Goal: Task Accomplishment & Management: Manage account settings

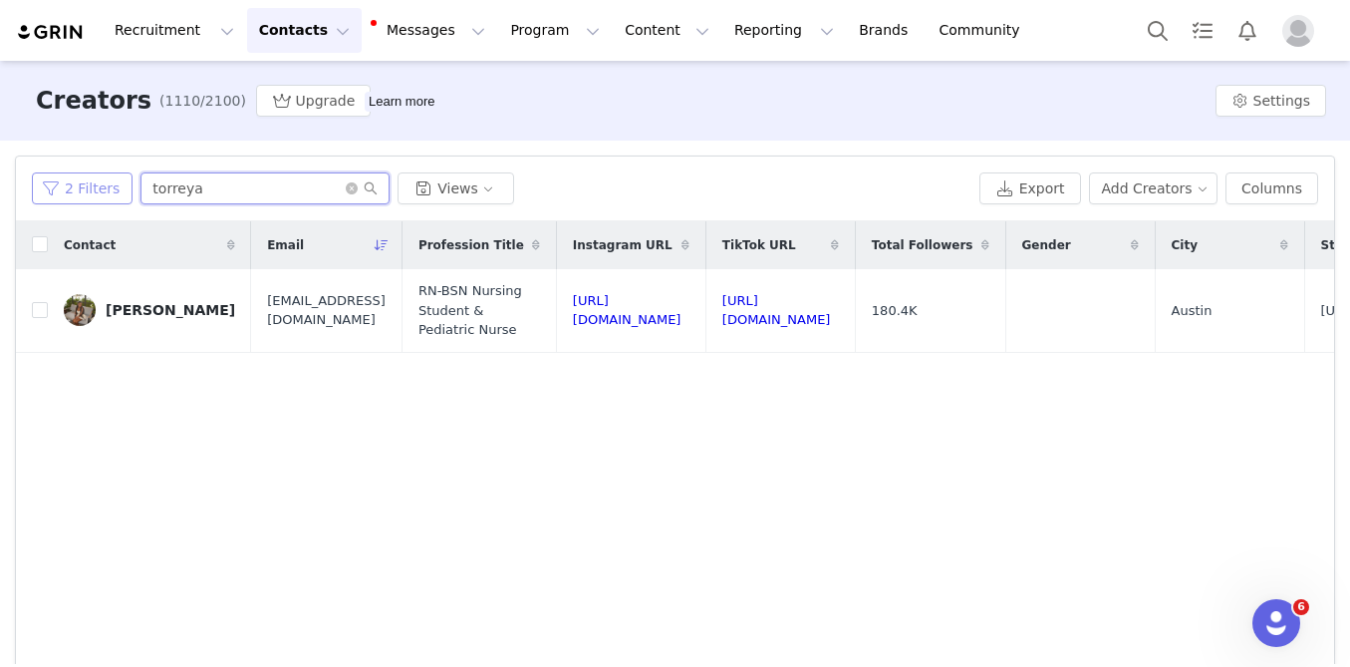
drag, startPoint x: 210, startPoint y: 190, endPoint x: 100, endPoint y: 181, distance: 111.0
click at [111, 182] on div "2 Filters torreya Views" at bounding box center [502, 188] width 940 height 32
type input "[GEOGRAPHIC_DATA]"
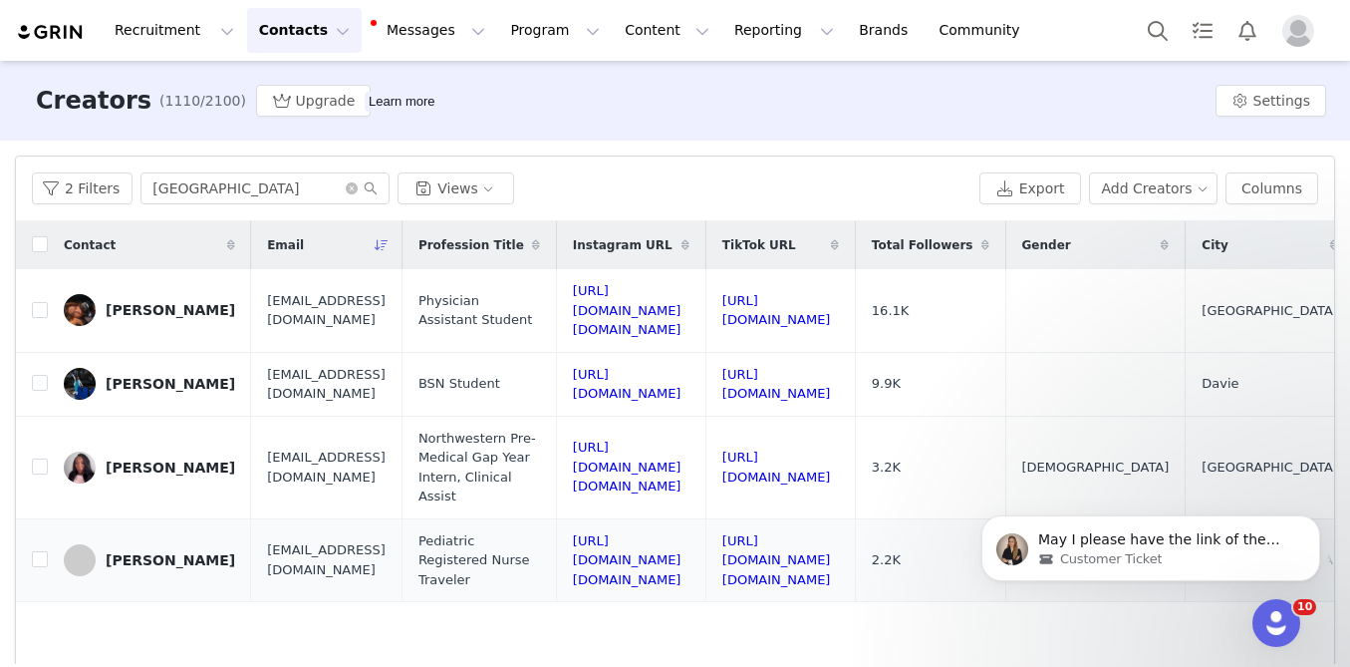
click at [174, 552] on div "[PERSON_NAME]" at bounding box center [171, 560] width 130 height 16
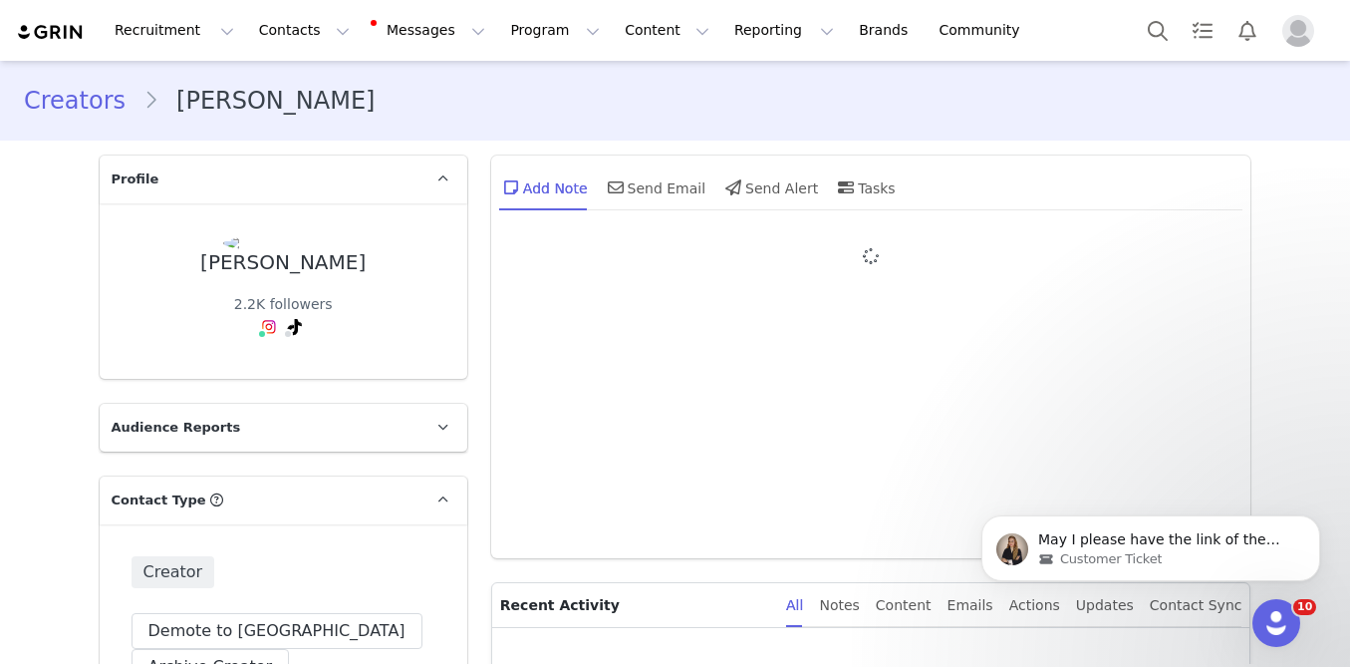
type input "+1 ([GEOGRAPHIC_DATA])"
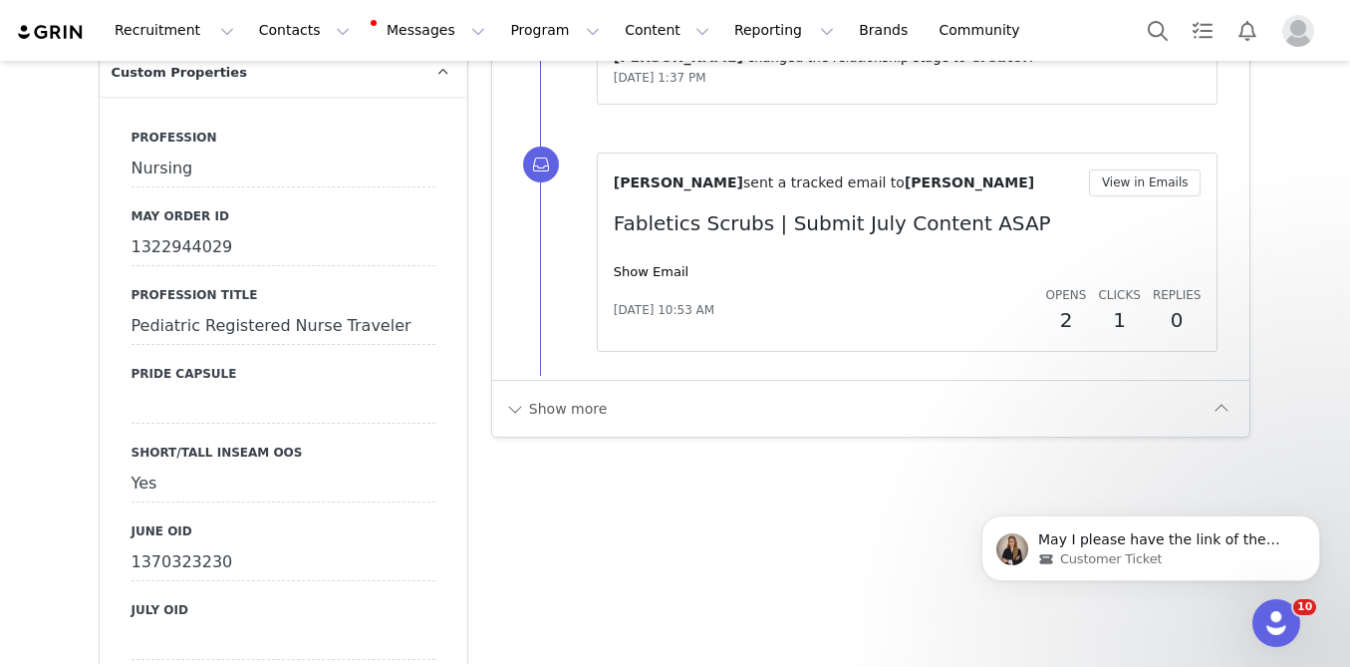
scroll to position [1973, 0]
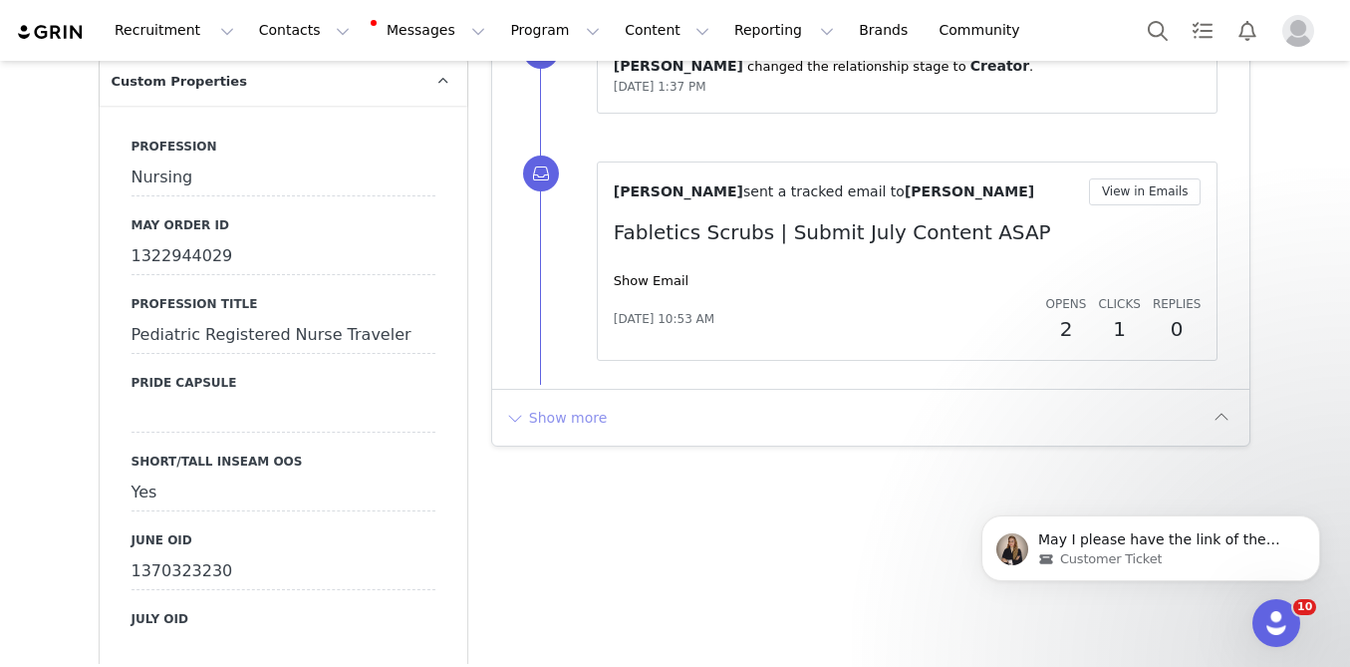
click at [566, 403] on button "Show more" at bounding box center [556, 418] width 105 height 32
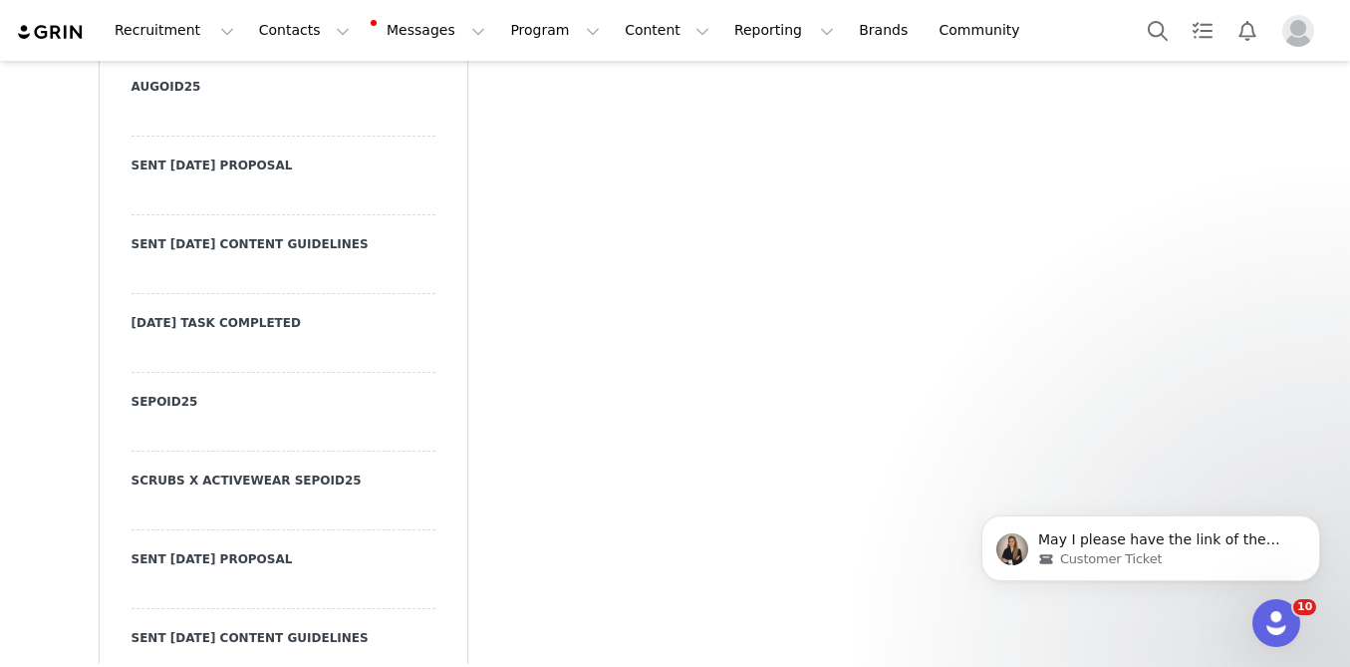
scroll to position [8715, 0]
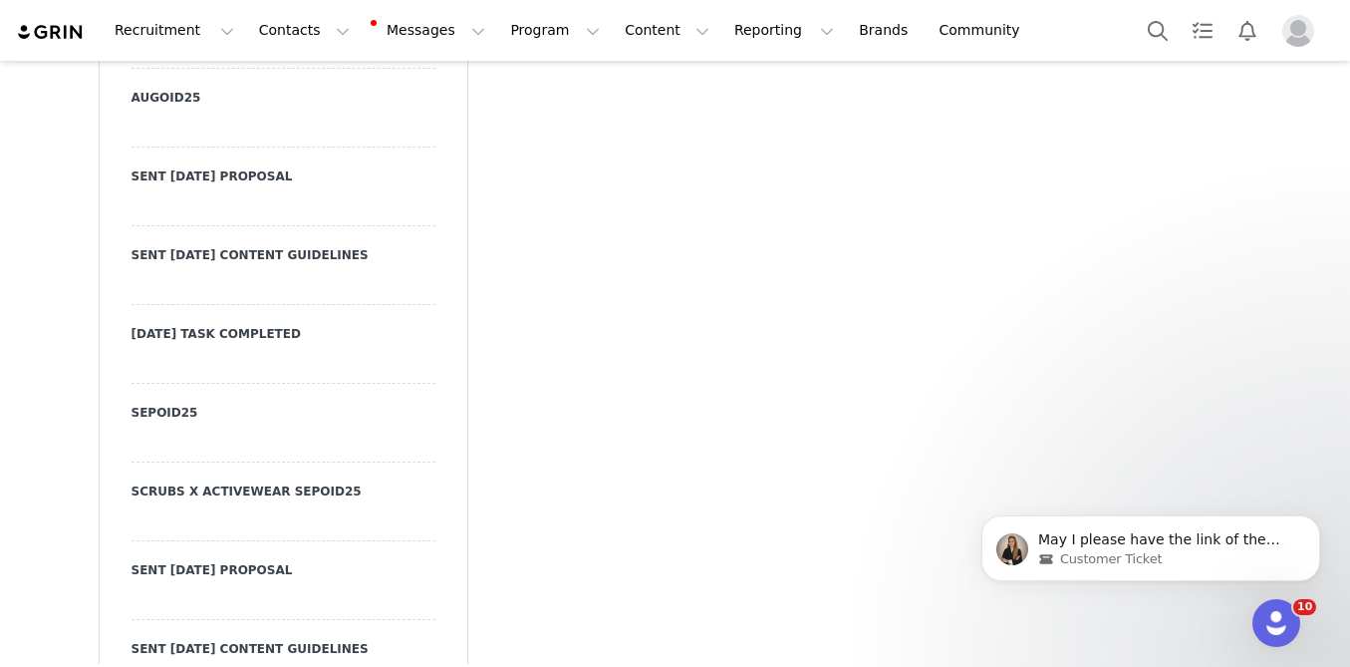
click at [226, 584] on div at bounding box center [284, 602] width 304 height 36
drag, startPoint x: 226, startPoint y: 576, endPoint x: 210, endPoint y: 576, distance: 15.9
click at [211, 584] on select "N/A YES SKIP" at bounding box center [284, 602] width 304 height 36
select select "YES"
click at [132, 584] on select "N/A YES SKIP" at bounding box center [284, 602] width 304 height 36
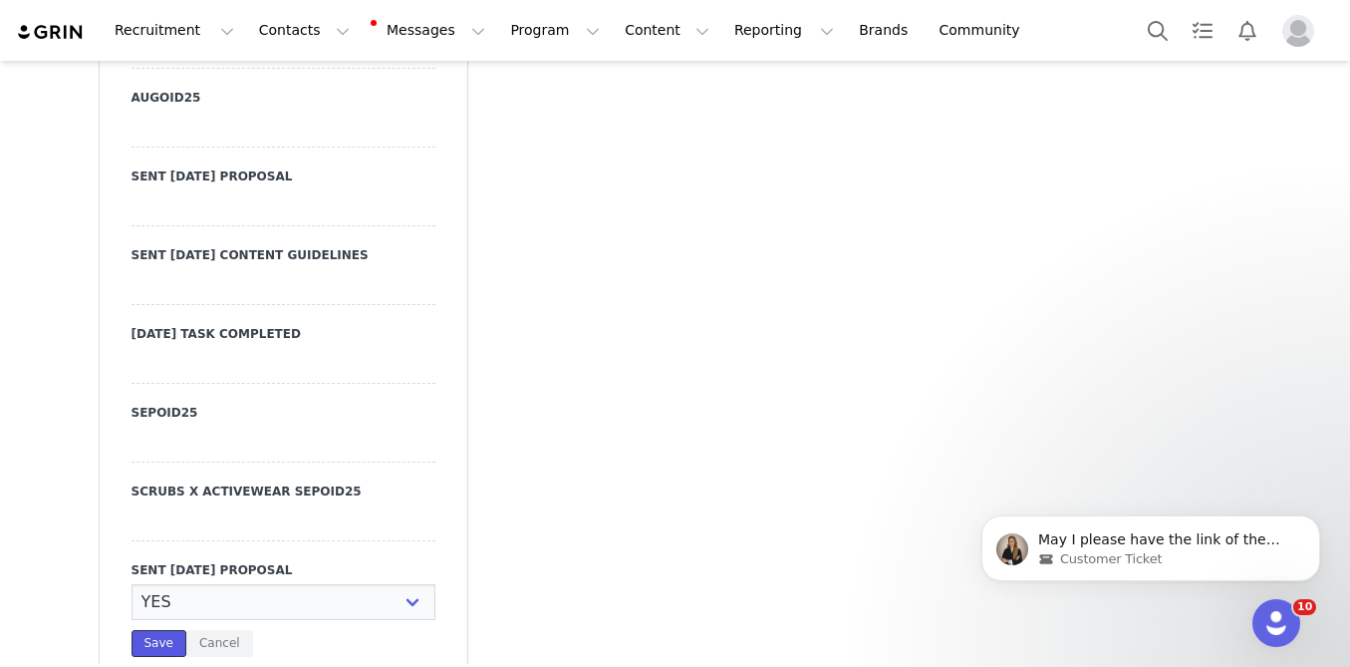
click at [168, 630] on button "Save" at bounding box center [159, 643] width 55 height 27
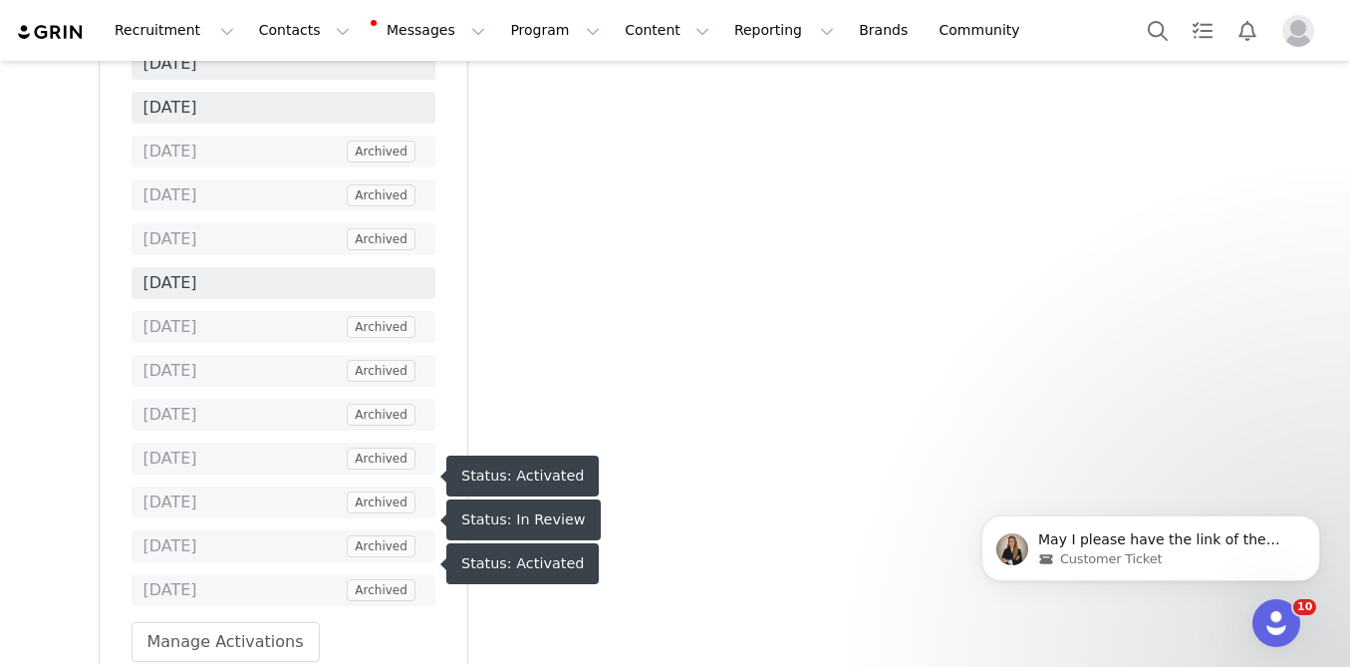
scroll to position [11458, 0]
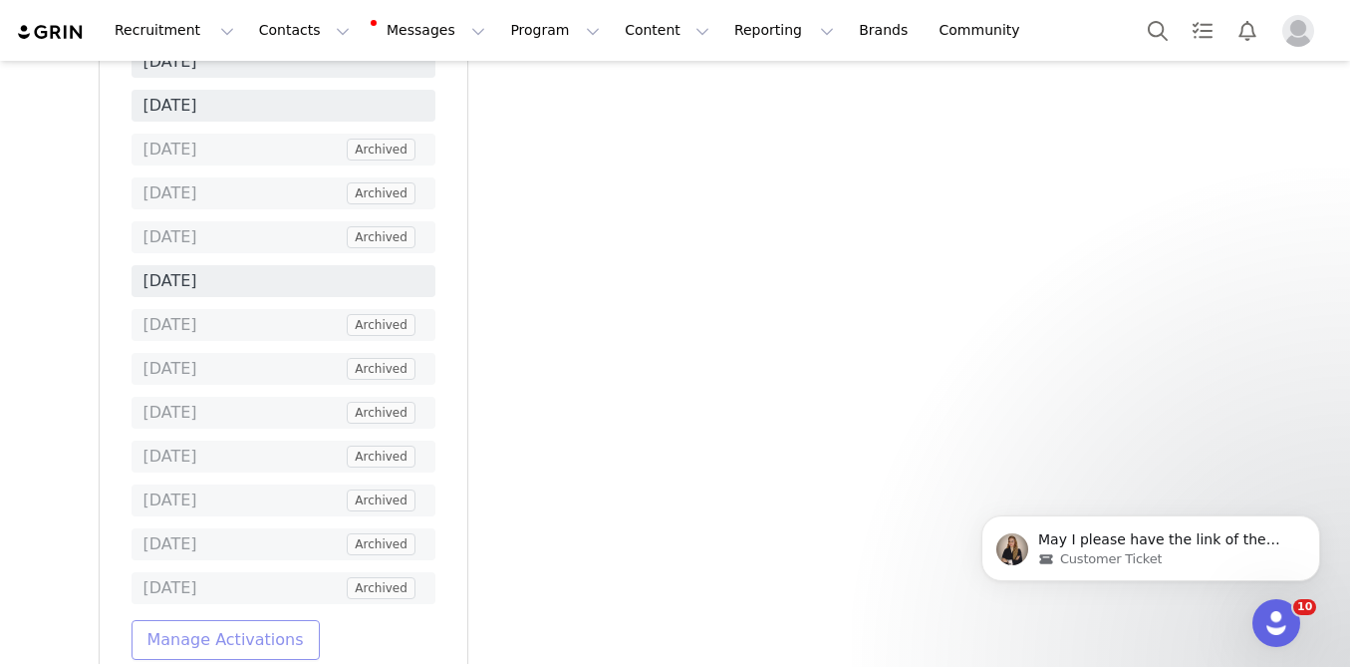
click at [219, 620] on button "Manage Activations" at bounding box center [226, 640] width 188 height 40
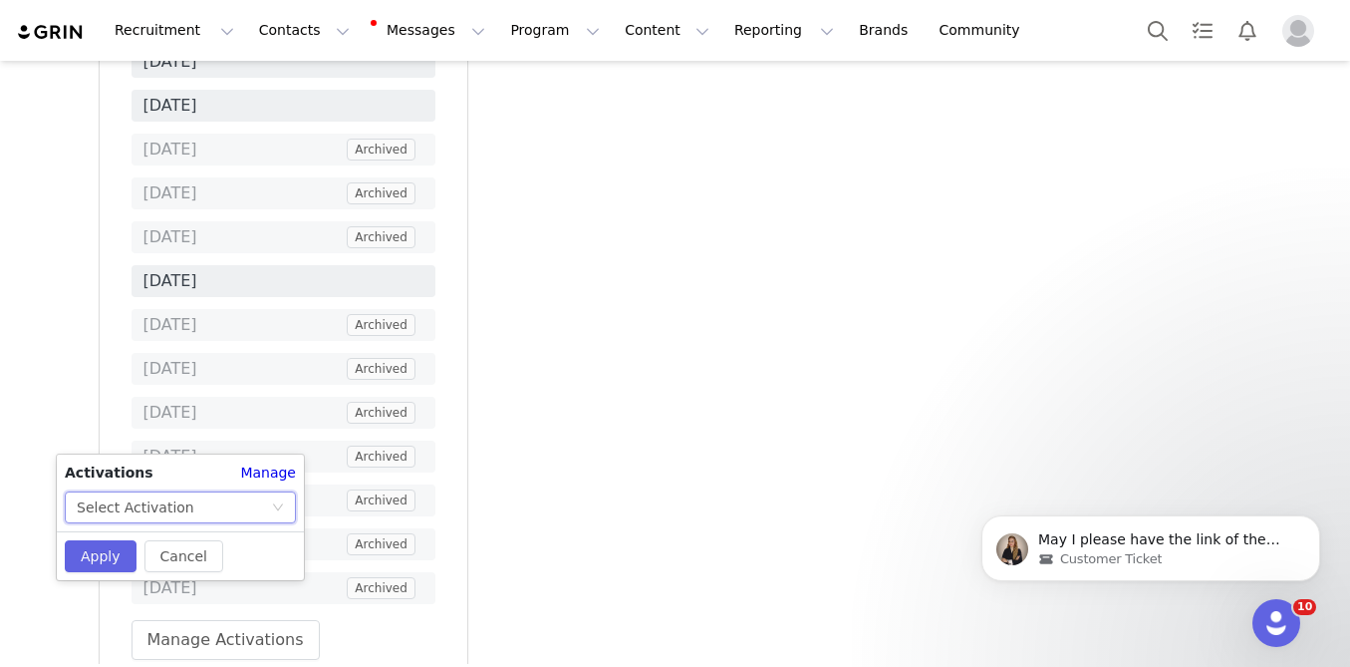
click at [208, 520] on div "Select Activation" at bounding box center [174, 507] width 194 height 30
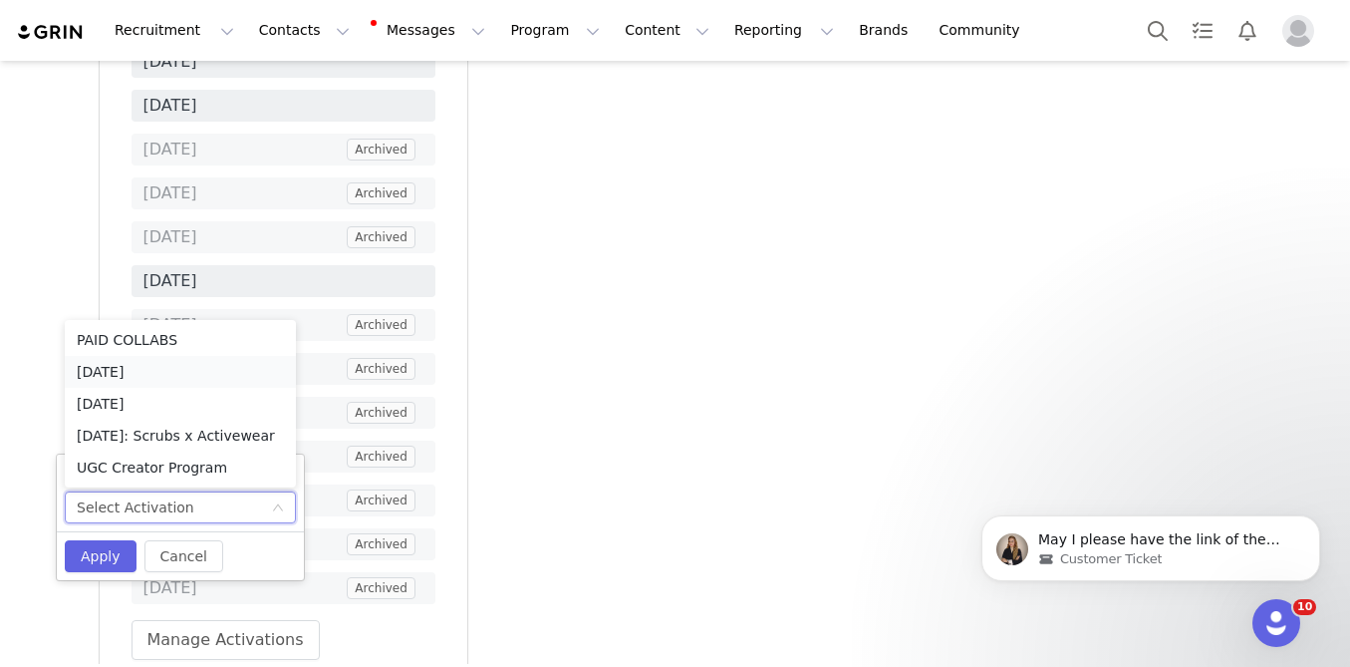
click at [178, 379] on li "[DATE]" at bounding box center [180, 372] width 231 height 32
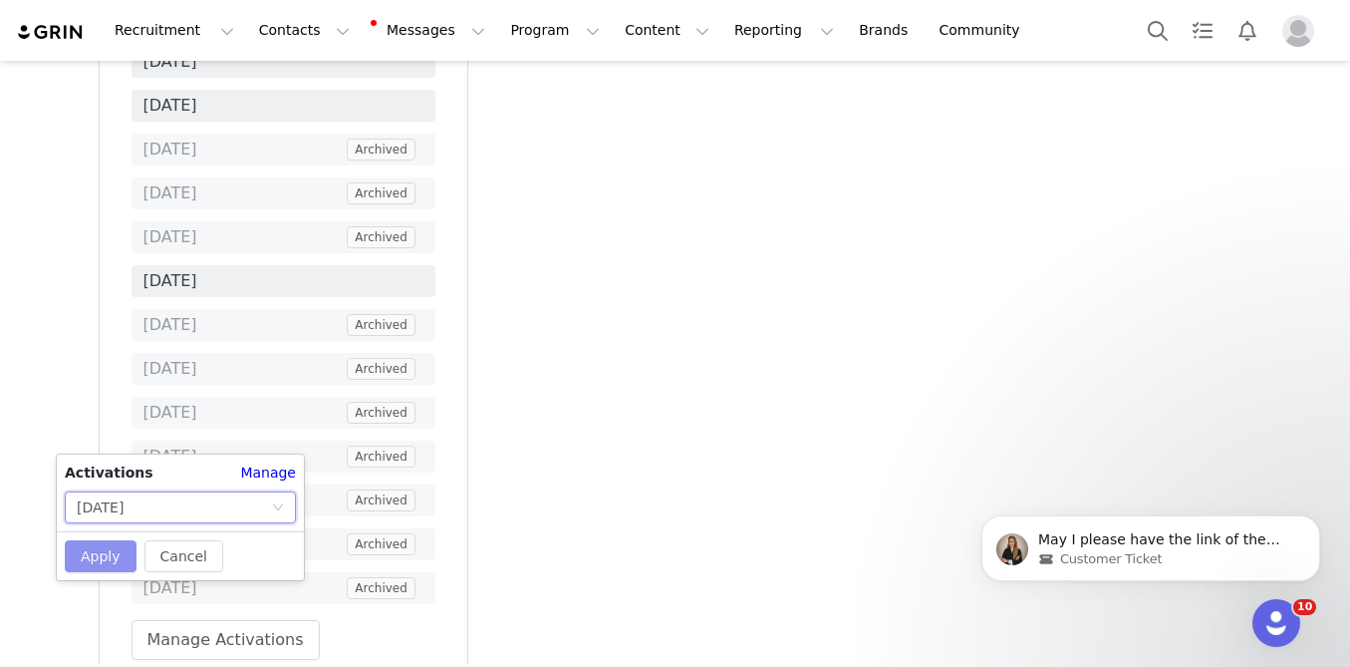
click at [102, 569] on button "Apply" at bounding box center [101, 556] width 72 height 32
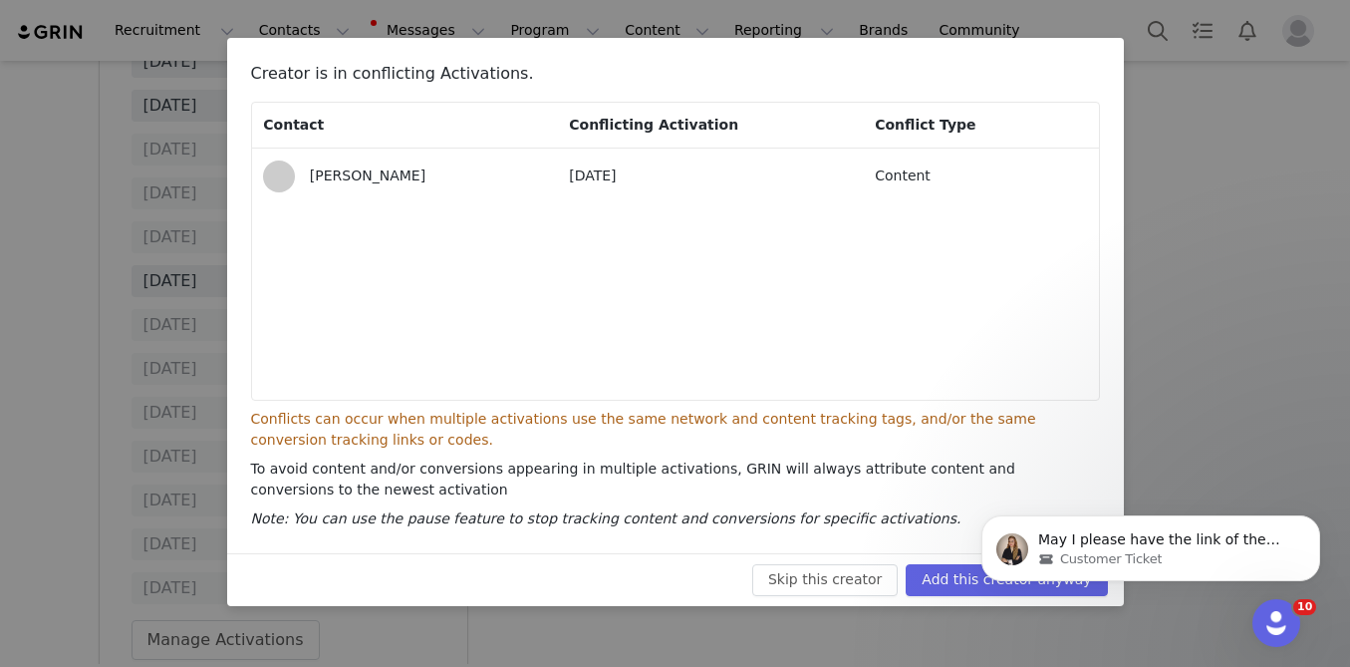
click at [962, 536] on body "May I please have the link of the content she posted on her social account? Cus…" at bounding box center [1151, 501] width 383 height 207
click at [1306, 522] on button "Dismiss notification" at bounding box center [1315, 521] width 26 height 26
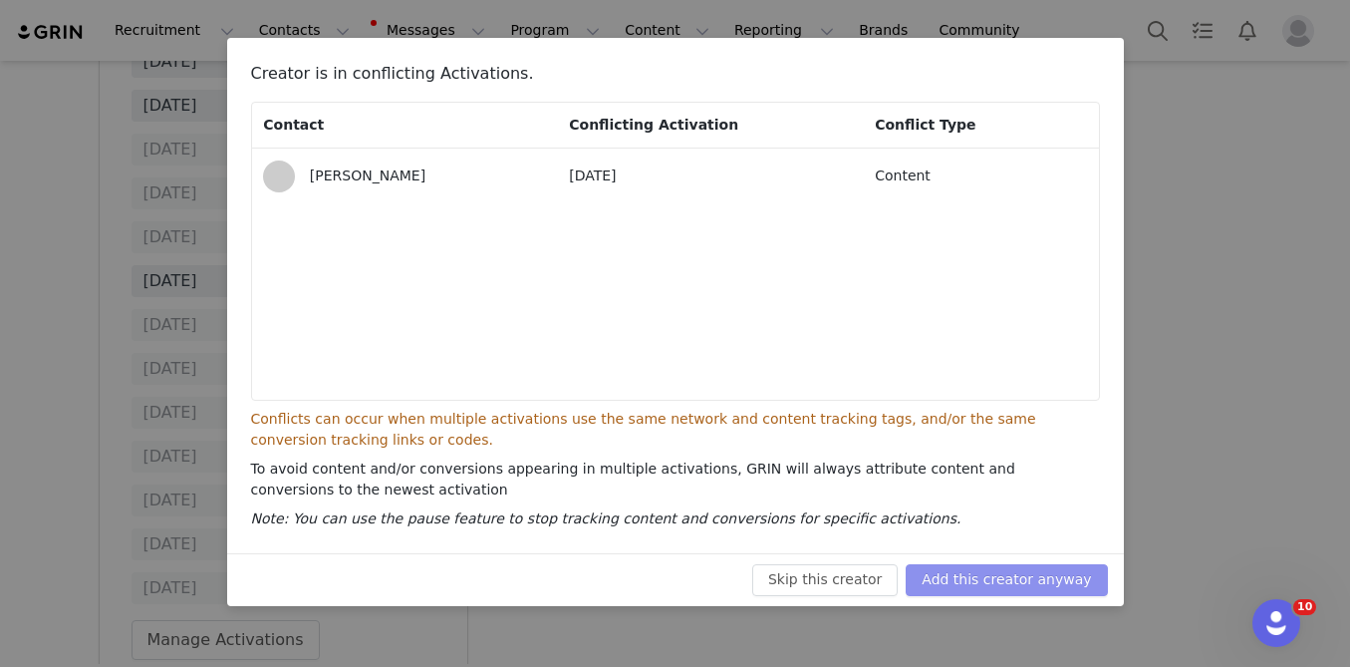
click at [1016, 585] on button "Add this creator anyway" at bounding box center [1006, 580] width 201 height 32
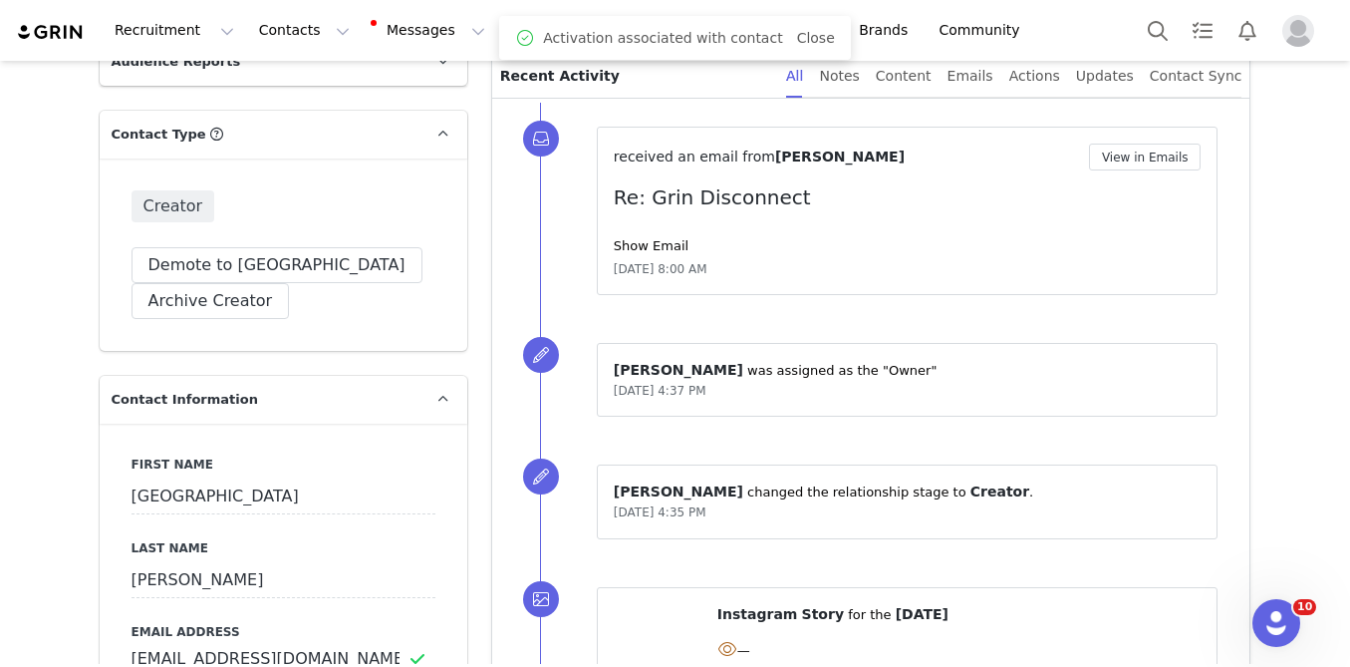
scroll to position [0, 0]
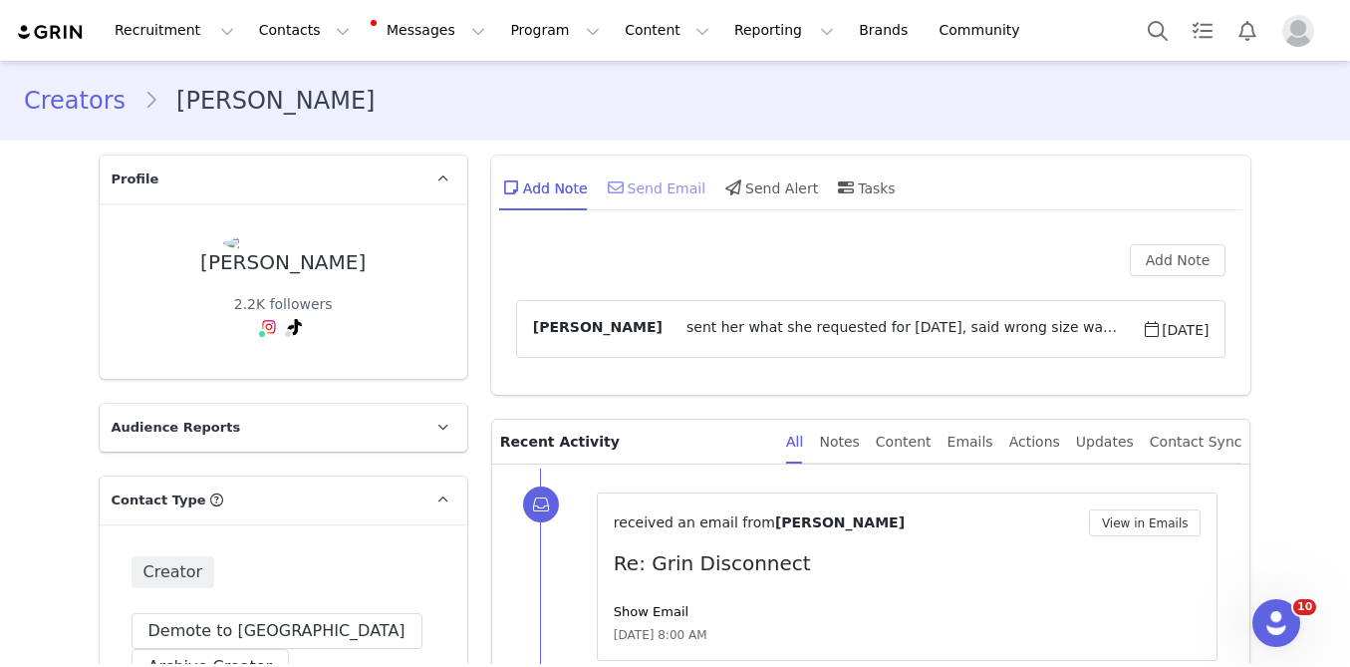
click at [669, 199] on div "Send Email" at bounding box center [655, 187] width 103 height 48
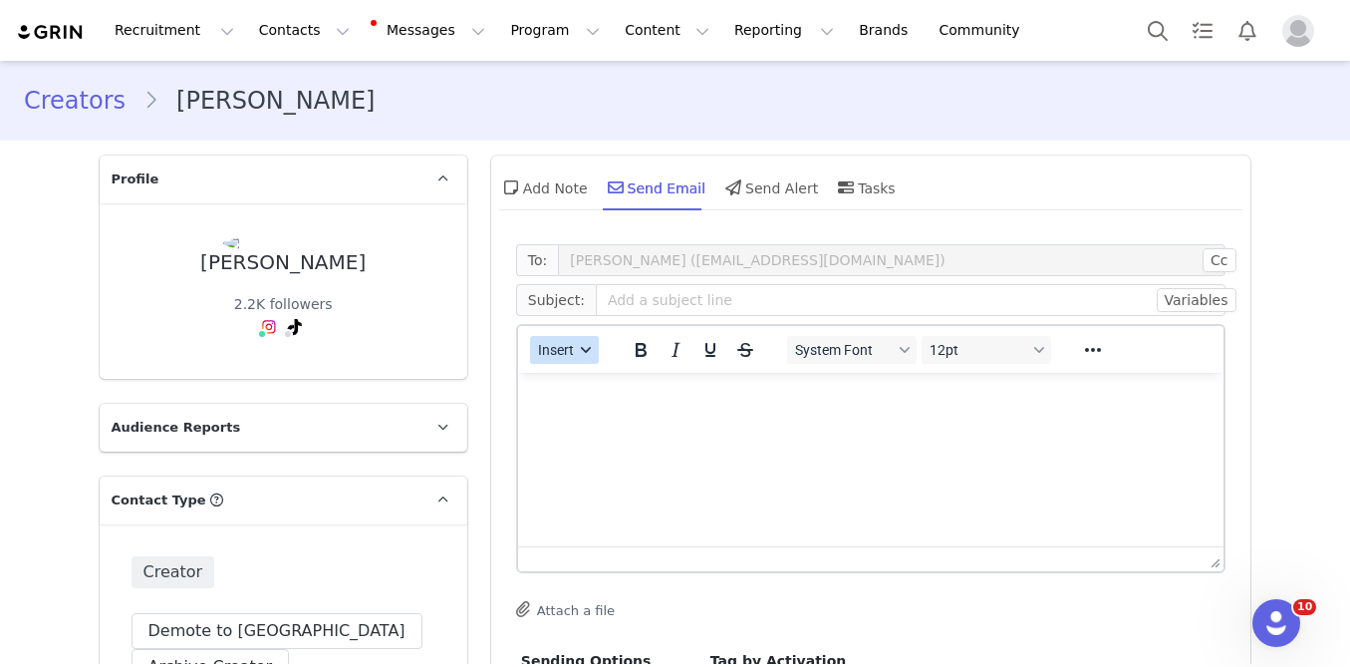
click at [545, 343] on span "Insert" at bounding box center [556, 350] width 36 height 16
click at [562, 380] on div "Insert Template" at bounding box center [636, 385] width 179 height 24
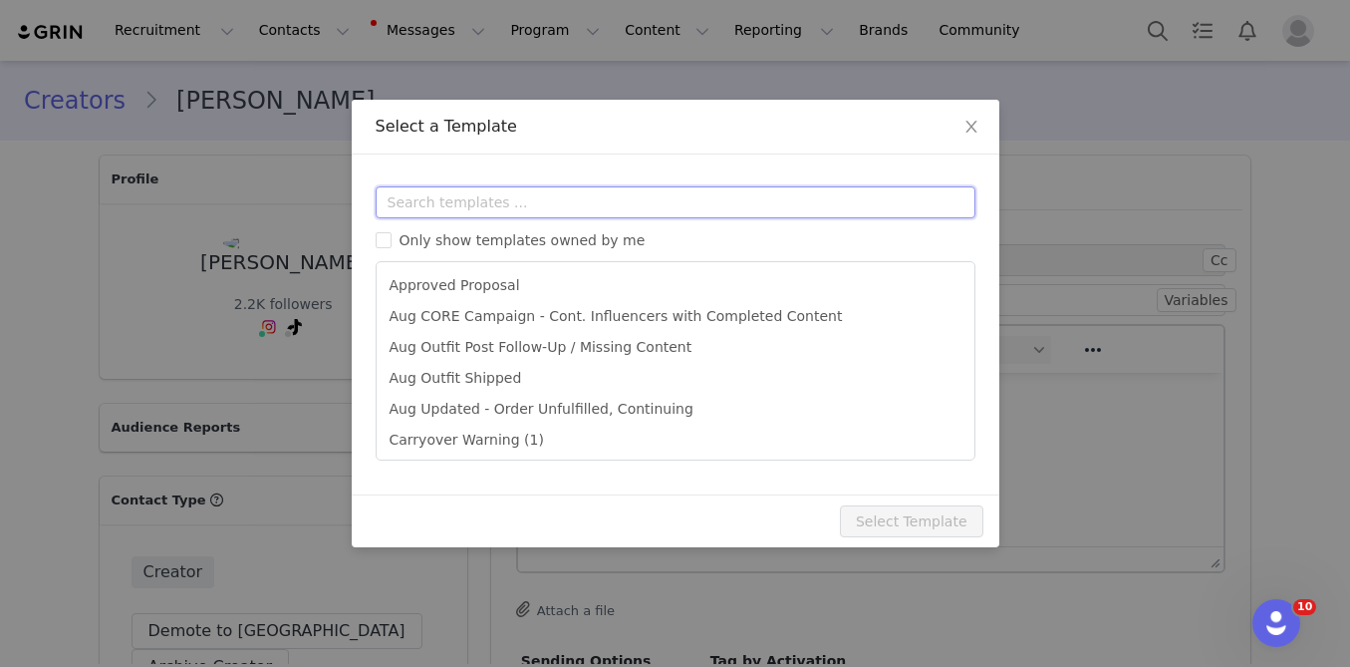
click at [590, 192] on input "text" at bounding box center [676, 202] width 600 height 32
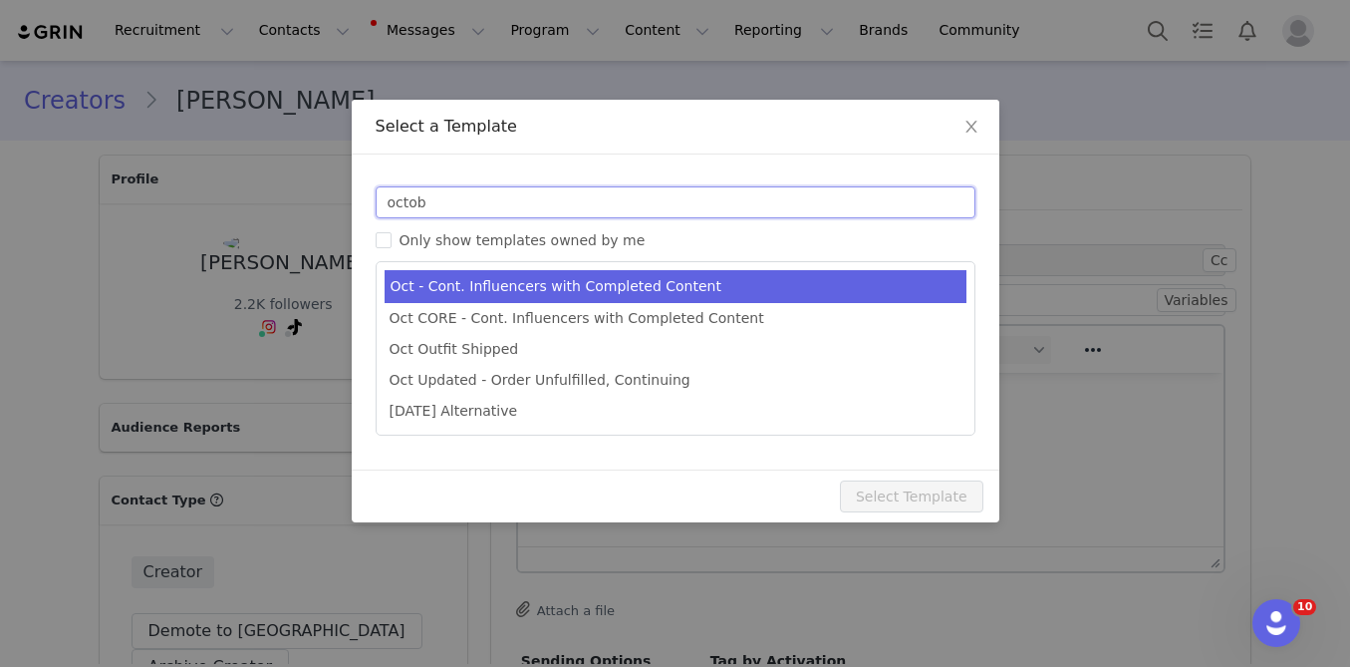
type input "octob"
type input "October Campaign: Moonlight Mauve is Back! | Fabletics Scrubs"
click at [600, 291] on li "Oct - Cont. Influencers with Completed Content" at bounding box center [676, 286] width 582 height 33
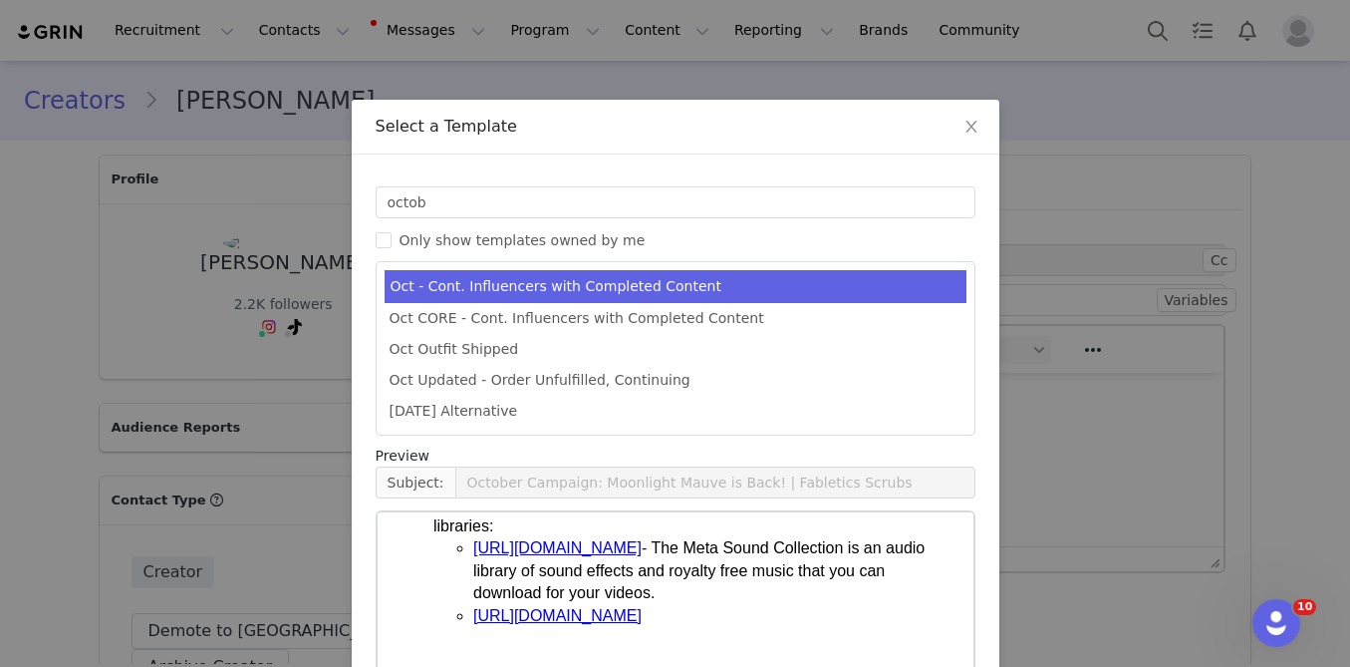
scroll to position [193, 0]
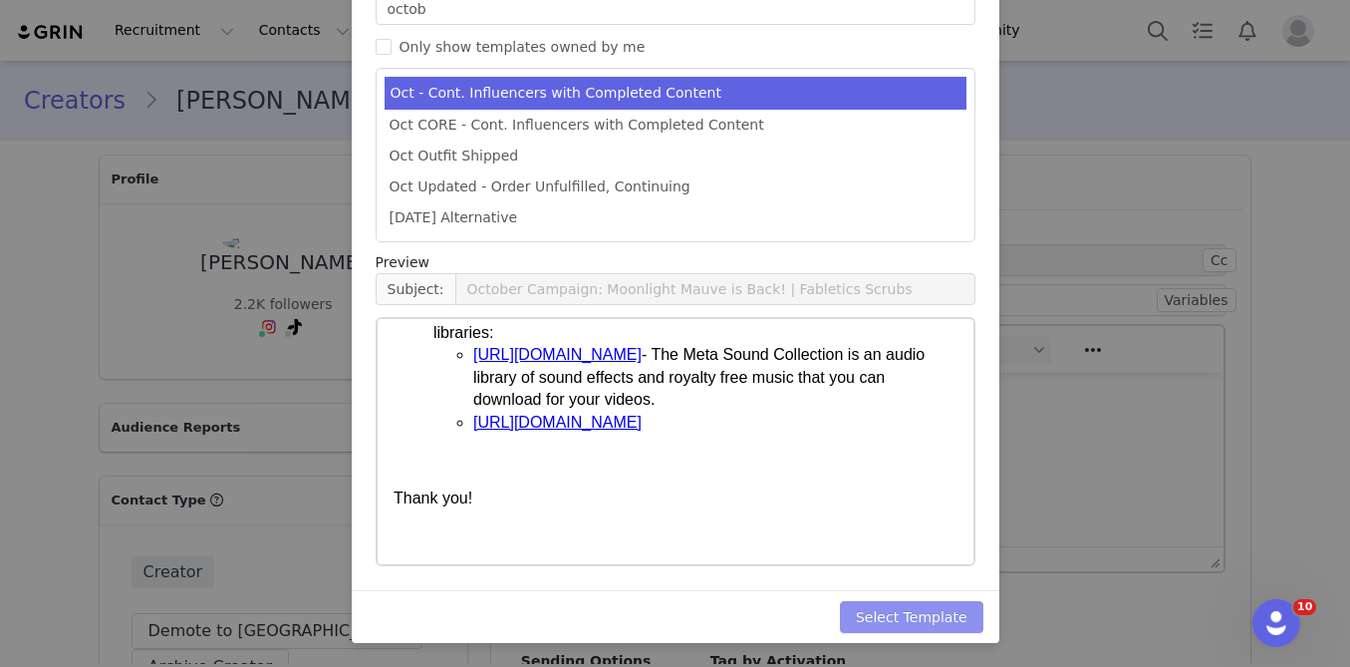
click at [895, 625] on button "Select Template" at bounding box center [912, 617] width 144 height 32
type input "October Campaign: Moonlight Mauve is Back! | Fabletics Scrubs"
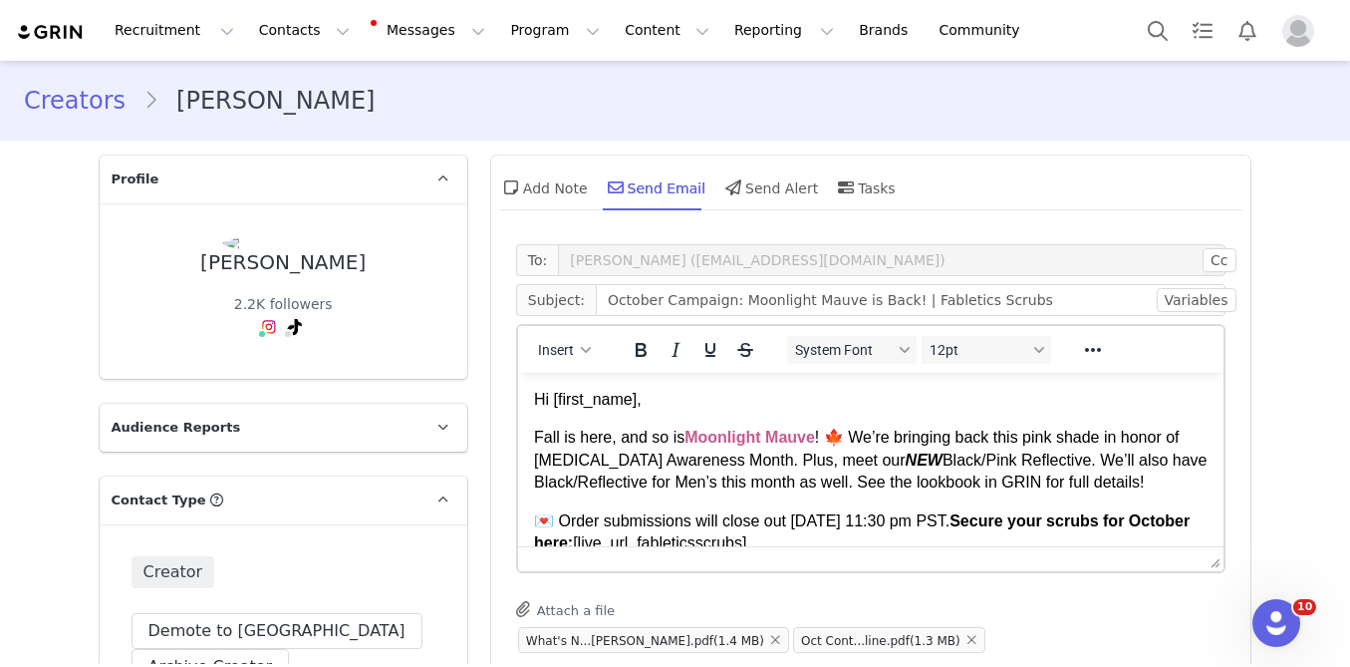
scroll to position [0, 0]
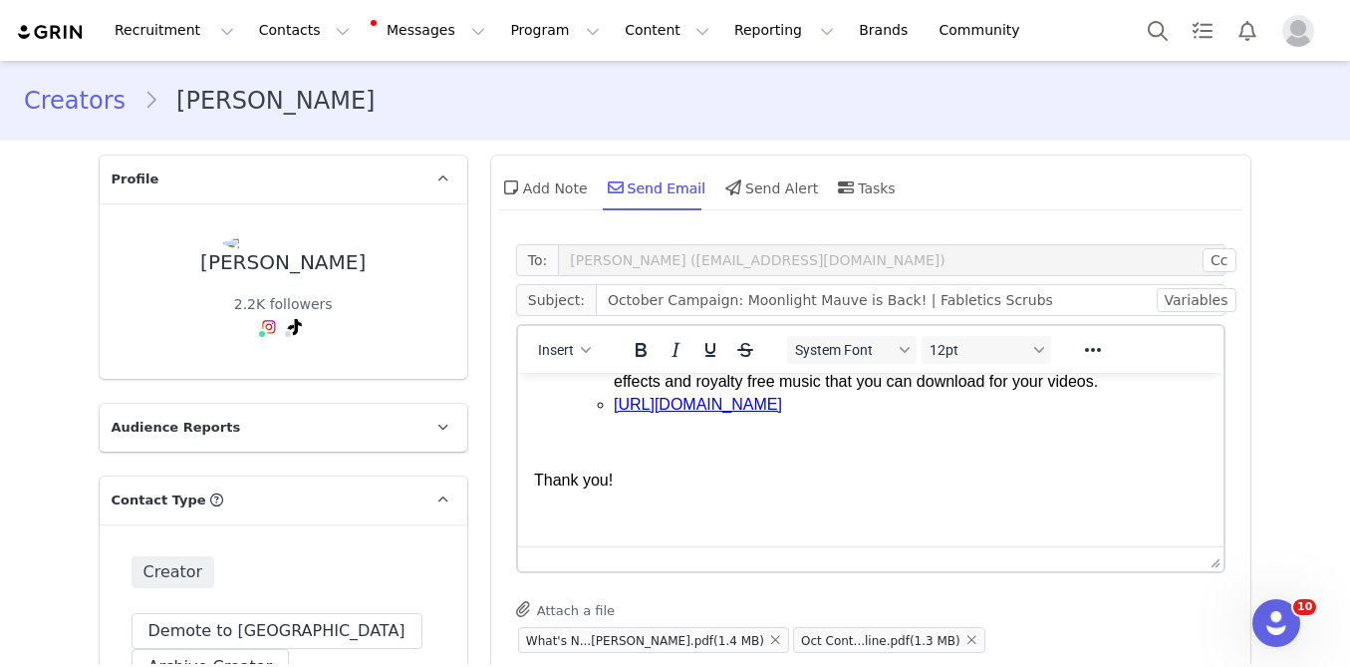
click at [642, 518] on p "Rich Text Area. Press ALT-0 for help." at bounding box center [870, 519] width 675 height 22
click at [619, 513] on p "Rich Text Area. Press ALT-0 for help." at bounding box center [870, 519] width 675 height 22
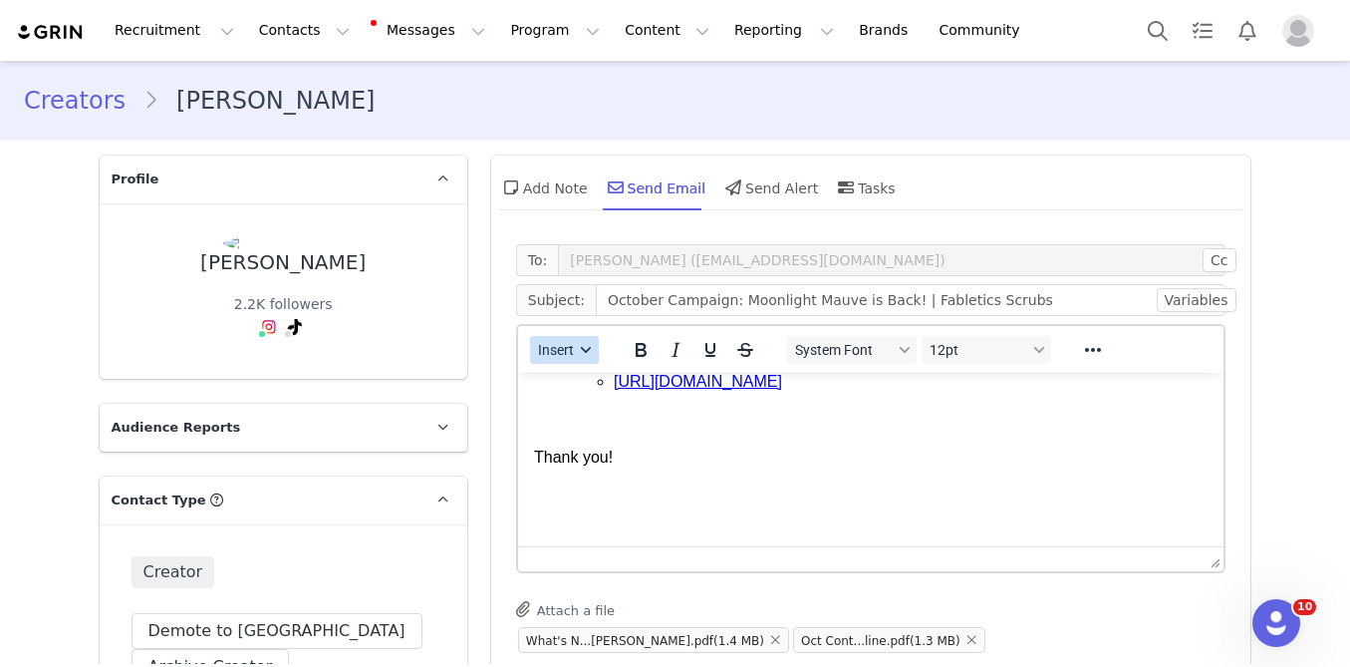
click at [574, 344] on span "Insert" at bounding box center [556, 350] width 36 height 16
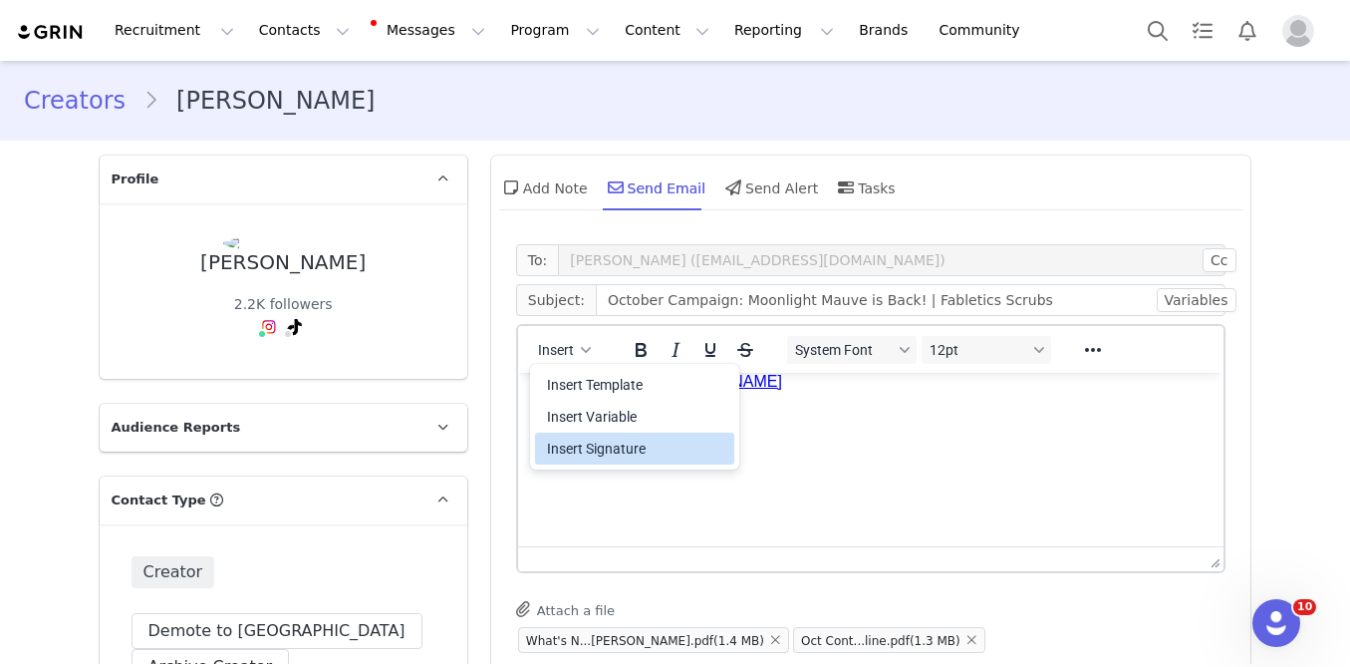
click at [583, 448] on div "Insert Signature" at bounding box center [636, 449] width 179 height 24
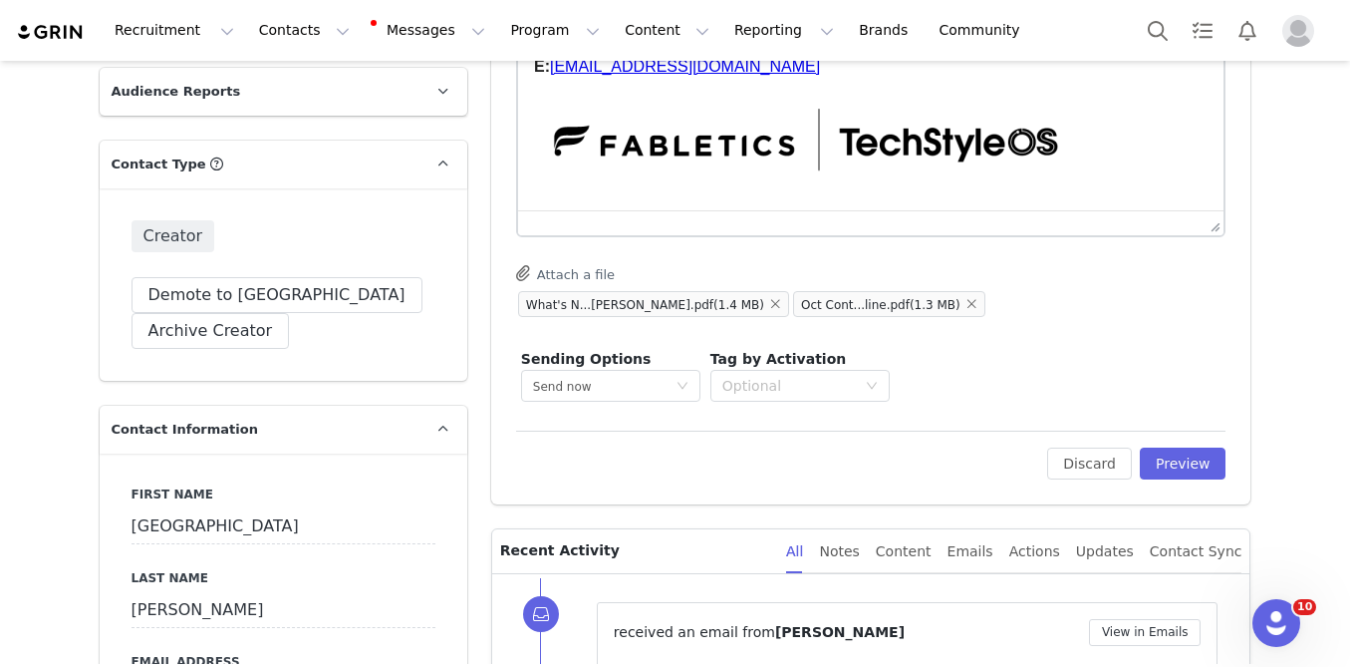
scroll to position [343, 0]
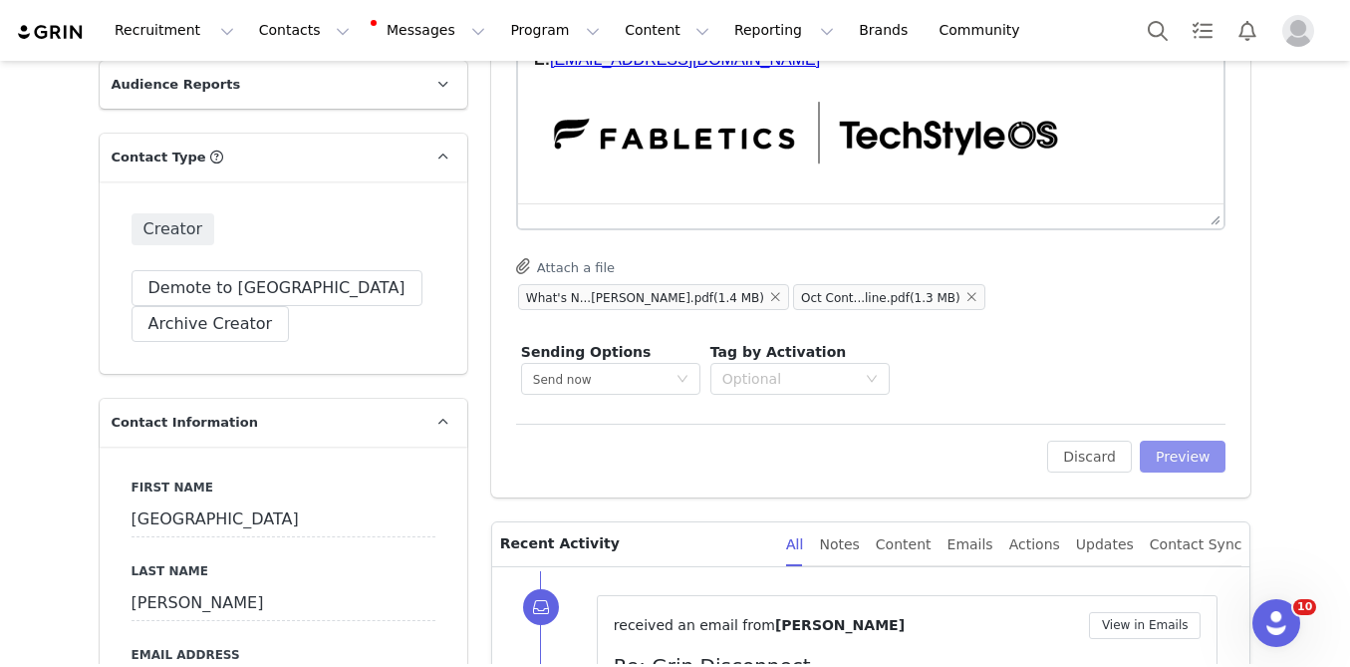
click at [1182, 466] on button "Preview" at bounding box center [1183, 457] width 87 height 32
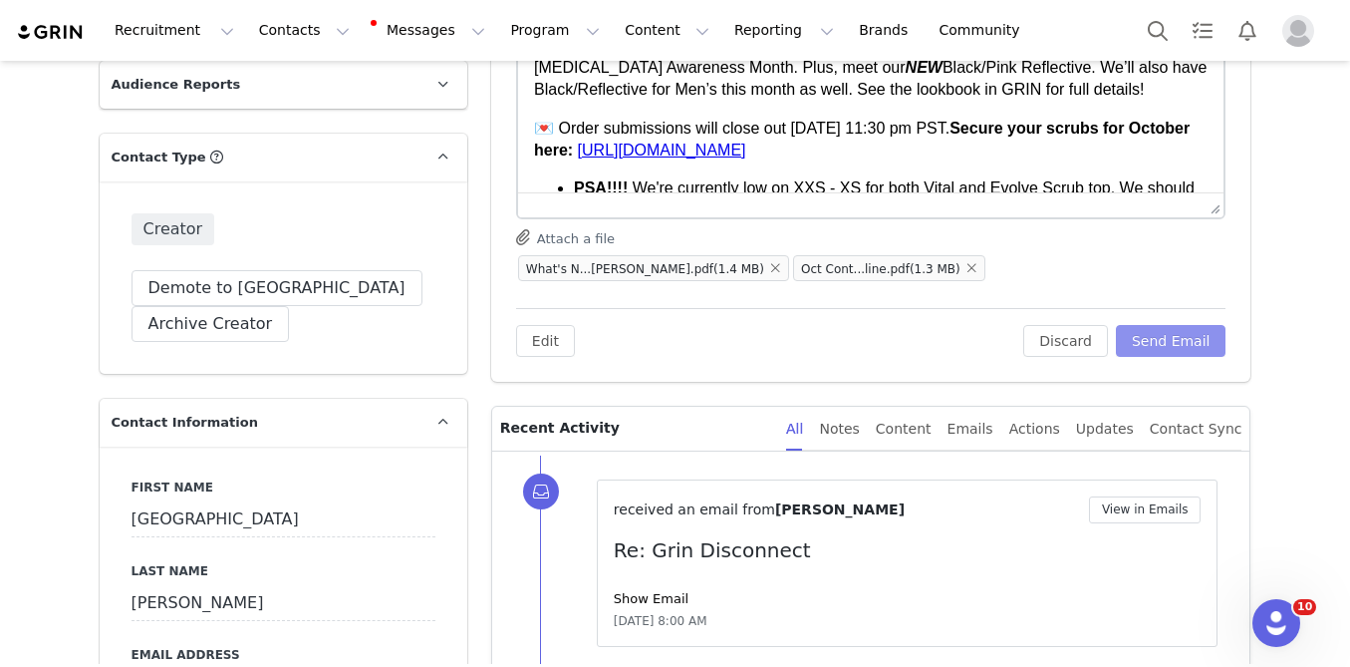
scroll to position [0, 0]
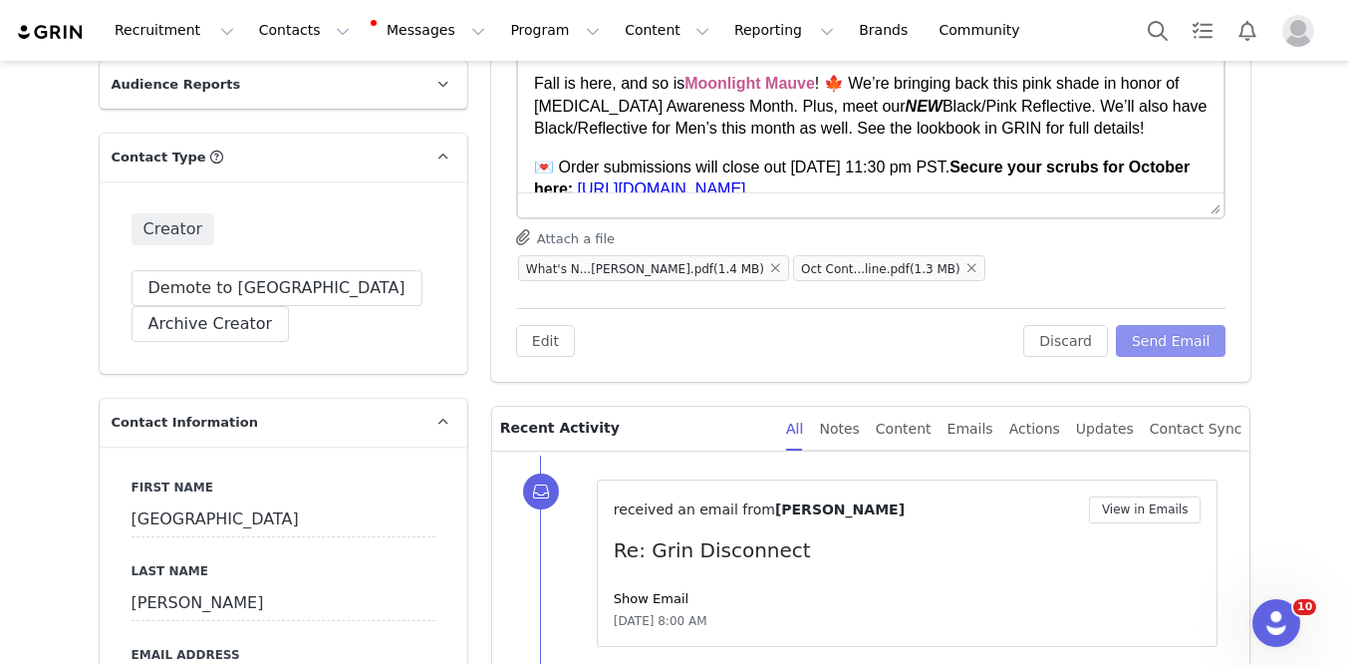
click at [1179, 348] on button "Send Email" at bounding box center [1171, 341] width 111 height 32
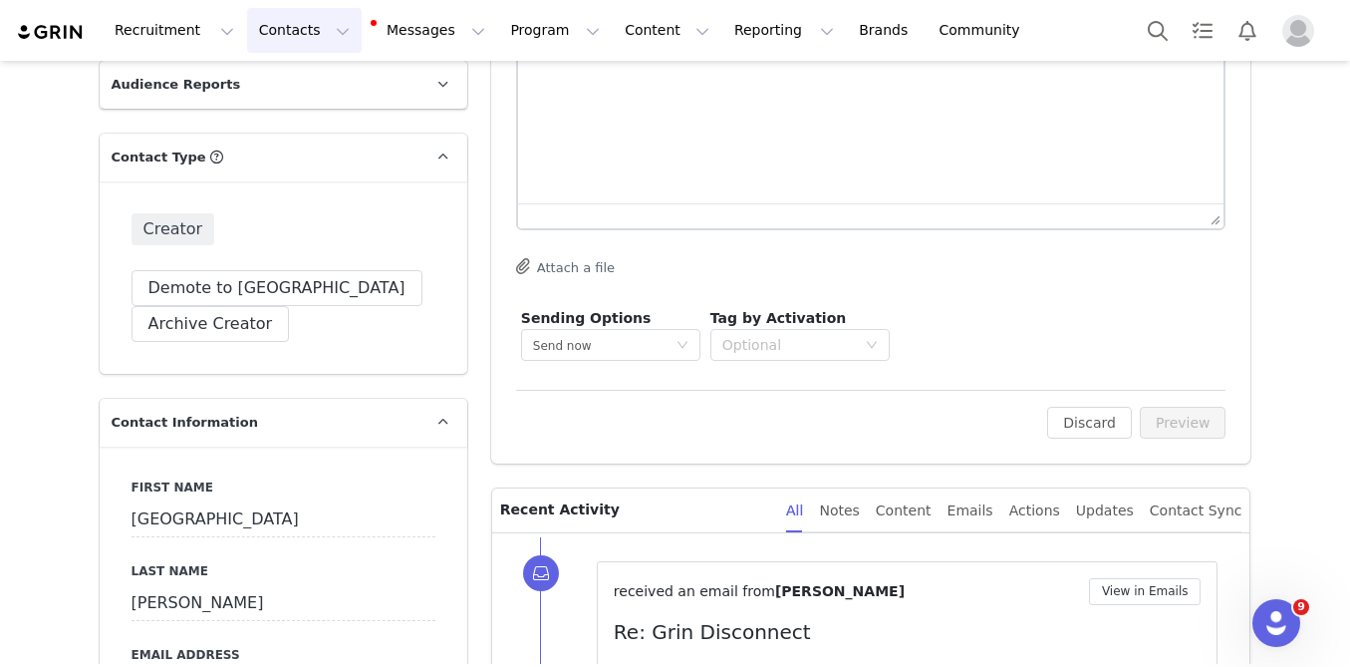
click at [292, 34] on button "Contacts Contacts" at bounding box center [304, 30] width 115 height 45
click at [292, 85] on p "Creators" at bounding box center [279, 88] width 60 height 21
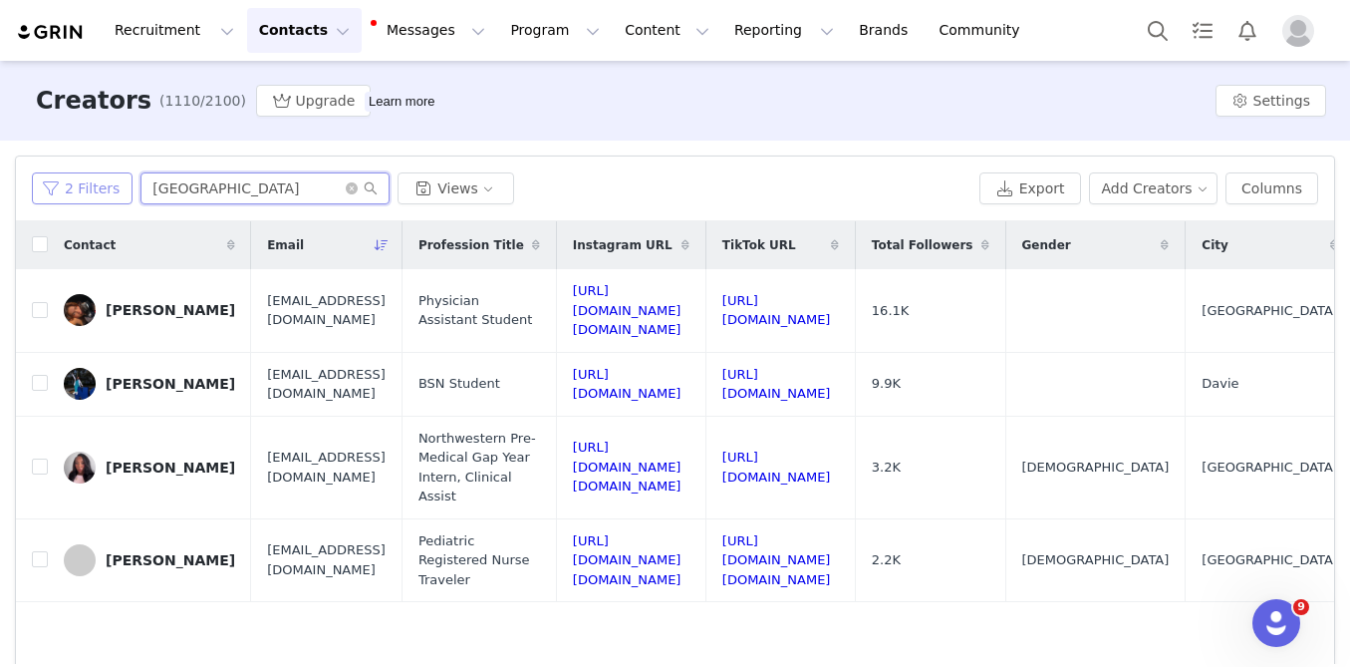
drag, startPoint x: 233, startPoint y: 184, endPoint x: 99, endPoint y: 188, distance: 134.6
click at [100, 188] on div "2 Filters sydney Views" at bounding box center [502, 188] width 940 height 32
type input "vicky"
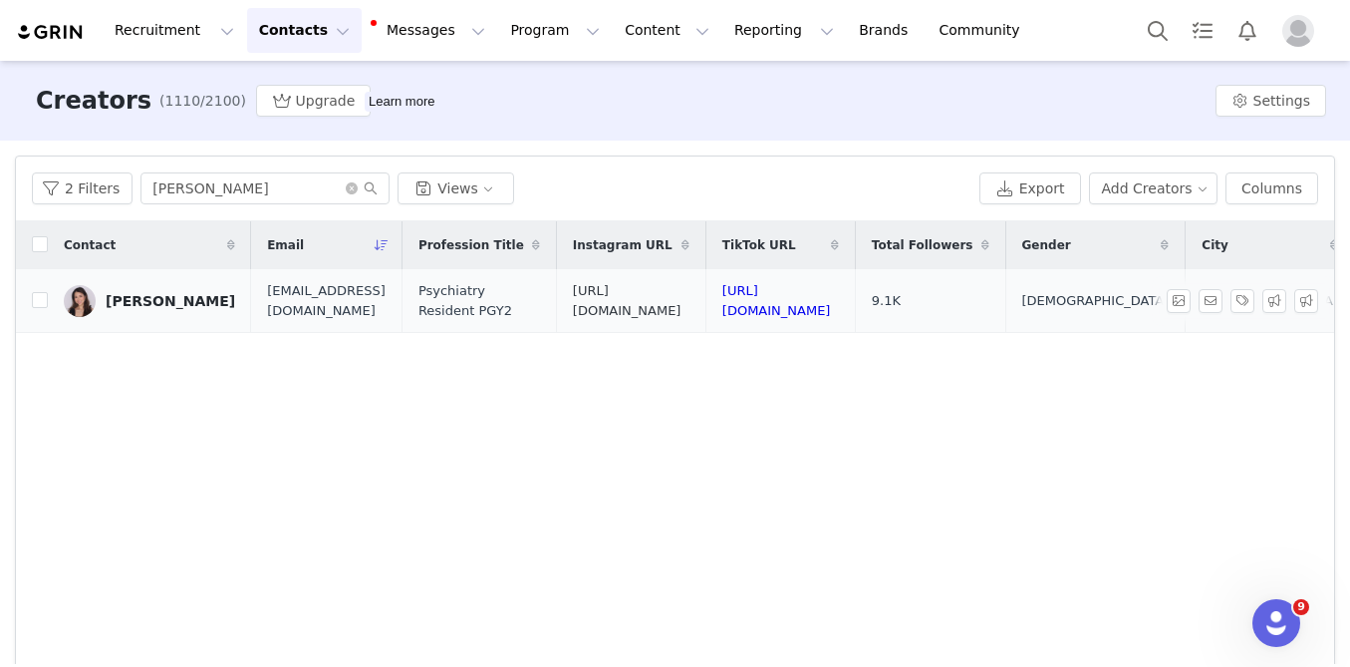
click at [682, 298] on link "https://www.instagram.com/vickyywang/" at bounding box center [627, 300] width 109 height 35
click at [831, 301] on link "https://www.tiktok.com/@vickyytwang" at bounding box center [777, 300] width 109 height 35
click at [1296, 614] on div "Open Intercom Messenger" at bounding box center [1274, 620] width 66 height 66
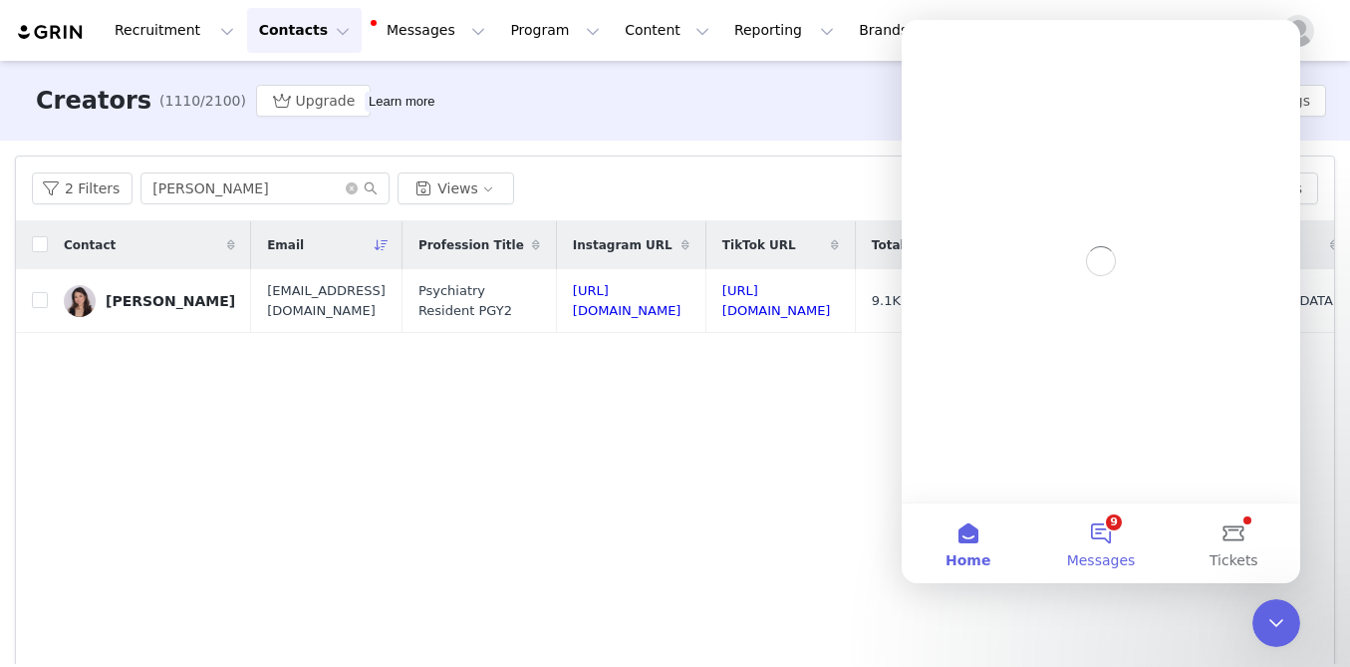
click at [1097, 513] on button "9 Messages" at bounding box center [1101, 543] width 133 height 80
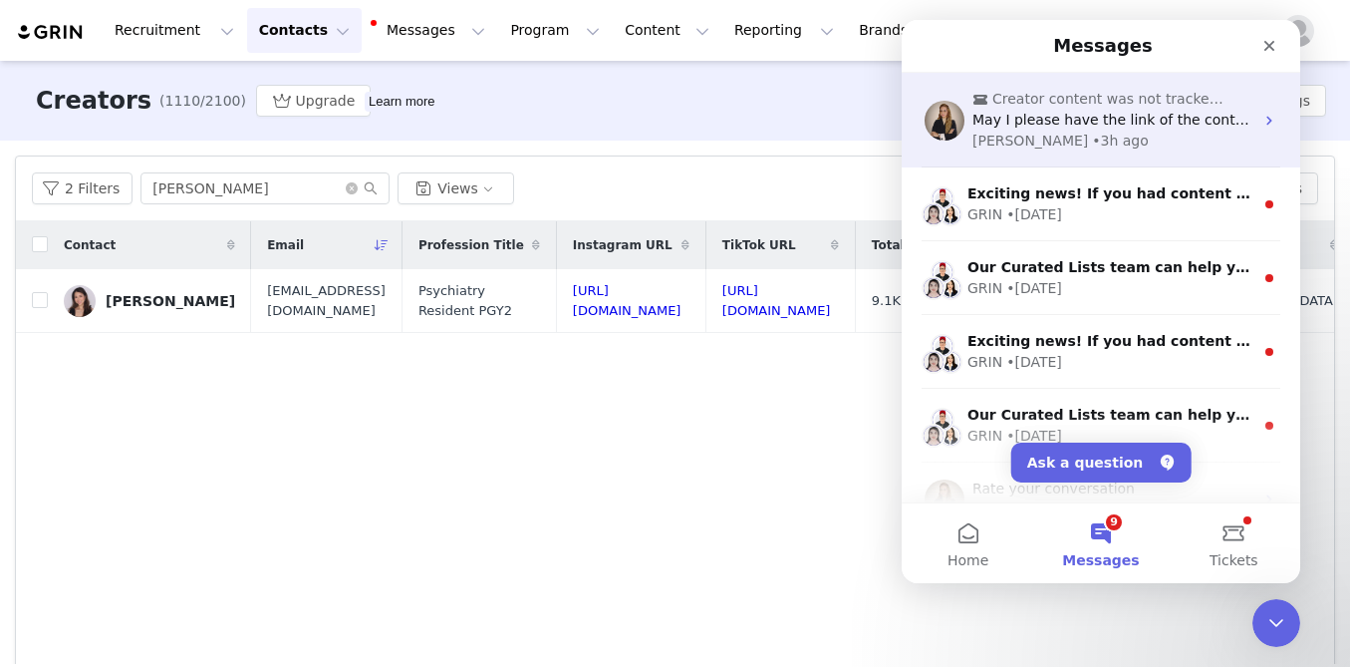
click at [1111, 132] on div "Marie • 3h ago" at bounding box center [1113, 141] width 281 height 21
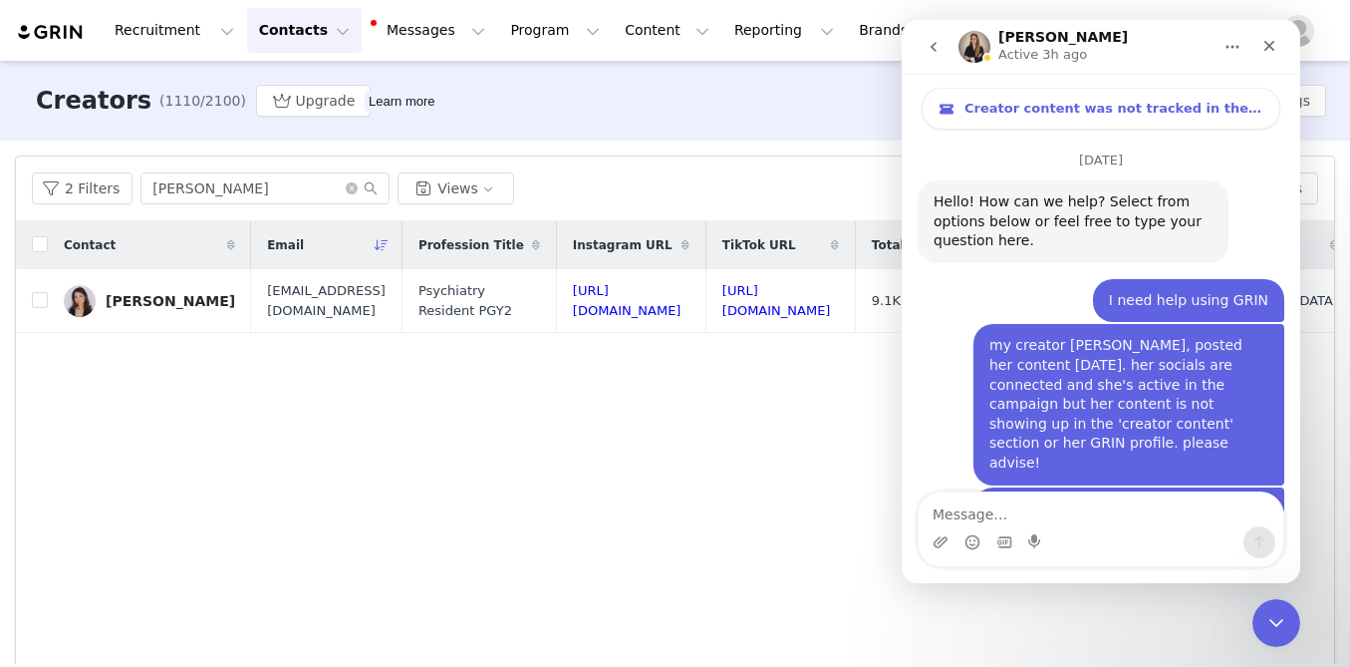
scroll to position [106, 0]
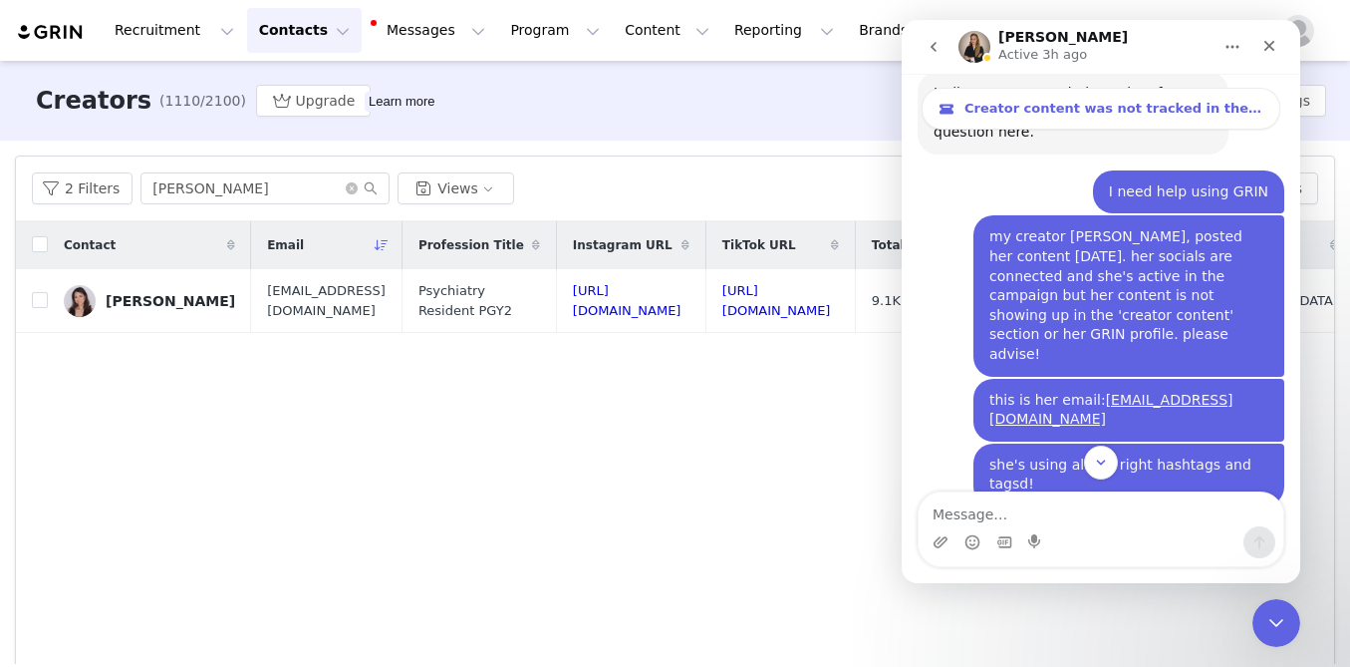
click at [1029, 510] on textarea "Message…" at bounding box center [1101, 509] width 365 height 34
type textarea "https://www.tiktok.com/@vickyytwang/video/7553848950386691359"
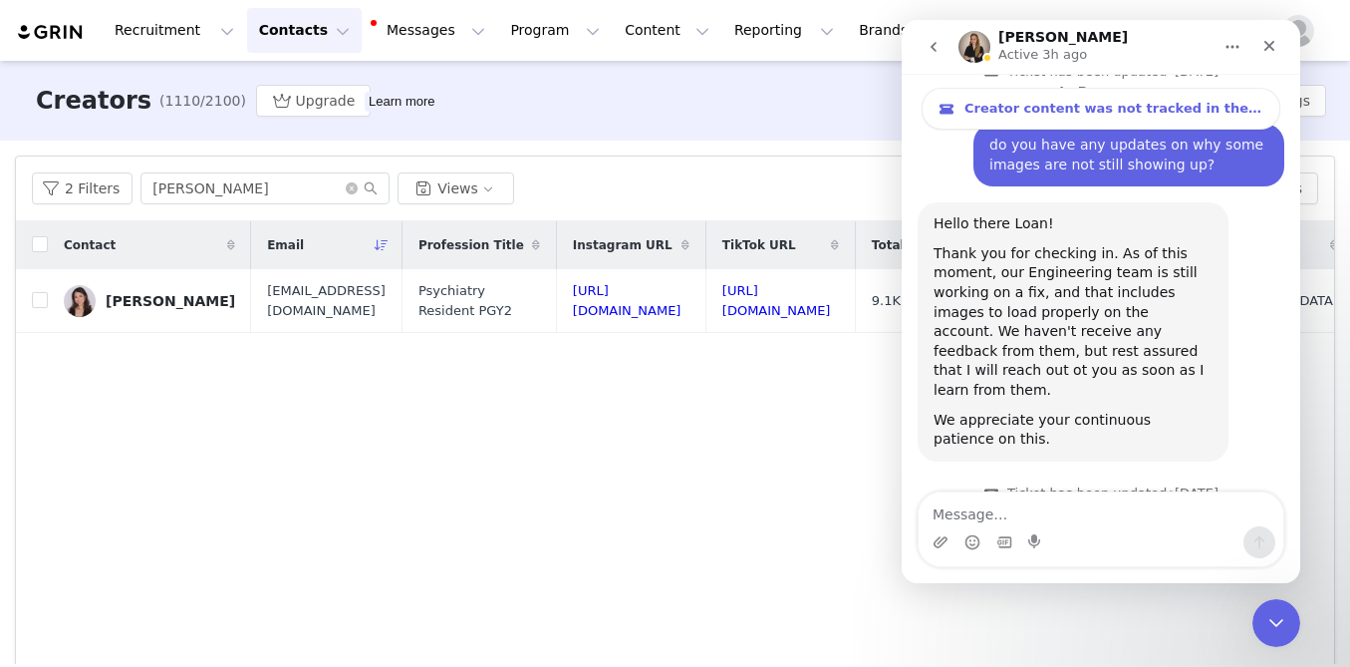
scroll to position [15184, 0]
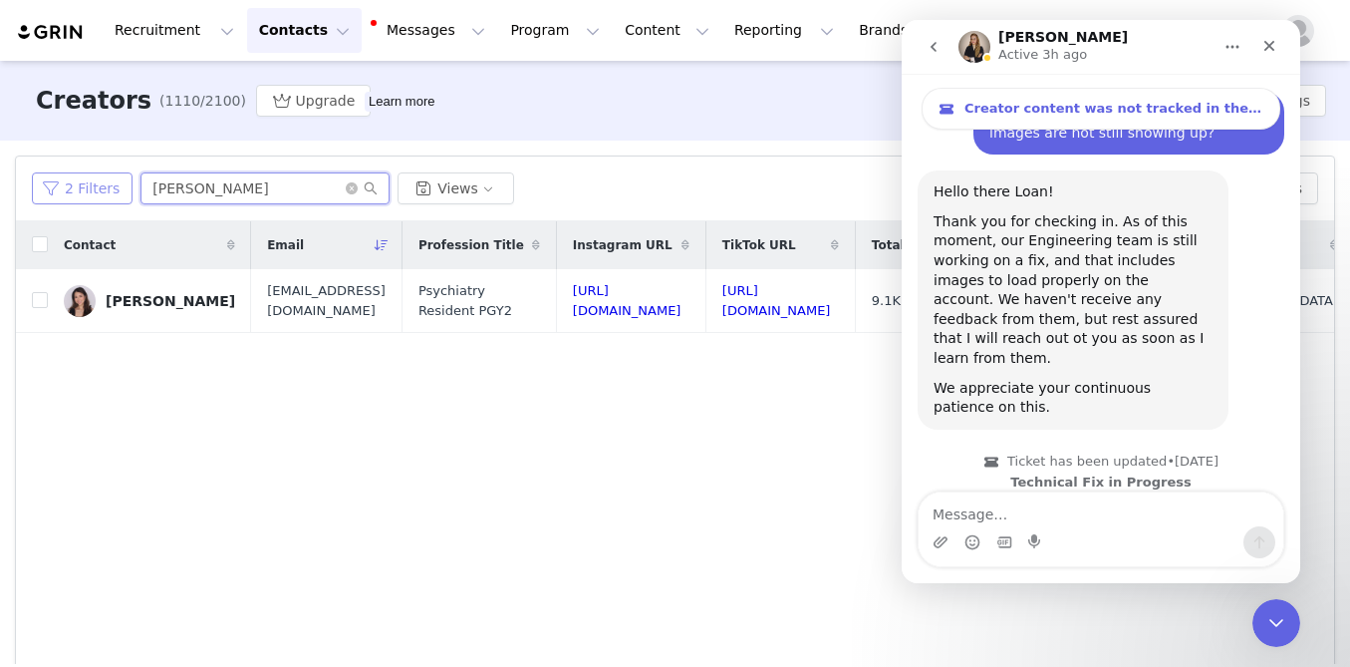
drag, startPoint x: 201, startPoint y: 185, endPoint x: 98, endPoint y: 179, distance: 103.8
click at [98, 179] on div "2 Filters vicky Views" at bounding box center [502, 188] width 940 height 32
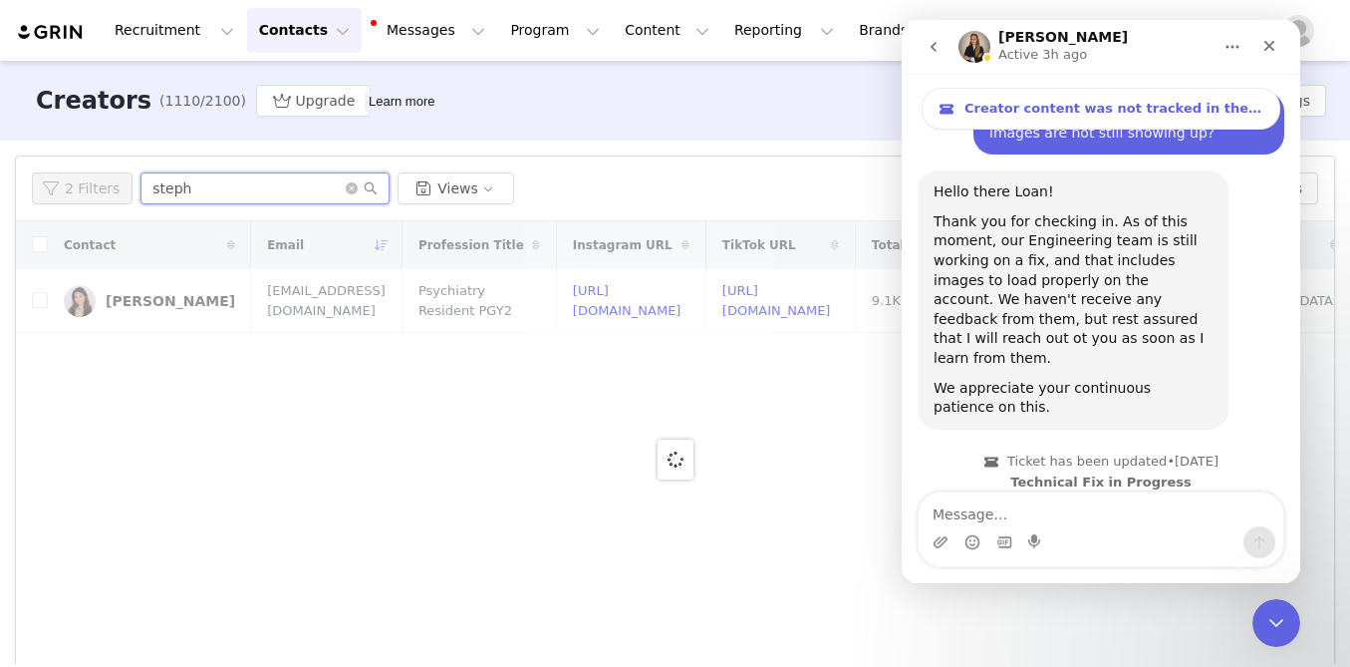
type input "steph"
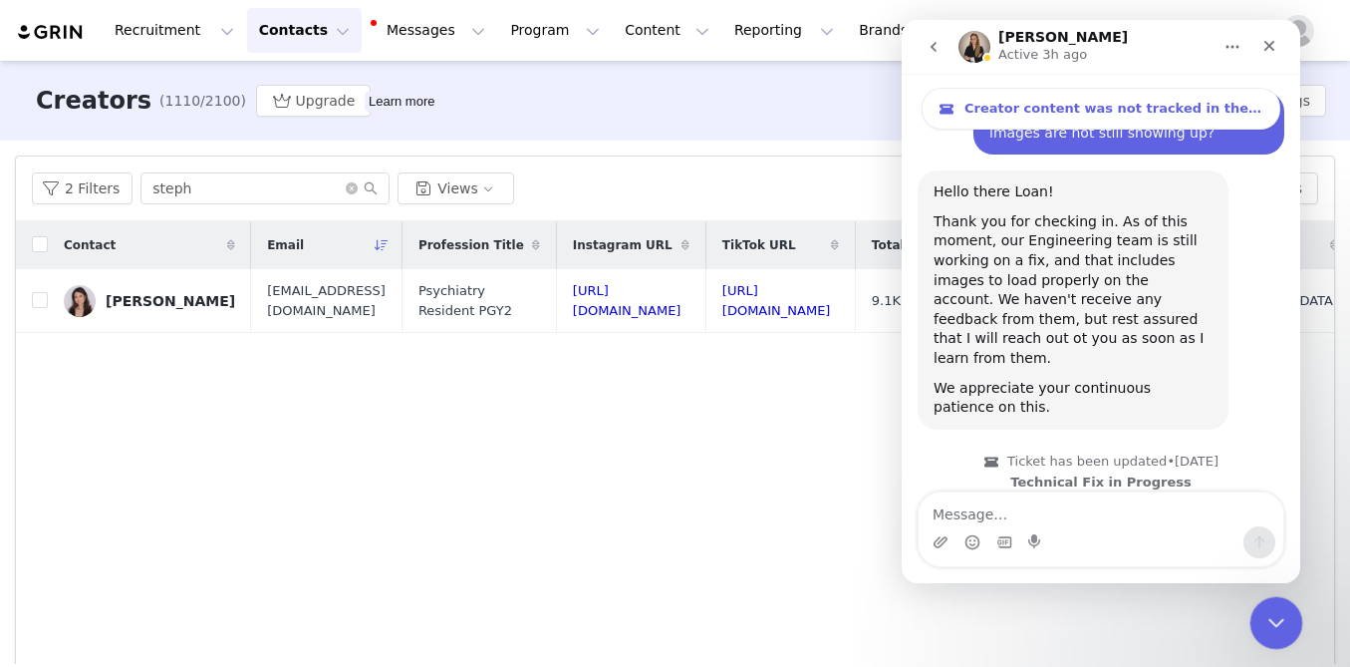
click at [1282, 613] on icon "Close Intercom Messenger" at bounding box center [1274, 620] width 24 height 24
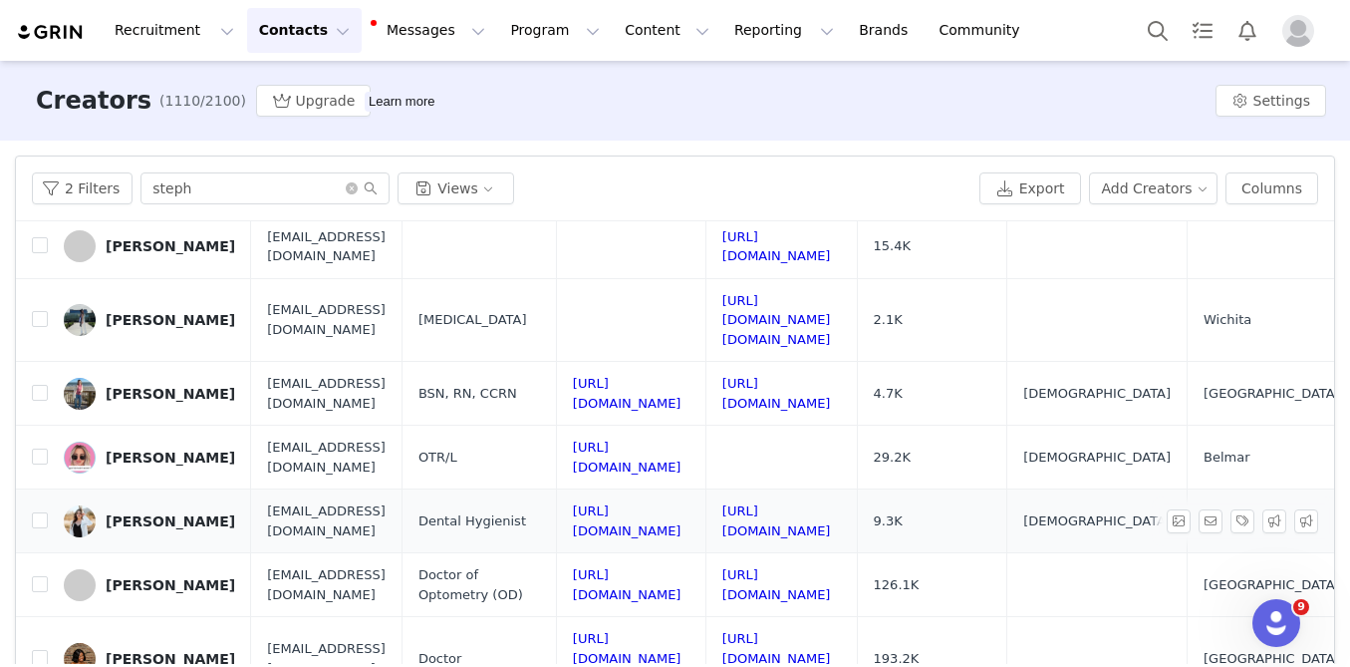
click at [171, 513] on div "Stephanie Macias" at bounding box center [171, 521] width 130 height 16
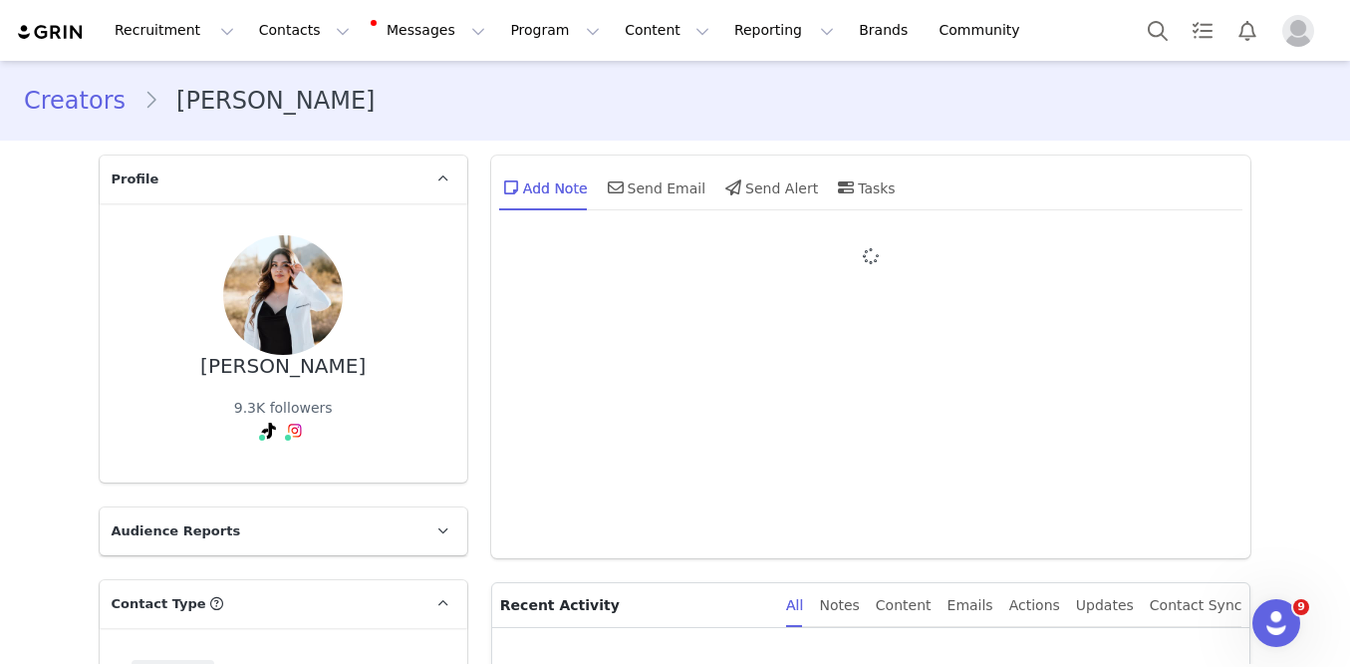
type input "+1 (United States)"
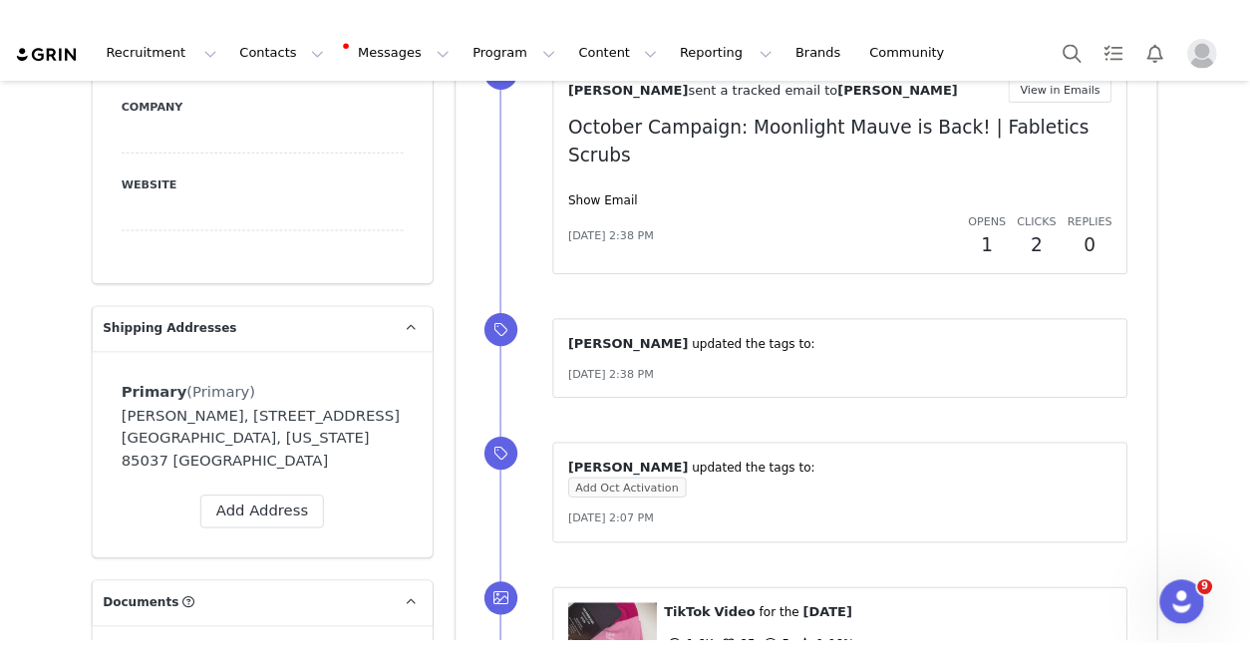
scroll to position [1822, 0]
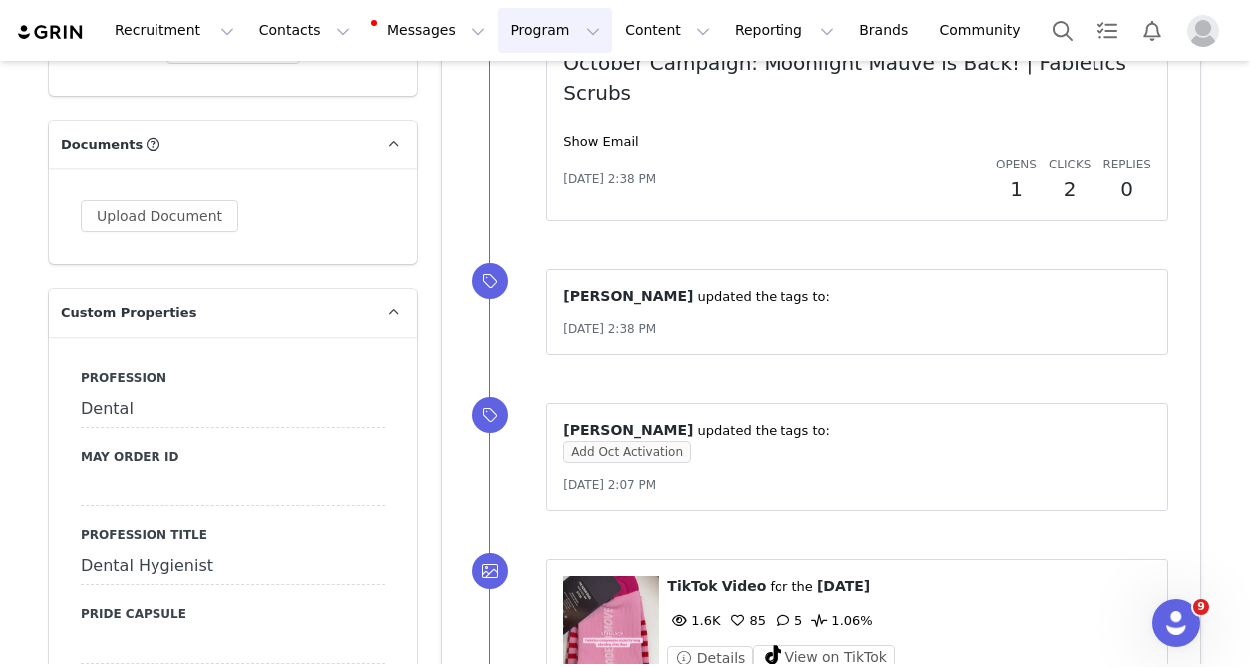
click at [528, 36] on button "Program Program" at bounding box center [555, 30] width 114 height 45
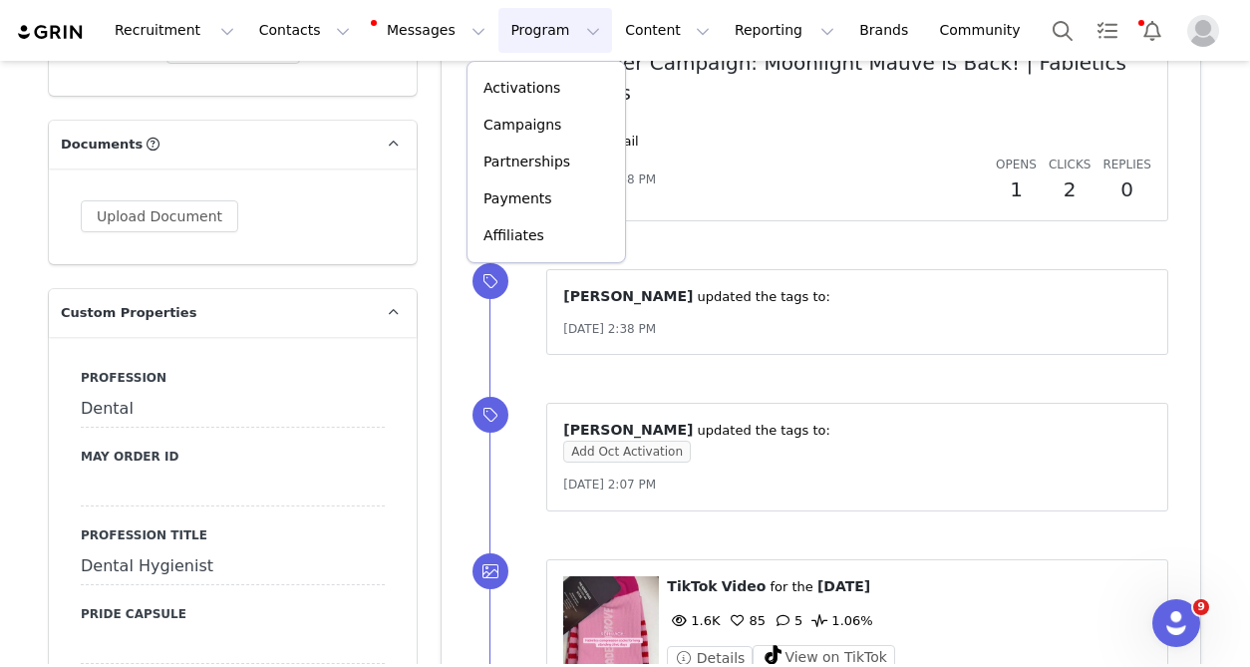
click at [808, 335] on div "⁨ Loan Nguyen ⁩ updated the tags to: Sep 16, 2025, 2:38 PM" at bounding box center [844, 312] width 711 height 135
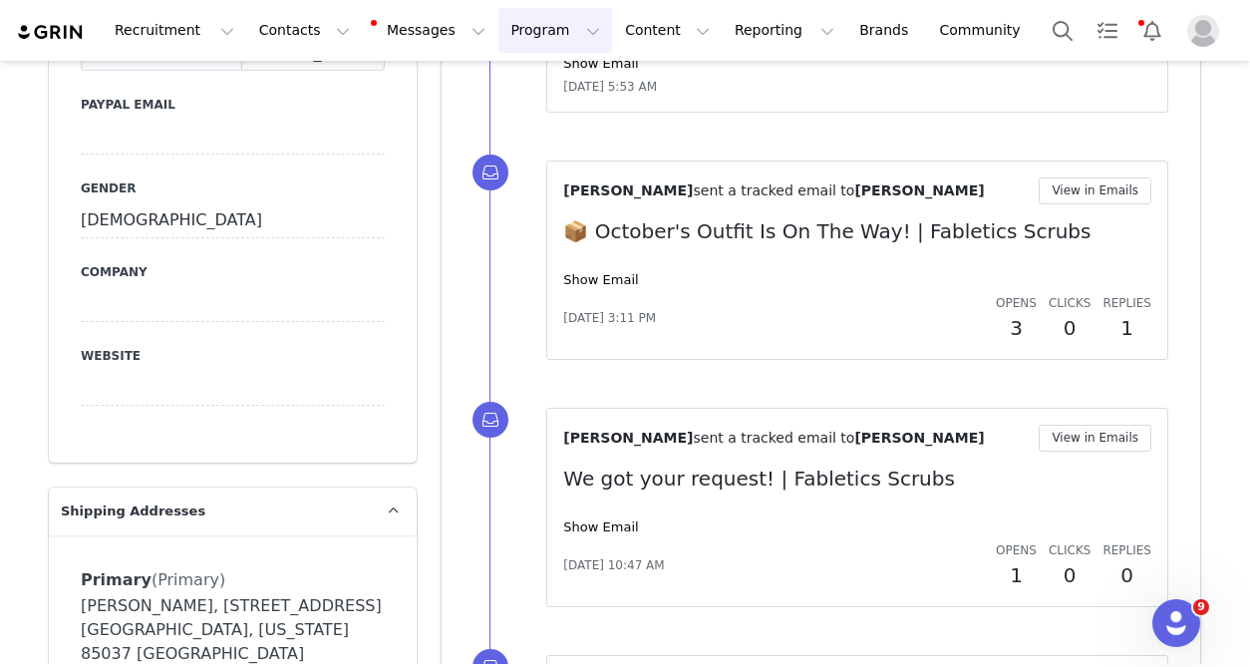
scroll to position [870, 0]
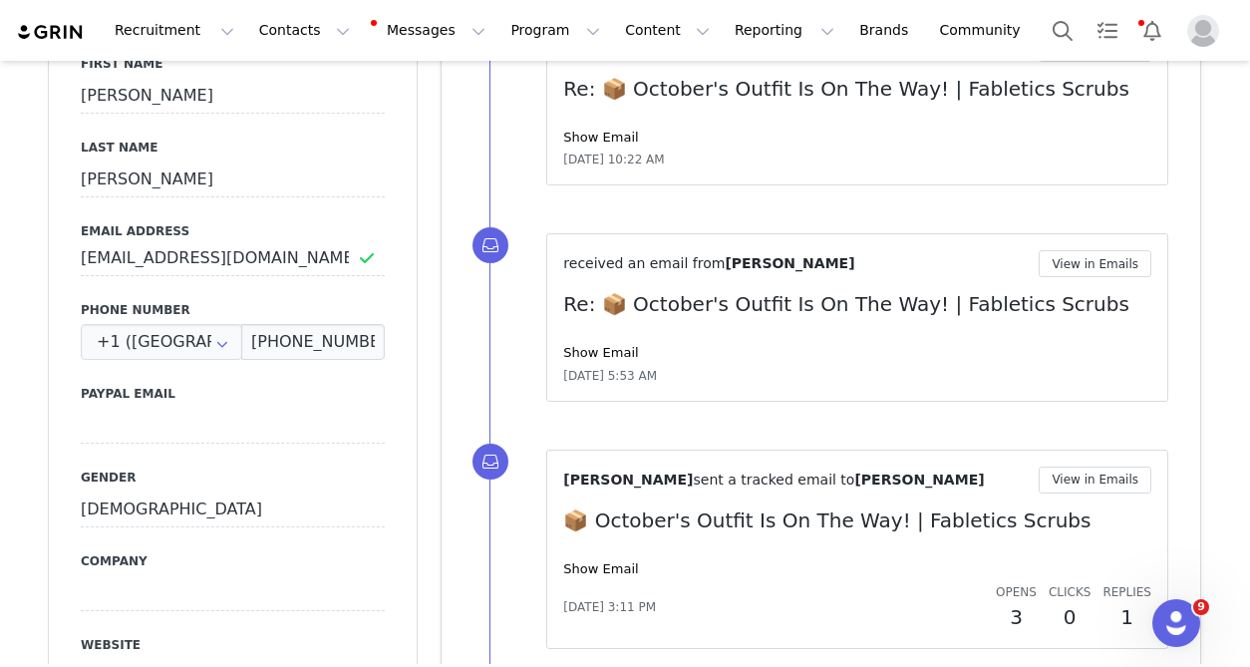
click at [72, 37] on img at bounding box center [51, 32] width 70 height 19
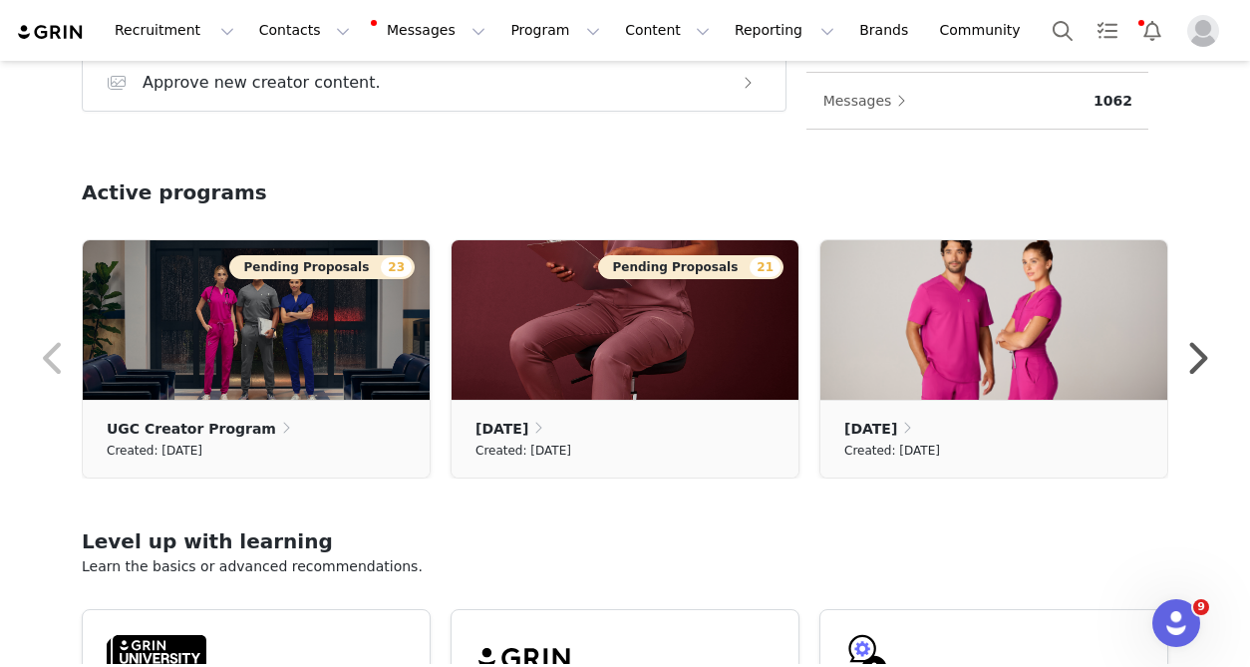
scroll to position [499, 0]
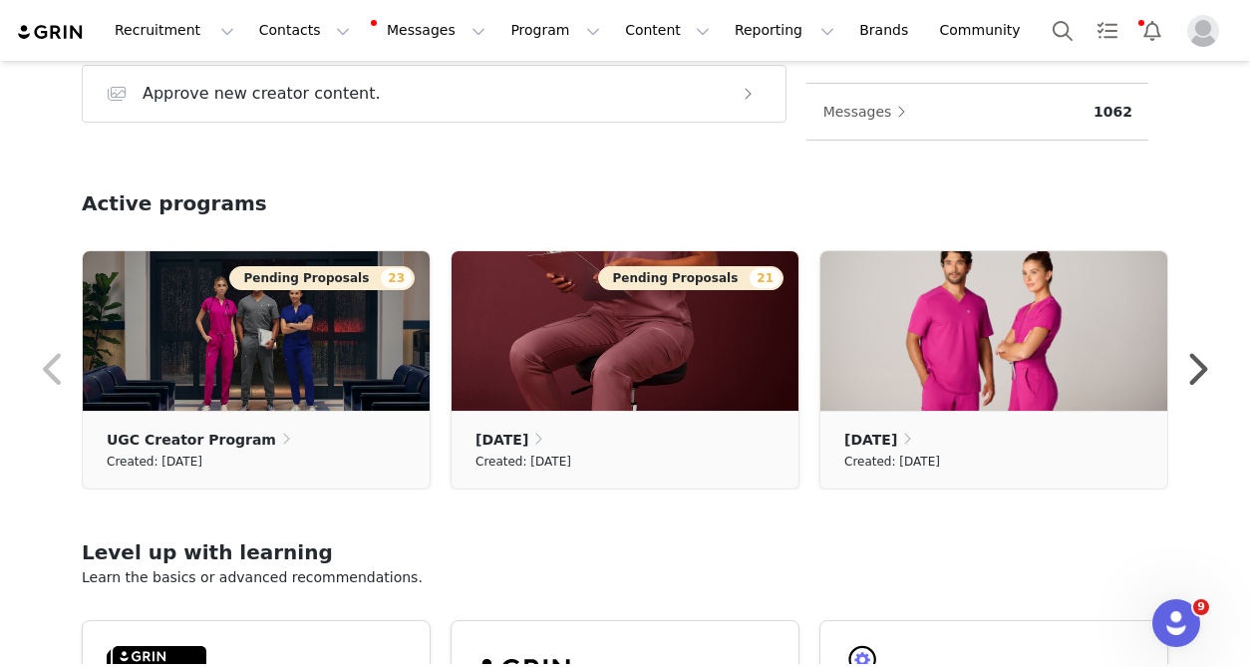
click at [577, 226] on div "Active programs" at bounding box center [625, 219] width 1086 height 62
click at [630, 195] on div "Active programs" at bounding box center [625, 219] width 1086 height 62
click at [816, 166] on section "Home Learn more Welcome, Loan! Grow your program Take action with these steps: …" at bounding box center [625, 362] width 1250 height 603
click at [524, 31] on button "Program Program" at bounding box center [555, 30] width 114 height 45
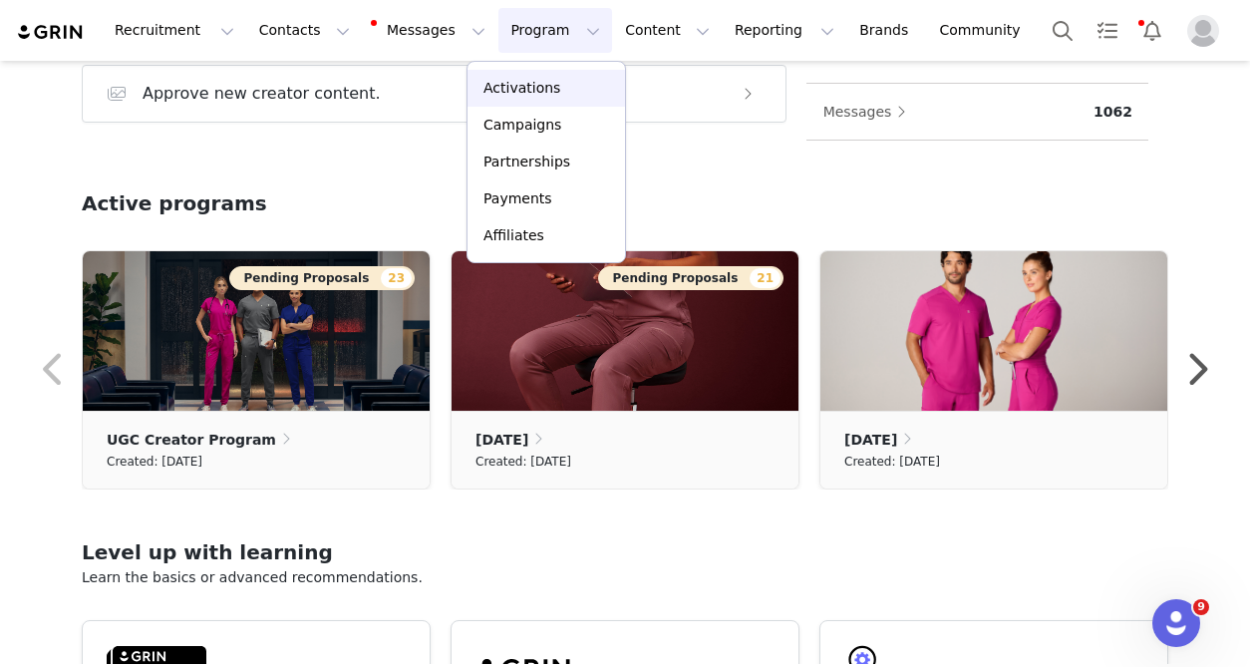
click at [545, 84] on p "Activations" at bounding box center [521, 88] width 77 height 21
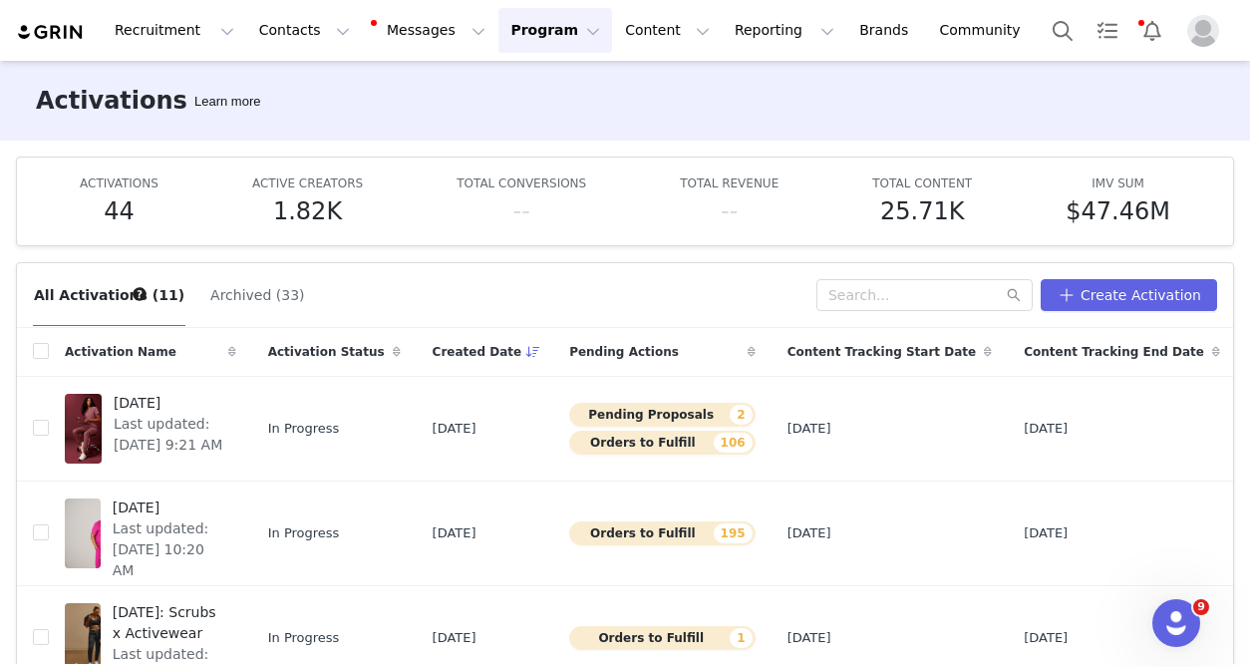
click at [589, 292] on div "All Activations (11) Archived (33)" at bounding box center [424, 295] width 783 height 32
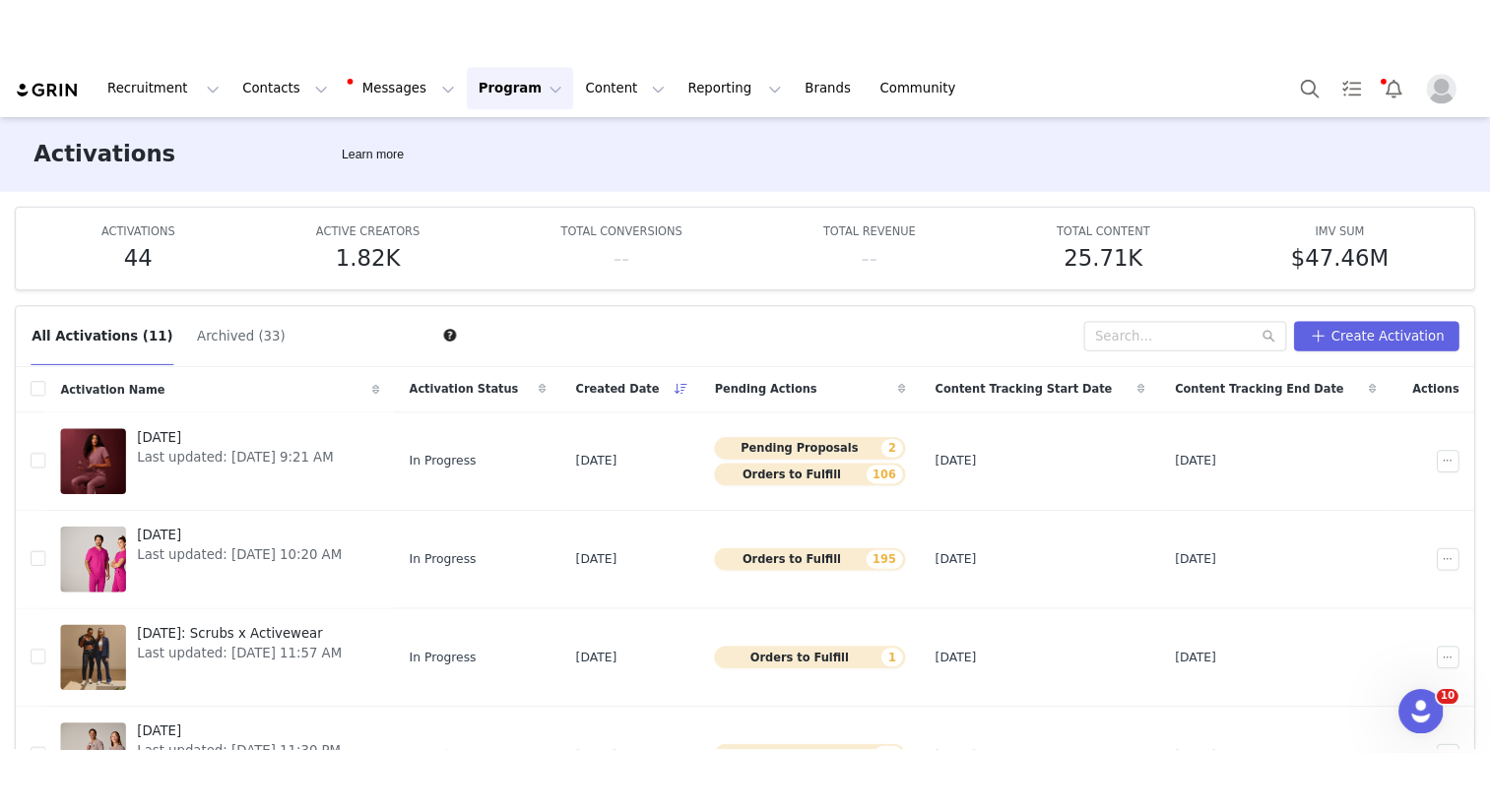
scroll to position [14928, 0]
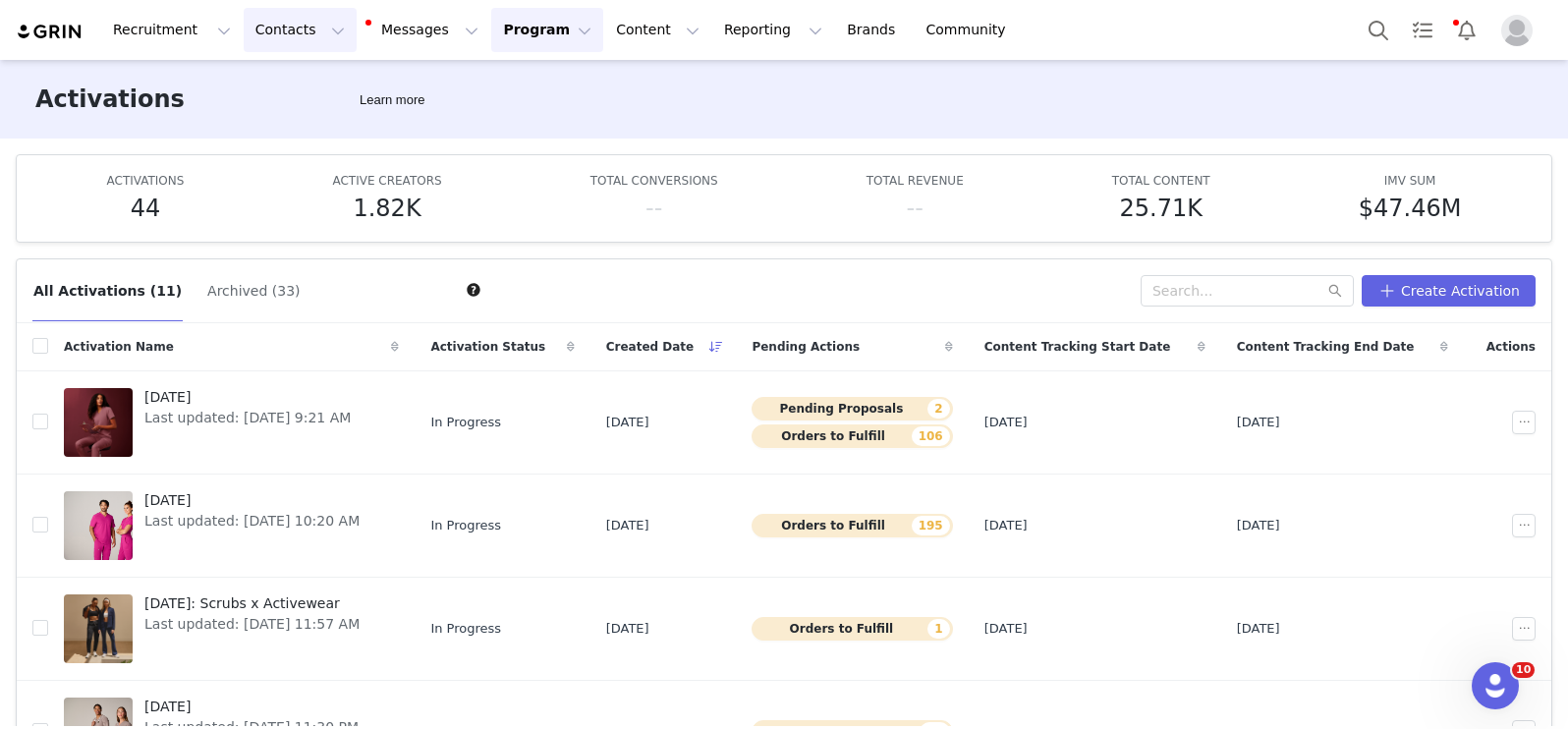
click at [305, 32] on button "Contacts Contacts" at bounding box center [300, 30] width 113 height 44
click at [305, 91] on div "Creators" at bounding box center [307, 87] width 132 height 21
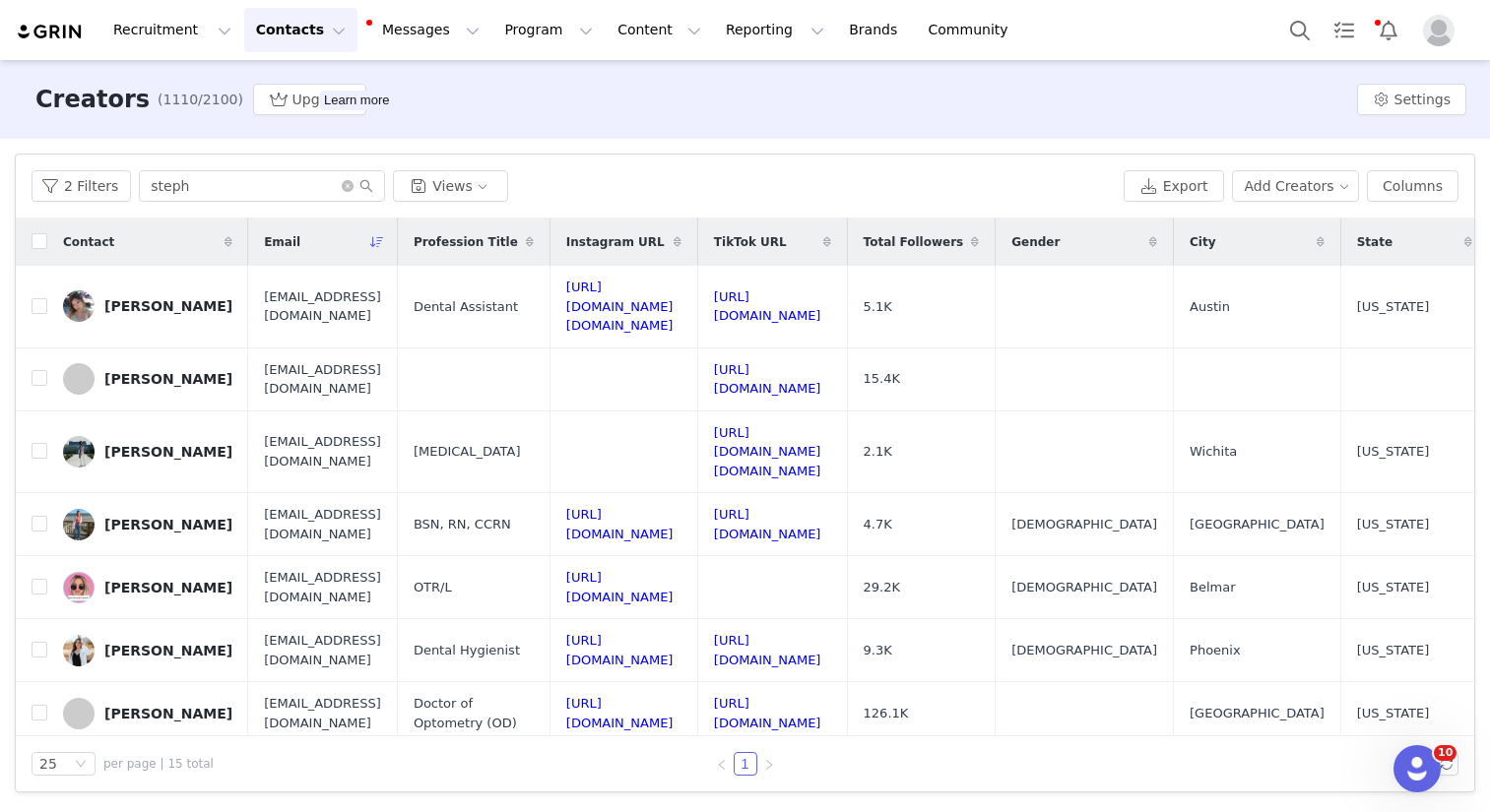
scroll to position [14863, 0]
drag, startPoint x: 184, startPoint y: 194, endPoint x: 104, endPoint y: 171, distance: 83.2
click at [104, 171] on div "2 Filters steph Views" at bounding box center [573, 186] width 1084 height 32
paste input "Kelsey Drinkall"
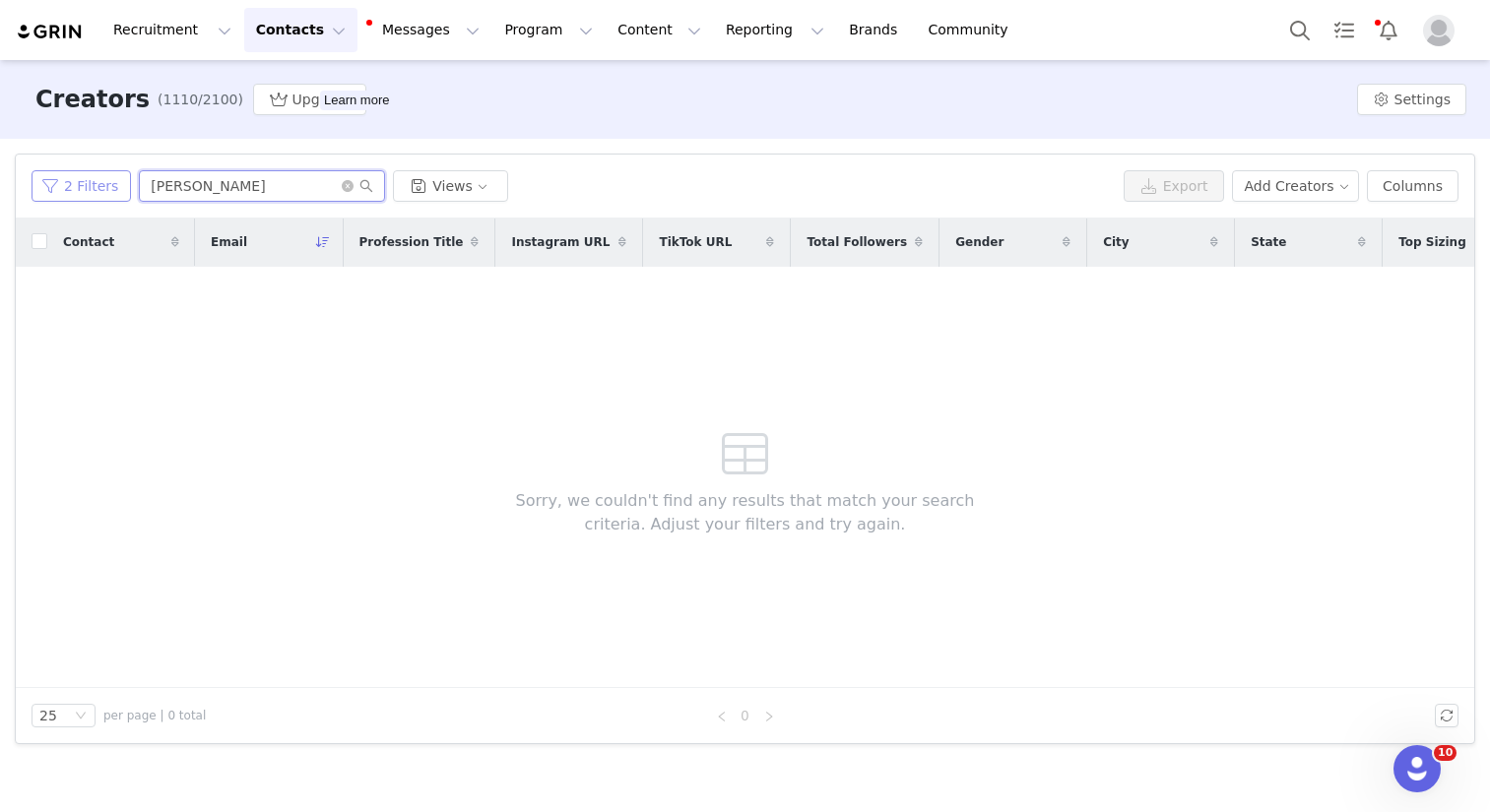
type input "Kelsey Drinkall"
click at [86, 180] on button "2 Filters" at bounding box center [81, 186] width 100 height 32
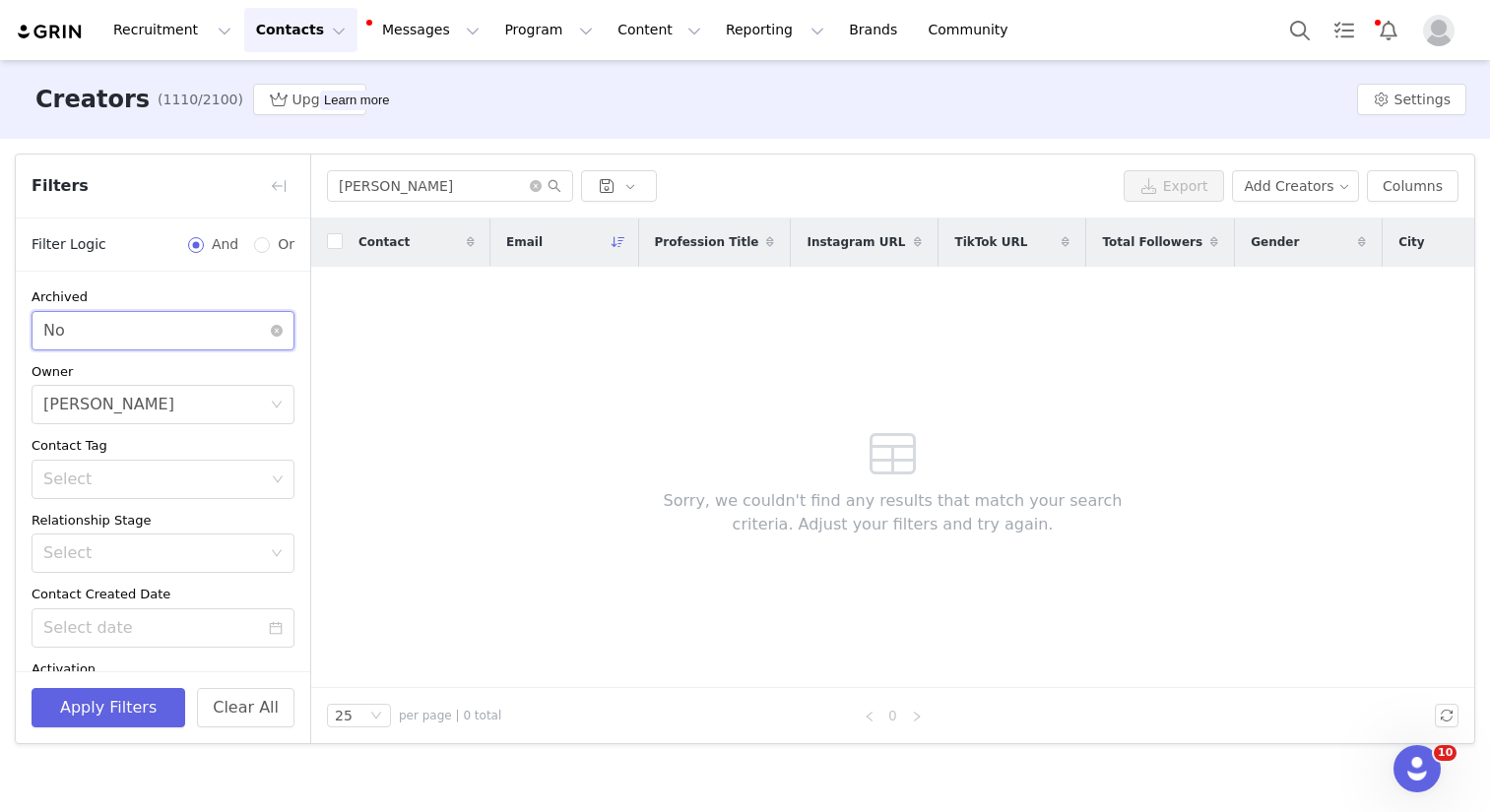
click at [263, 322] on div "Select No" at bounding box center [163, 331] width 263 height 40
click at [77, 381] on li "Yes" at bounding box center [155, 374] width 248 height 32
click at [126, 658] on button "Apply Filters" at bounding box center [108, 708] width 153 height 40
click at [486, 196] on input "Kelsey Drinkall" at bounding box center [450, 186] width 246 height 32
click at [88, 658] on button "Apply Filters" at bounding box center [108, 708] width 153 height 40
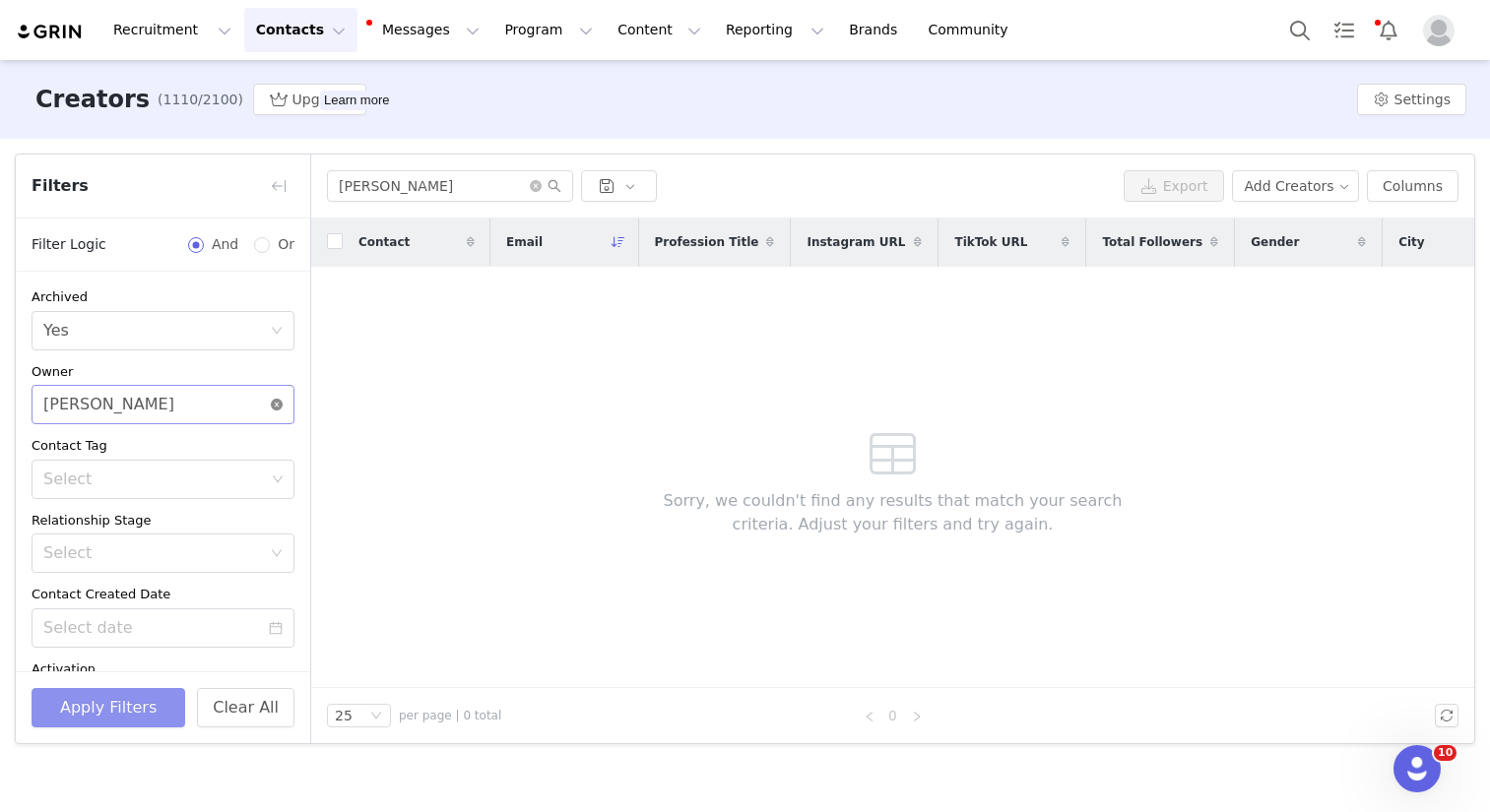
click at [271, 409] on icon "icon: close-circle" at bounding box center [277, 405] width 12 height 12
click at [126, 658] on button "Apply Filters" at bounding box center [108, 708] width 153 height 40
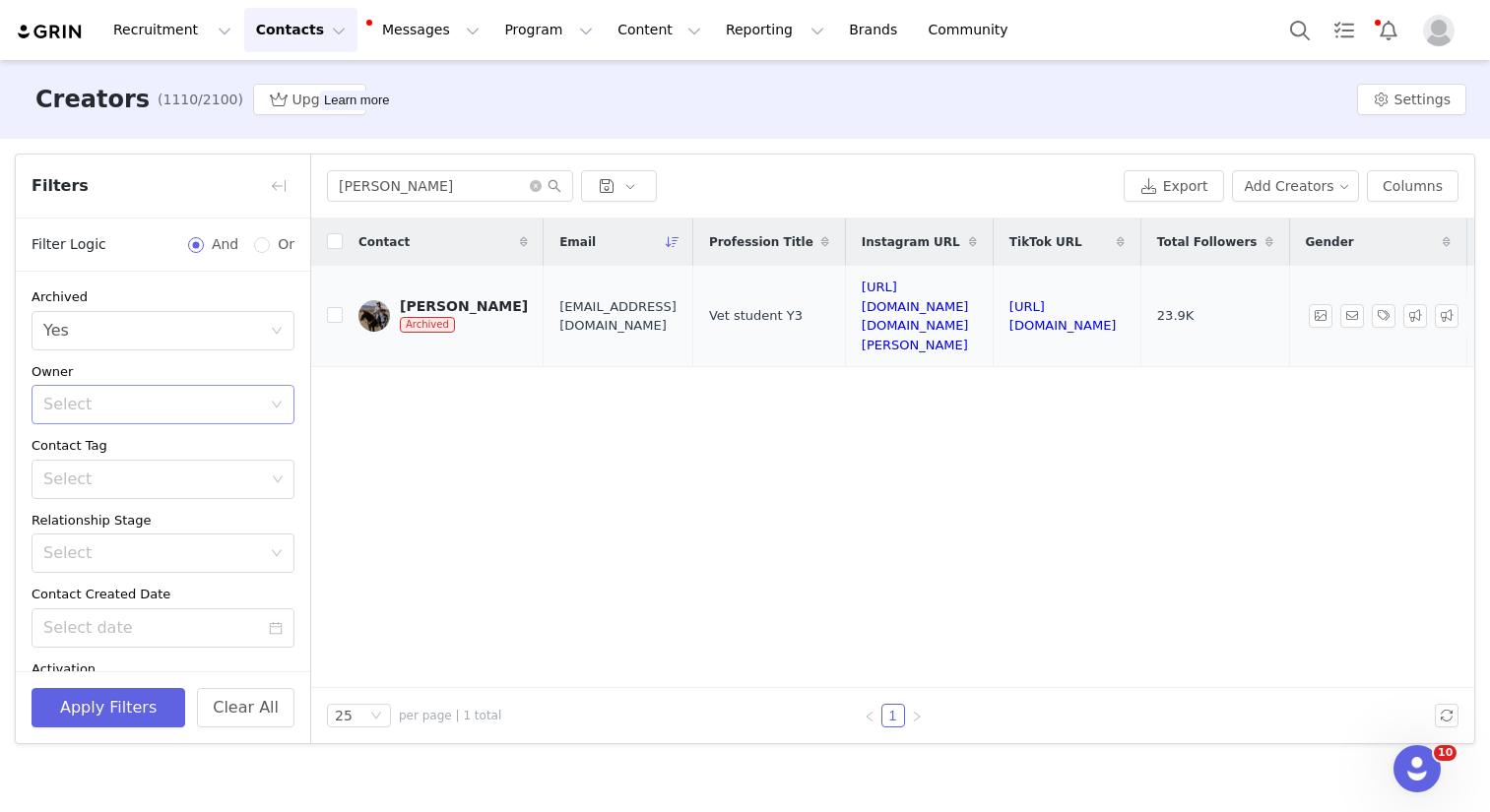
click at [467, 298] on div "Kelsey Drinkall" at bounding box center [464, 306] width 128 height 16
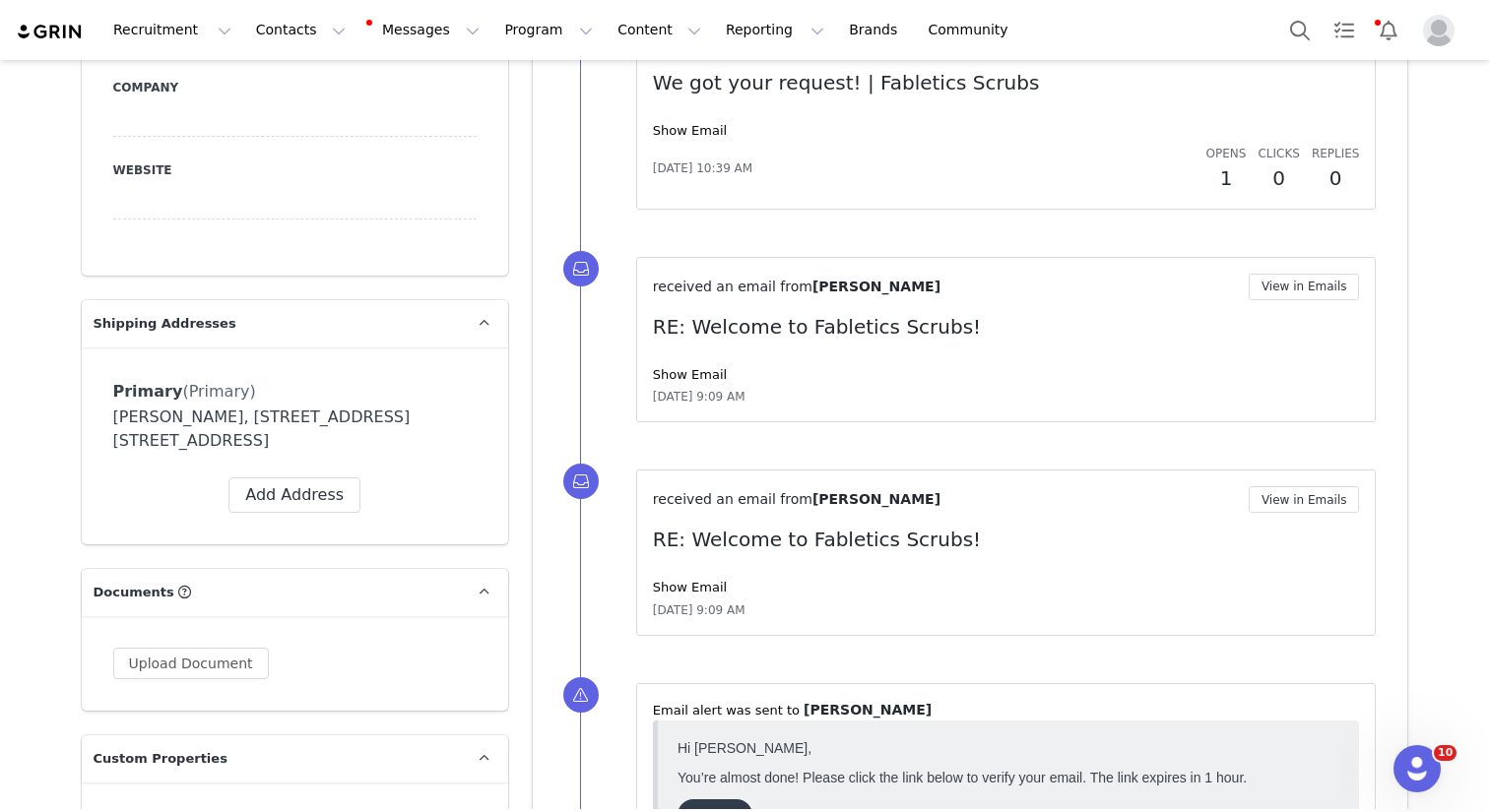
scroll to position [1572, 0]
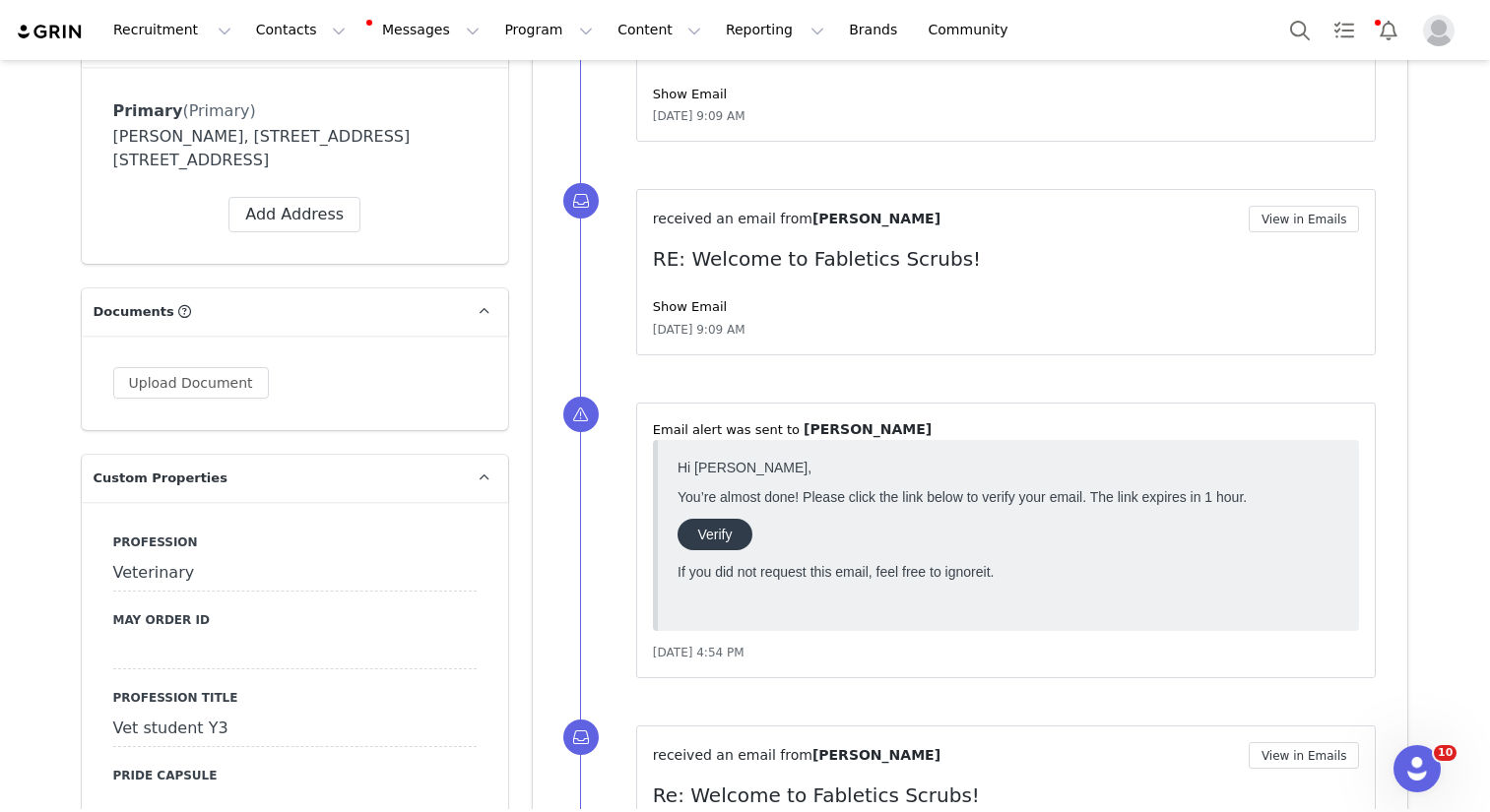
drag, startPoint x: 109, startPoint y: 132, endPoint x: 83, endPoint y: 250, distance: 120.8
click at [450, 159] on div "Kelsey Drinkall, 706 Delainey Ct. Unit B Saskatoon, Saskatchewan S7V 1R1 Canada" at bounding box center [295, 149] width 364 height 47
copy div "Kelsey Drinkall, 706 Delainey Ct. Unit B Saskatoon, Saskatchewan S7V 1R1 Canada"
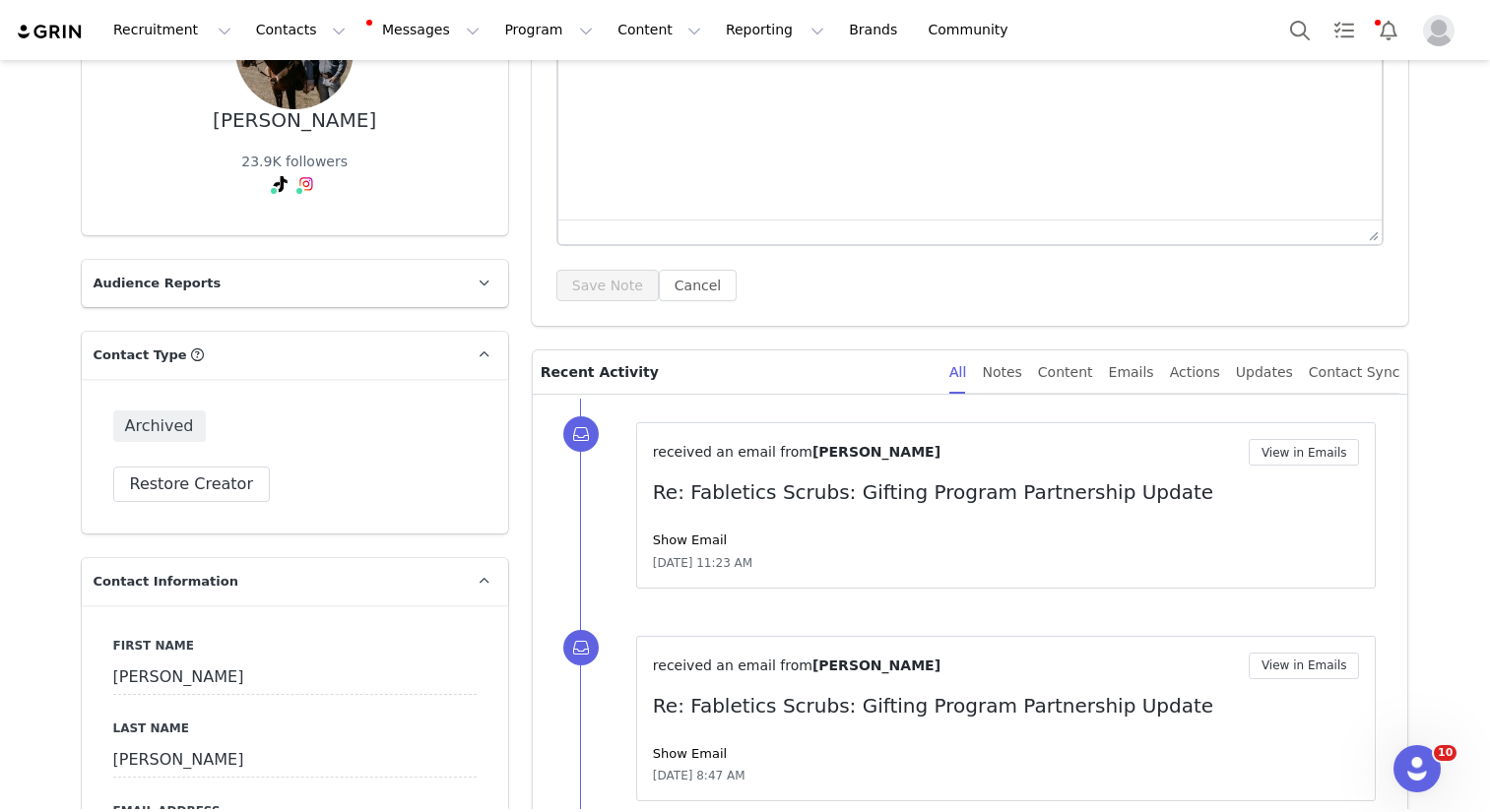
scroll to position [0, 0]
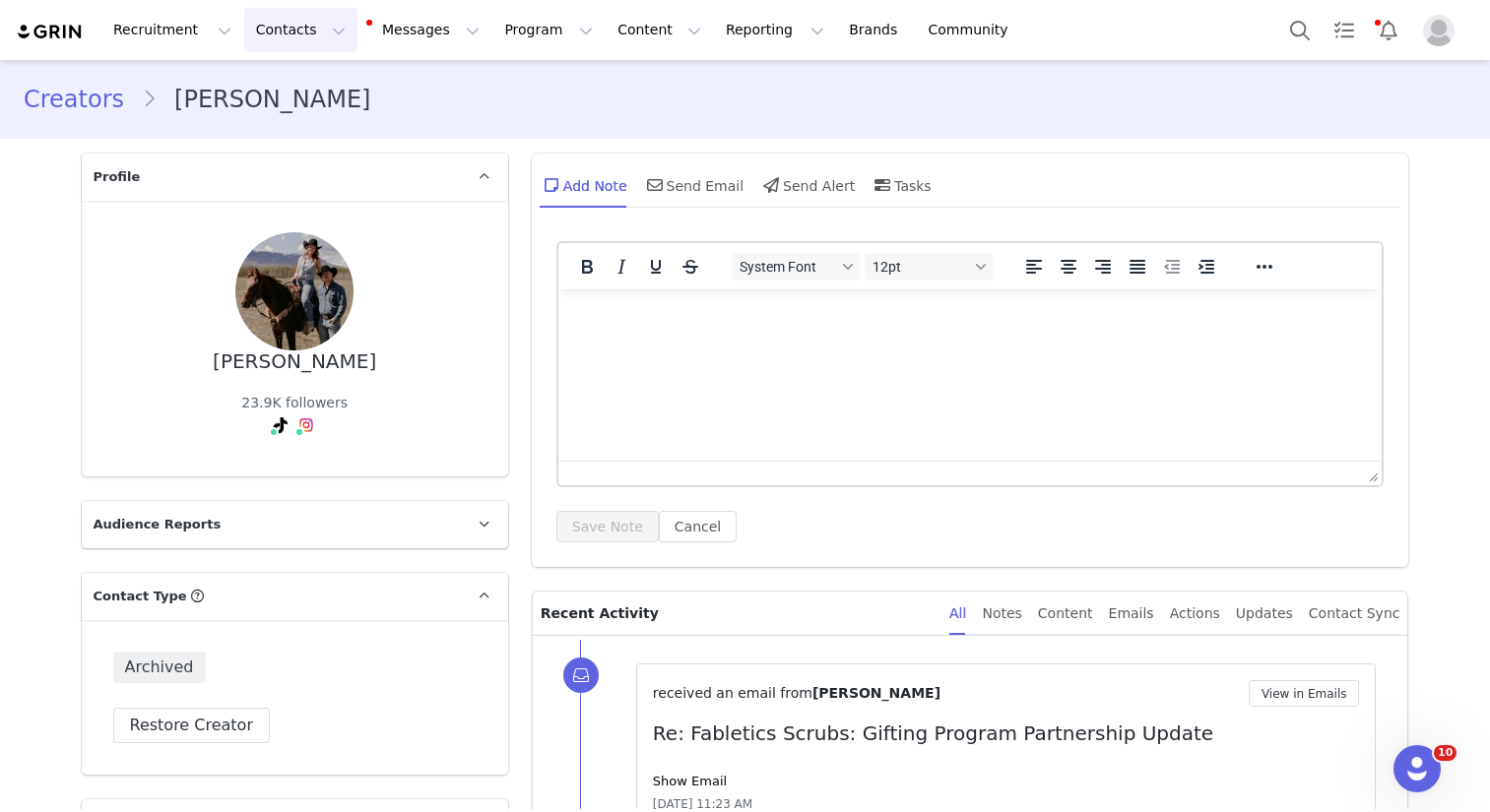
click at [247, 30] on button "Contacts Contacts" at bounding box center [300, 30] width 114 height 44
click at [301, 88] on div "Creators" at bounding box center [308, 87] width 132 height 21
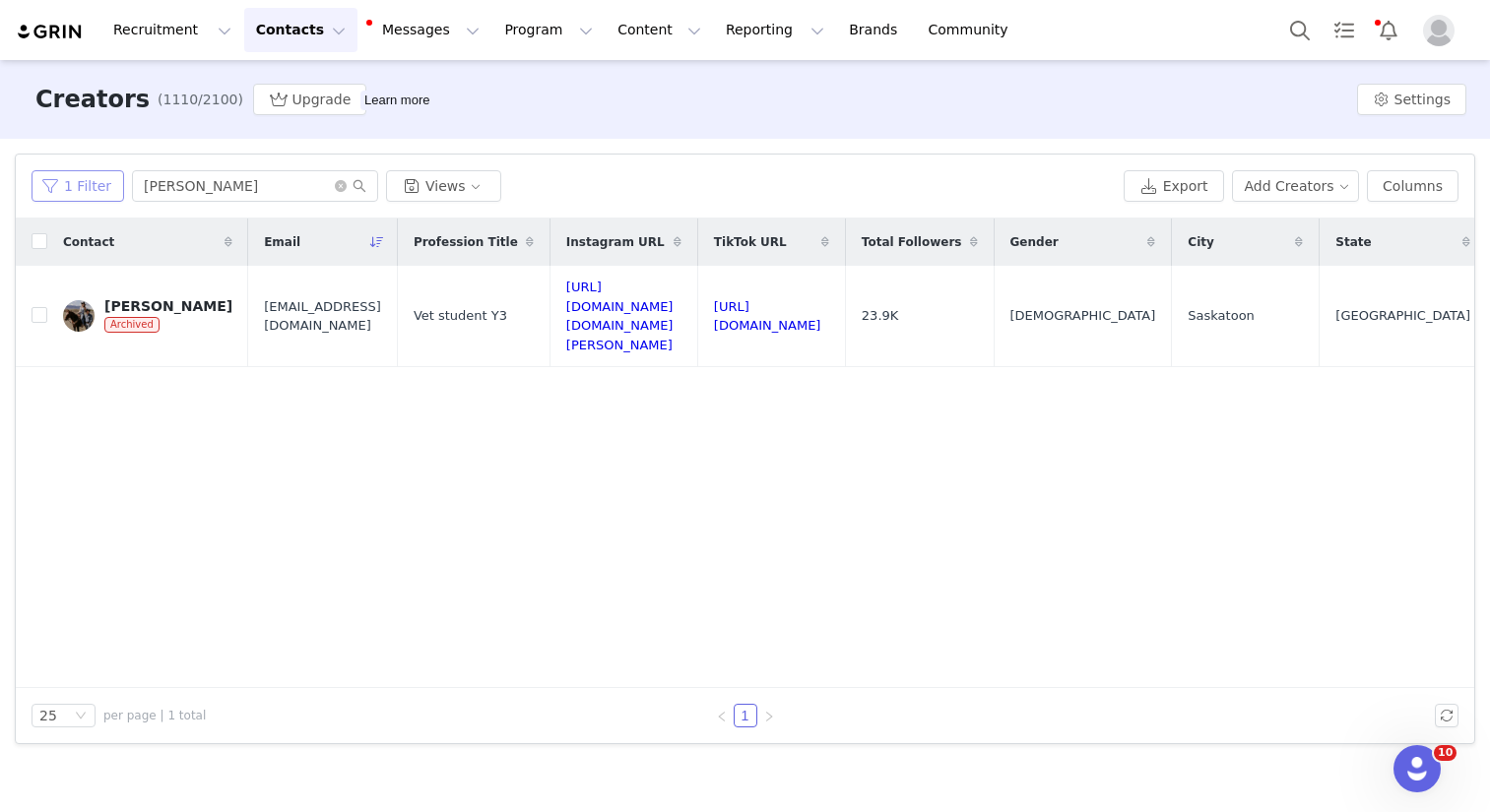
click at [103, 175] on button "1 Filter" at bounding box center [78, 186] width 93 height 32
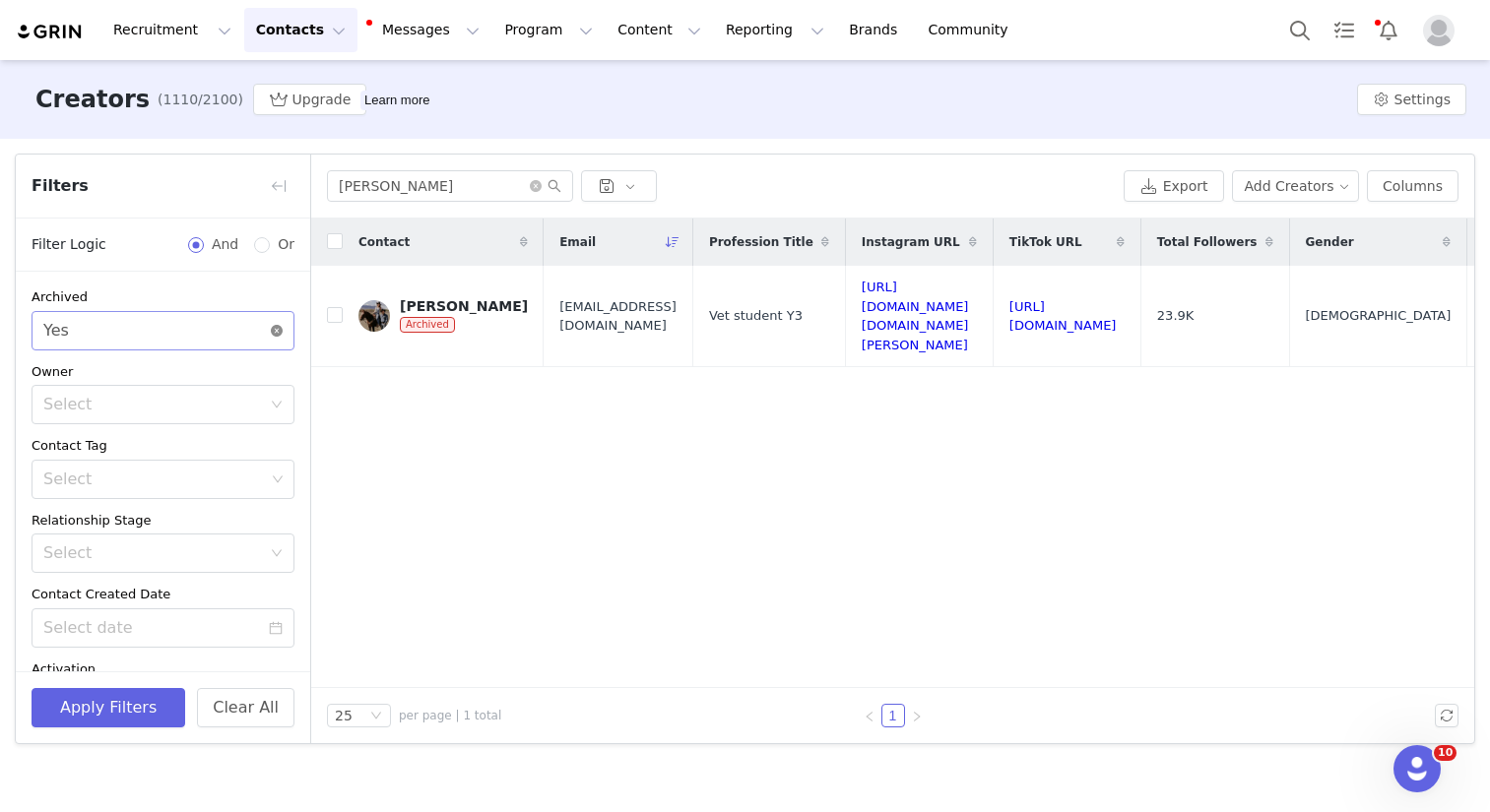
click at [271, 329] on icon "icon: close-circle" at bounding box center [277, 331] width 12 height 12
click at [261, 321] on div "Select" at bounding box center [163, 331] width 263 height 40
click at [206, 406] on li "No" at bounding box center [155, 406] width 248 height 32
click at [230, 411] on div "Select" at bounding box center [152, 405] width 217 height 20
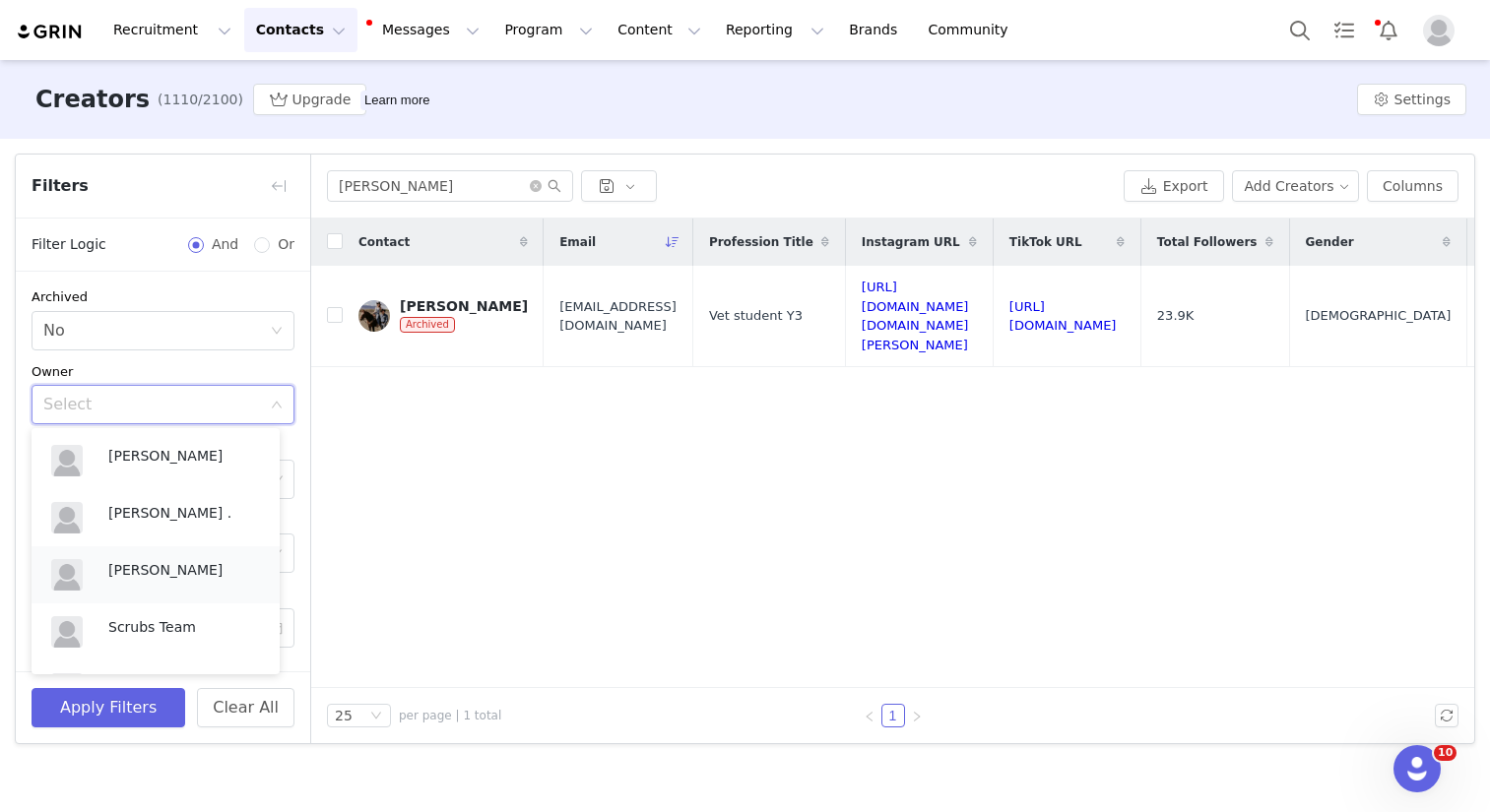
click at [159, 547] on li "[PERSON_NAME]" at bounding box center [155, 575] width 248 height 57
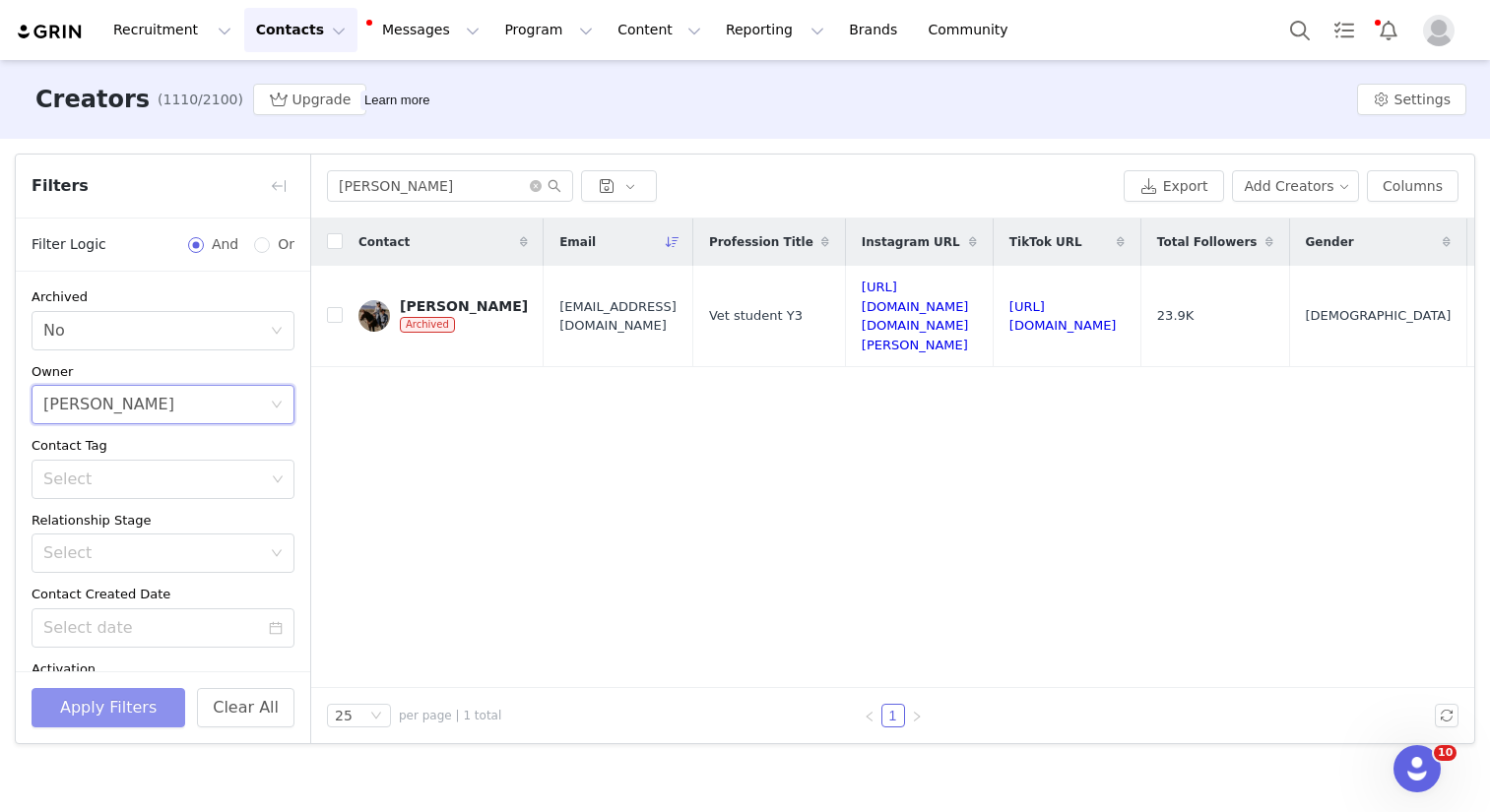
click at [101, 658] on button "Apply Filters" at bounding box center [108, 708] width 153 height 40
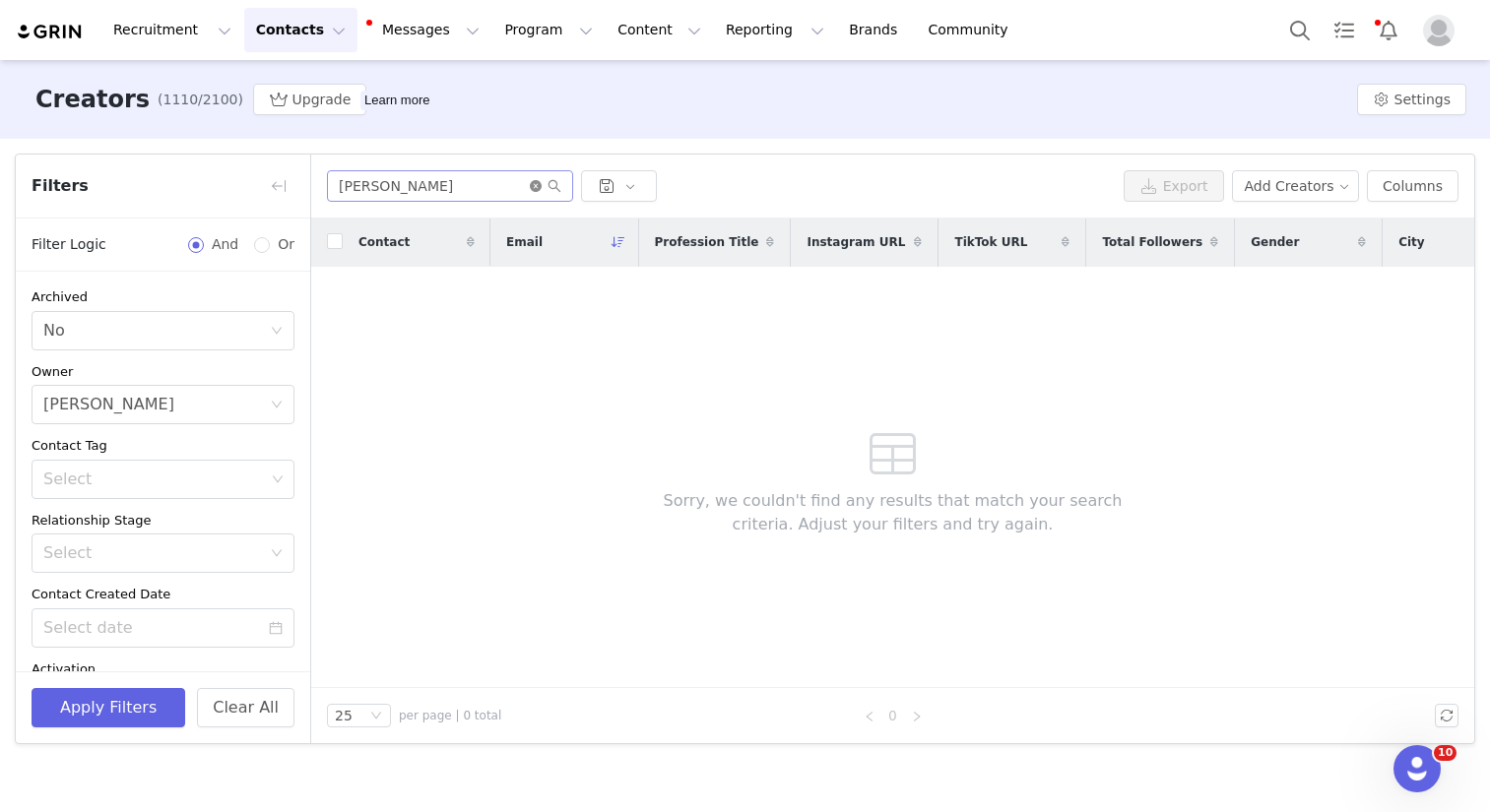
click at [537, 190] on icon "icon: close-circle" at bounding box center [536, 186] width 12 height 12
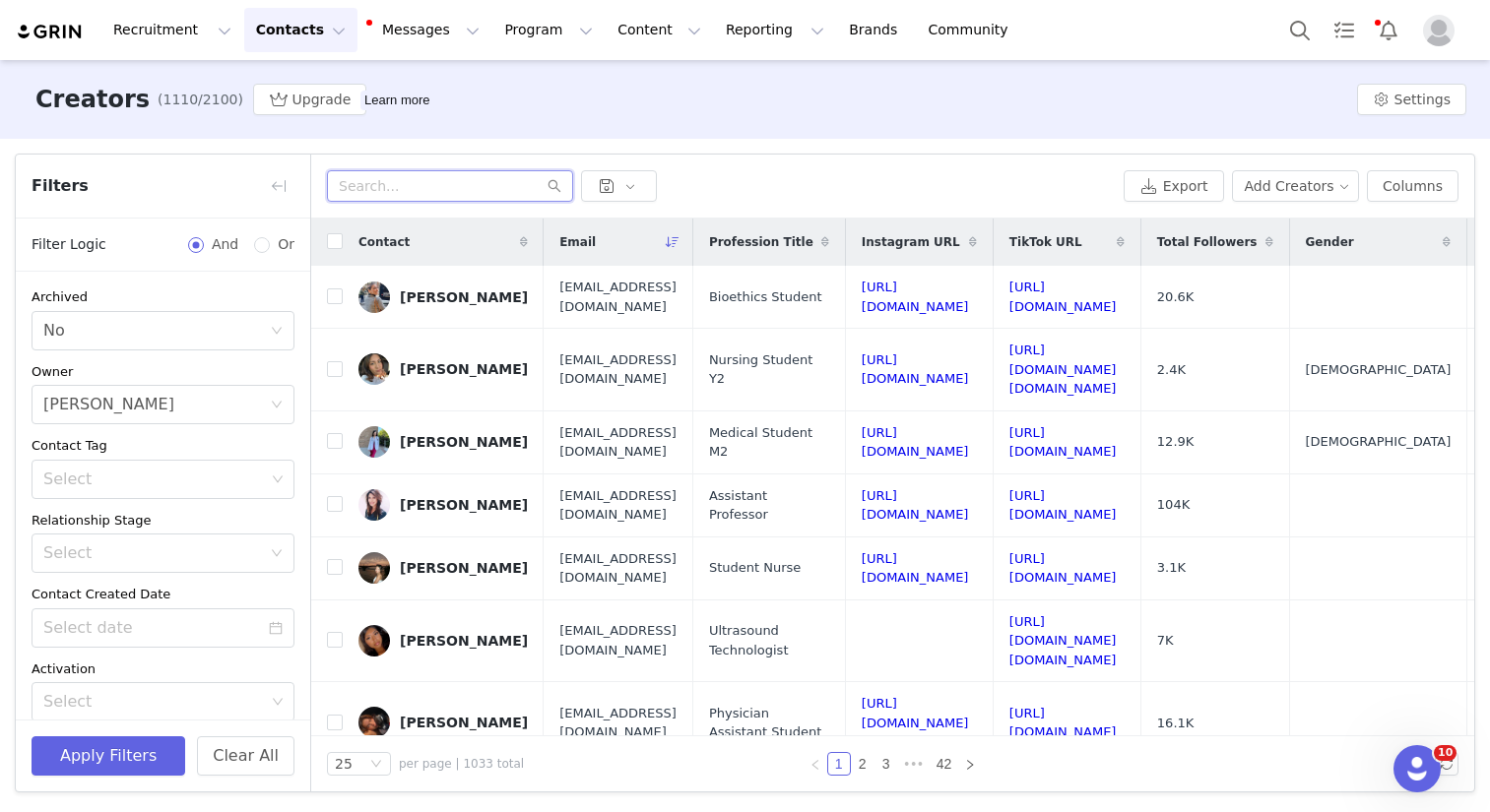
click at [371, 171] on input "text" at bounding box center [450, 186] width 246 height 32
type input "kevin"
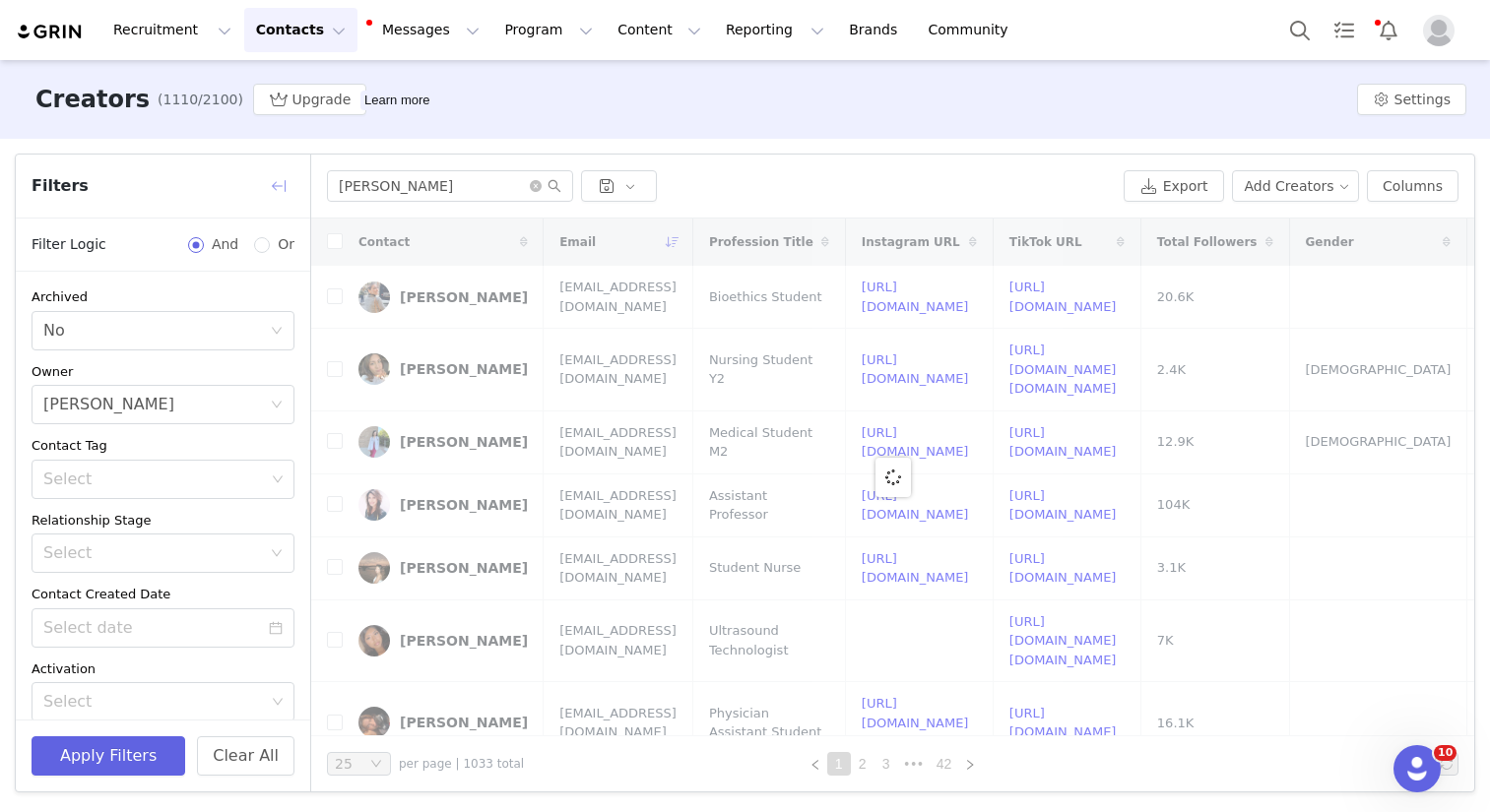
click at [274, 193] on button "button" at bounding box center [279, 186] width 32 height 32
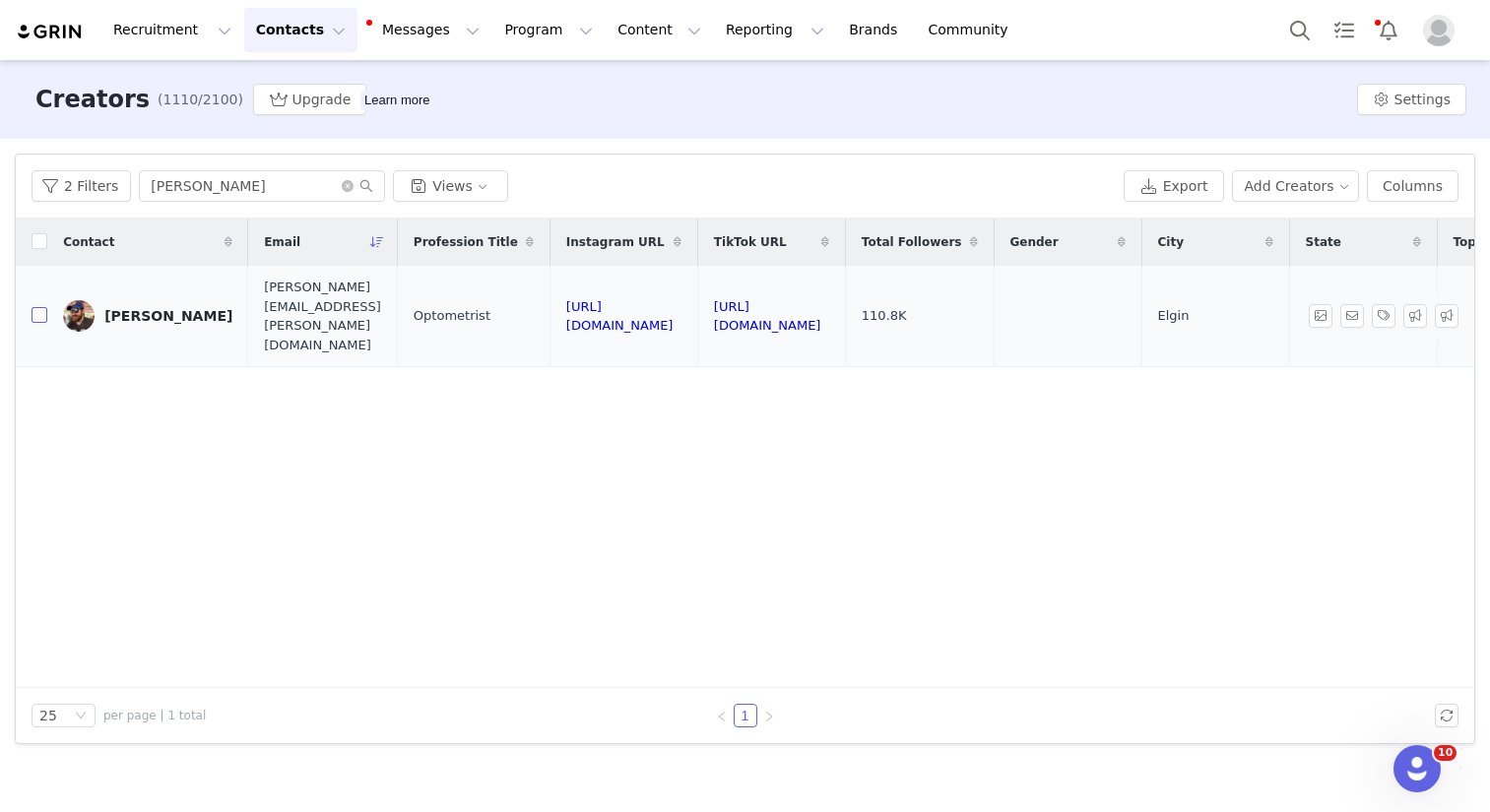
click at [36, 307] on input "checkbox" at bounding box center [40, 315] width 16 height 16
checkbox input "true"
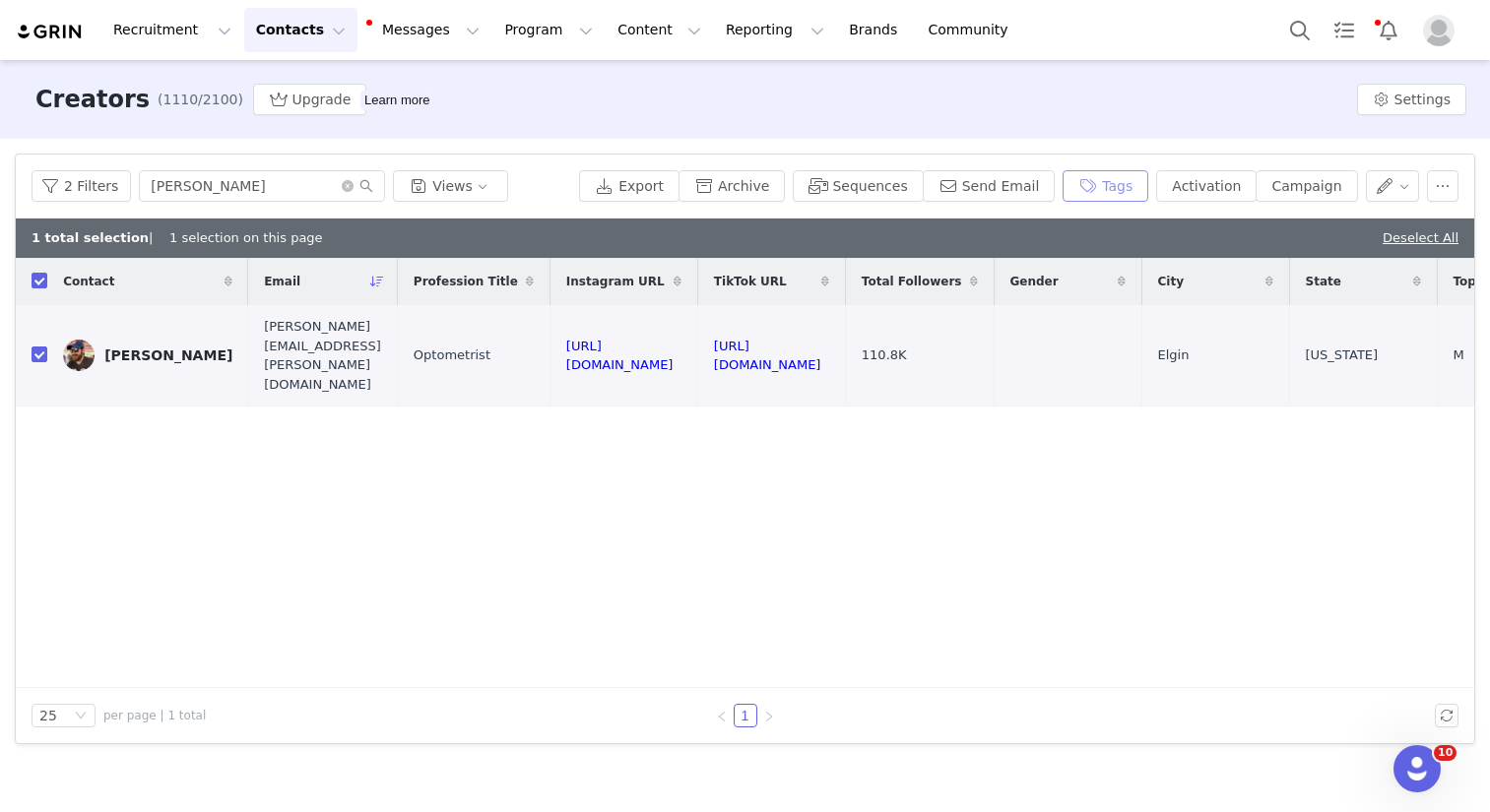
click at [1148, 185] on button "Tags" at bounding box center [1105, 186] width 86 height 32
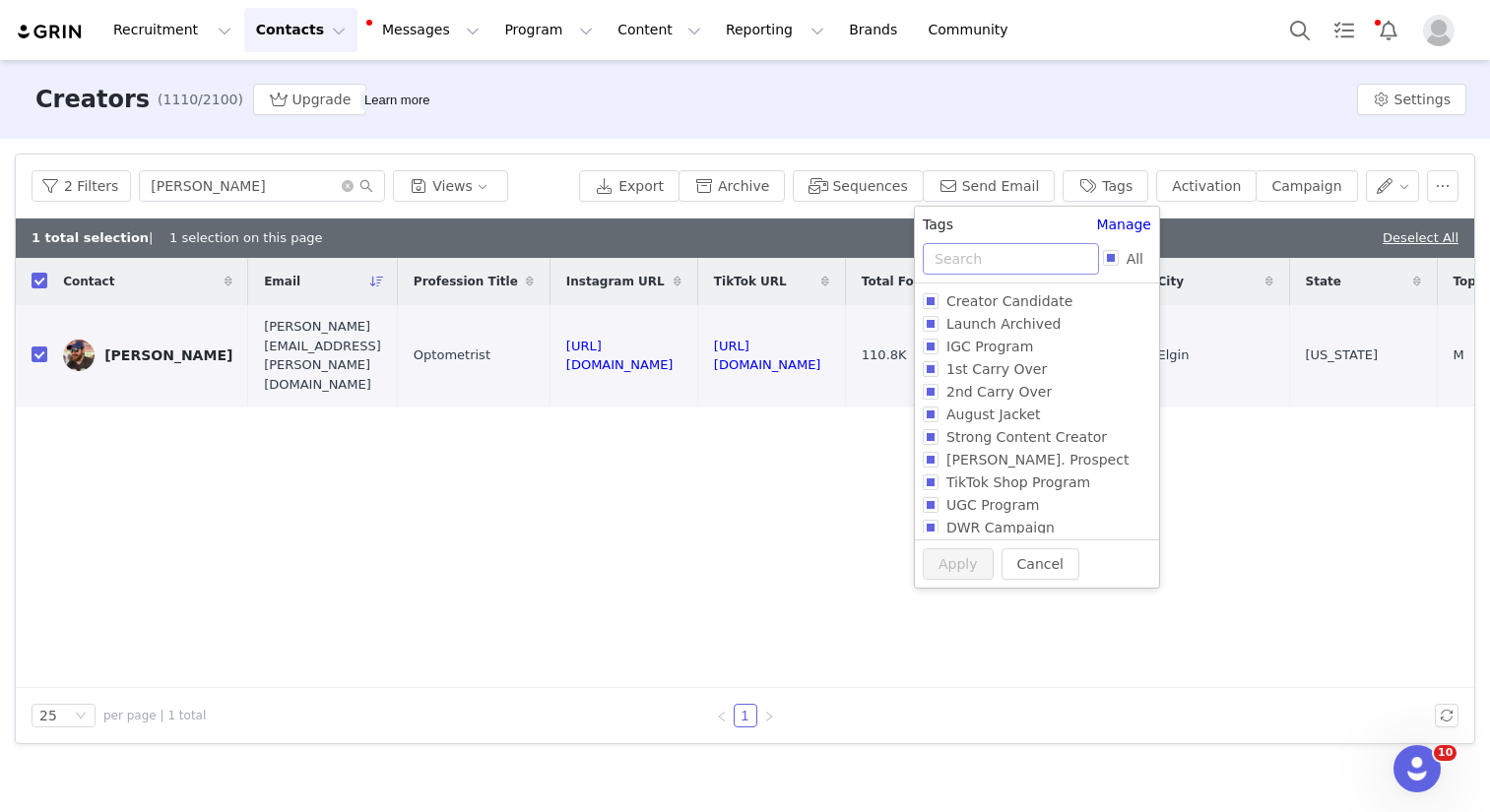
drag, startPoint x: 959, startPoint y: 241, endPoint x: 962, endPoint y: 264, distance: 23.2
click at [962, 266] on div "Tags Manage All Creator Candidate Launch Archived IGC Program 1st Carry Over 2n…" at bounding box center [1036, 376] width 244 height 325
click at [963, 264] on input "text" at bounding box center [1011, 259] width 176 height 32
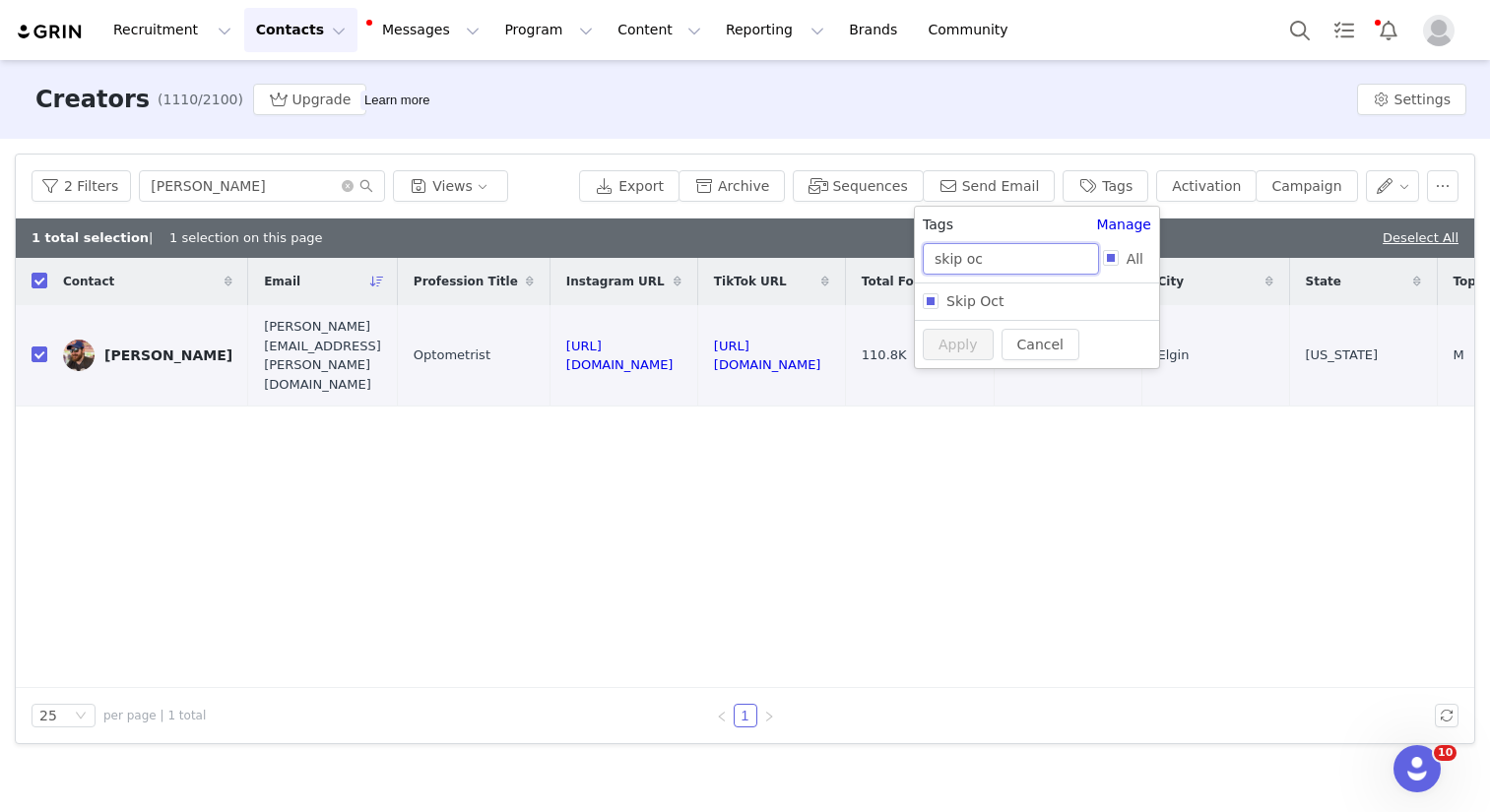
type input "skip oc"
click at [1007, 304] on span "Skip Oct" at bounding box center [975, 301] width 73 height 16
click at [939, 304] on input "Skip Oct" at bounding box center [931, 301] width 16 height 16
checkbox input "true"
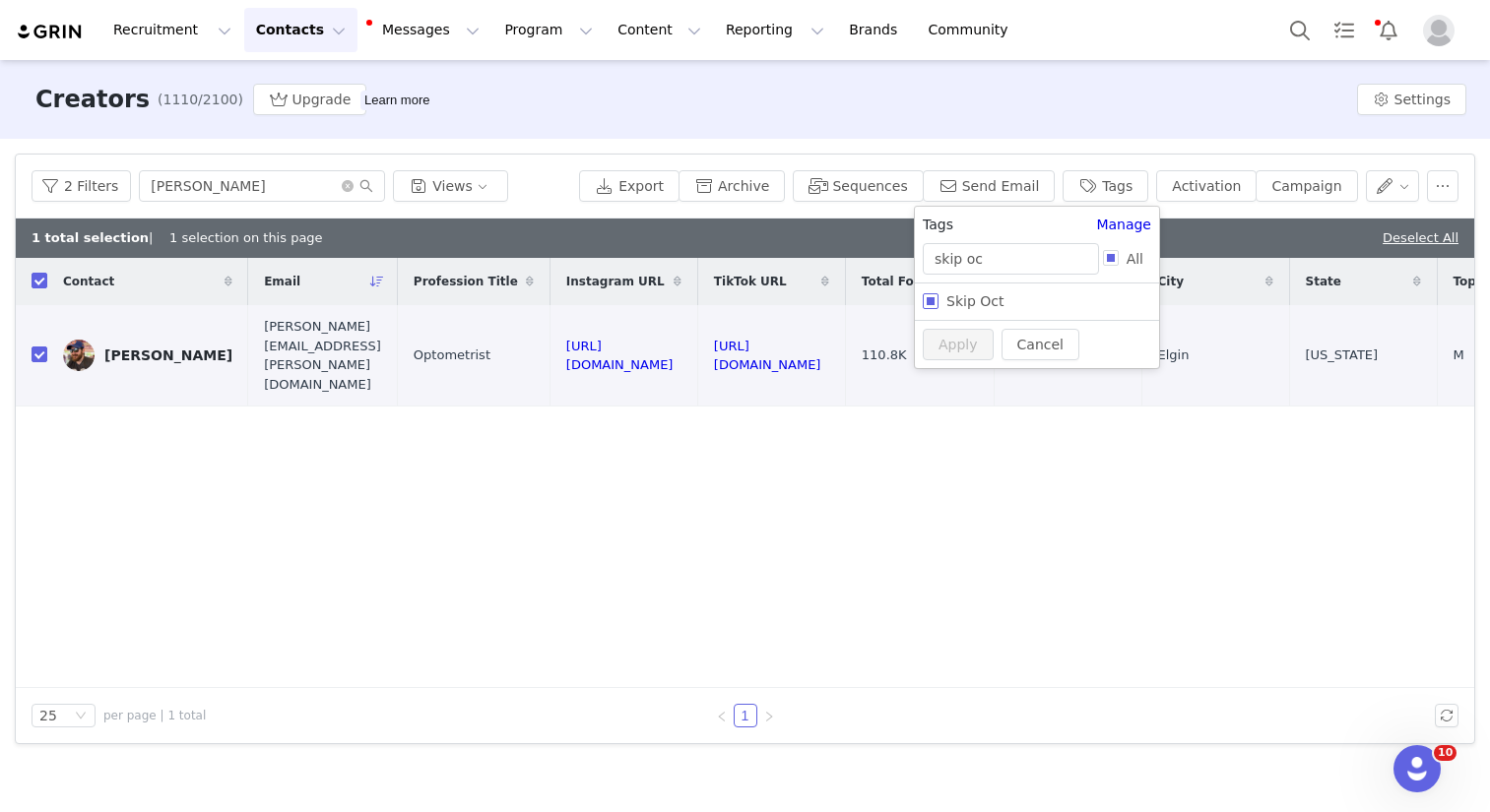
checkbox input "true"
click at [957, 361] on div "Cancel Apply" at bounding box center [1036, 381] width 244 height 48
click at [963, 377] on button "Apply" at bounding box center [958, 382] width 71 height 32
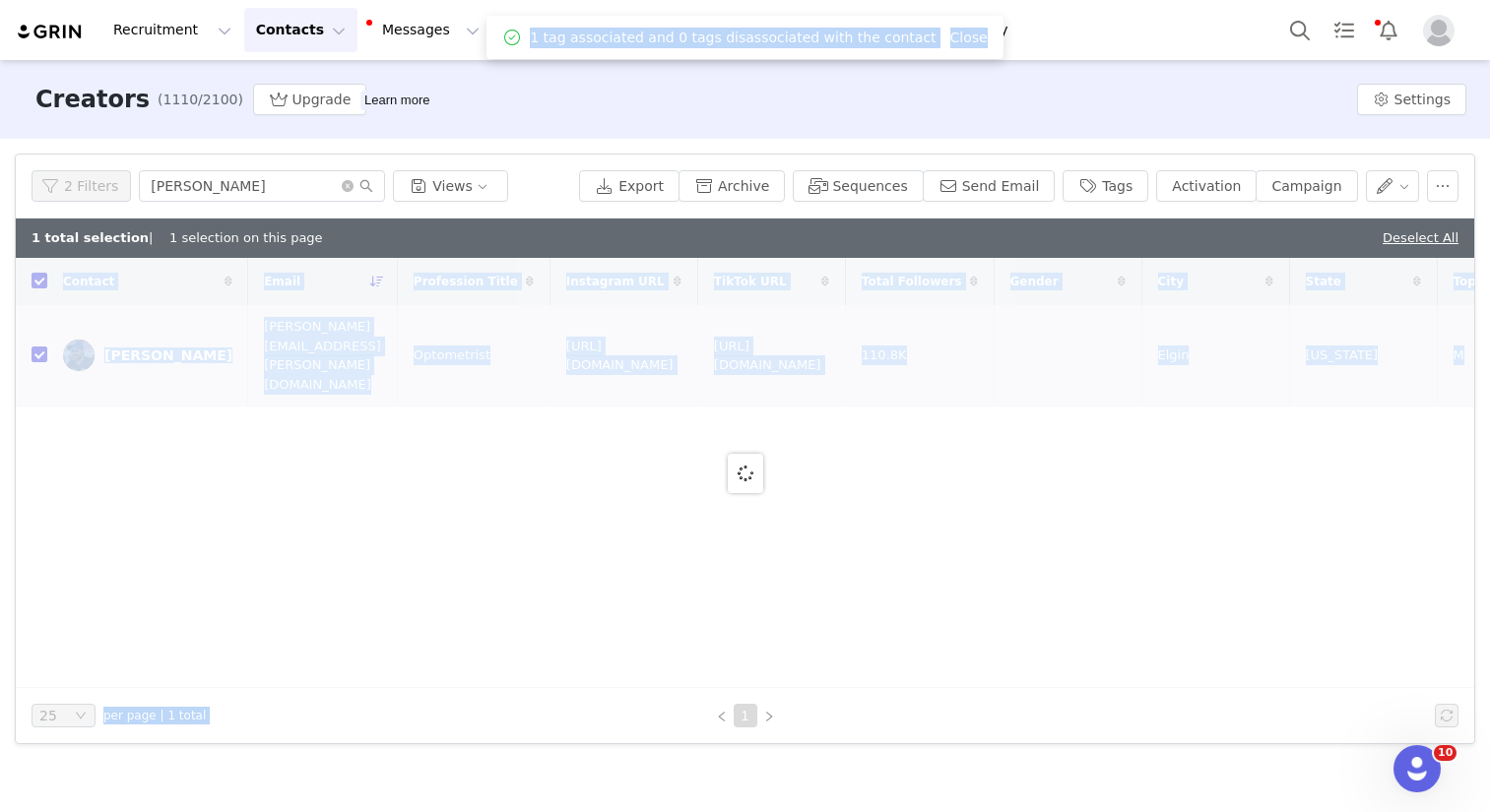
drag, startPoint x: 981, startPoint y: 262, endPoint x: 931, endPoint y: 255, distance: 50.5
click at [931, 255] on body "Recruitment Recruitment Creator Search Curated Lists Landing Pages Web Extensio…" at bounding box center [745, 406] width 1490 height 812
click at [1082, 177] on button "Tags" at bounding box center [1105, 186] width 86 height 32
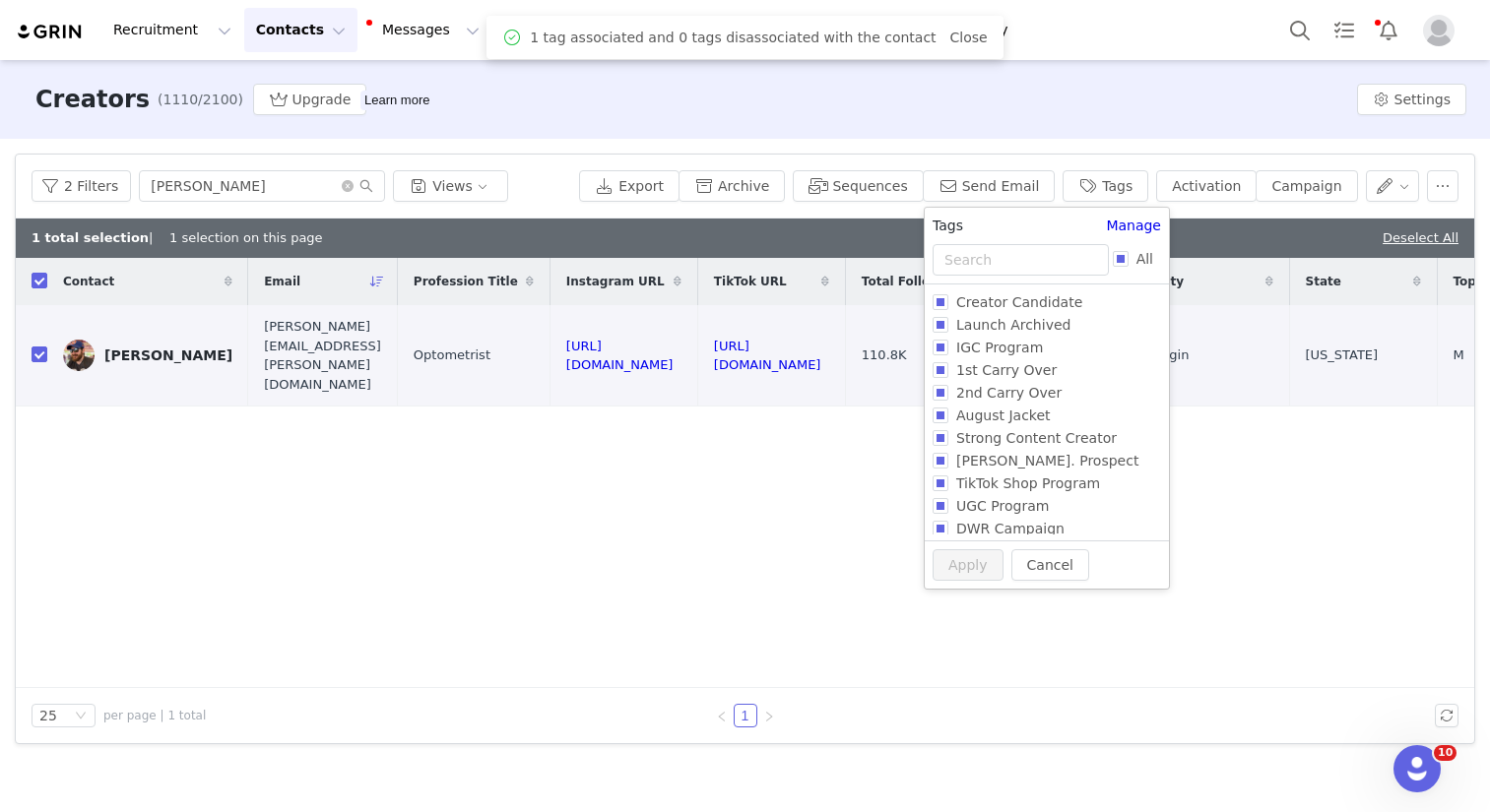
click at [996, 284] on div "Tags Manage All Creator Candidate Launch Archived IGC Program 1st Carry Over 2n…" at bounding box center [1046, 377] width 244 height 325
click at [1022, 265] on input "text" at bounding box center [1021, 260] width 176 height 32
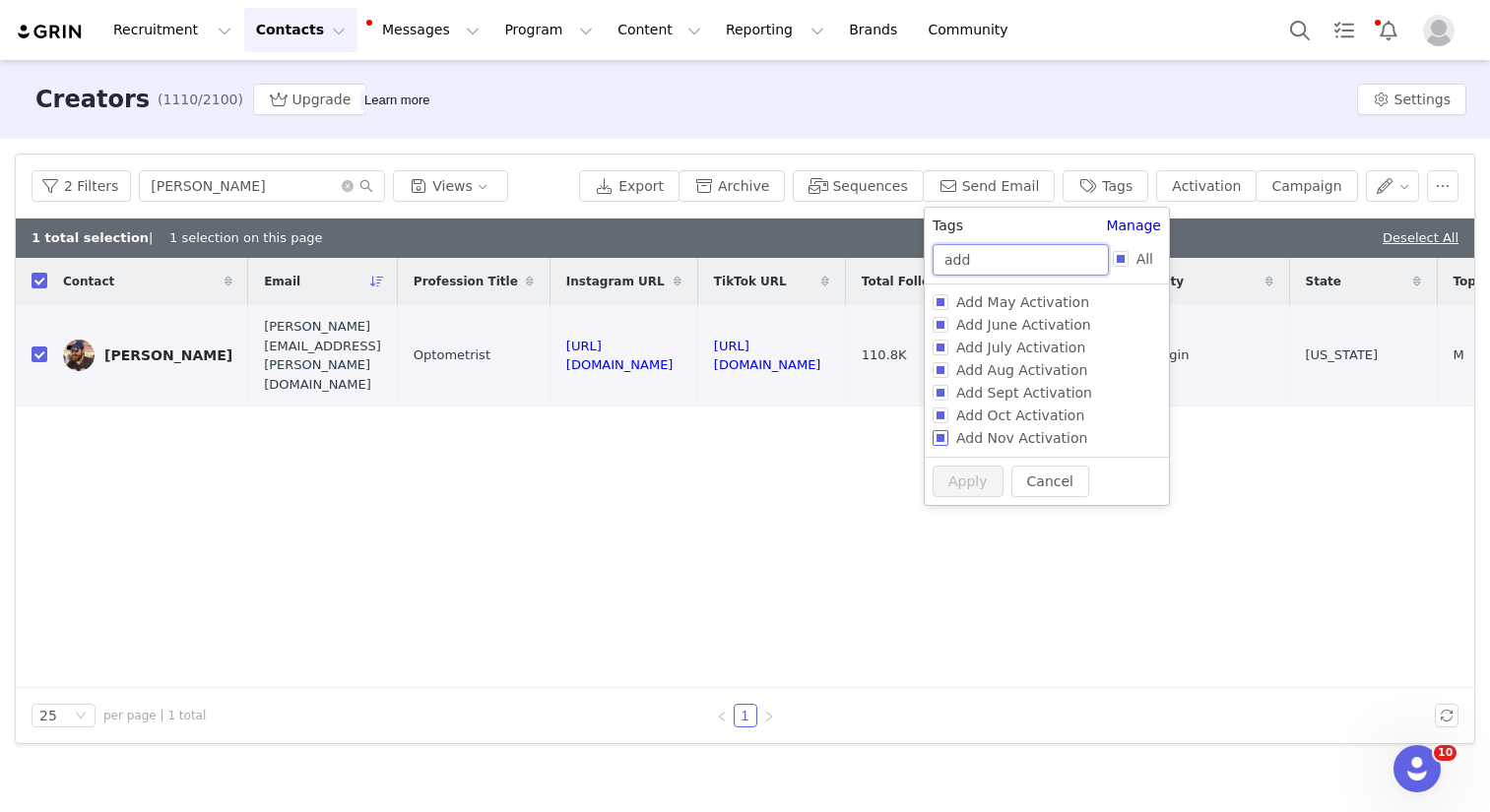
type input "add"
click at [1015, 437] on span "Add Nov Activation" at bounding box center [1022, 439] width 147 height 16
click at [949, 437] on input "Add Nov Activation" at bounding box center [941, 439] width 16 height 16
checkbox input "true"
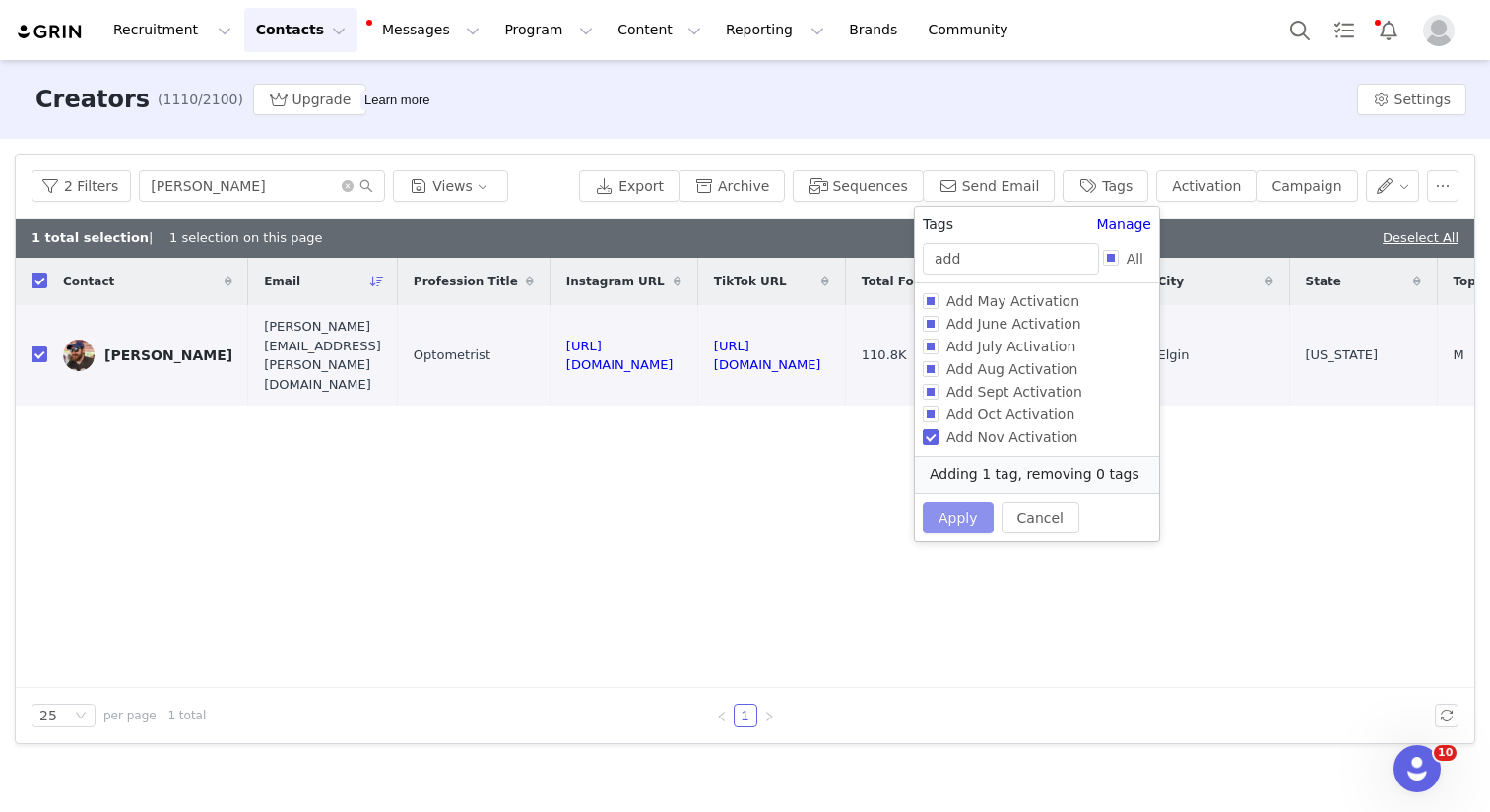
click at [968, 512] on button "Apply" at bounding box center [958, 518] width 71 height 32
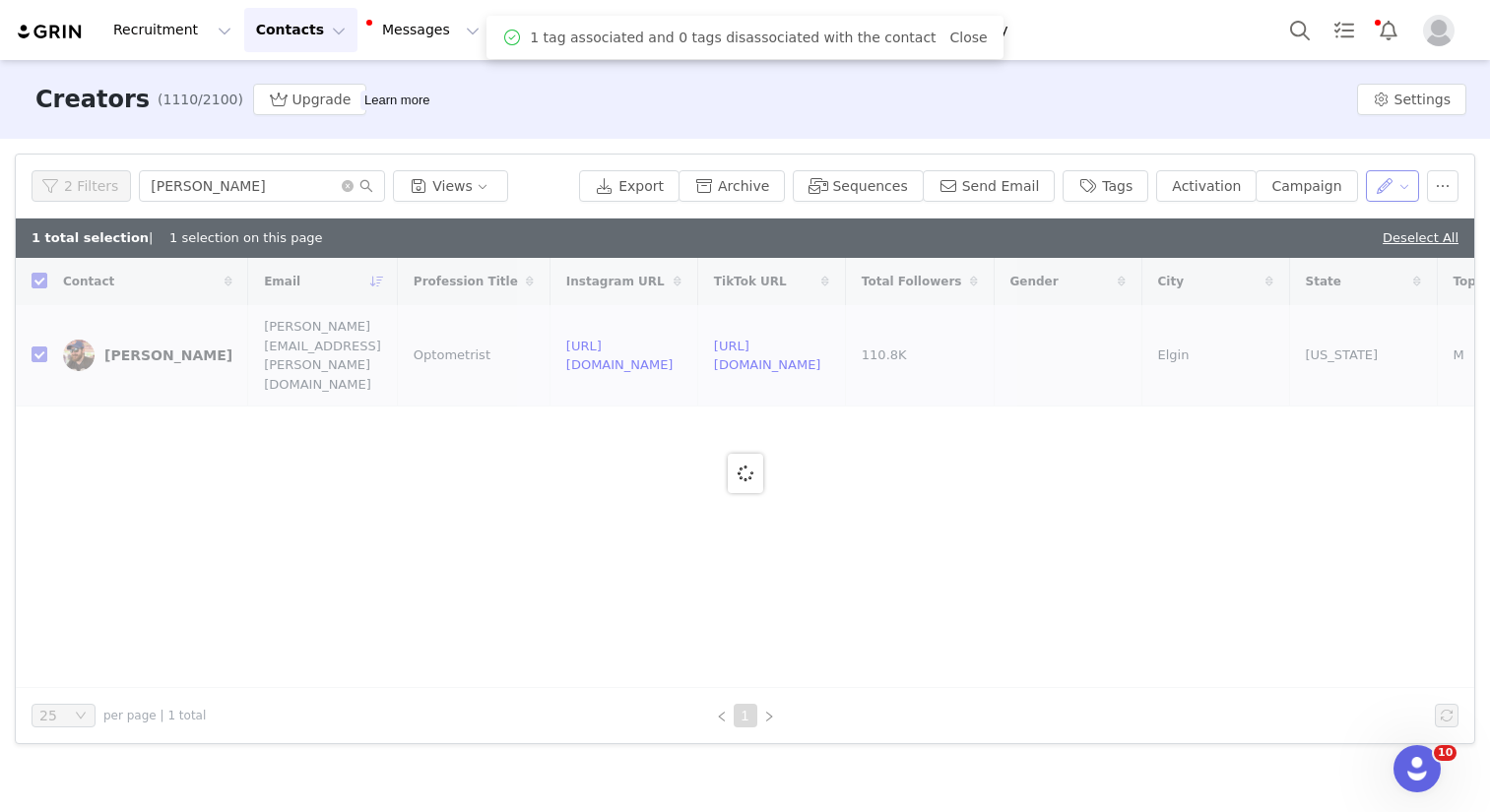
click at [1333, 196] on button "button" at bounding box center [1392, 186] width 54 height 32
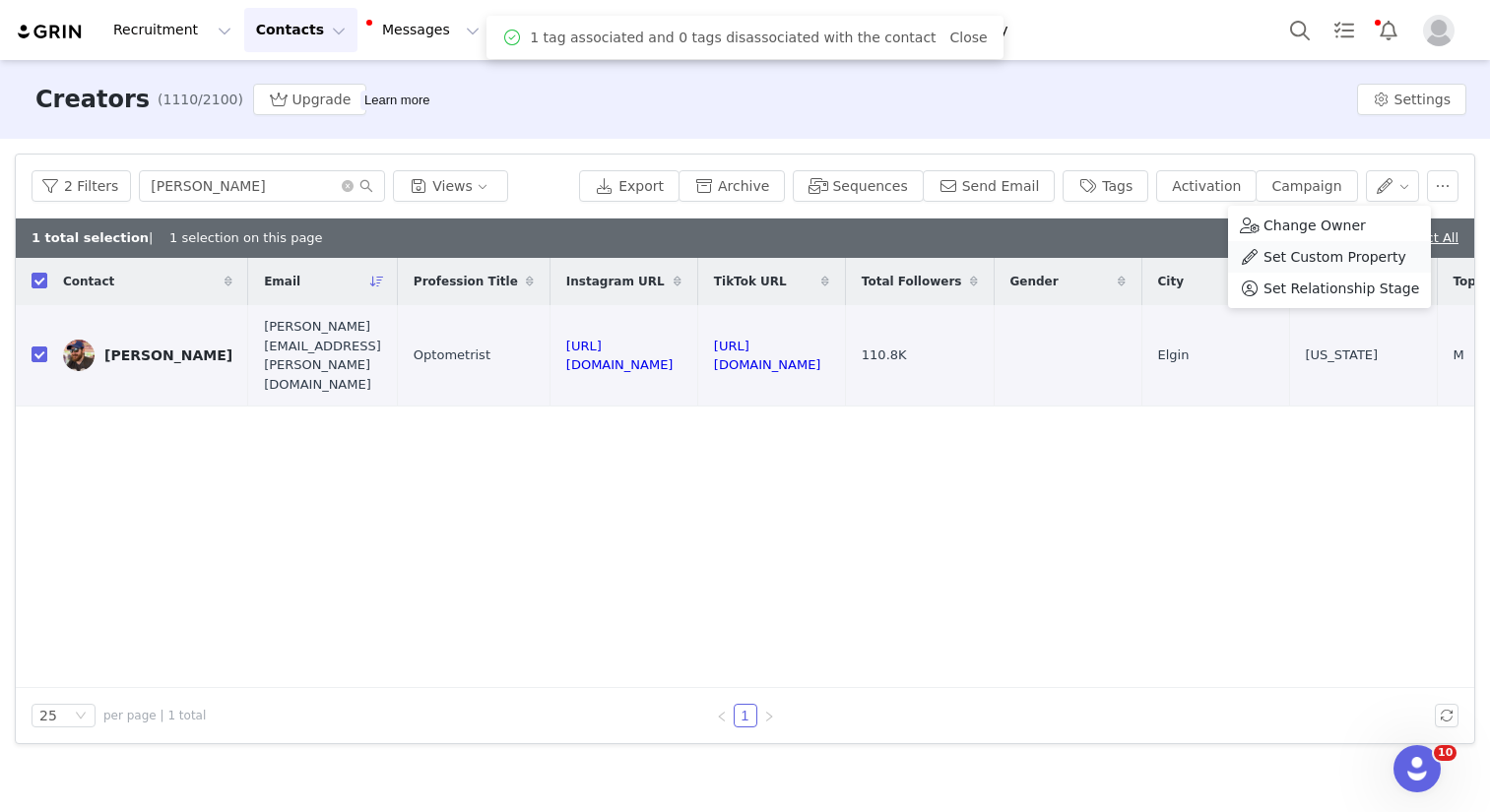
click at [1333, 260] on span "Set Custom Property" at bounding box center [1335, 257] width 143 height 22
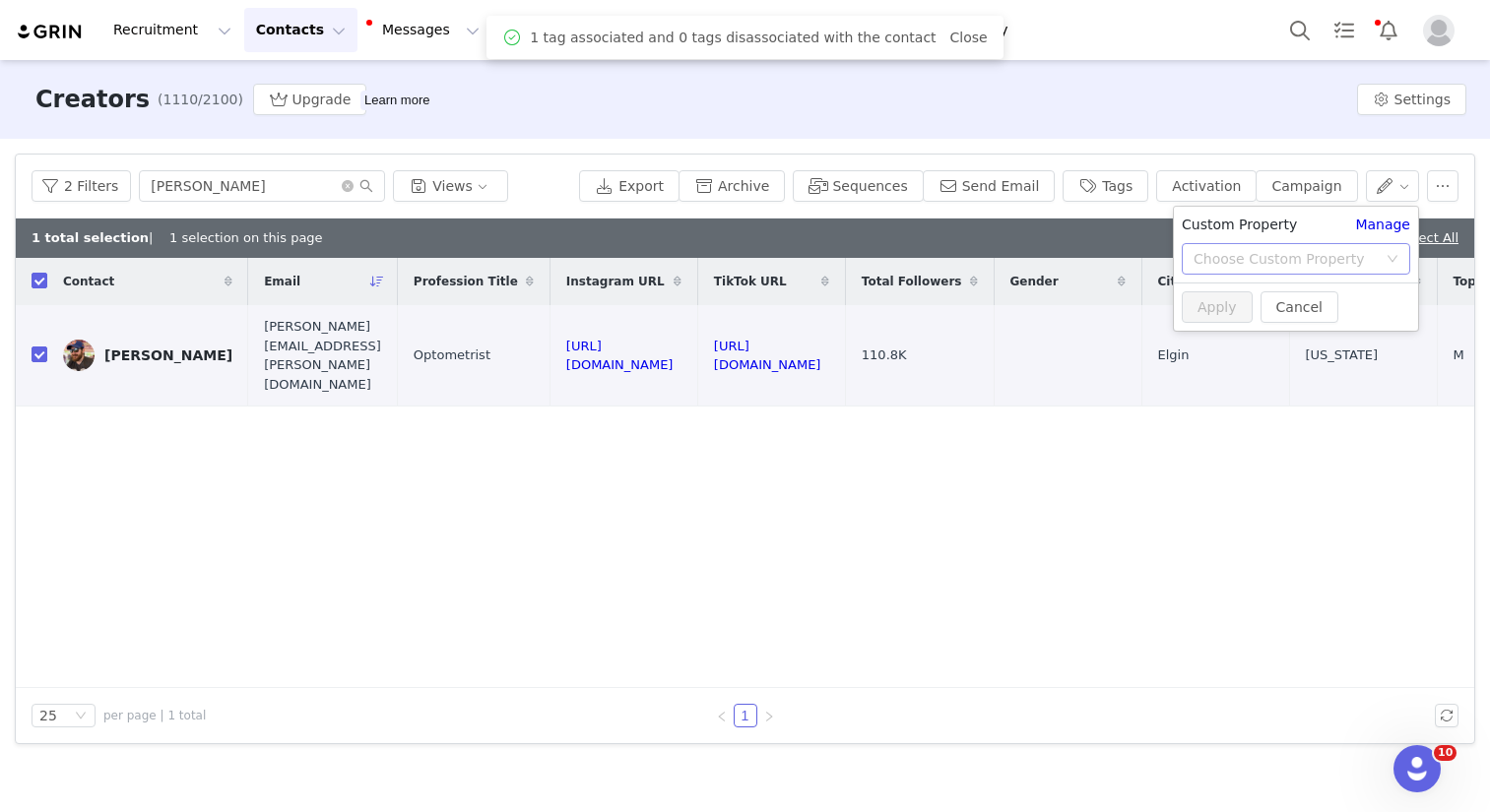
click at [1317, 261] on div "Choose Custom Property" at bounding box center [1284, 259] width 183 height 20
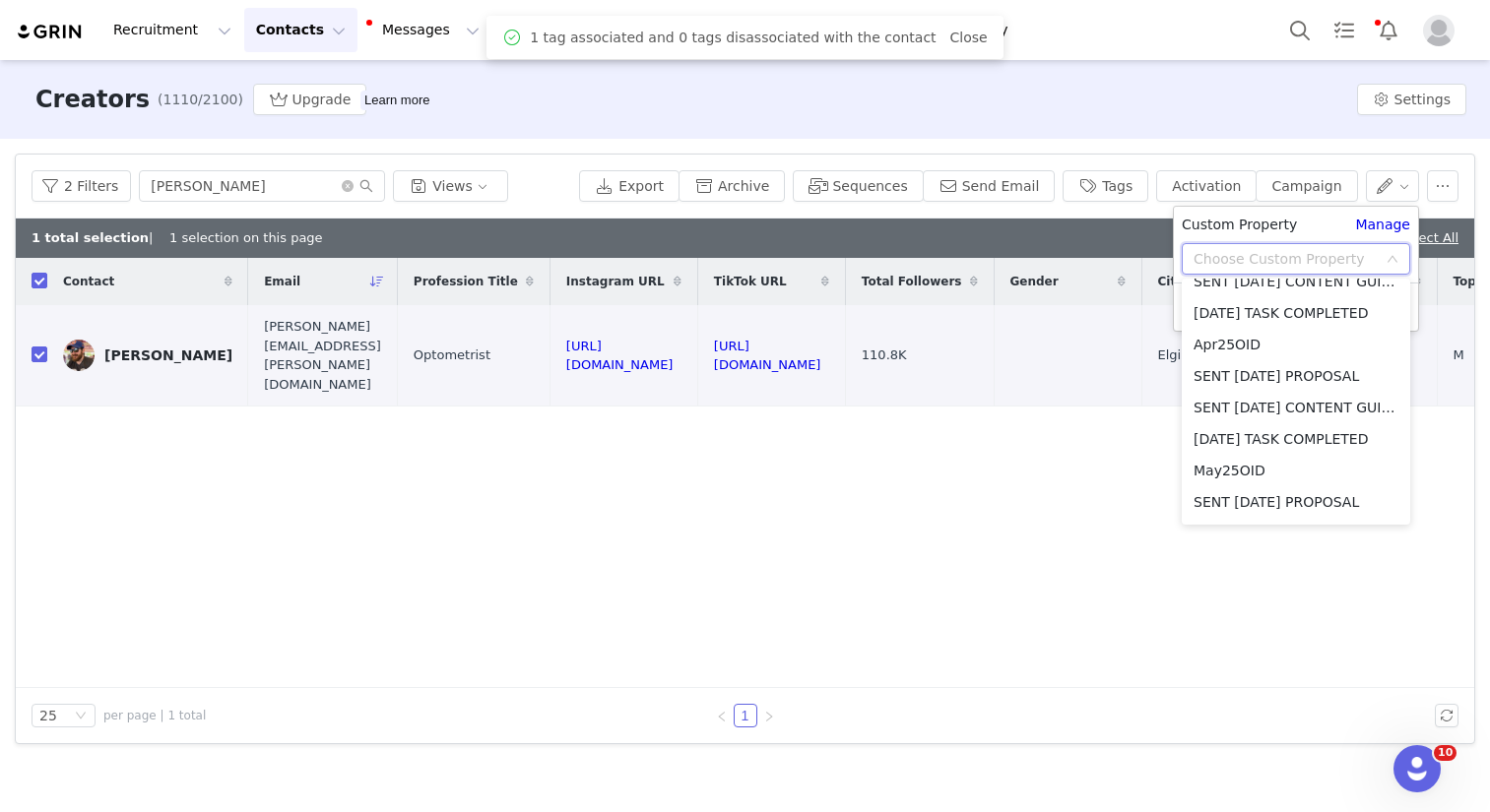
scroll to position [2755, 0]
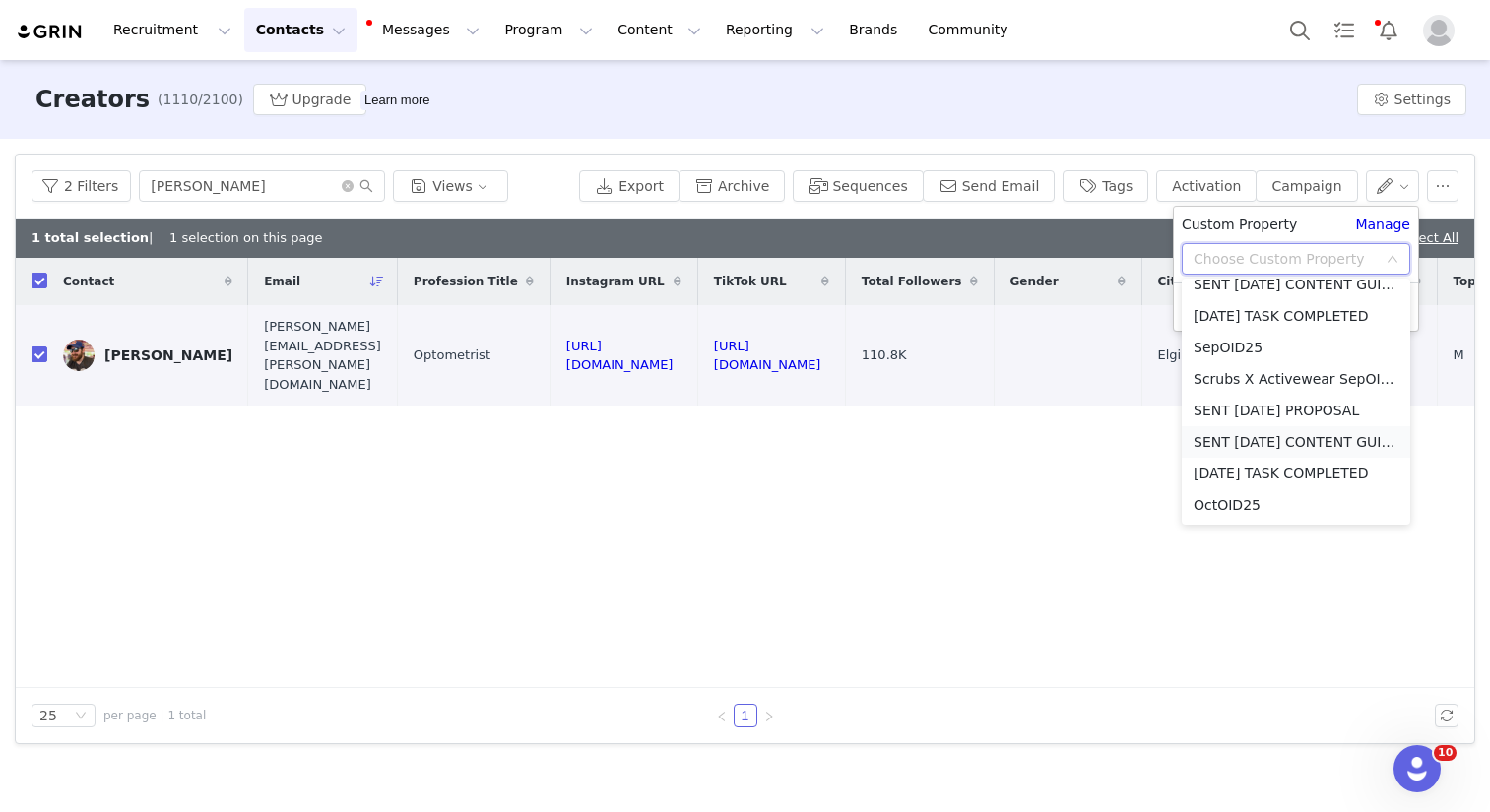
click at [1269, 440] on li "SENT [DATE] CONTENT GUIDELINES" at bounding box center [1295, 443] width 228 height 32
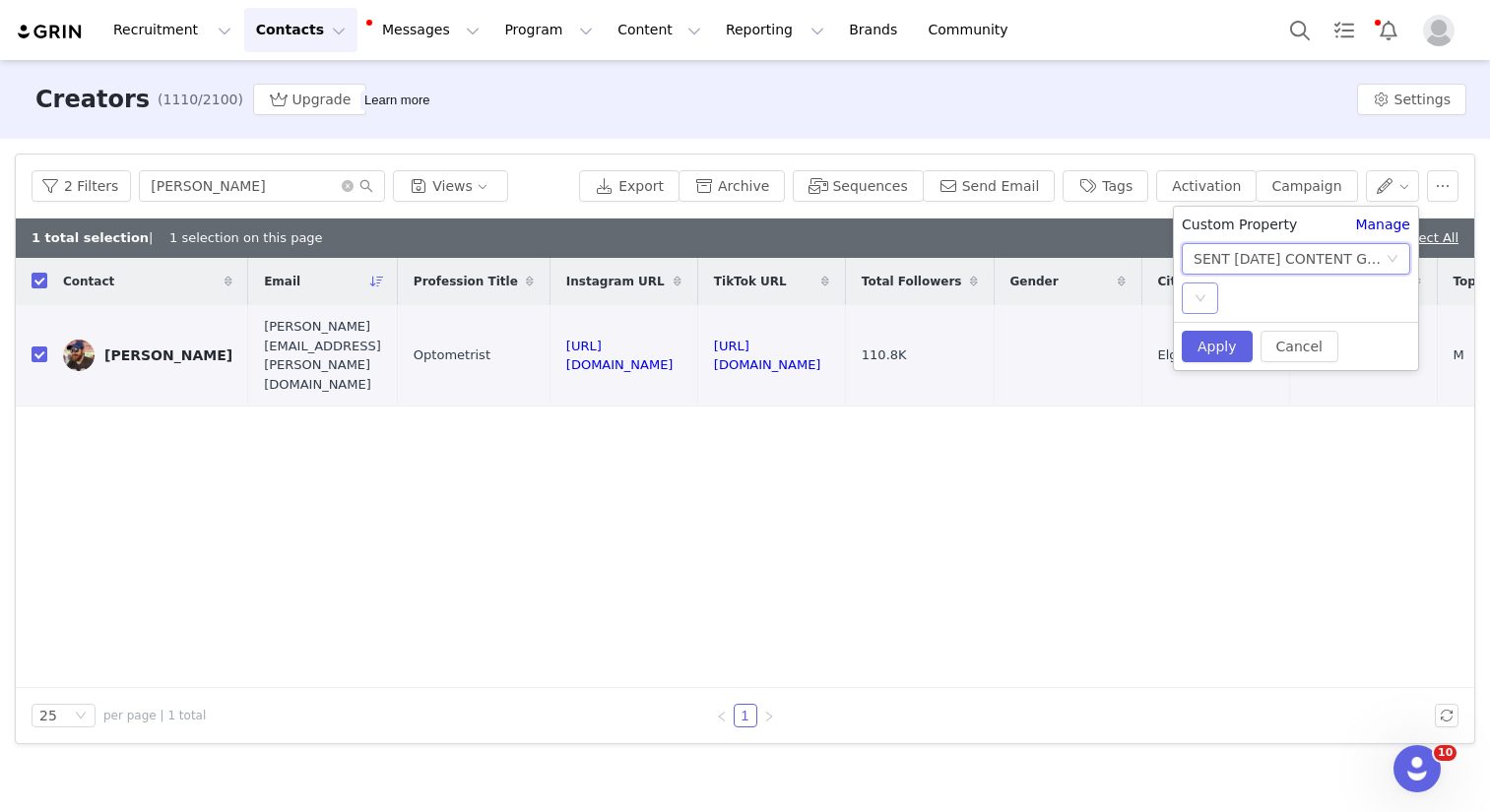
click at [1207, 309] on div "Select" at bounding box center [1200, 298] width 37 height 32
drag, startPoint x: 1209, startPoint y: 352, endPoint x: 1206, endPoint y: 375, distance: 23.2
click at [1208, 364] on ul "YES SKIP" at bounding box center [1295, 354] width 228 height 71
click at [1208, 369] on li "SKIP" at bounding box center [1295, 369] width 228 height 32
click at [1210, 341] on button "Apply" at bounding box center [1217, 347] width 71 height 32
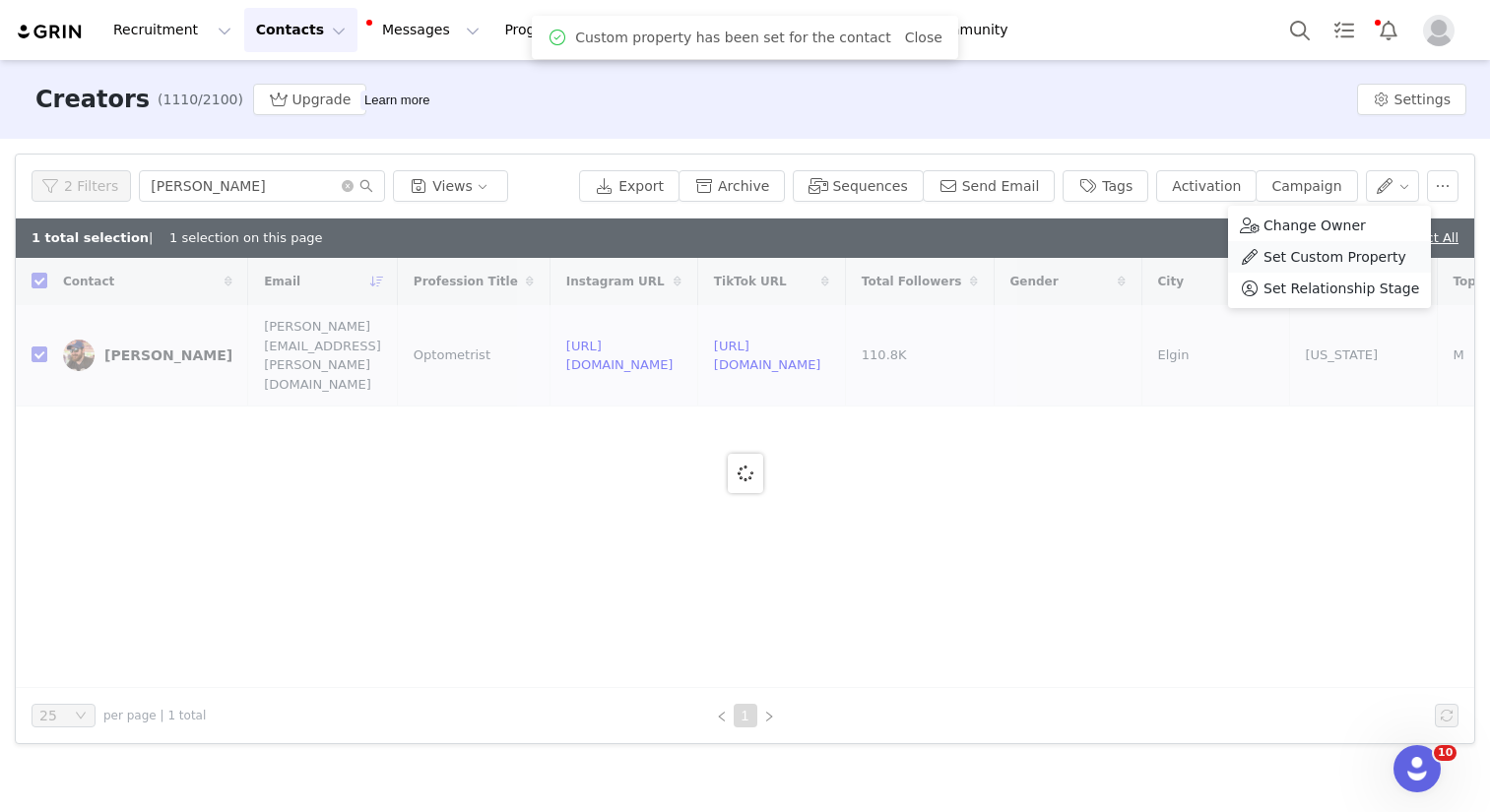
click at [1262, 250] on div "Set Custom Property" at bounding box center [1329, 257] width 179 height 22
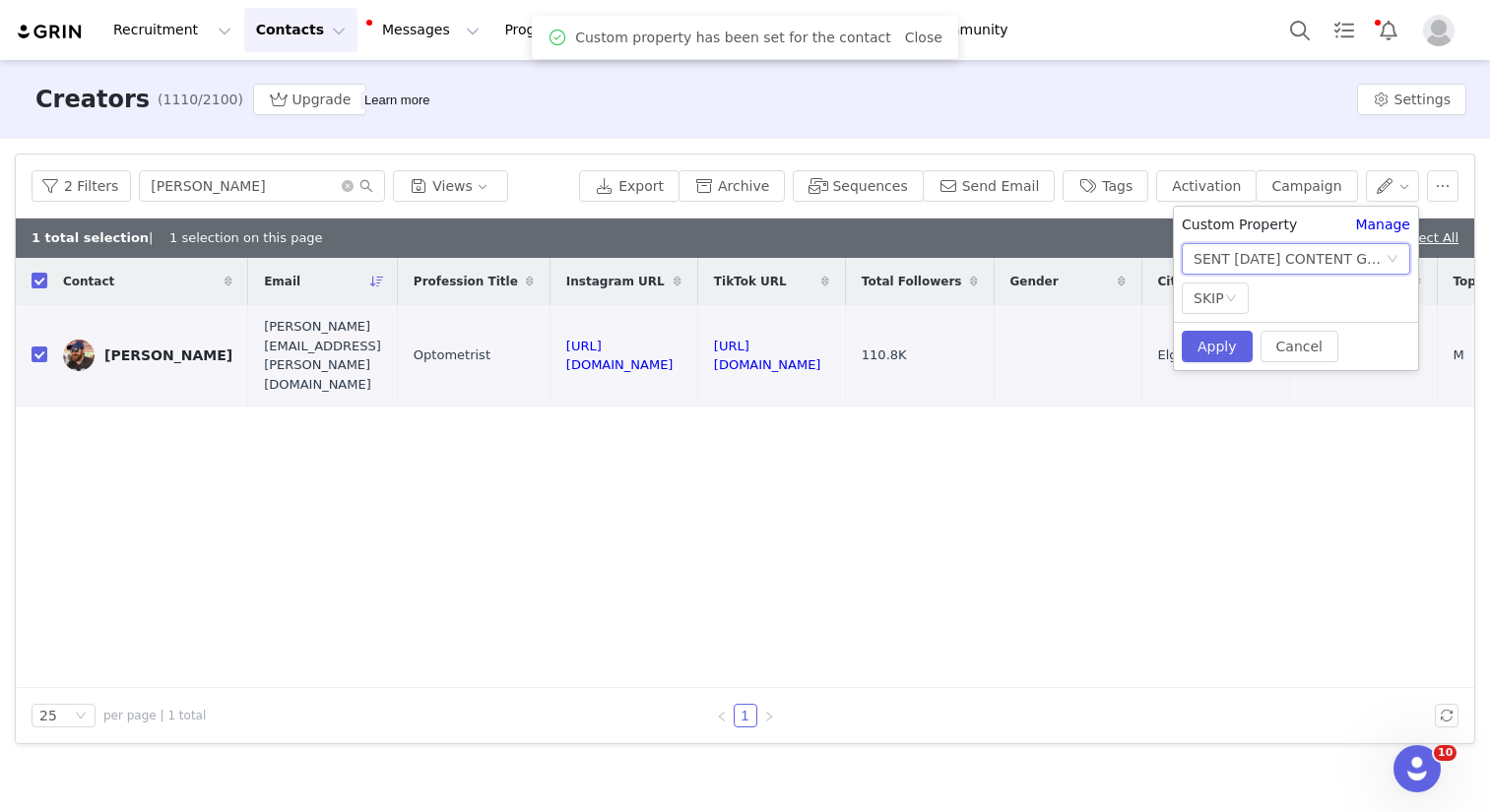
click at [1245, 266] on div "SENT [DATE] CONTENT GUIDELINES" at bounding box center [1289, 259] width 192 height 30
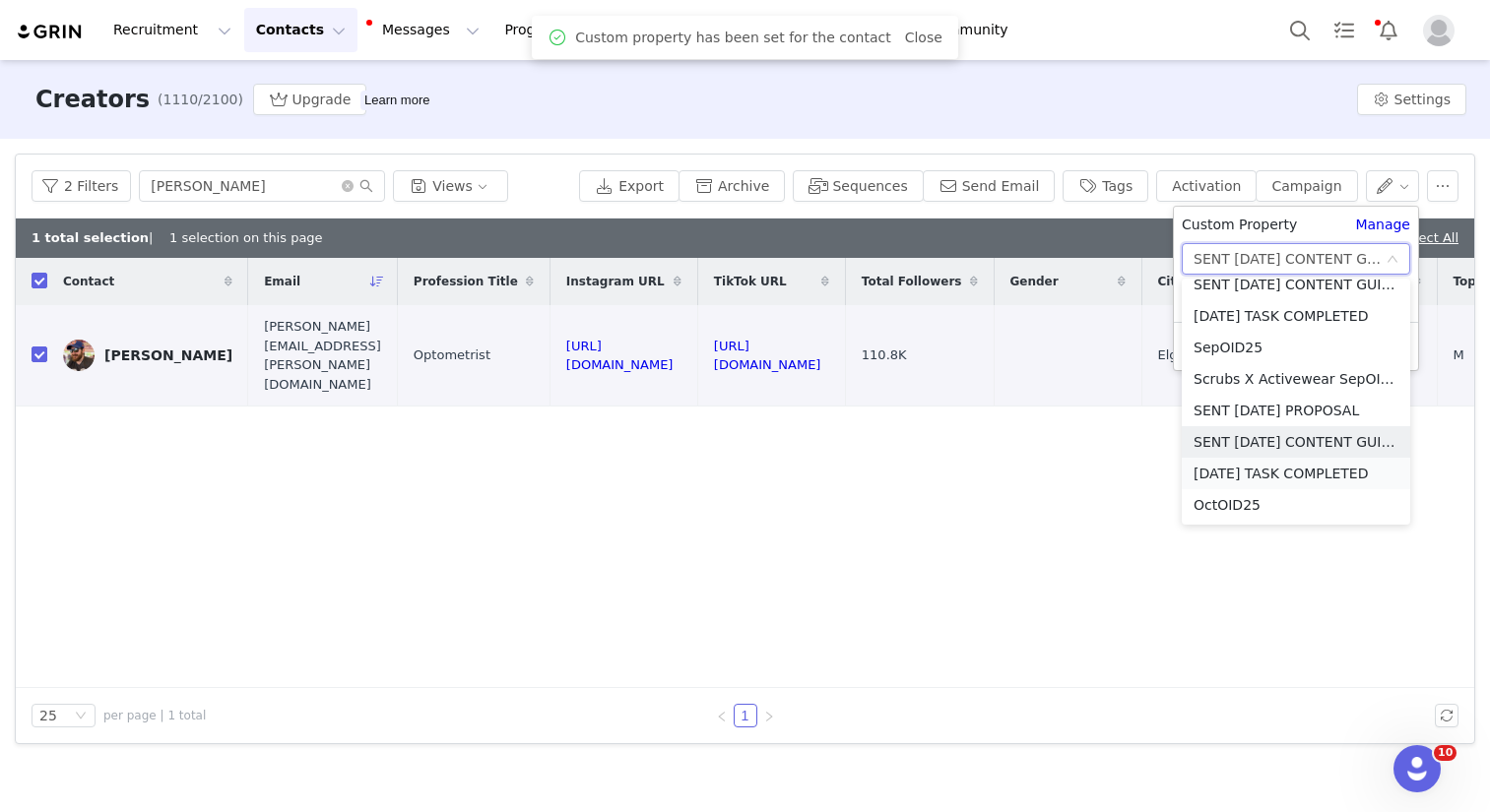
click at [1291, 464] on li "[DATE] TASK COMPLETED" at bounding box center [1295, 473] width 228 height 32
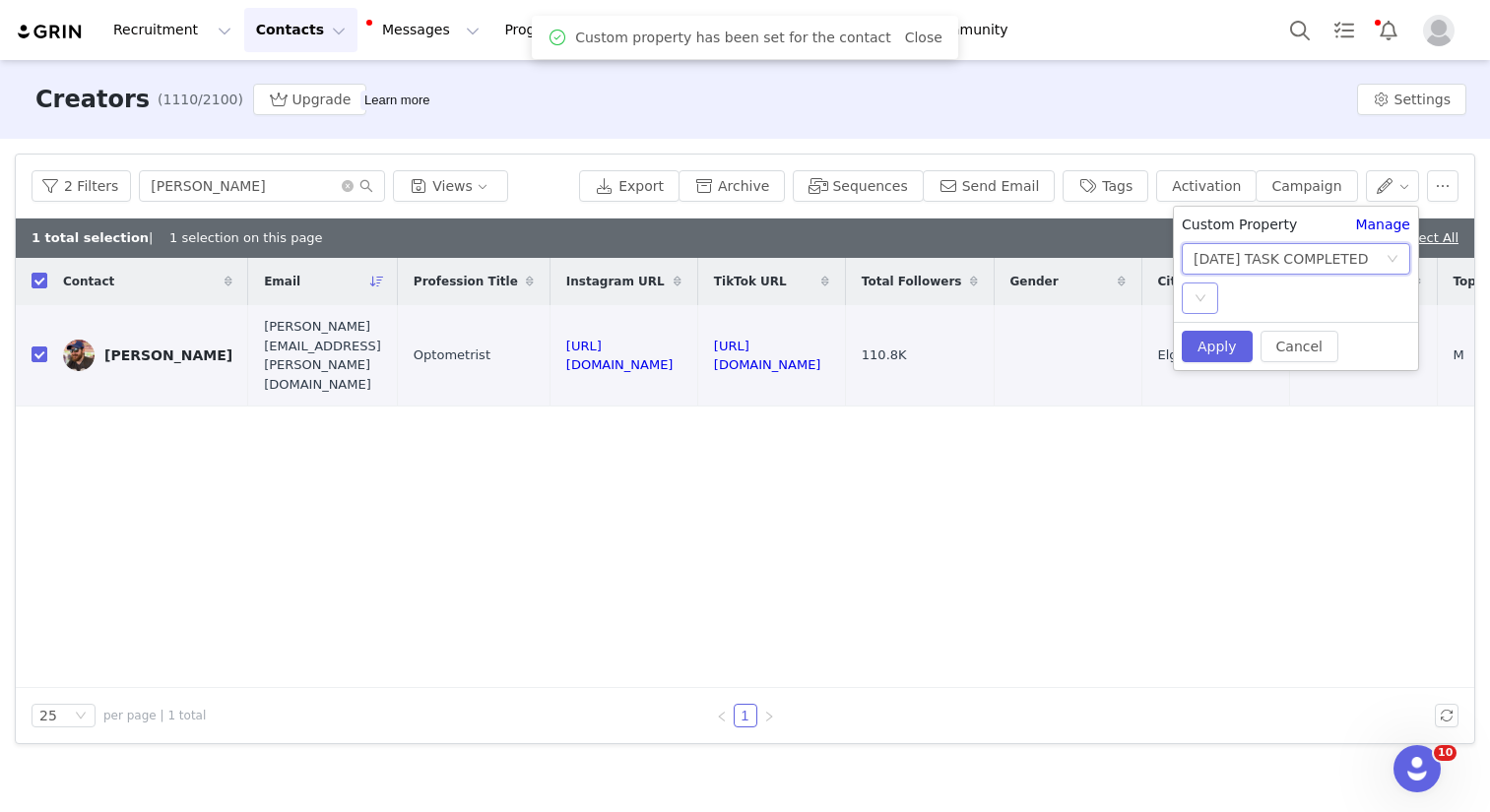
click at [1207, 292] on div "Select" at bounding box center [1200, 298] width 37 height 32
click at [1229, 370] on li "SKIP" at bounding box center [1295, 369] width 228 height 32
click at [1219, 355] on button "Apply" at bounding box center [1217, 347] width 71 height 32
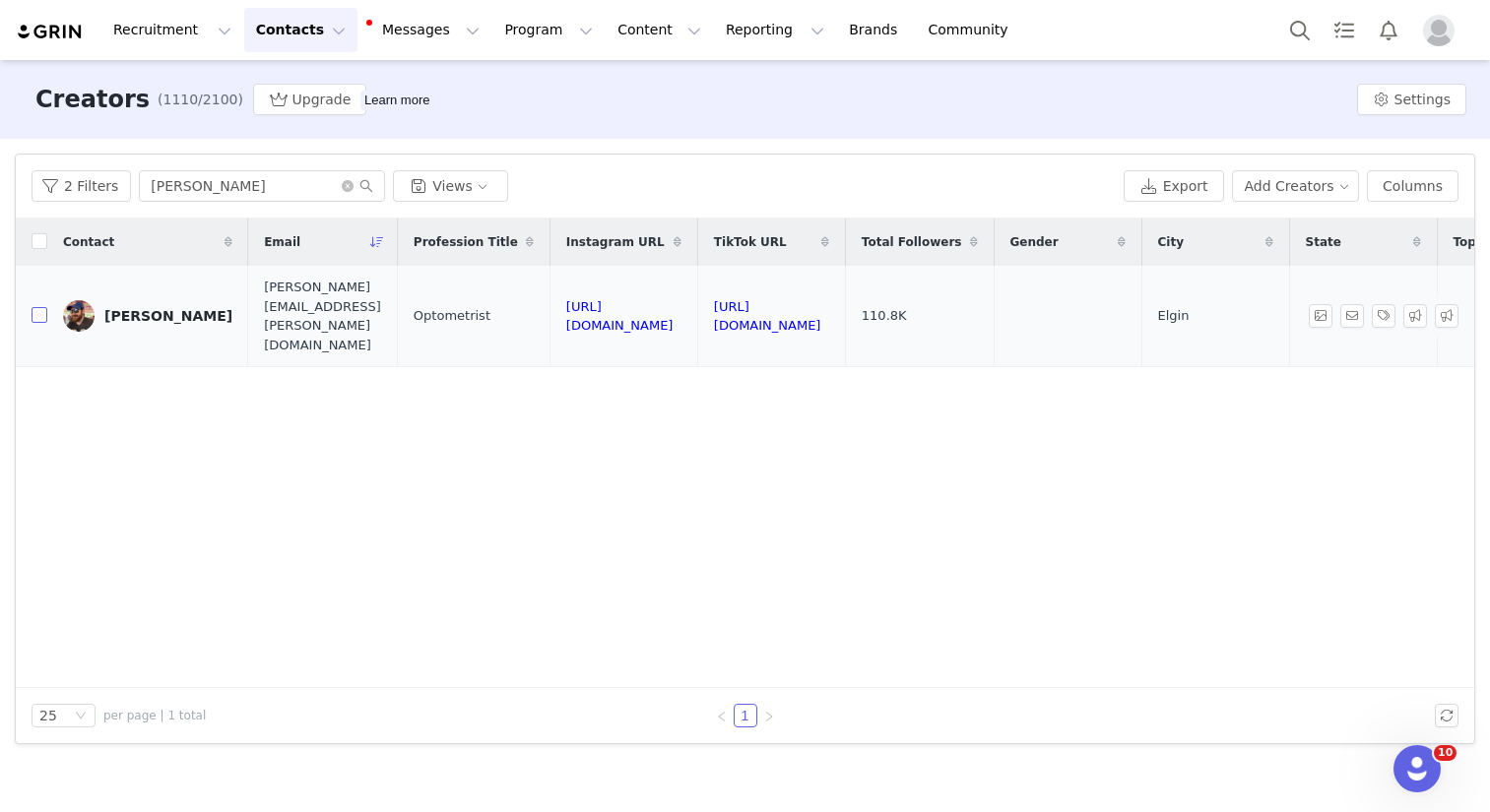
click at [44, 307] on input "checkbox" at bounding box center [40, 315] width 16 height 16
checkbox input "true"
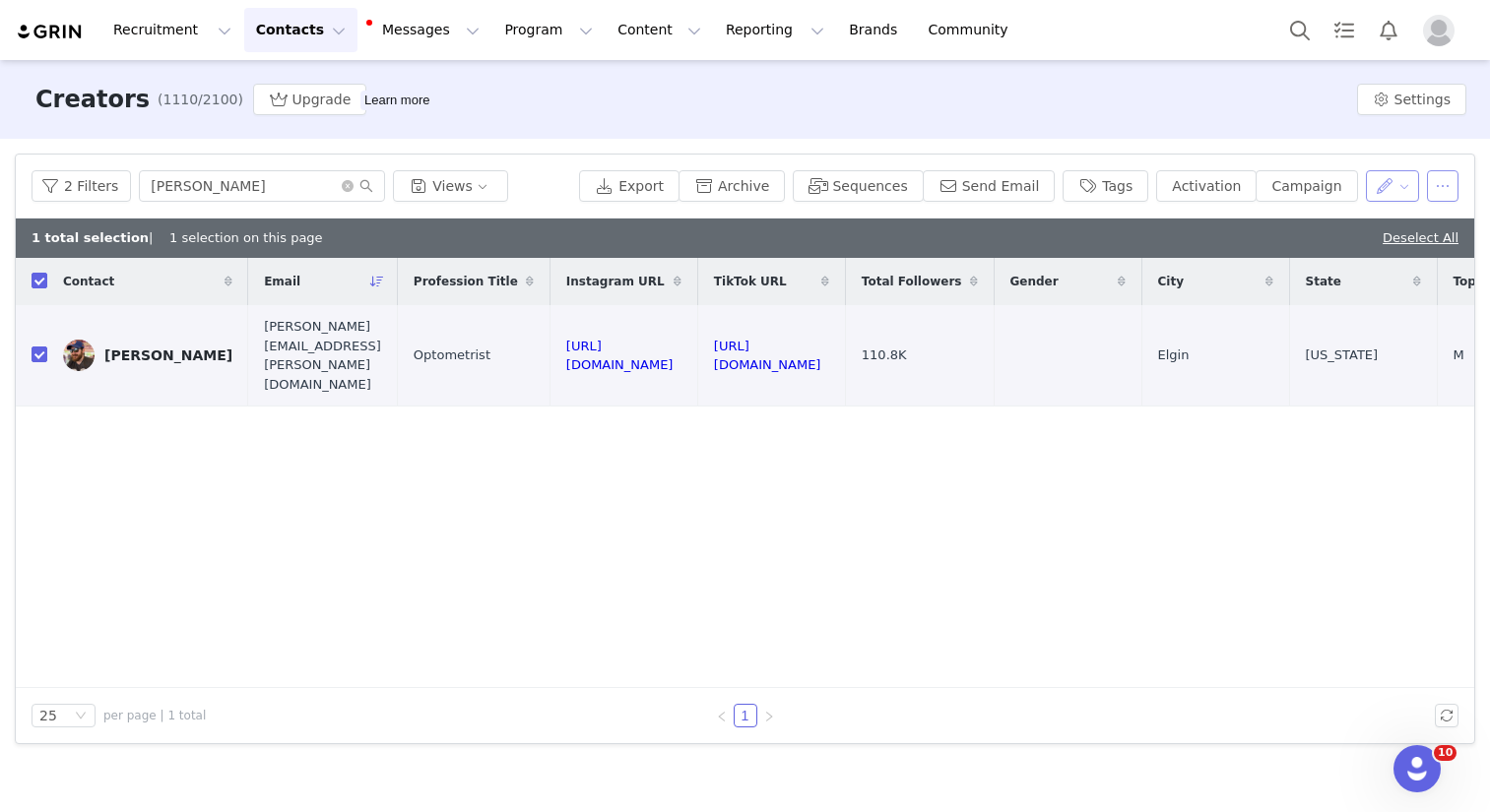
drag, startPoint x: 1430, startPoint y: 183, endPoint x: 1405, endPoint y: 189, distance: 25.7
click at [1429, 184] on button "button" at bounding box center [1443, 186] width 32 height 32
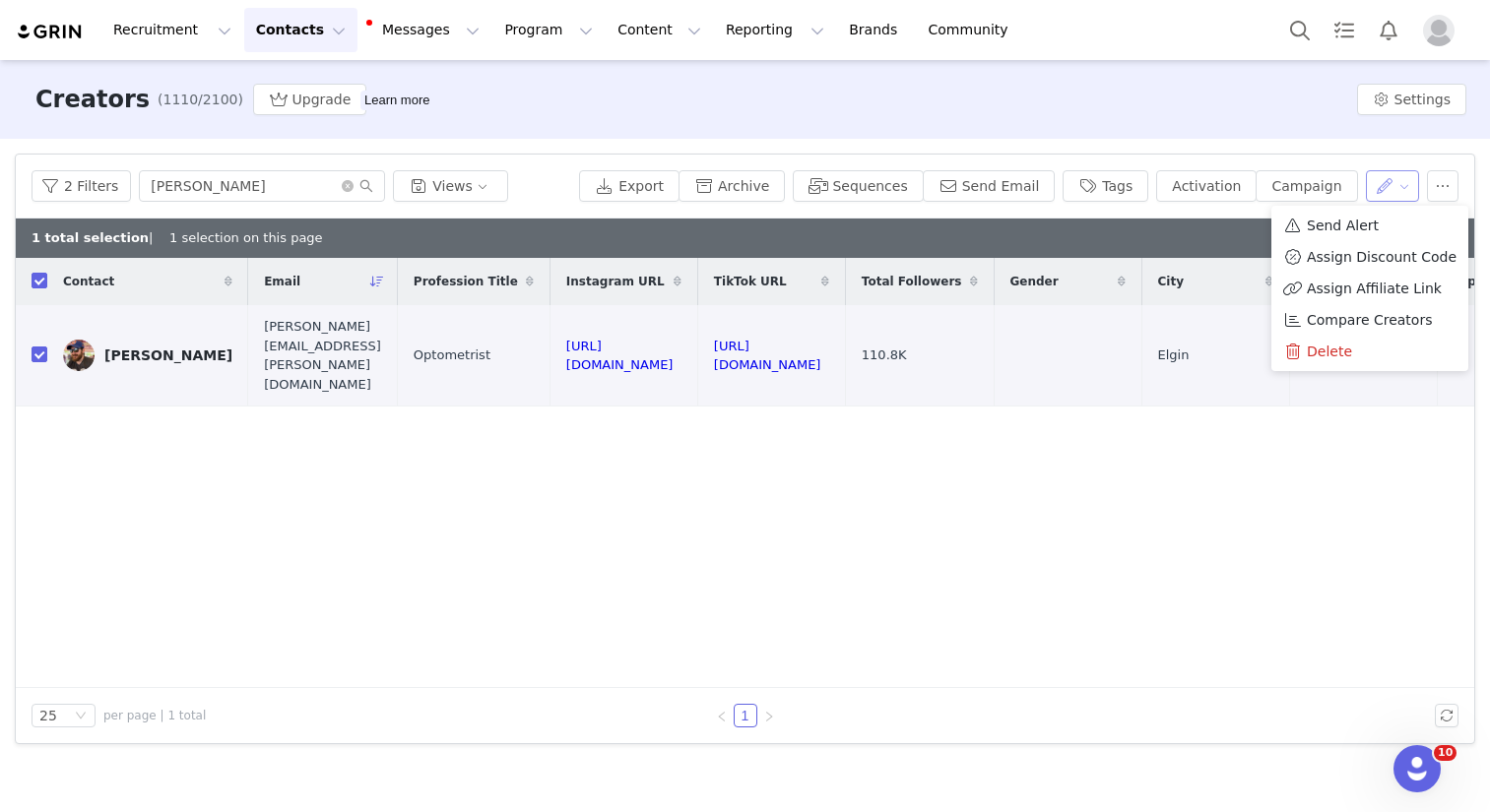
click at [1404, 189] on button "button" at bounding box center [1392, 186] width 54 height 32
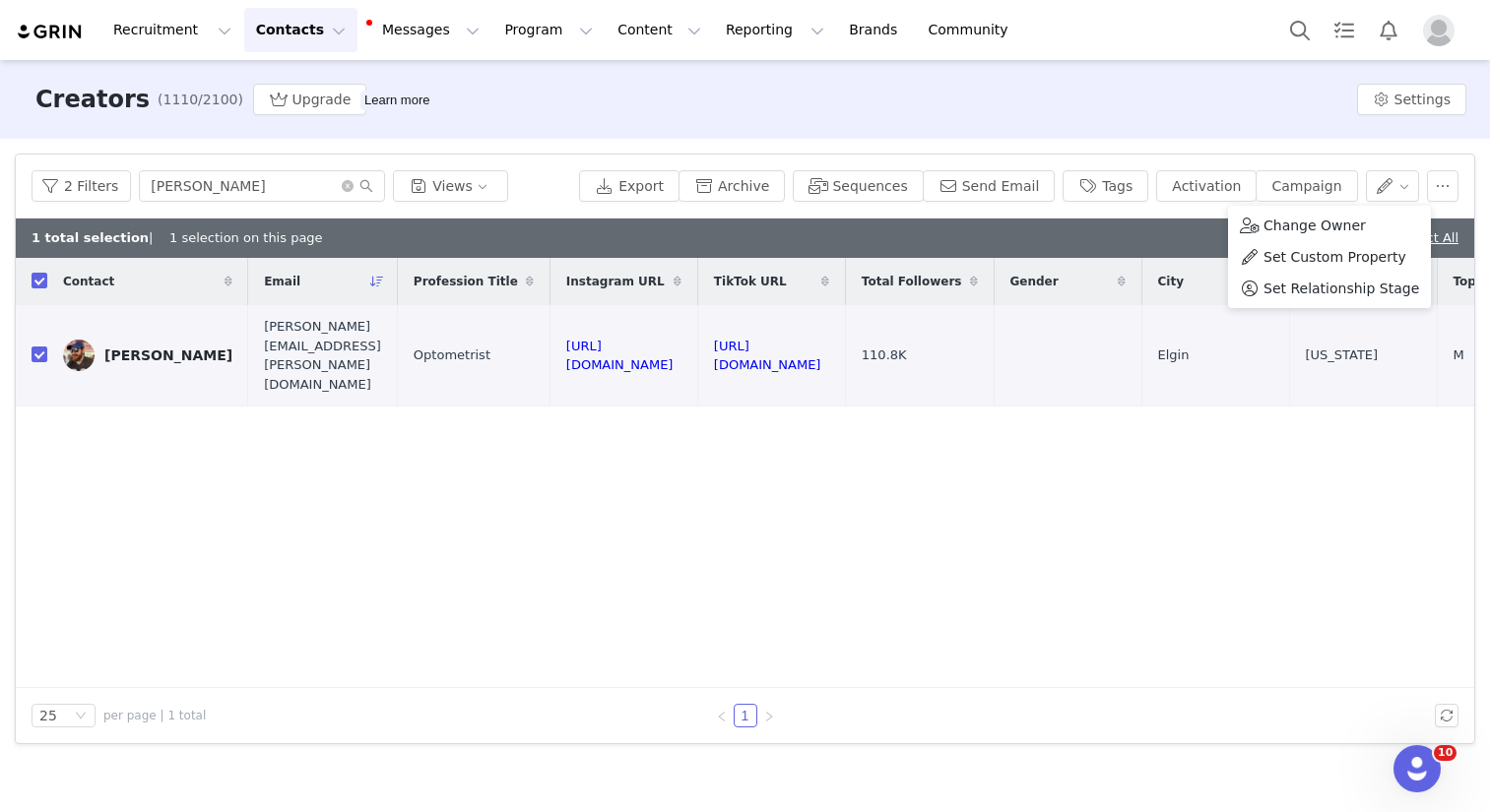
click at [1333, 257] on span "Set Custom Property" at bounding box center [1335, 257] width 143 height 22
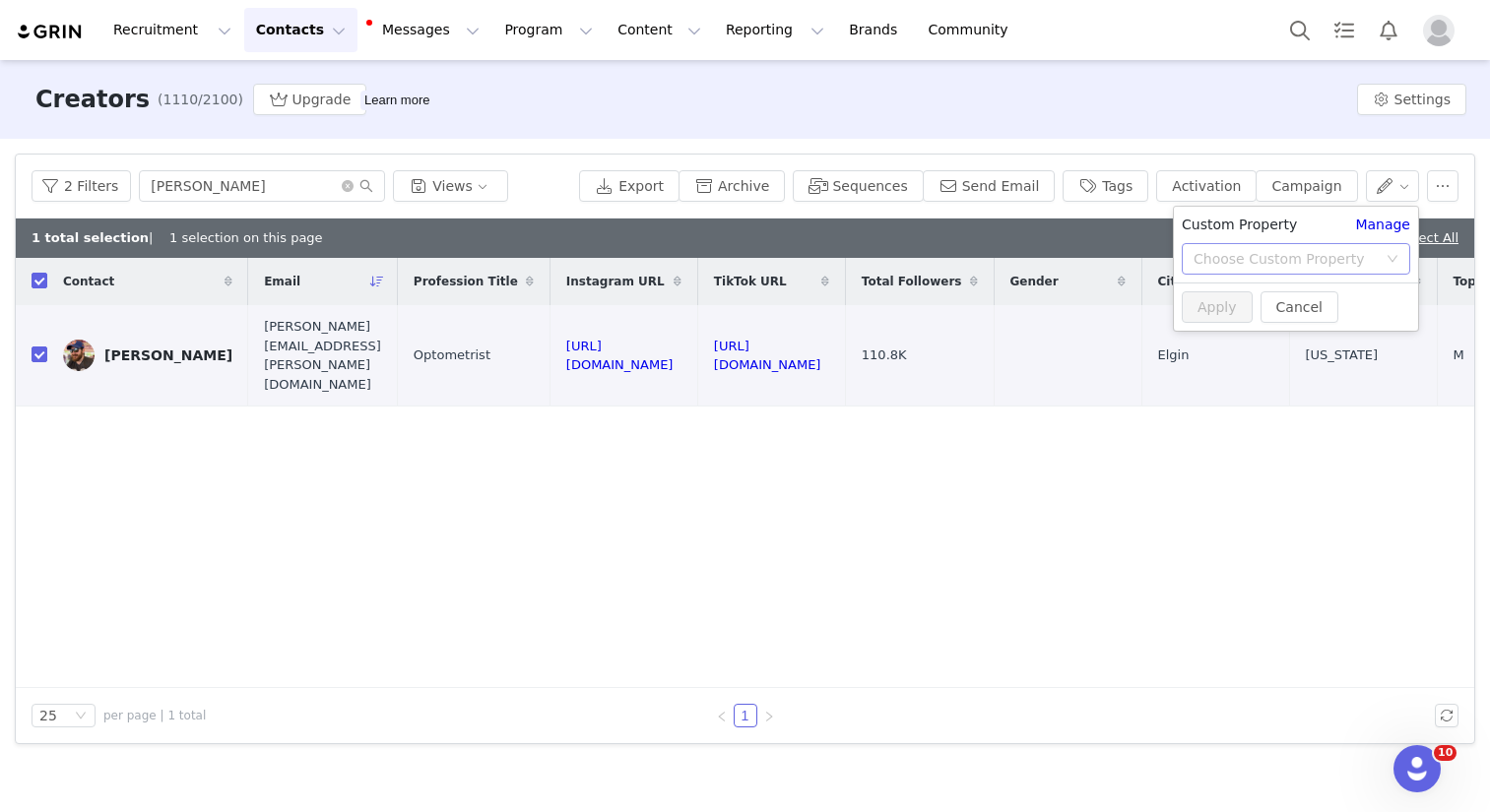
click at [1323, 261] on div "Choose Custom Property" at bounding box center [1284, 259] width 183 height 20
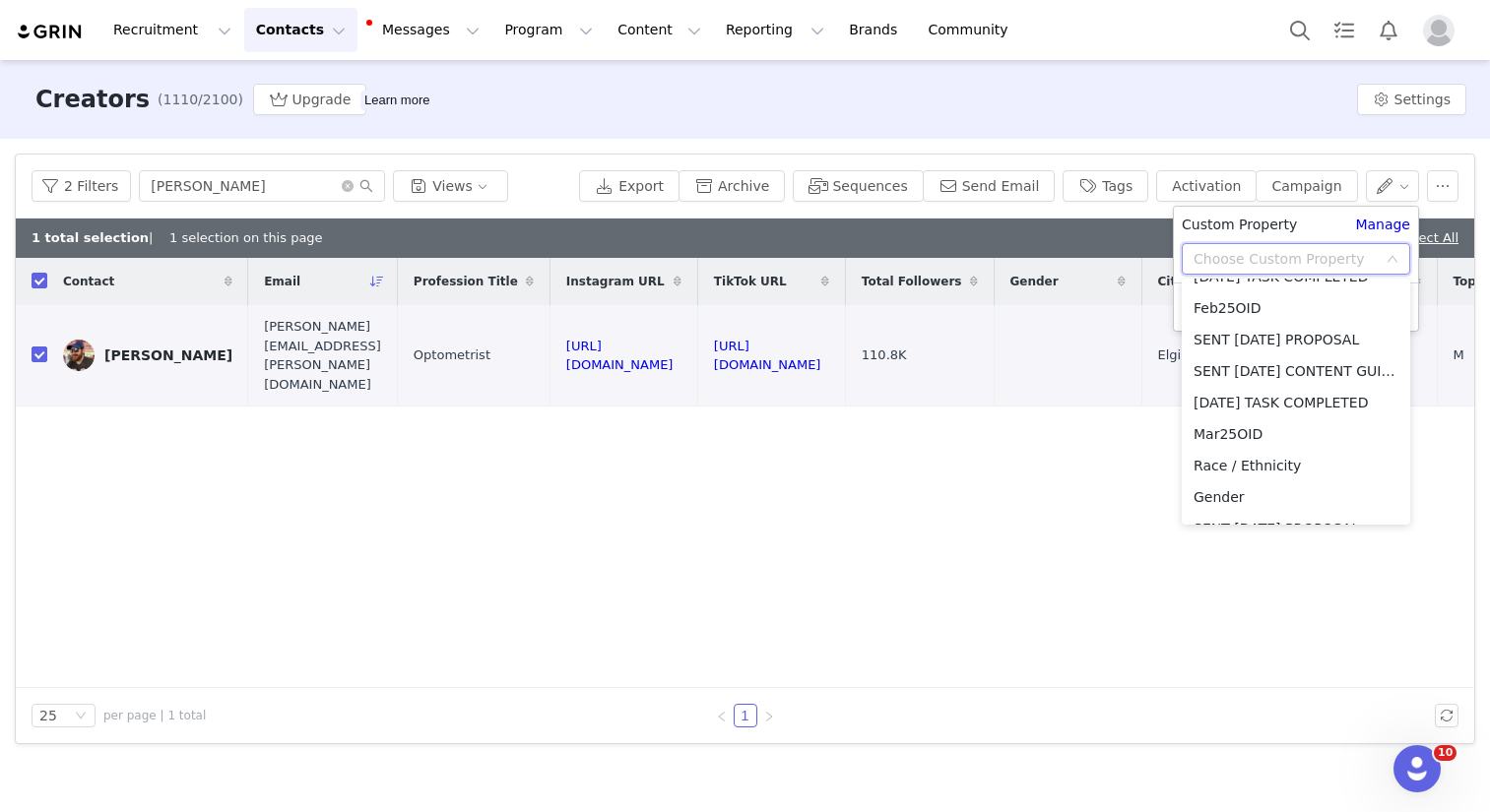
scroll to position [2755, 0]
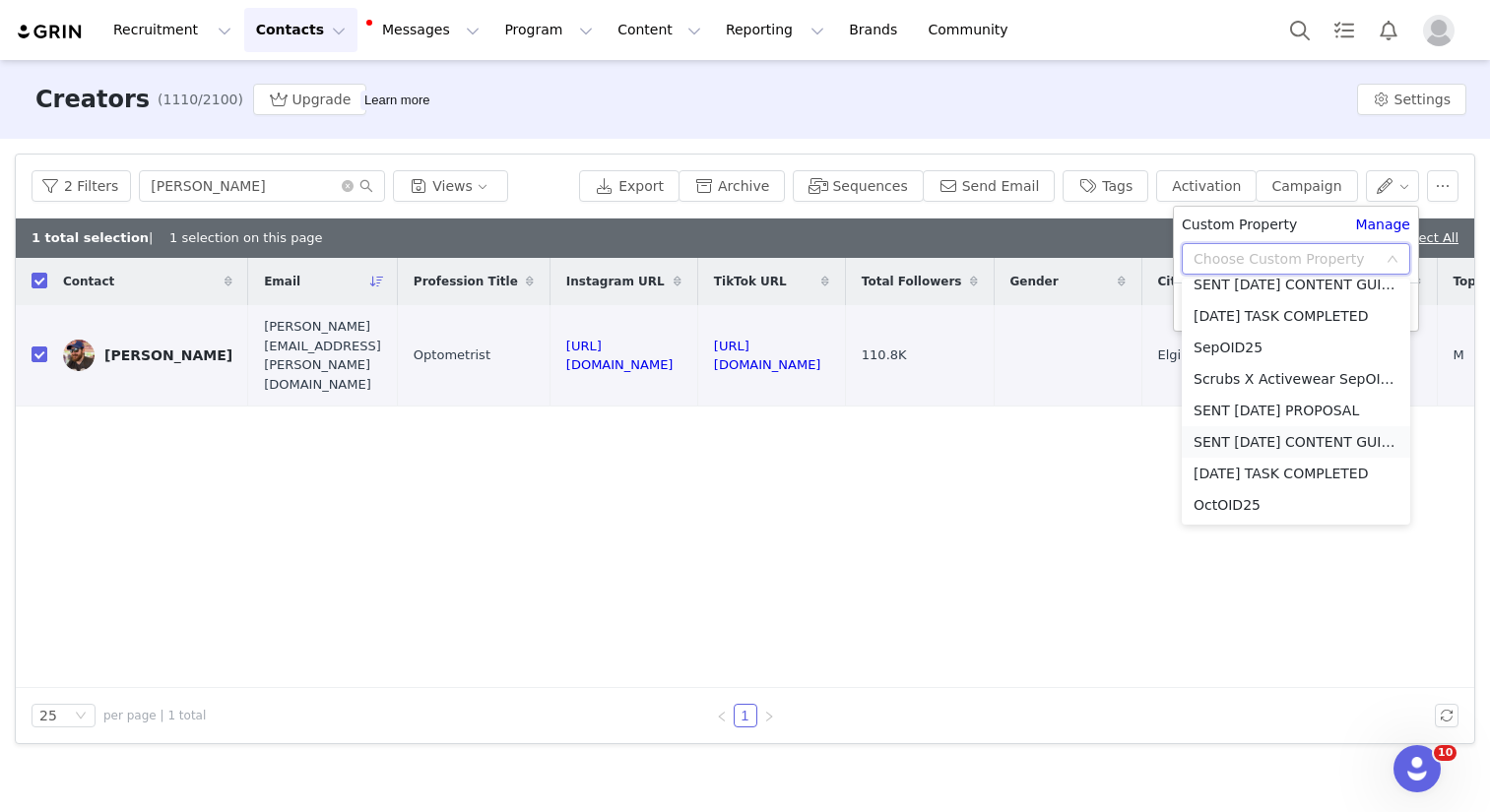
click at [1295, 437] on li "SENT [DATE] CONTENT GUIDELINES" at bounding box center [1295, 443] width 228 height 32
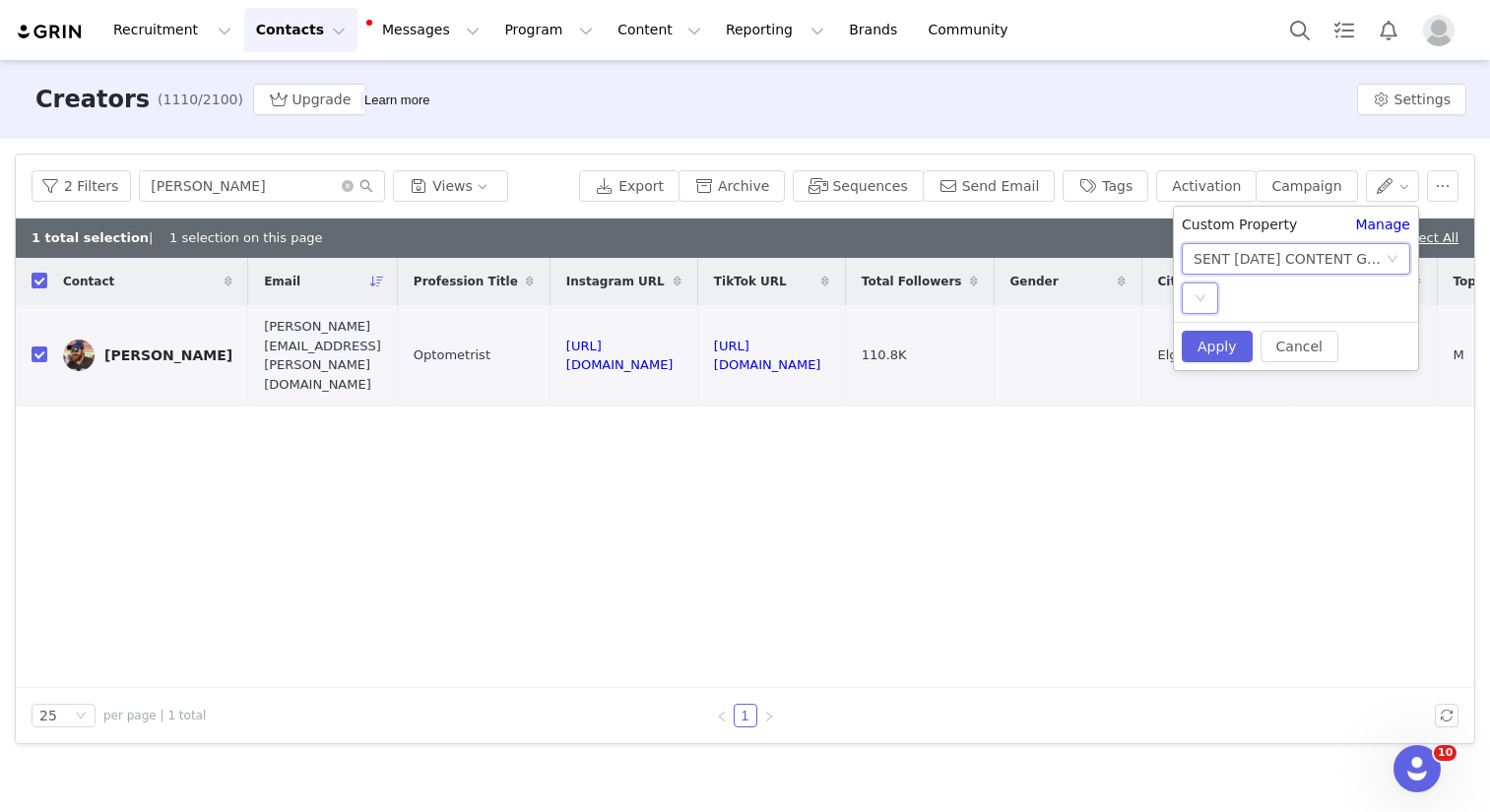
click at [1200, 293] on icon "icon: down" at bounding box center [1200, 298] width 12 height 12
click at [1222, 360] on li "SKIP" at bounding box center [1295, 369] width 228 height 32
click at [1225, 344] on button "Apply" at bounding box center [1217, 347] width 71 height 32
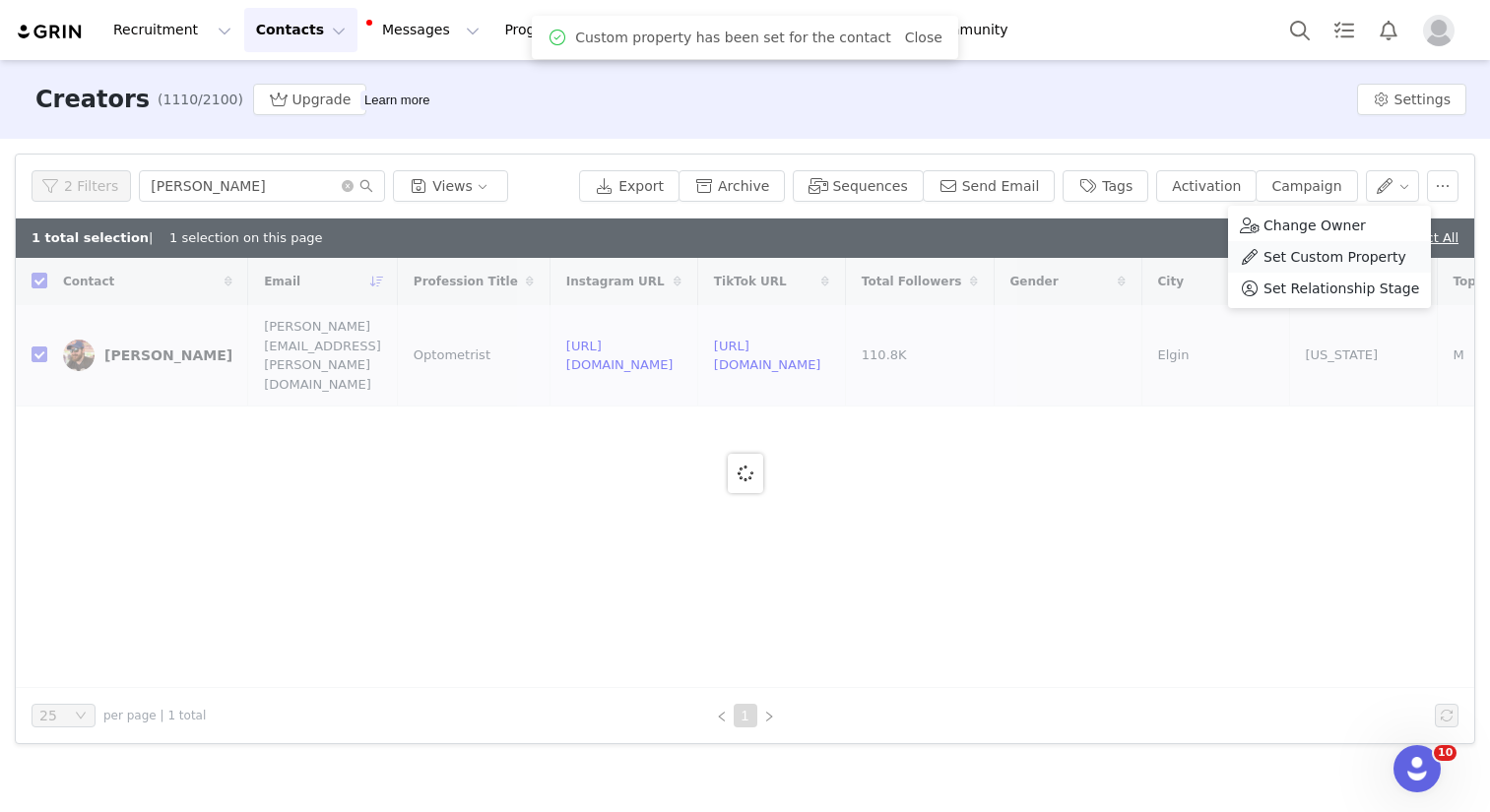
click at [1254, 256] on span at bounding box center [1250, 257] width 20 height 22
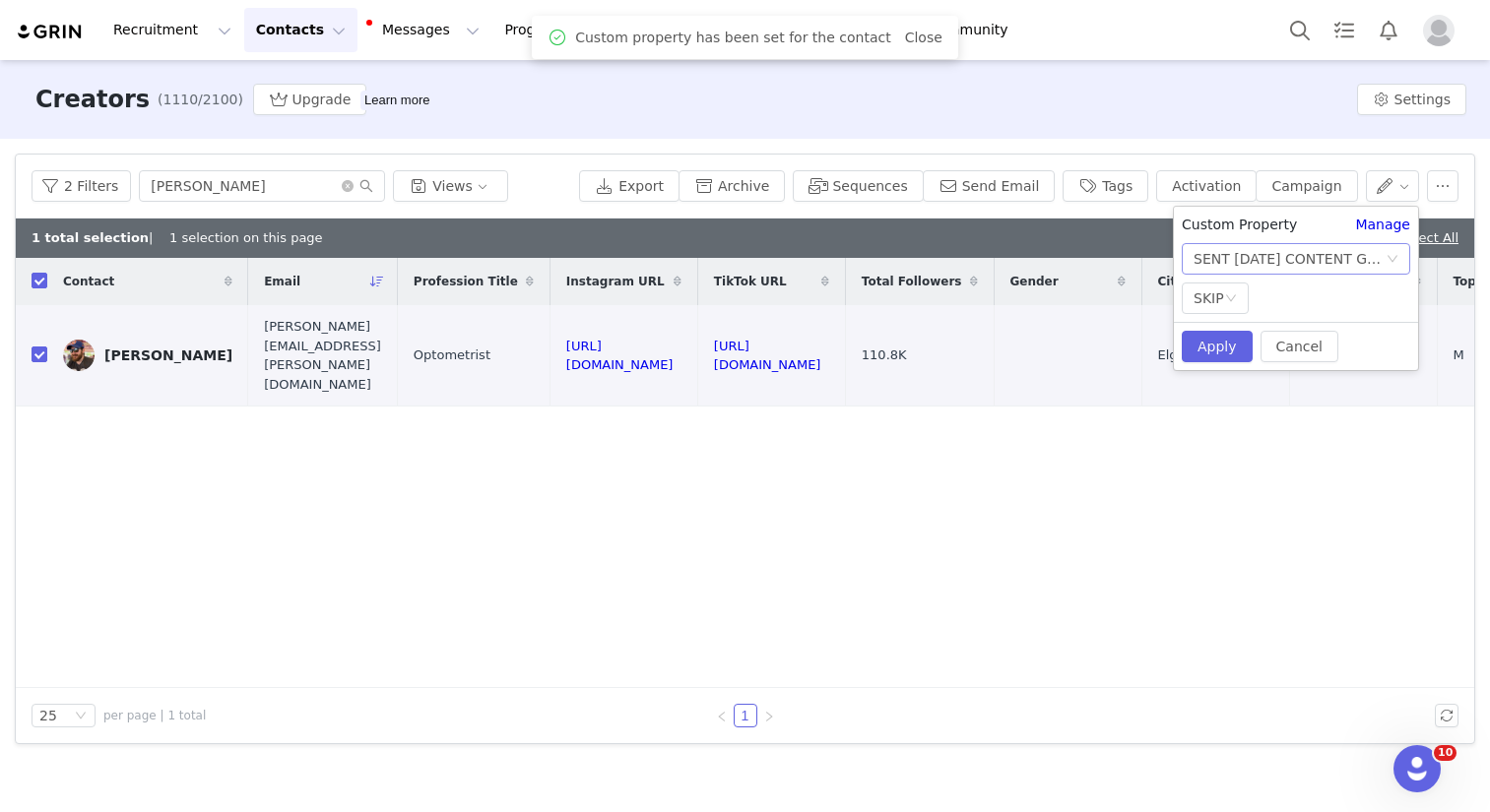
click at [1244, 261] on div "SENT [DATE] CONTENT GUIDELINES" at bounding box center [1289, 259] width 192 height 30
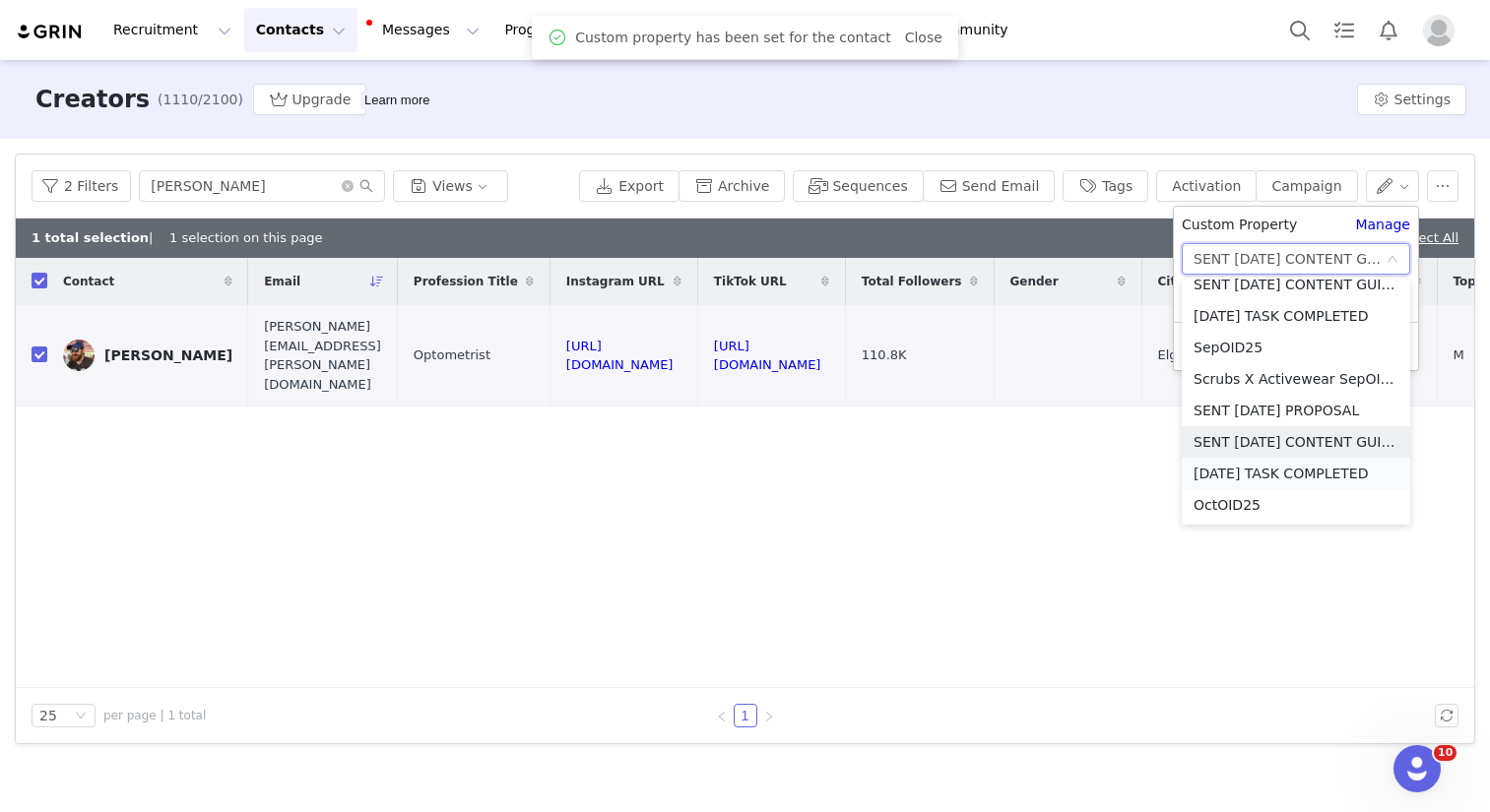
click at [1280, 472] on li "[DATE] TASK COMPLETED" at bounding box center [1295, 473] width 228 height 32
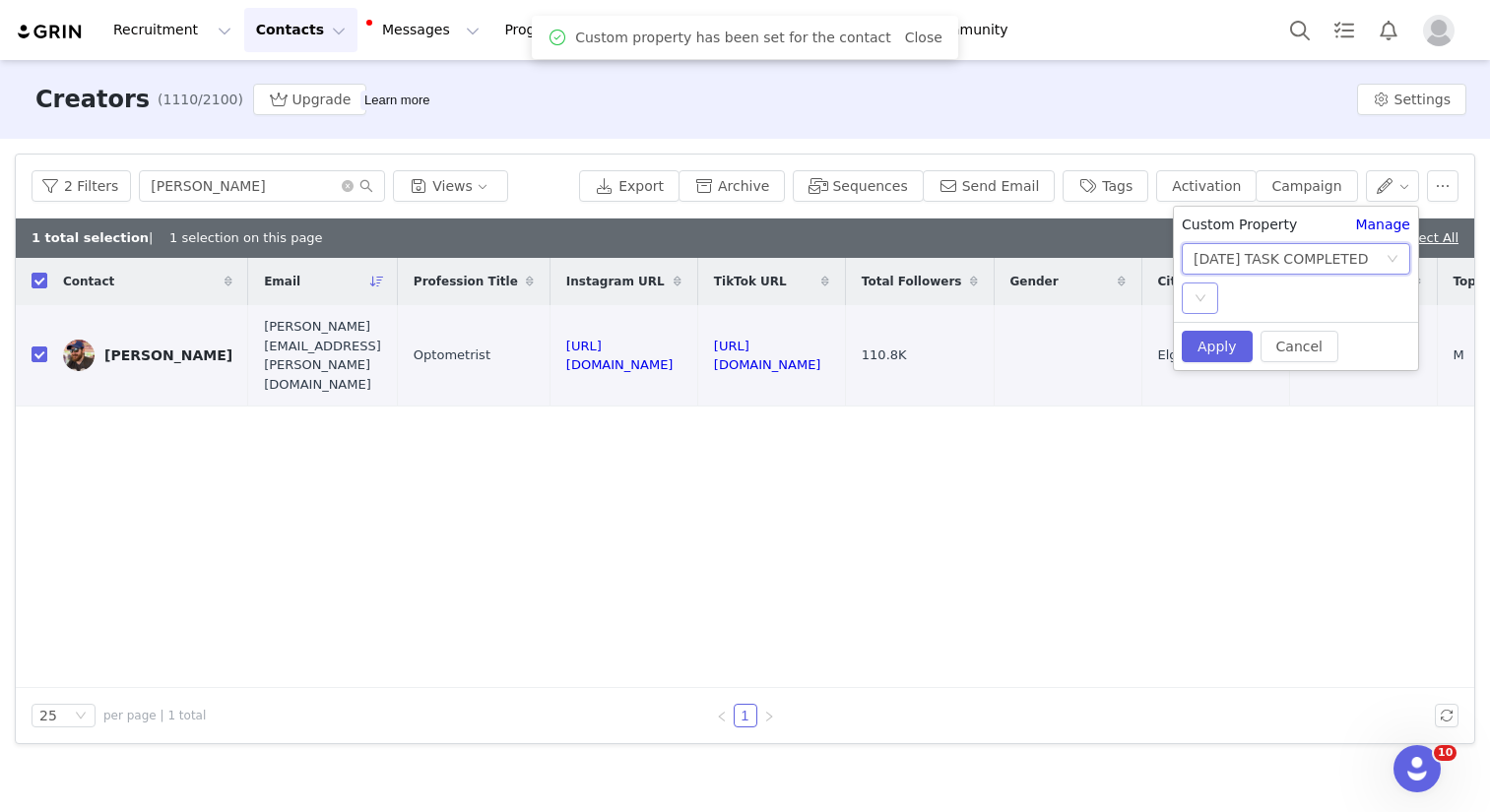
click at [1205, 292] on icon "icon: down" at bounding box center [1200, 298] width 12 height 12
click at [1234, 368] on li "SKIP" at bounding box center [1295, 369] width 228 height 32
click at [1221, 347] on button "Apply" at bounding box center [1217, 347] width 71 height 32
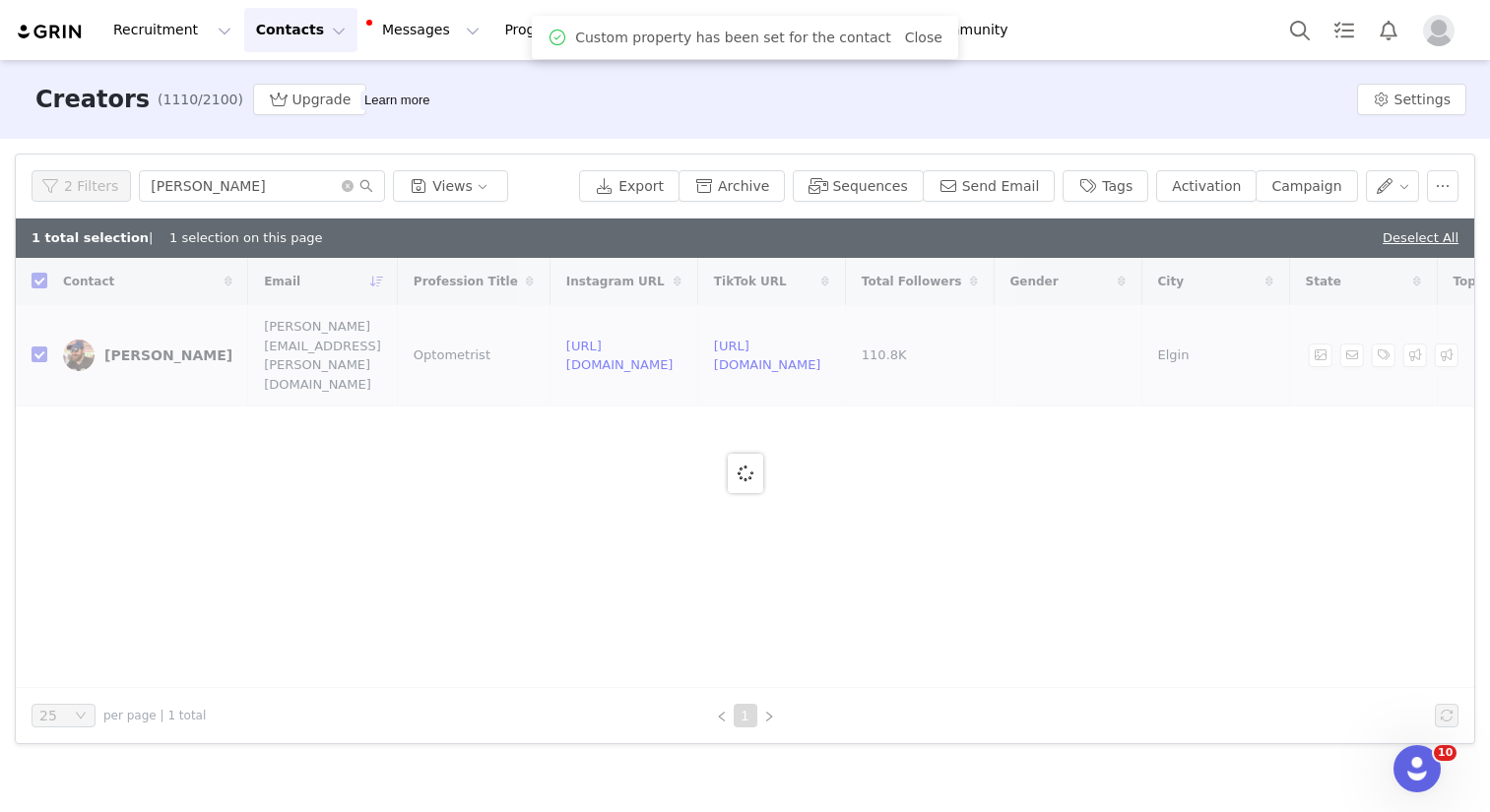
click at [1219, 446] on div at bounding box center [745, 473] width 1458 height 431
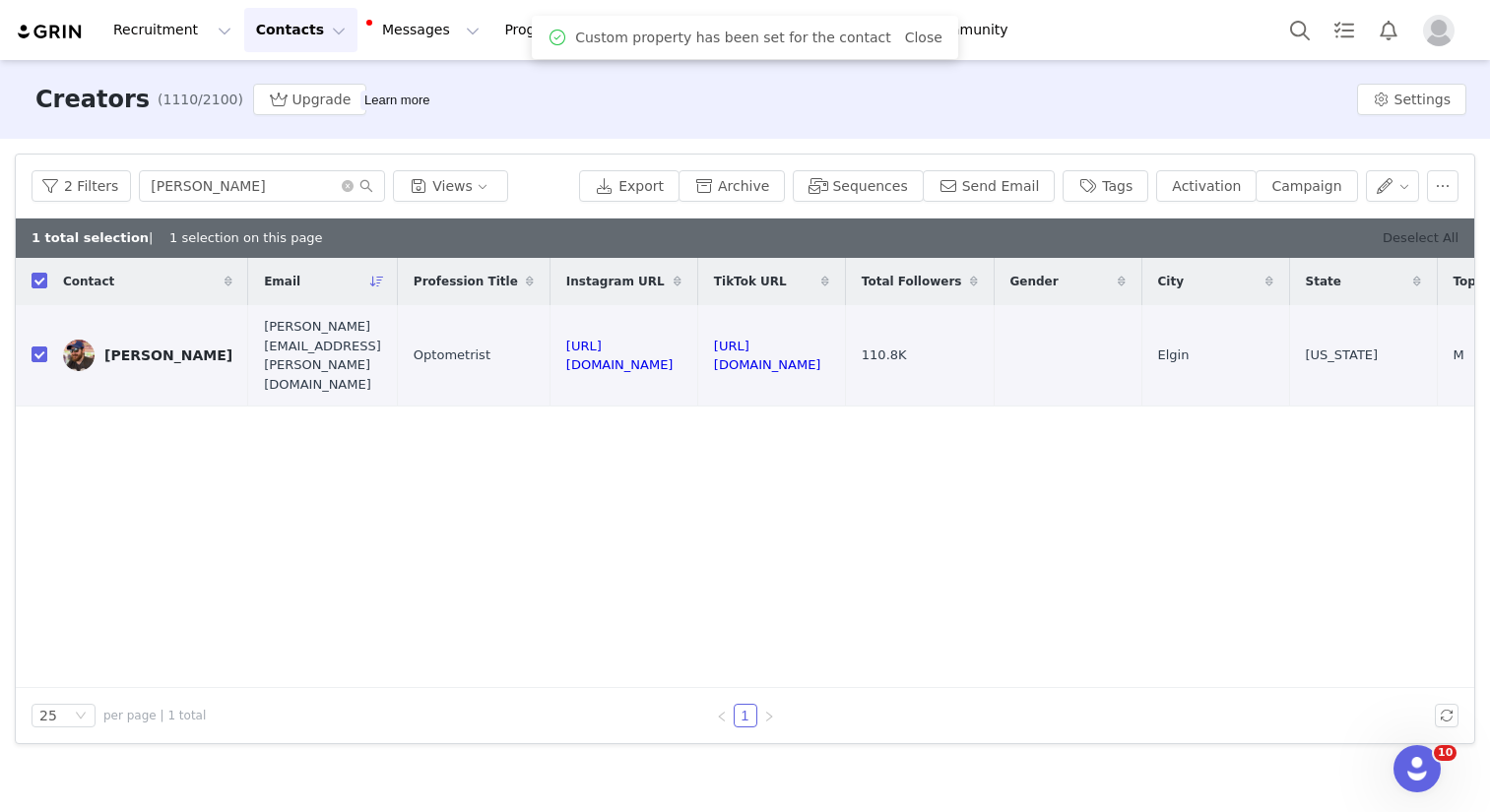
click at [1413, 234] on link "Deselect All" at bounding box center [1420, 237] width 76 height 15
checkbox input "false"
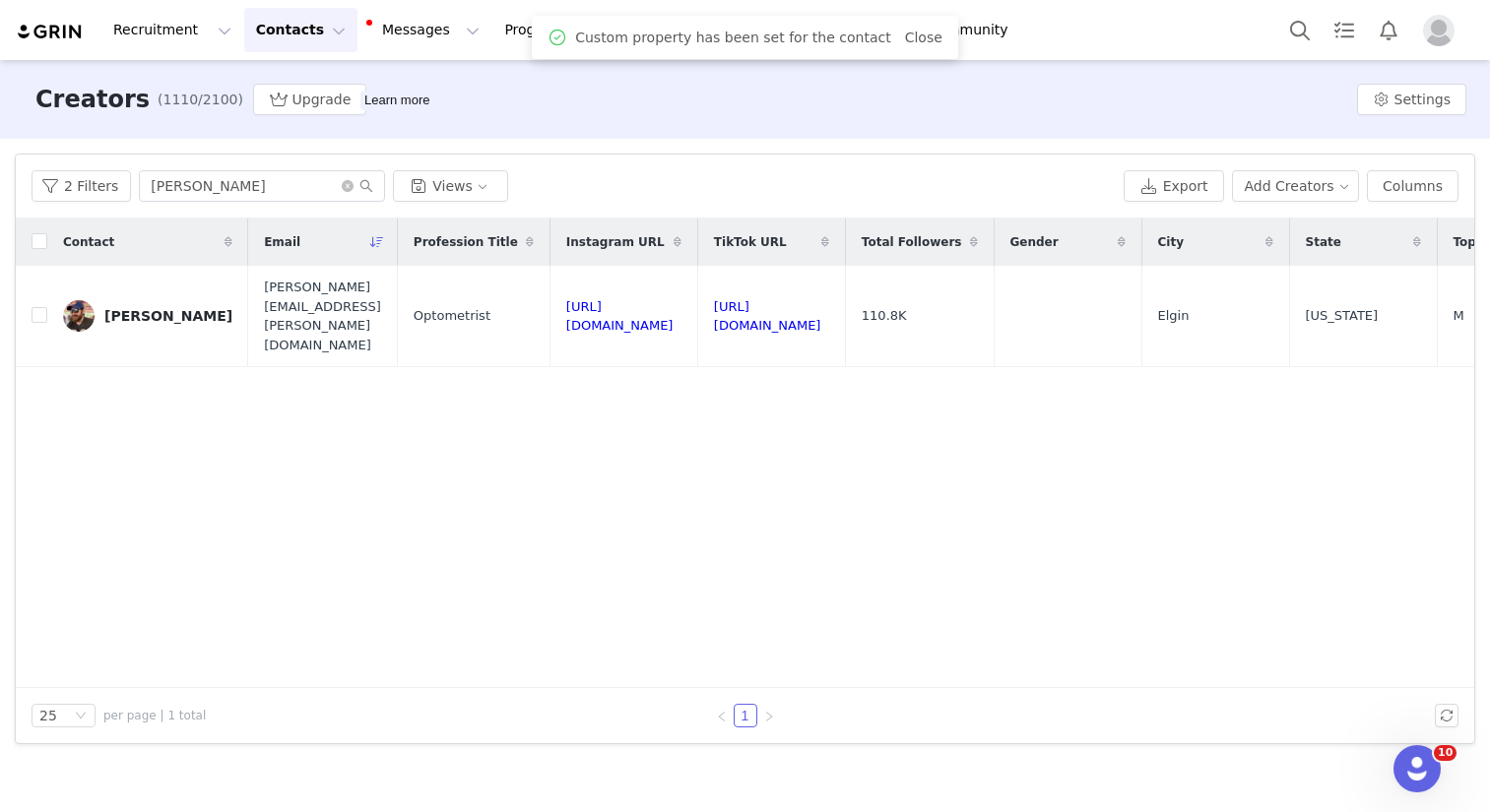
click at [728, 551] on div "Contact Email Profession Title Instagram URL TikTok URL Total Followers Gender …" at bounding box center [745, 452] width 1458 height 469
click at [342, 188] on icon "icon: close-circle" at bounding box center [348, 186] width 12 height 12
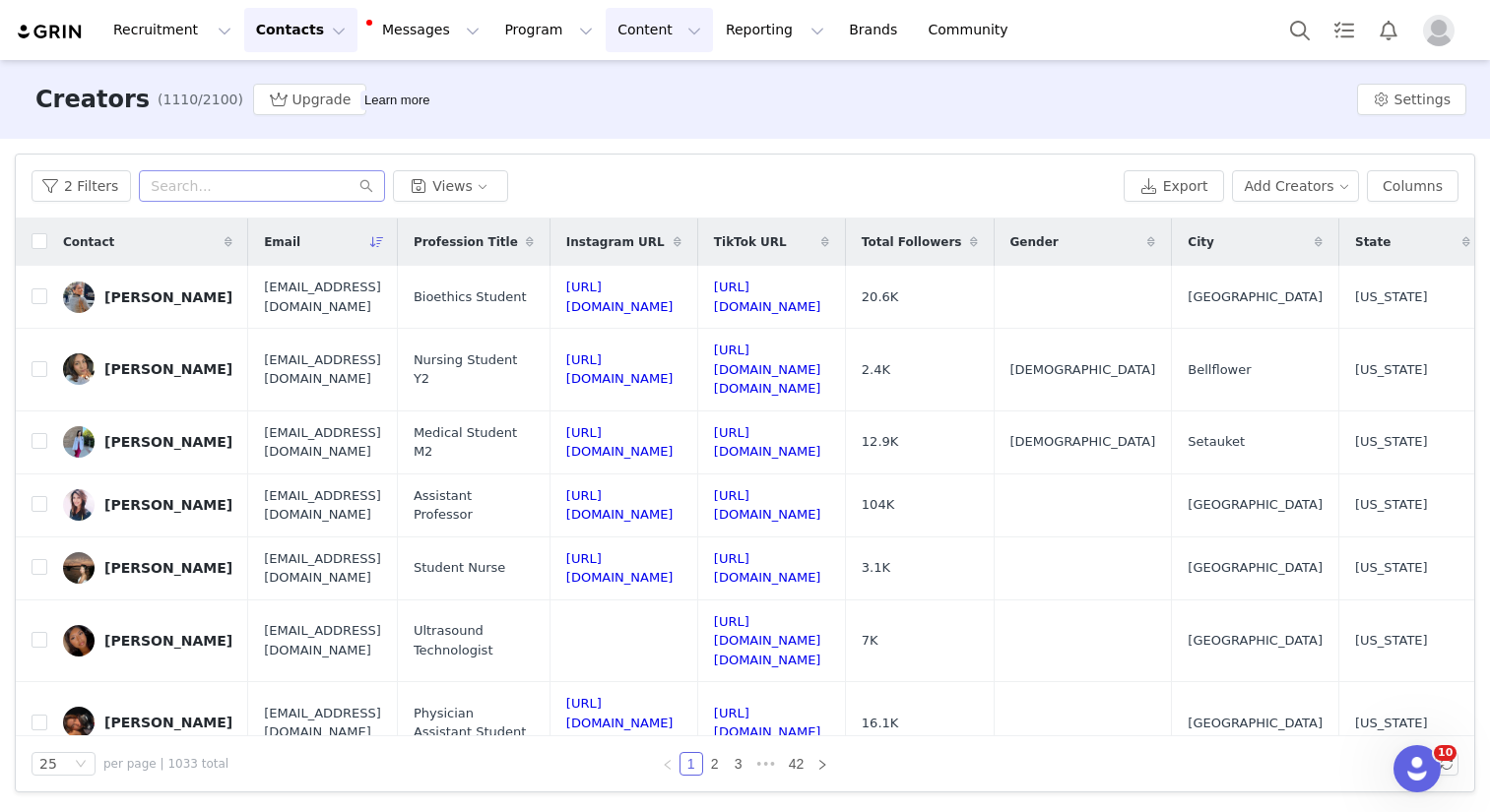
click at [607, 38] on button "Content Content" at bounding box center [659, 30] width 108 height 44
click at [622, 84] on p "Creator Content" at bounding box center [636, 87] width 111 height 21
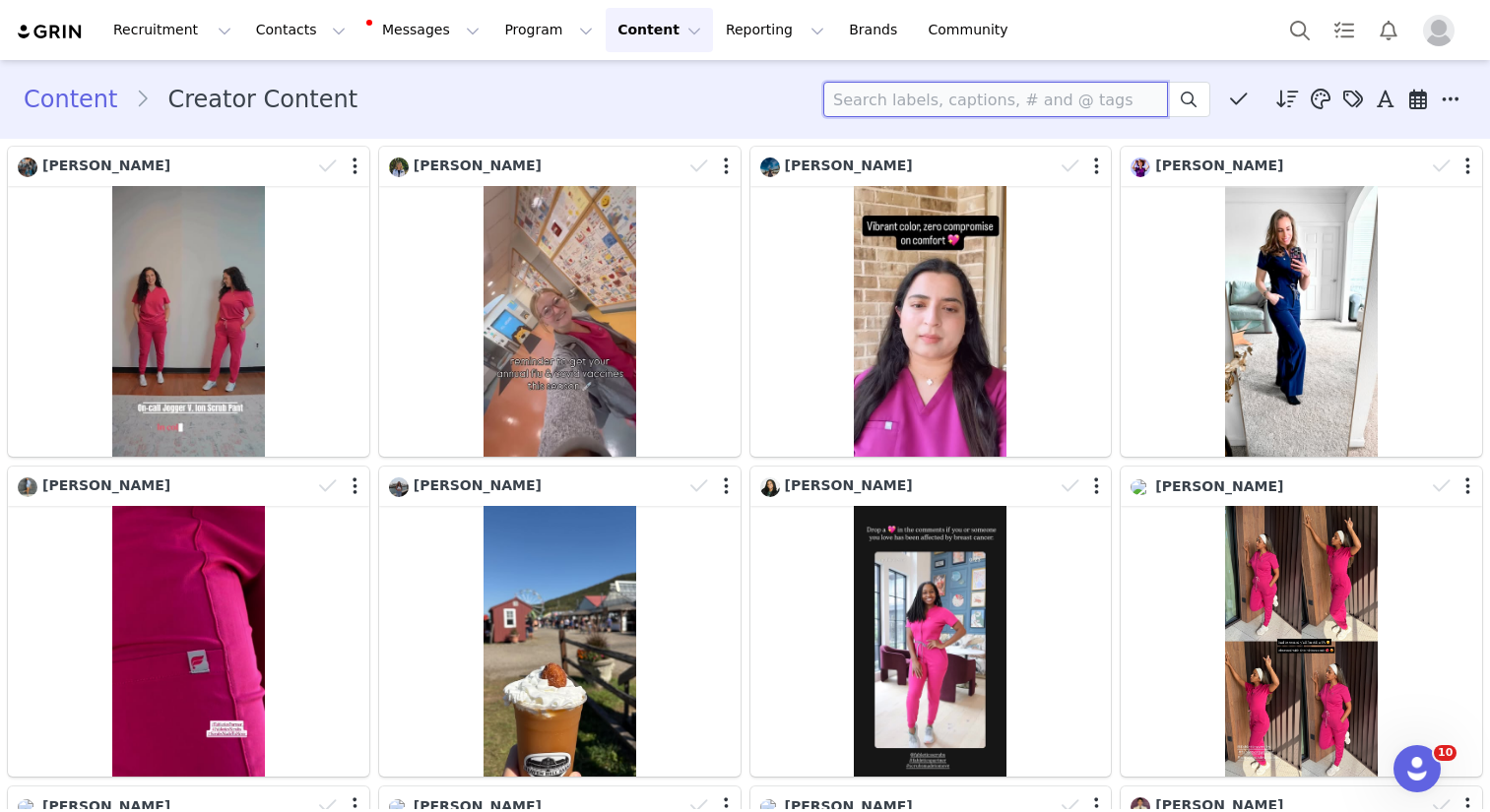
click at [862, 112] on input at bounding box center [995, 100] width 345 height 36
type input "aaron"
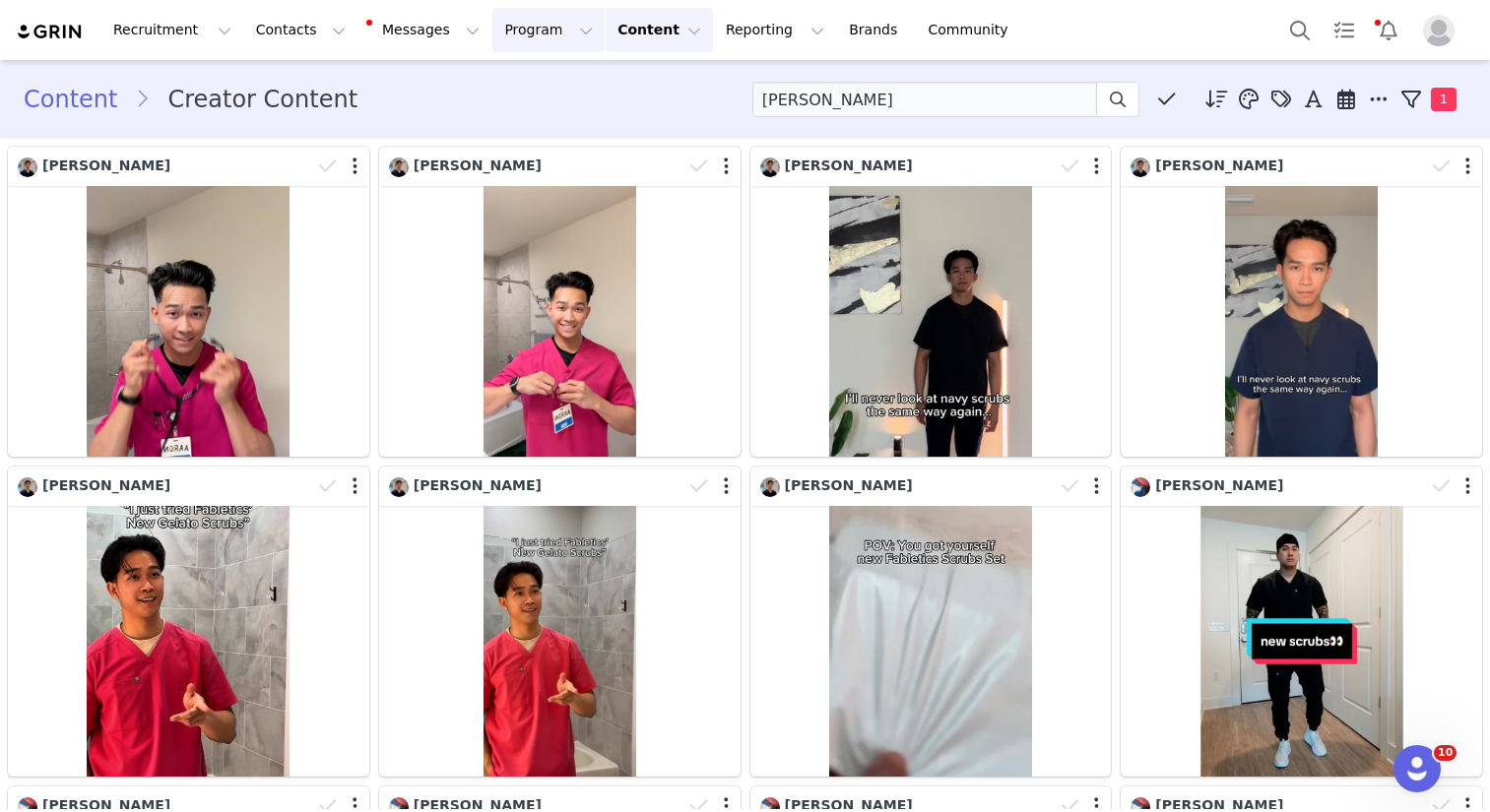
click at [492, 35] on button "Program Program" at bounding box center [548, 30] width 113 height 44
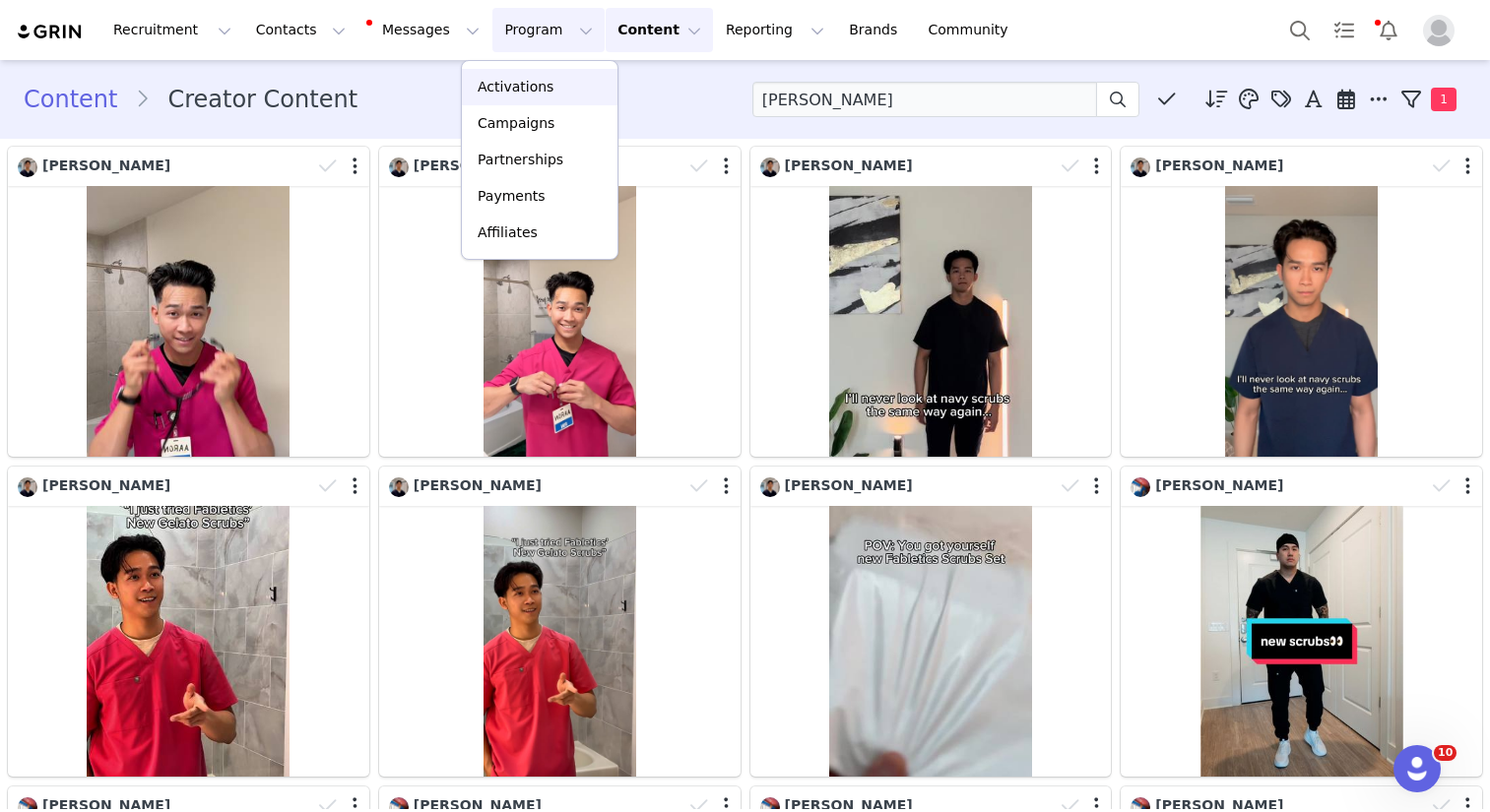
click at [525, 88] on p "Activations" at bounding box center [515, 87] width 76 height 21
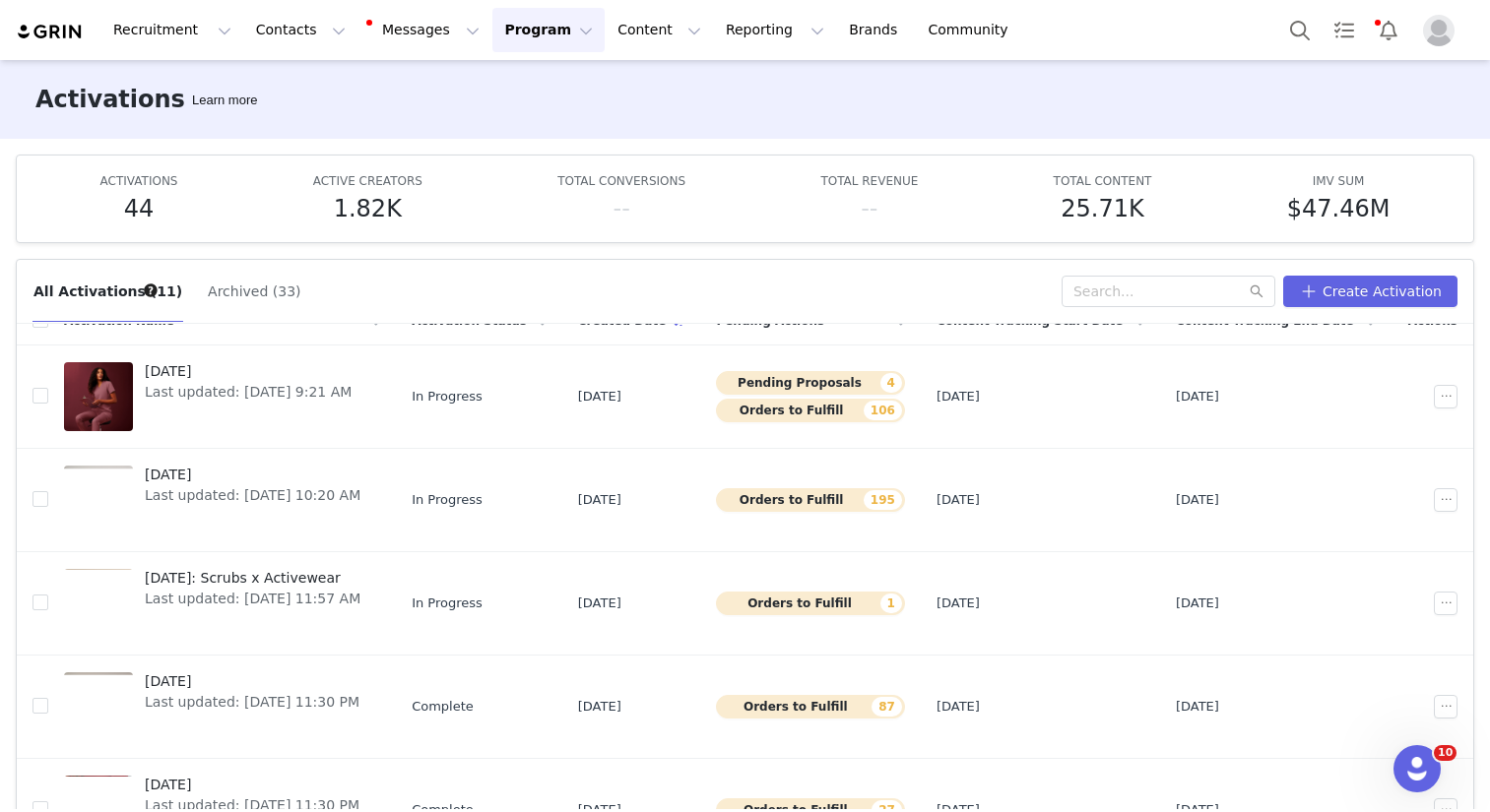
scroll to position [38, 0]
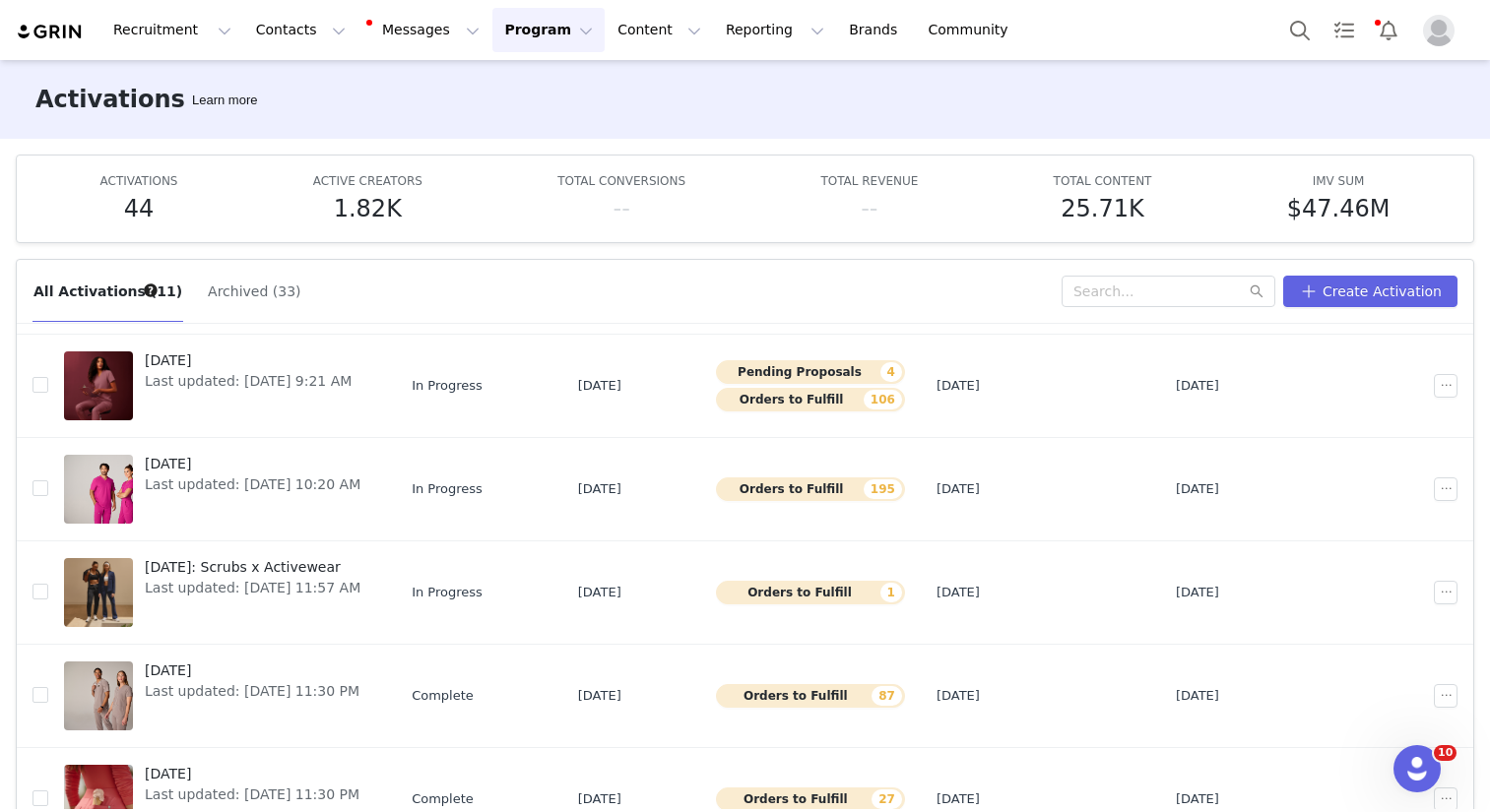
click at [404, 88] on div "Activations Learn more" at bounding box center [745, 100] width 1490 height 79
drag, startPoint x: 596, startPoint y: 37, endPoint x: 620, endPoint y: 61, distance: 33.9
click at [606, 37] on button "Content Content" at bounding box center [659, 30] width 108 height 44
click at [632, 80] on p "Creator Content" at bounding box center [636, 87] width 111 height 21
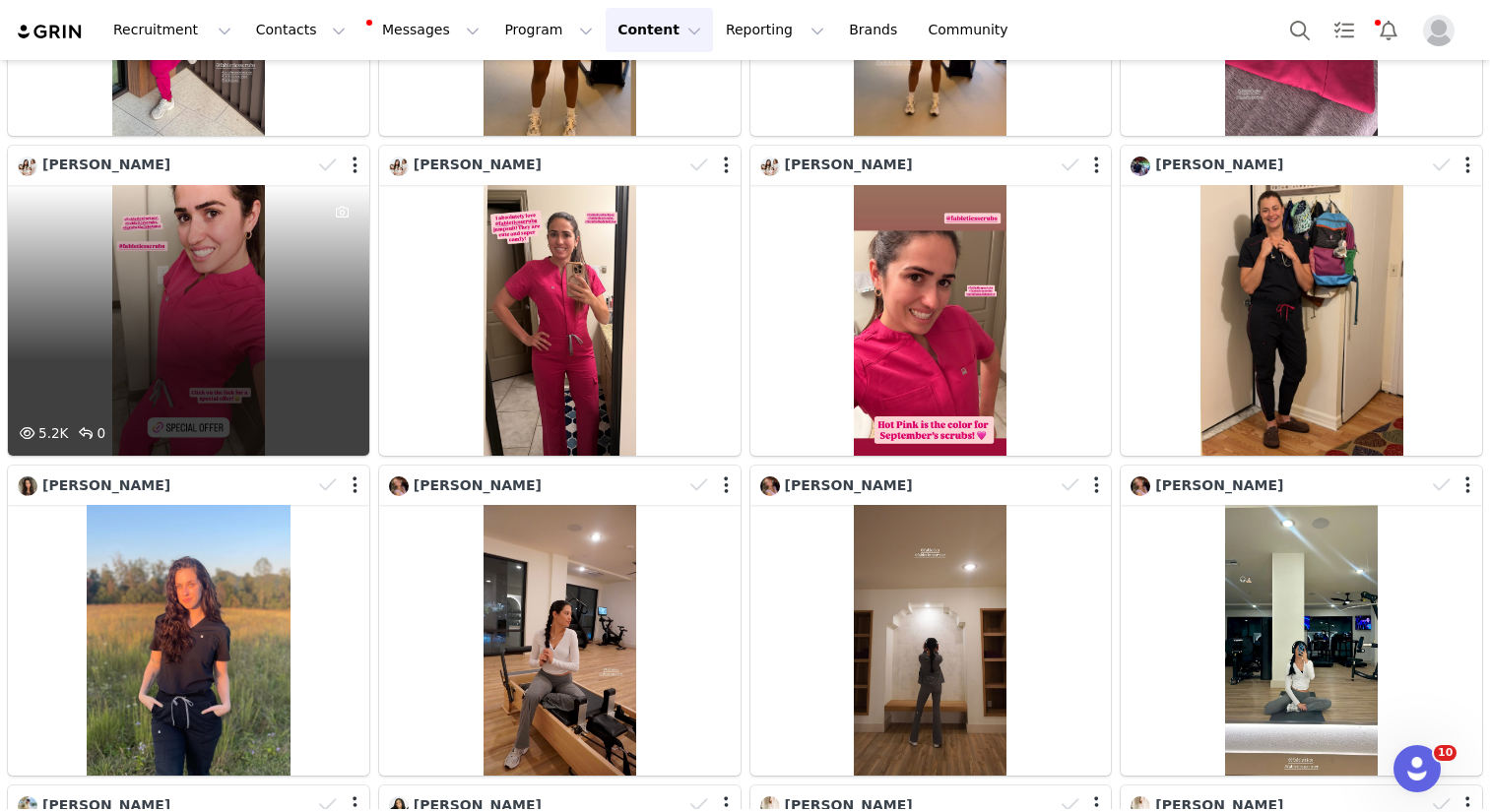
scroll to position [935, 0]
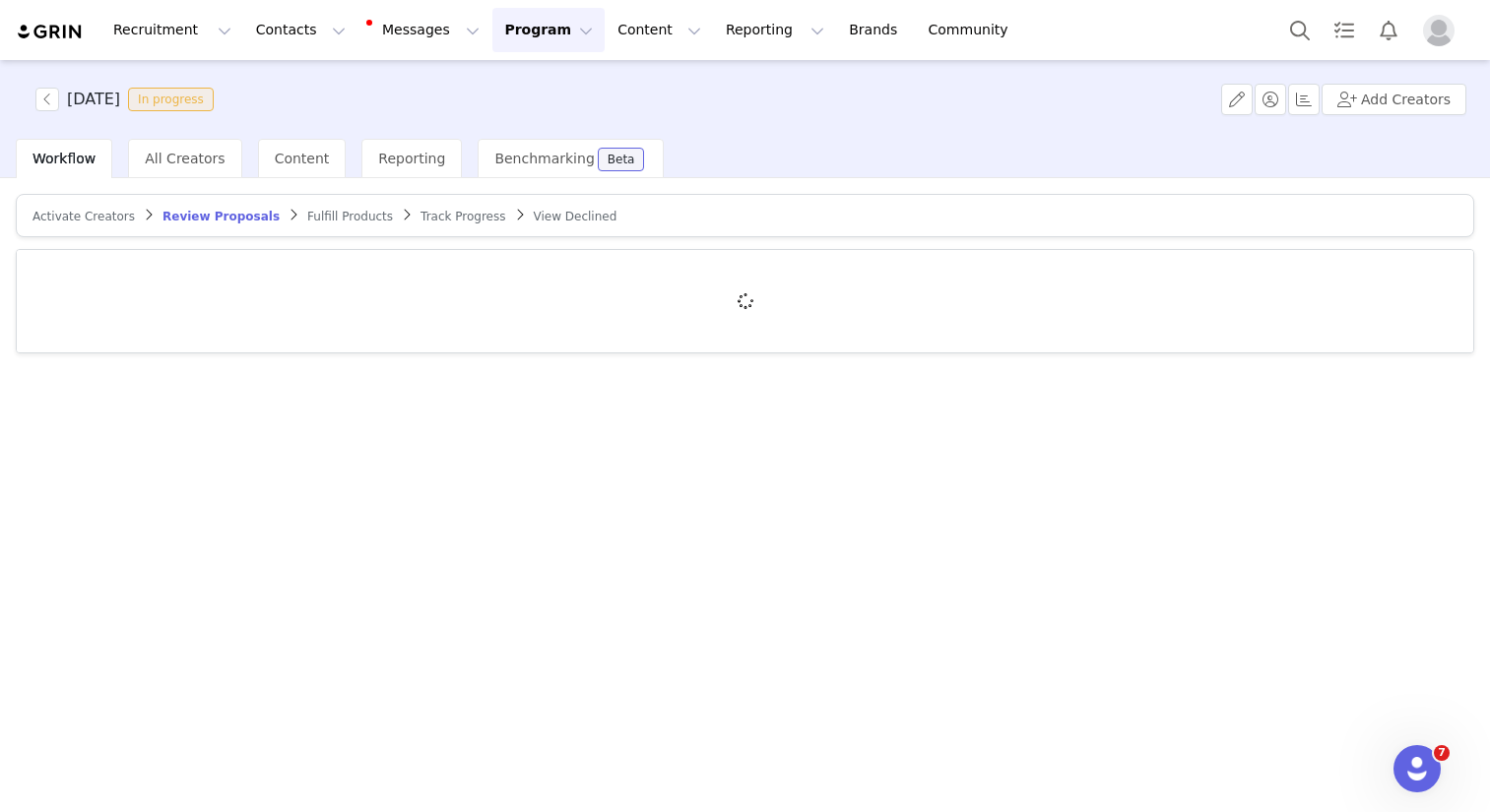
click at [900, 144] on div "Workflow All Creators Content Reporting Benchmarking Beta" at bounding box center [753, 159] width 1474 height 40
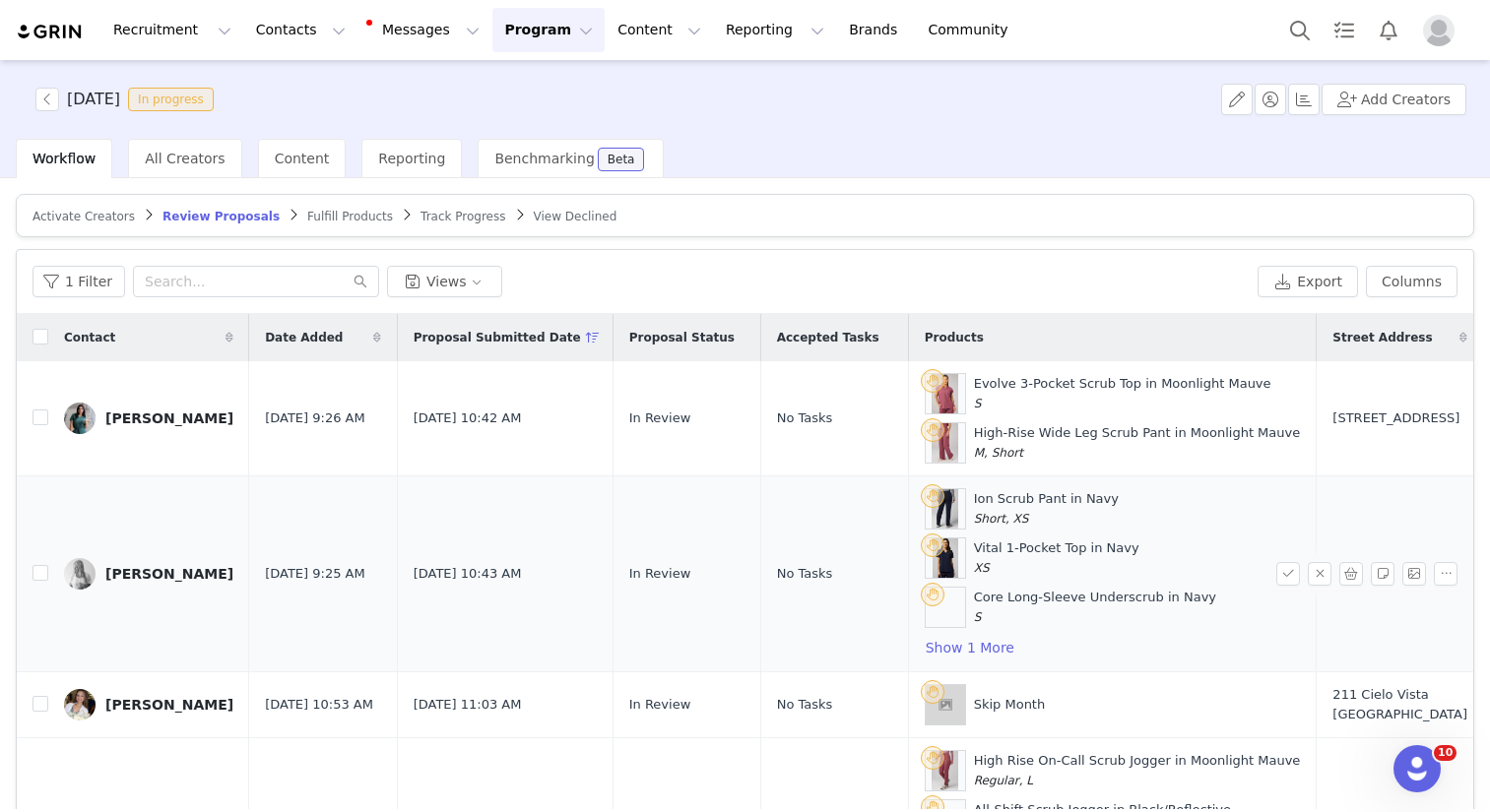
scroll to position [0, 406]
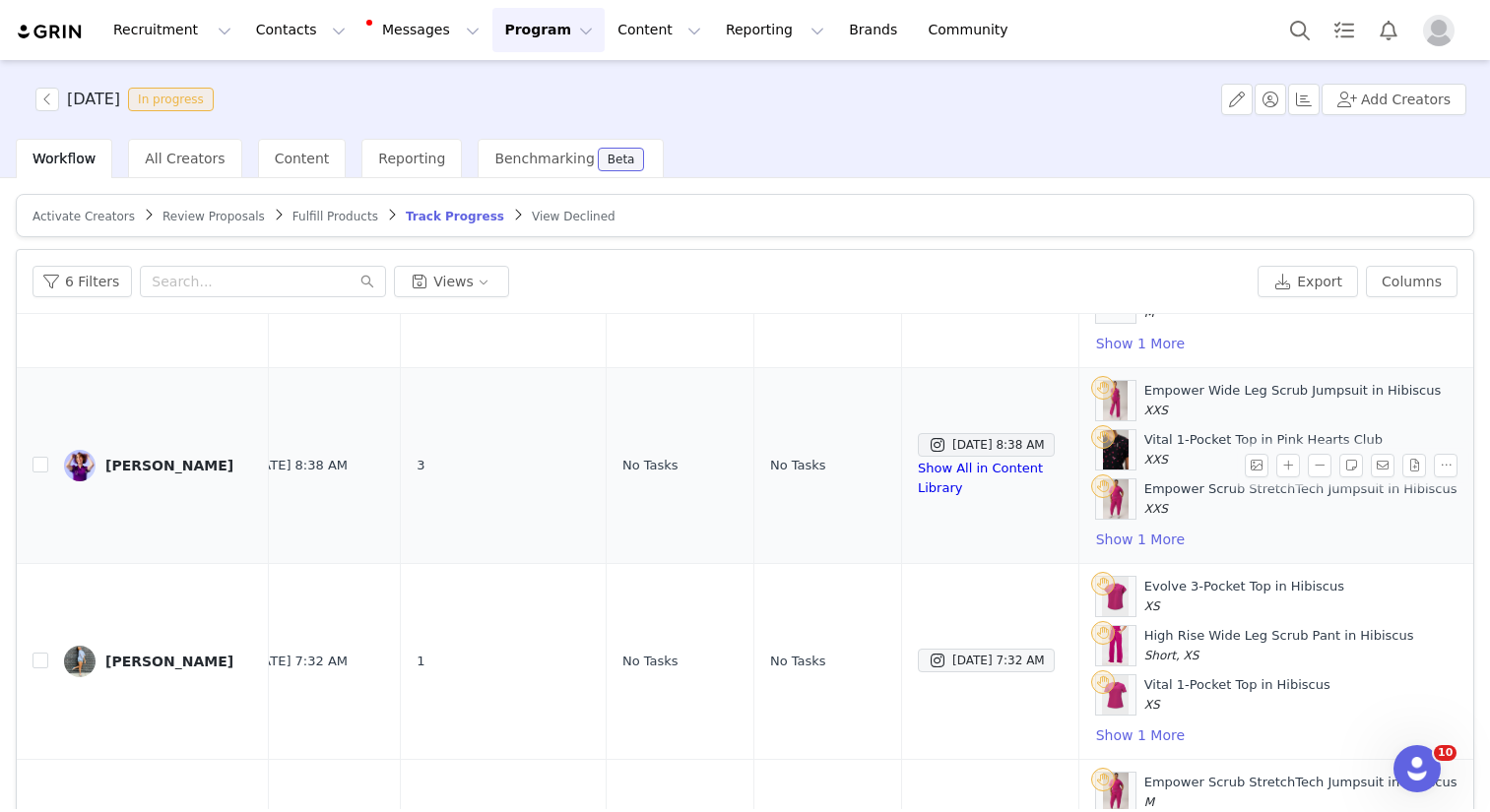
scroll to position [189, 497]
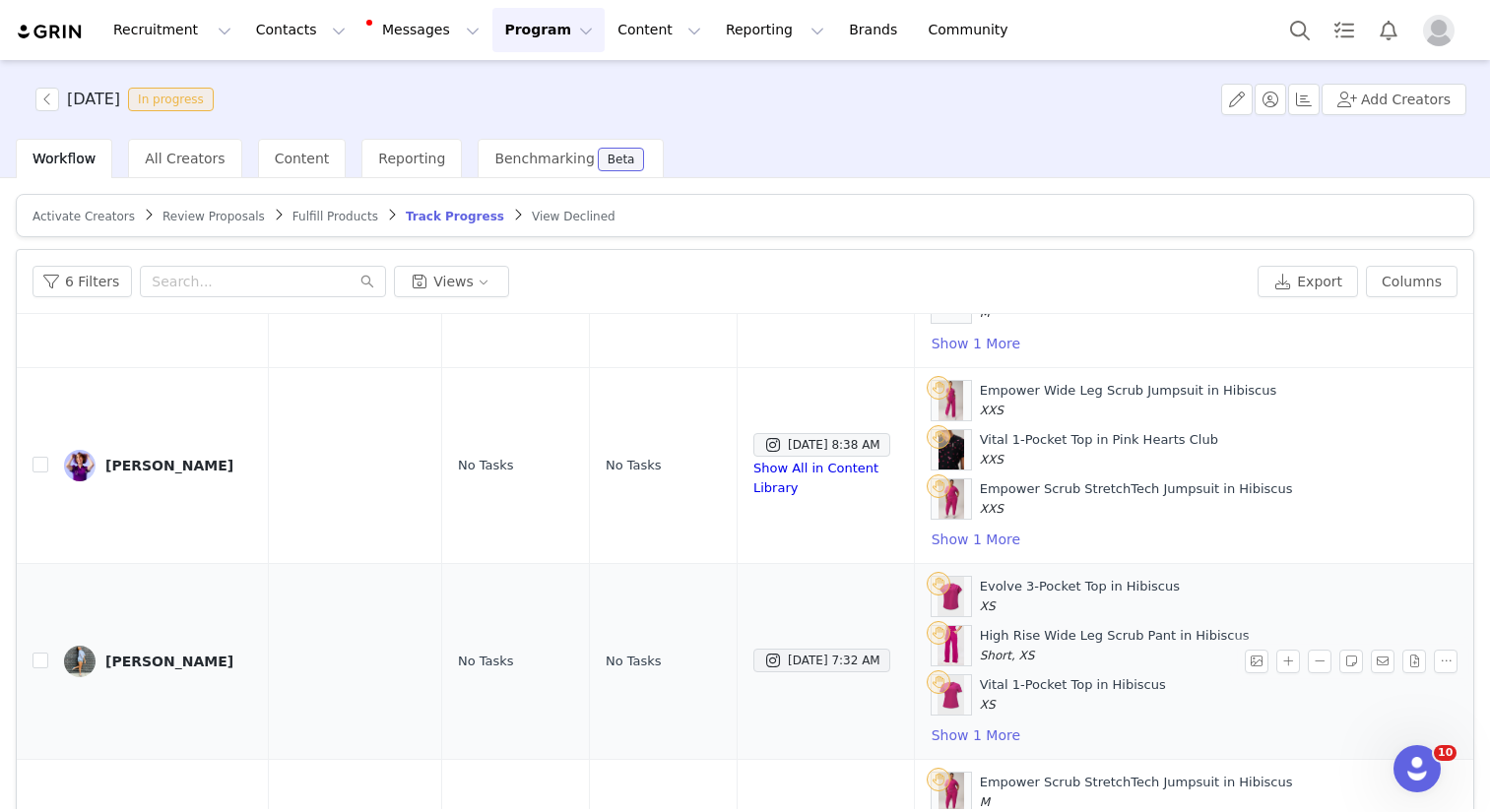
click at [38, 645] on td at bounding box center [33, 662] width 32 height 196
click at [37, 660] on input "checkbox" at bounding box center [41, 661] width 16 height 16
checkbox input "true"
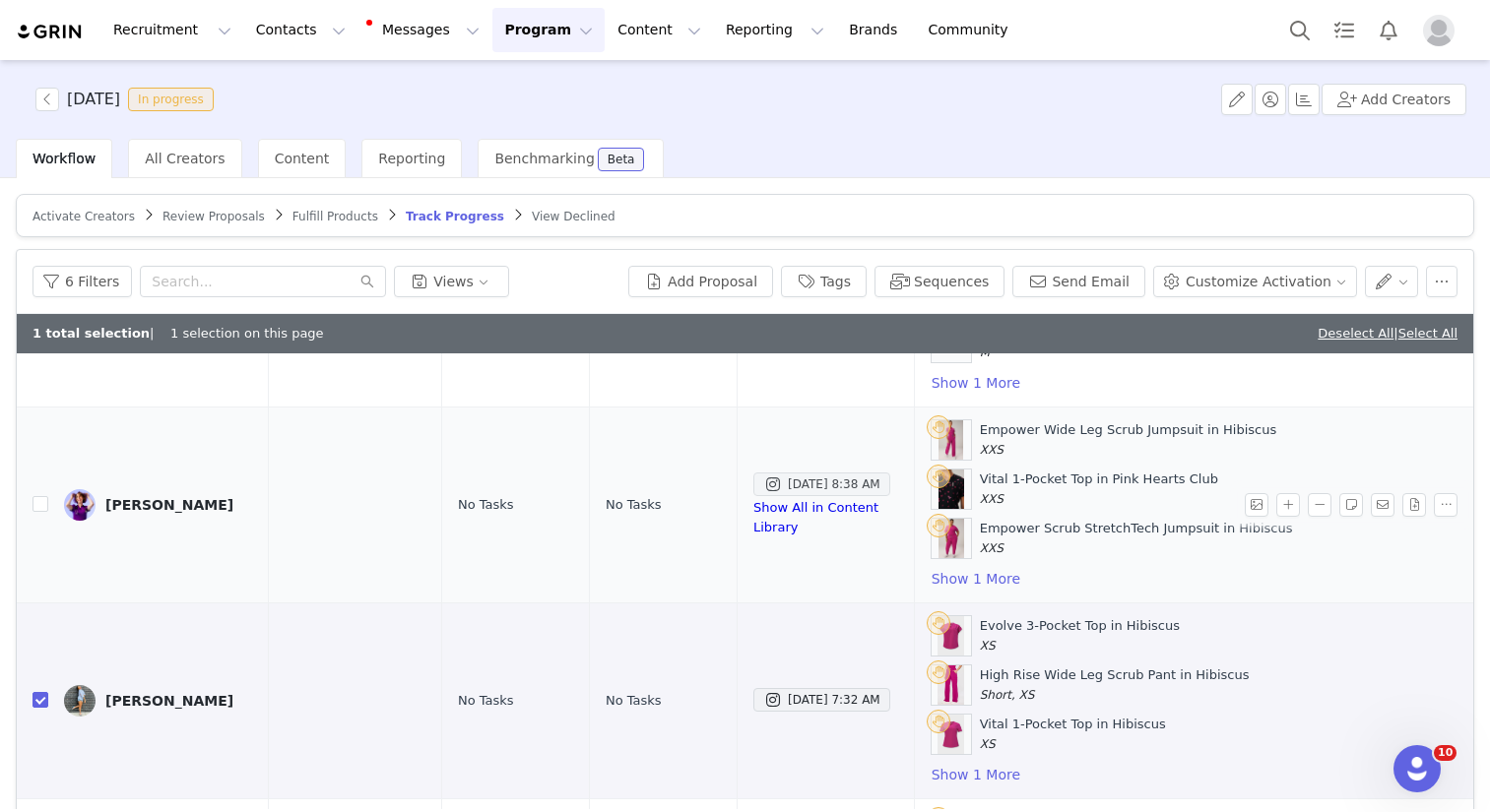
click at [763, 483] on span at bounding box center [773, 484] width 20 height 24
click at [304, 443] on td "3" at bounding box center [339, 506] width 206 height 196
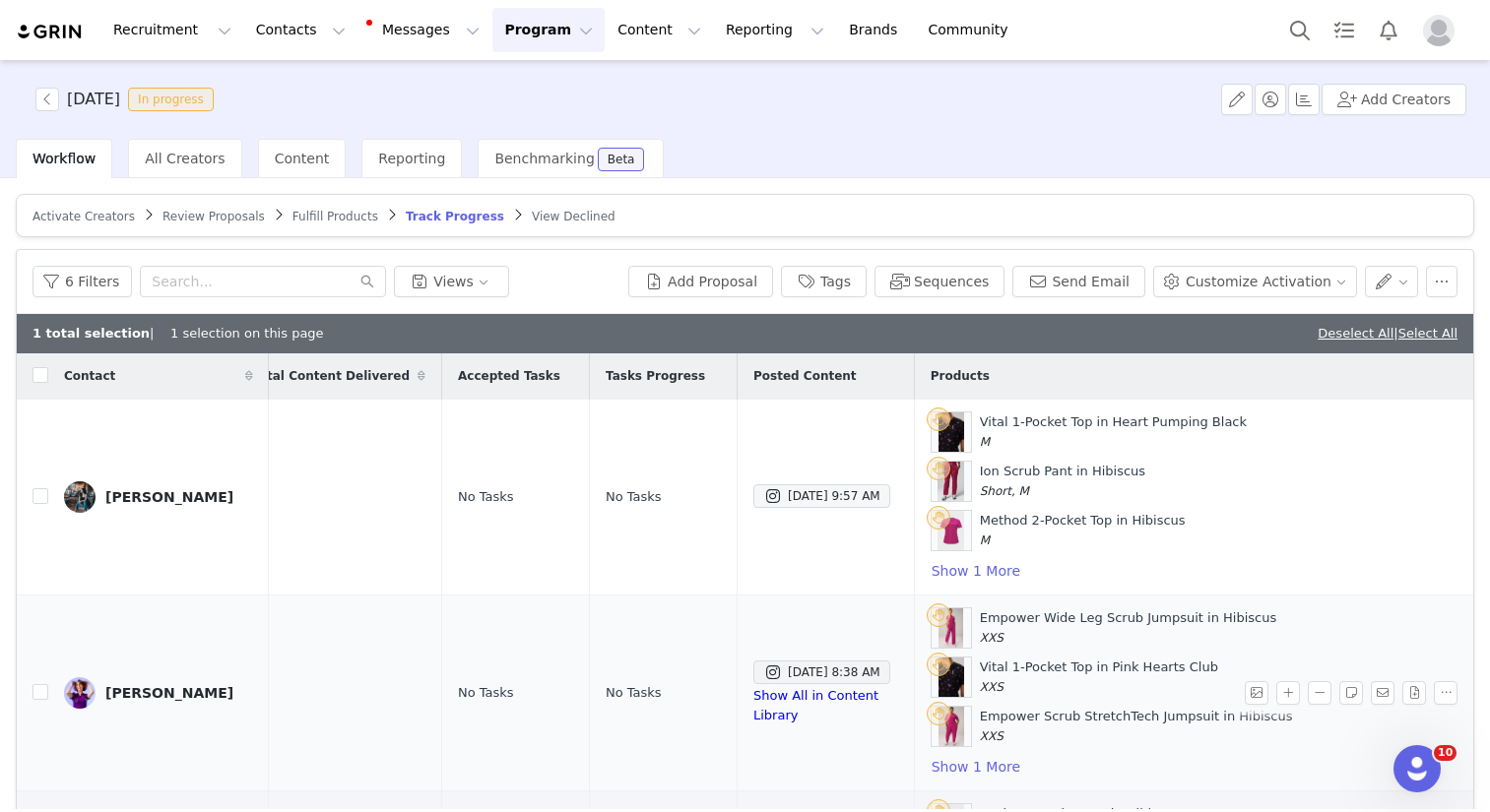
scroll to position [0, 497]
click at [39, 495] on input "checkbox" at bounding box center [41, 497] width 16 height 16
checkbox input "true"
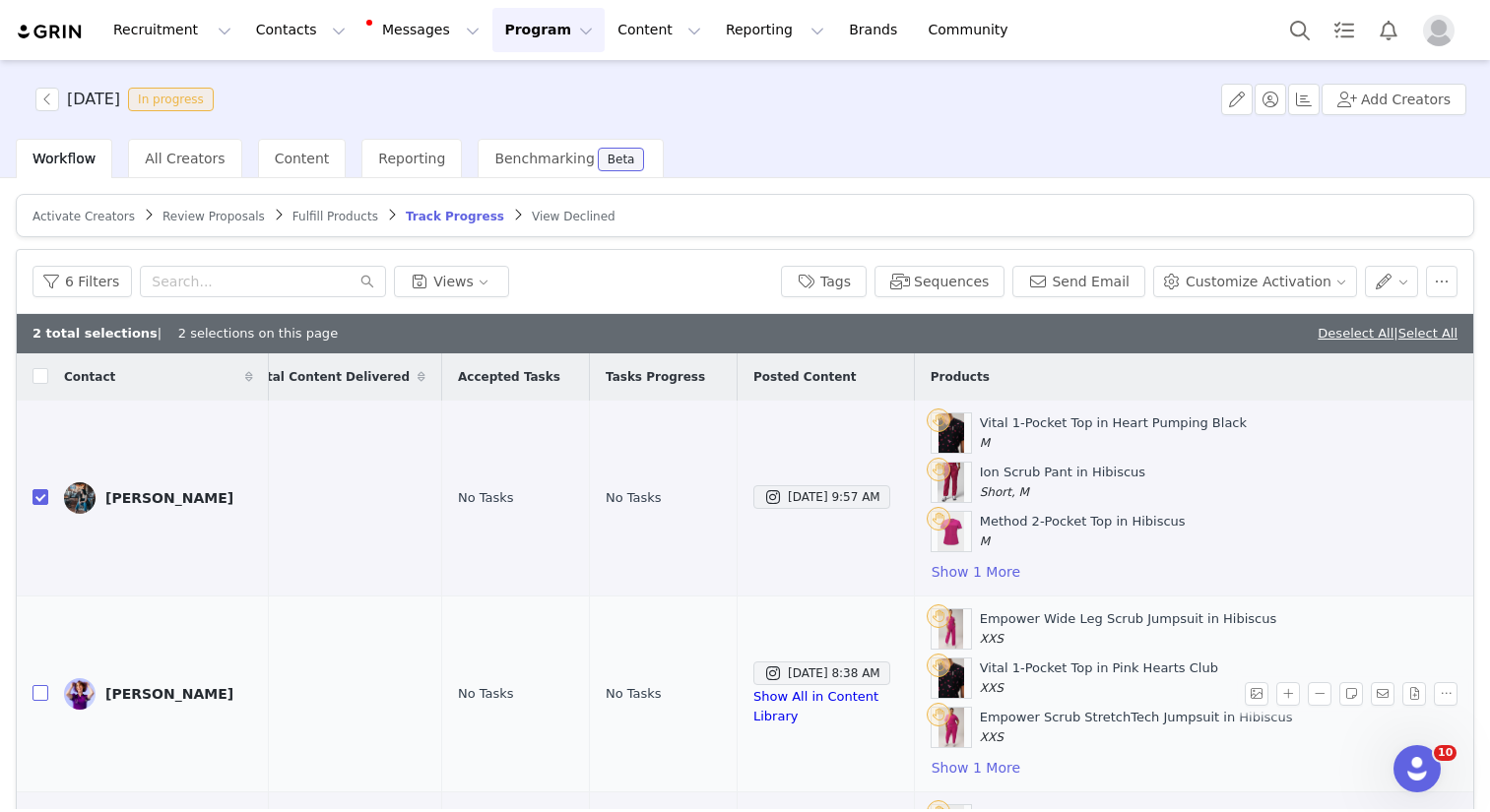
click at [36, 693] on input "checkbox" at bounding box center [41, 693] width 16 height 16
checkbox input "true"
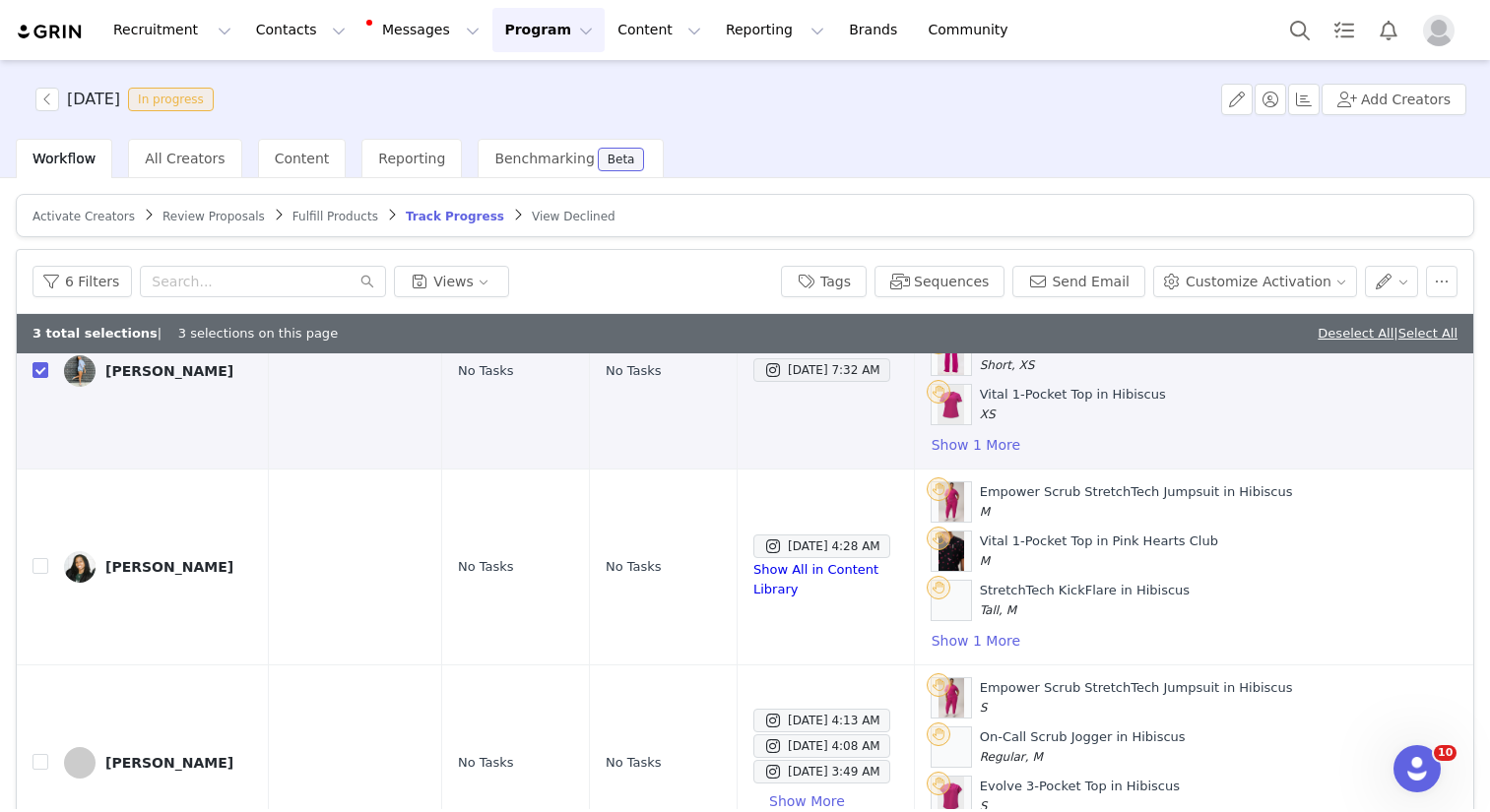
scroll to position [515, 497]
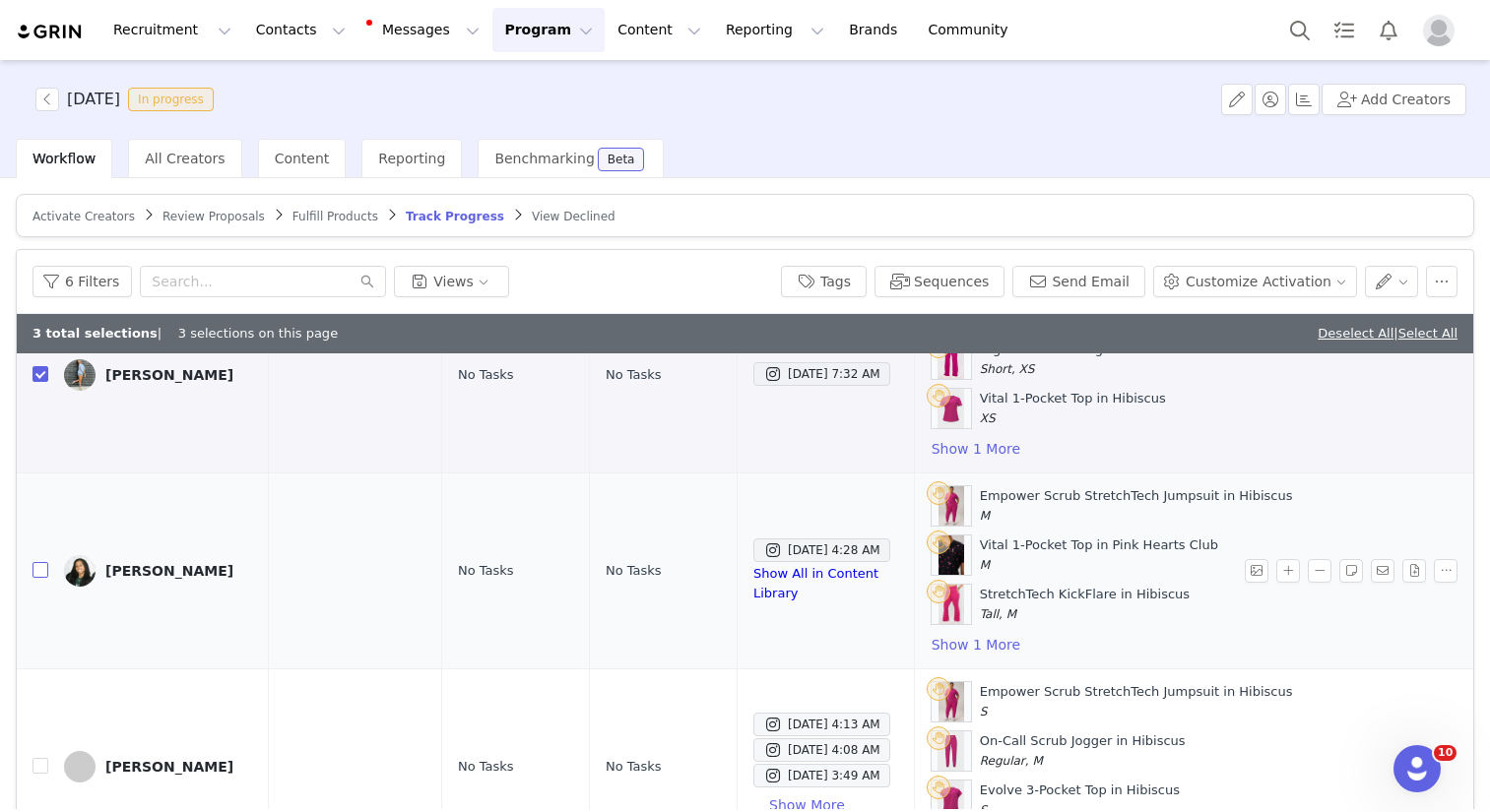
click at [43, 569] on input "checkbox" at bounding box center [41, 570] width 16 height 16
checkbox input "true"
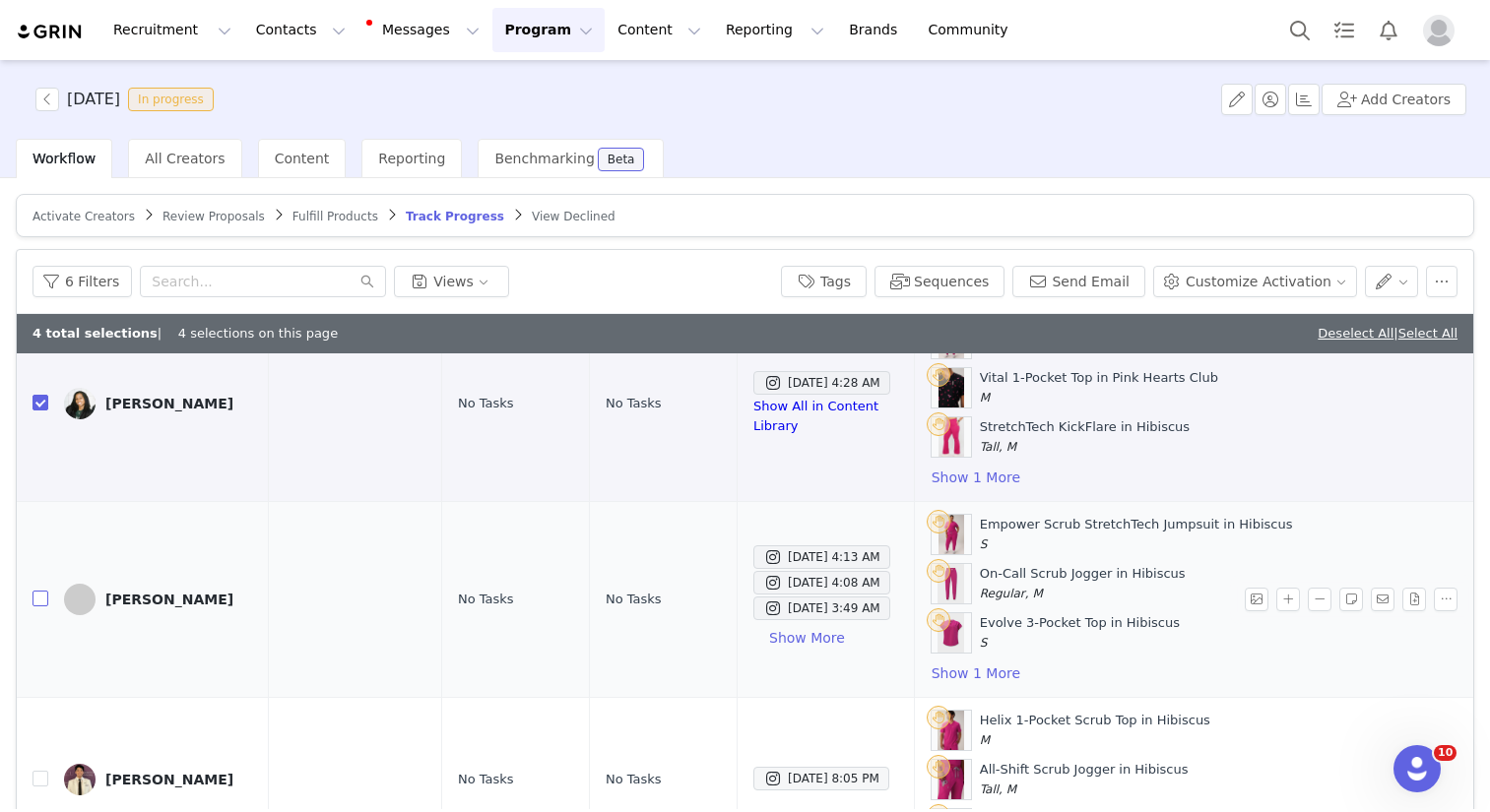
click at [34, 603] on input "checkbox" at bounding box center [41, 599] width 16 height 16
checkbox input "true"
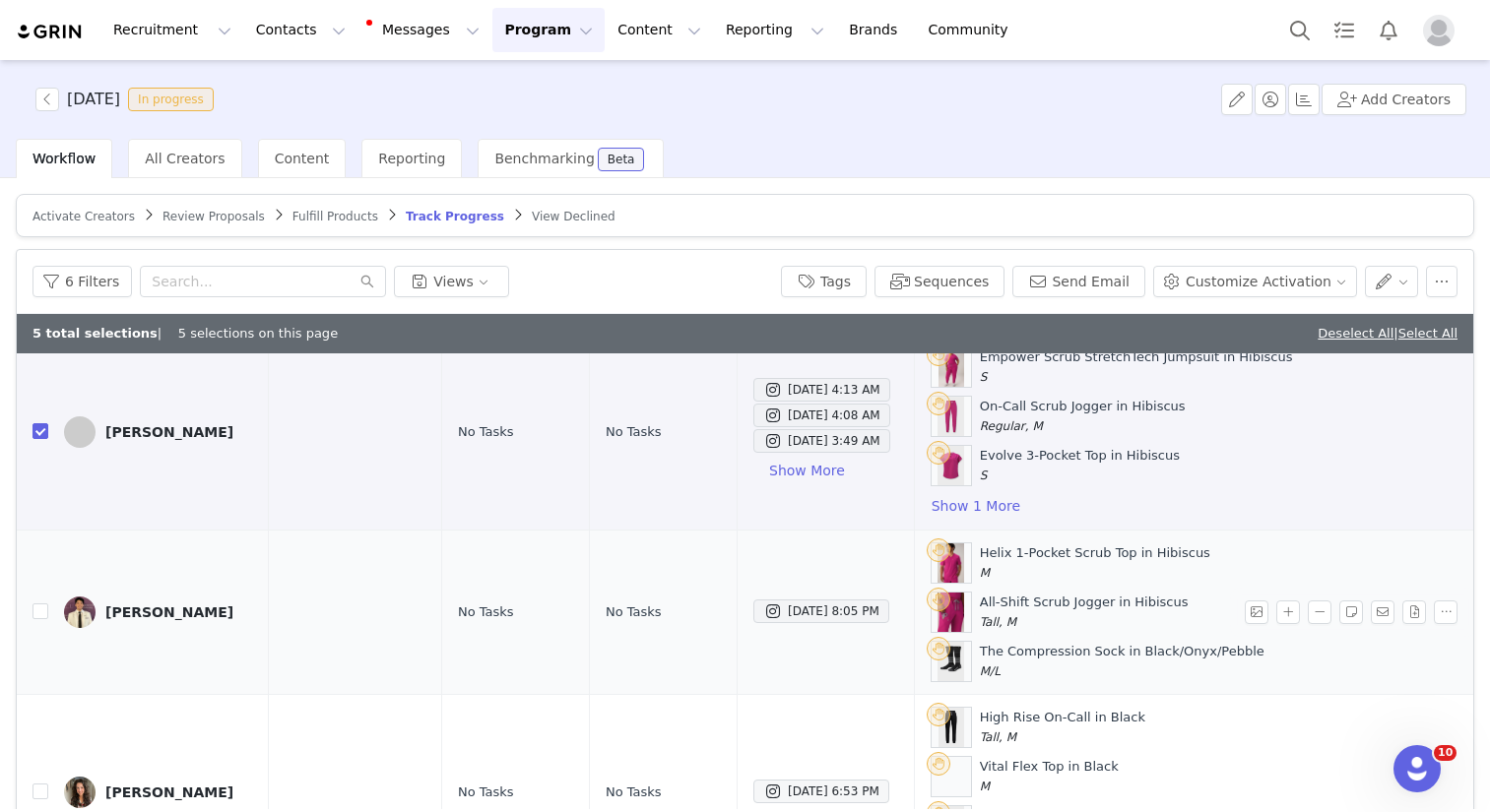
scroll to position [853, 497]
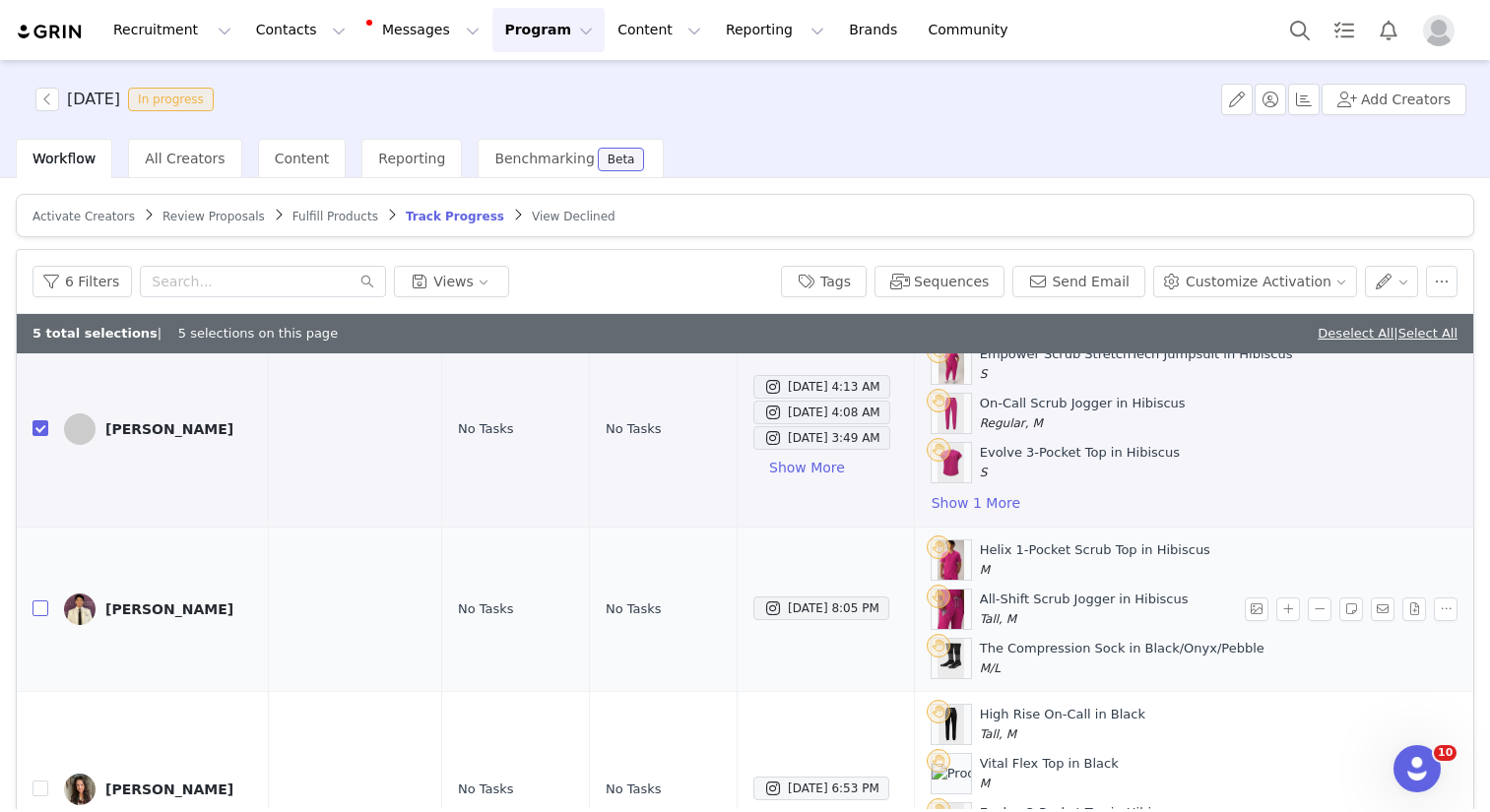
click at [36, 611] on input "checkbox" at bounding box center [41, 609] width 16 height 16
checkbox input "true"
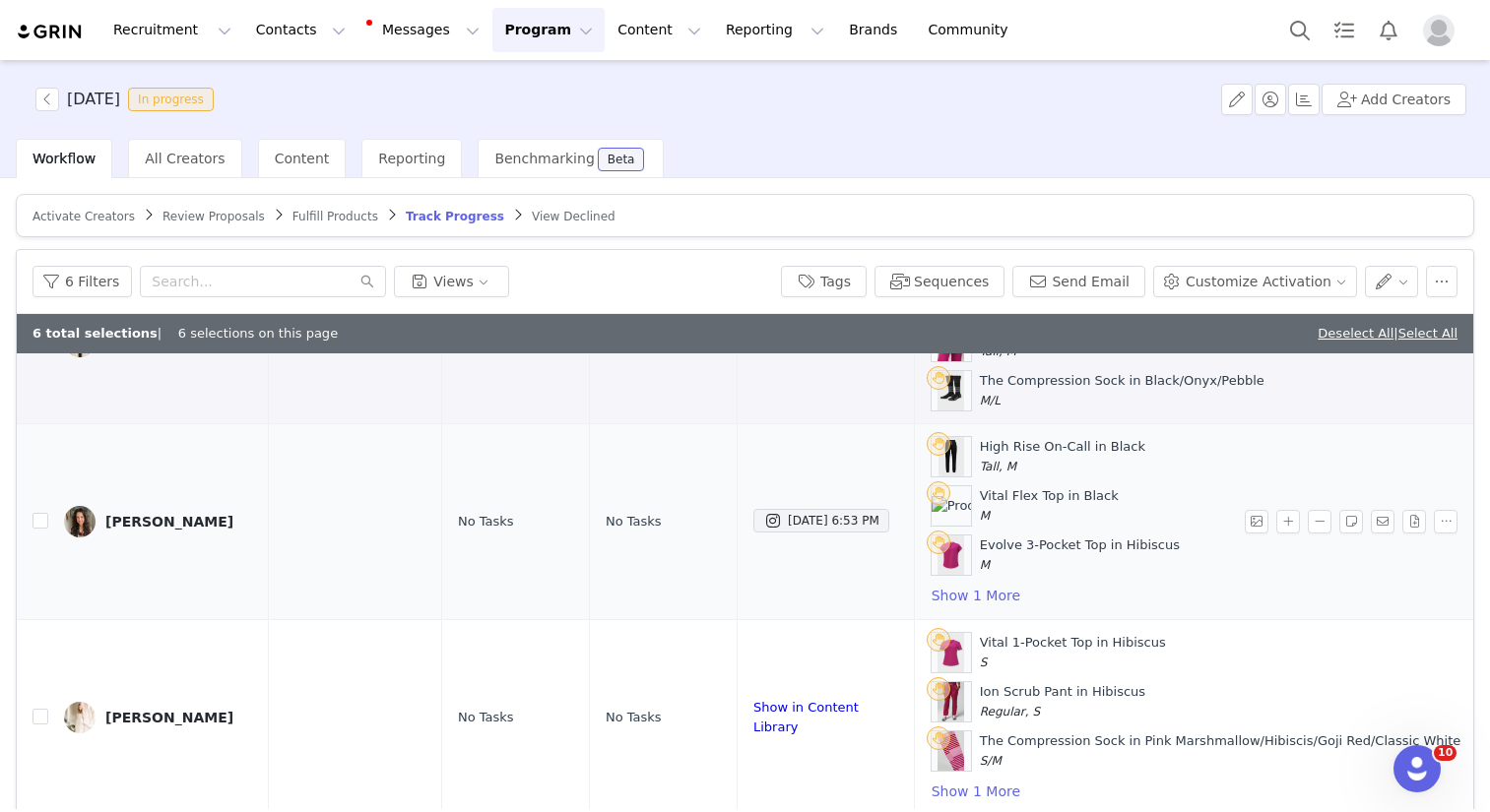
scroll to position [1129, 497]
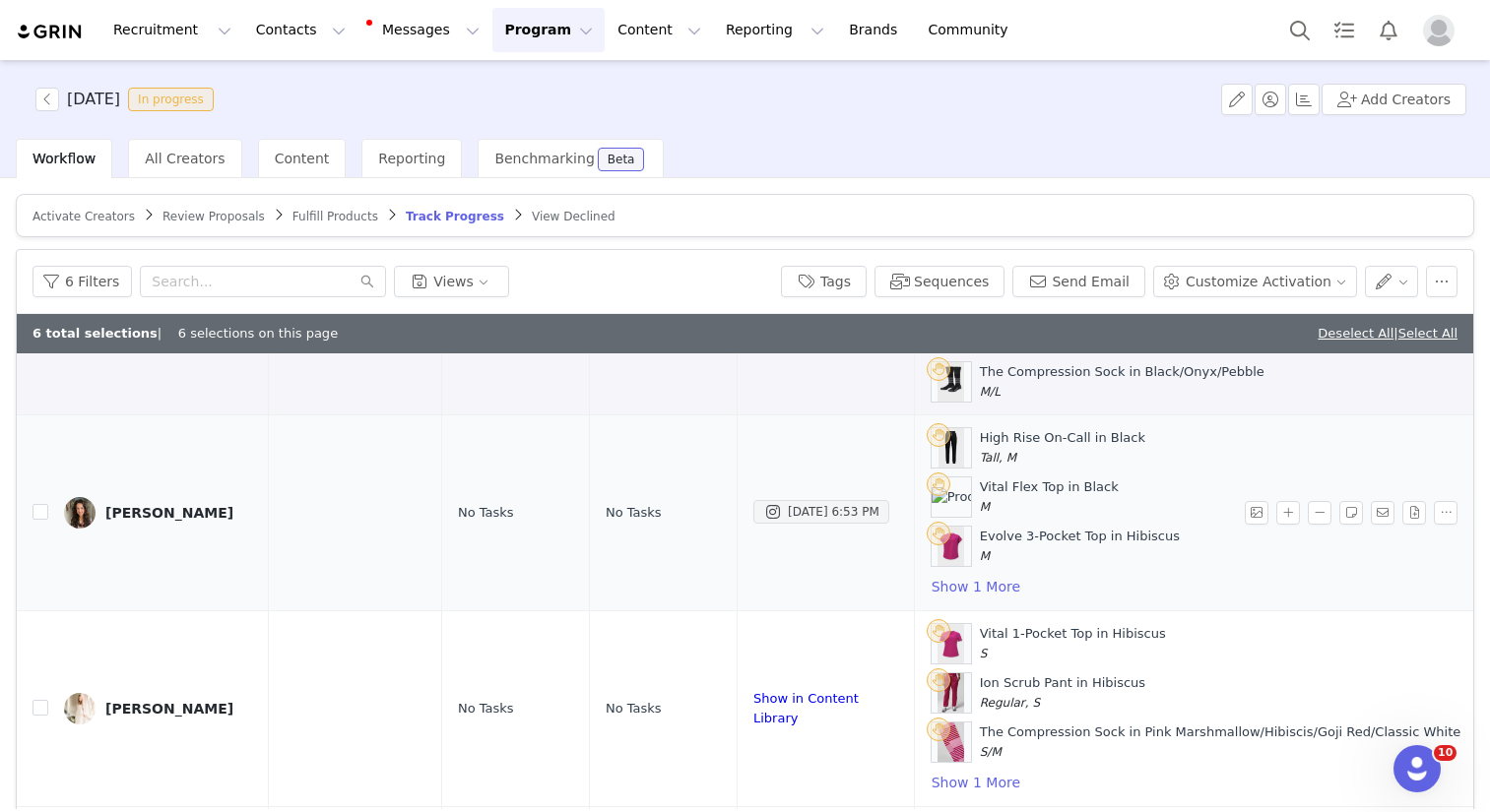
click at [808, 516] on div "Sep 29, 2025 6:53 PM" at bounding box center [821, 512] width 117 height 24
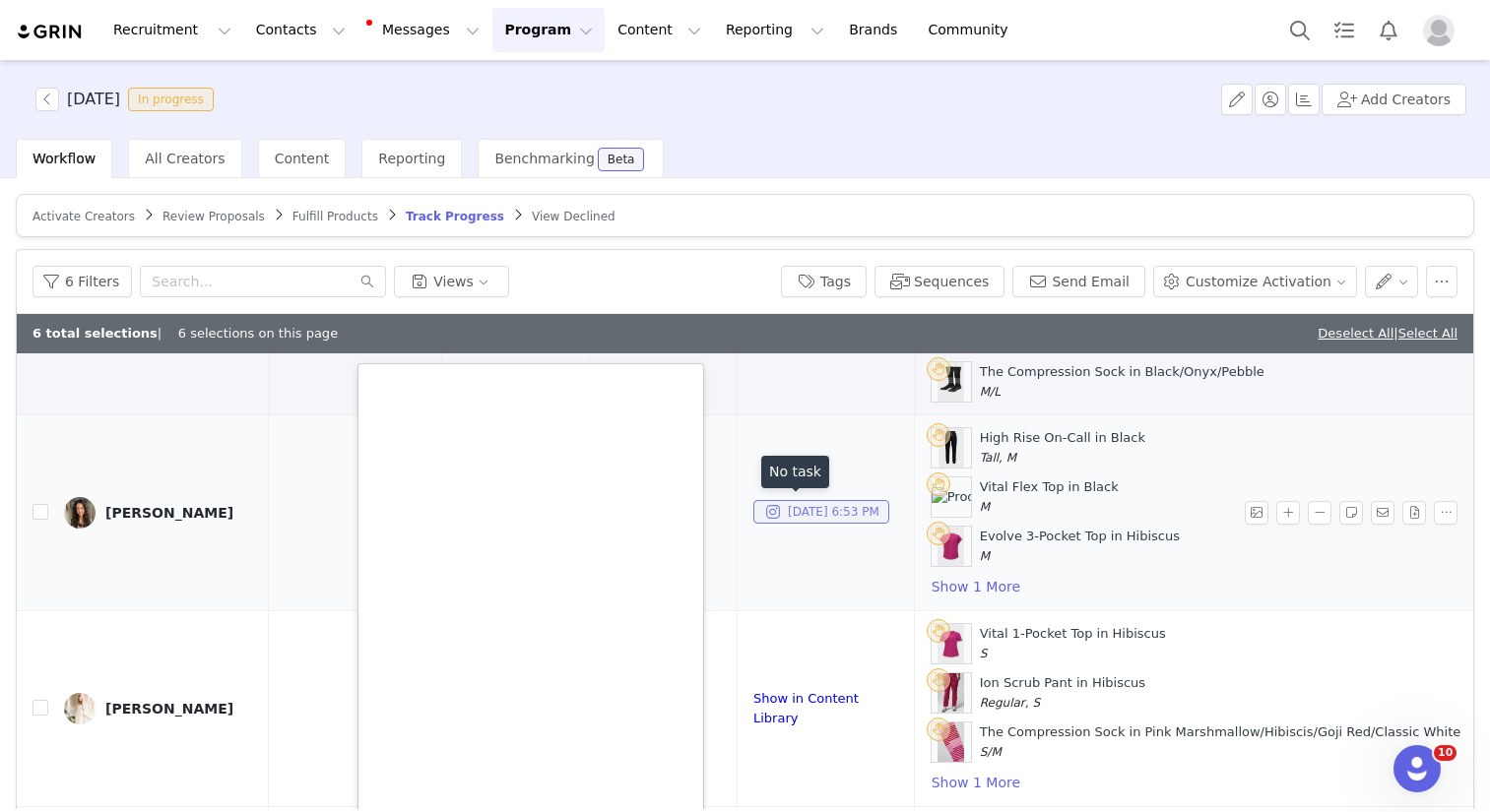
scroll to position [1163, 497]
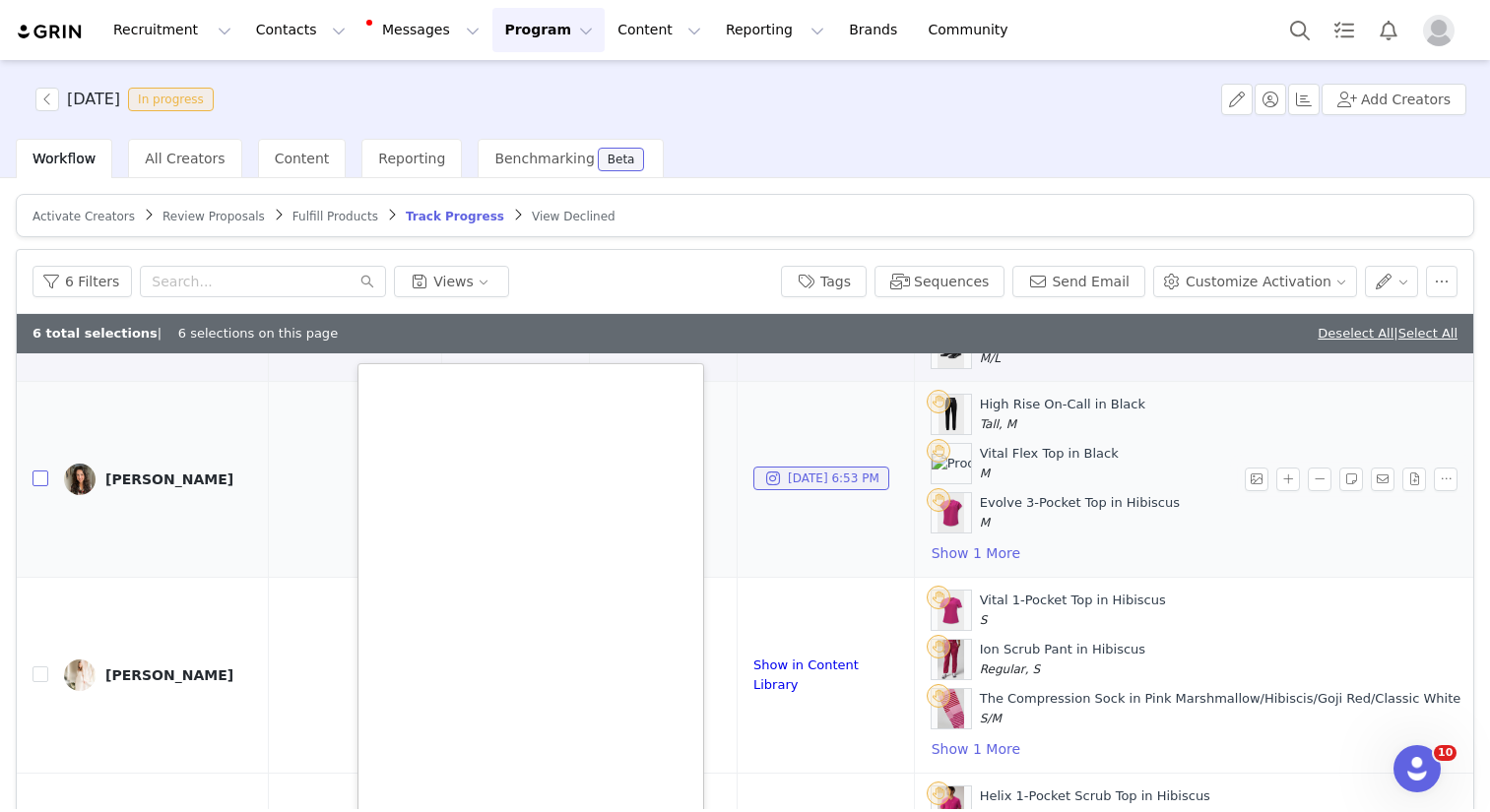
click at [42, 480] on input "checkbox" at bounding box center [41, 478] width 16 height 16
checkbox input "true"
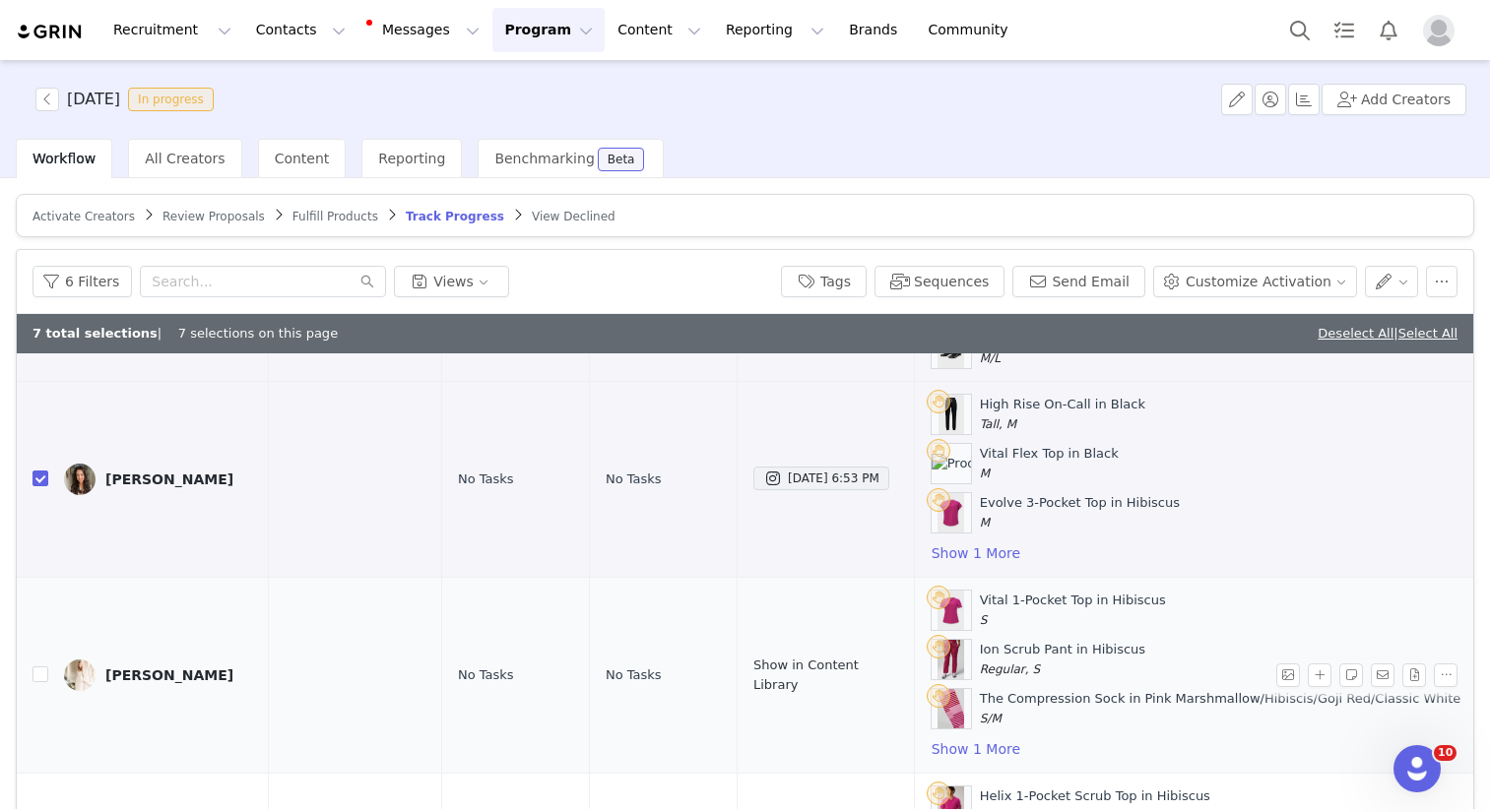
click at [758, 667] on link "Show in Content Library" at bounding box center [805, 675] width 106 height 35
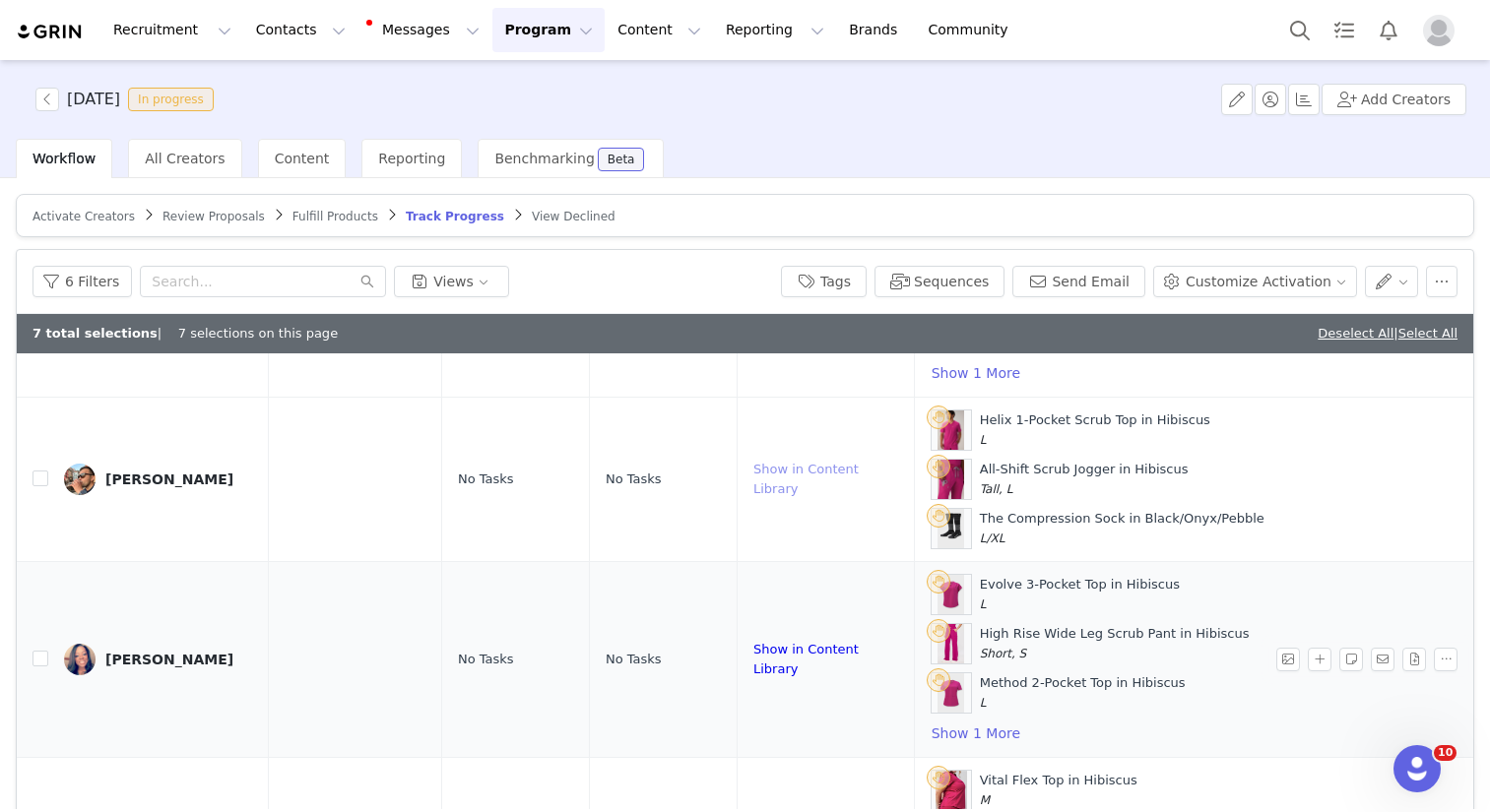
scroll to position [1542, 497]
drag, startPoint x: 41, startPoint y: 477, endPoint x: 16, endPoint y: 616, distance: 141.2
click at [41, 478] on input "checkbox" at bounding box center [41, 475] width 16 height 16
checkbox input "true"
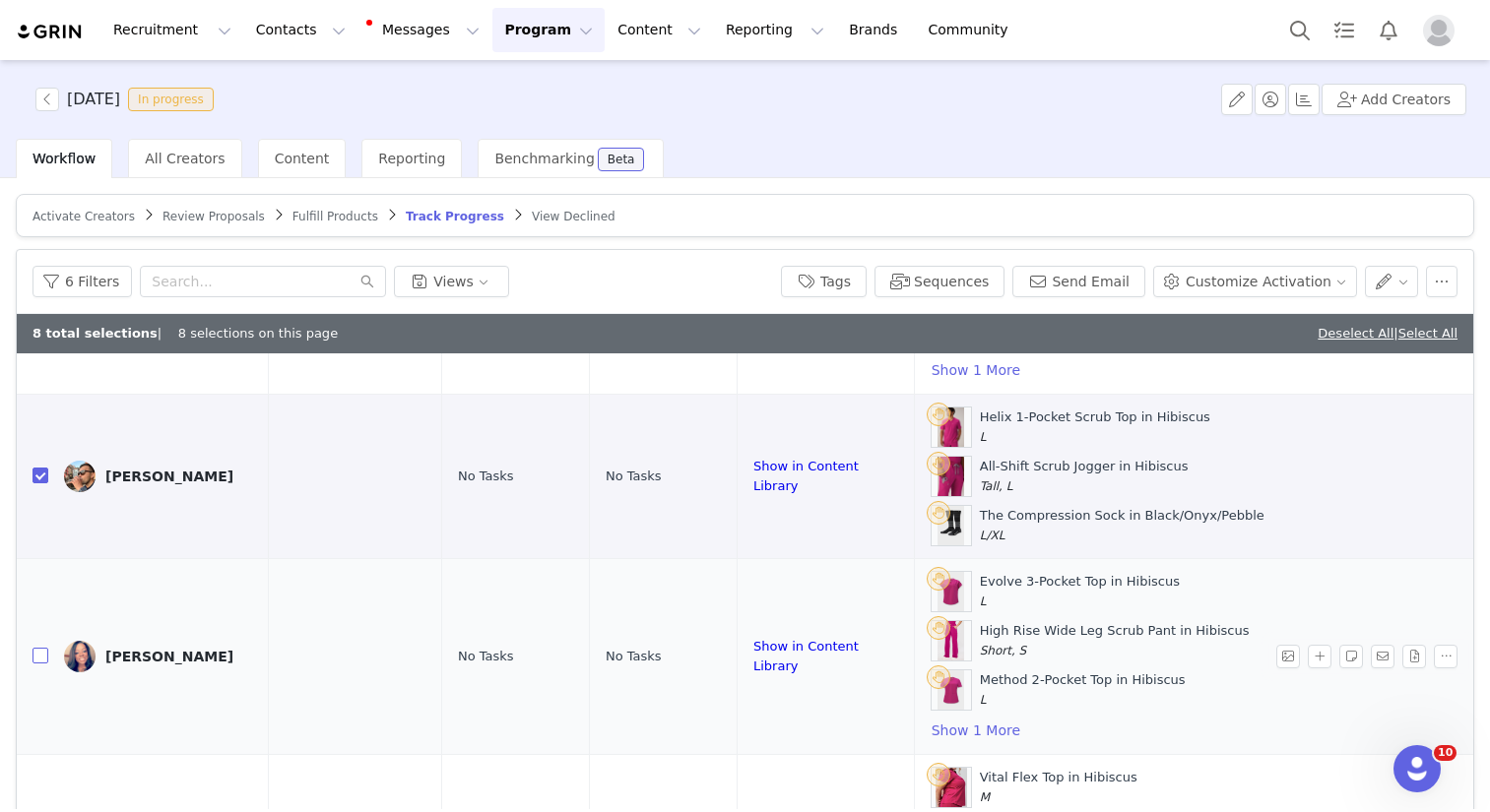
drag, startPoint x: 41, startPoint y: 652, endPoint x: 64, endPoint y: 576, distance: 79.4
click at [41, 651] on input "checkbox" at bounding box center [41, 656] width 16 height 16
checkbox input "true"
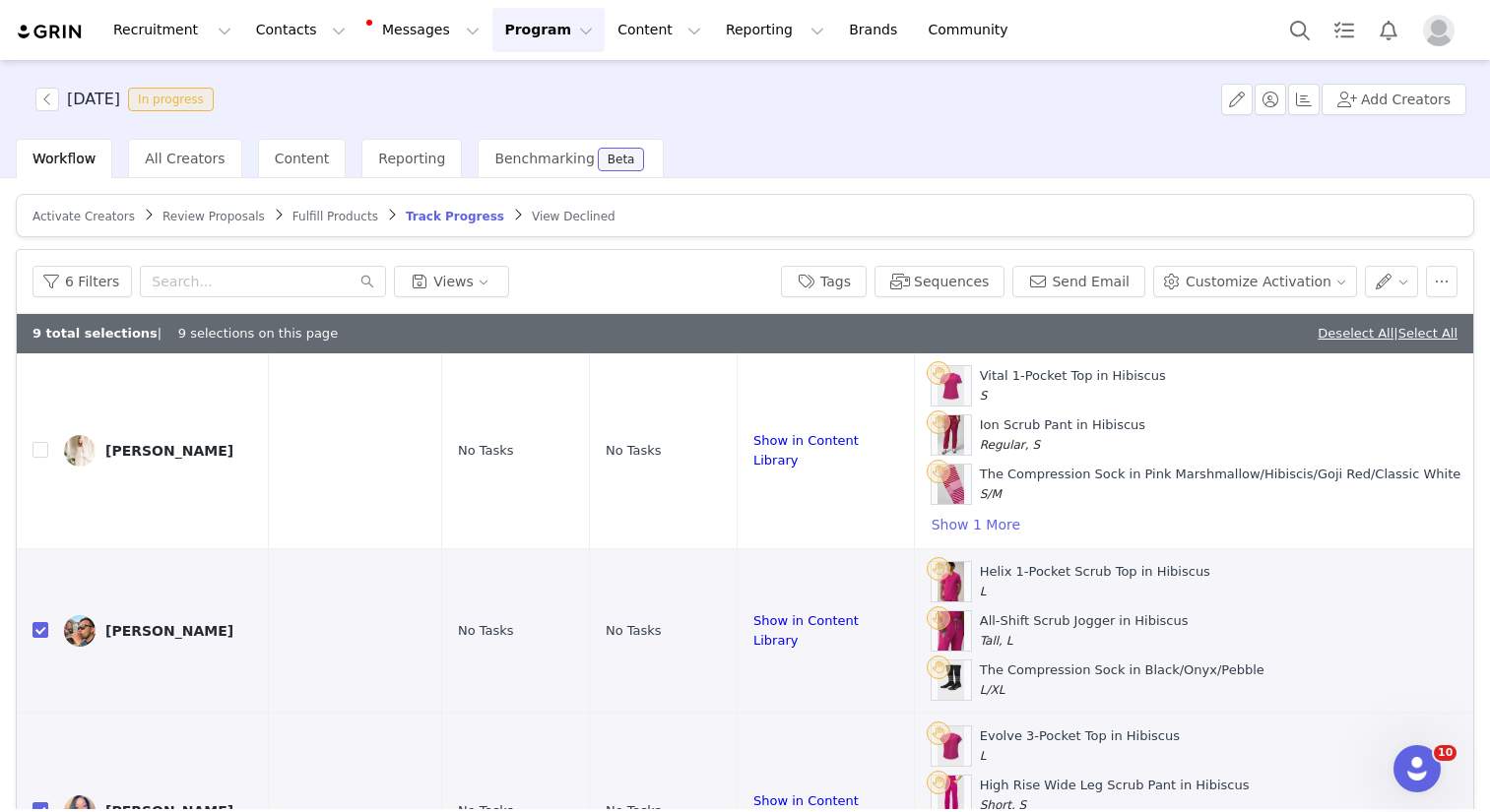
scroll to position [1169, 497]
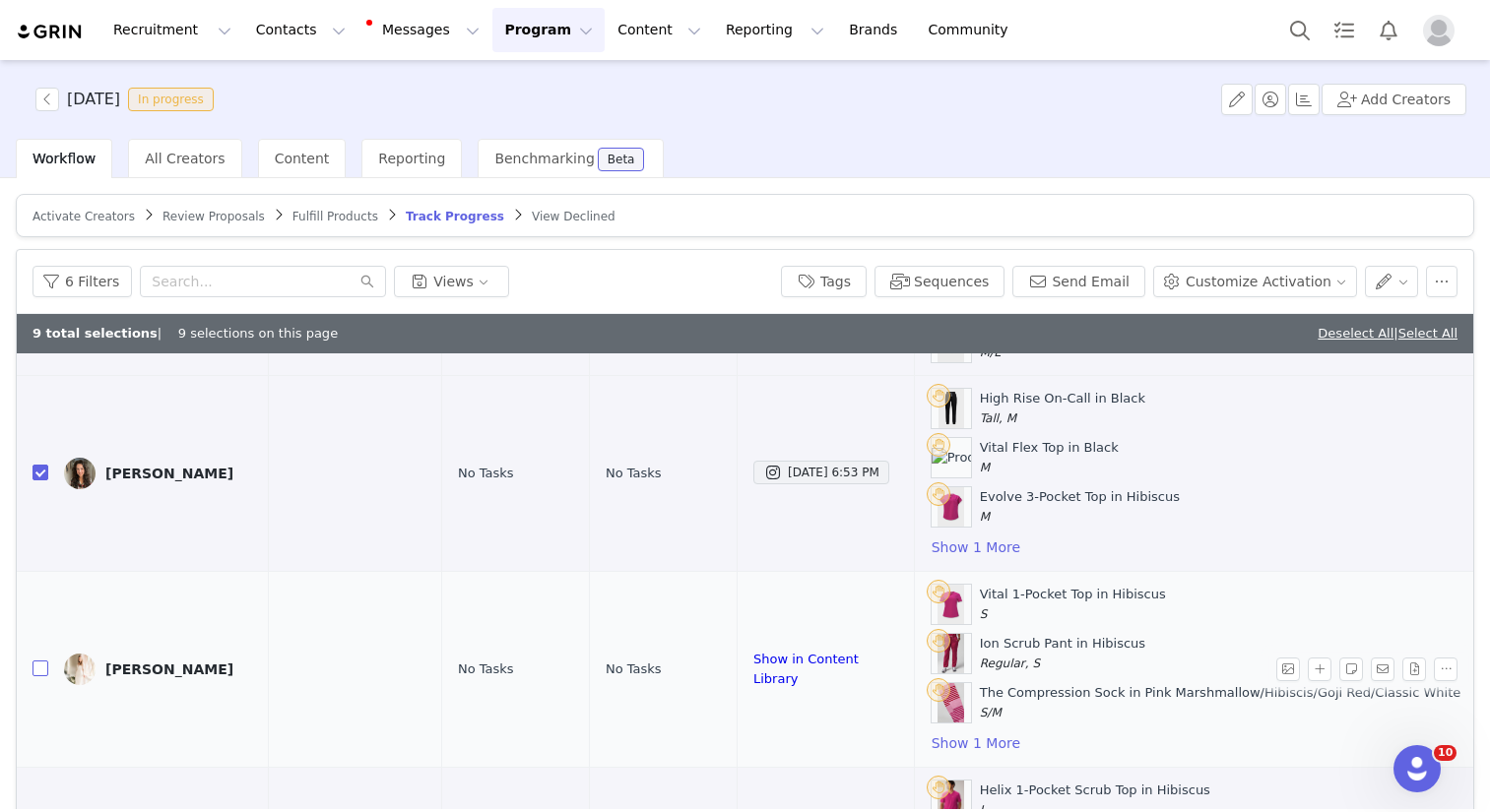
click at [42, 662] on input "checkbox" at bounding box center [41, 669] width 16 height 16
checkbox input "true"
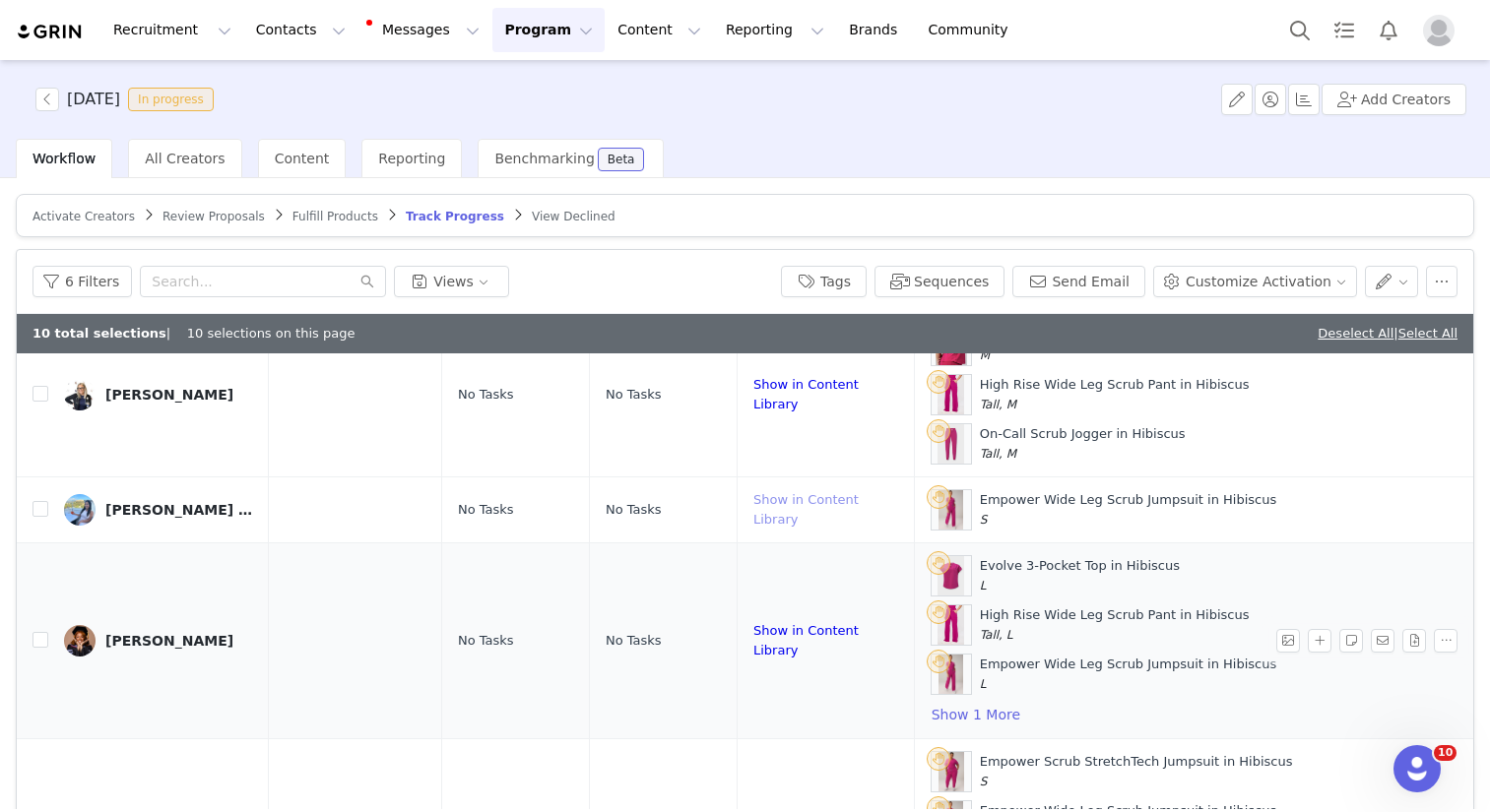
scroll to position [2000, 497]
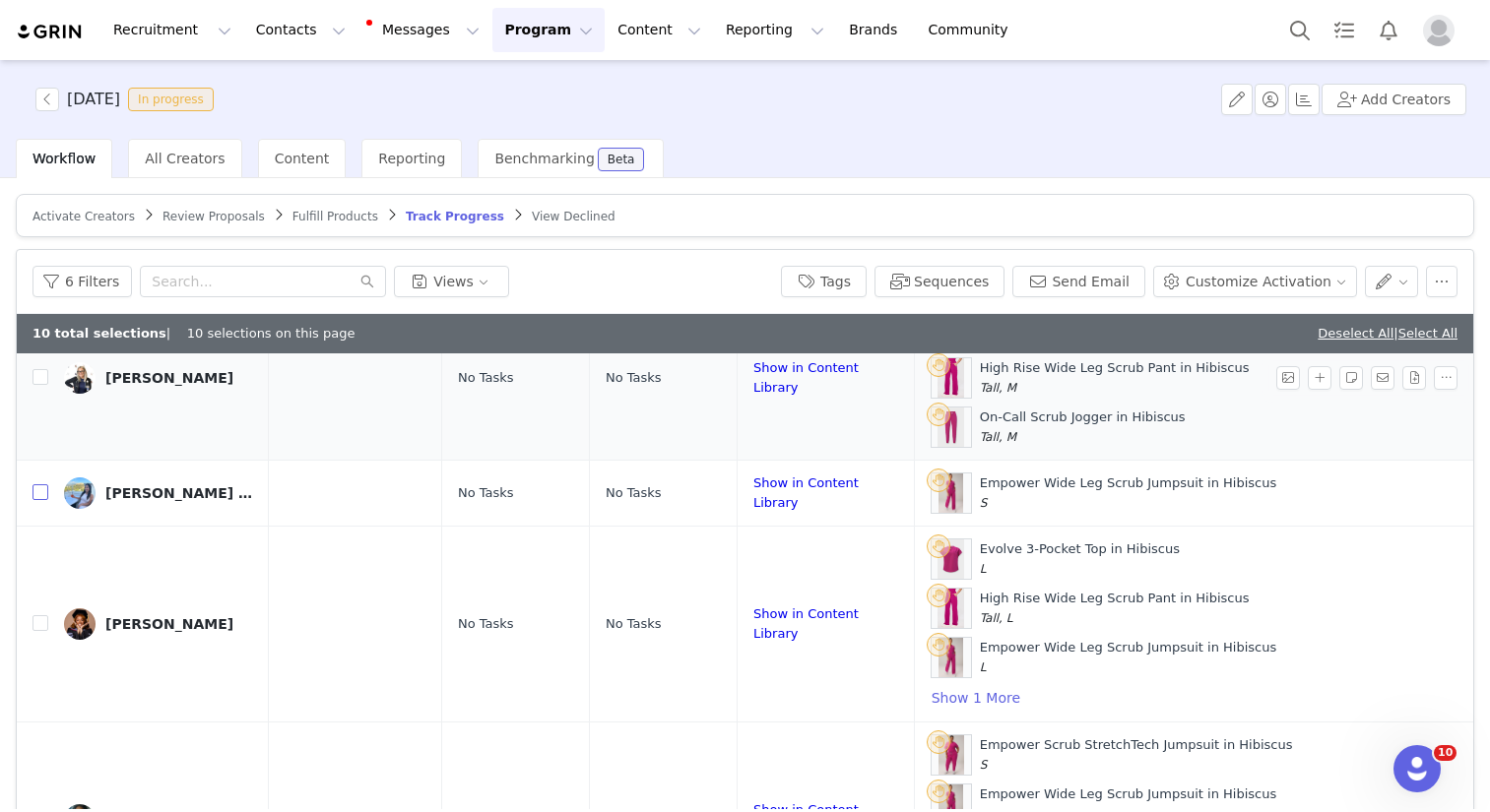
drag, startPoint x: 41, startPoint y: 494, endPoint x: 34, endPoint y: 388, distance: 106.2
click at [41, 493] on input "checkbox" at bounding box center [41, 492] width 16 height 16
checkbox input "true"
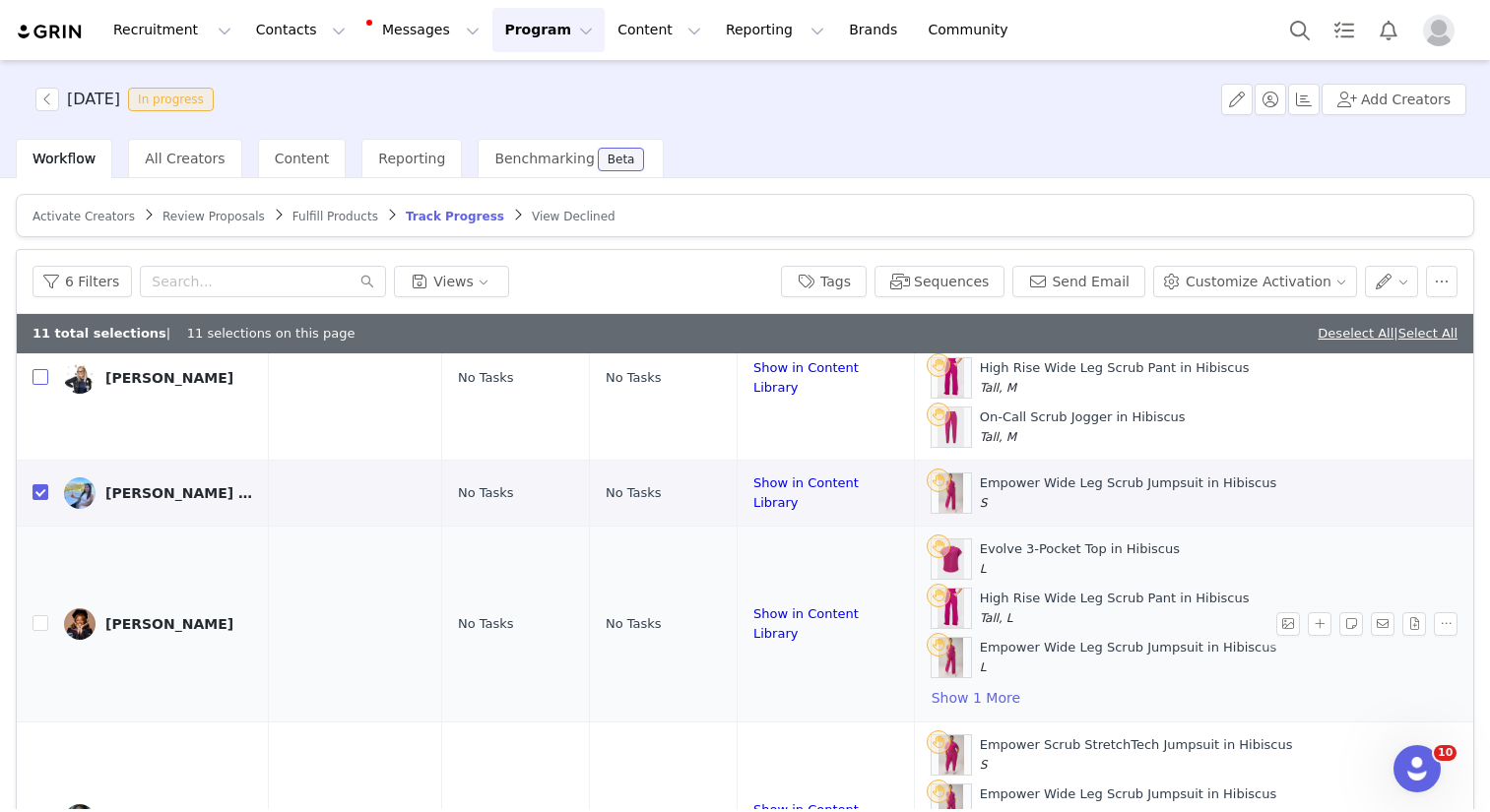
drag, startPoint x: 40, startPoint y: 375, endPoint x: 45, endPoint y: 641, distance: 266.0
click at [41, 378] on input "checkbox" at bounding box center [41, 377] width 16 height 16
checkbox input "true"
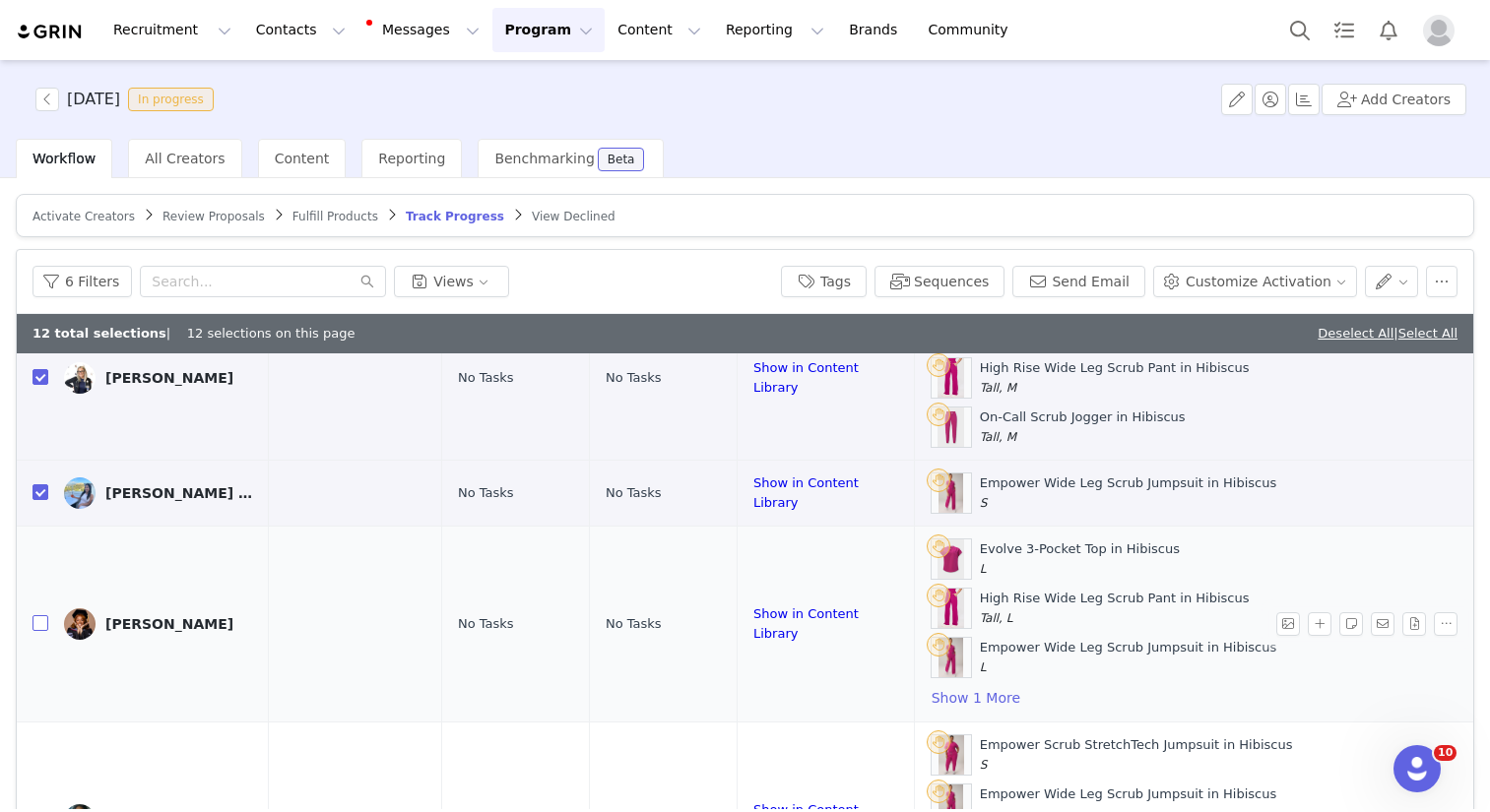
click at [38, 628] on input "checkbox" at bounding box center [41, 623] width 16 height 16
checkbox input "true"
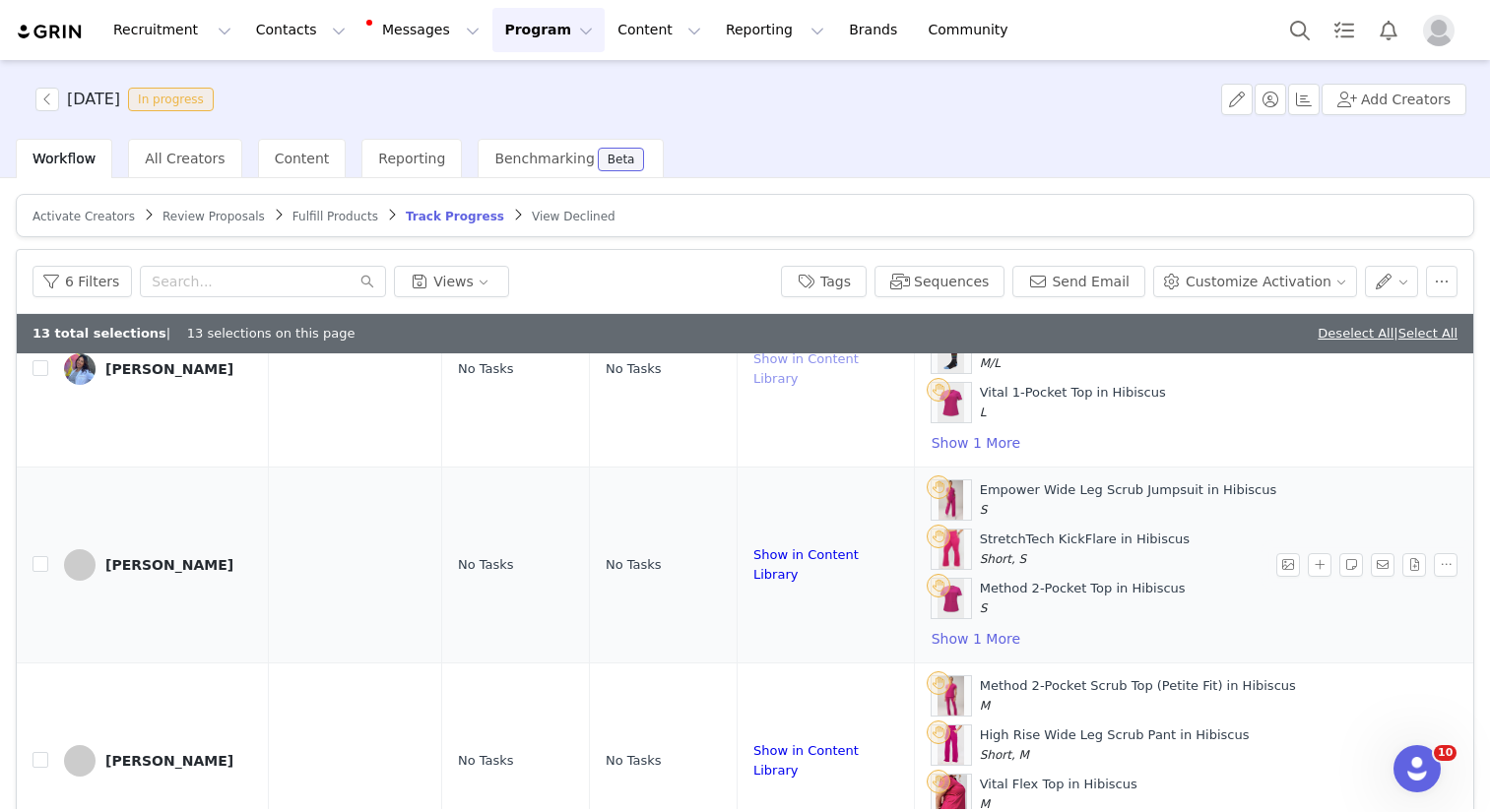
scroll to position [2883, 497]
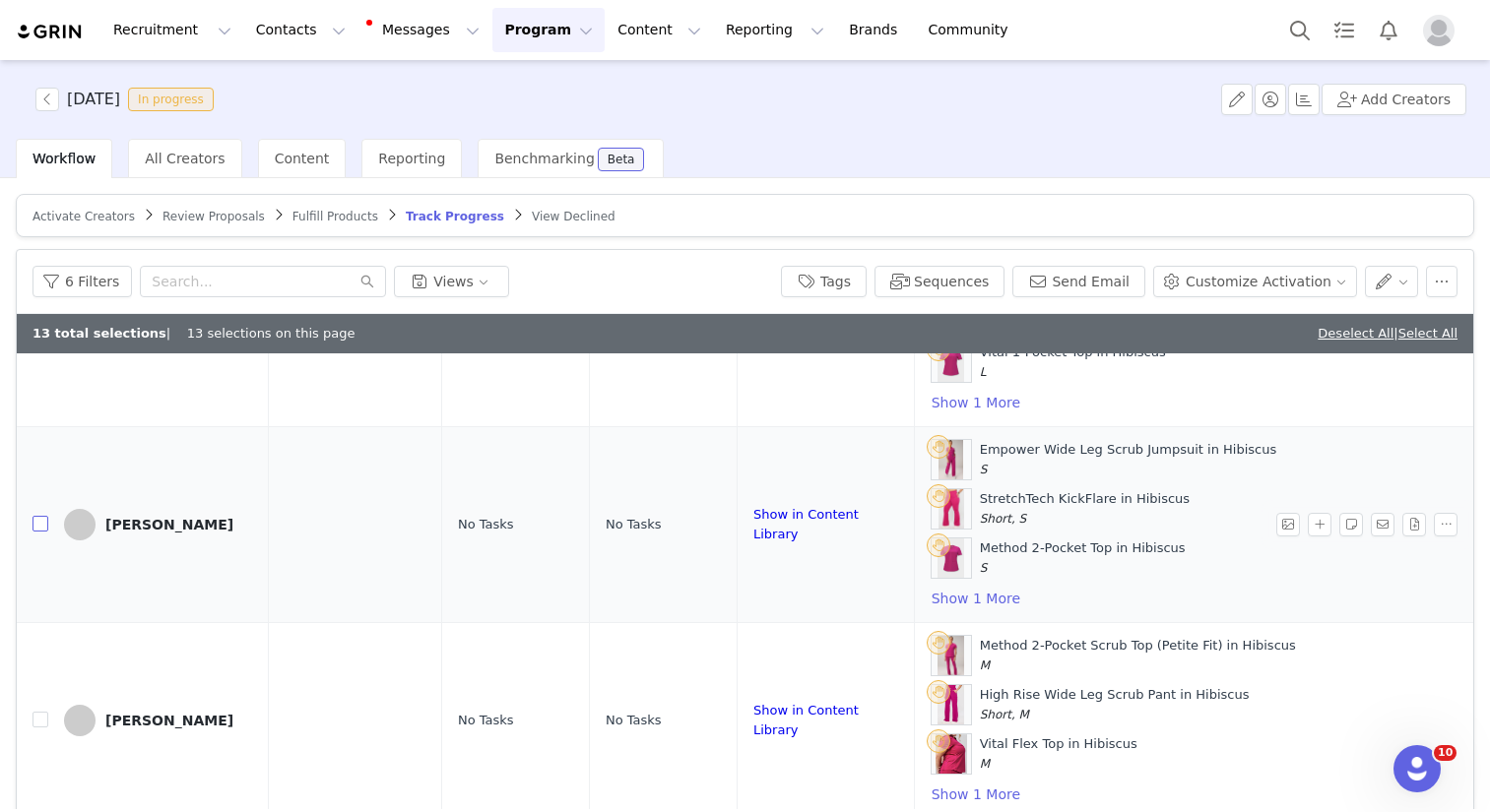
click at [41, 520] on input "checkbox" at bounding box center [41, 524] width 16 height 16
checkbox input "true"
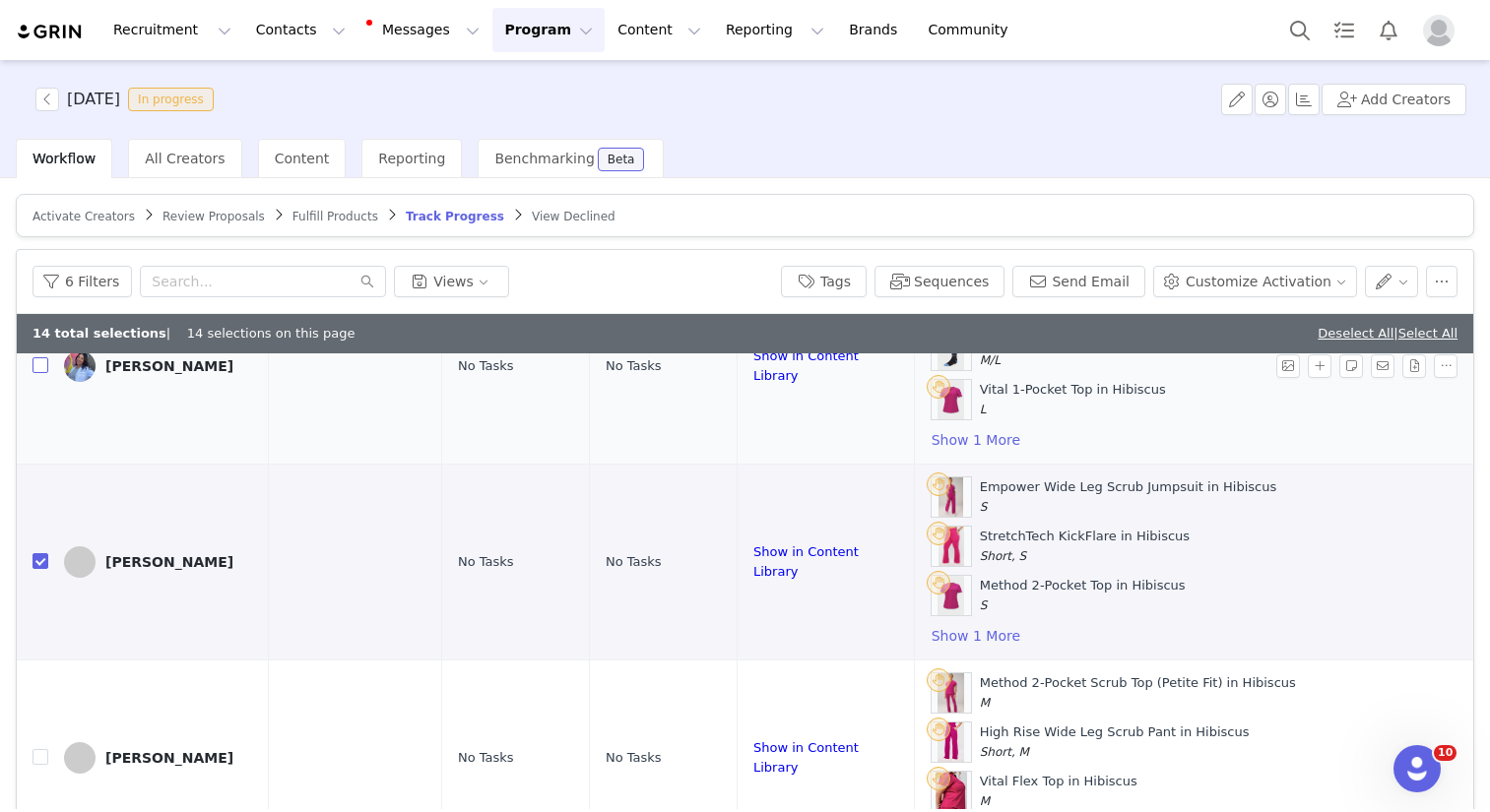
drag, startPoint x: 39, startPoint y: 365, endPoint x: 60, endPoint y: 409, distance: 48.8
click at [39, 366] on input "checkbox" at bounding box center [41, 365] width 16 height 16
checkbox input "true"
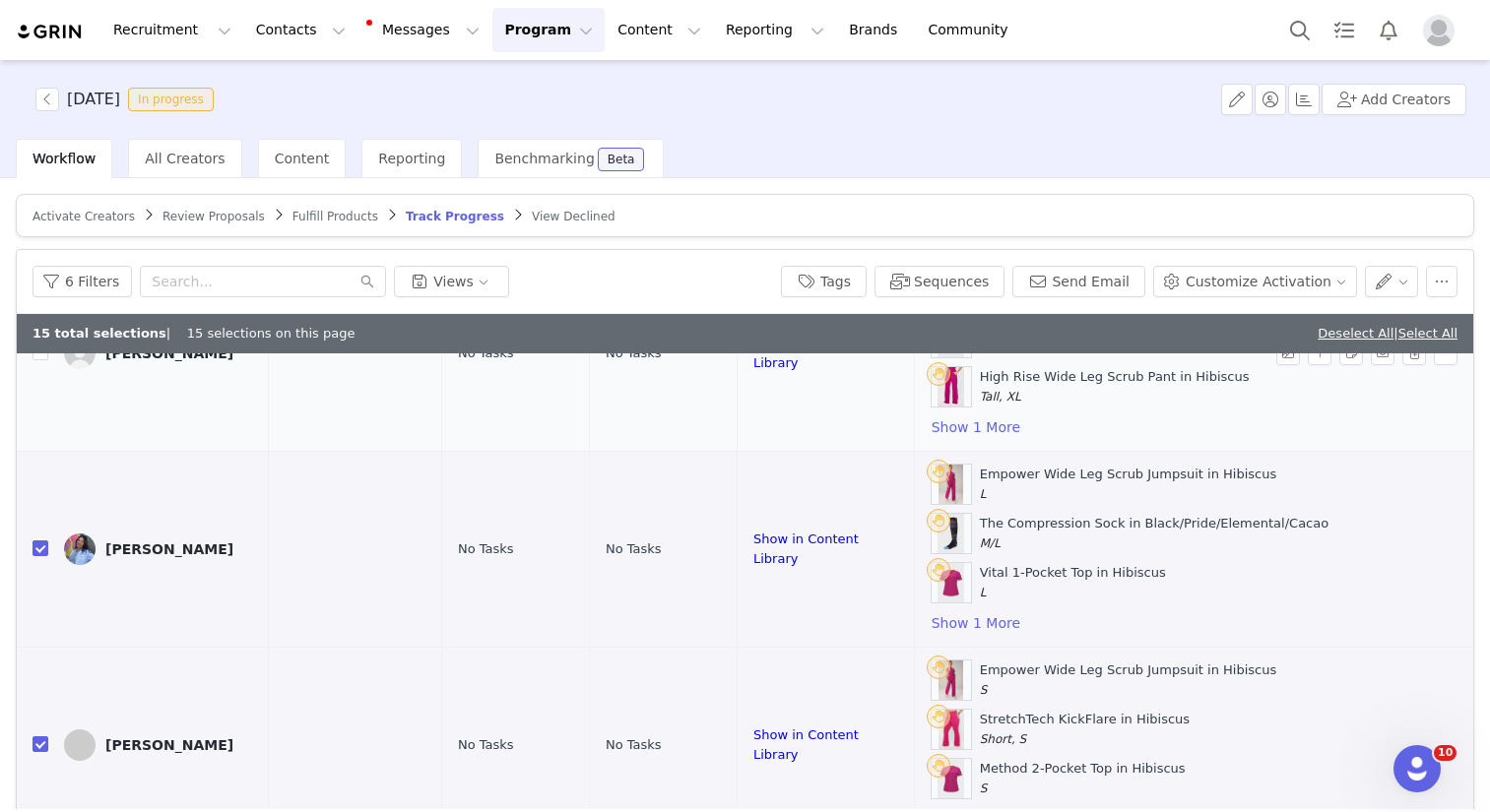
scroll to position [2448, 497]
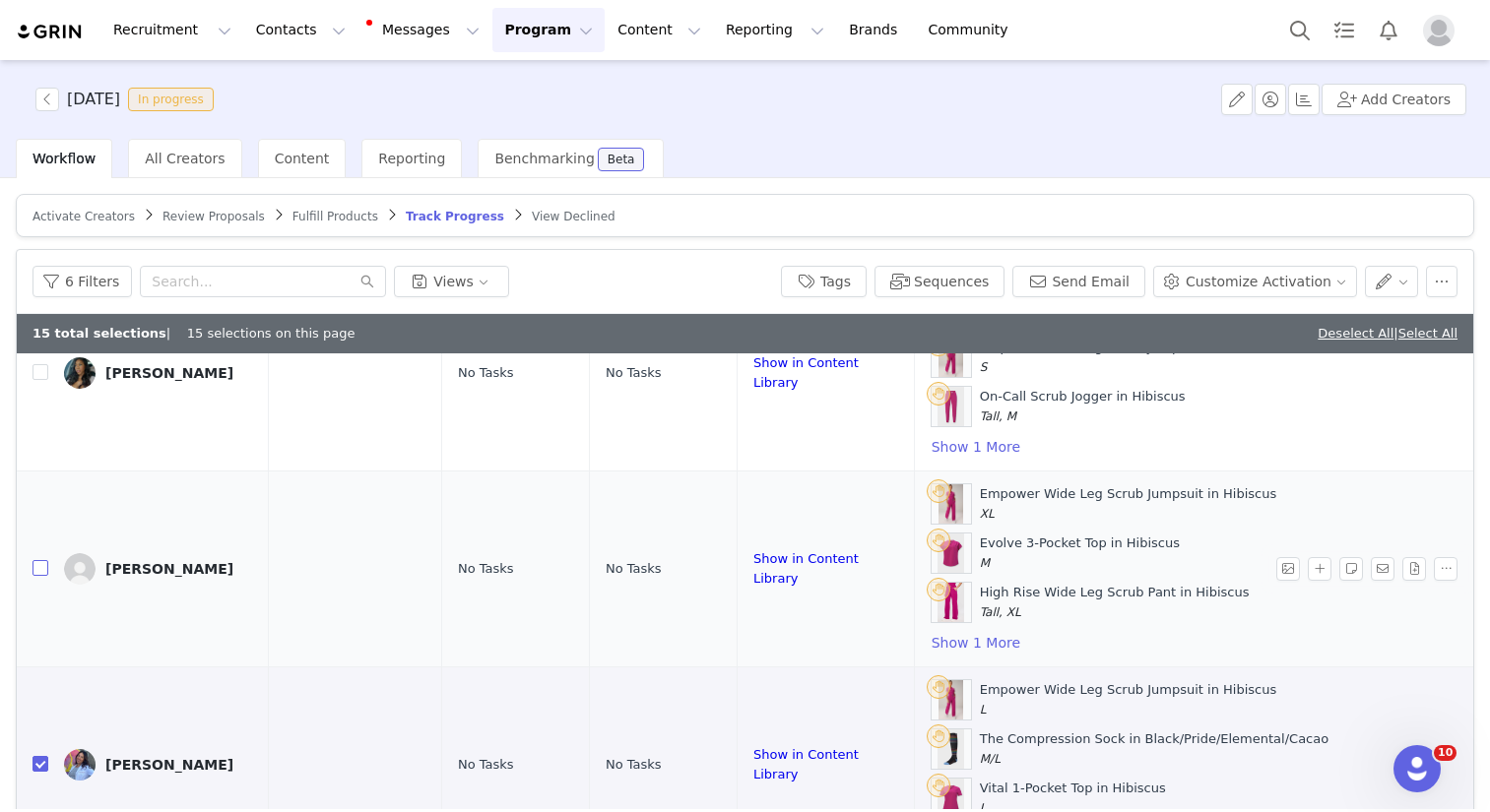
drag, startPoint x: 40, startPoint y: 566, endPoint x: 41, endPoint y: 545, distance: 21.0
click at [40, 566] on input "checkbox" at bounding box center [41, 568] width 16 height 16
checkbox input "true"
drag, startPoint x: 40, startPoint y: 373, endPoint x: 54, endPoint y: 386, distance: 19.1
click at [40, 373] on input "checkbox" at bounding box center [41, 372] width 16 height 16
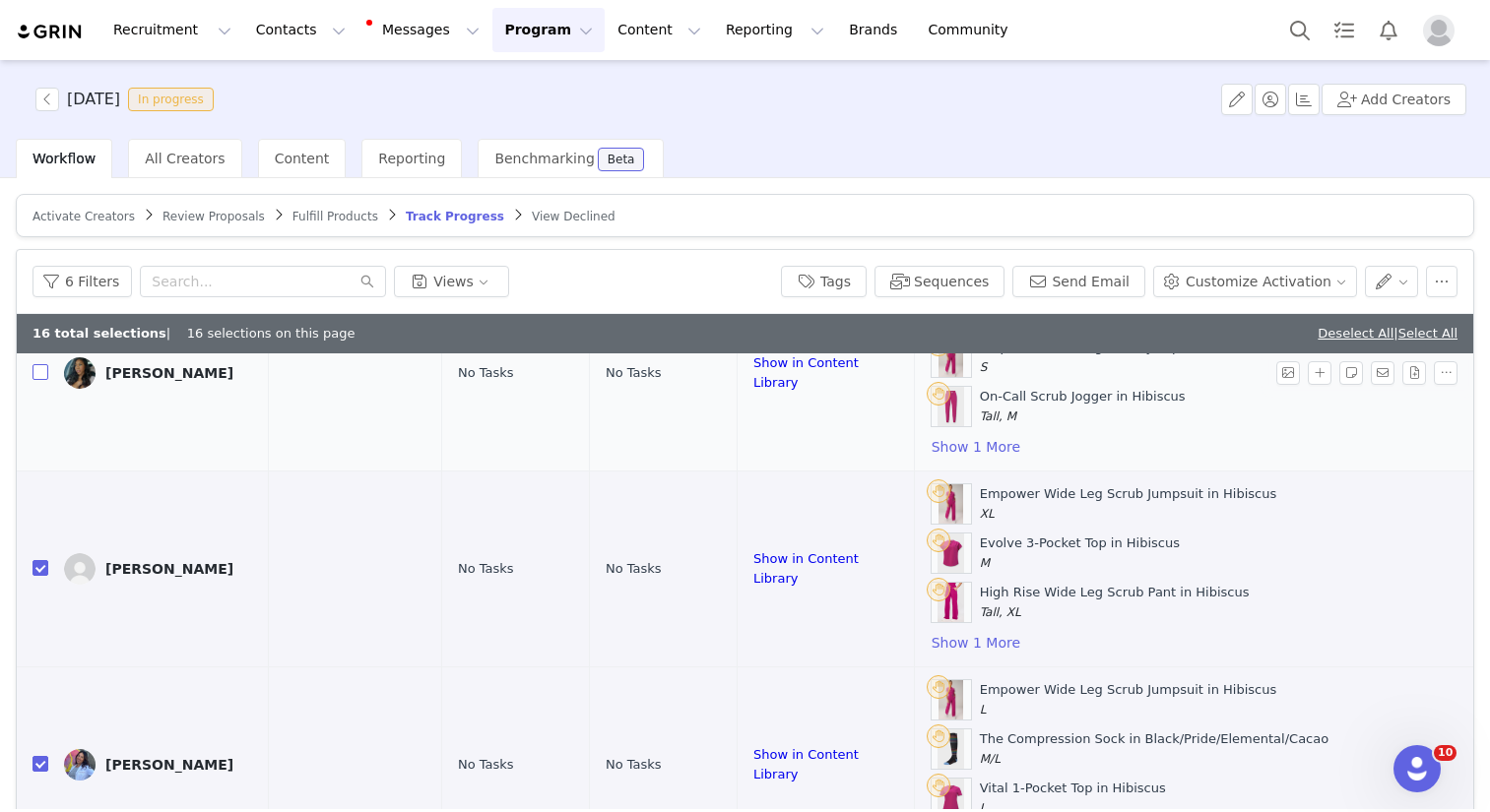
checkbox input "true"
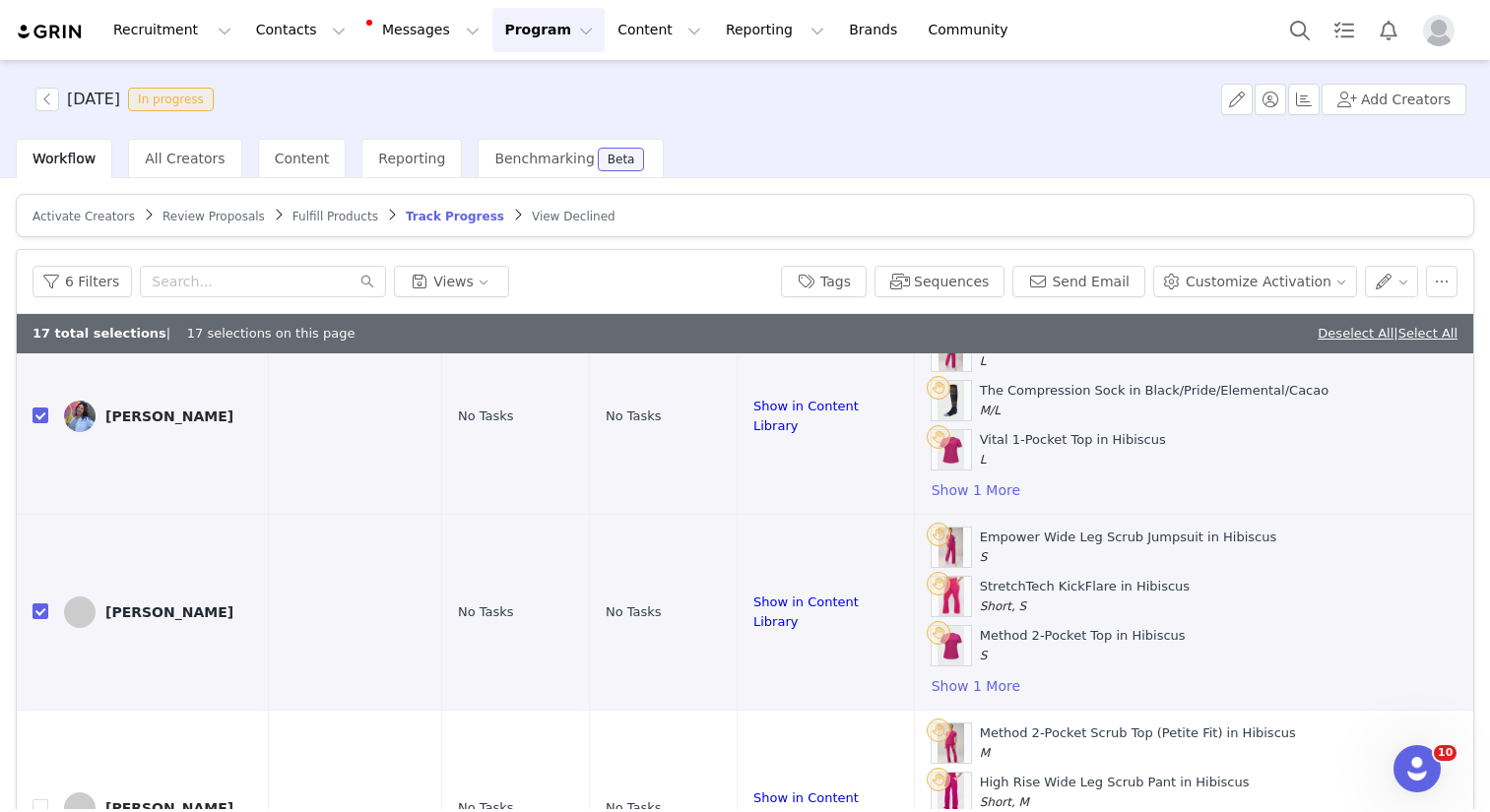
scroll to position [3181, 497]
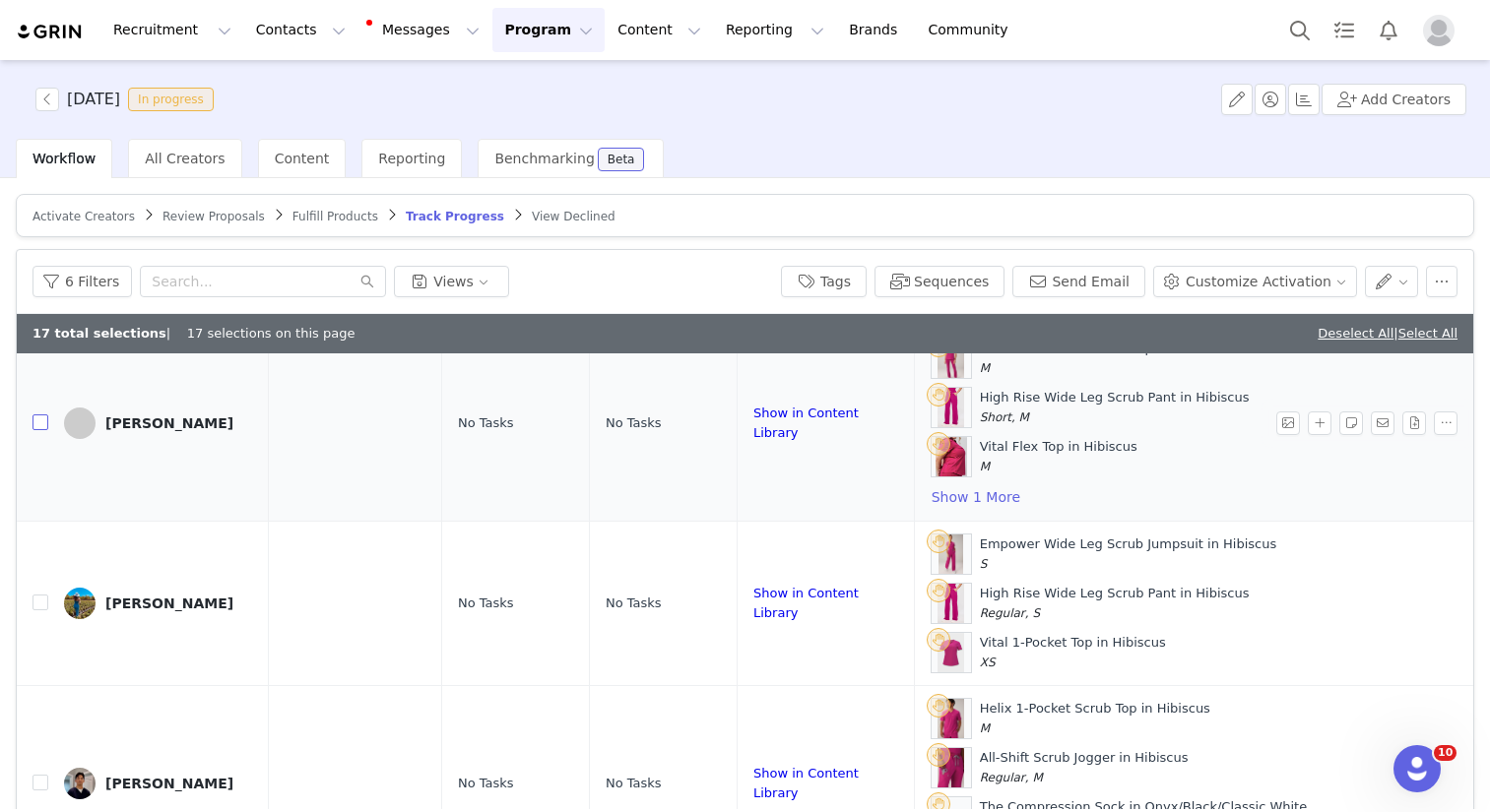
click at [39, 419] on input "checkbox" at bounding box center [41, 423] width 16 height 16
checkbox input "true"
click at [44, 781] on input "checkbox" at bounding box center [41, 782] width 16 height 16
checkbox input "true"
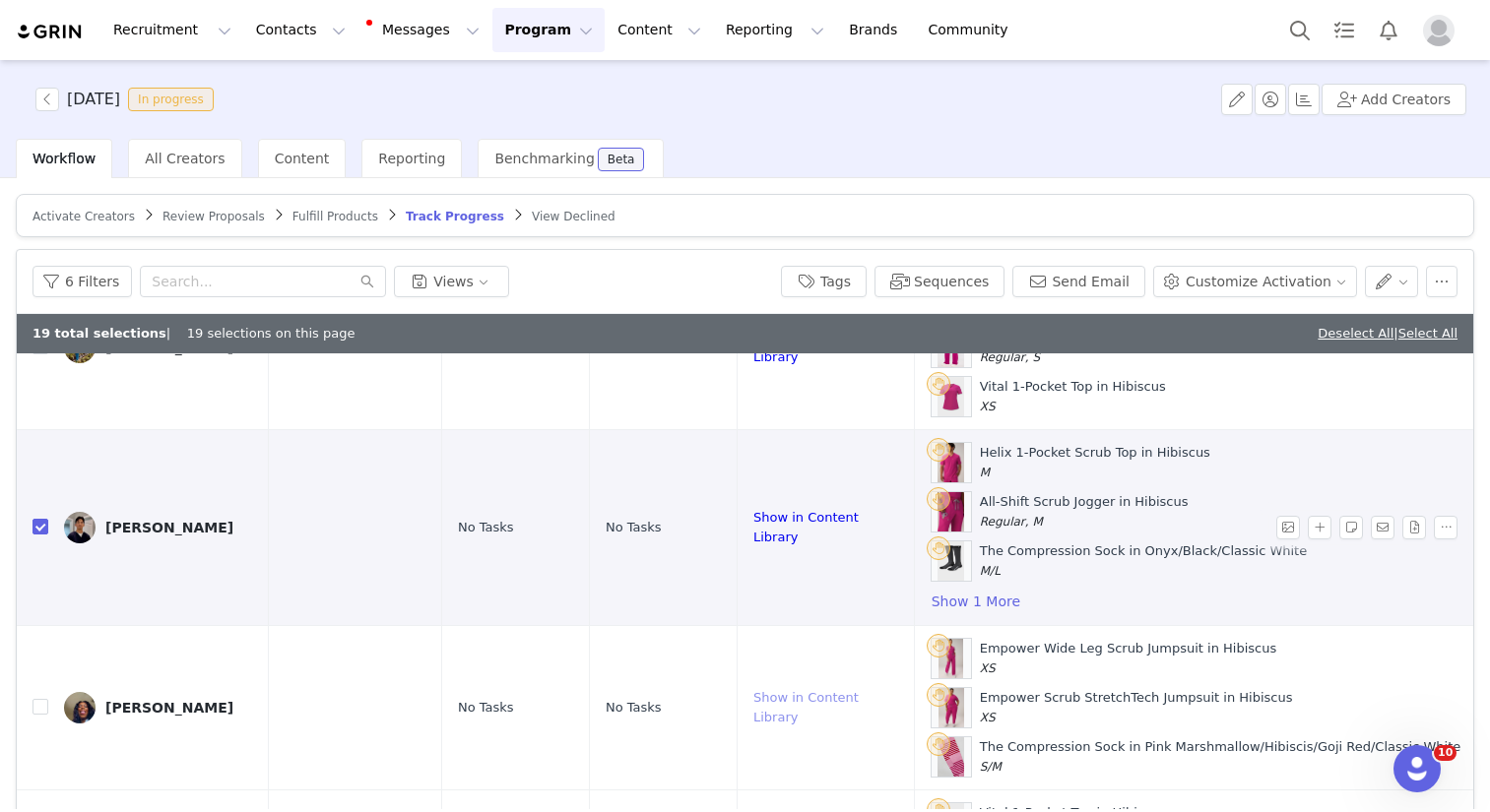
scroll to position [3343, 497]
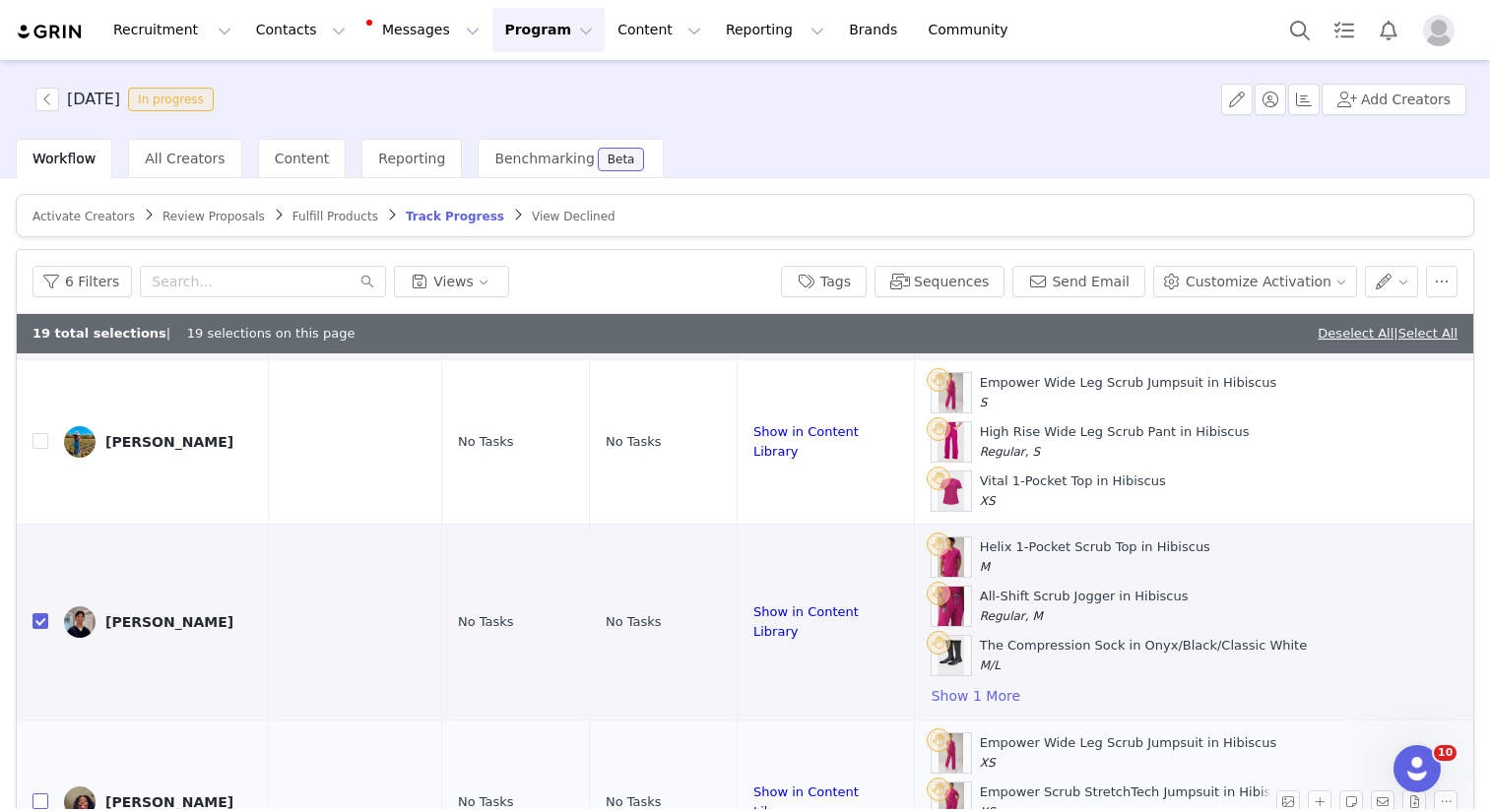
click at [39, 800] on input "checkbox" at bounding box center [41, 801] width 16 height 16
checkbox input "true"
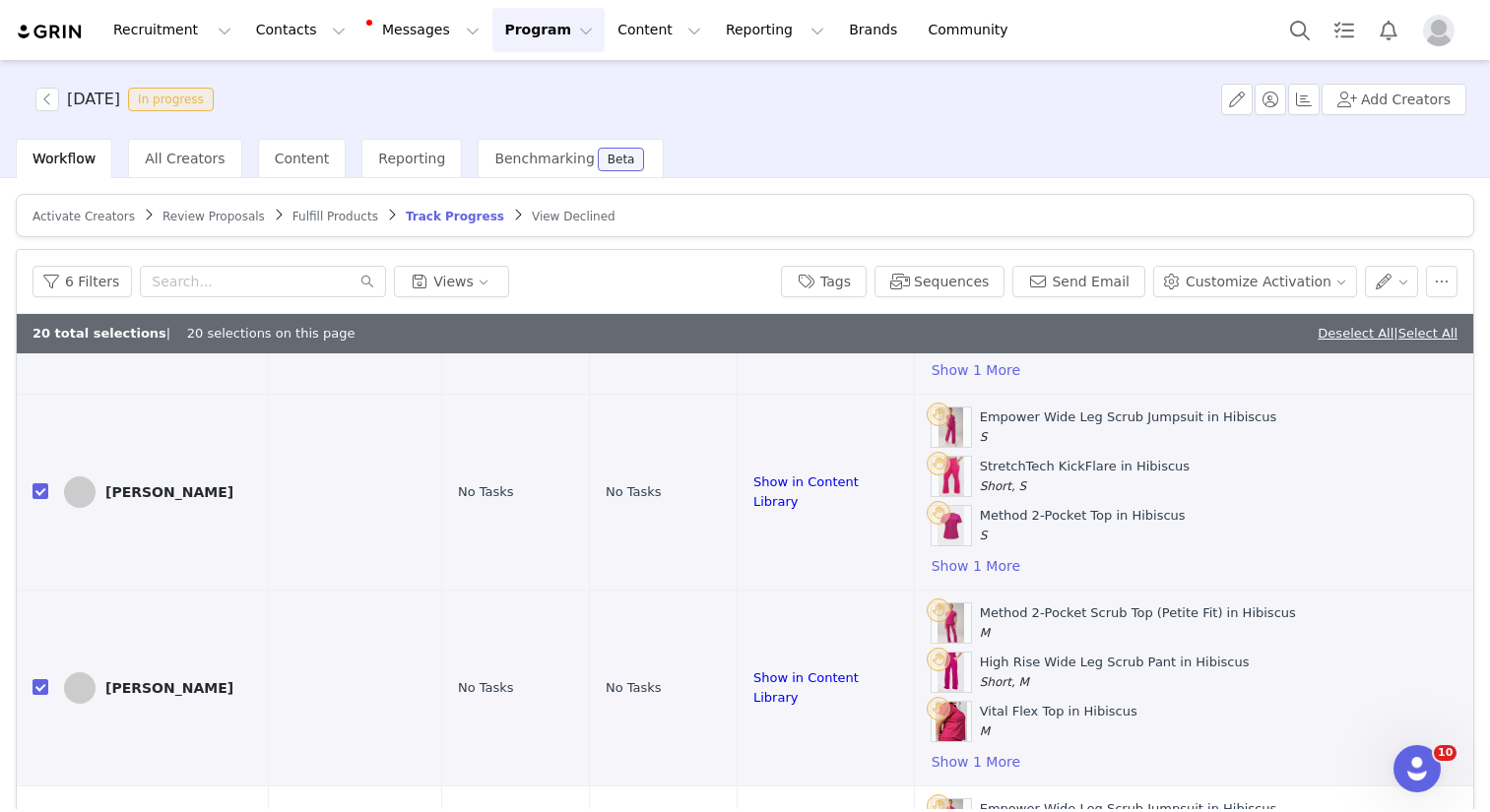
scroll to position [3327, 497]
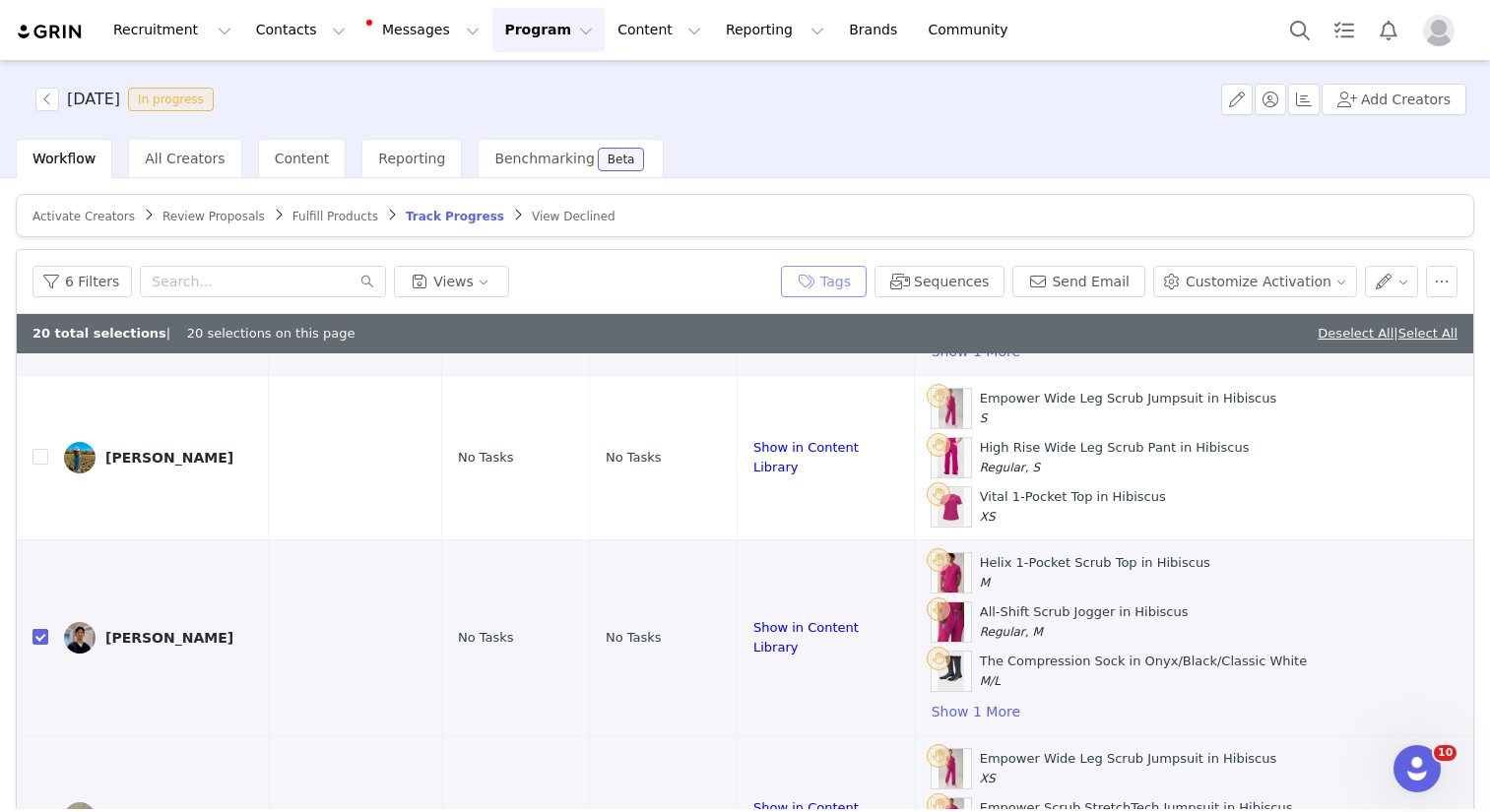
click at [811, 272] on button "Tags" at bounding box center [823, 282] width 86 height 32
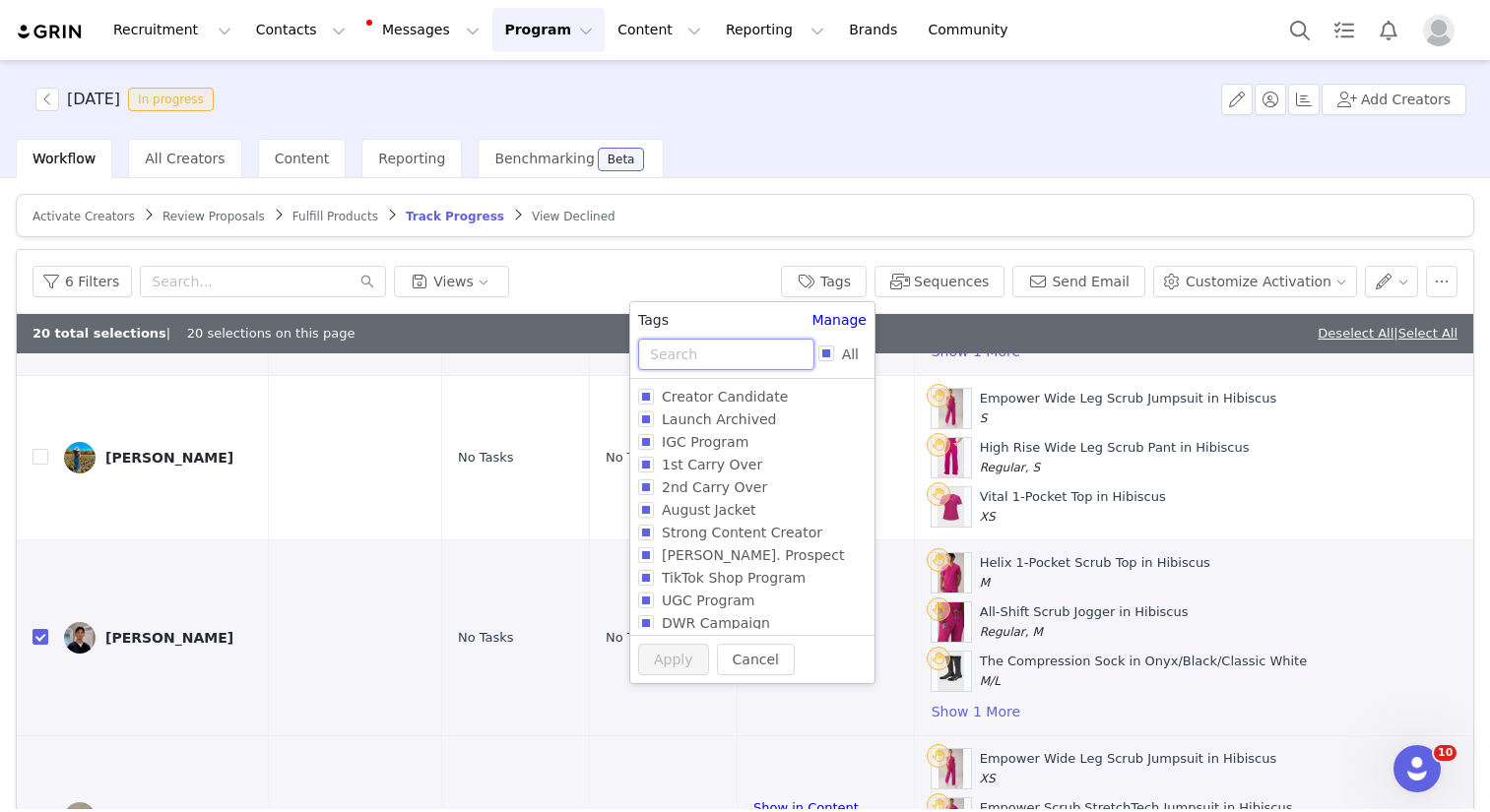
click at [738, 348] on input "text" at bounding box center [726, 355] width 176 height 32
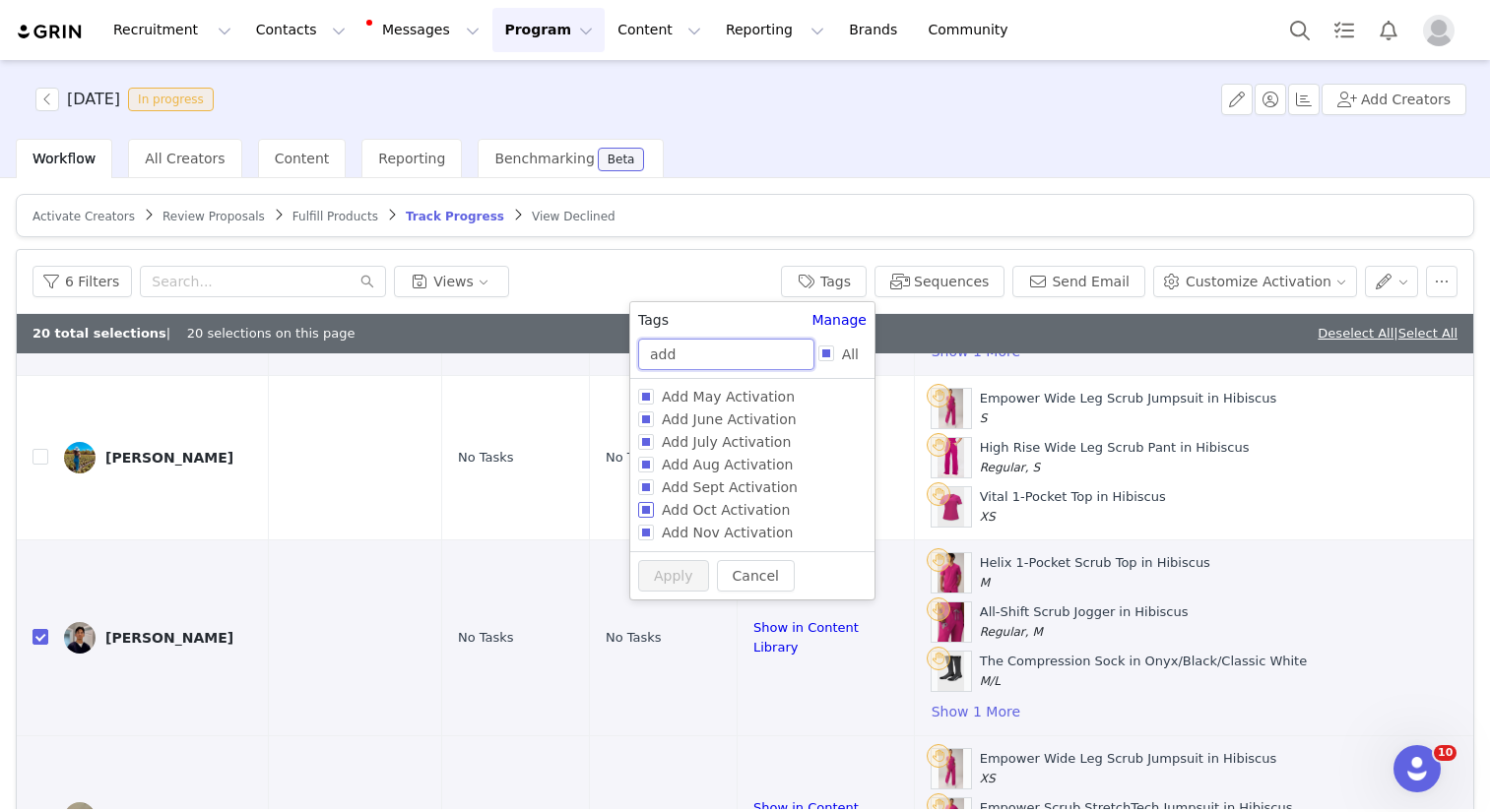
type input "add"
click at [727, 513] on span "Add Oct Activation" at bounding box center [726, 510] width 144 height 16
click at [654, 513] on input "Add Oct Activation" at bounding box center [646, 510] width 16 height 16
checkbox input "true"
click at [672, 613] on button "Apply" at bounding box center [674, 613] width 71 height 32
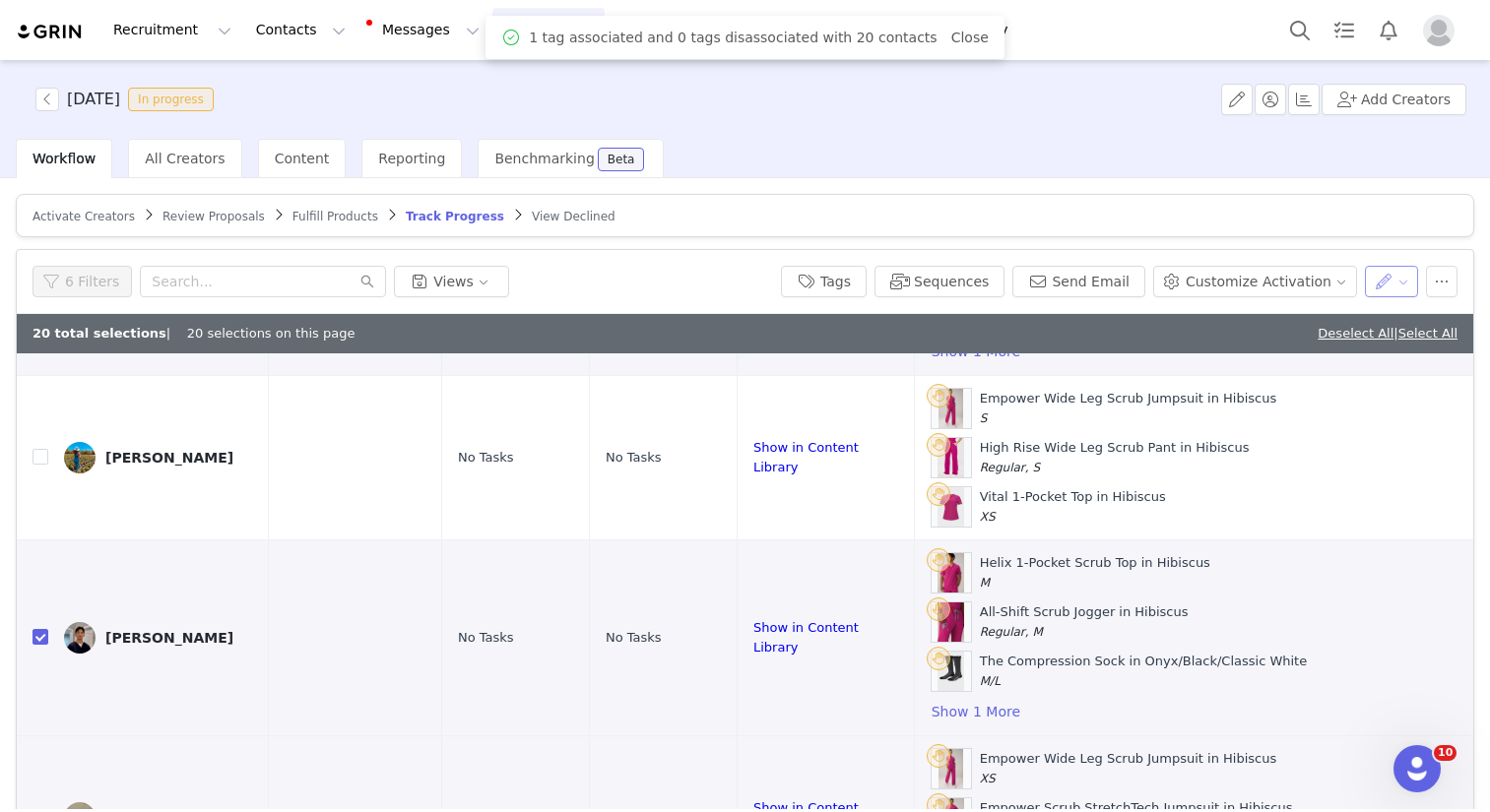
scroll to position [0, 0]
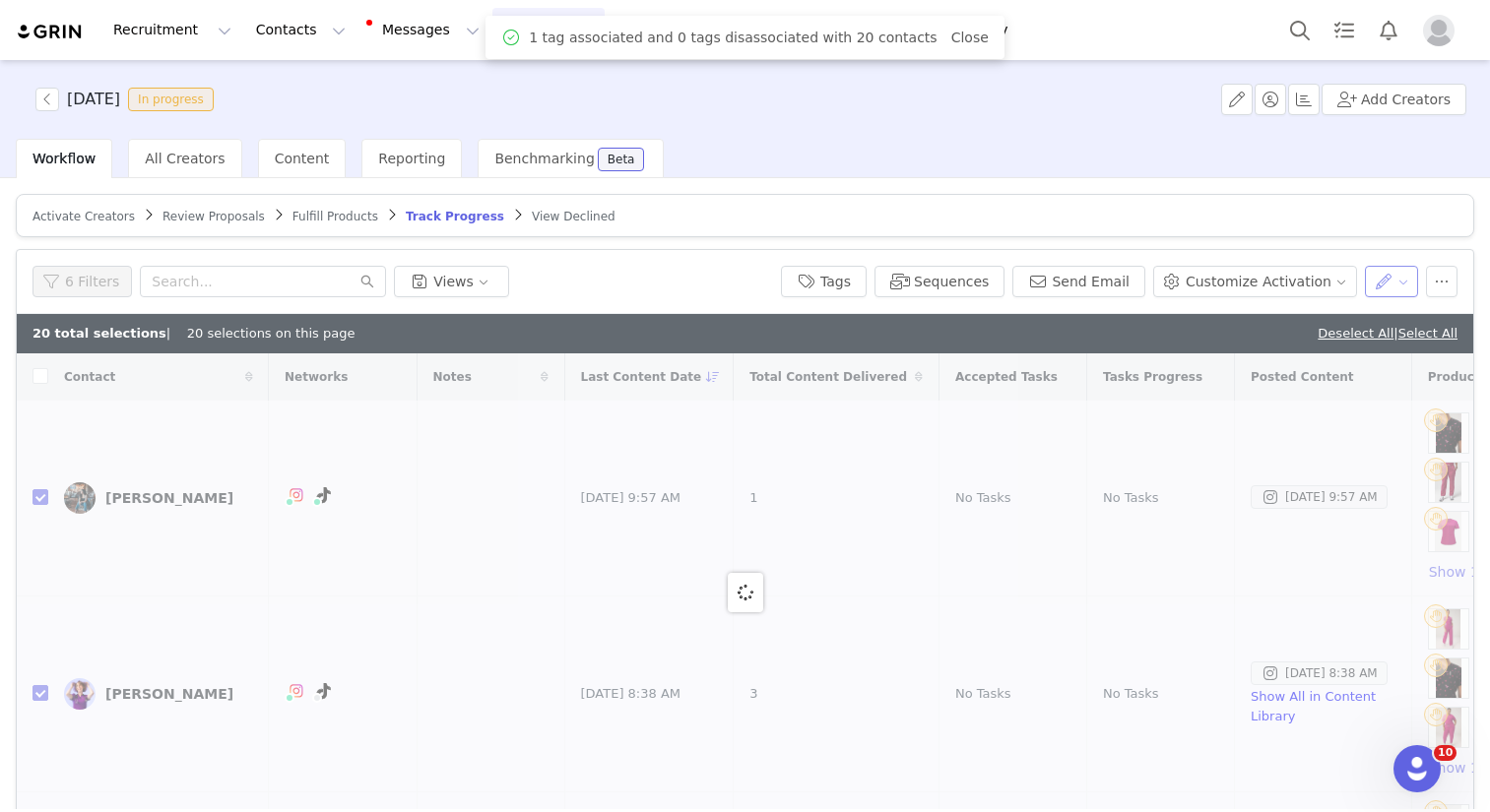
click at [1383, 284] on button "button" at bounding box center [1391, 282] width 54 height 32
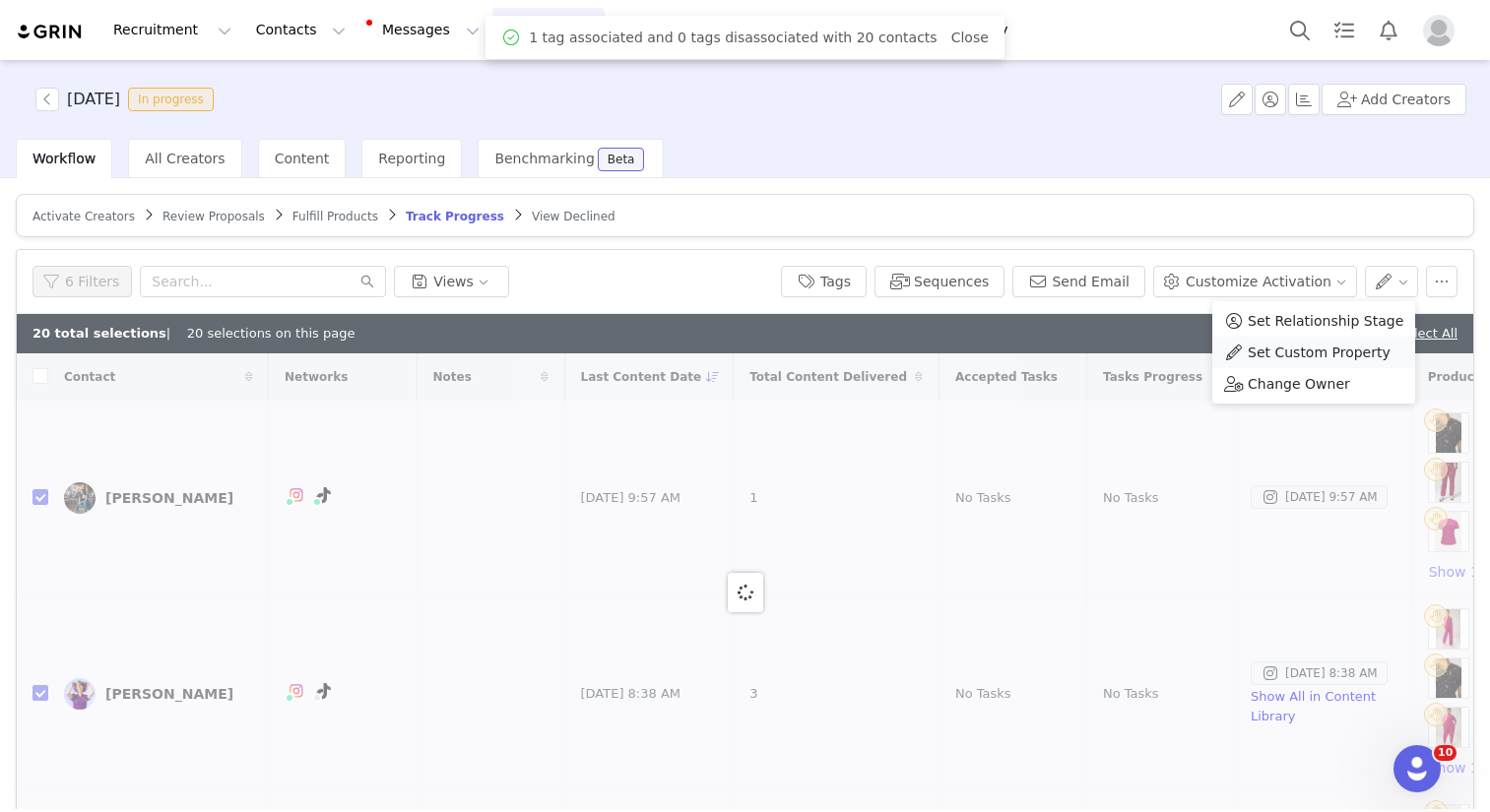
click at [1309, 346] on span "Set Custom Property" at bounding box center [1319, 353] width 143 height 22
click at [1286, 349] on div "Choose Custom Property" at bounding box center [1269, 355] width 183 height 20
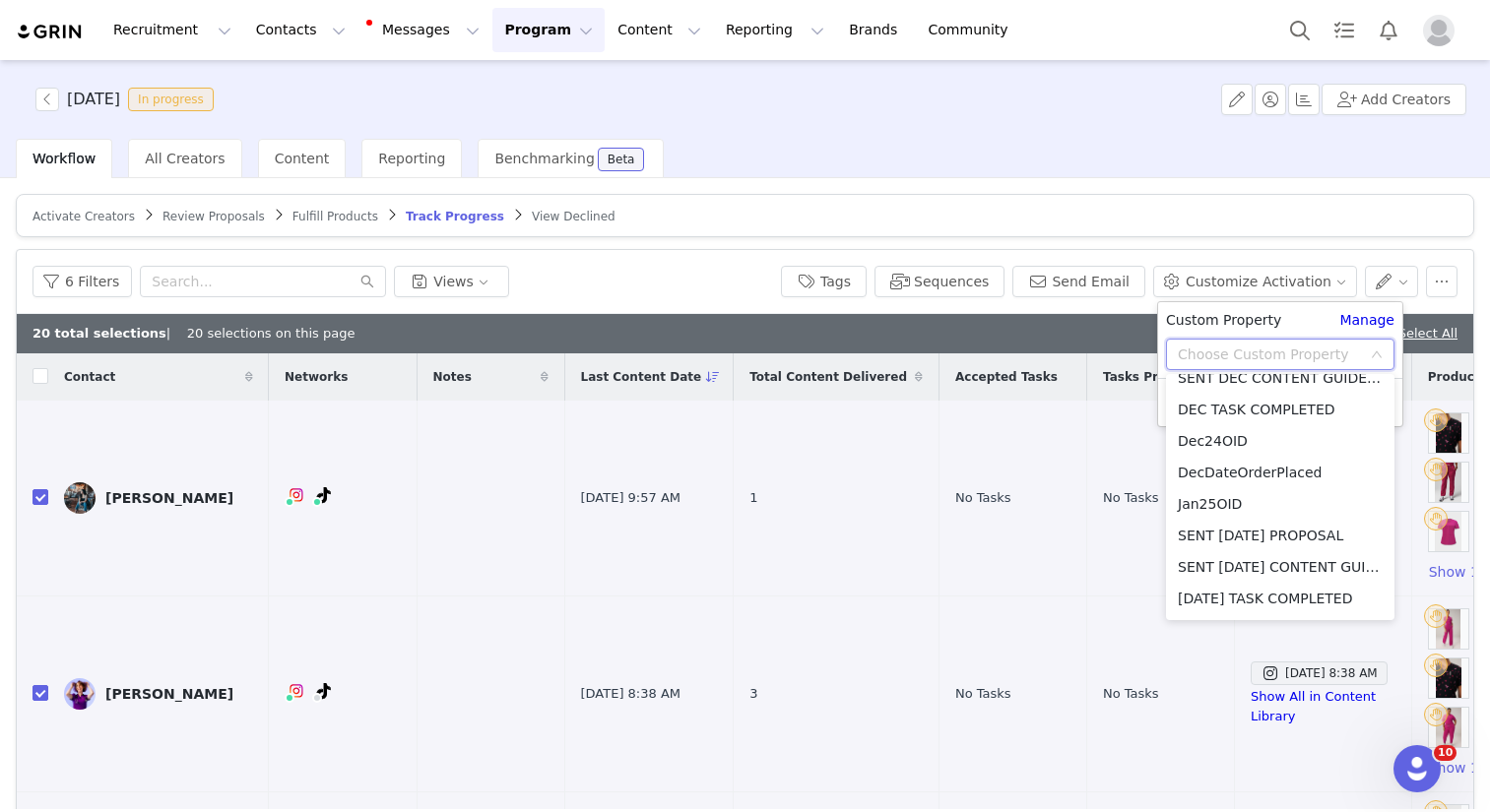
scroll to position [2755, 0]
click at [1261, 411] on li "[DATE] TASK COMPLETED" at bounding box center [1280, 412] width 228 height 32
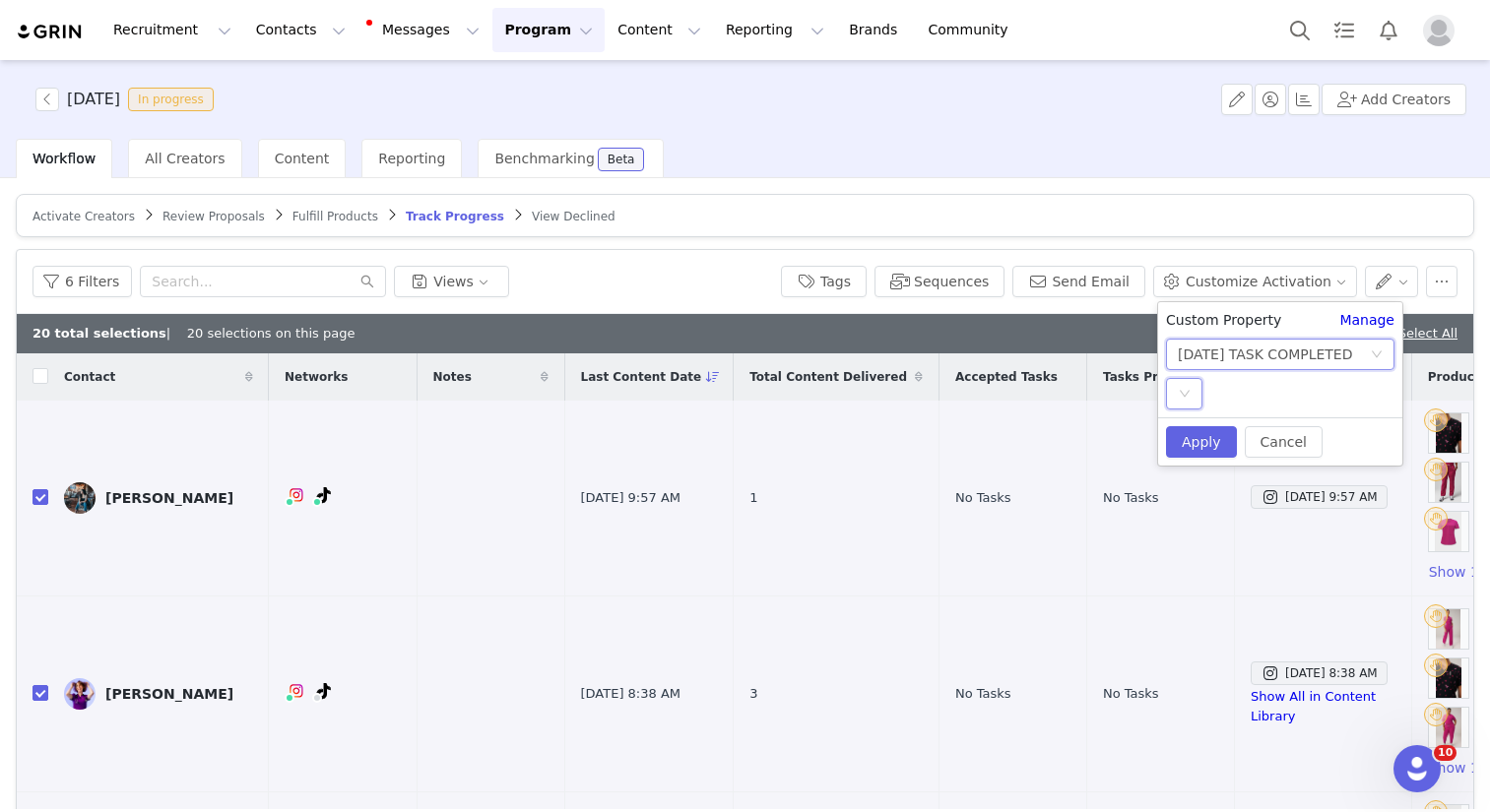
click at [1194, 396] on div "Select" at bounding box center [1184, 394] width 37 height 32
click at [1205, 428] on li "YES" at bounding box center [1280, 434] width 228 height 32
drag, startPoint x: 848, startPoint y: 273, endPoint x: 894, endPoint y: 307, distance: 57.2
click at [847, 273] on button "Tags" at bounding box center [823, 282] width 86 height 32
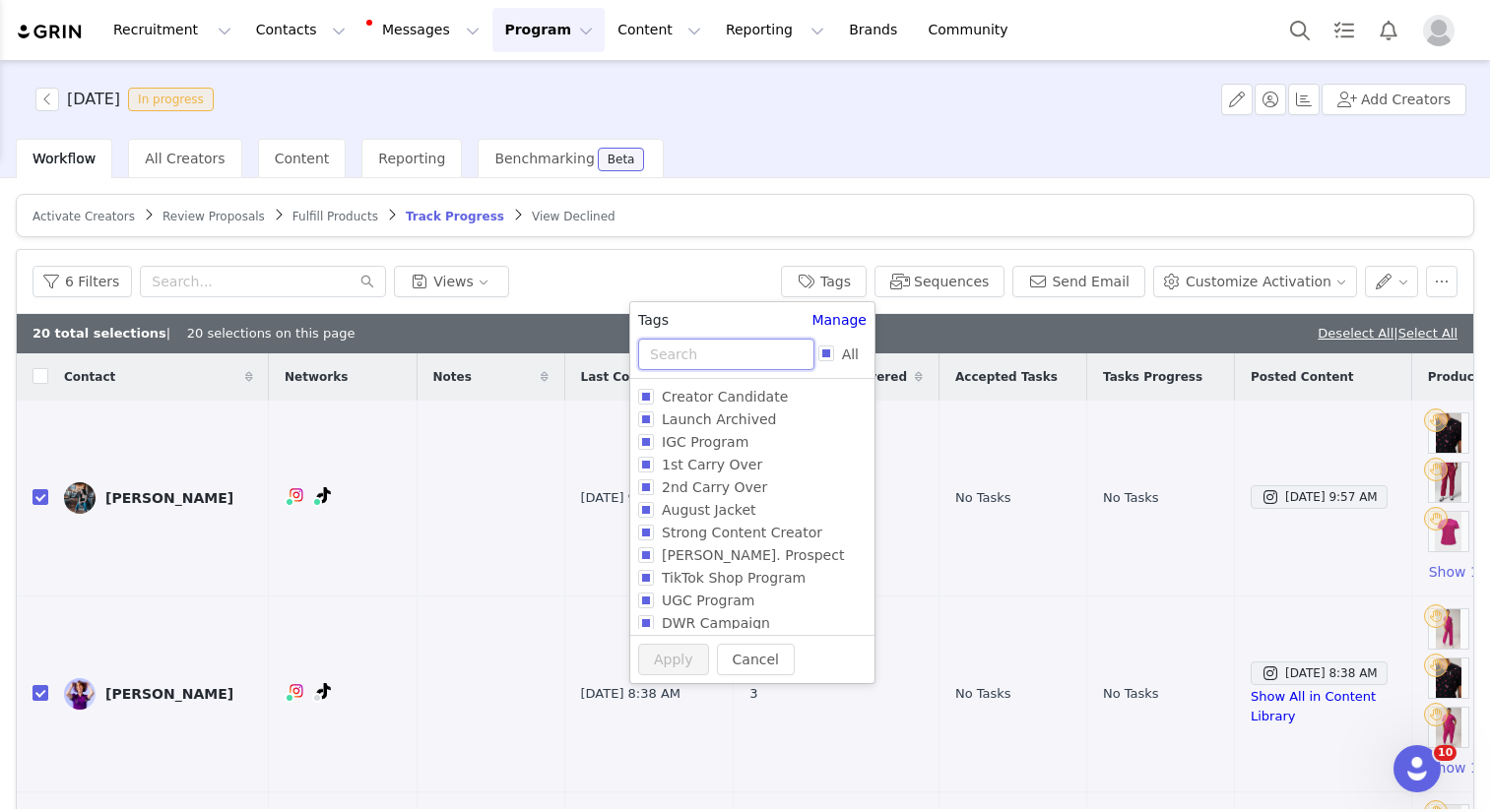
drag, startPoint x: 740, startPoint y: 349, endPoint x: 746, endPoint y: 359, distance: 11.7
click at [740, 349] on input "text" at bounding box center [726, 355] width 176 height 32
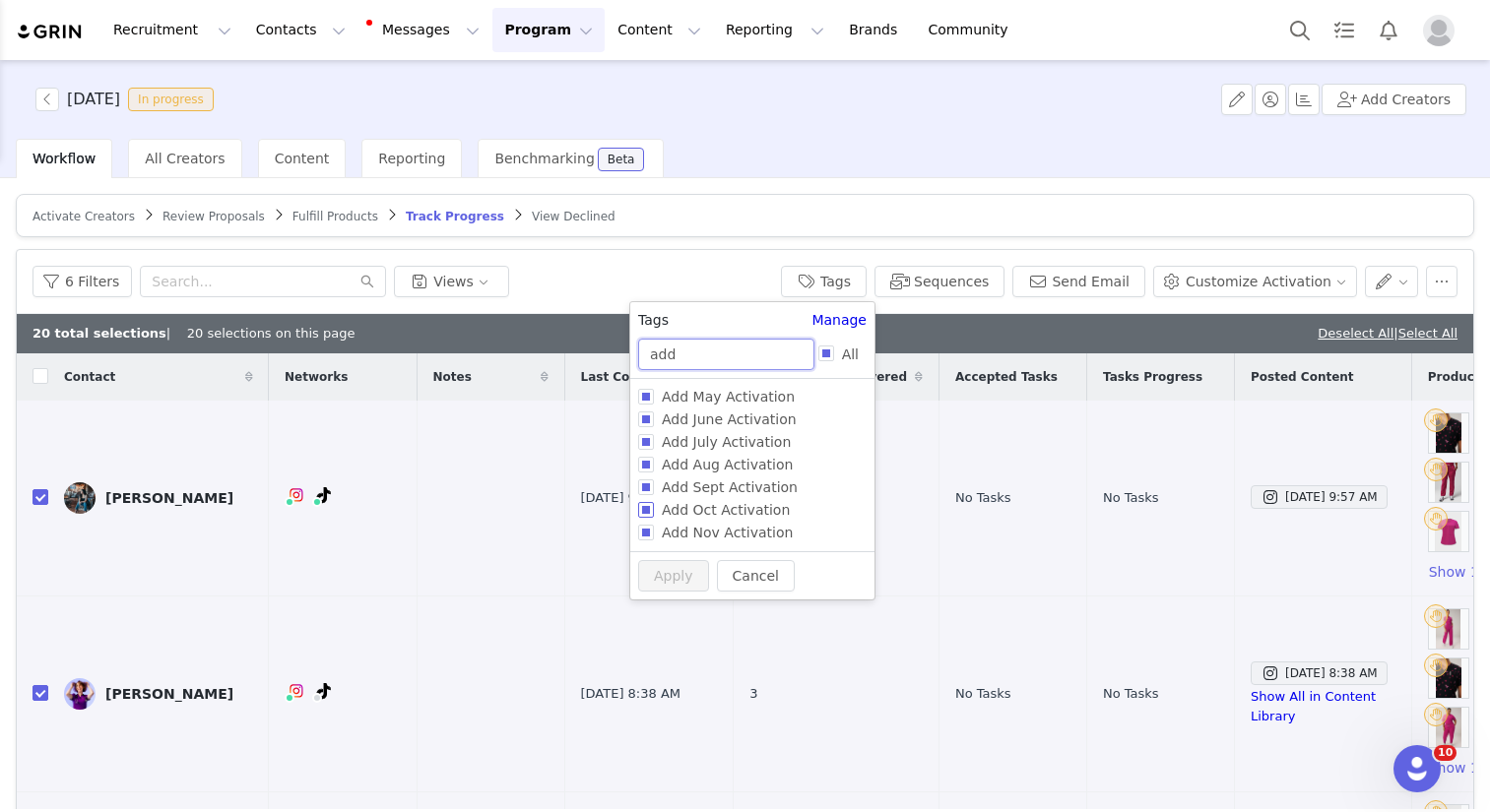
type input "add"
click at [712, 511] on span "Add Oct Activation" at bounding box center [726, 510] width 144 height 16
click at [654, 511] on input "Add Oct Activation" at bounding box center [646, 510] width 16 height 16
checkbox input "true"
drag, startPoint x: 677, startPoint y: 607, endPoint x: 696, endPoint y: 574, distance: 38.1
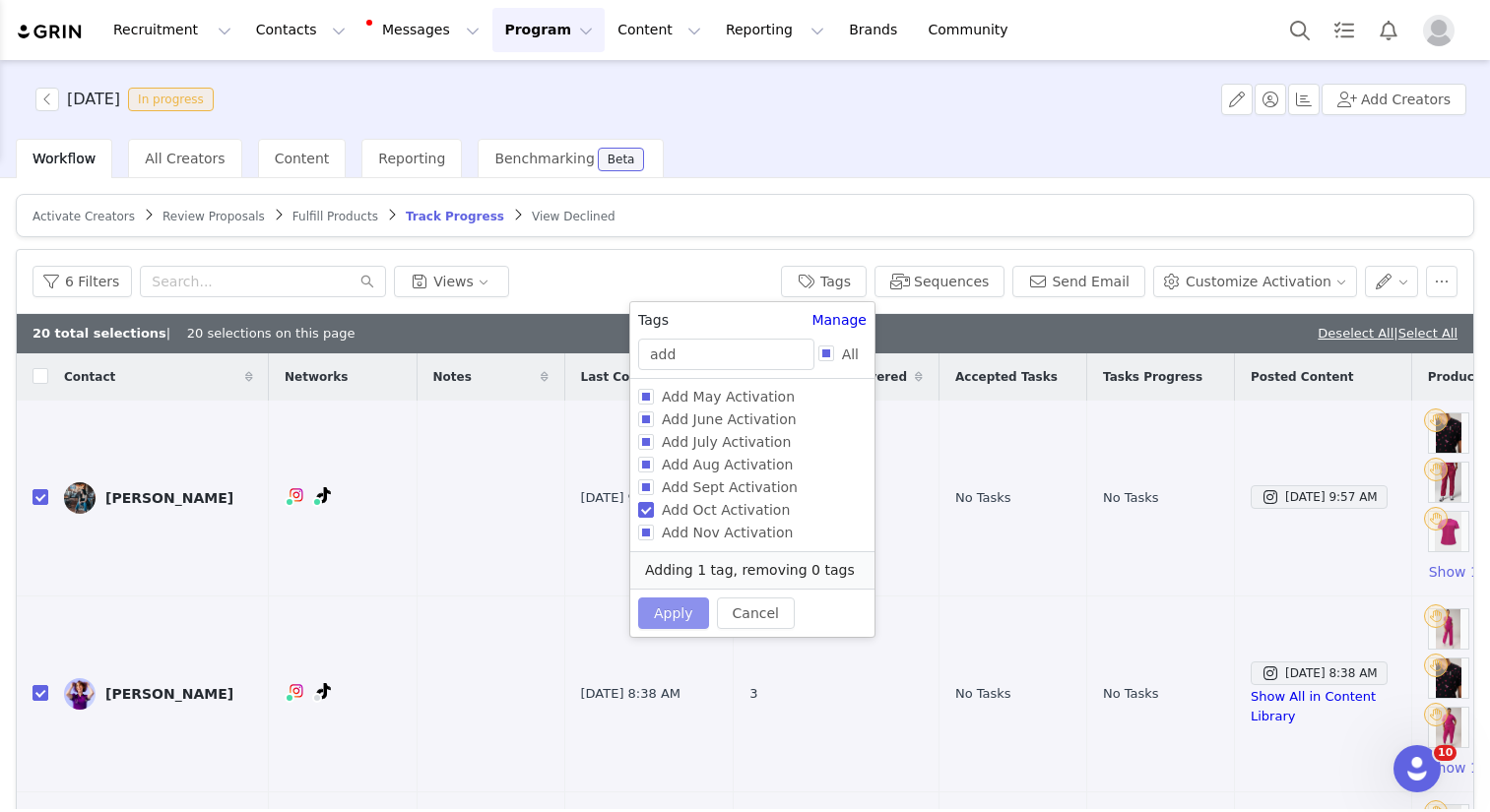
click at [677, 606] on button "Apply" at bounding box center [674, 613] width 71 height 32
click at [1380, 287] on button "button" at bounding box center [1391, 282] width 54 height 32
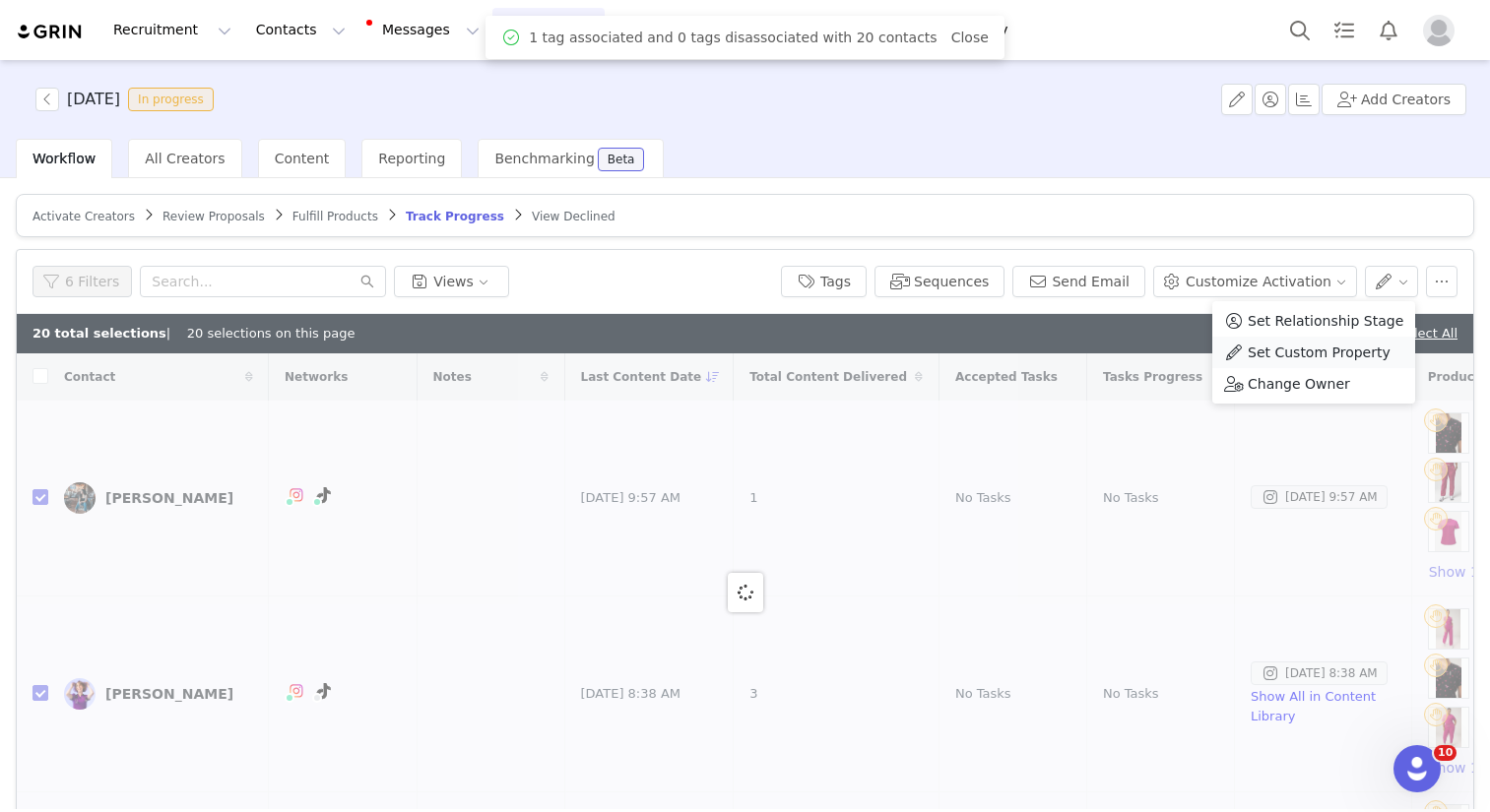
click at [1312, 354] on span "Set Custom Property" at bounding box center [1319, 353] width 143 height 22
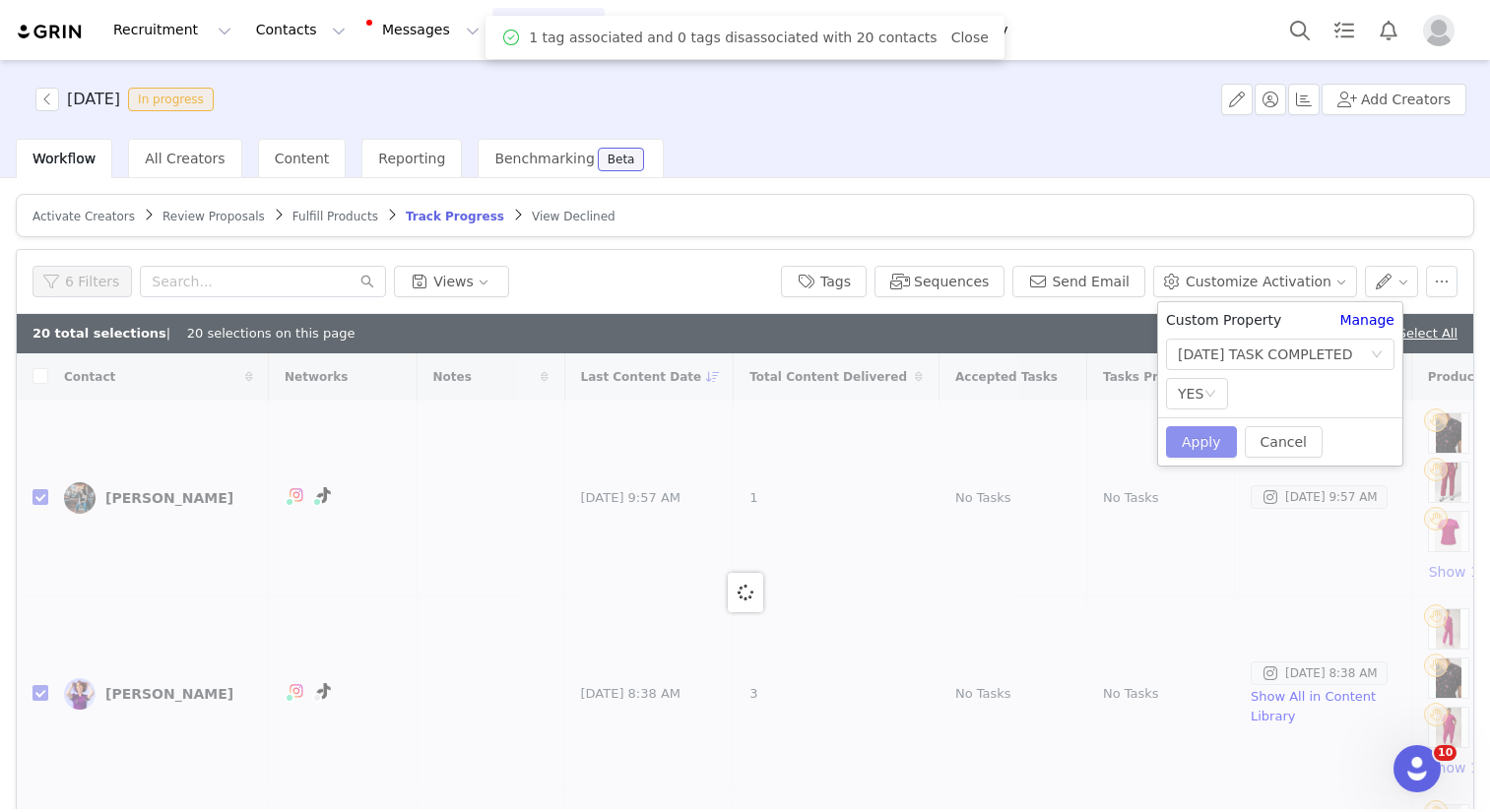
click at [1214, 447] on button "Apply" at bounding box center [1201, 443] width 71 height 32
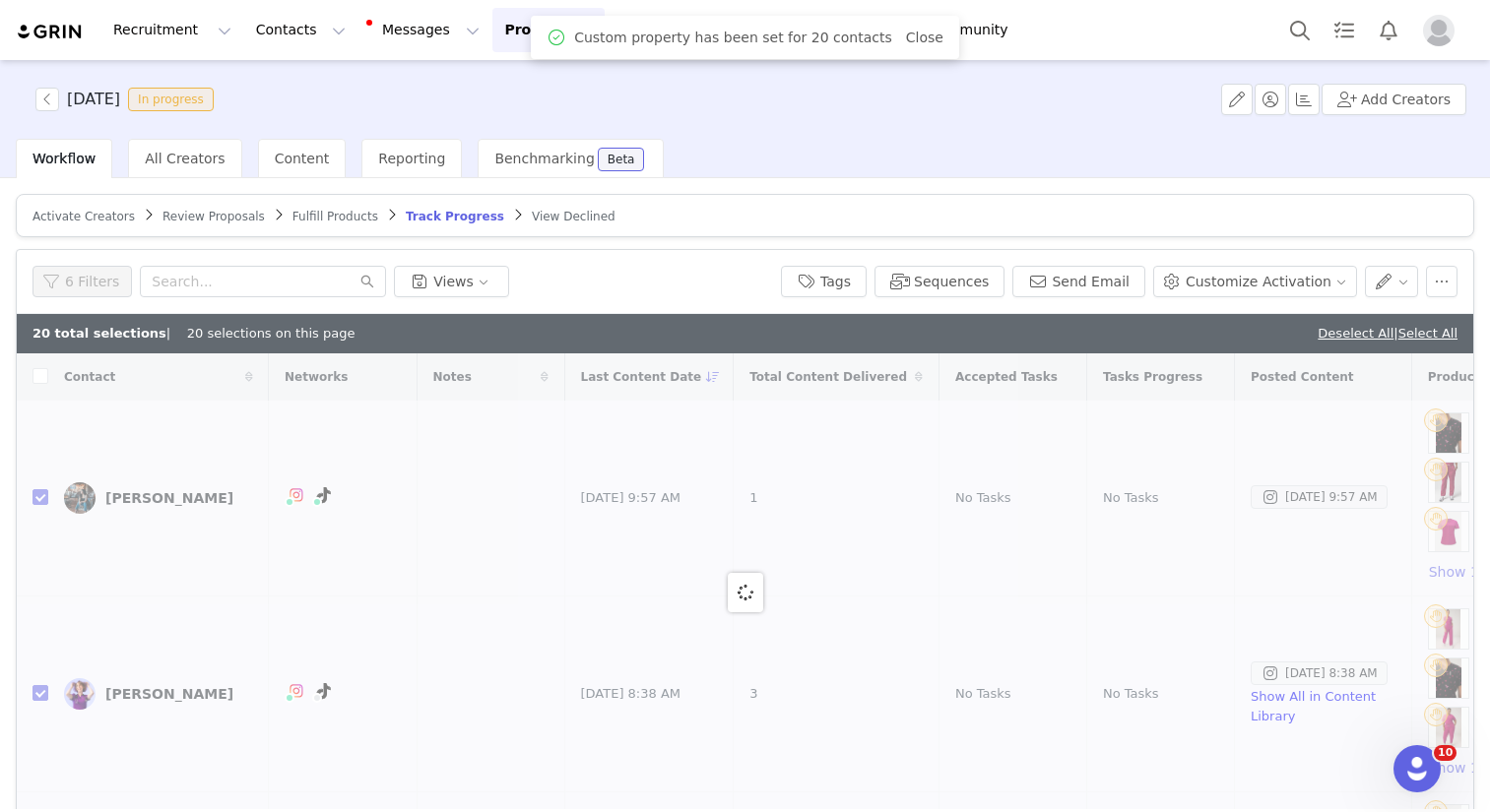
click at [1325, 199] on article "Activate Creators Review Proposals Fulfill Products Track Progress View Declined" at bounding box center [745, 215] width 1458 height 43
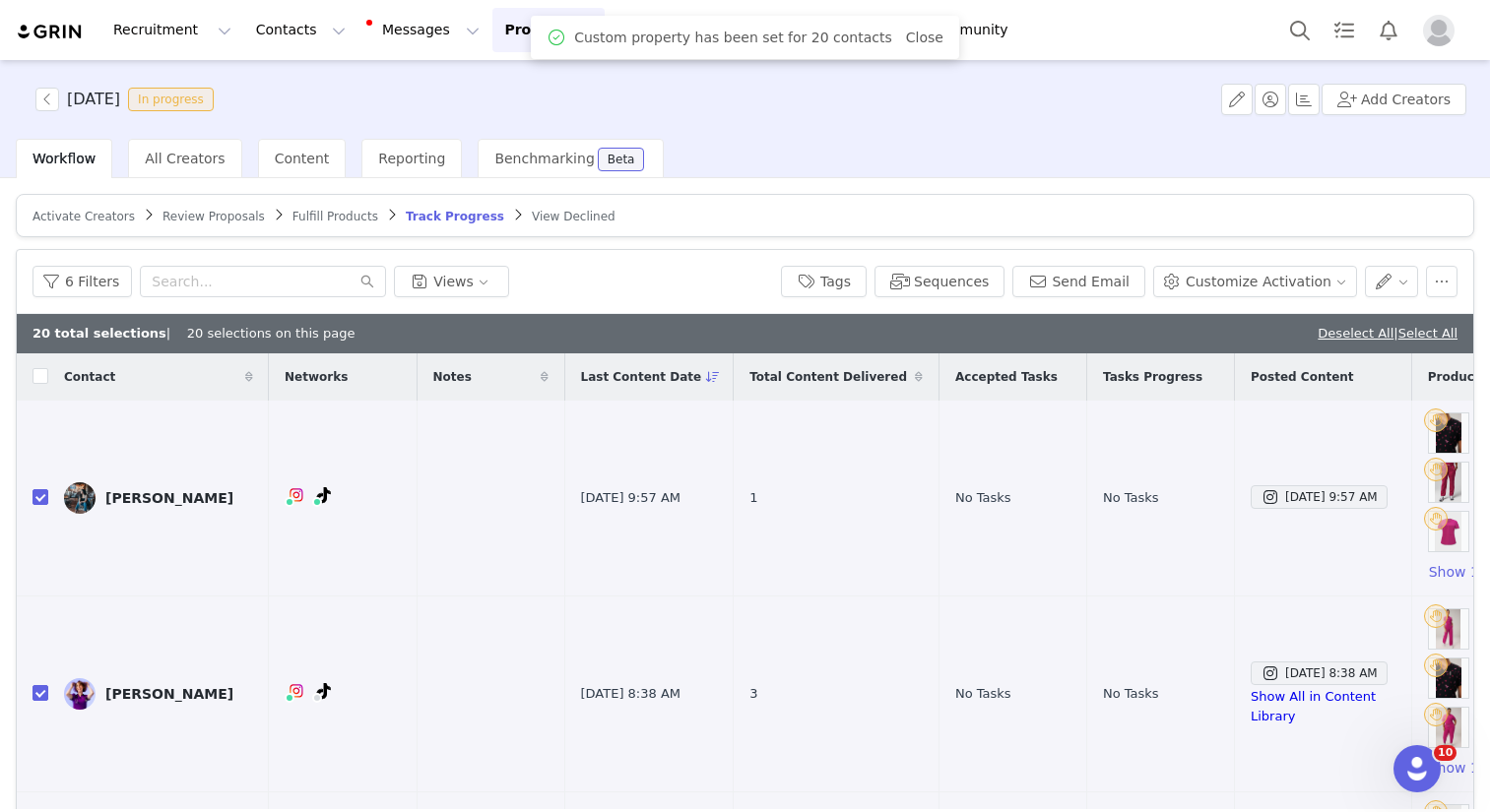
checkbox input "false"
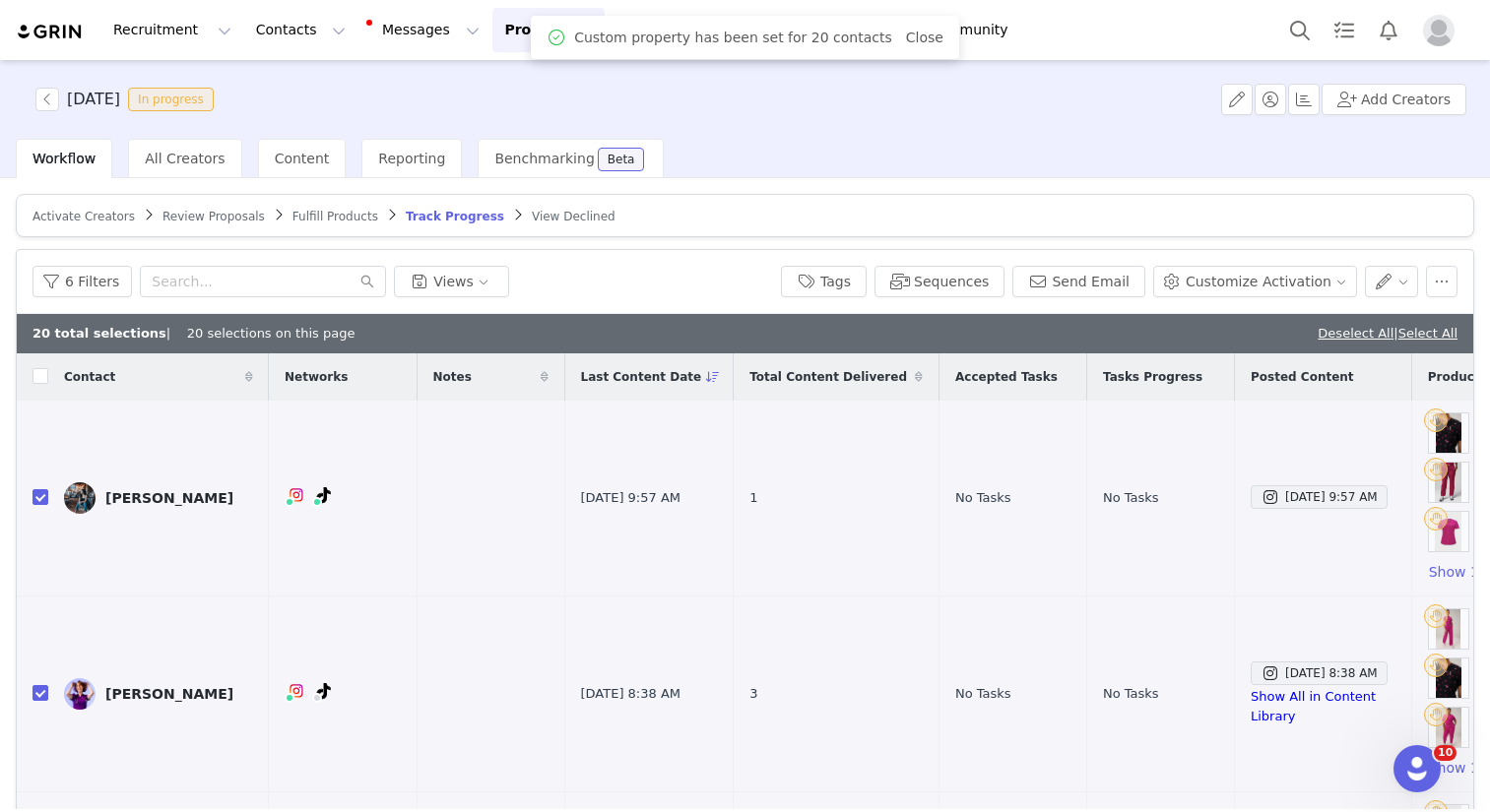
checkbox input "false"
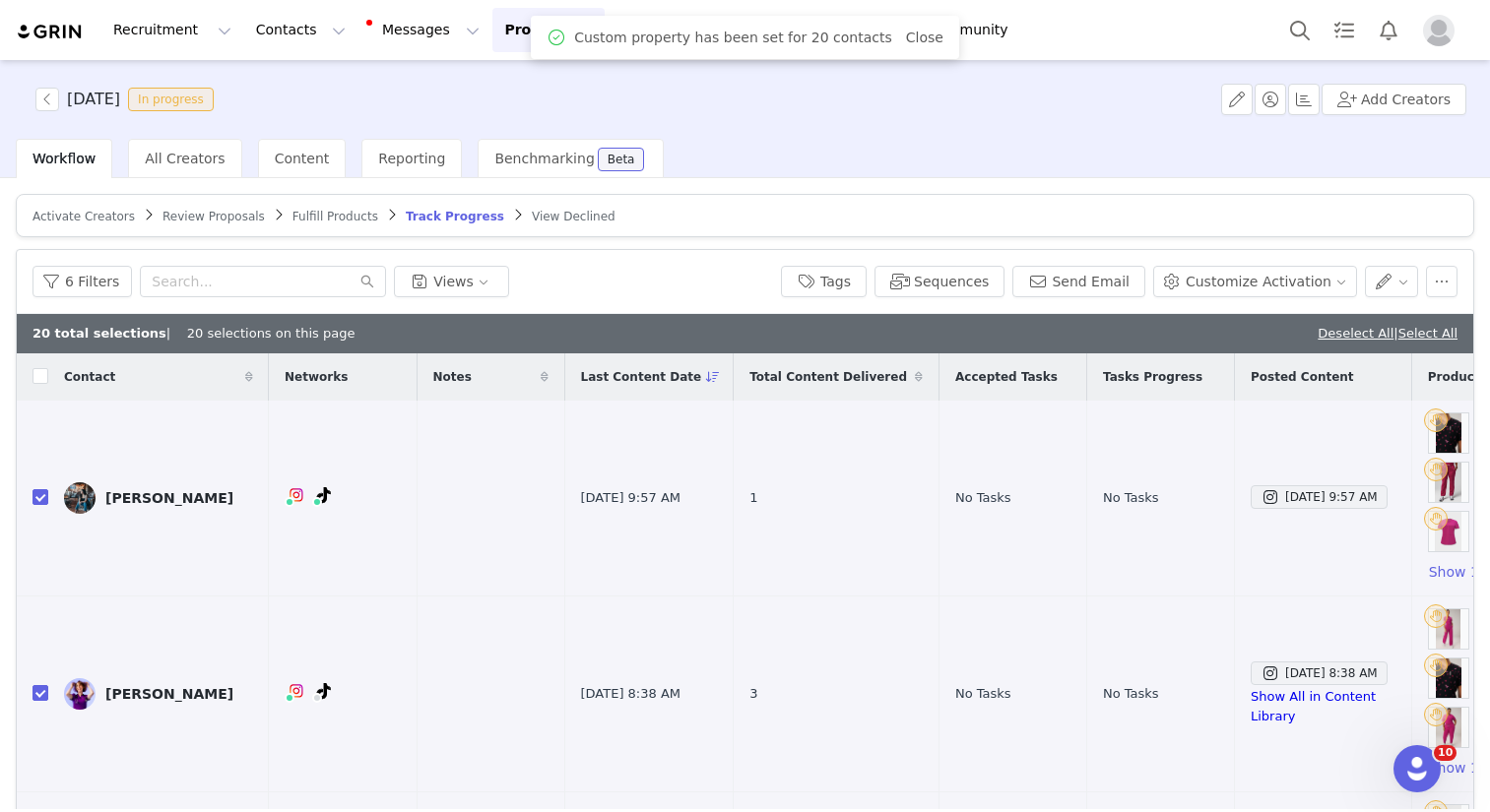
checkbox input "false"
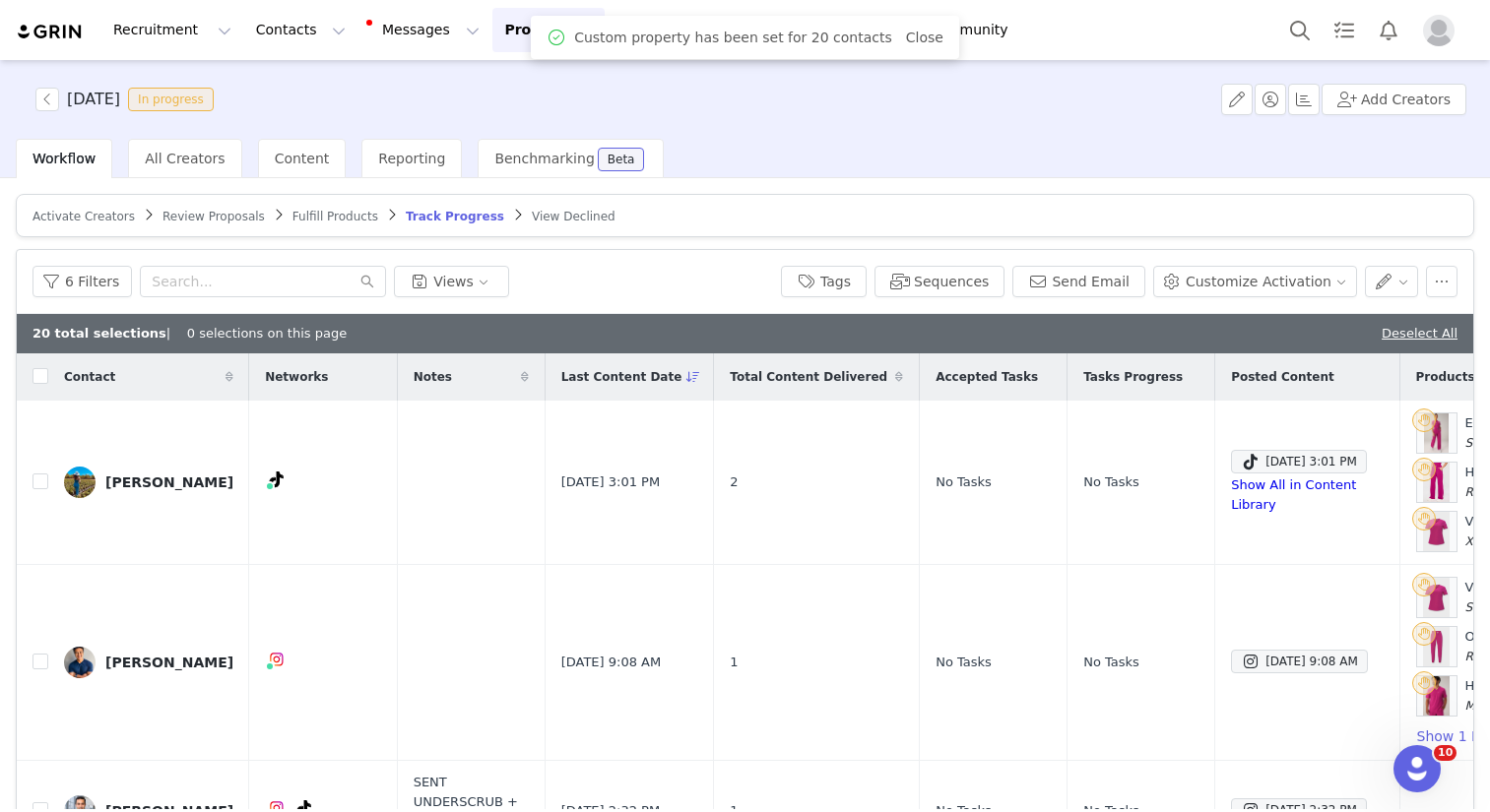
click at [1328, 337] on div "20 total selections | 0 selections on this page Deselect All" at bounding box center [745, 334] width 1456 height 40
click at [1381, 340] on link "Deselect All" at bounding box center [1419, 333] width 76 height 15
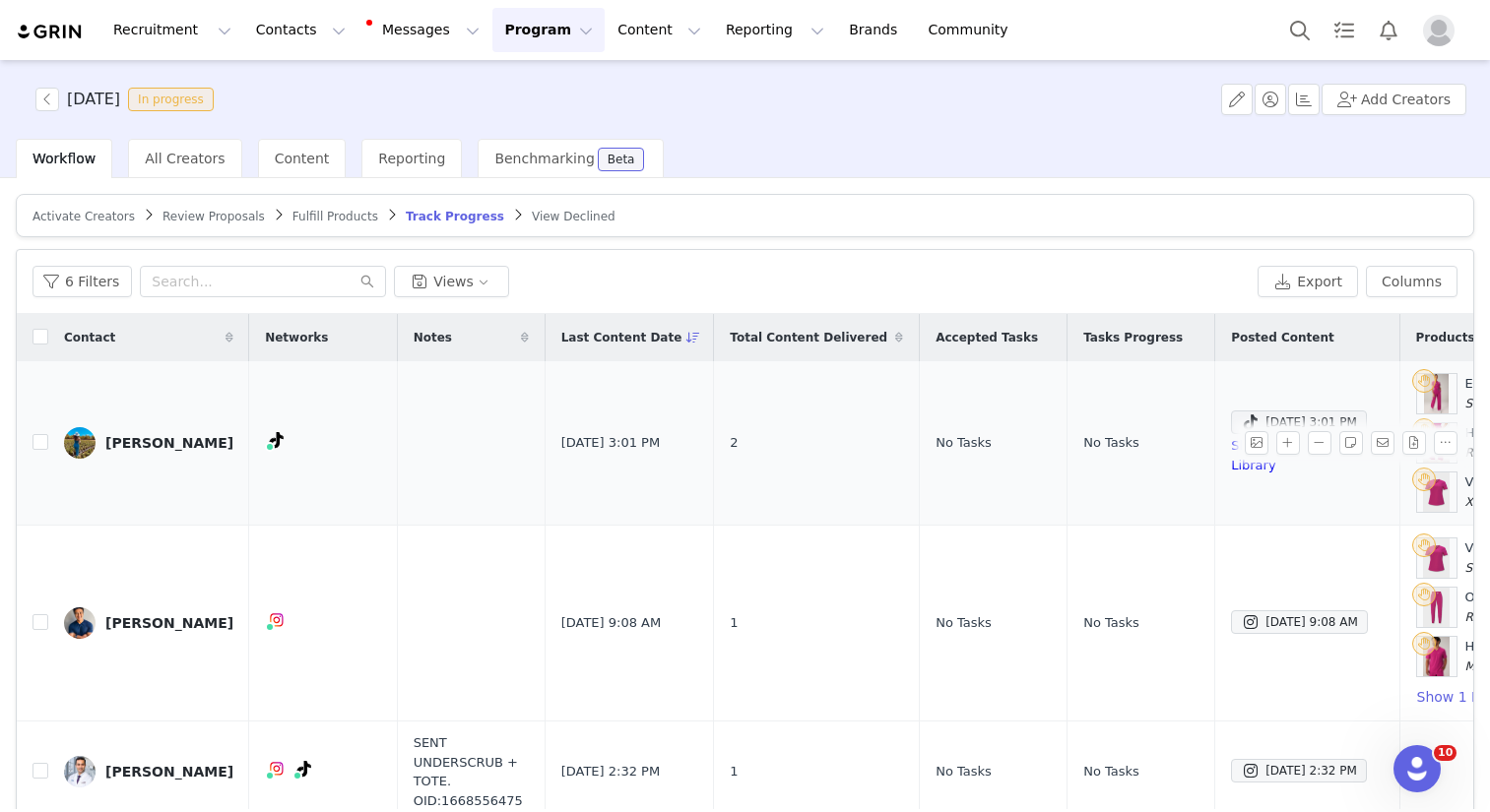
scroll to position [0, 336]
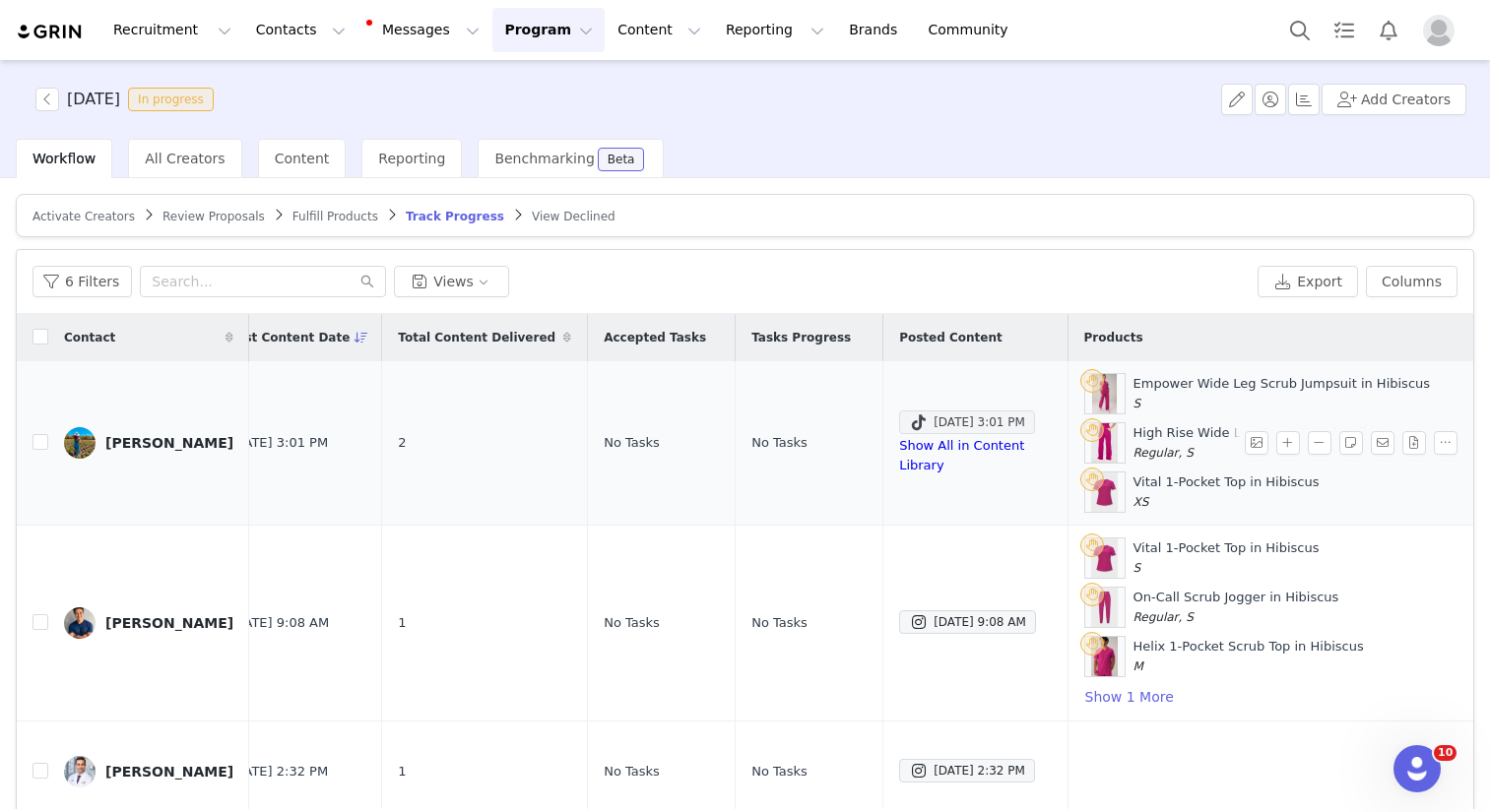
click at [914, 434] on div "Sep 28, 2025 3:01 PM" at bounding box center [967, 423] width 117 height 24
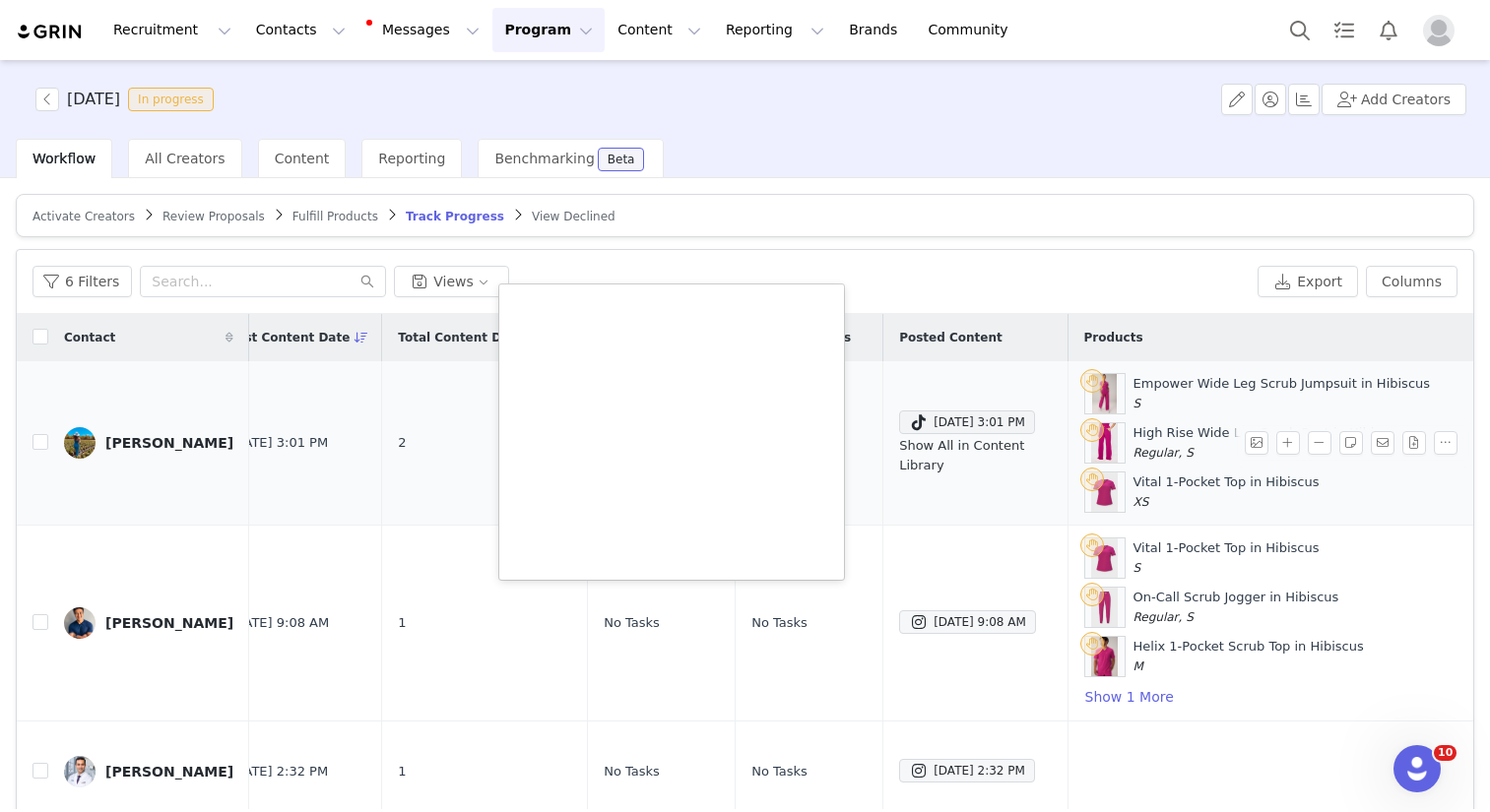
click at [899, 452] on link "Show All in Content Library" at bounding box center [961, 455] width 125 height 35
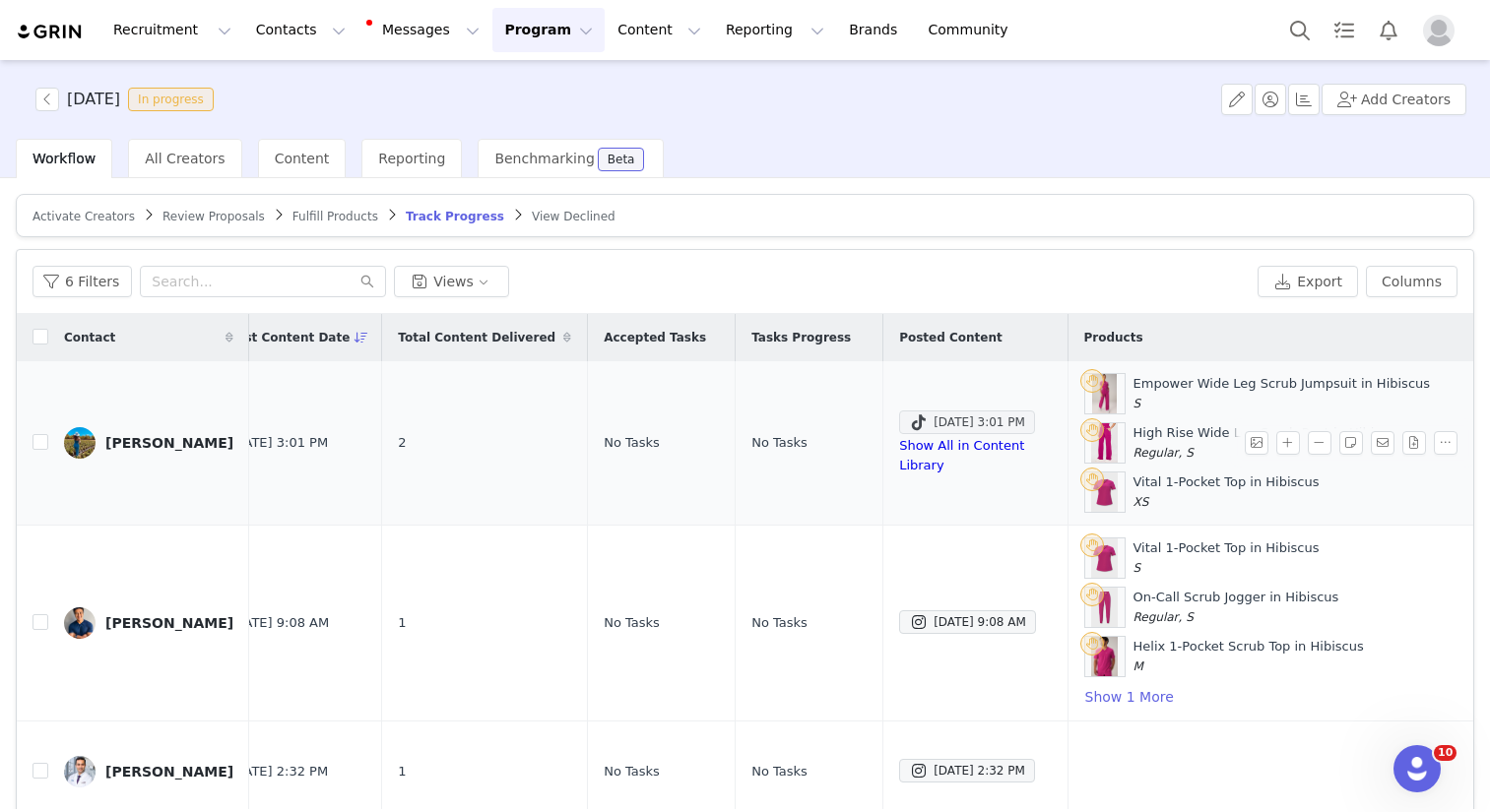
click at [909, 429] on div "Sep 28, 2025 3:01 PM" at bounding box center [967, 423] width 117 height 24
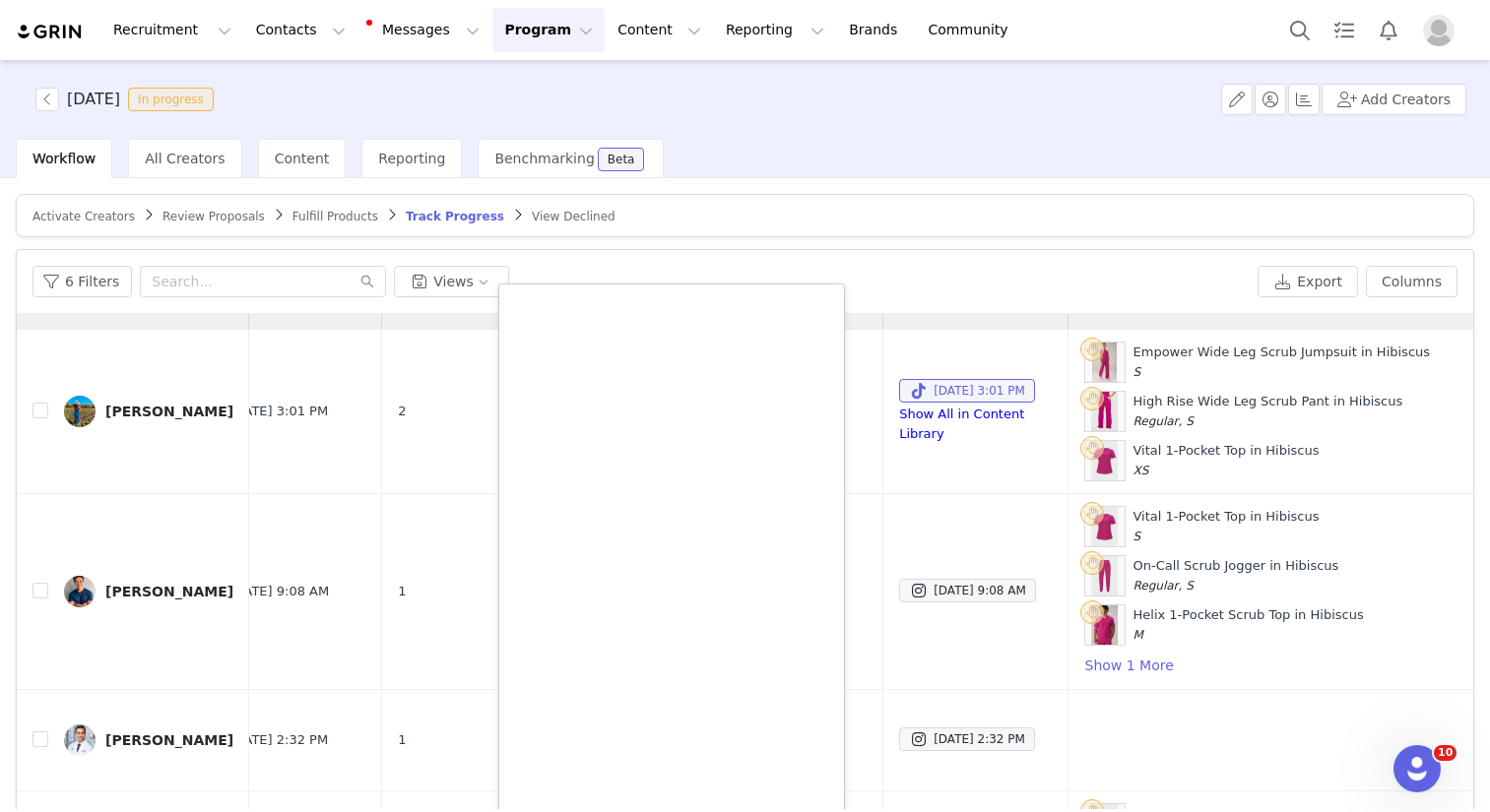
scroll to position [35, 0]
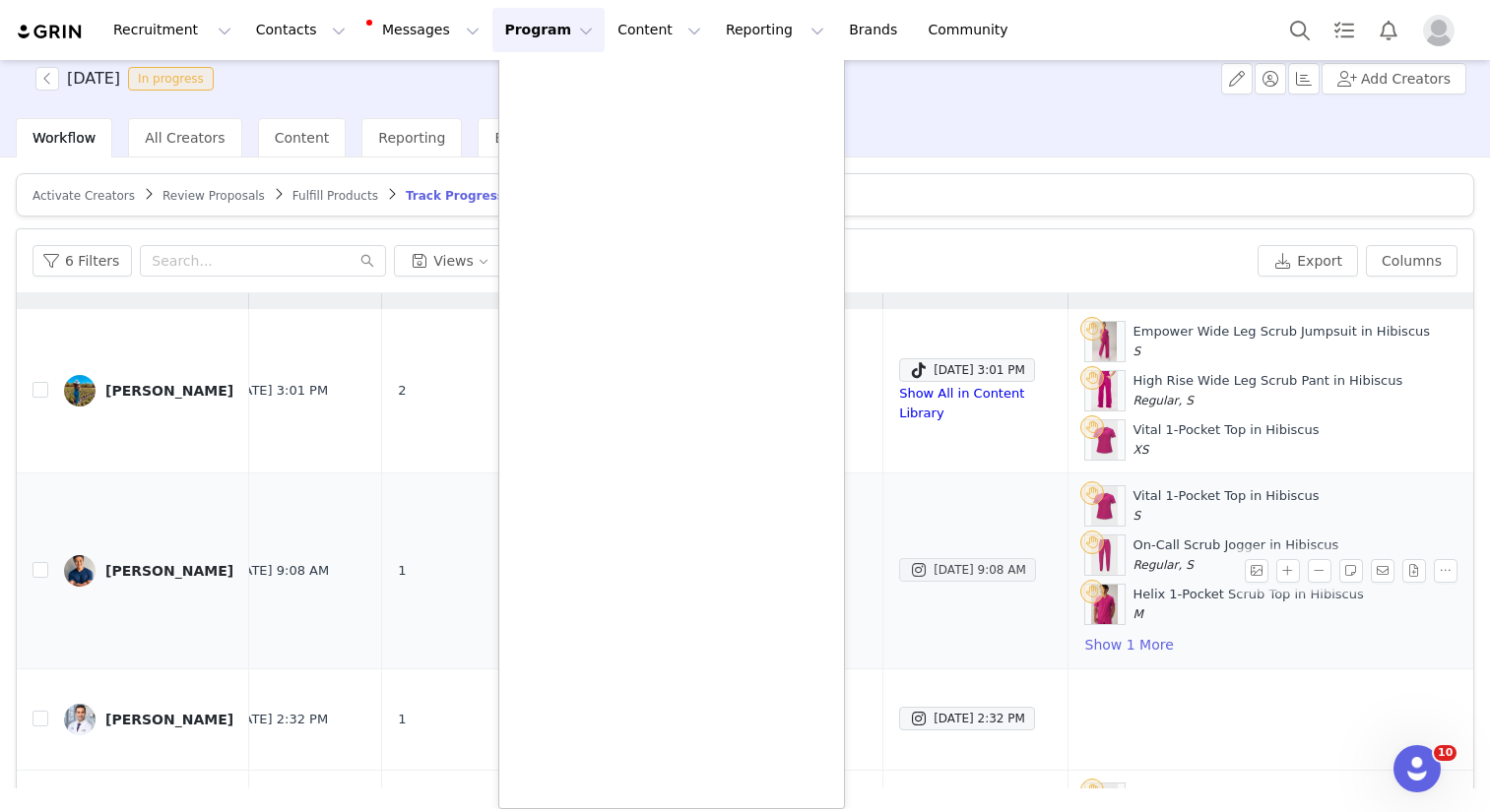
click at [893, 557] on td "Sep 28, 2025 9:08 AM" at bounding box center [975, 571] width 184 height 196
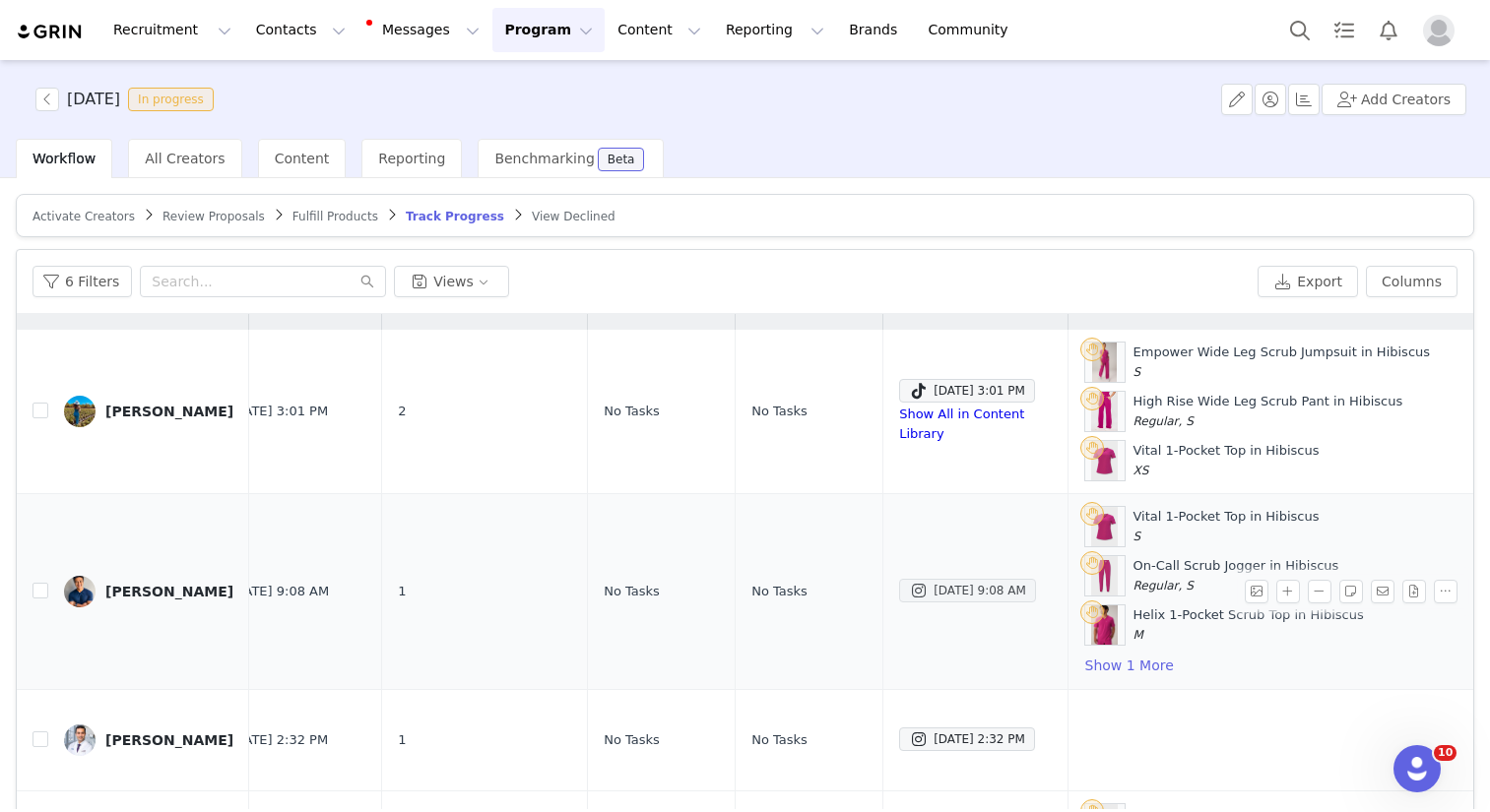
click at [909, 588] on div "Sep 28, 2025 9:08 AM" at bounding box center [967, 591] width 118 height 24
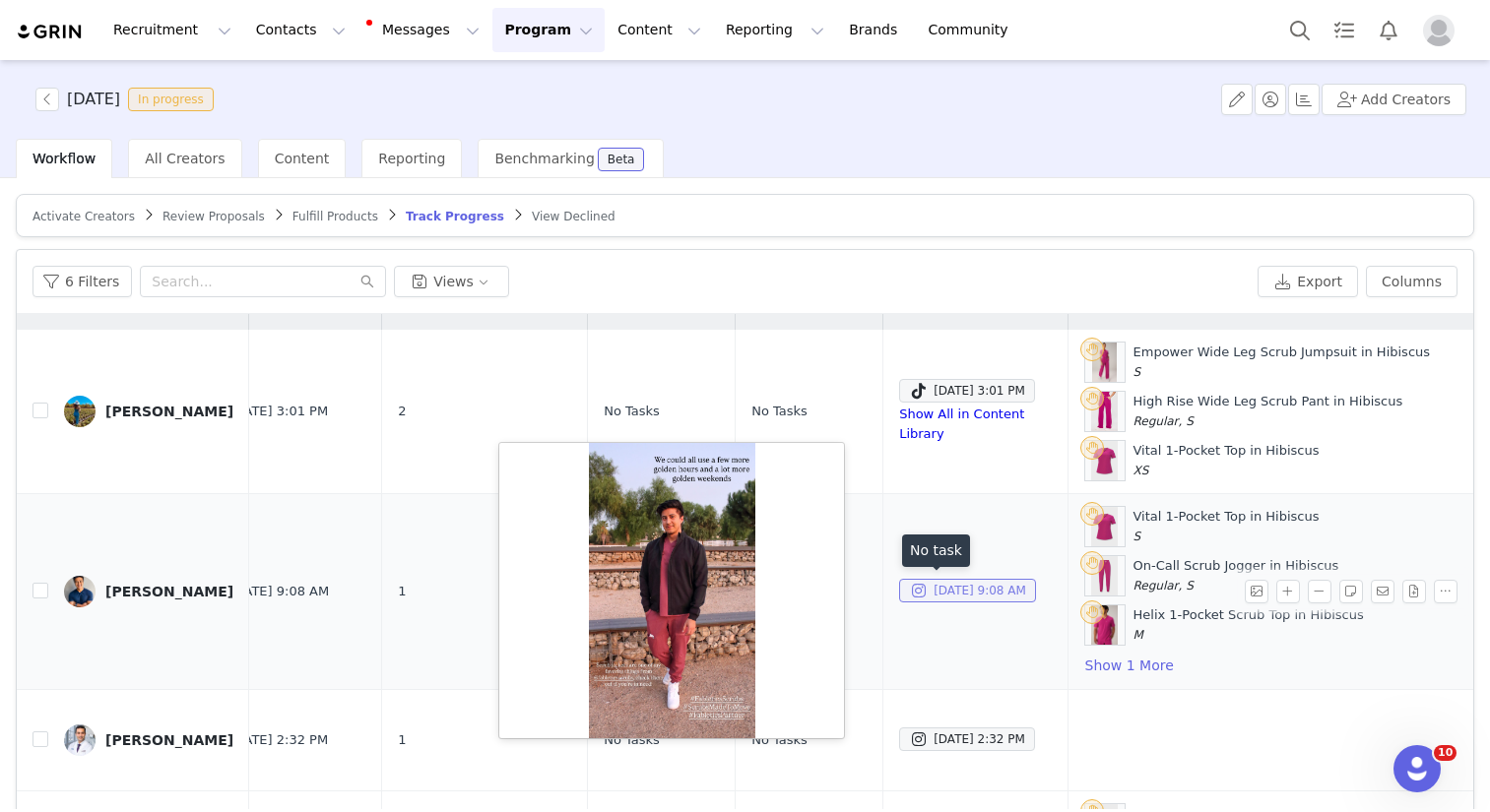
scroll to position [379, 336]
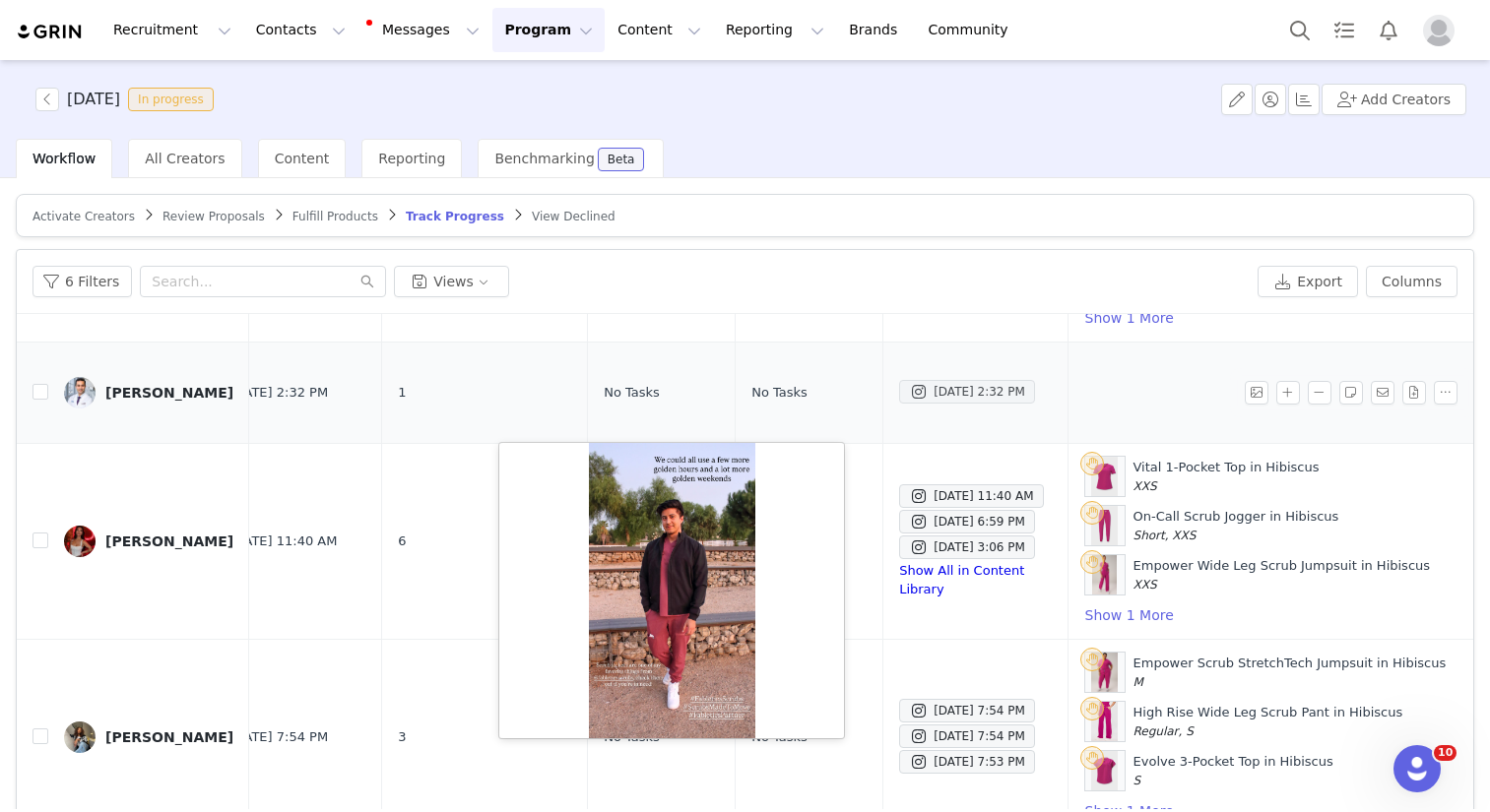
click at [913, 398] on div "Sep 27, 2025 2:32 PM" at bounding box center [967, 392] width 117 height 24
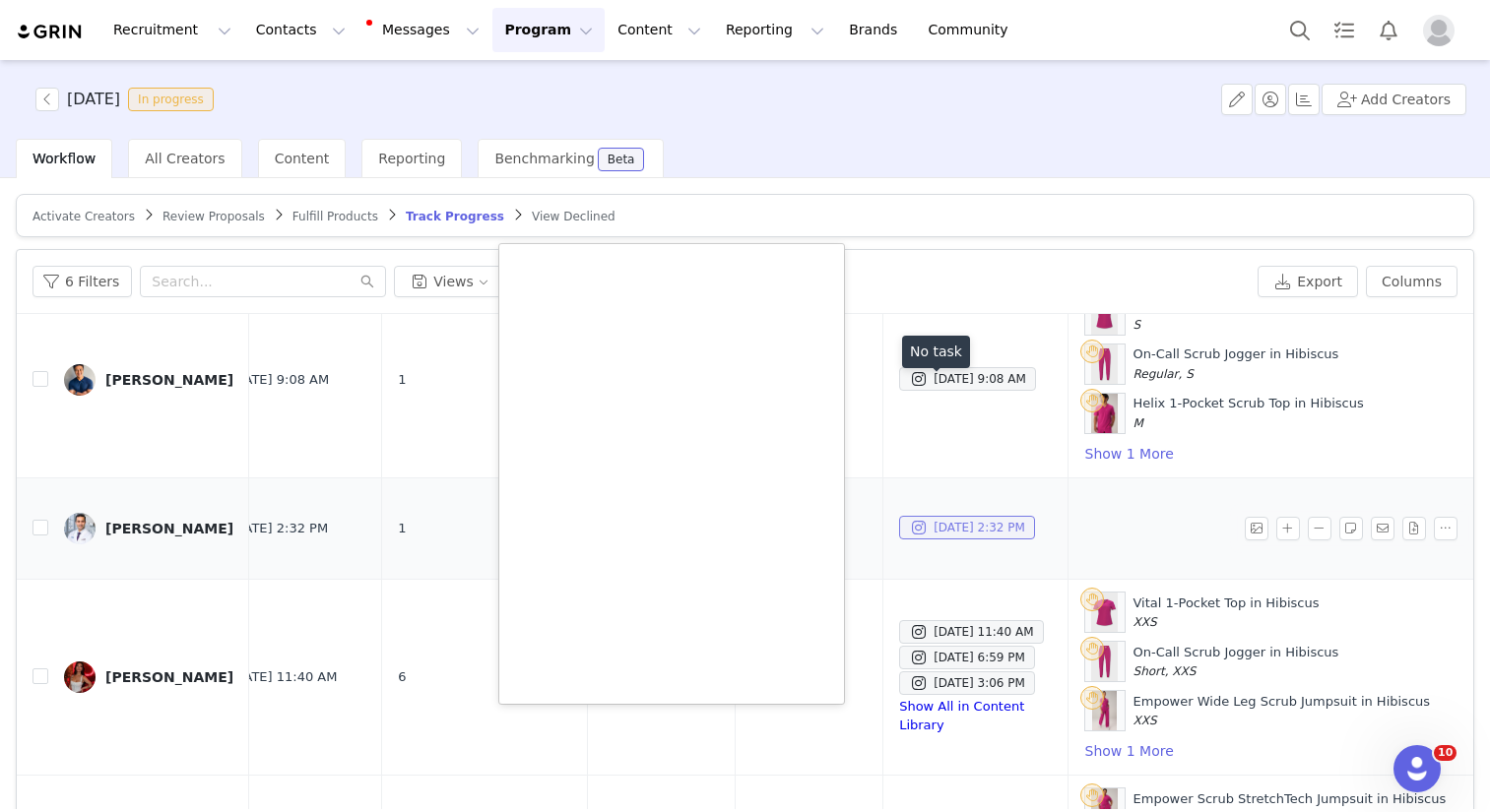
scroll to position [242, 336]
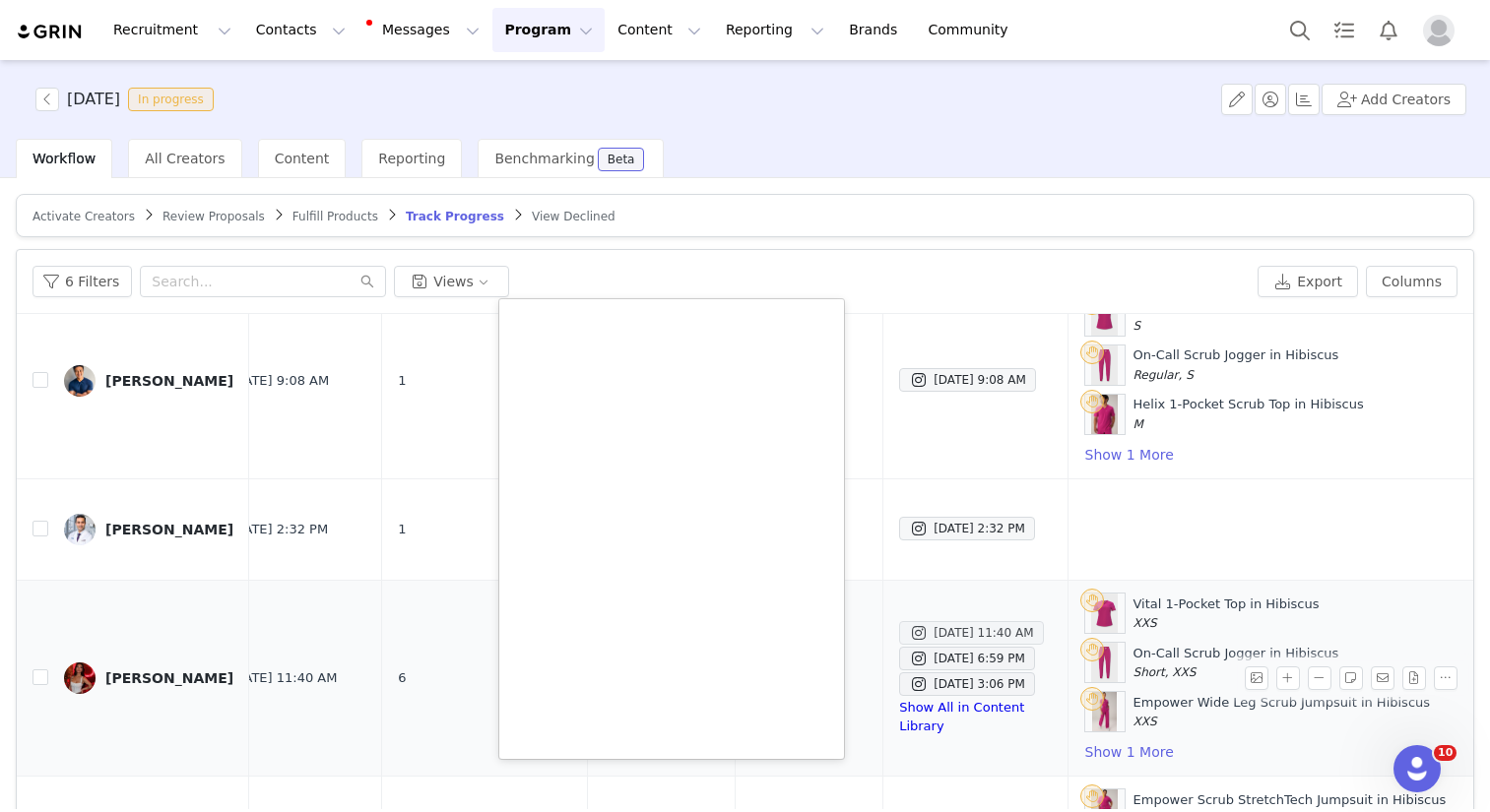
click at [925, 640] on div "Sep 27, 2025 11:40 AM" at bounding box center [971, 633] width 124 height 24
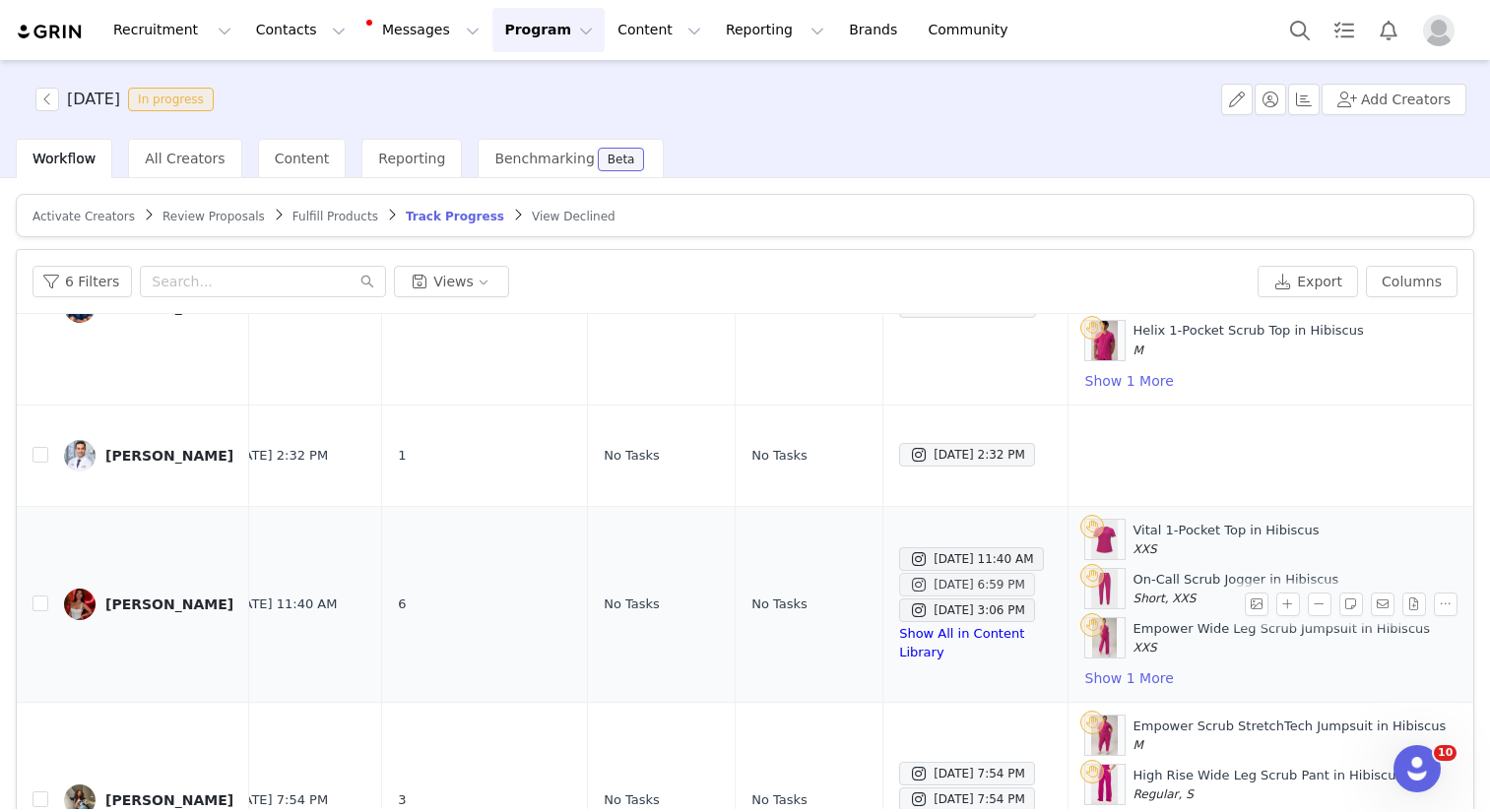
click at [917, 591] on div "Sep 25, 2025 6:59 PM" at bounding box center [967, 585] width 117 height 24
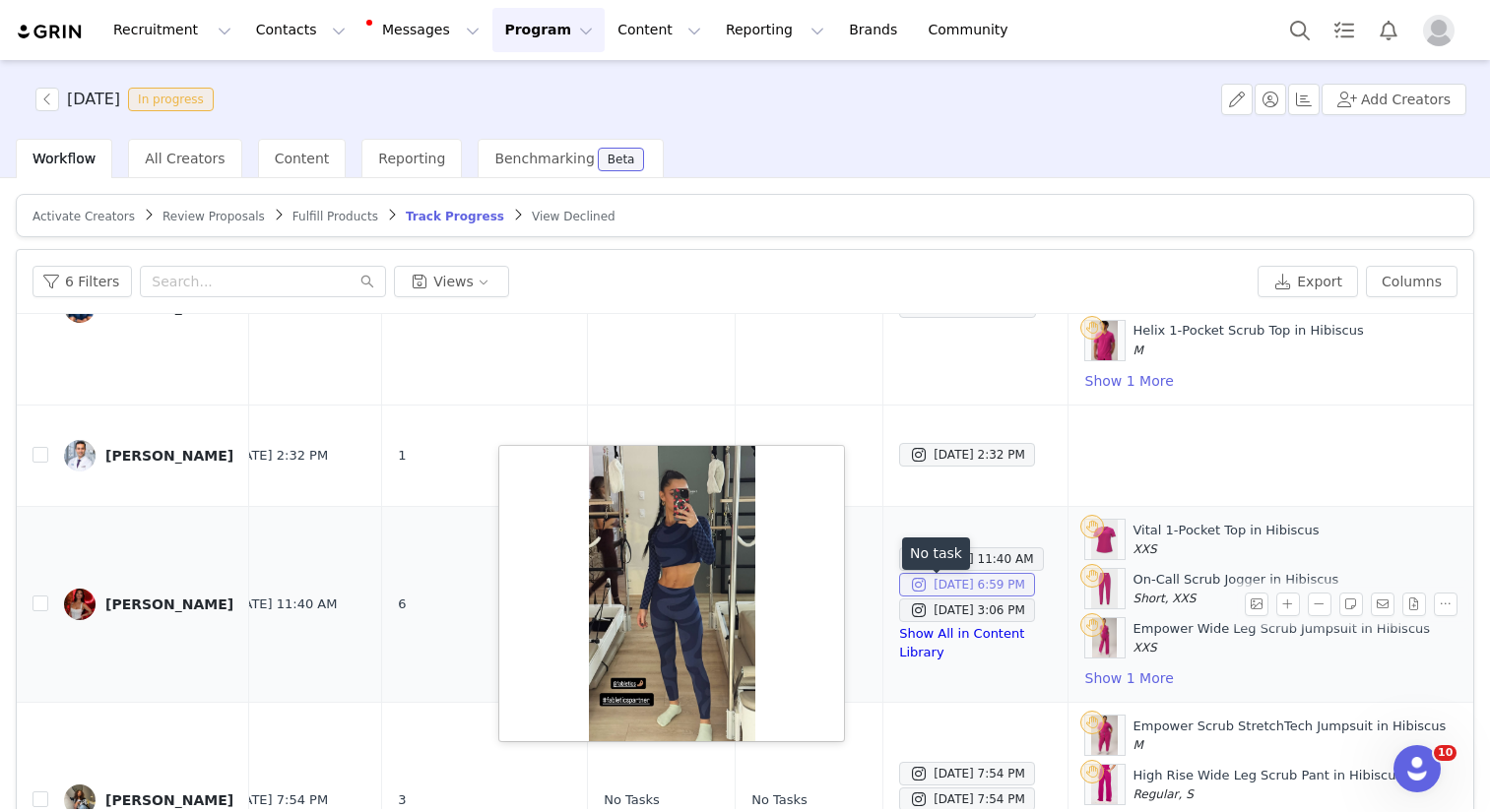
scroll to position [350, 336]
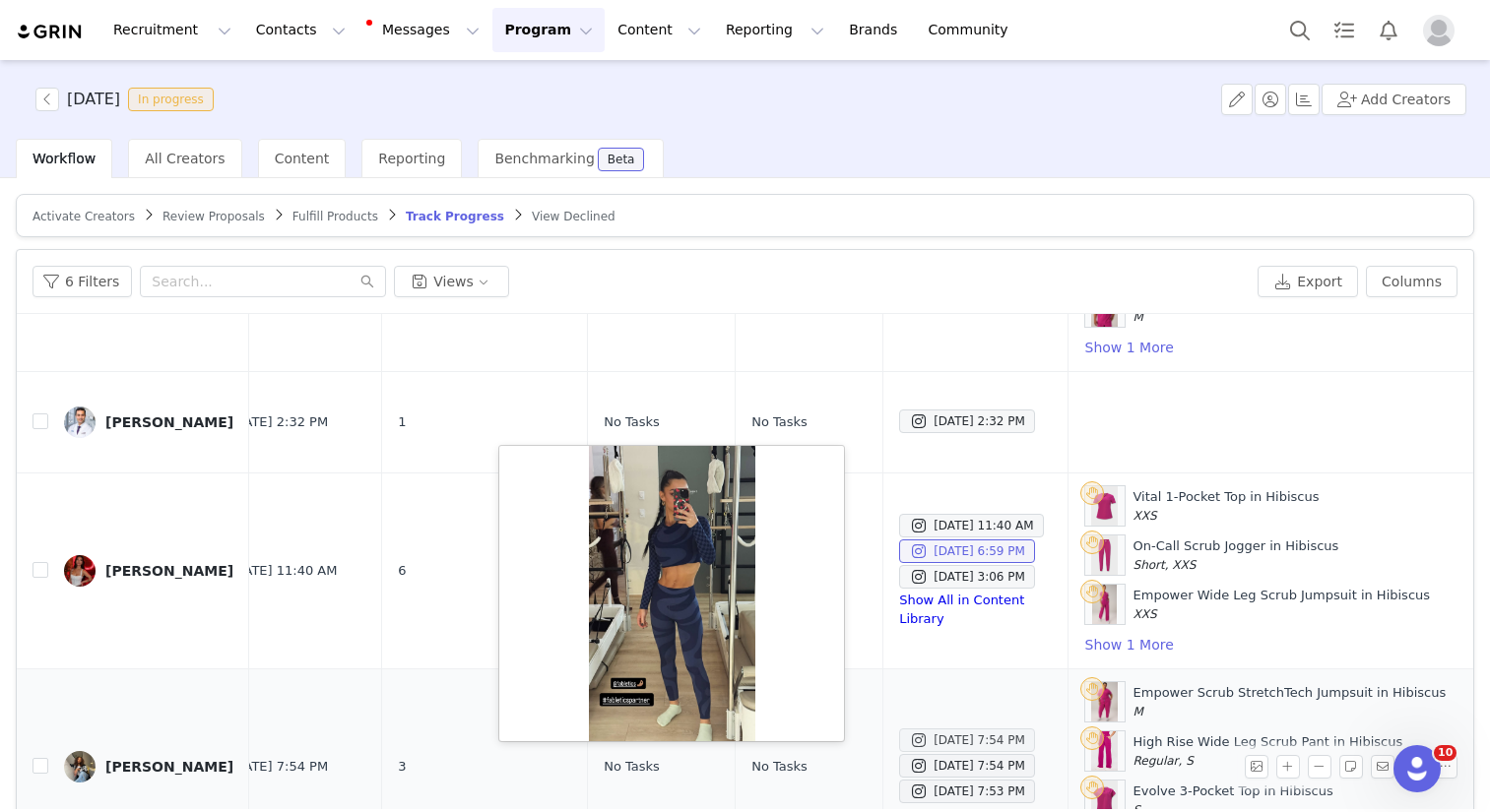
click at [918, 742] on div "Sep 25, 2025 7:54 PM" at bounding box center [967, 741] width 117 height 24
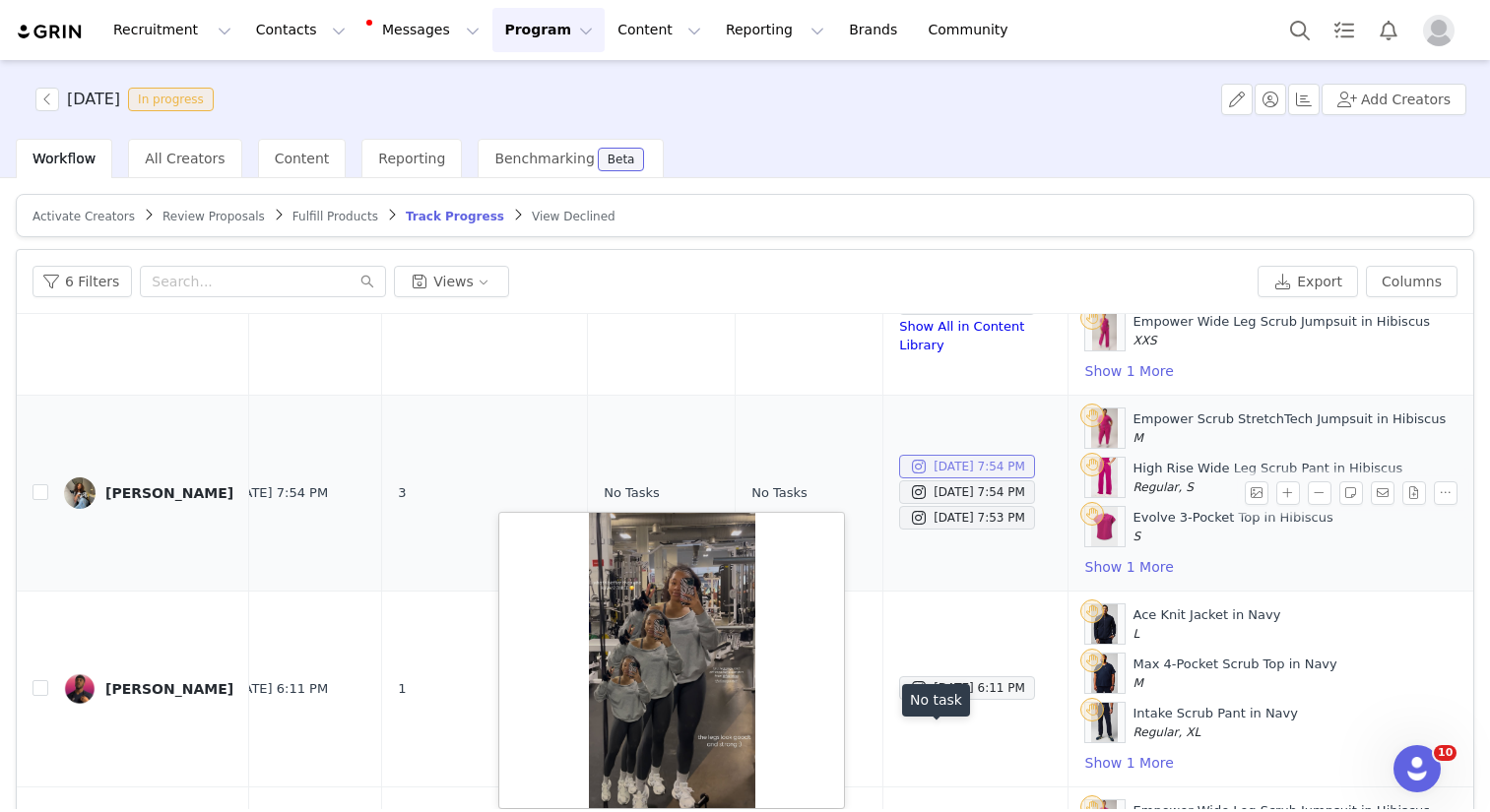
scroll to position [677, 336]
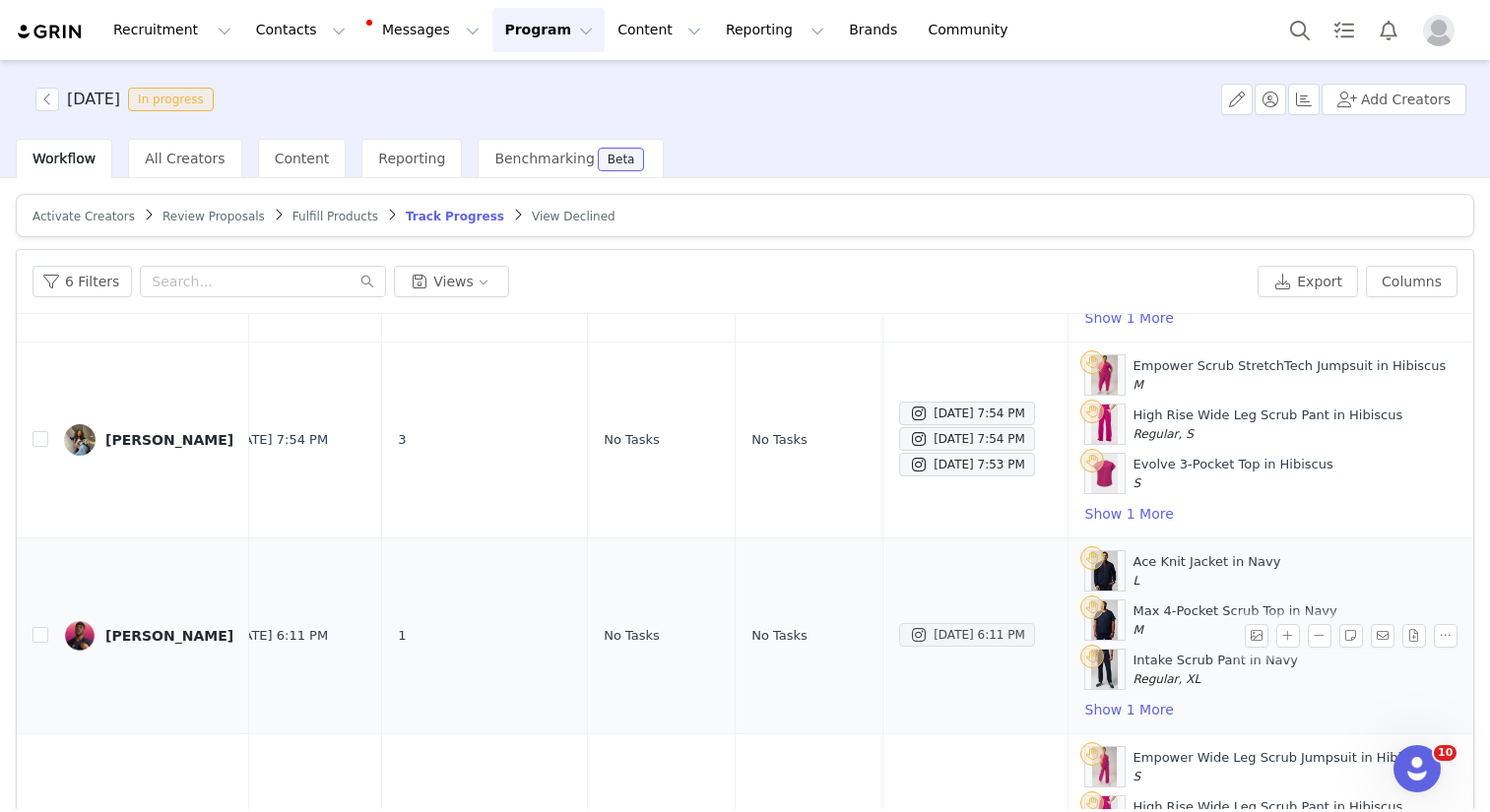
click at [910, 637] on div "Sep 14, 2025 6:11 PM" at bounding box center [967, 635] width 117 height 24
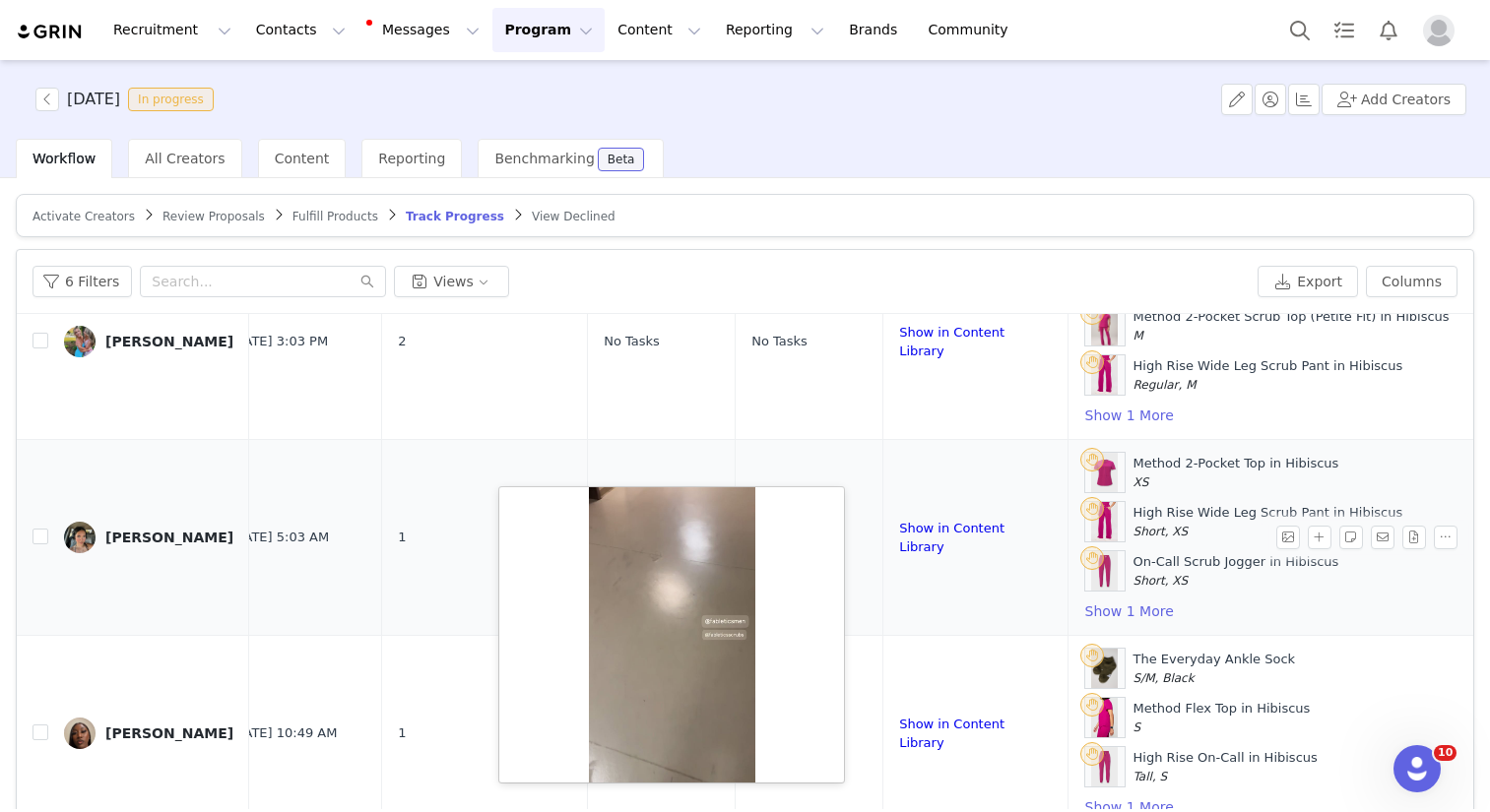
scroll to position [95, 0]
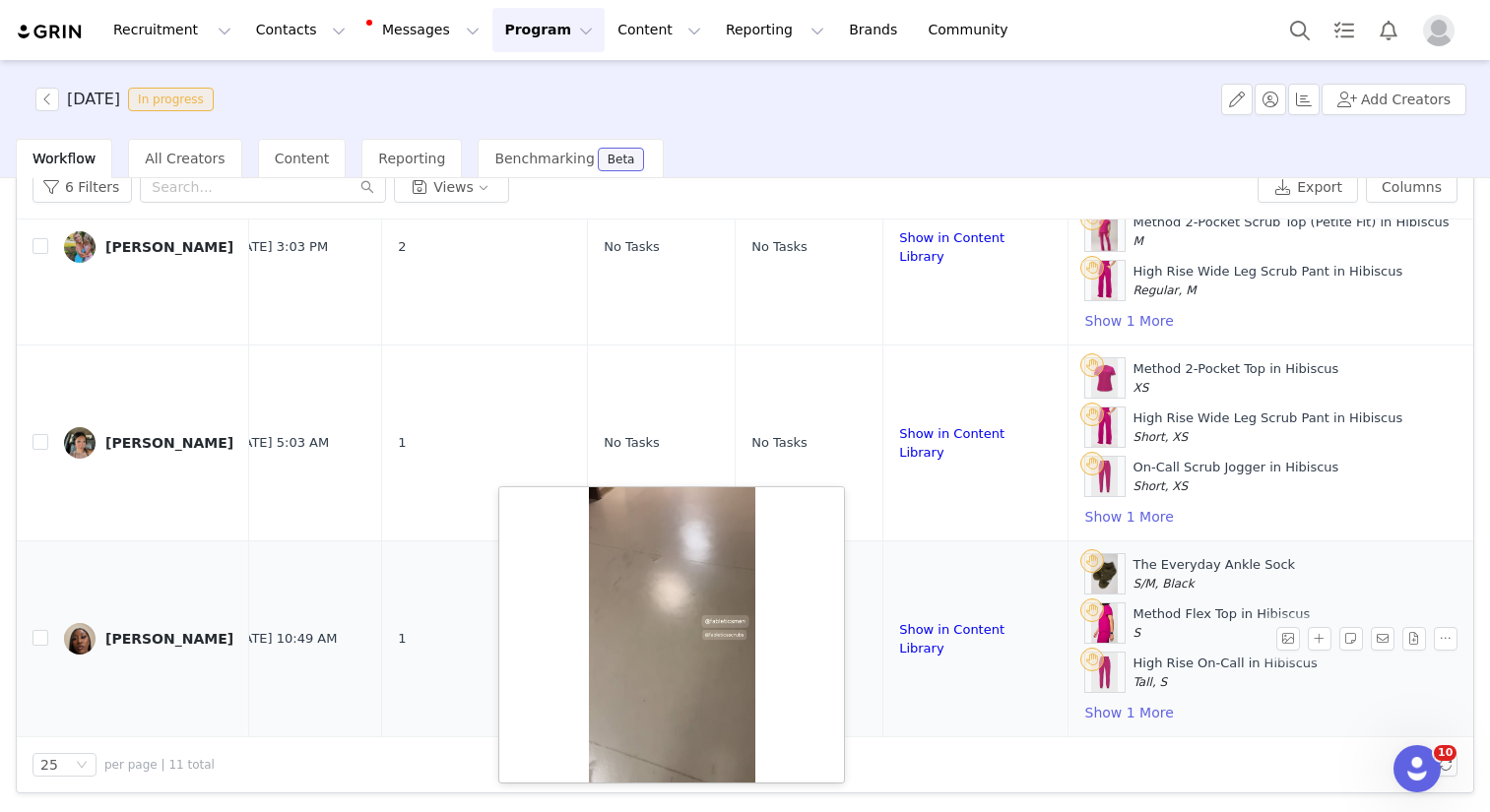
click at [997, 685] on td "Show in Content Library" at bounding box center [975, 639] width 184 height 196
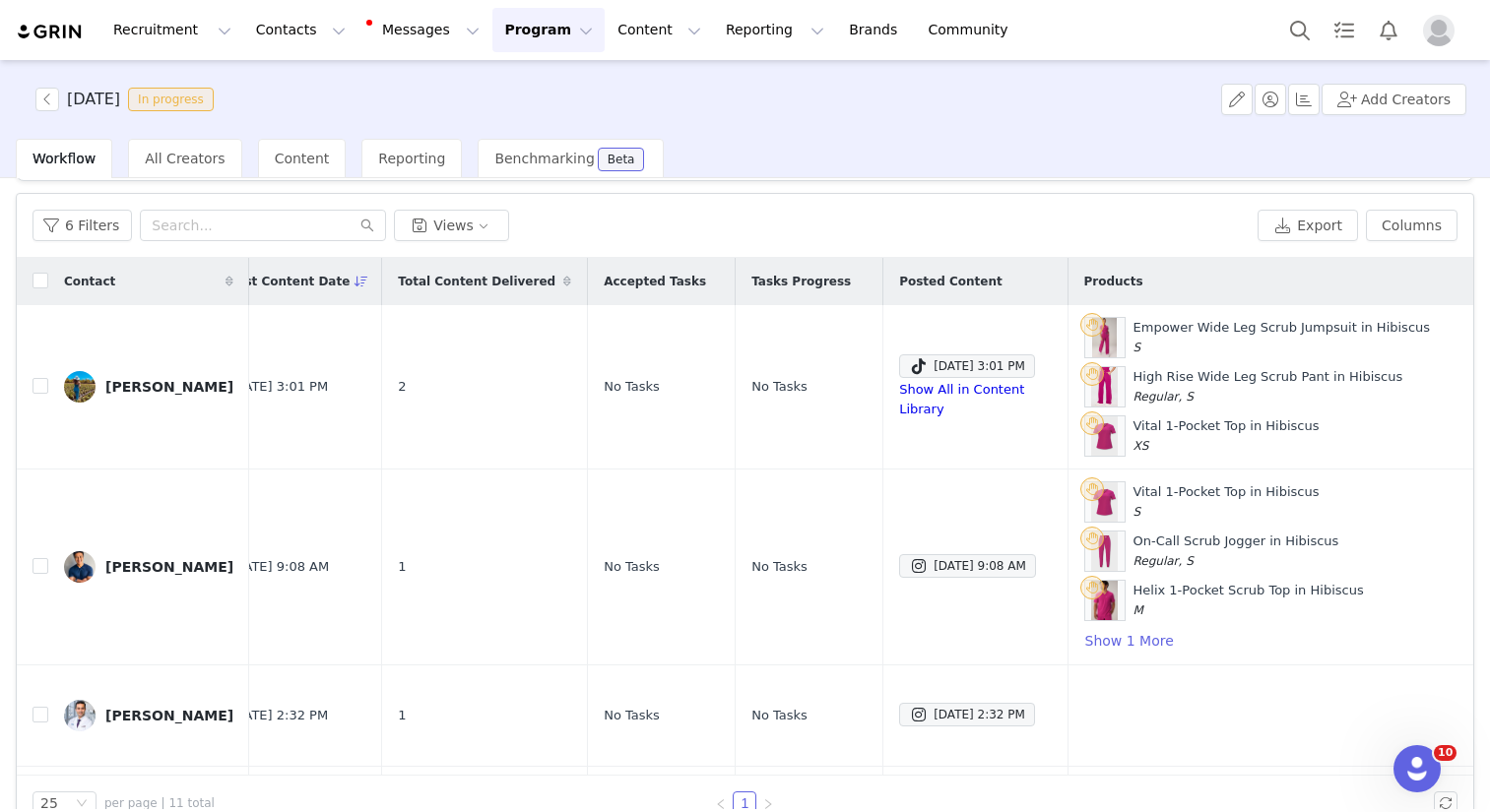
scroll to position [0, 0]
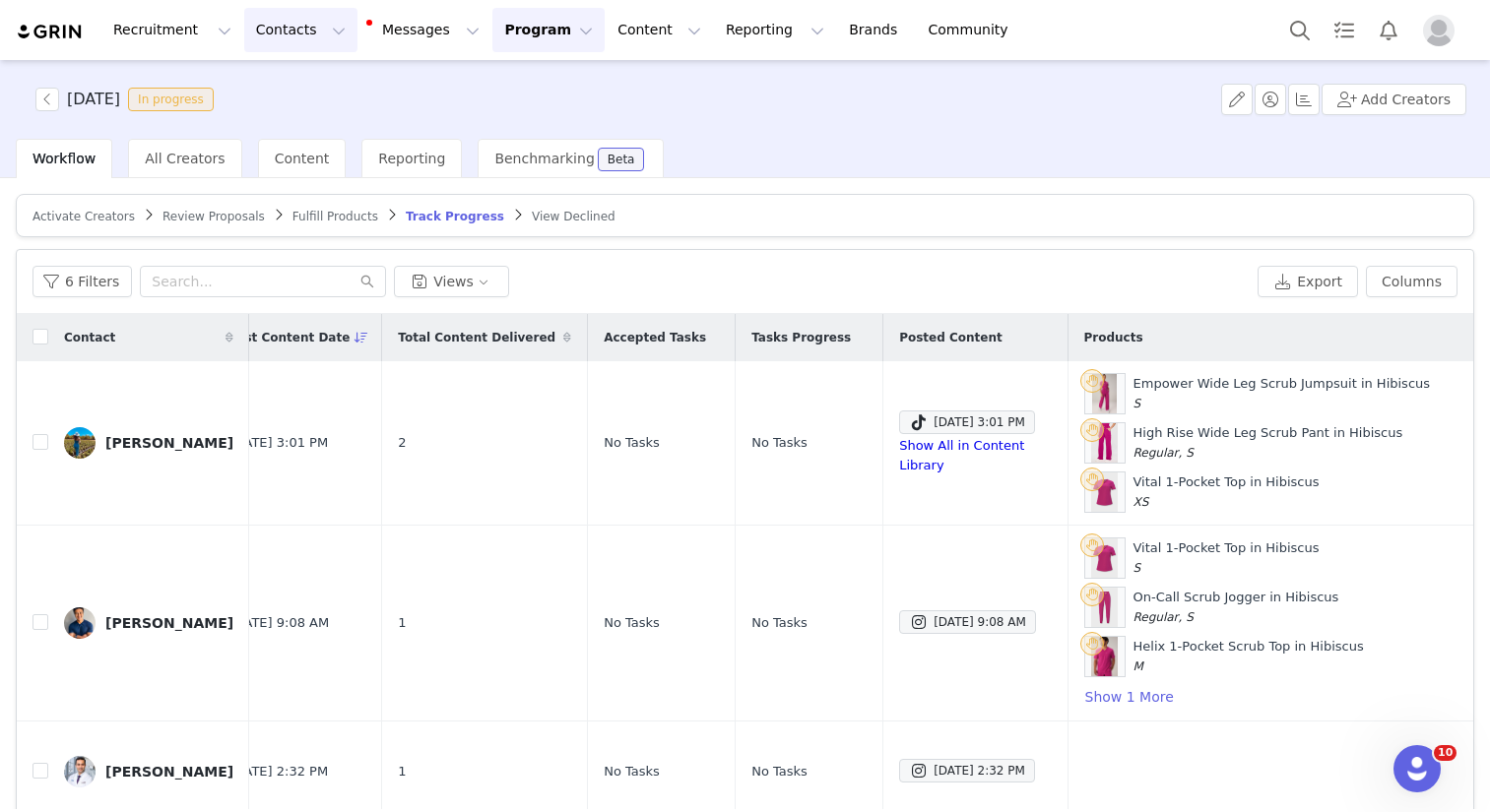
click at [295, 48] on button "Contacts Contacts" at bounding box center [300, 30] width 114 height 44
click at [328, 93] on div "Creators" at bounding box center [308, 87] width 132 height 21
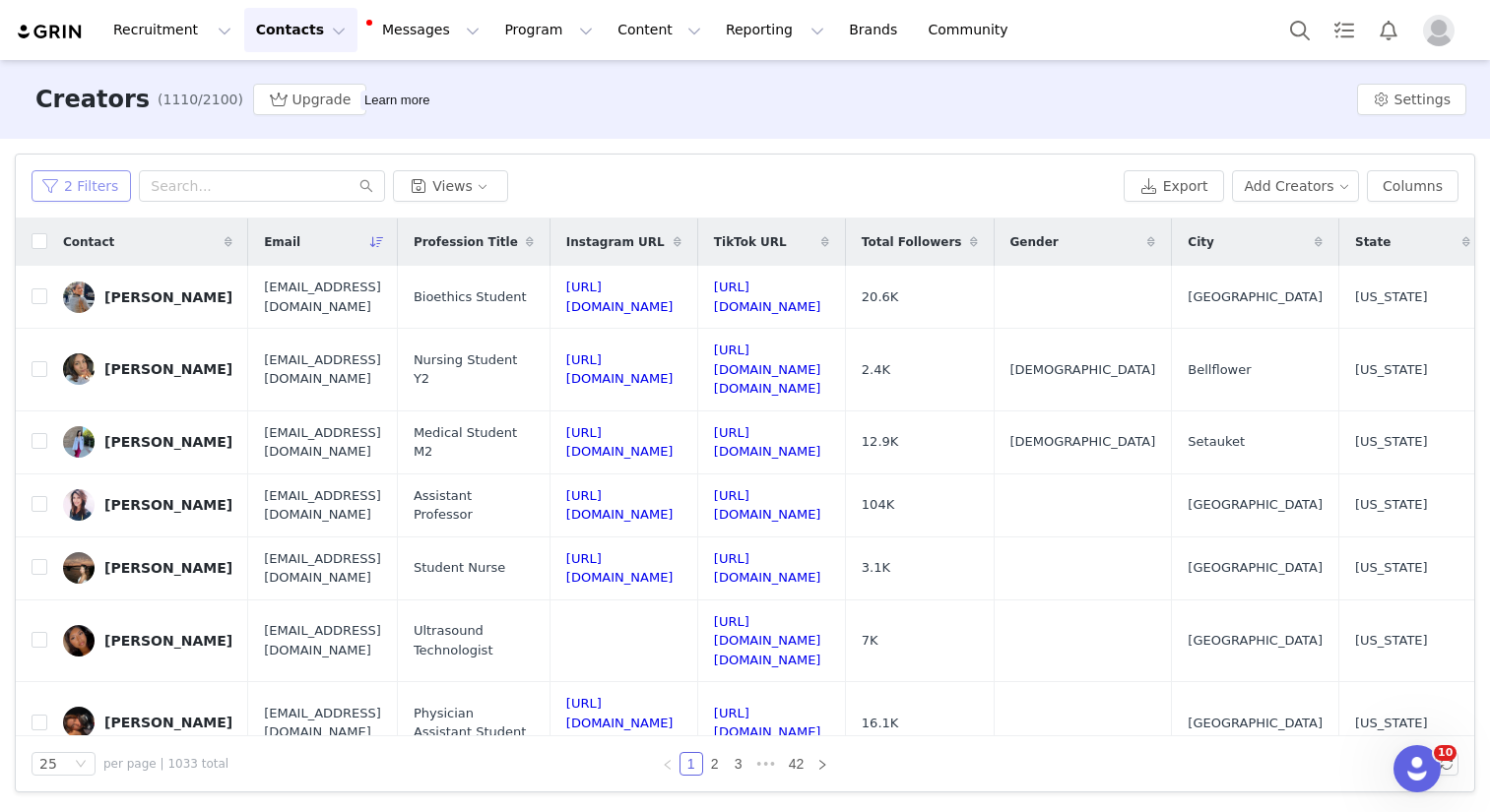
click at [70, 197] on button "2 Filters" at bounding box center [81, 186] width 100 height 32
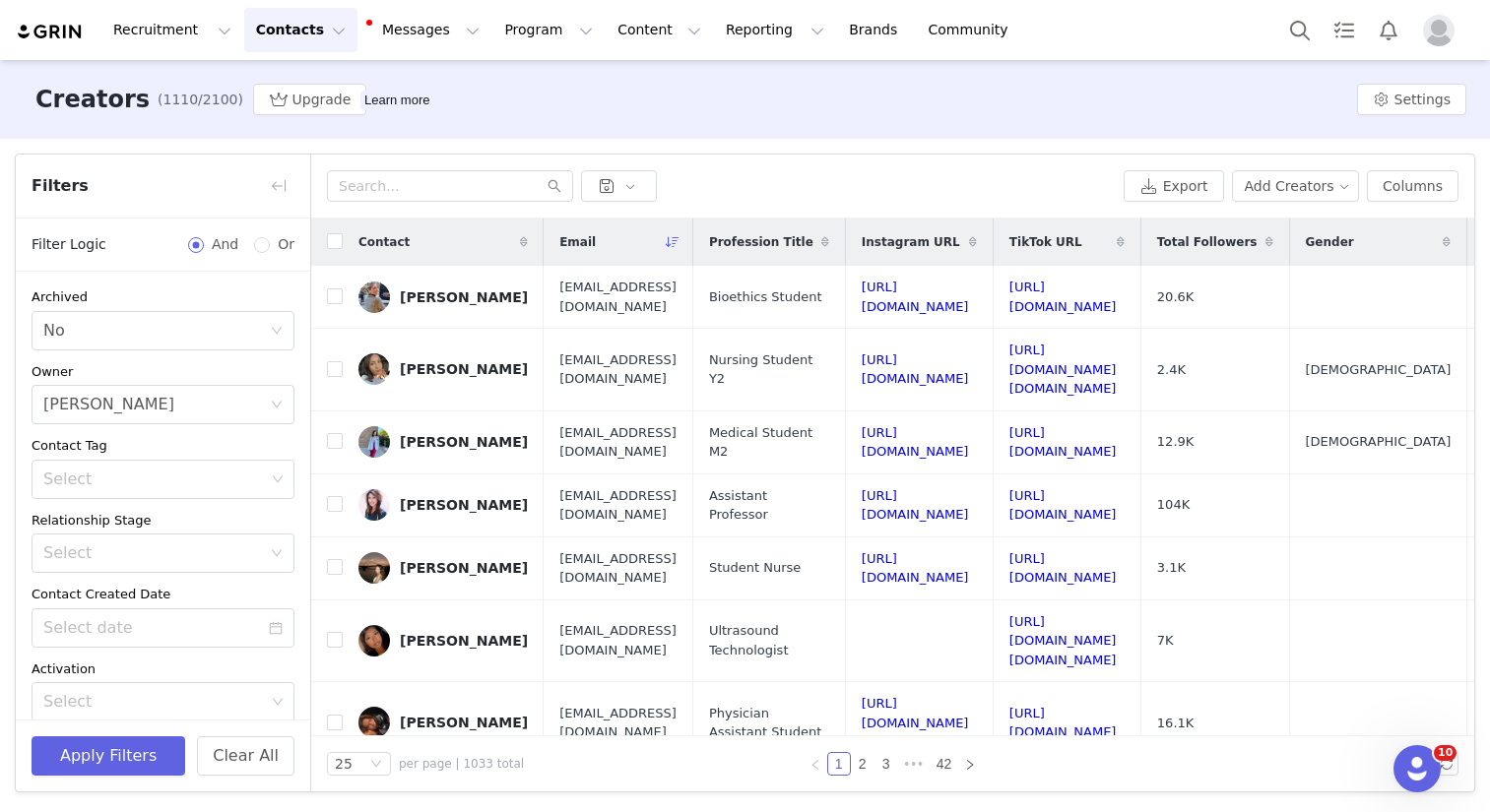
click at [572, 167] on div "Export Add Creators Columns" at bounding box center [892, 186] width 1163 height 64
click at [139, 484] on div "Select" at bounding box center [154, 479] width 221 height 20
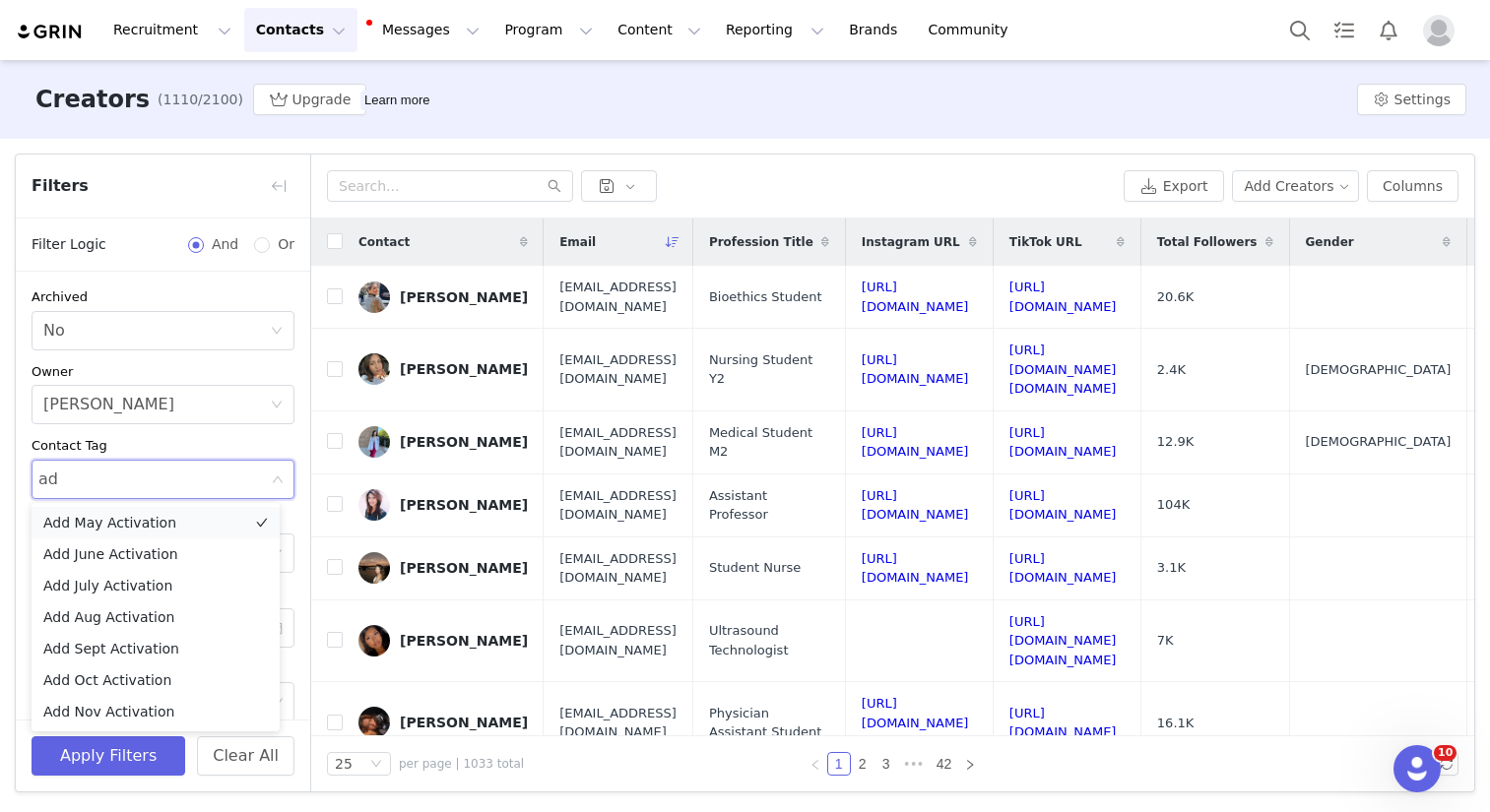
type input "add"
click at [133, 686] on li "Add Oct Activation" at bounding box center [155, 681] width 248 height 32
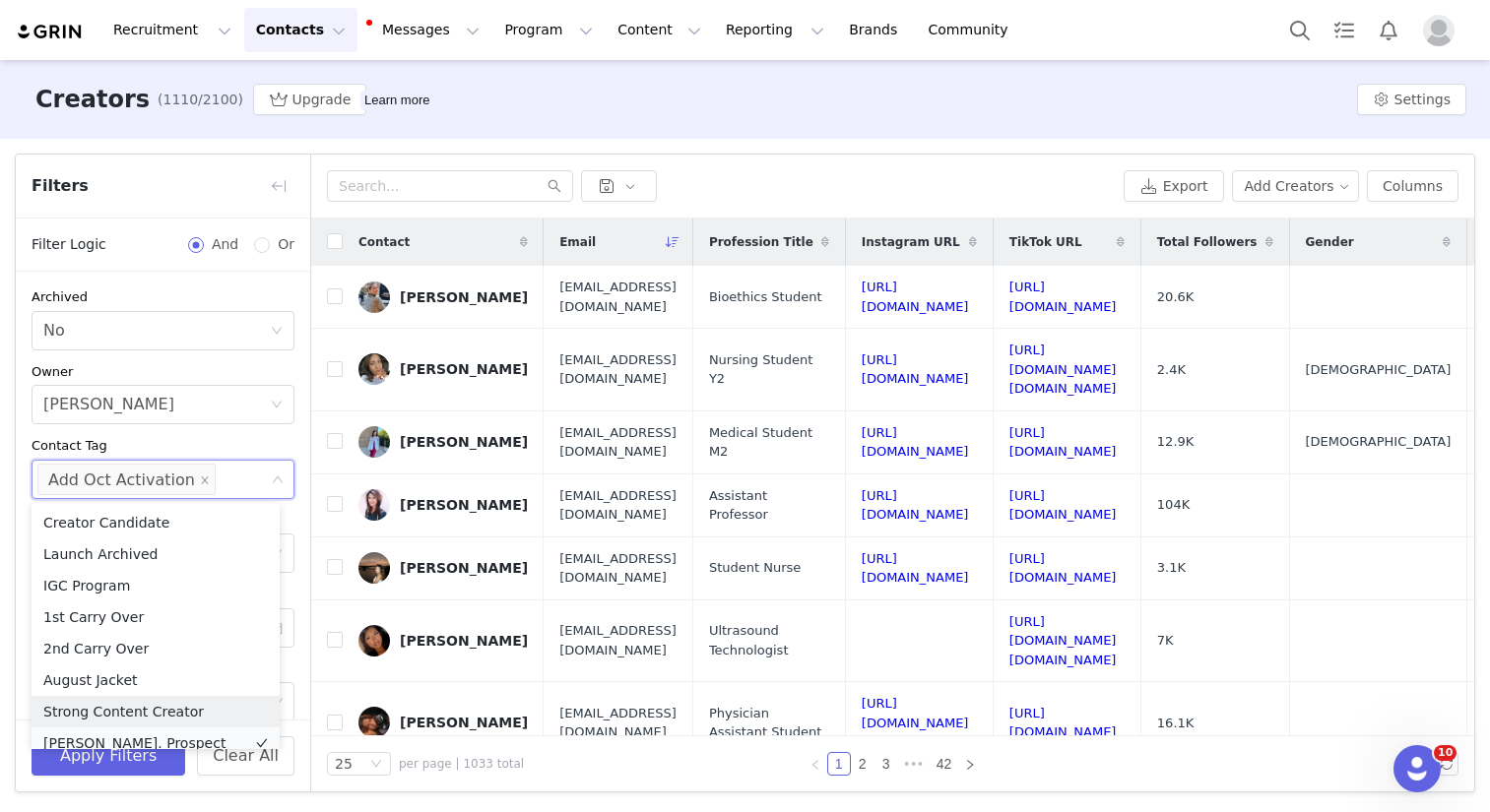
scroll to position [10, 0]
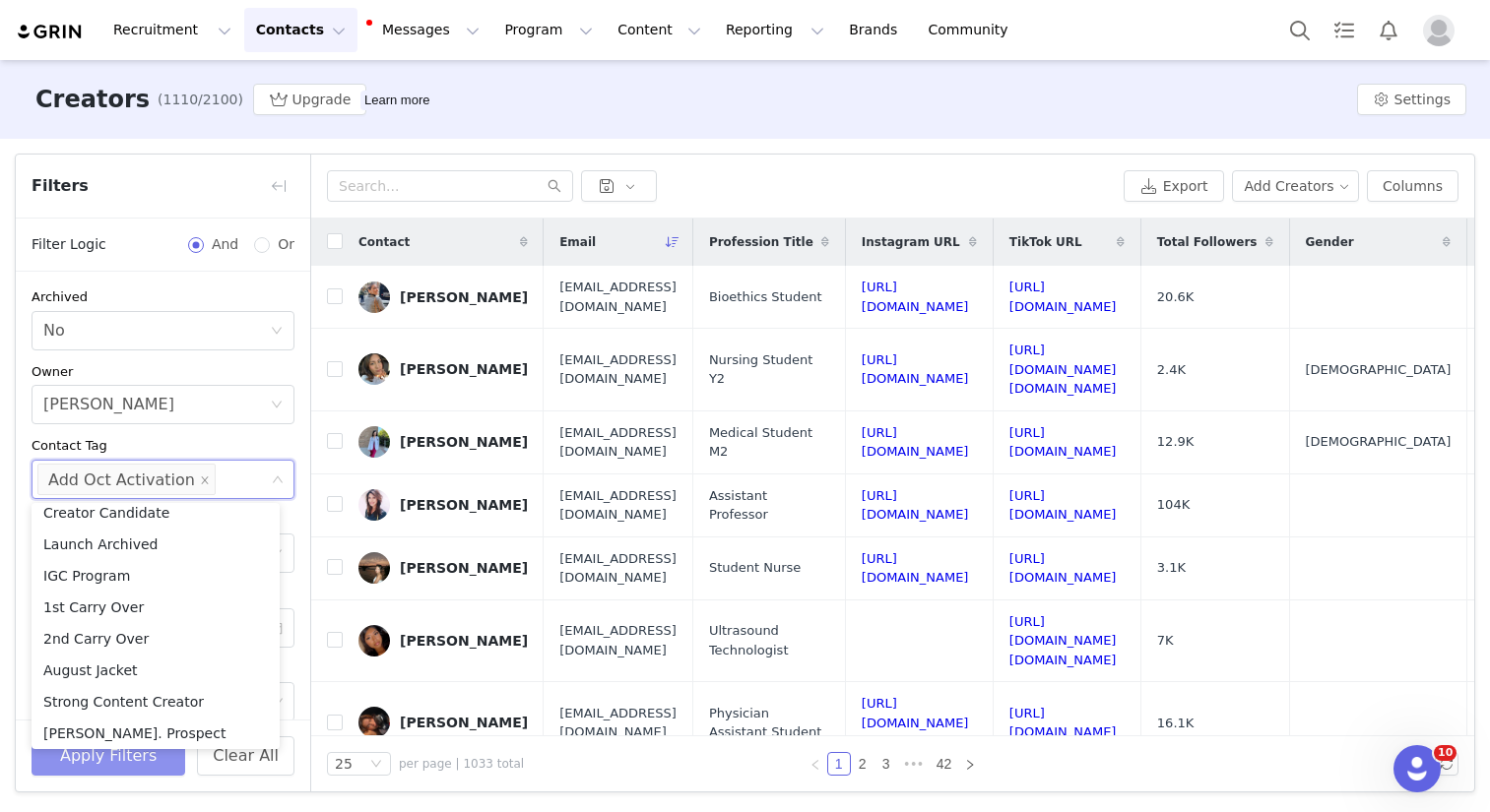
click at [116, 765] on button "Apply Filters" at bounding box center [108, 757] width 153 height 40
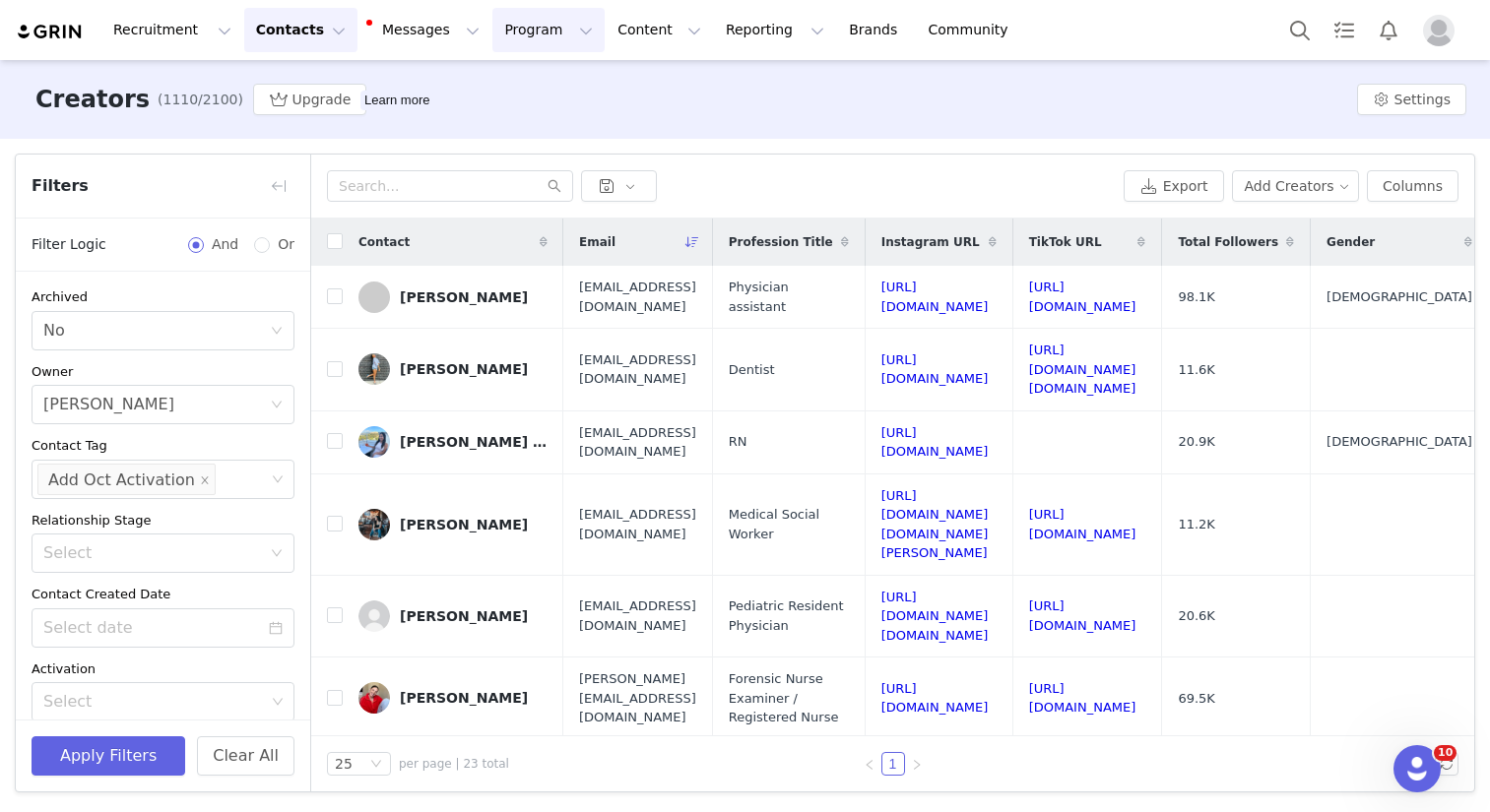
click at [523, 30] on button "Program Program" at bounding box center [548, 30] width 113 height 44
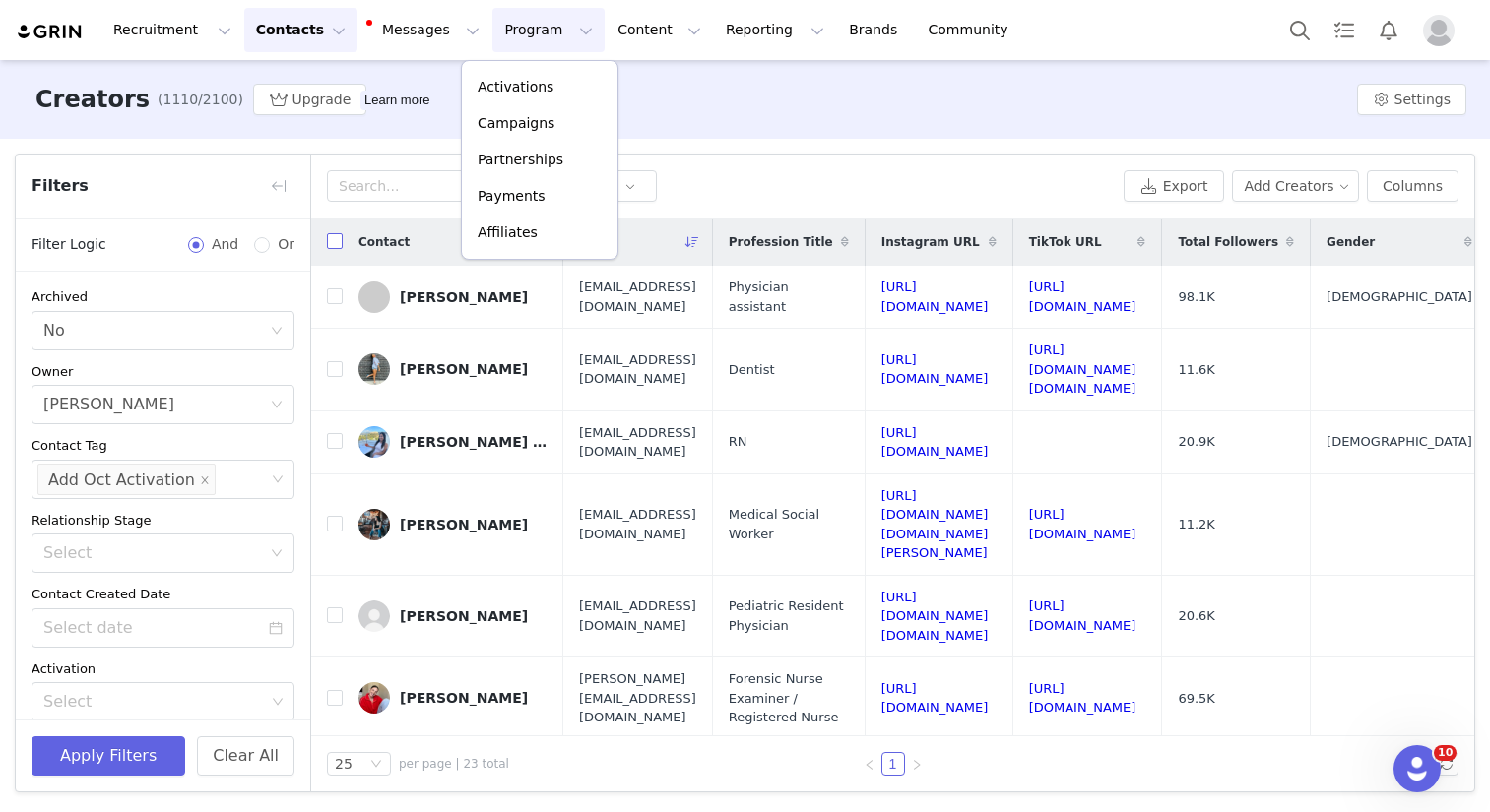
click at [336, 242] on input "checkbox" at bounding box center [335, 241] width 16 height 16
checkbox input "true"
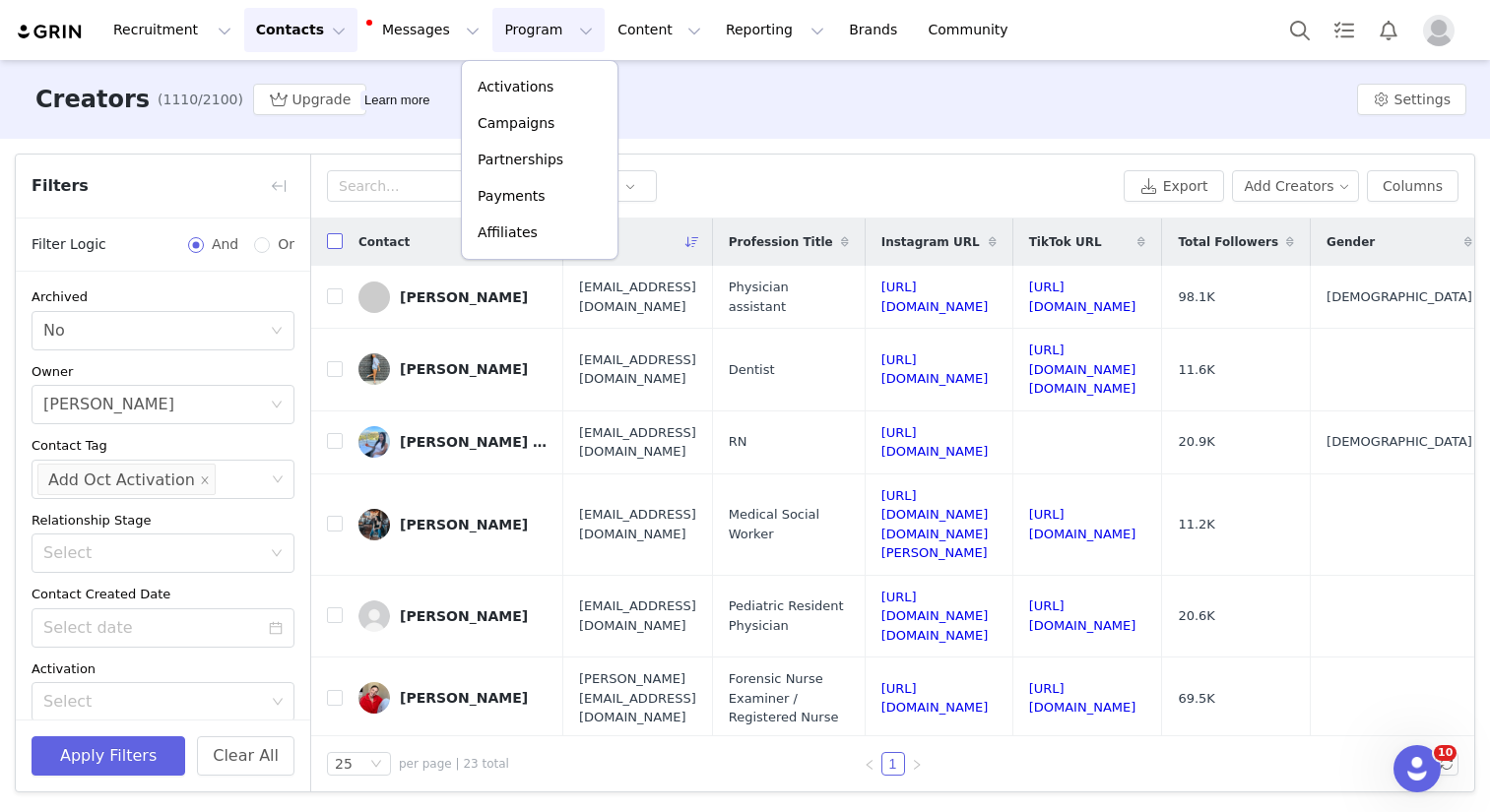
checkbox input "true"
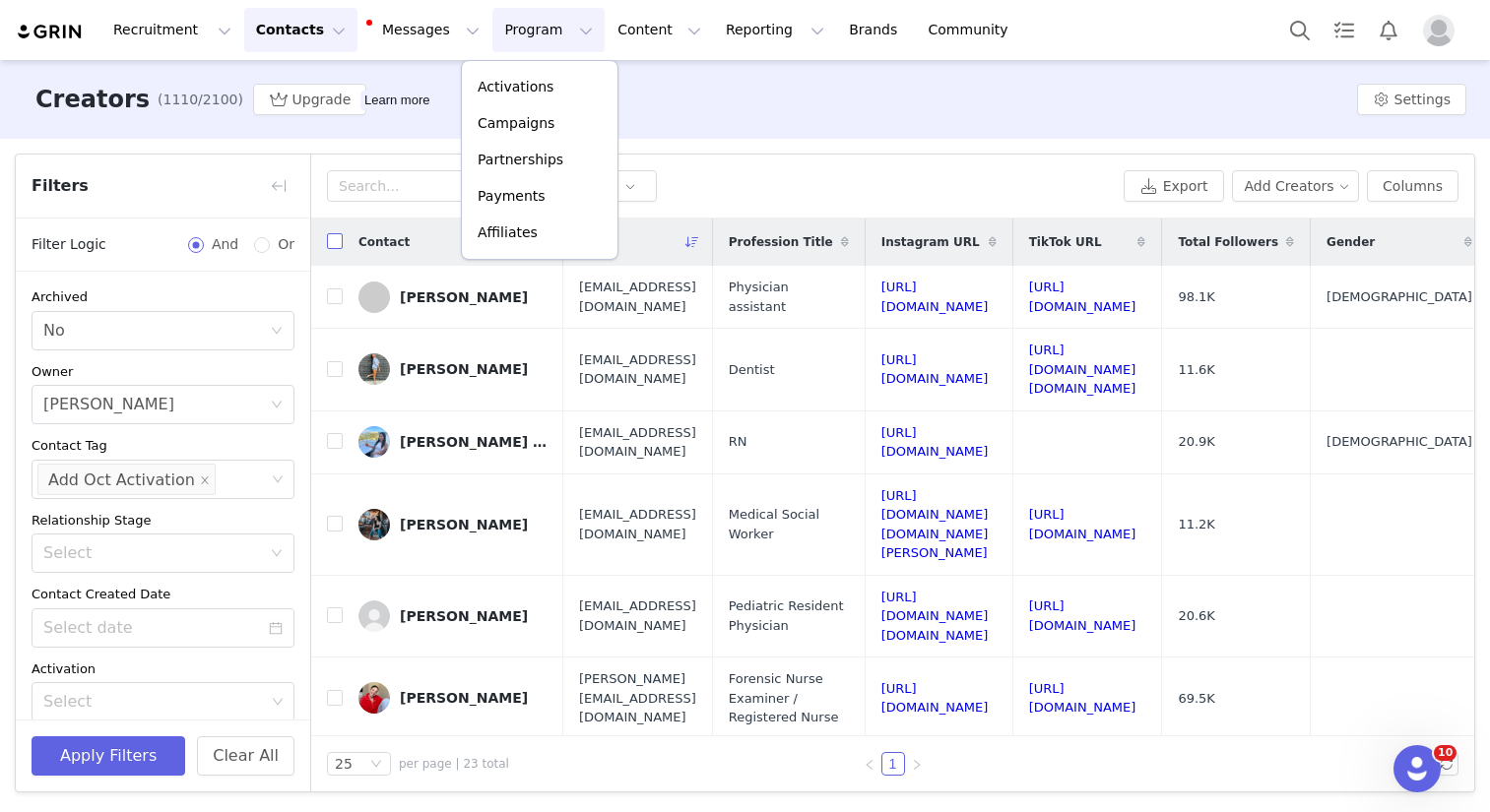
checkbox input "true"
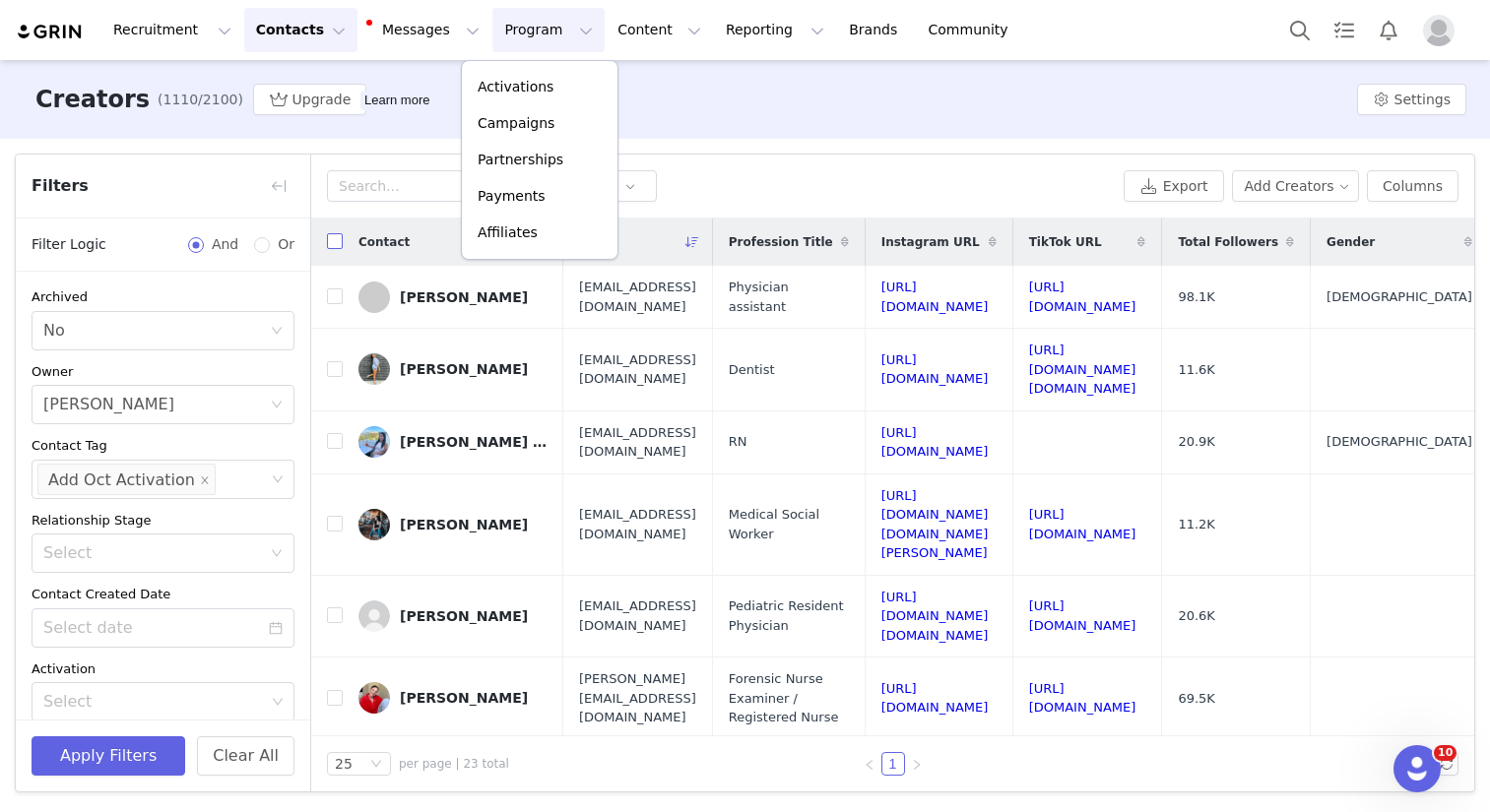
checkbox input "true"
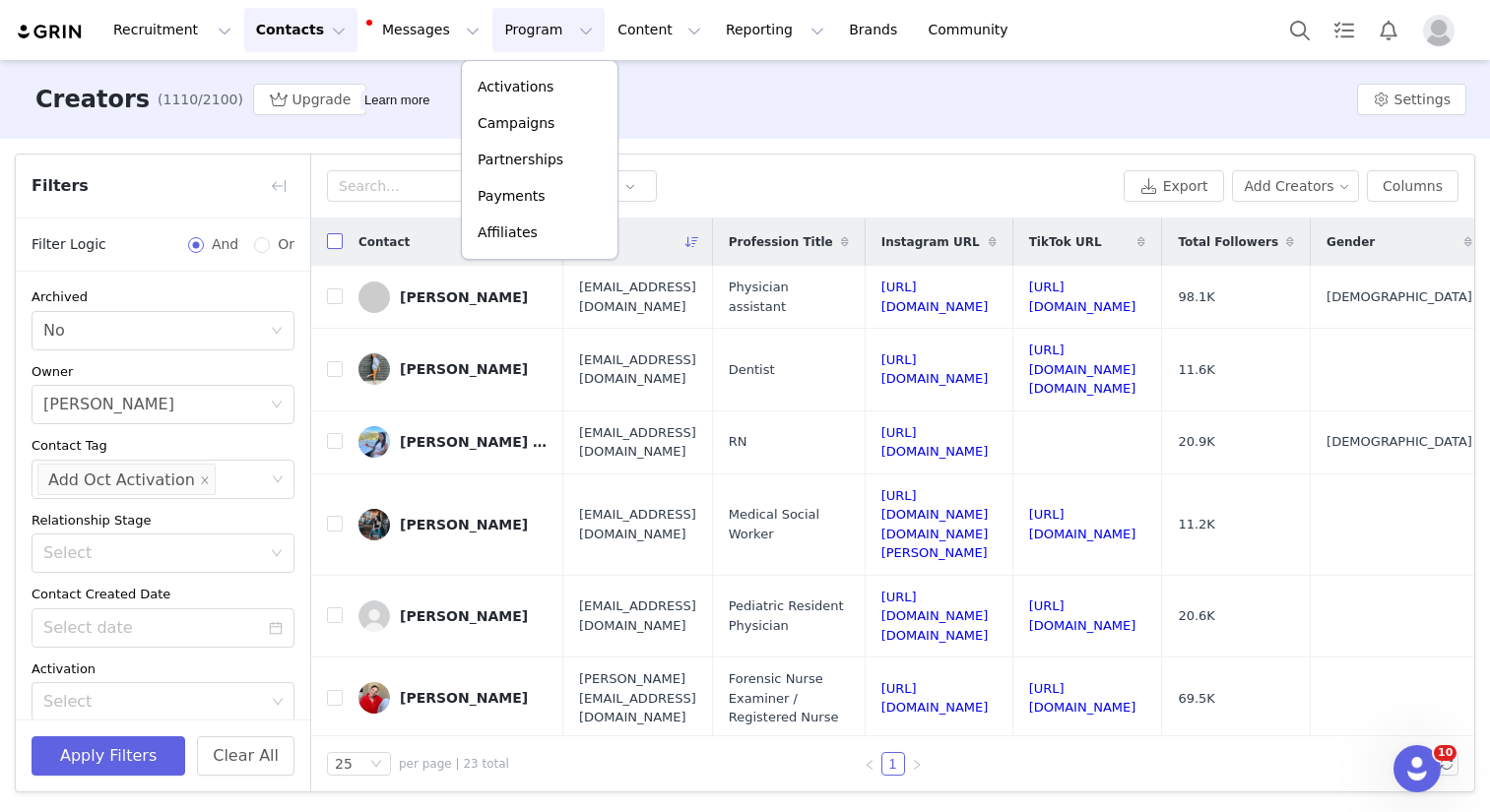
checkbox input "true"
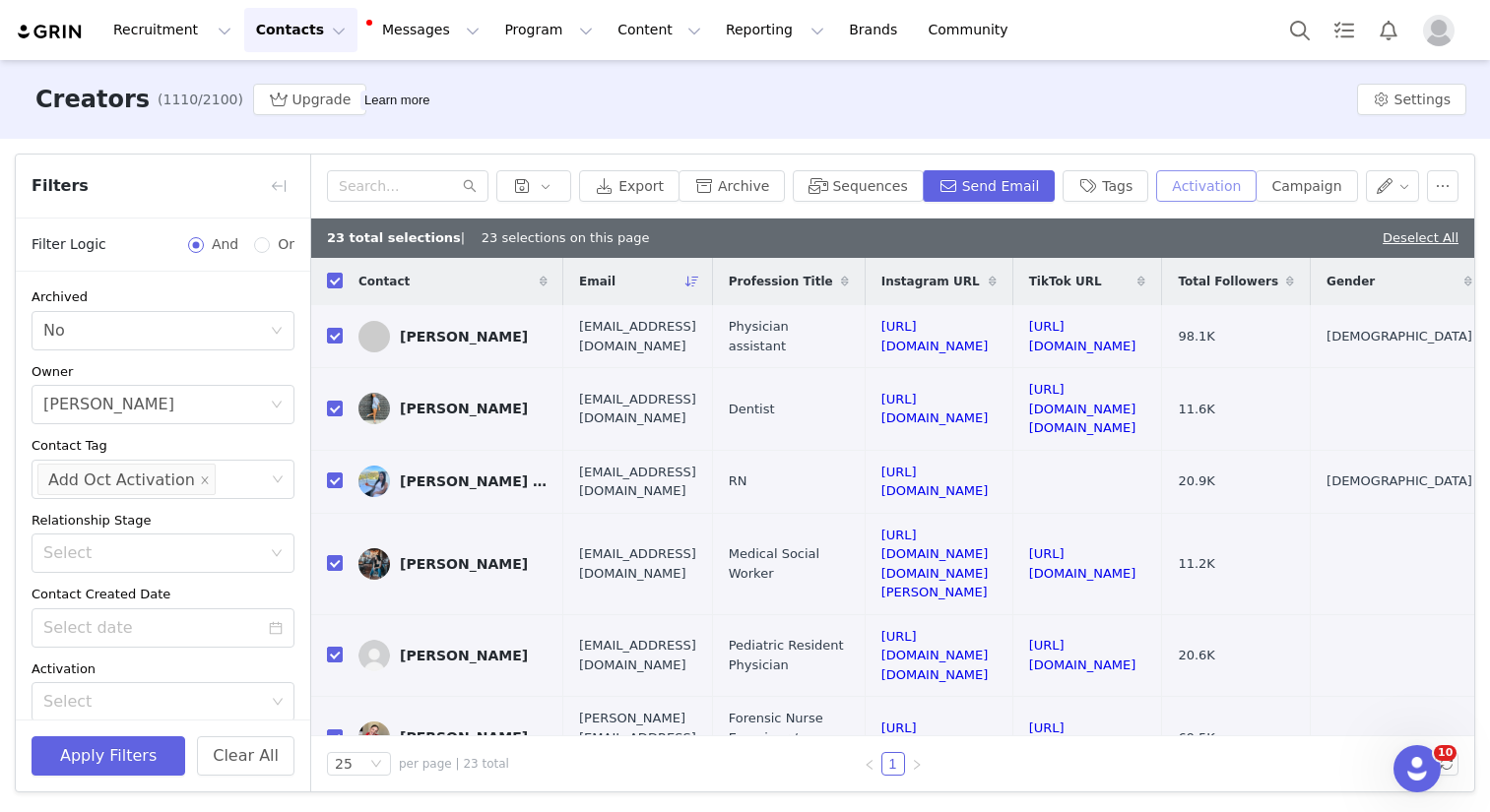
click at [1190, 189] on button "Activation" at bounding box center [1206, 186] width 101 height 32
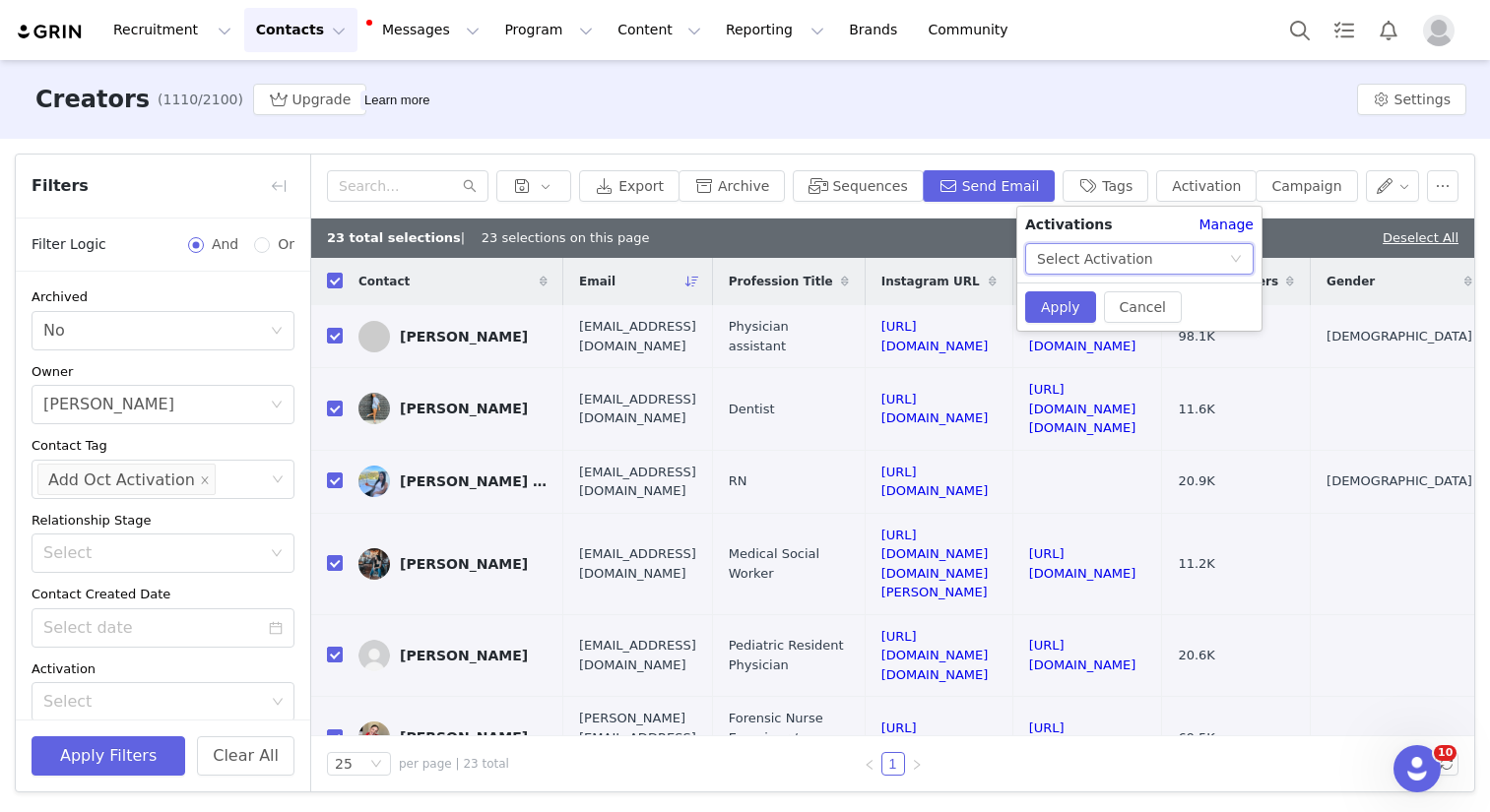
click at [1139, 247] on div "Select Activation" at bounding box center [1095, 259] width 117 height 30
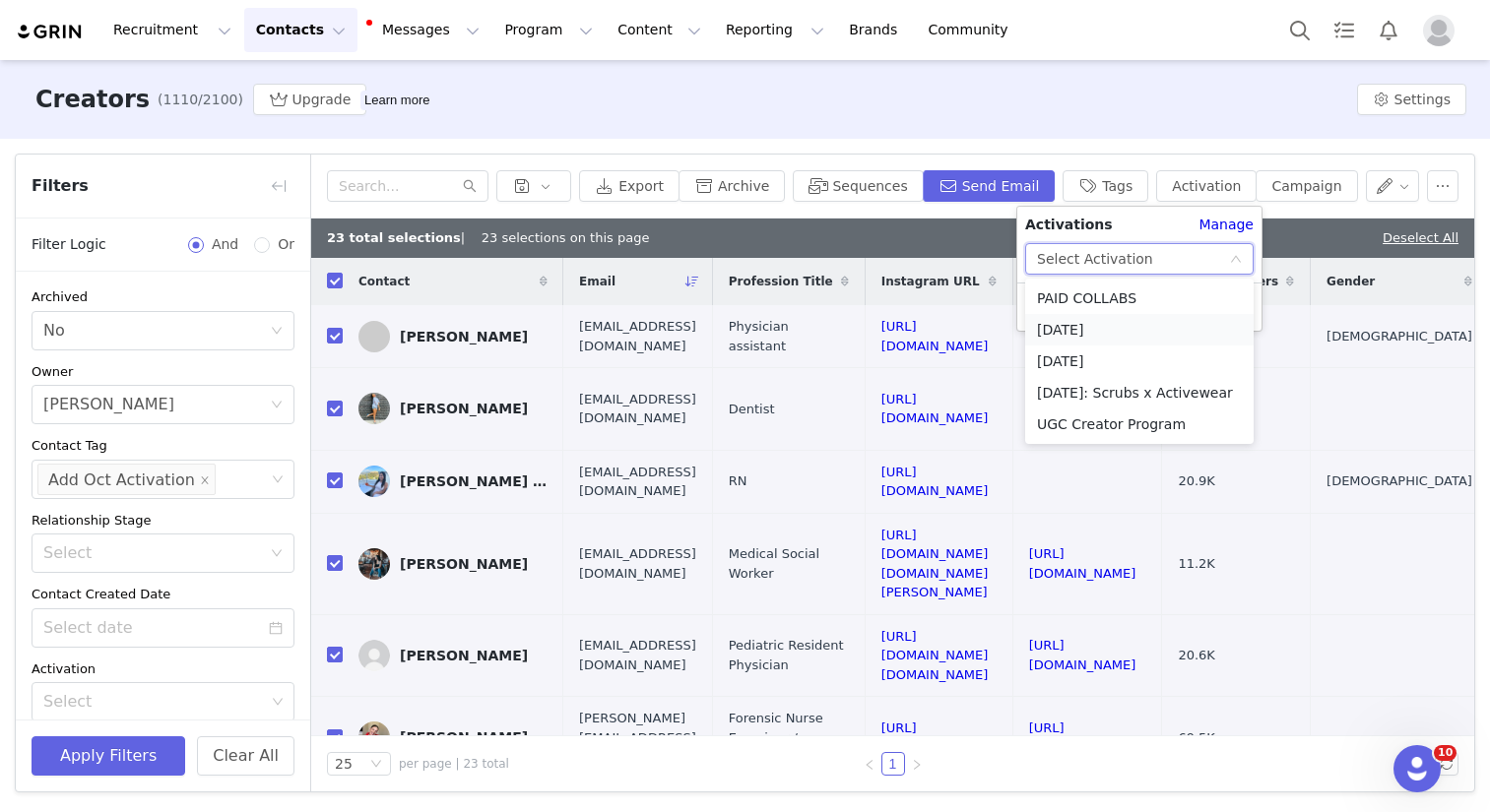
click at [1121, 328] on li "[DATE]" at bounding box center [1139, 330] width 228 height 32
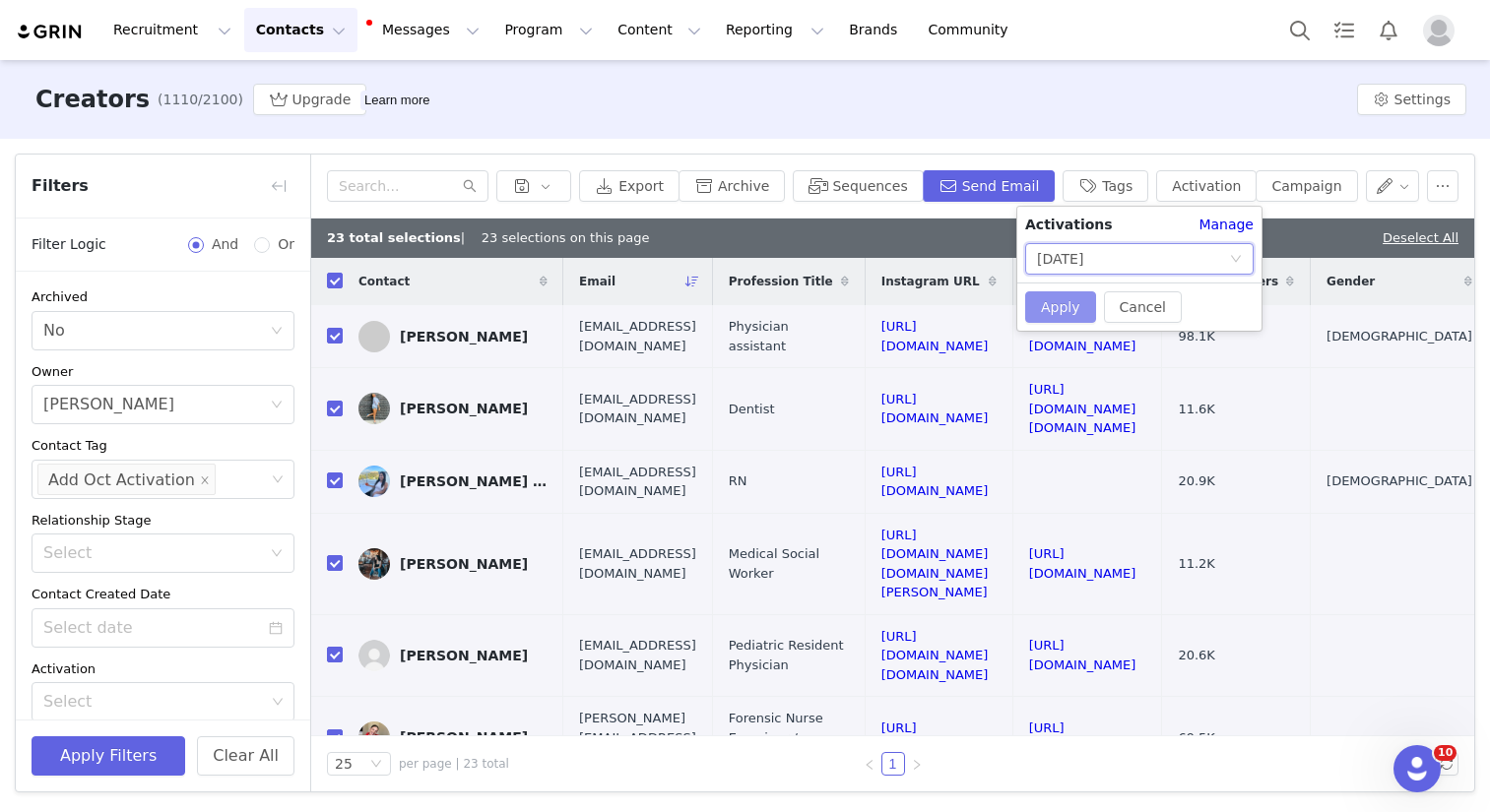
click at [1045, 309] on button "Apply" at bounding box center [1061, 307] width 71 height 32
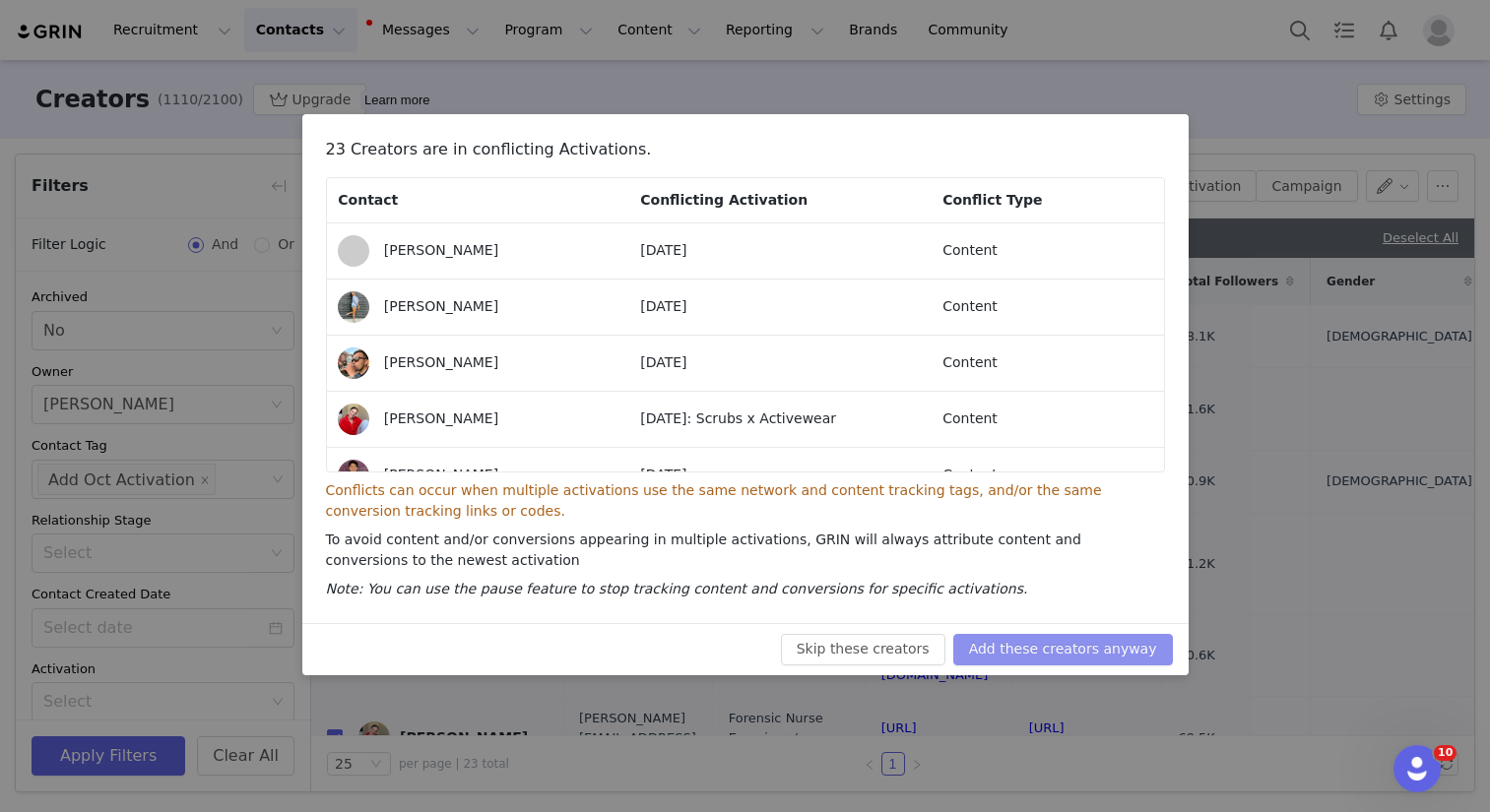
click at [1035, 649] on button "Add these creators anyway" at bounding box center [1063, 650] width 219 height 32
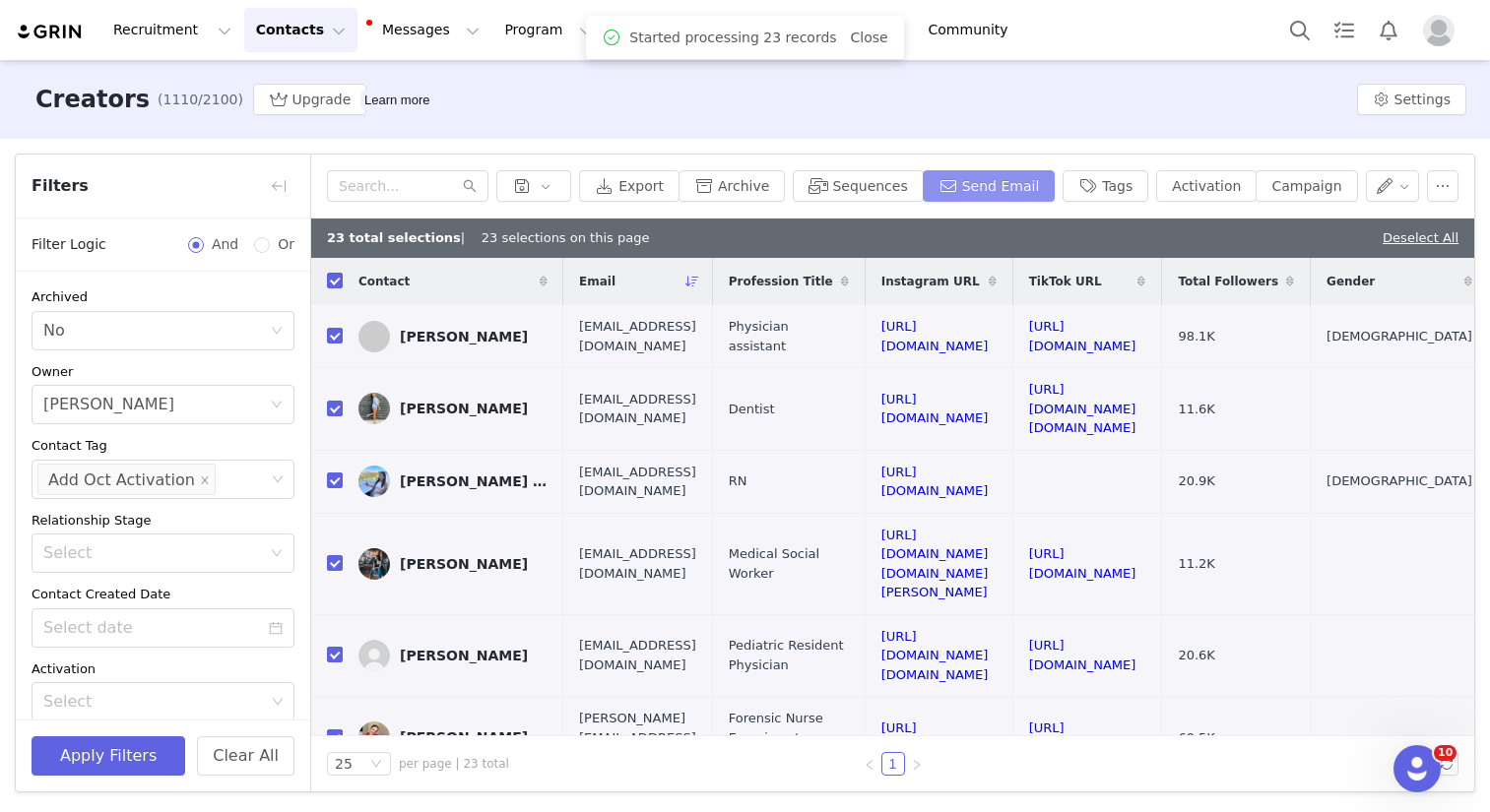
click at [1007, 189] on button "Send Email" at bounding box center [989, 186] width 133 height 32
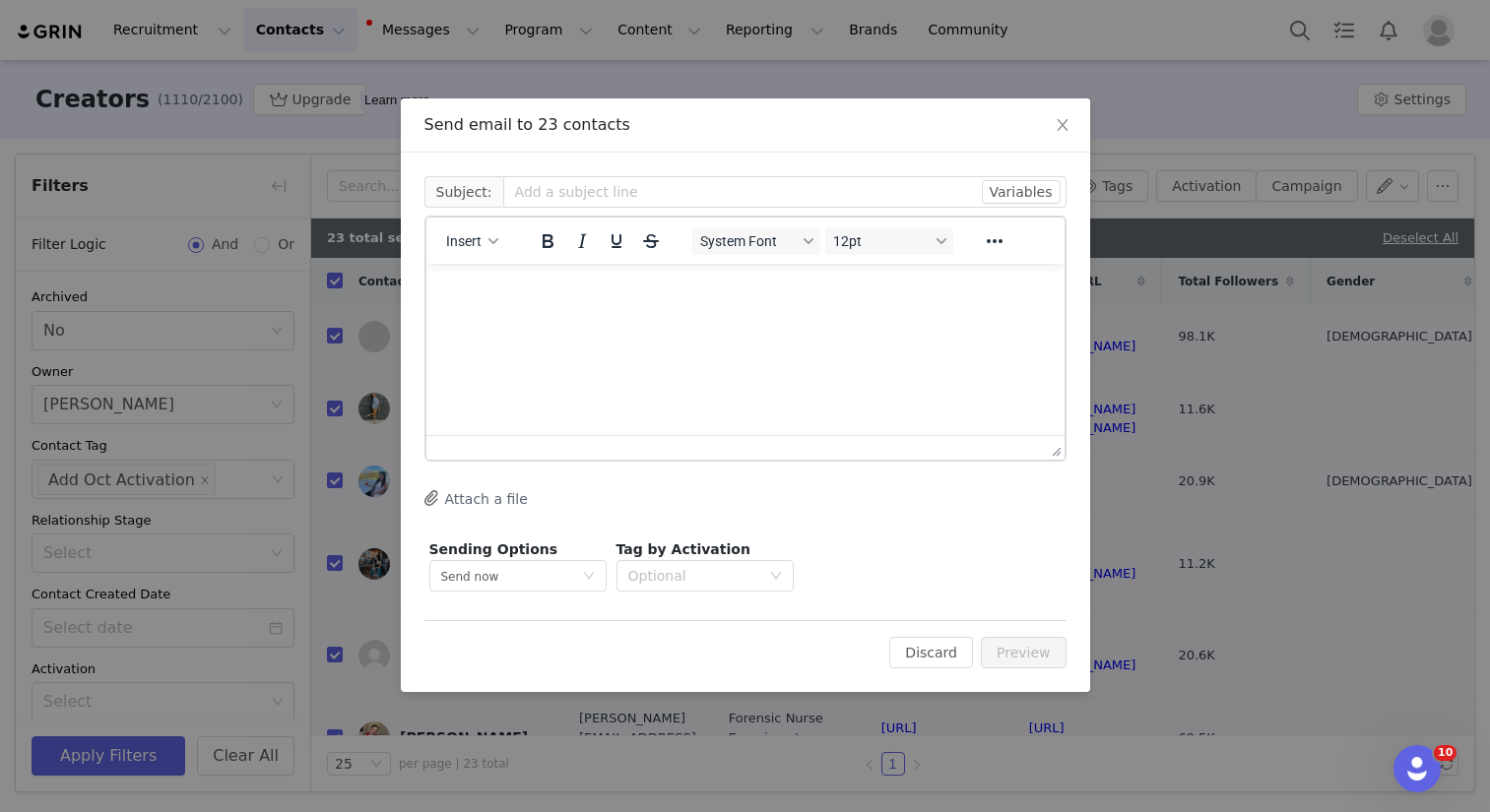
scroll to position [0, 0]
click at [476, 250] on button "Insert" at bounding box center [472, 241] width 68 height 28
click at [487, 268] on div "Insert Template" at bounding box center [542, 276] width 177 height 24
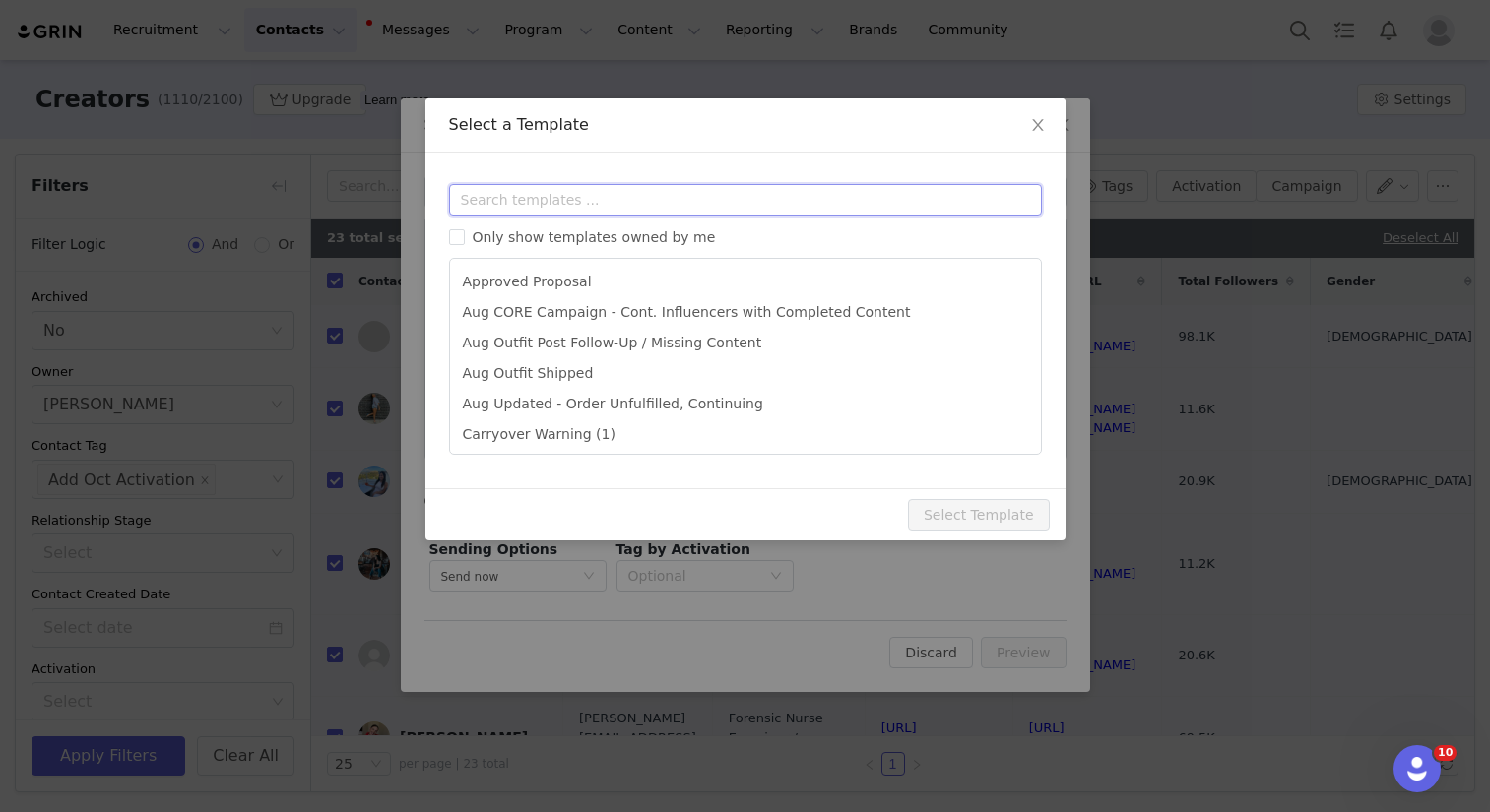
click at [526, 211] on input "text" at bounding box center [745, 200] width 593 height 32
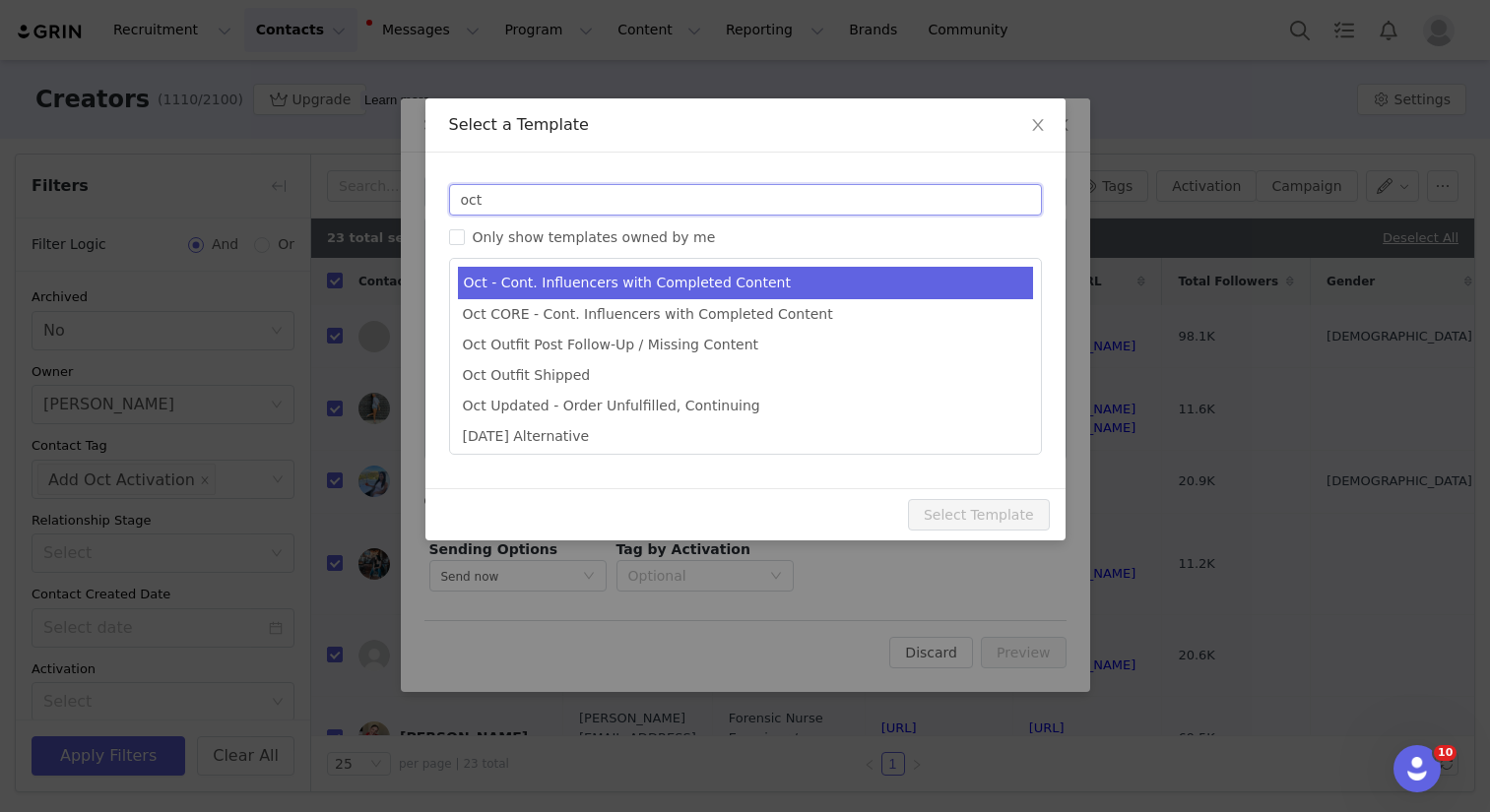
type input "oct"
type input "October Campaign: Moonlight Mauve is Back! | Fabletics Scrubs"
click at [544, 275] on li "Oct - Cont. Influencers with Completed Content" at bounding box center [745, 283] width 575 height 33
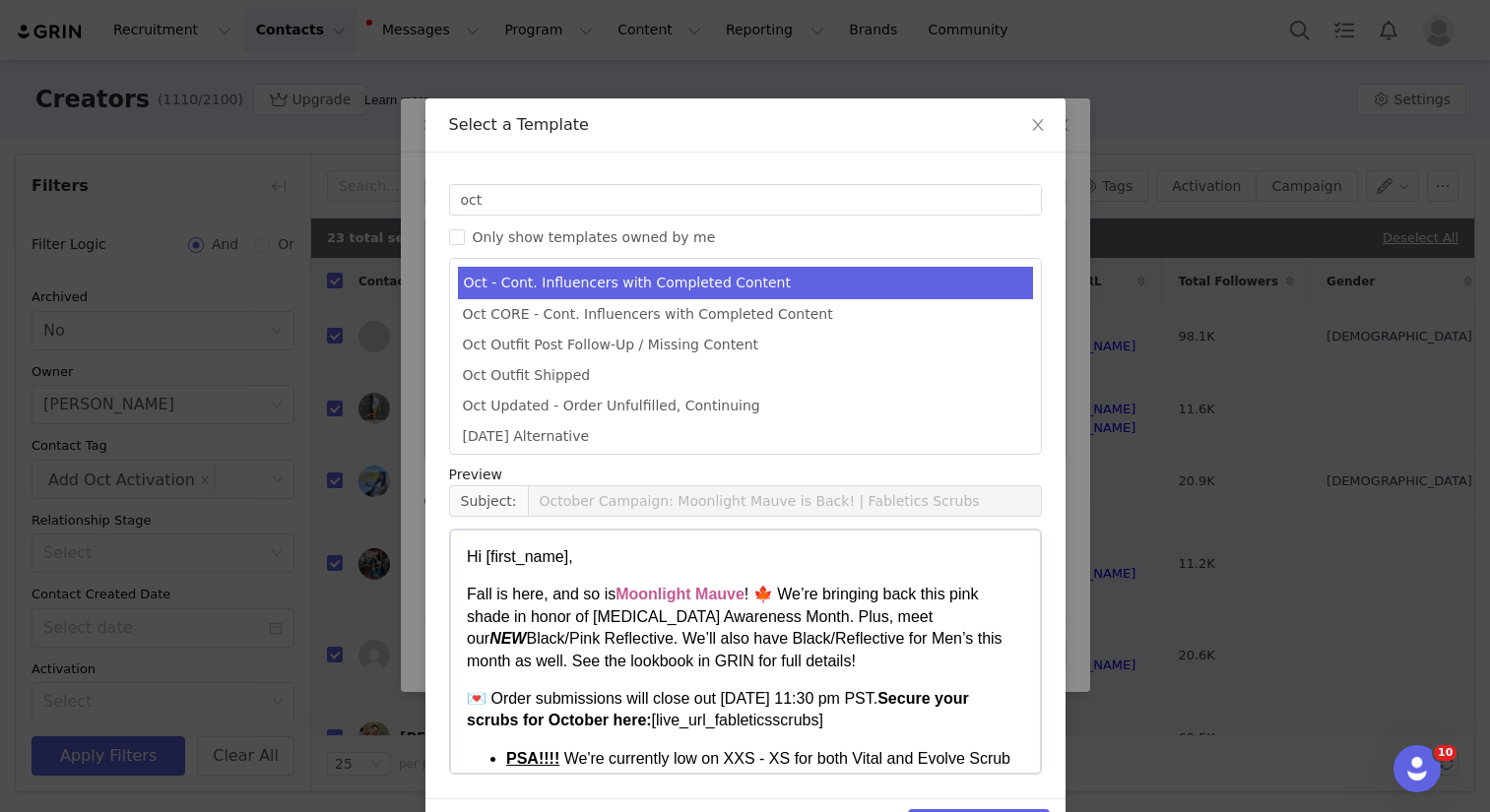
click at [988, 646] on p "Fall is here, and so is Moonlight Mauve ! 🍁 We’re bringing back this pink shade…" at bounding box center [744, 628] width 557 height 89
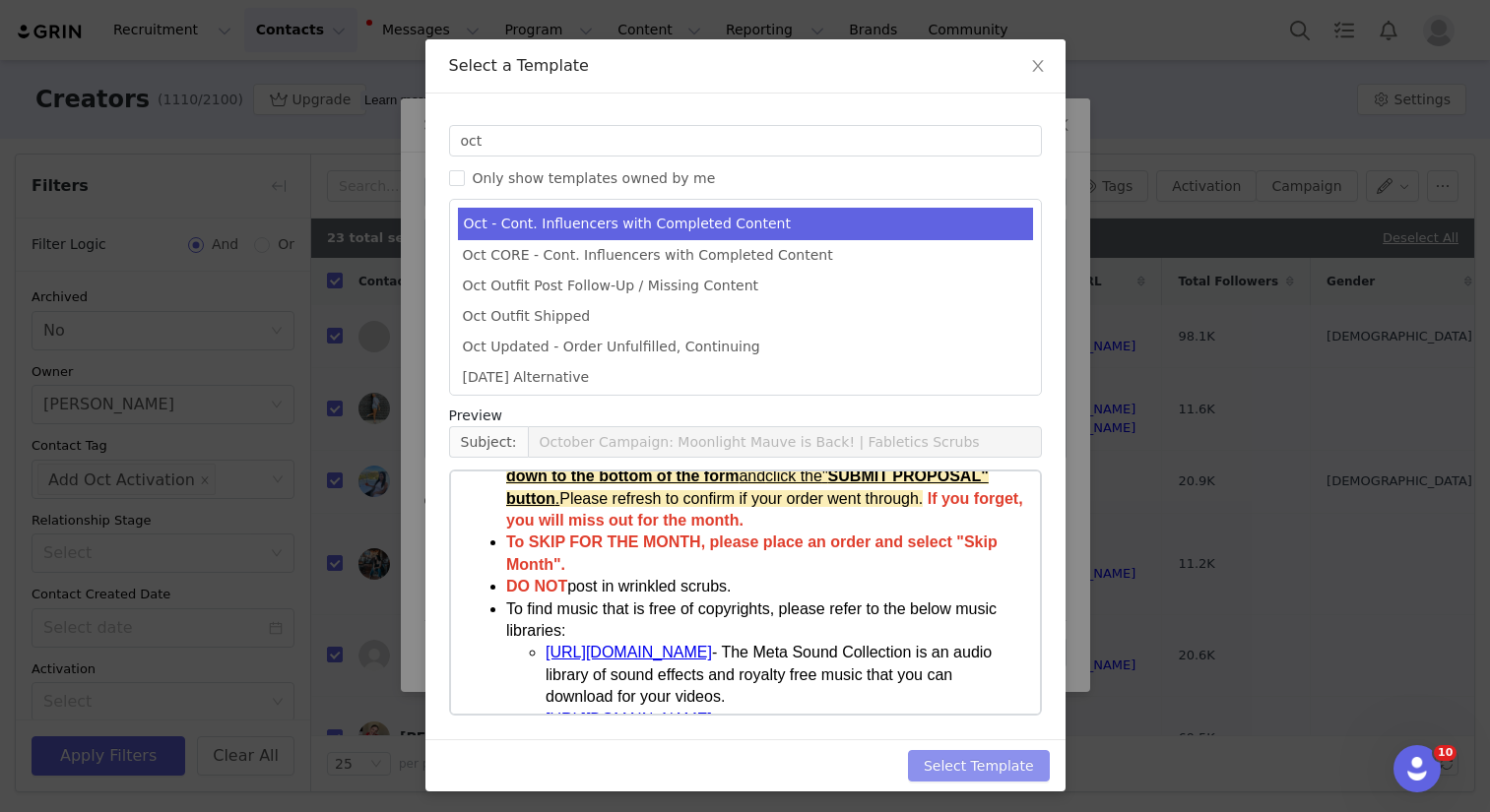
scroll to position [62, 0]
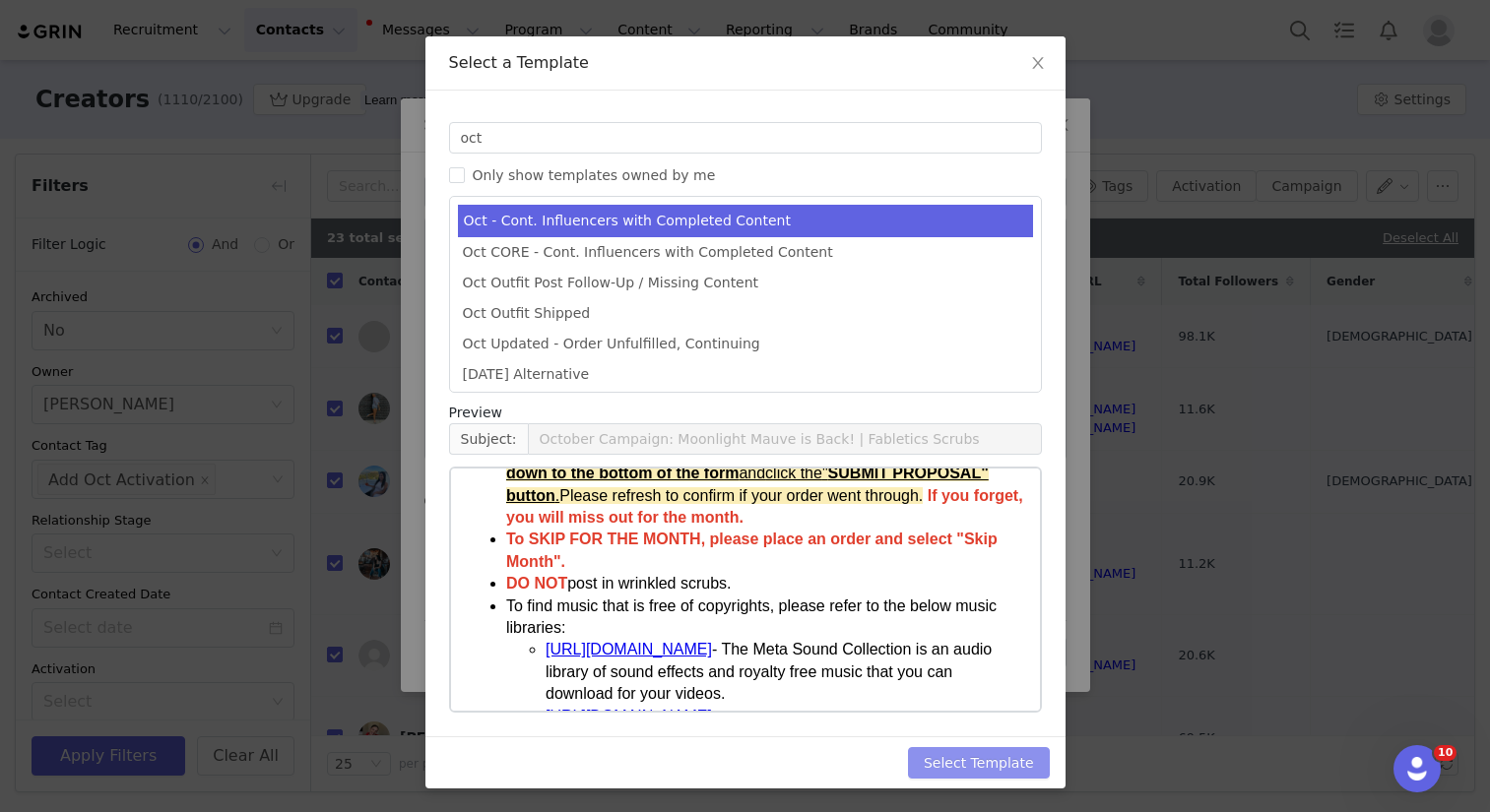
drag, startPoint x: 971, startPoint y: 769, endPoint x: 948, endPoint y: 759, distance: 25.1
click at [969, 768] on button "Select Template" at bounding box center [979, 763] width 142 height 32
type input "October Campaign: Moonlight Mauve is Back! | Fabletics Scrubs"
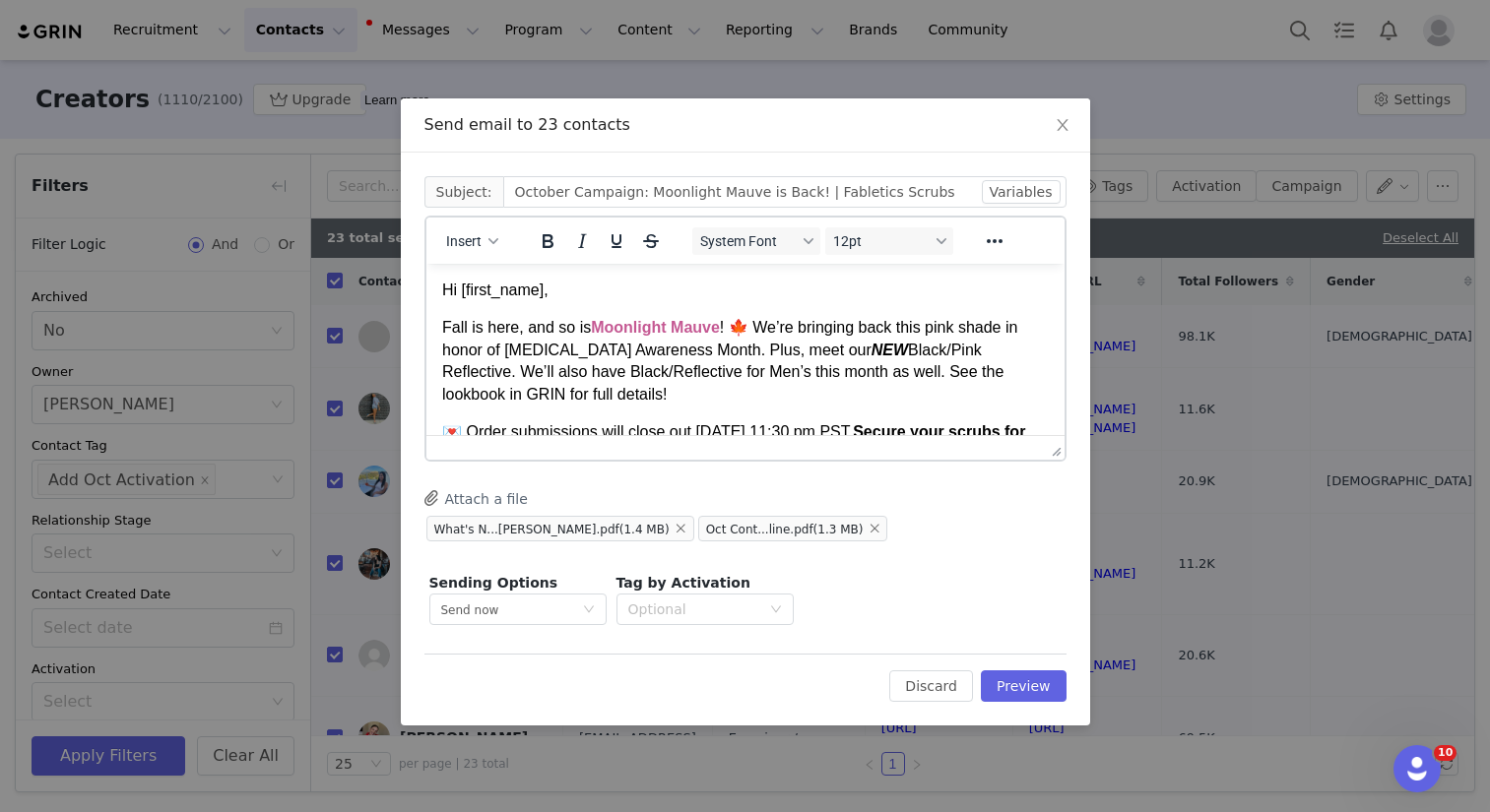
scroll to position [559, 0]
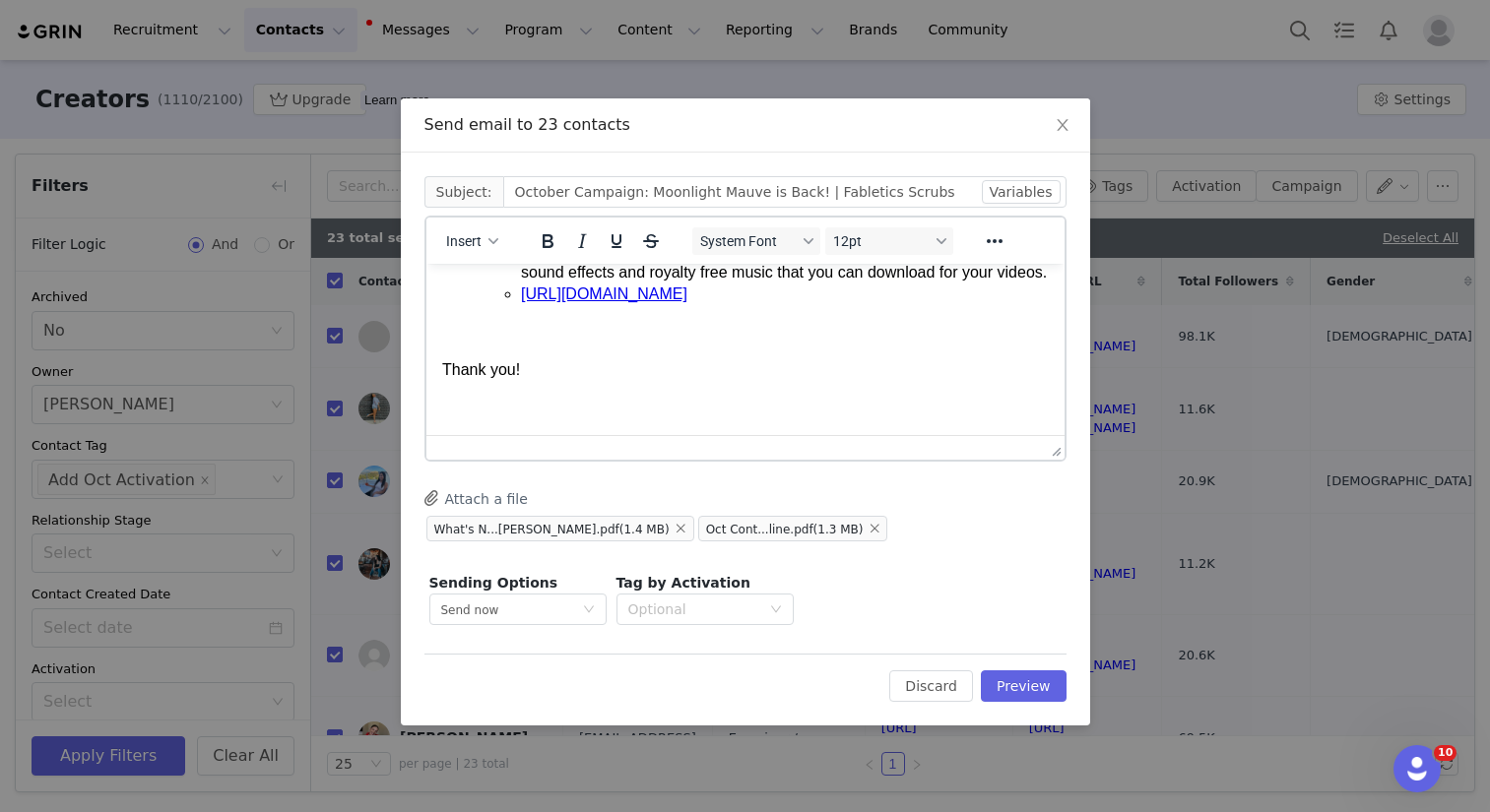
click at [506, 406] on p "Rich Text Area. Press ALT-0 for help." at bounding box center [745, 409] width 607 height 22
click at [484, 416] on p "Rich Text Area. Press ALT-0 for help." at bounding box center [745, 409] width 607 height 22
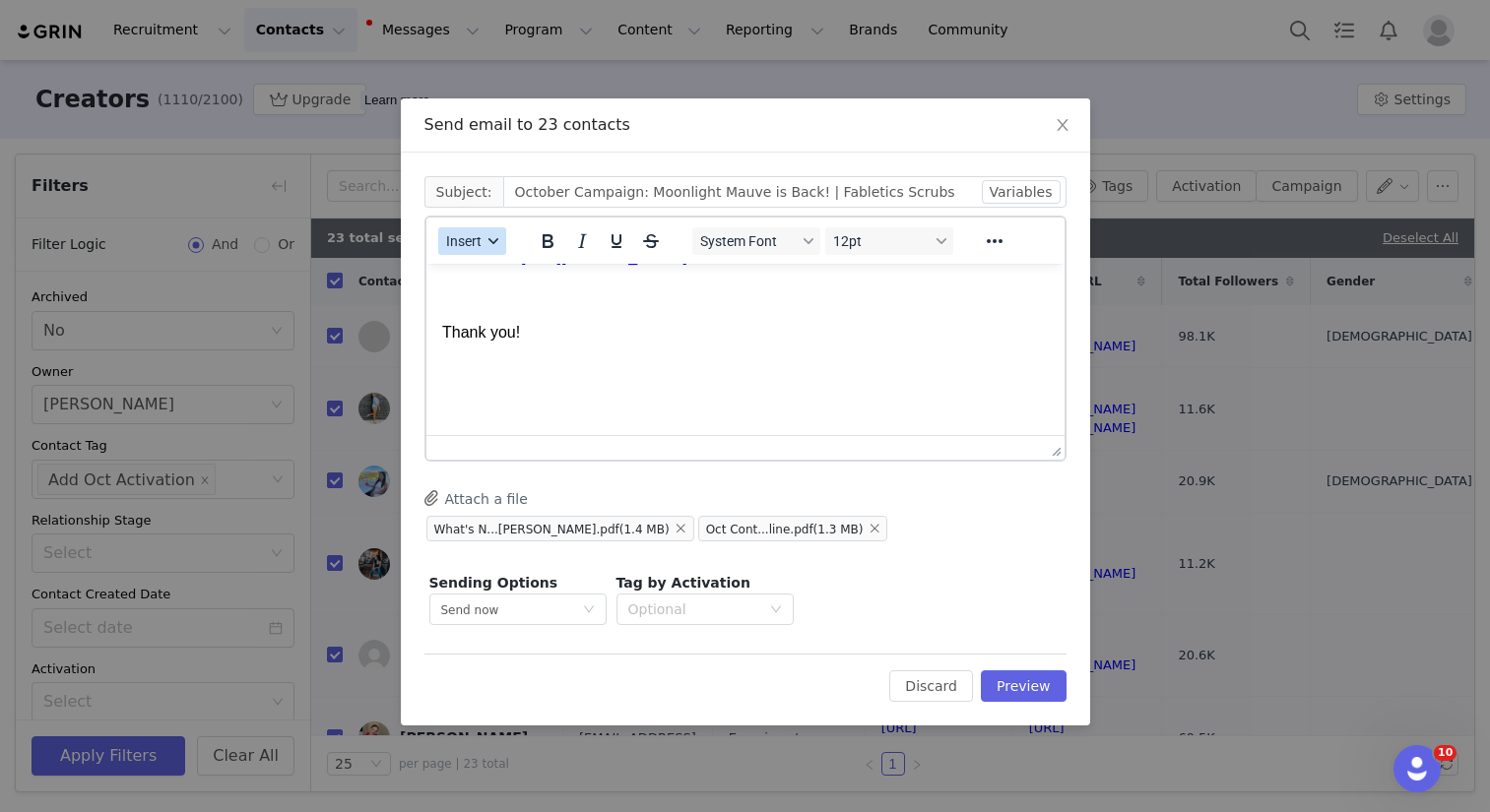
click at [461, 239] on span "Insert" at bounding box center [463, 241] width 36 height 16
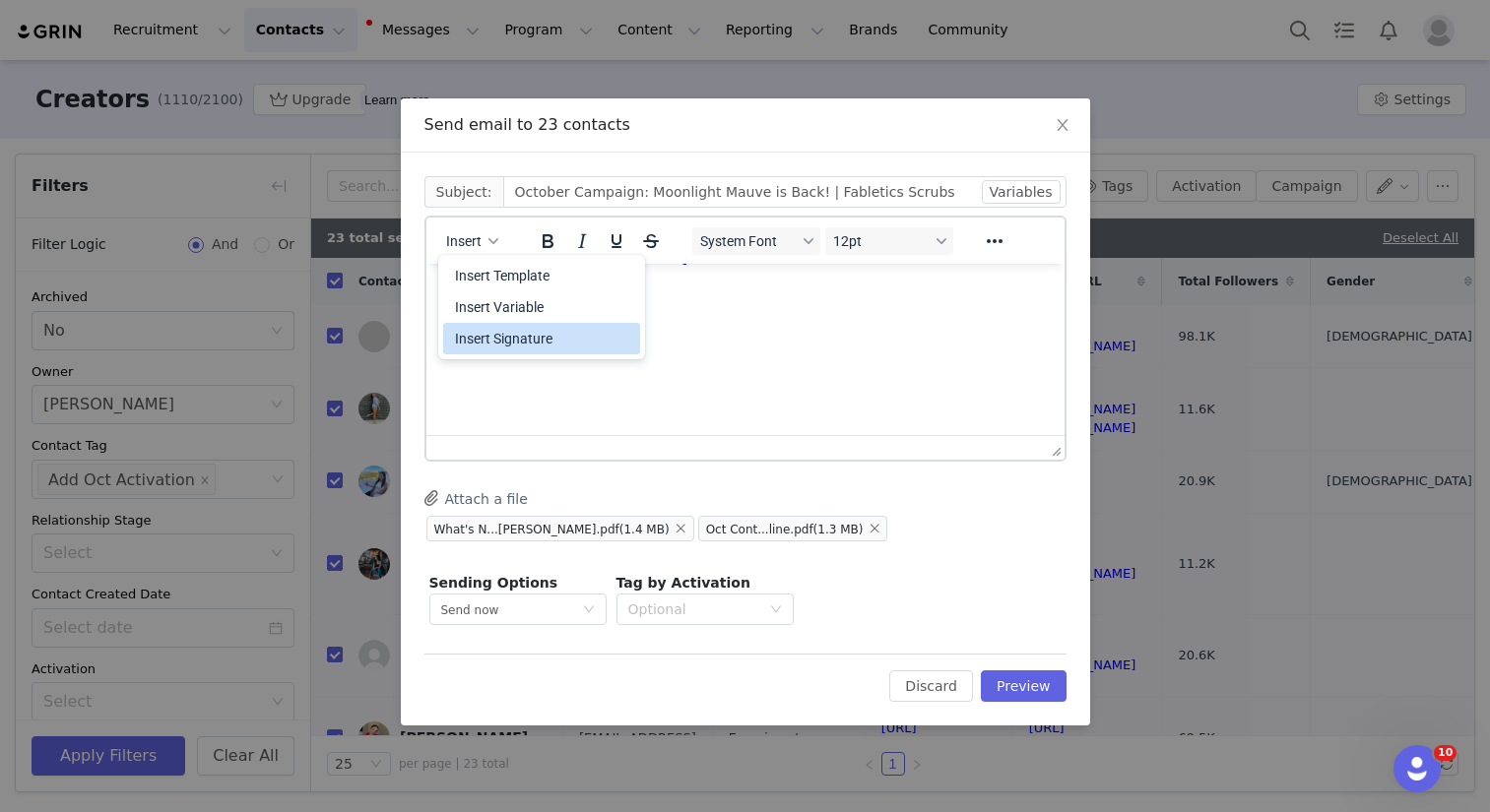
click at [511, 345] on div "Insert Signature" at bounding box center [542, 339] width 177 height 24
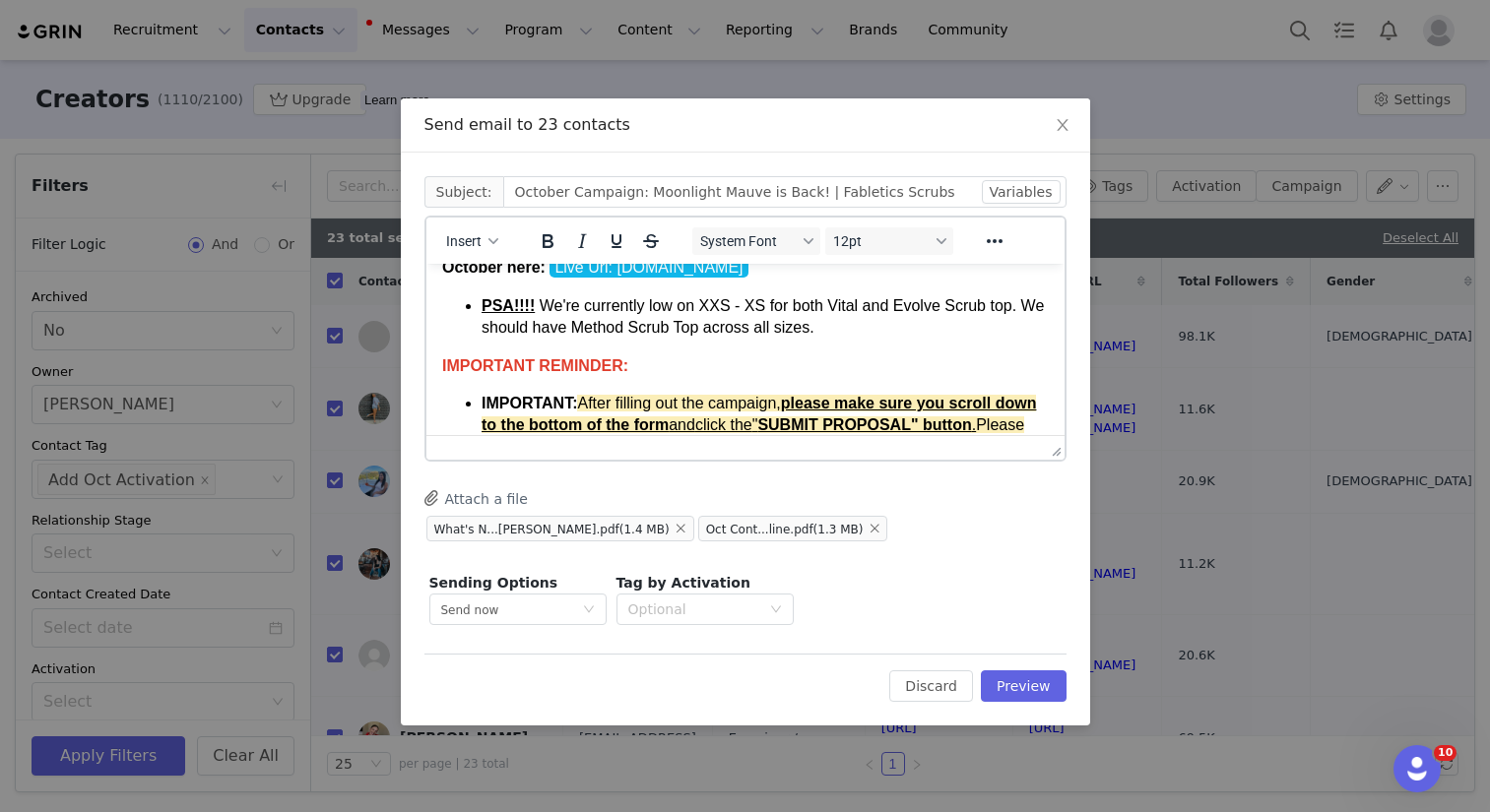
scroll to position [0, 0]
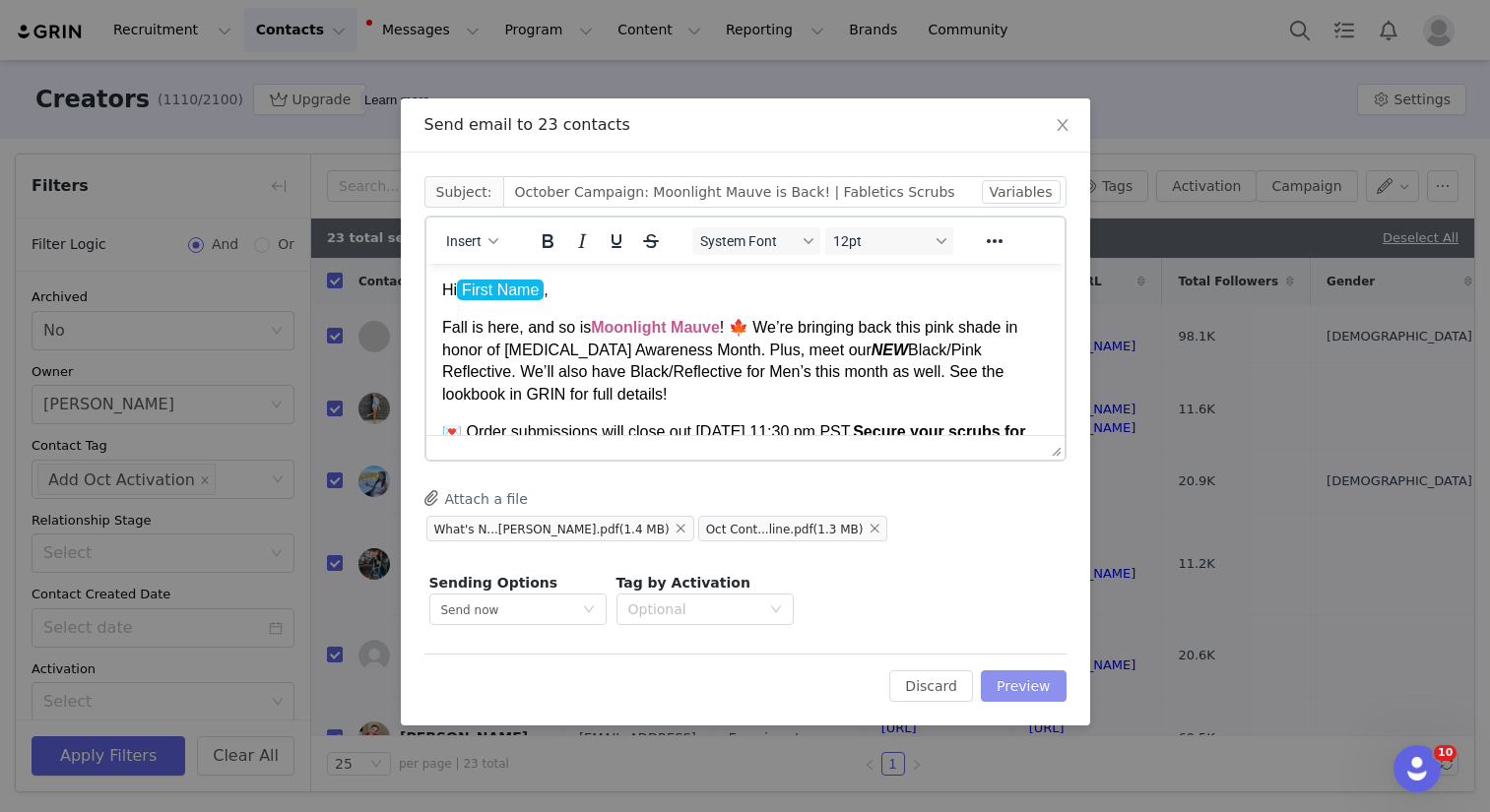
click at [1037, 683] on button "Preview" at bounding box center [1024, 687] width 86 height 32
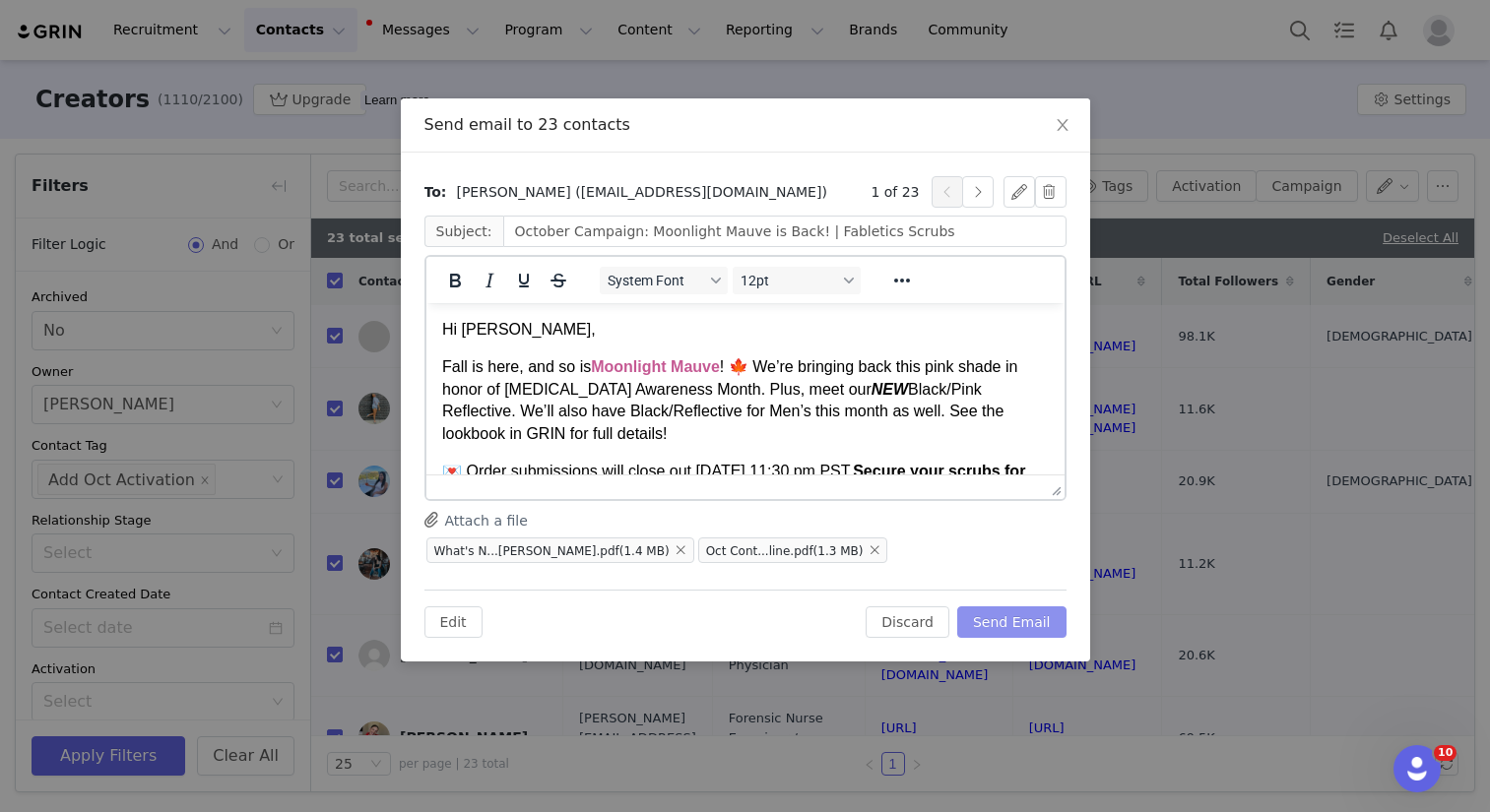
click at [1012, 621] on button "Send Email" at bounding box center [1012, 622] width 110 height 32
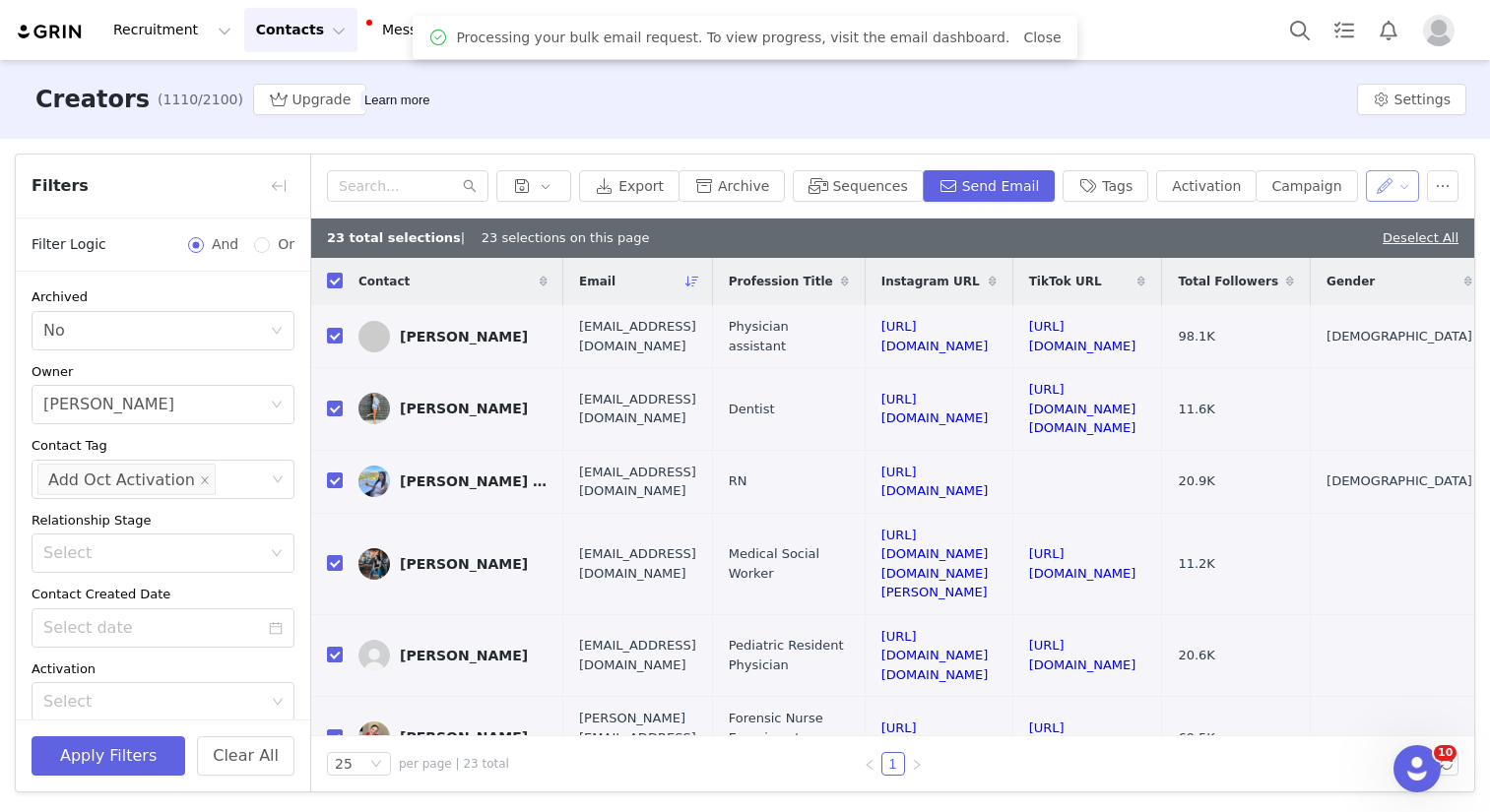
click at [1382, 190] on button "button" at bounding box center [1392, 186] width 54 height 32
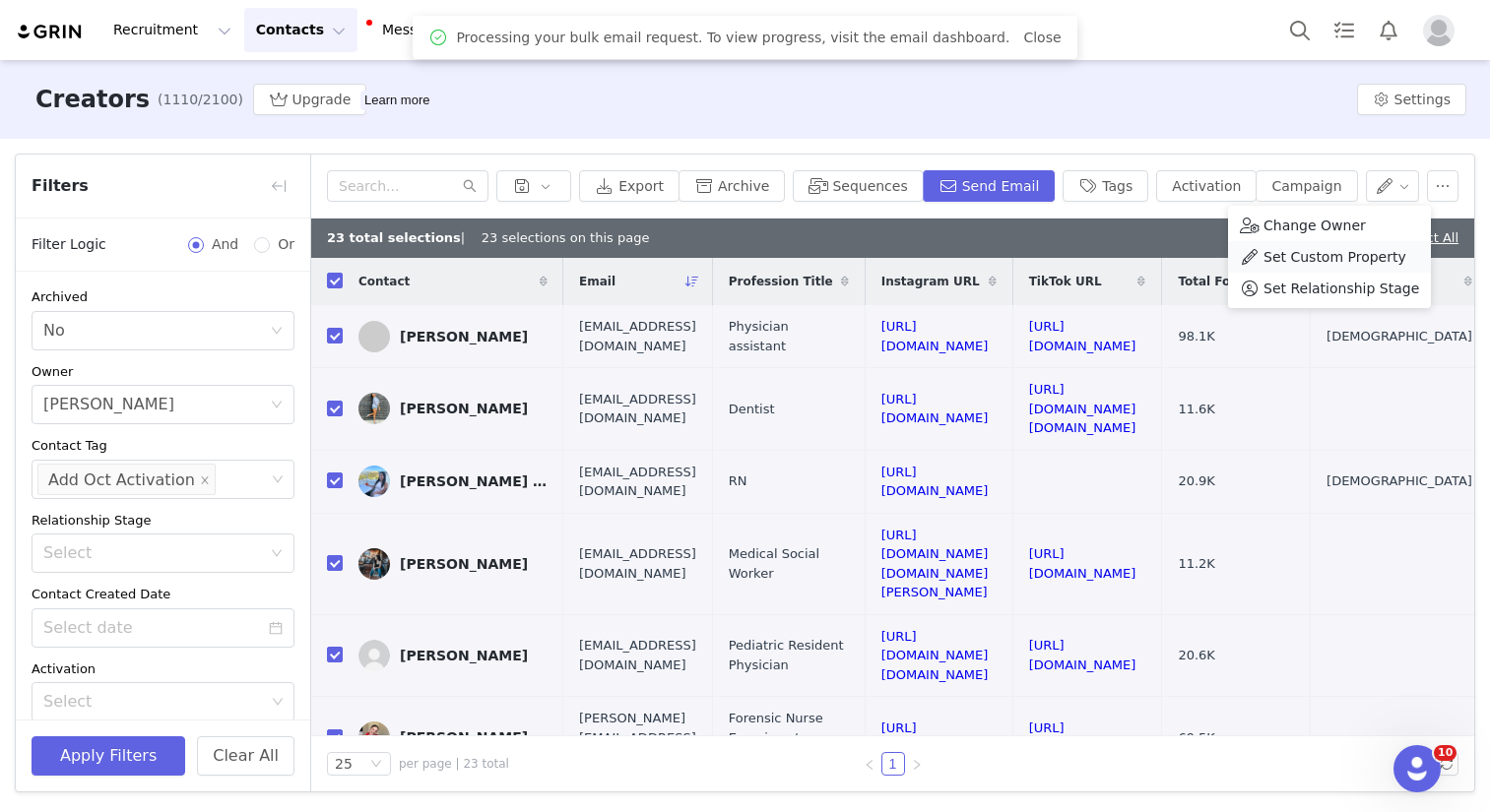
click at [1322, 250] on span "Set Custom Property" at bounding box center [1335, 257] width 143 height 22
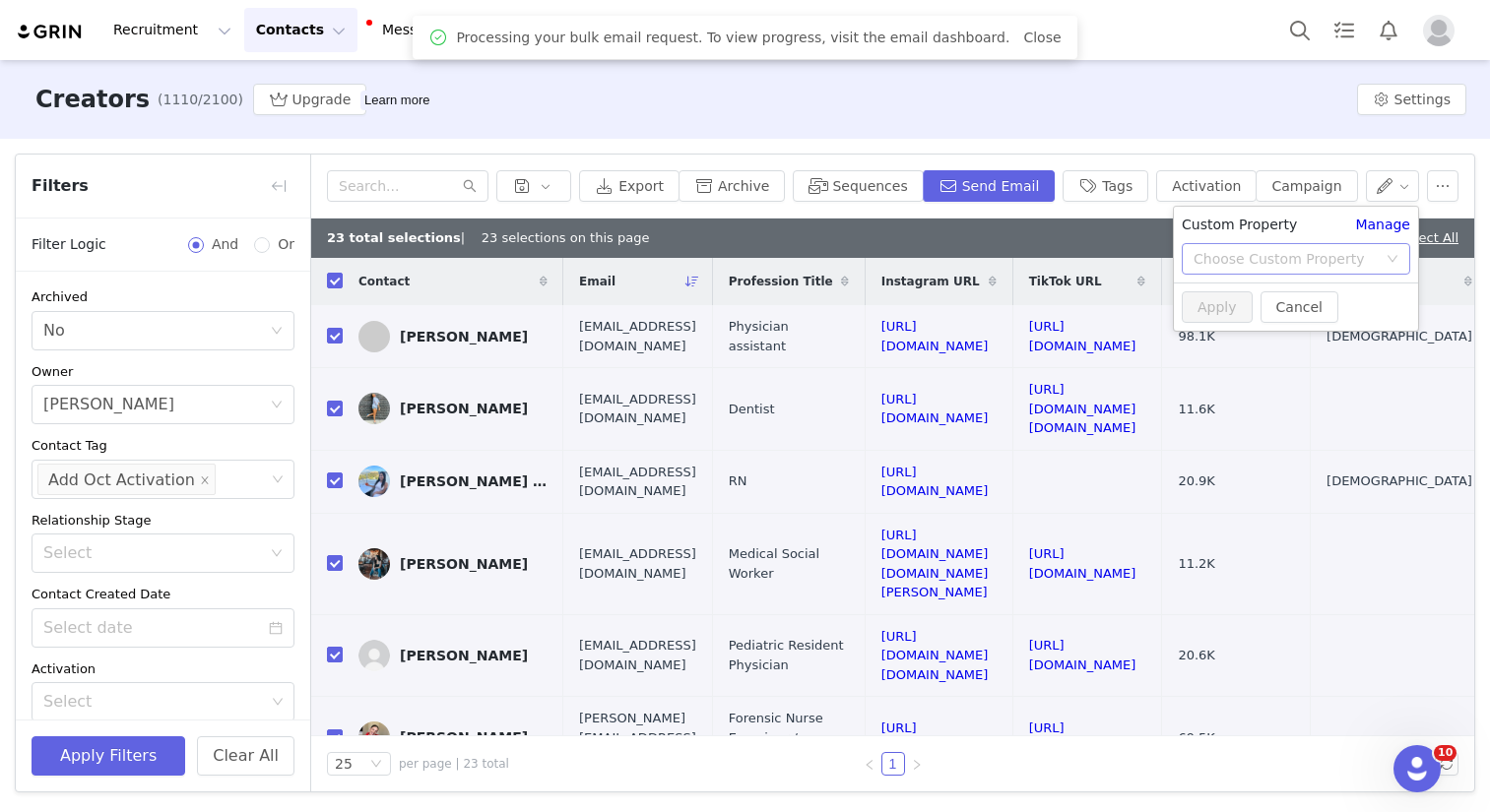
drag, startPoint x: 1285, startPoint y: 256, endPoint x: 1294, endPoint y: 272, distance: 18.4
click at [1285, 256] on div "Choose Custom Property" at bounding box center [1284, 259] width 183 height 20
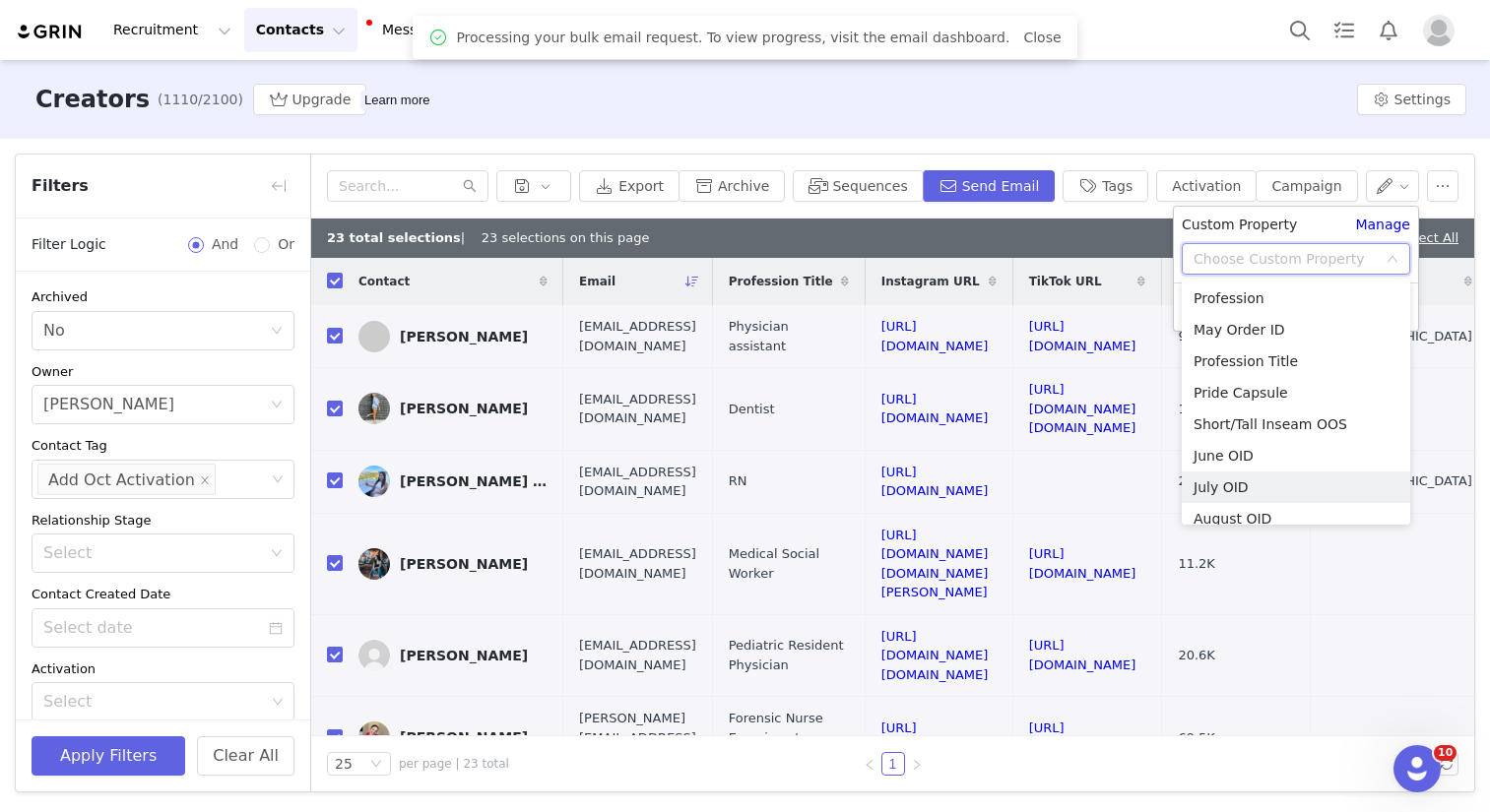
scroll to position [2755, 0]
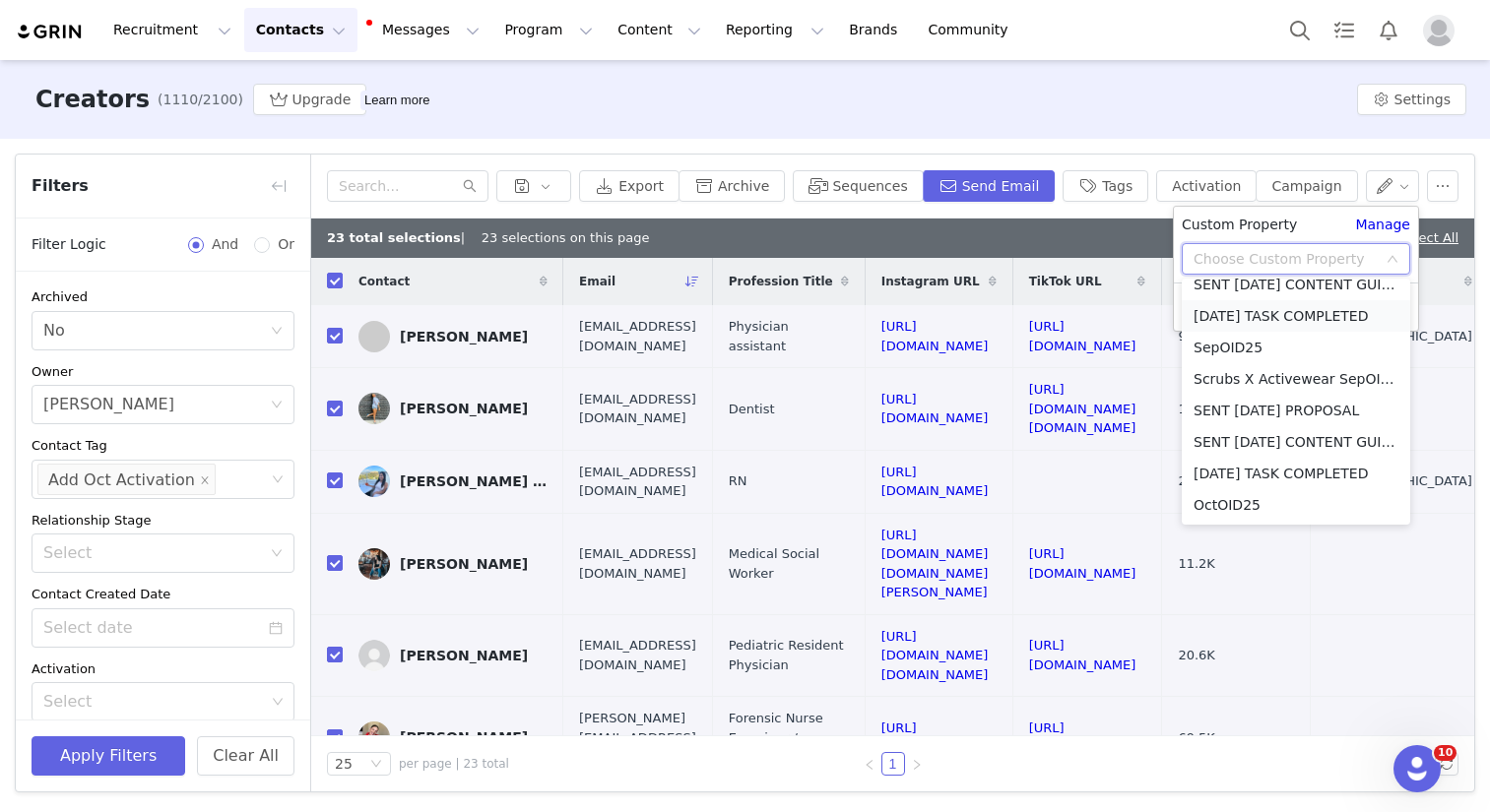
click at [1270, 315] on li "[DATE] TASK COMPLETED" at bounding box center [1295, 316] width 228 height 32
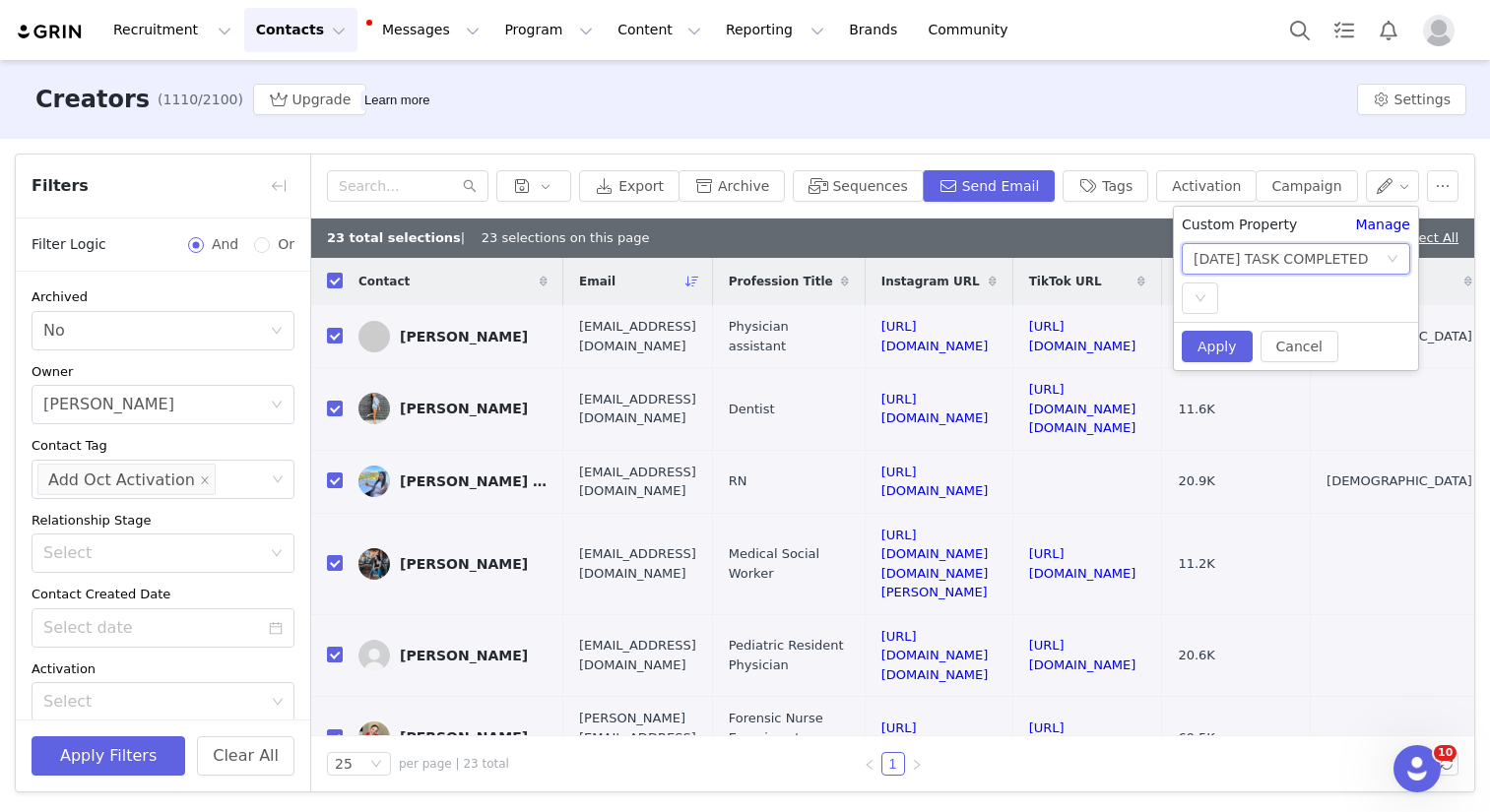
click at [1267, 254] on div "[DATE] TASK COMPLETED" at bounding box center [1281, 259] width 175 height 30
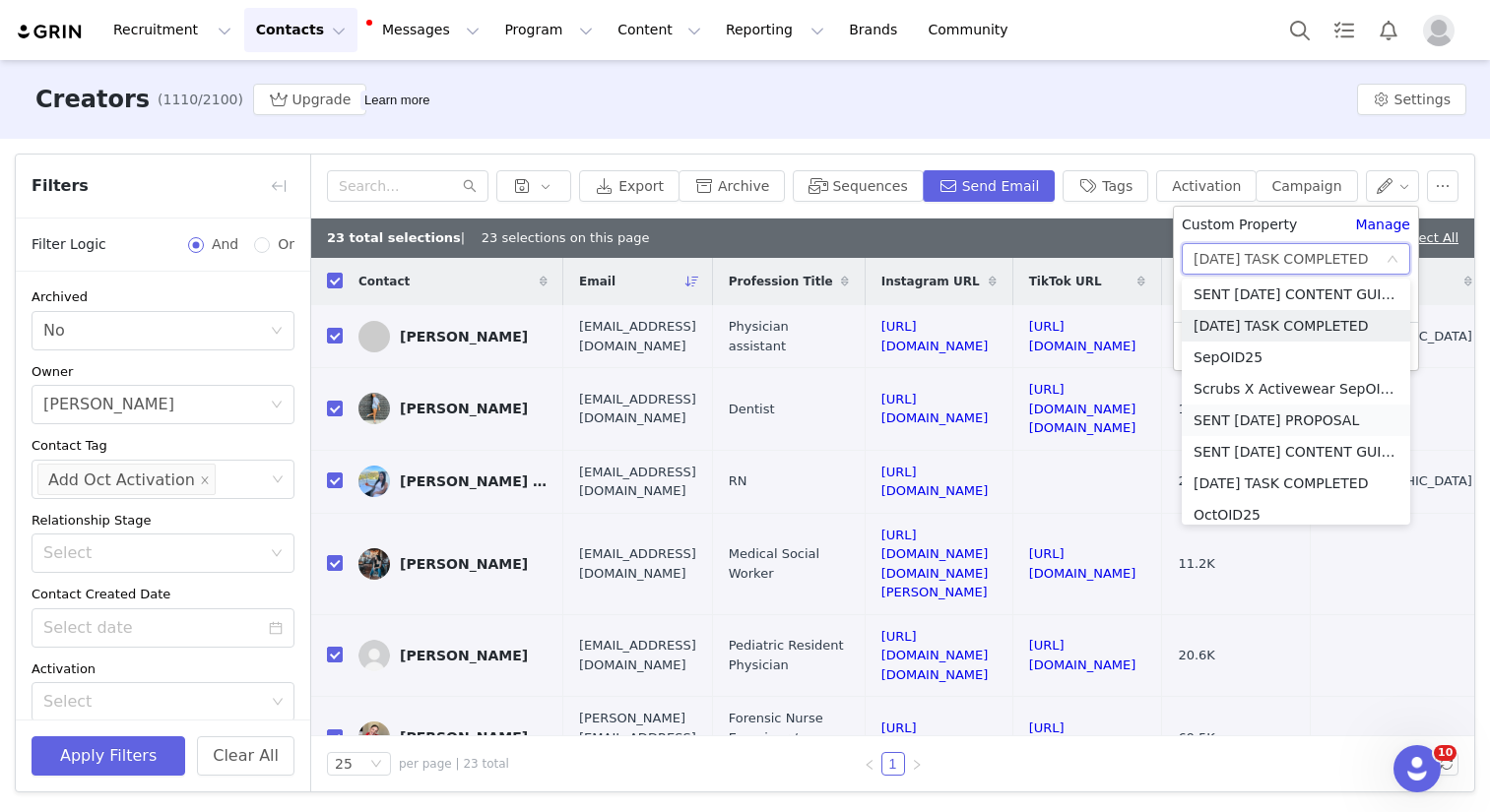
click at [1292, 422] on li "SENT [DATE] PROPOSAL" at bounding box center [1295, 421] width 228 height 32
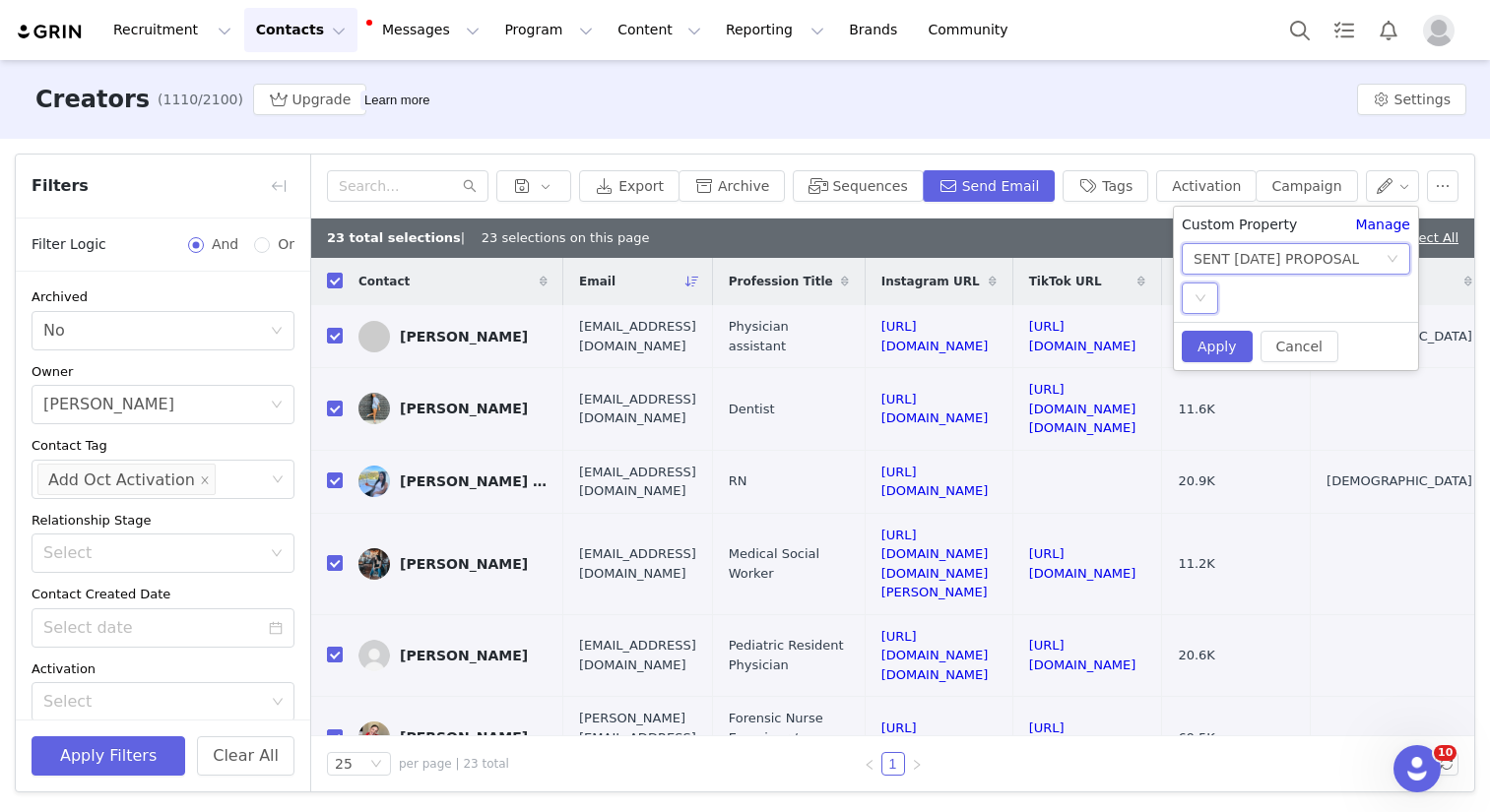
click at [1207, 298] on div "Select" at bounding box center [1200, 298] width 37 height 32
click at [1224, 332] on li "YES" at bounding box center [1295, 338] width 228 height 32
click at [1217, 343] on button "Apply" at bounding box center [1217, 347] width 71 height 32
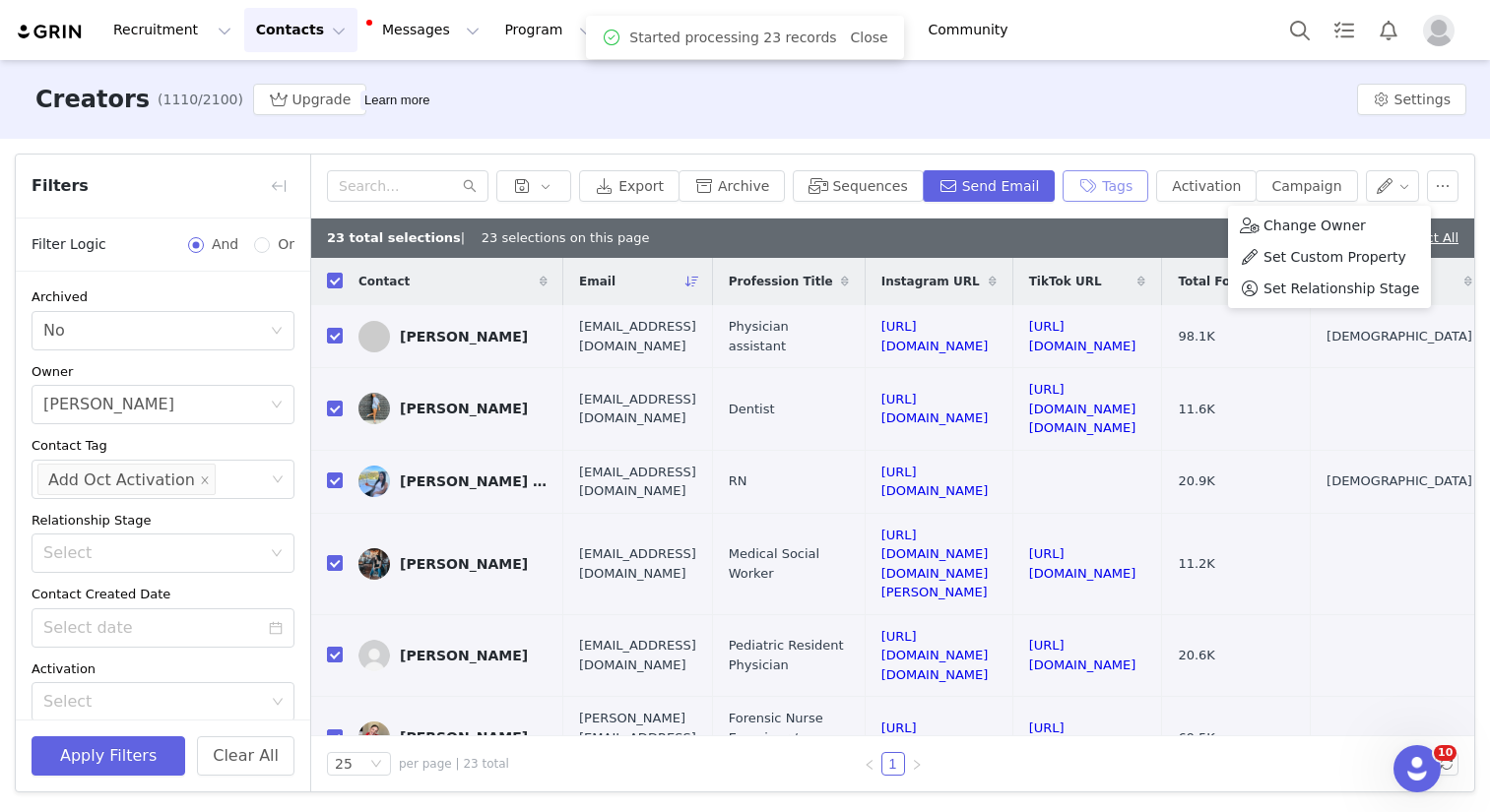
click at [1128, 174] on button "Tags" at bounding box center [1105, 186] width 86 height 32
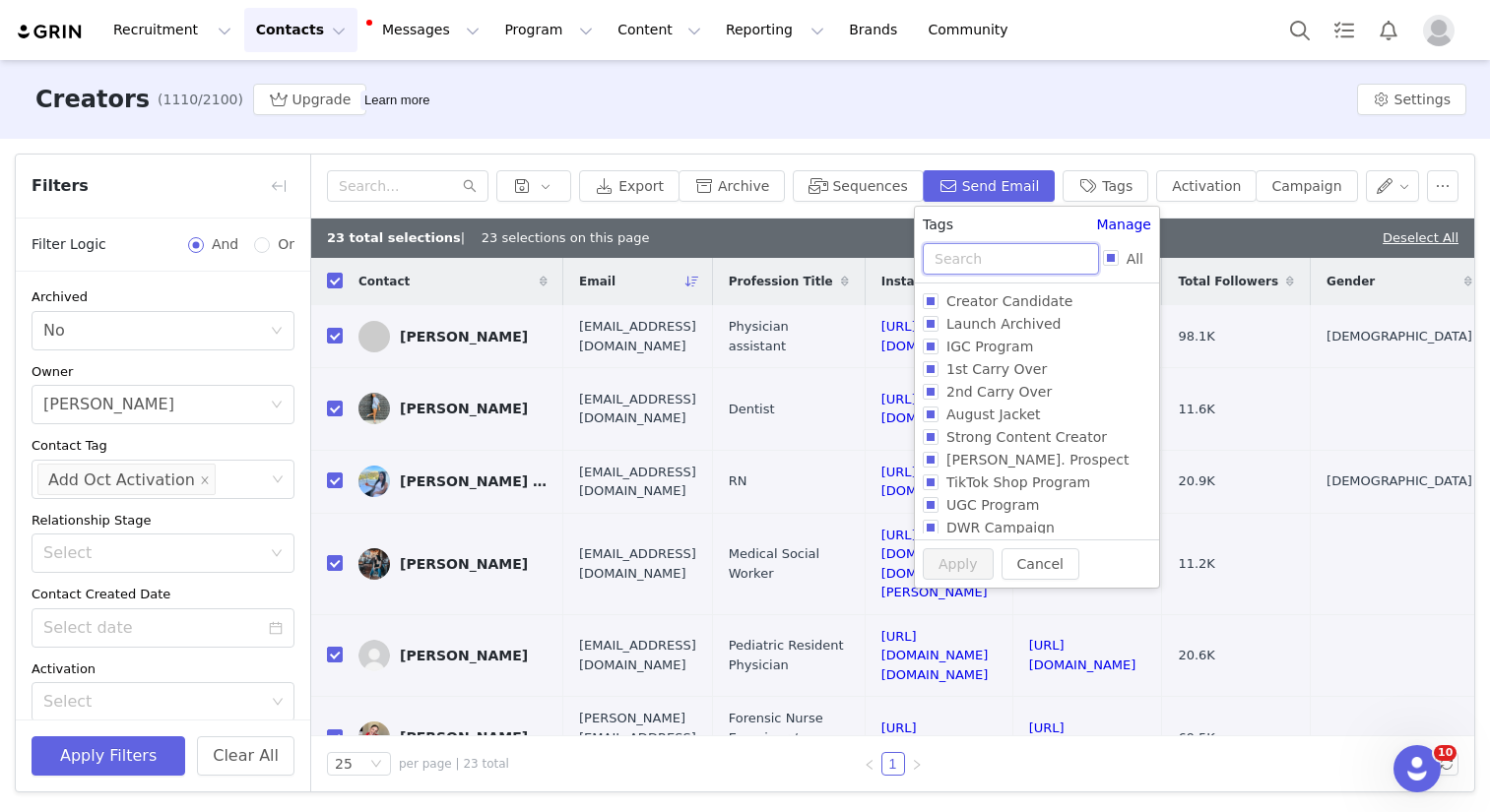
click at [1003, 257] on input "text" at bounding box center [1011, 259] width 176 height 32
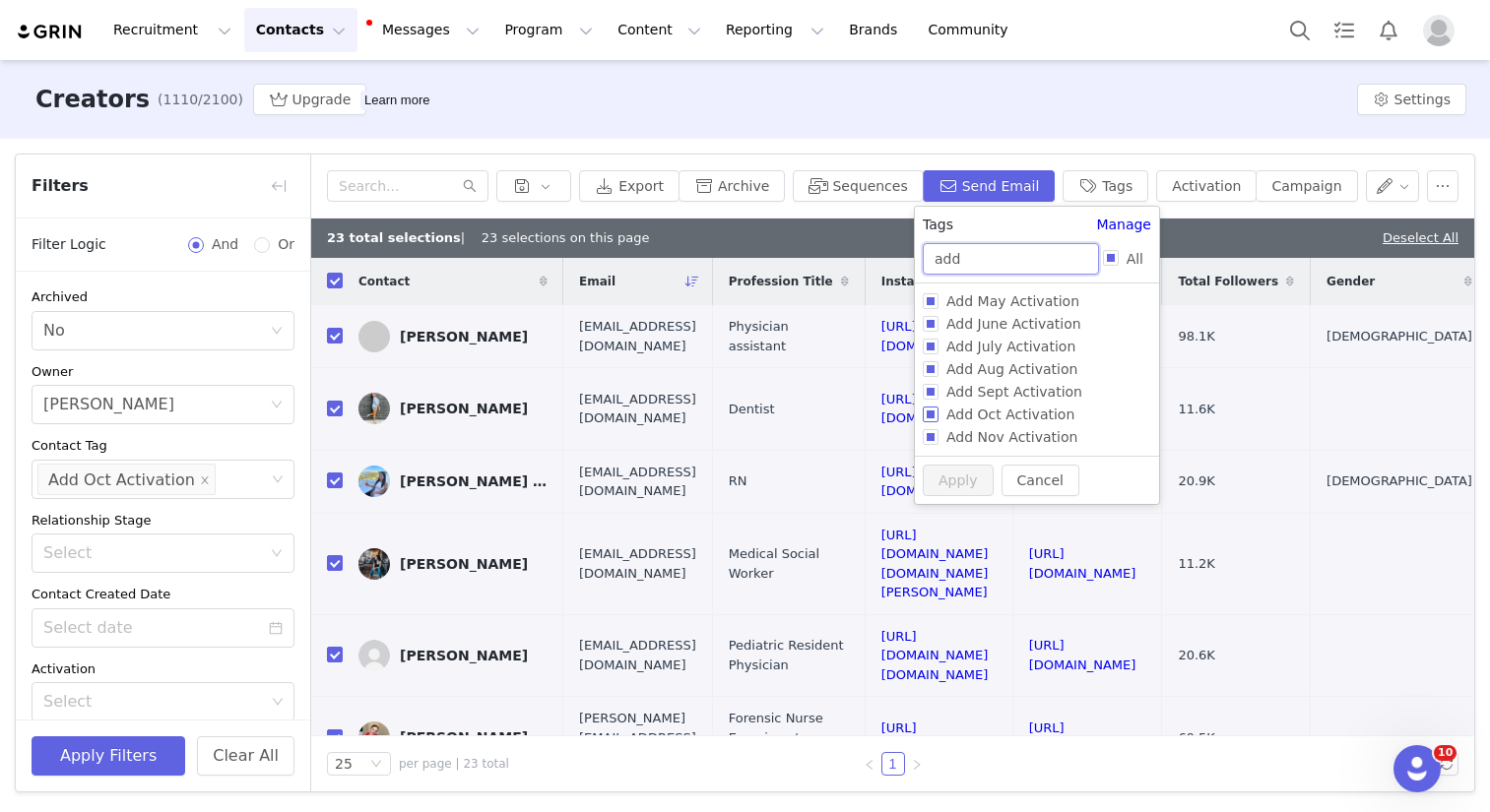
type input "add"
click at [1009, 413] on span "Add Oct Activation" at bounding box center [1011, 415] width 144 height 16
click at [939, 413] on input "Add Oct Activation" at bounding box center [931, 415] width 16 height 16
click at [1002, 419] on span "Add Oct Activation" at bounding box center [1011, 415] width 144 height 16
click at [939, 419] on input "Add Oct Activation" at bounding box center [931, 415] width 16 height 16
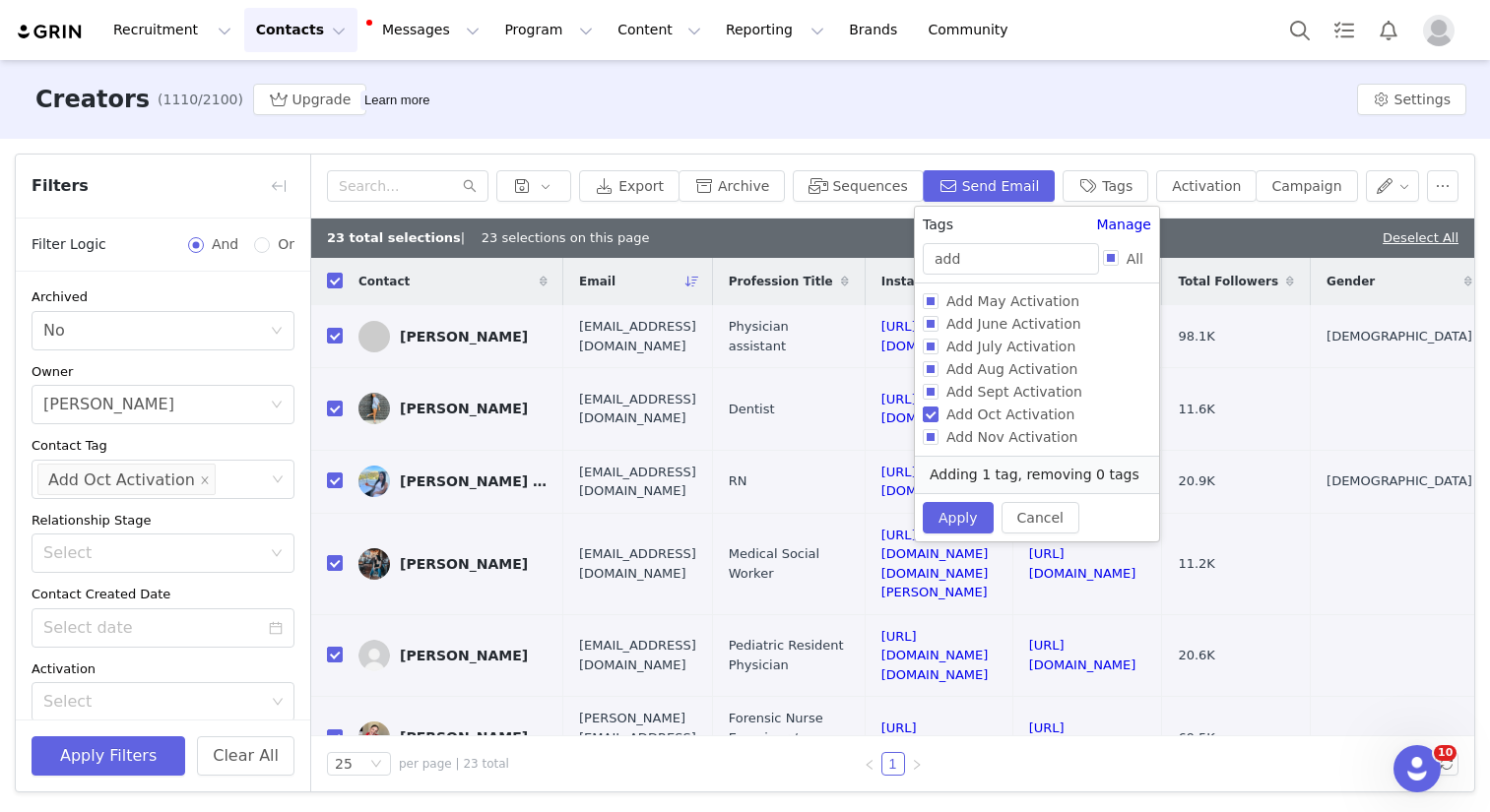
checkbox input "false"
click at [959, 514] on button "Apply" at bounding box center [958, 518] width 71 height 32
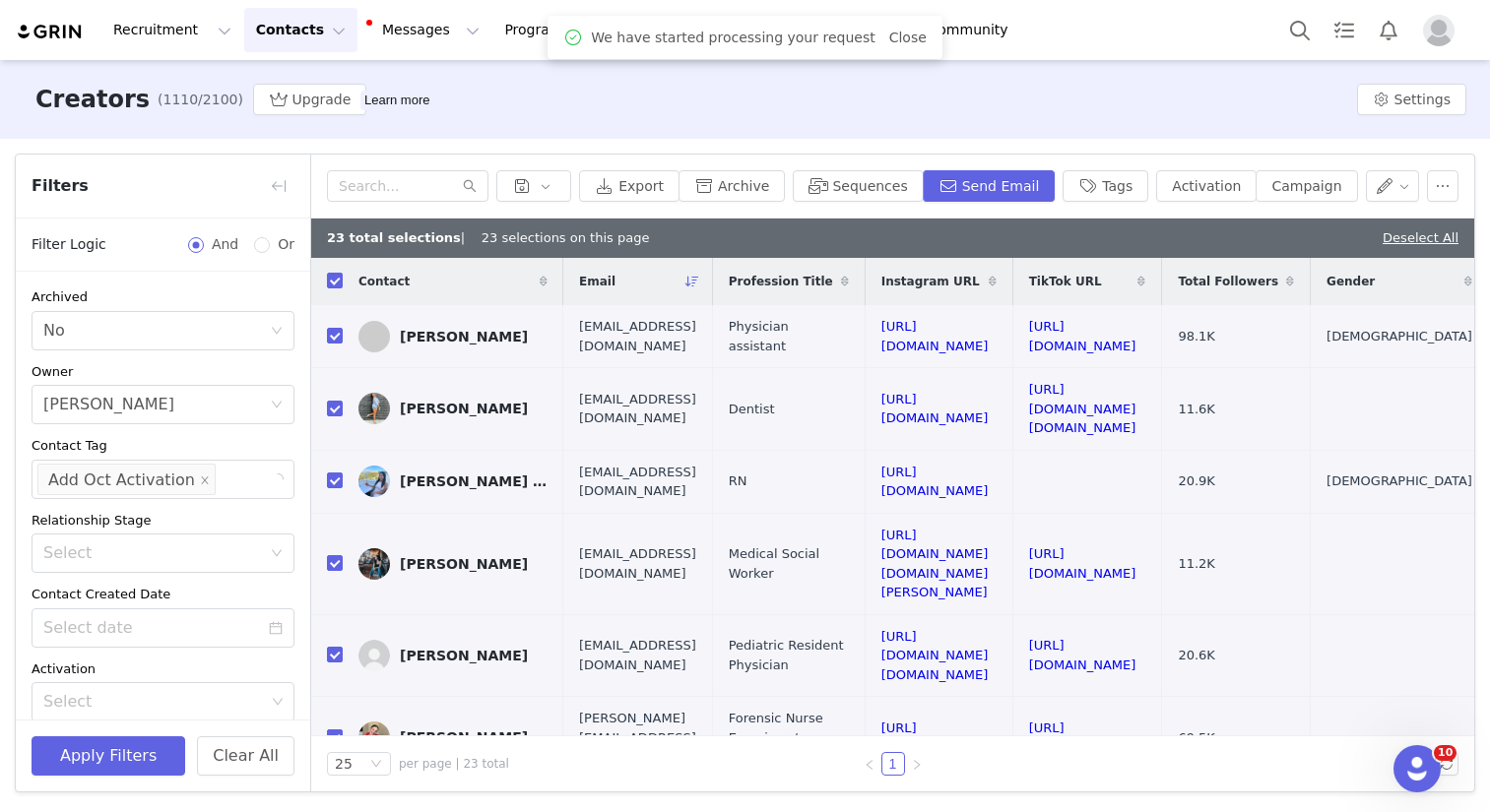
click at [1118, 31] on div "Recruitment Recruitment Creator Search Curated Lists Landing Pages Web Extensio…" at bounding box center [745, 30] width 1490 height 60
click at [1404, 244] on link "Deselect All" at bounding box center [1420, 237] width 76 height 15
checkbox input "false"
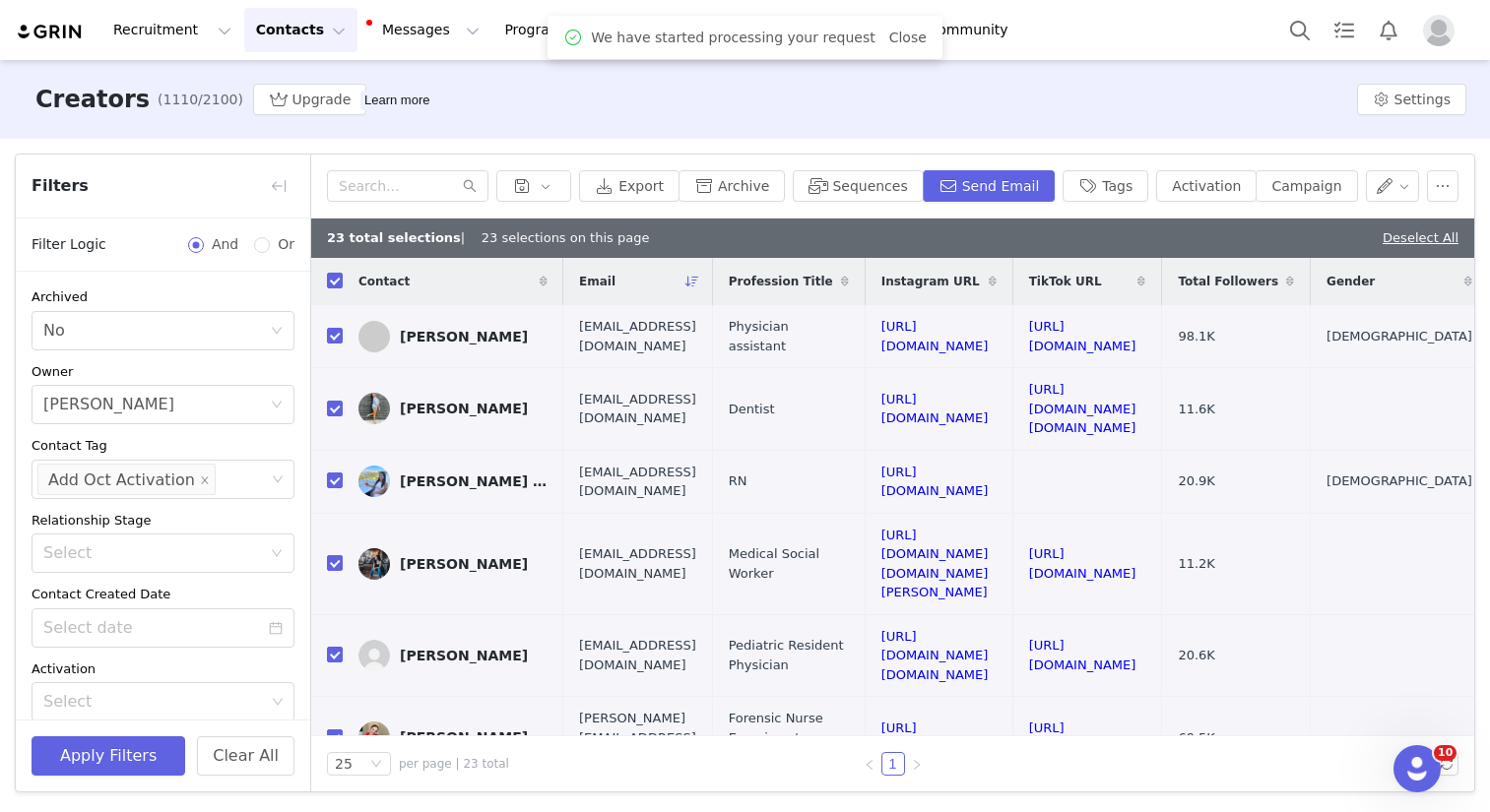
checkbox input "false"
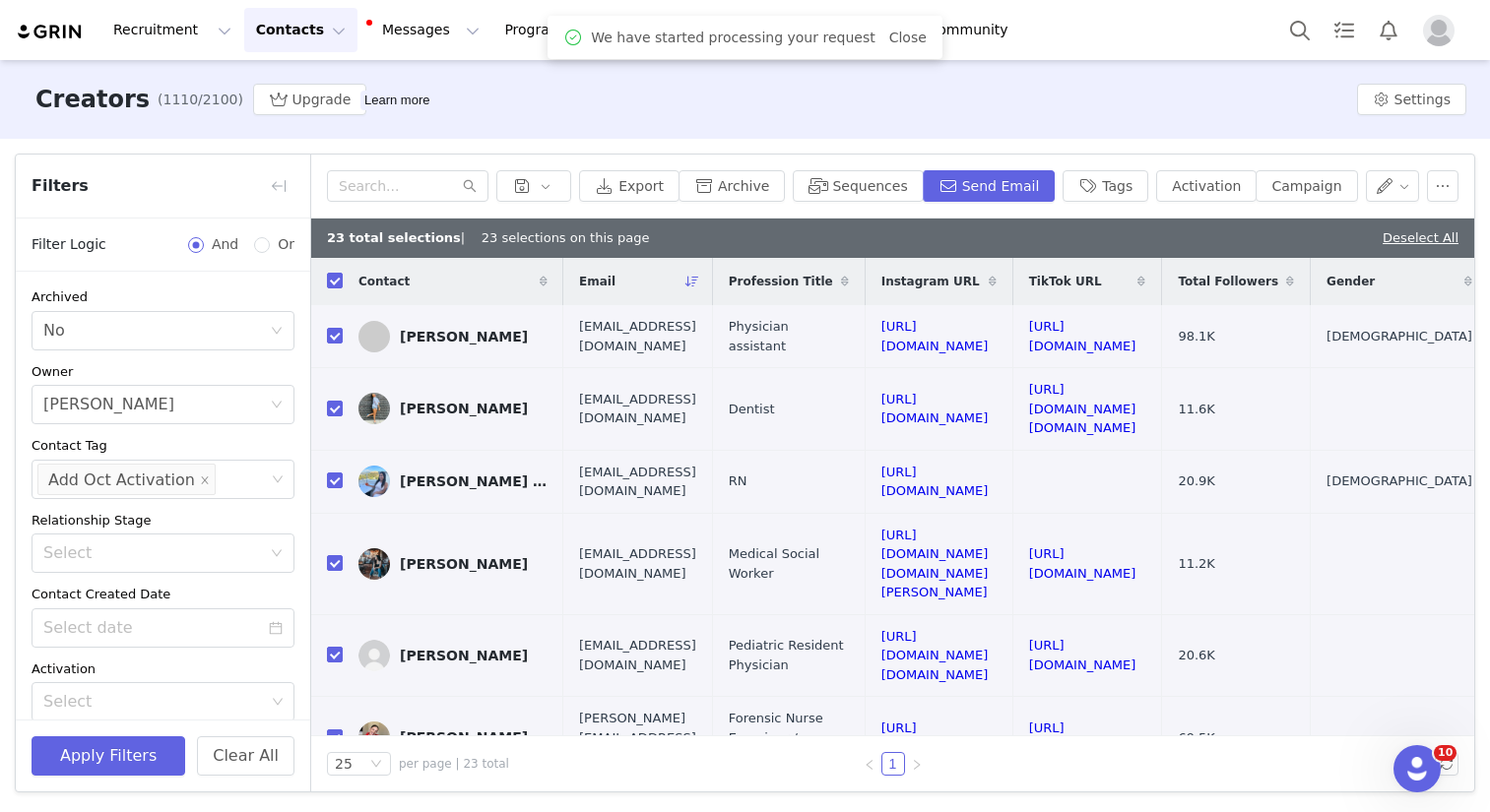
checkbox input "false"
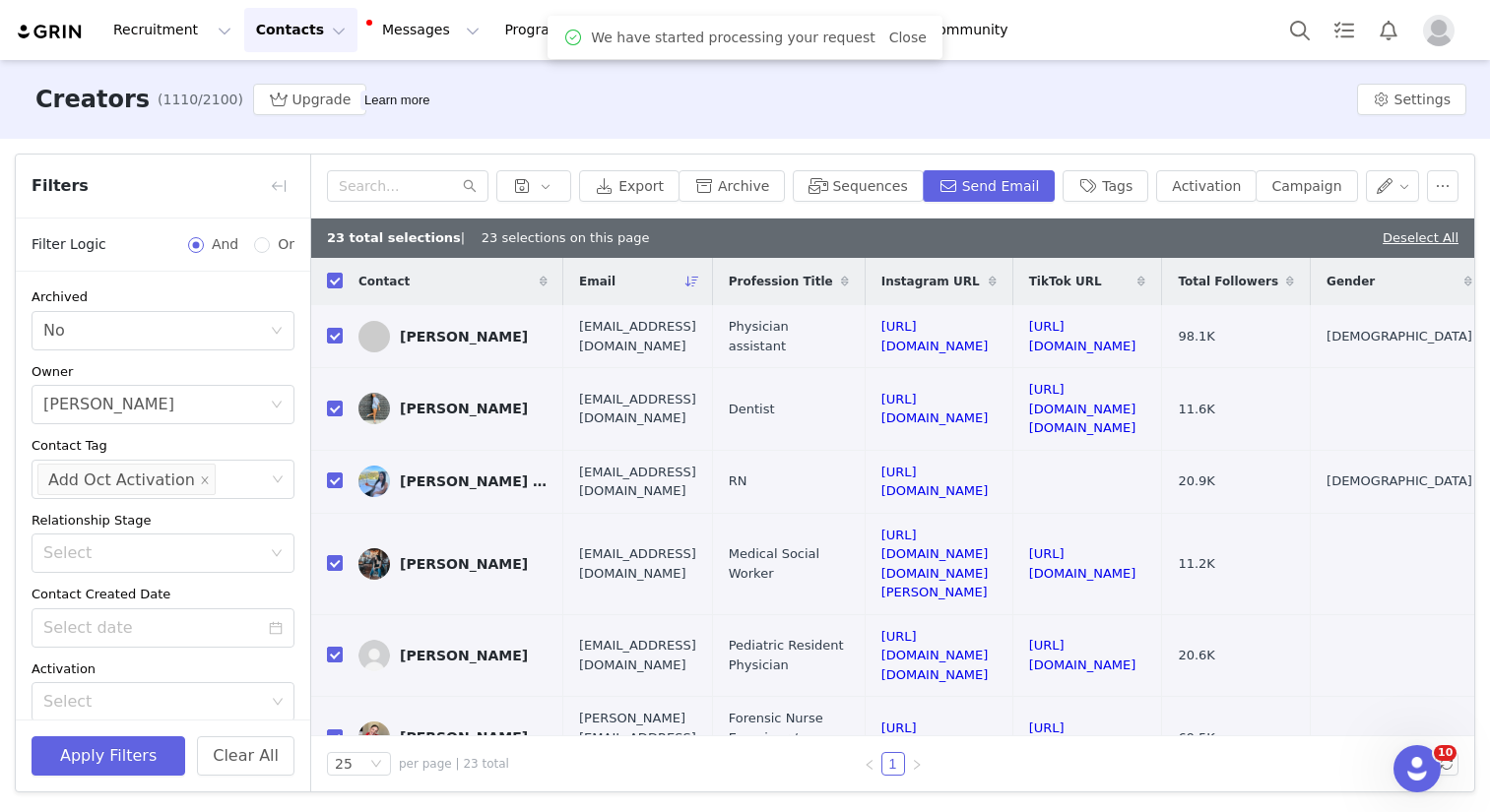
checkbox input "false"
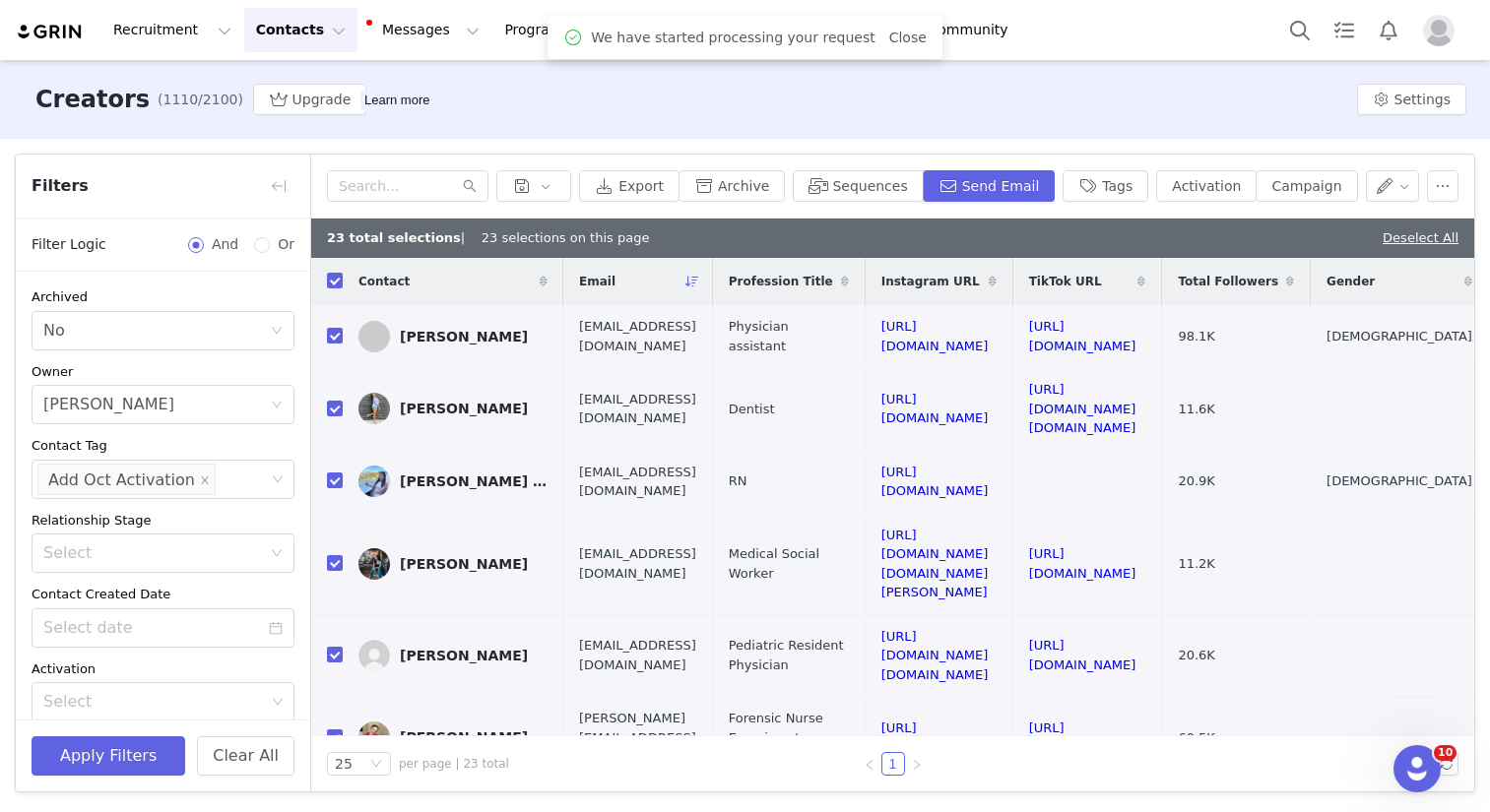
checkbox input "false"
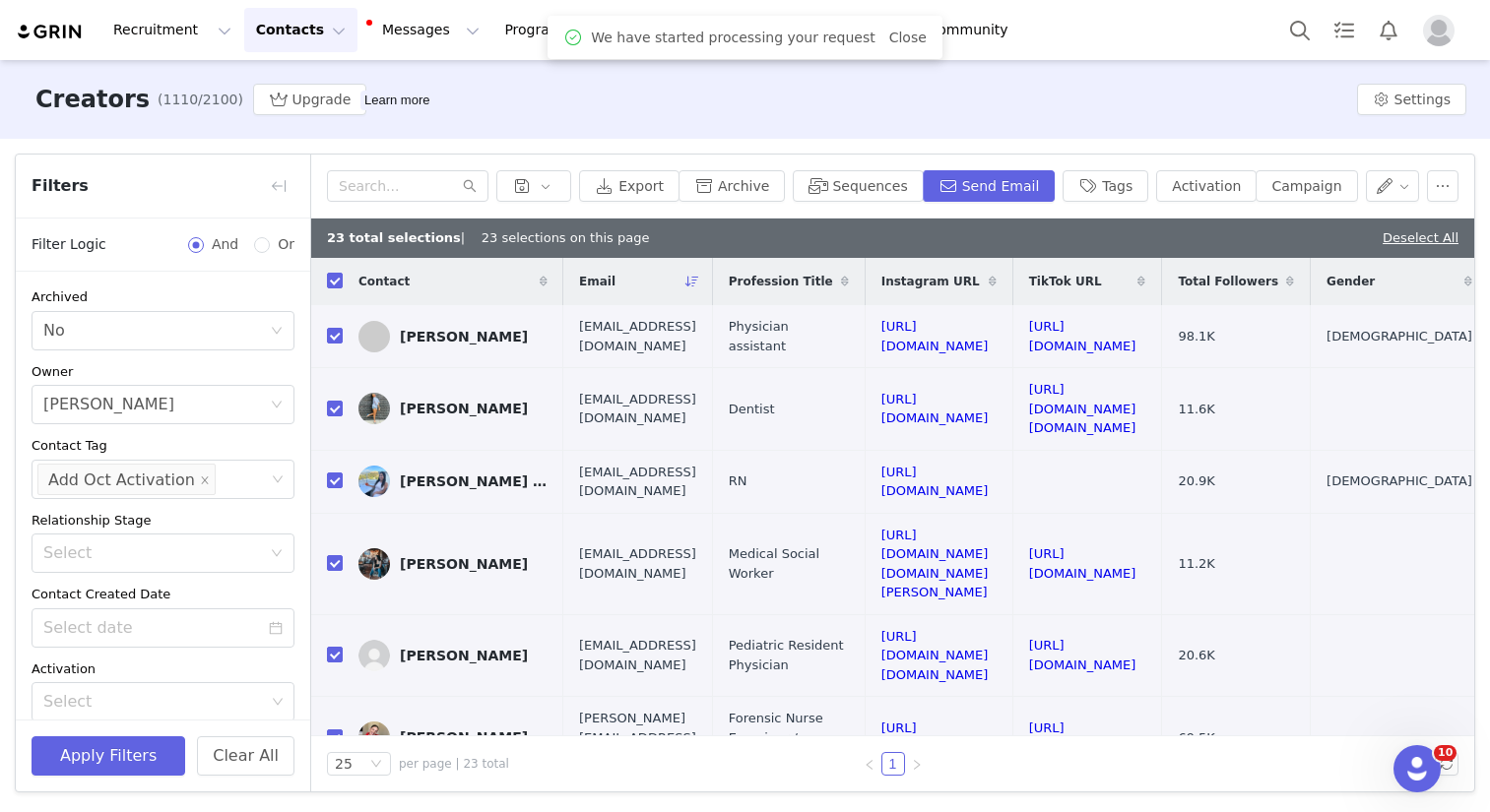
checkbox input "false"
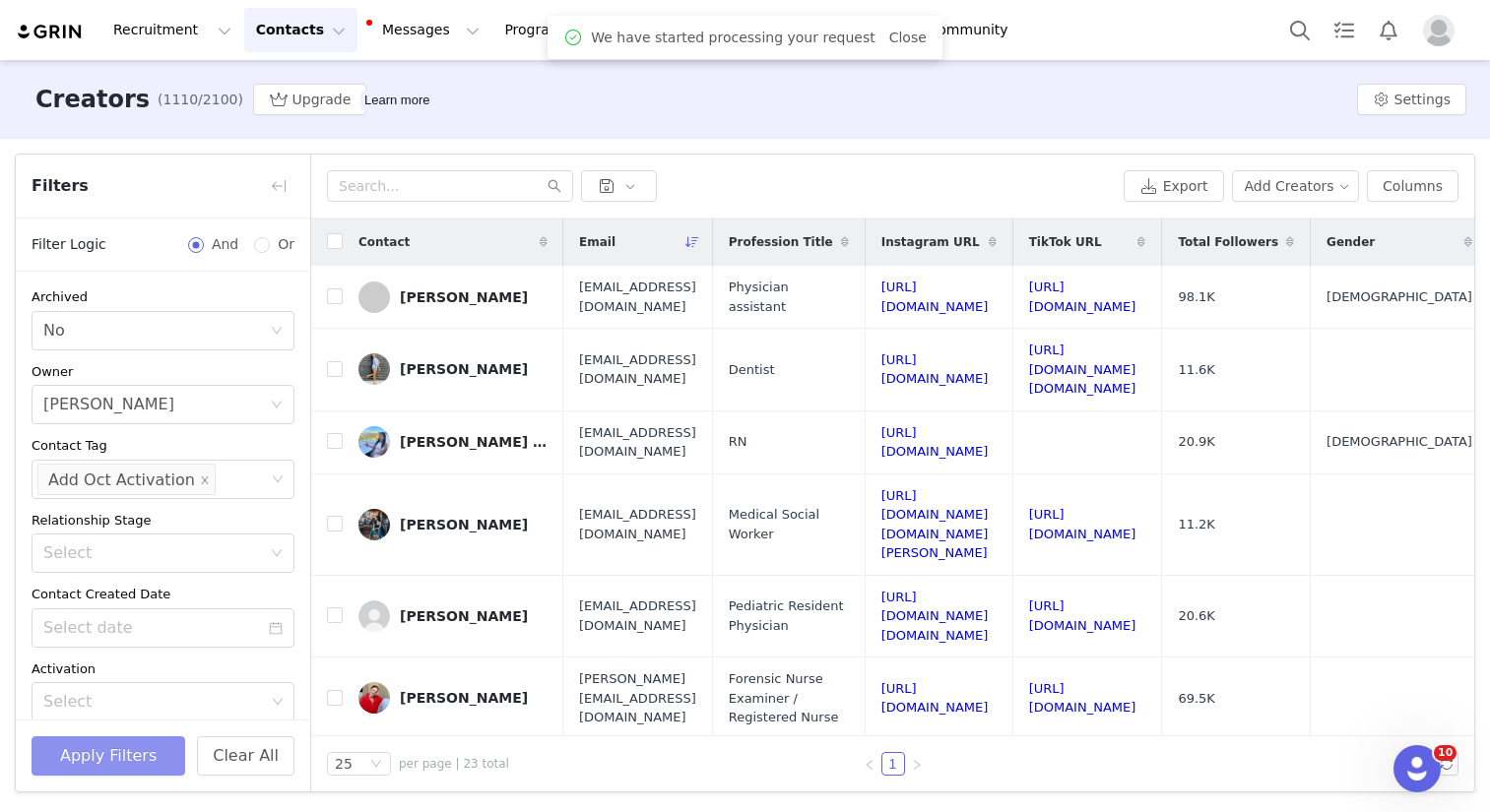
click at [96, 758] on button "Apply Filters" at bounding box center [108, 757] width 153 height 40
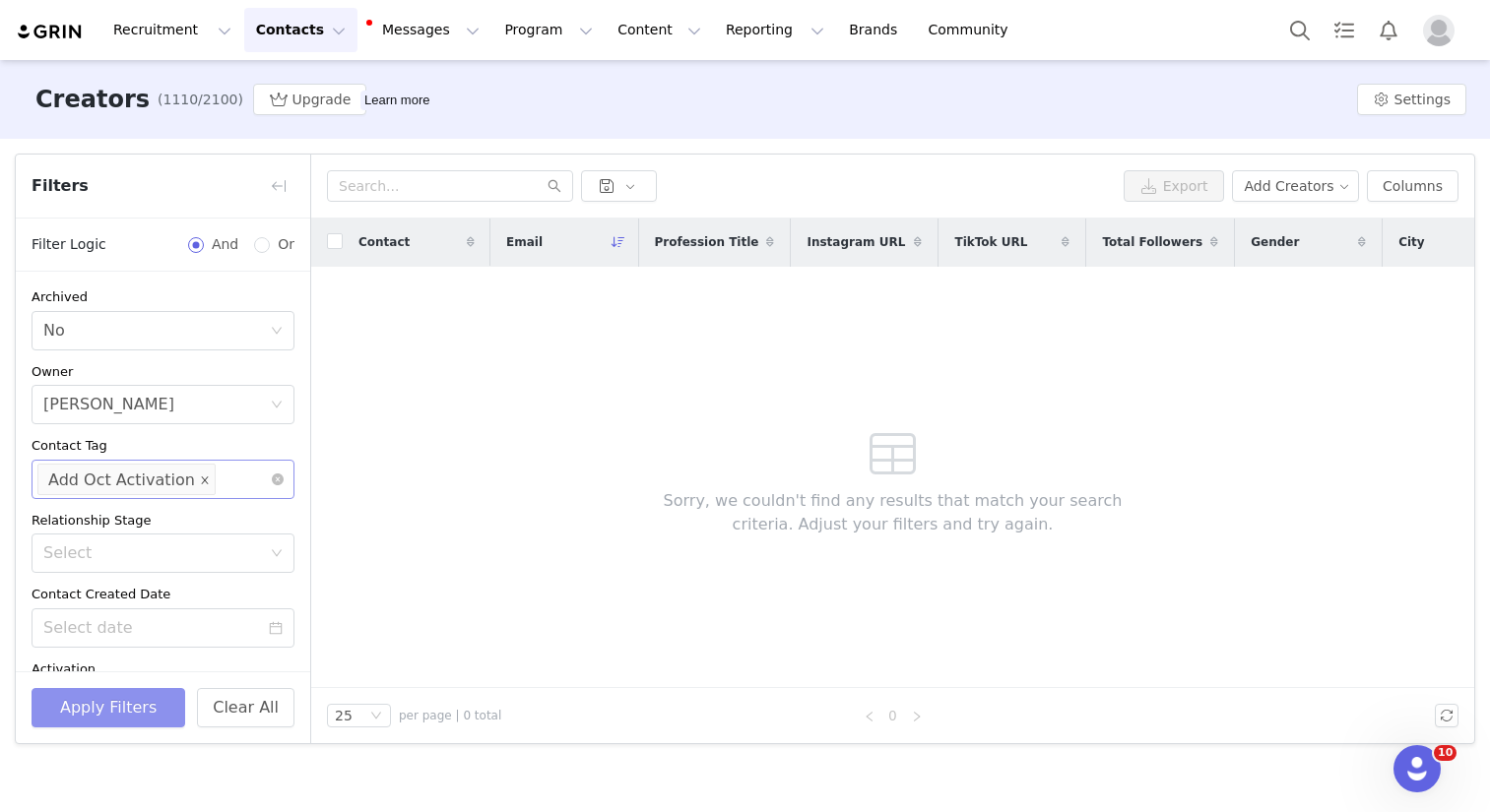
click at [200, 475] on icon "icon: close" at bounding box center [205, 479] width 10 height 10
click at [122, 694] on button "Apply Filters" at bounding box center [108, 708] width 153 height 40
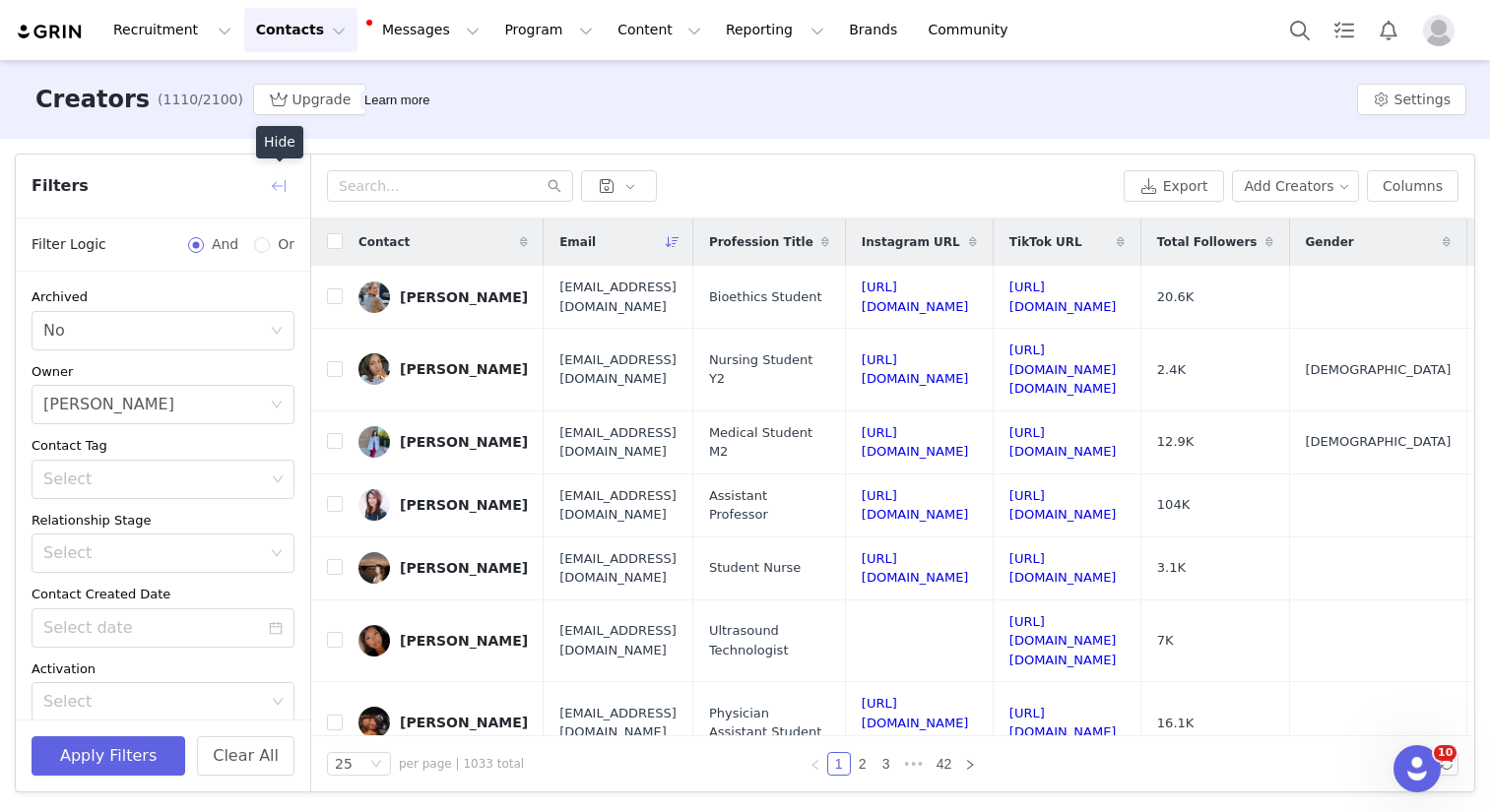
click at [277, 189] on button "button" at bounding box center [279, 186] width 32 height 32
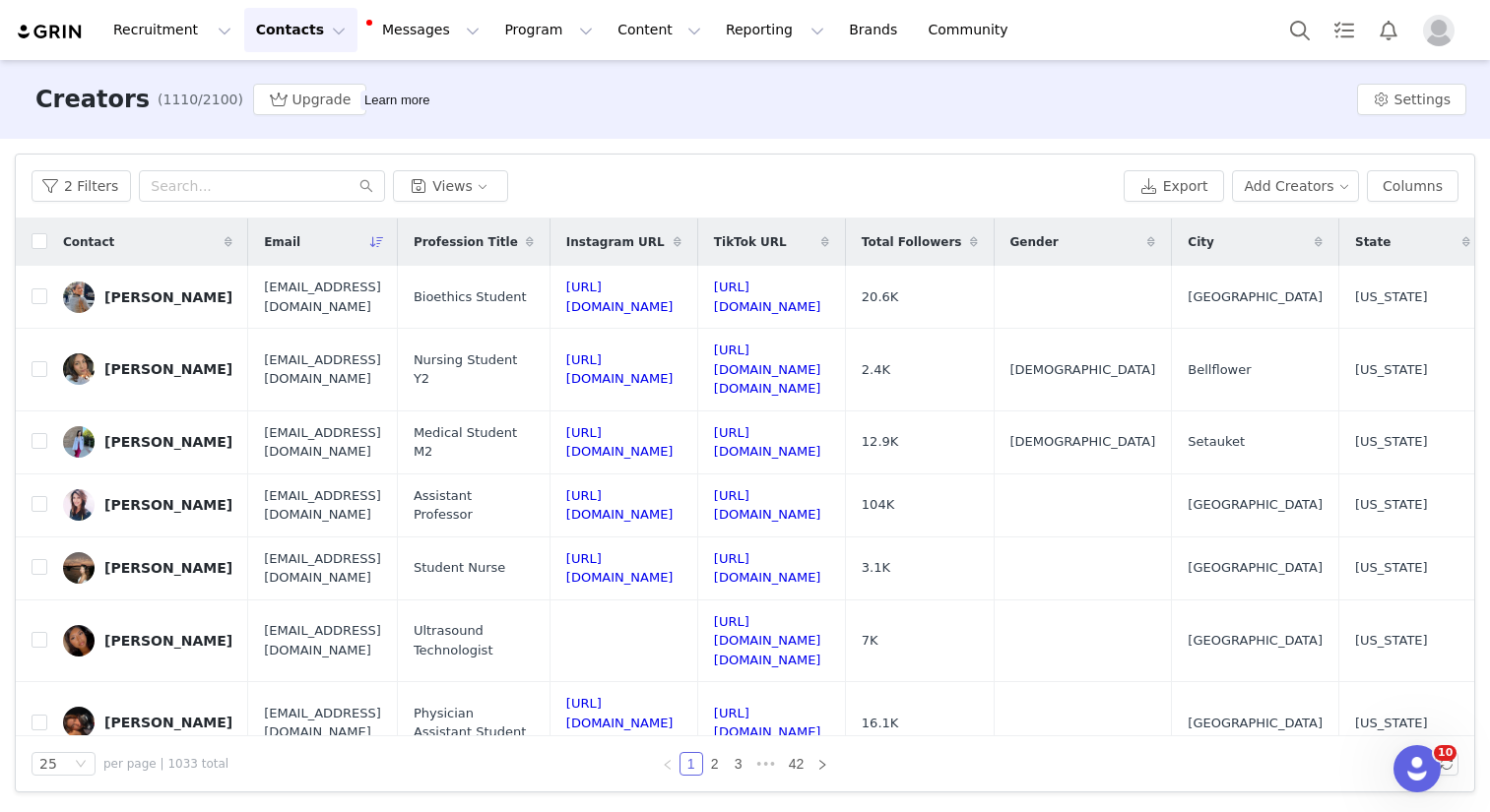
click at [839, 142] on div "Filters Filter Logic And Or Archived Select No Owner Select Loan Nguyen Contact…" at bounding box center [745, 473] width 1490 height 669
click at [228, 176] on input "text" at bounding box center [262, 186] width 246 height 32
paste input "Fabianna Tovar"
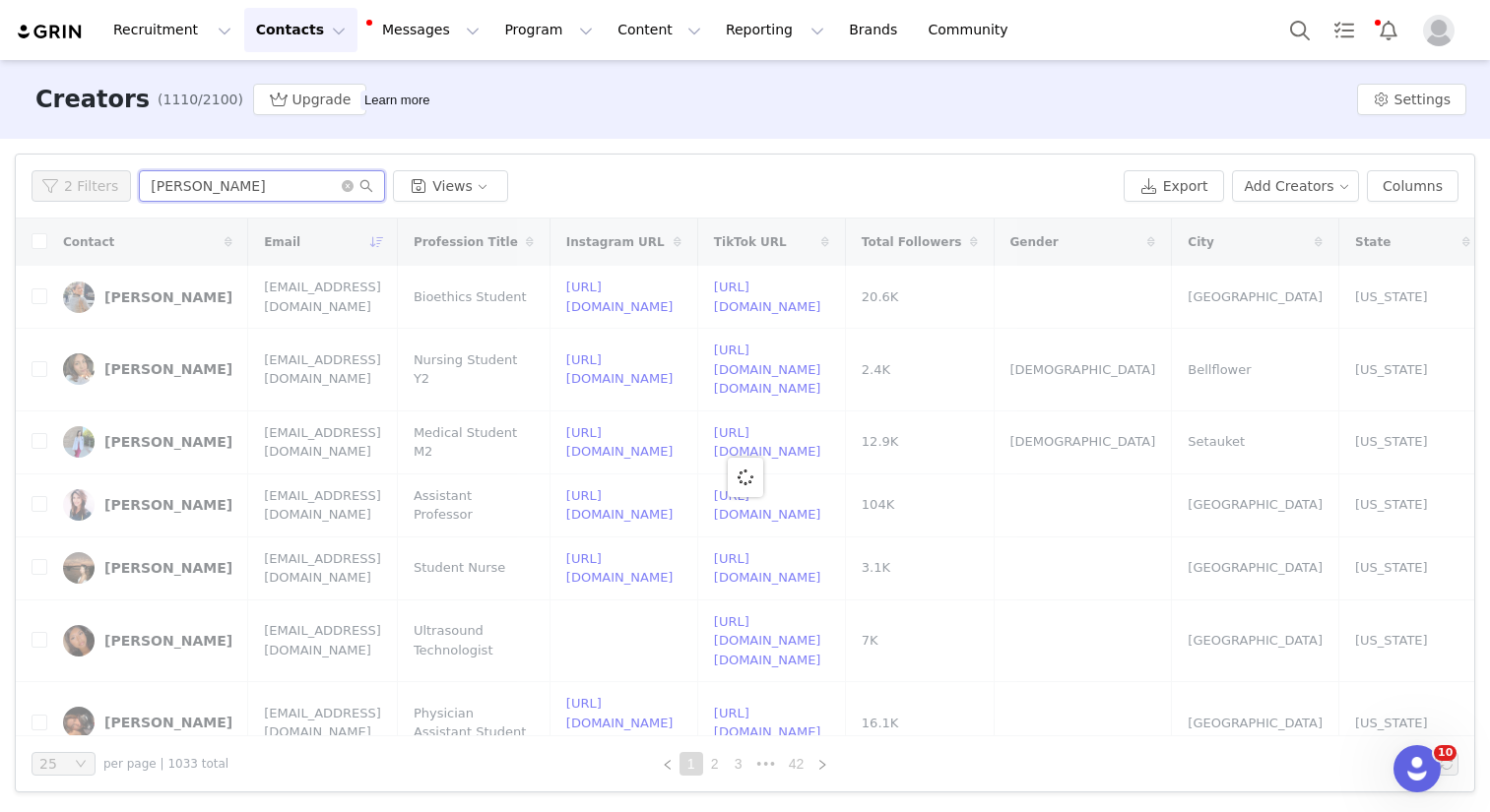
type input "Fabianna Tovar"
click at [282, 36] on button "Contacts Contacts" at bounding box center [300, 30] width 114 height 44
click at [296, 160] on p "Applicants" at bounding box center [282, 159] width 72 height 21
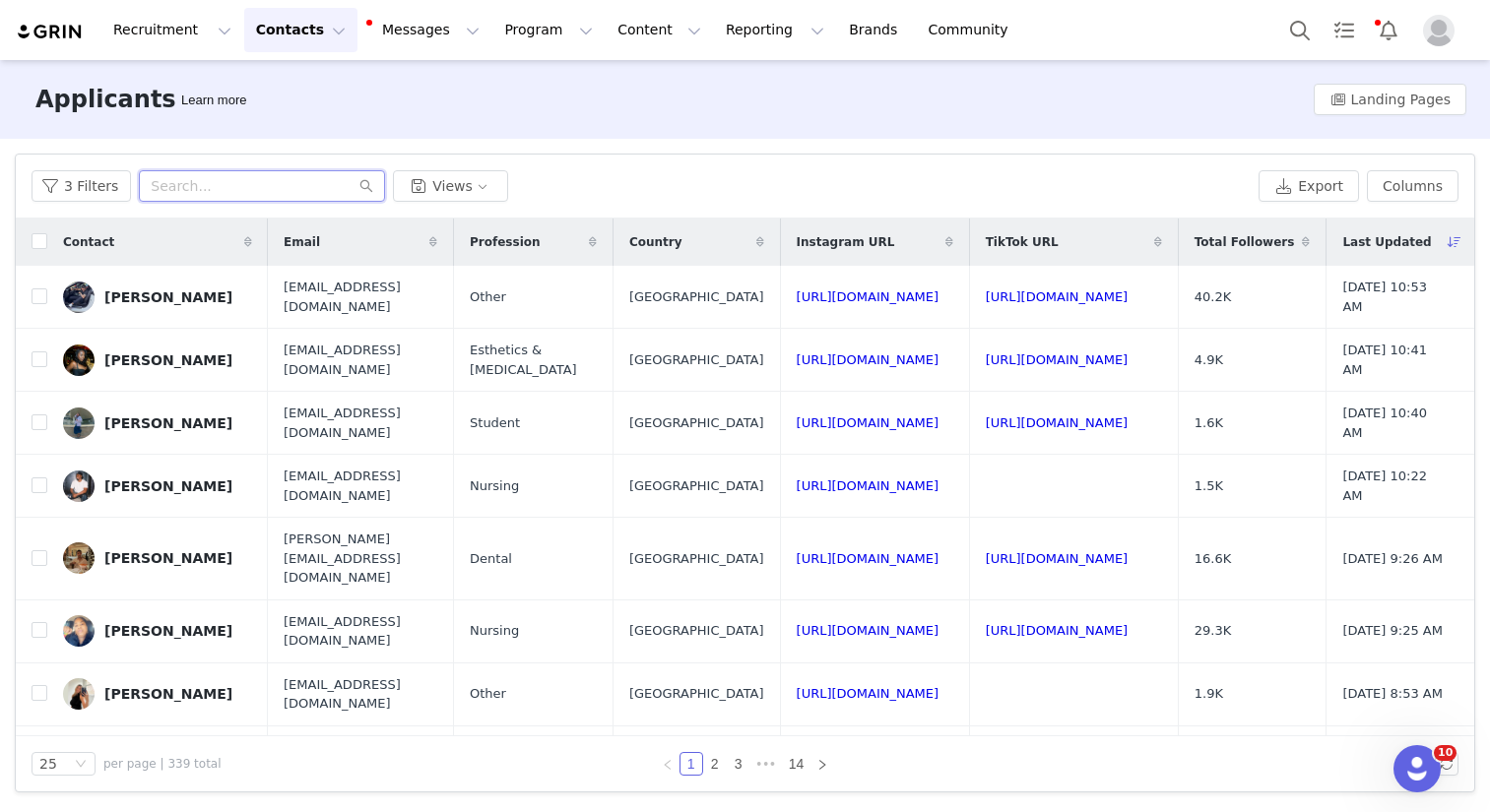
click at [230, 181] on input "text" at bounding box center [262, 186] width 246 height 32
paste input "Fabianna Tovar"
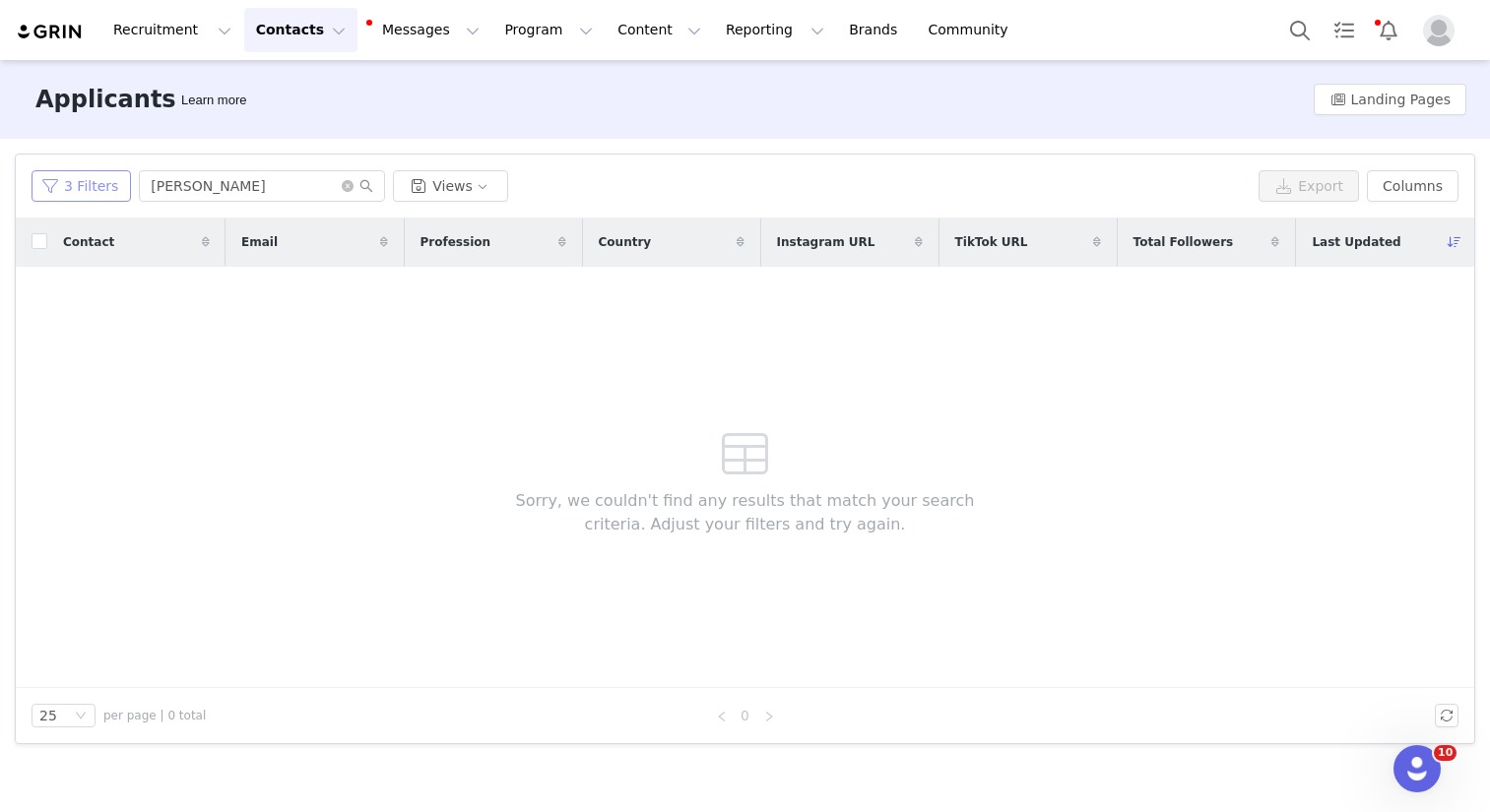
click at [106, 194] on button "3 Filters" at bounding box center [81, 186] width 100 height 32
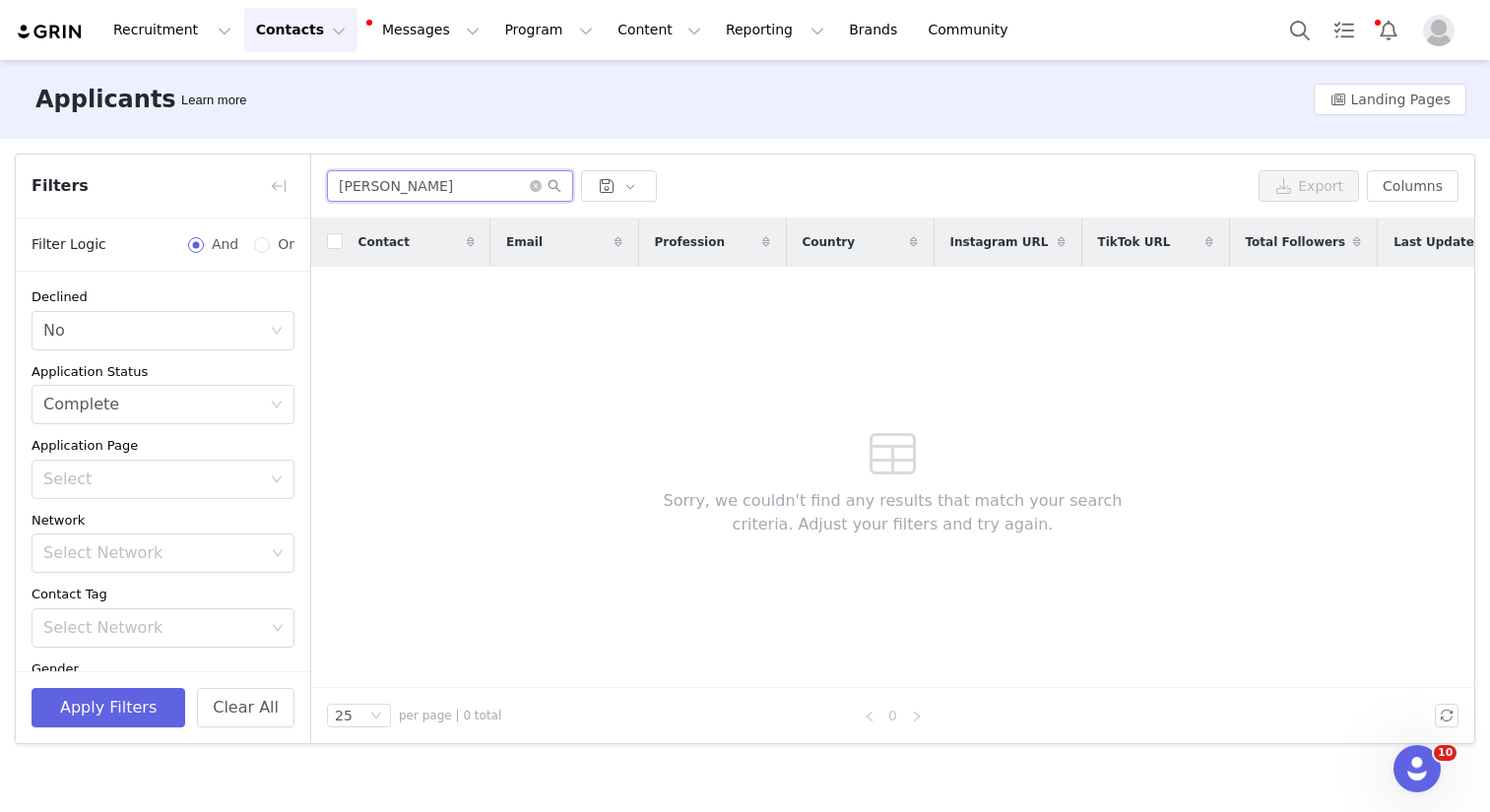
drag, startPoint x: 398, startPoint y: 188, endPoint x: 456, endPoint y: 189, distance: 58.0
click at [447, 191] on input "Fabianna Tovar" at bounding box center [450, 186] width 246 height 32
type input "Fabianna"
click at [534, 182] on icon "icon: close-circle" at bounding box center [536, 186] width 12 height 12
drag, startPoint x: 301, startPoint y: 18, endPoint x: 308, endPoint y: 32, distance: 15.7
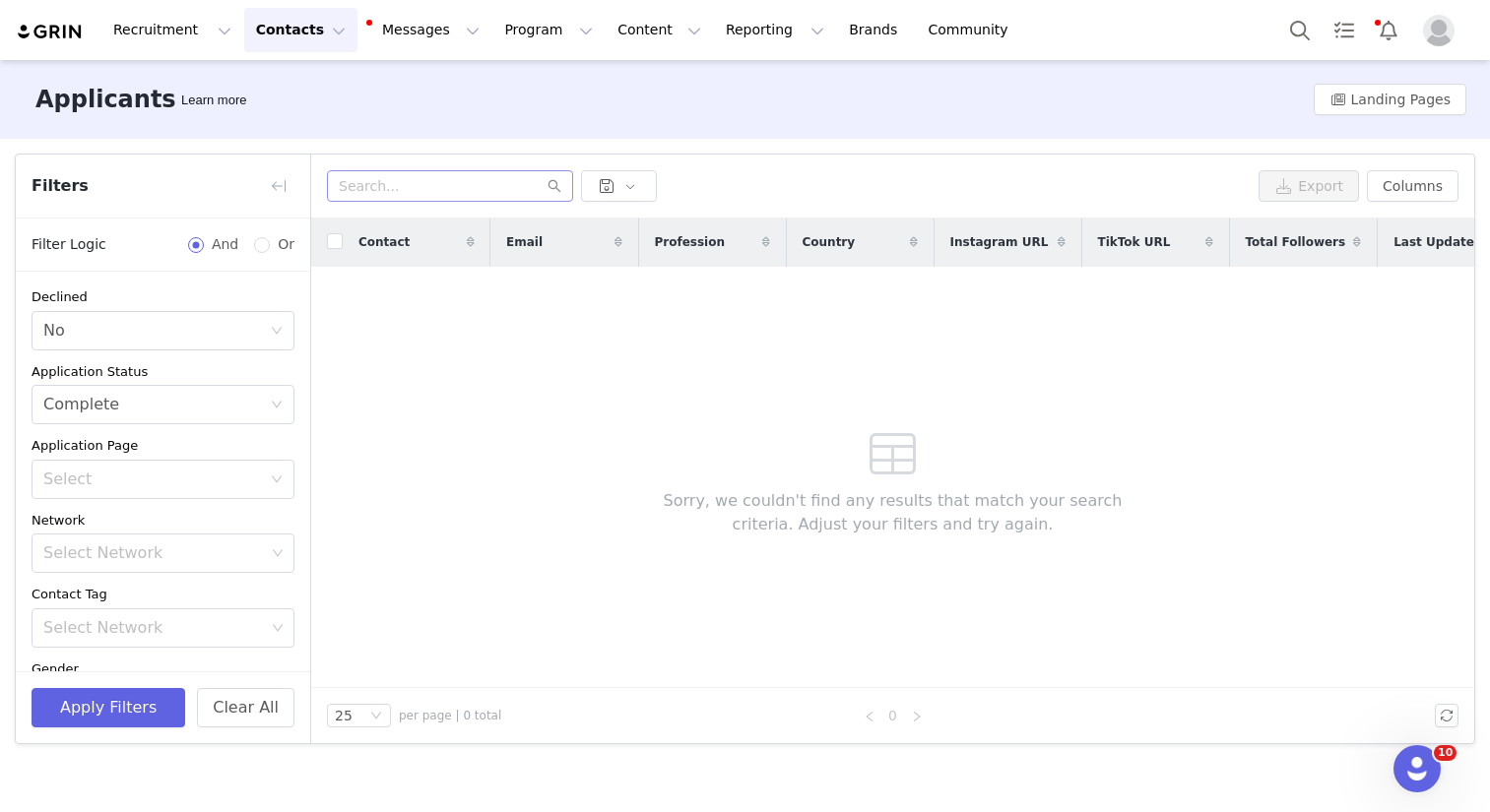
click at [300, 19] on button "Contacts Contacts" at bounding box center [300, 30] width 114 height 44
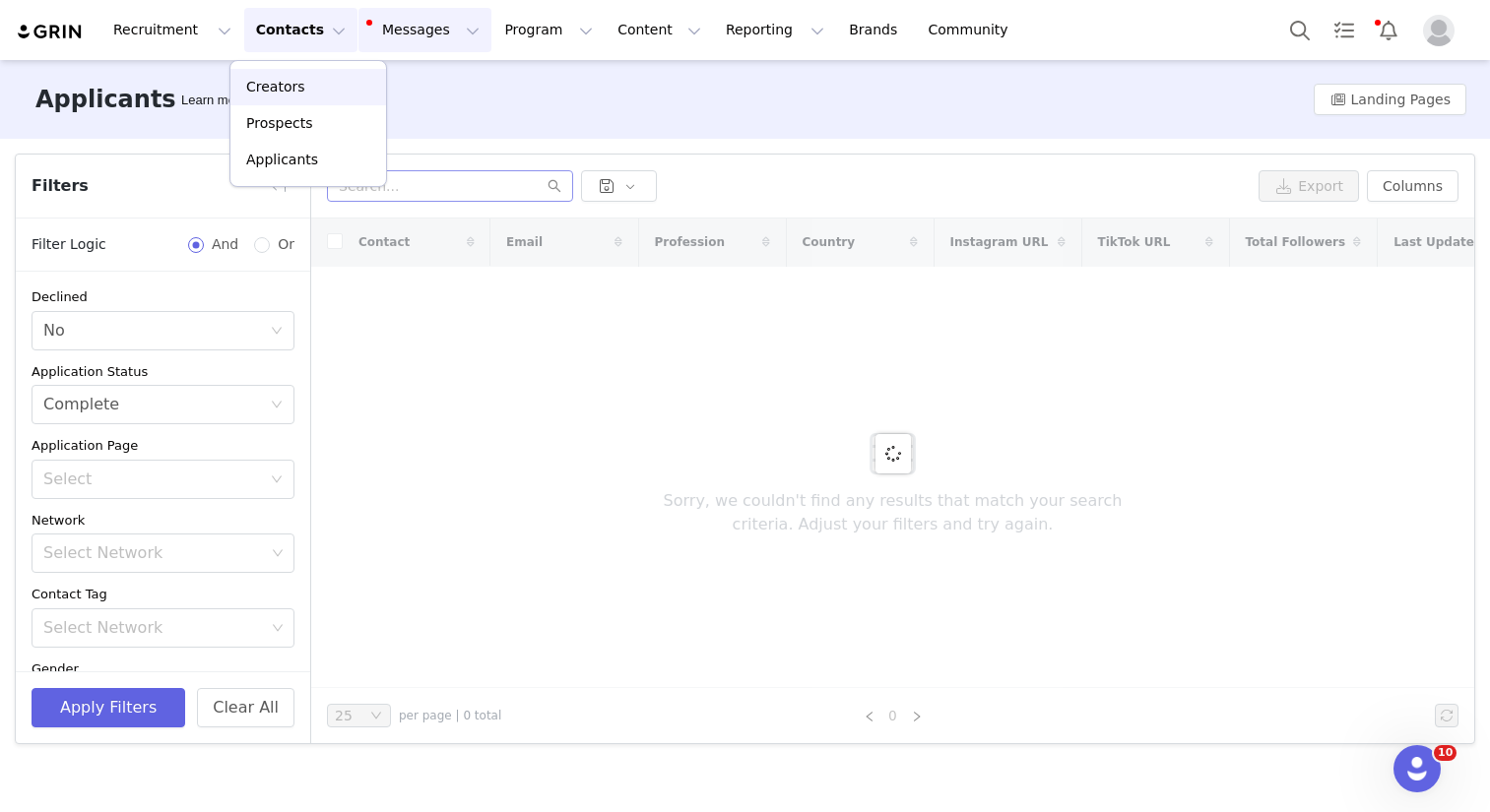
drag, startPoint x: 312, startPoint y: 81, endPoint x: 346, endPoint y: 35, distance: 57.2
click at [313, 80] on div "Creators" at bounding box center [308, 87] width 132 height 21
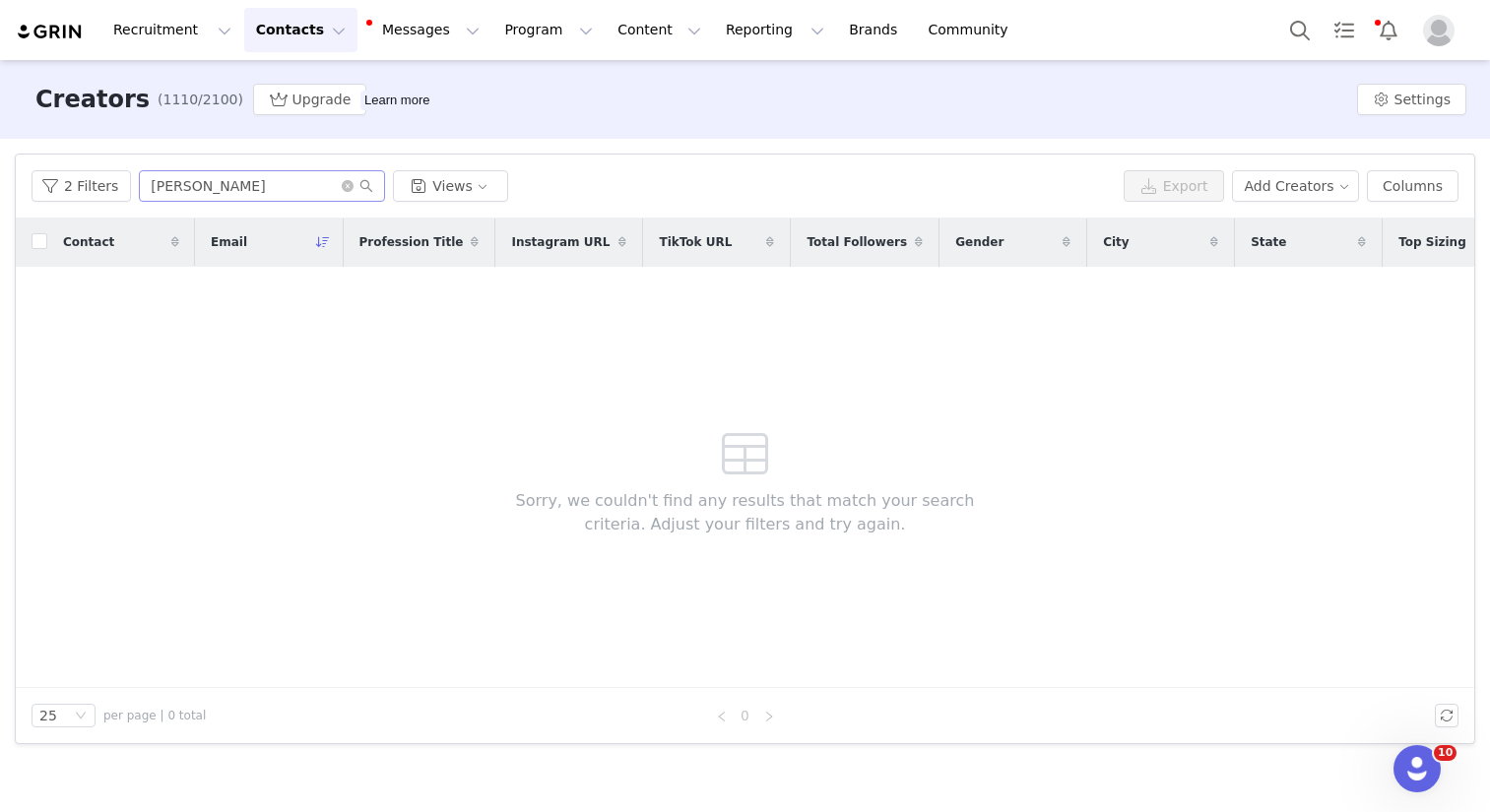
click at [347, 192] on span at bounding box center [358, 186] width 32 height 14
click at [344, 186] on icon "icon: close-circle" at bounding box center [348, 186] width 12 height 12
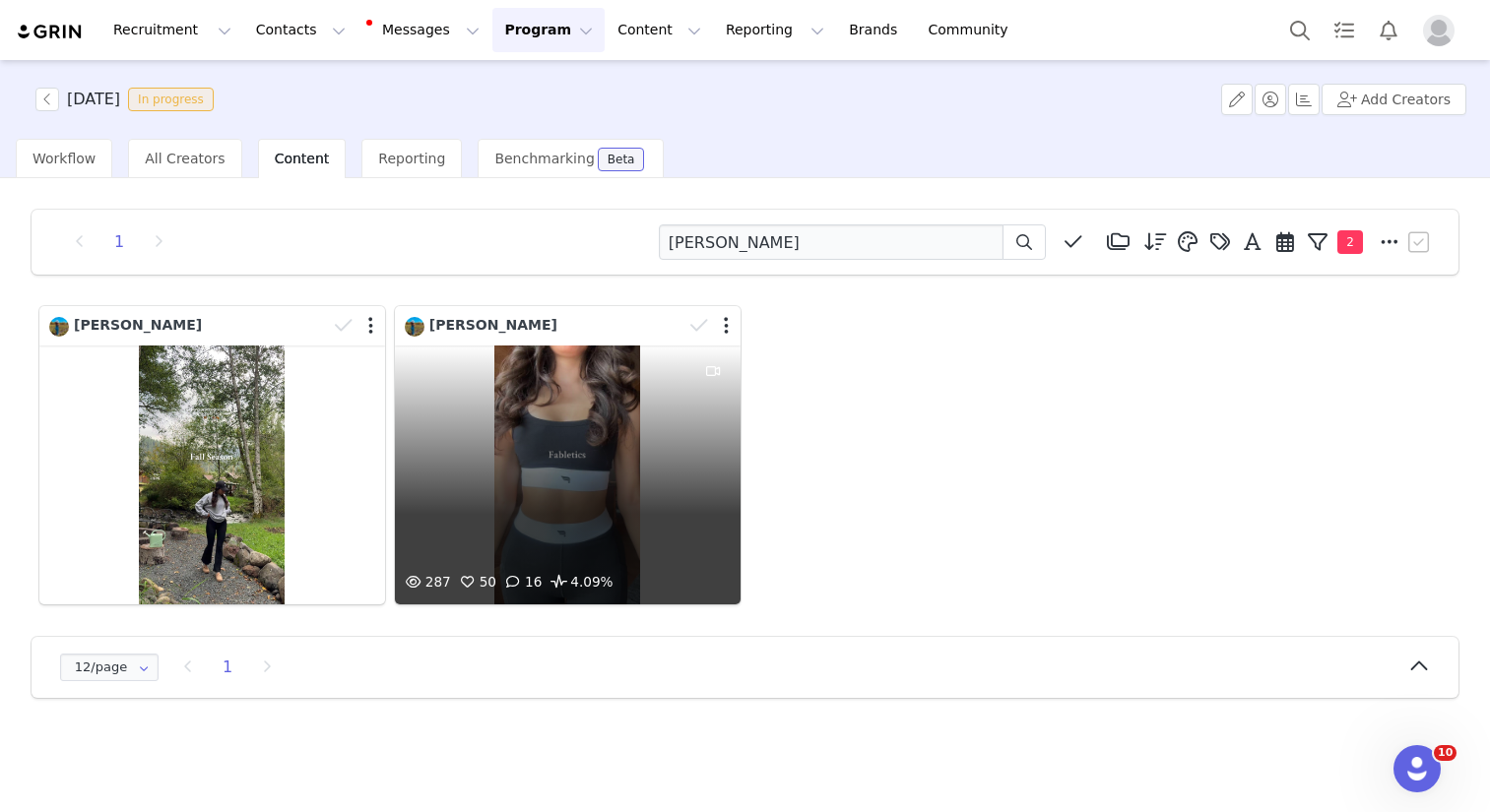
click at [585, 549] on div "287 50 16 4.09%" at bounding box center [568, 475] width 346 height 259
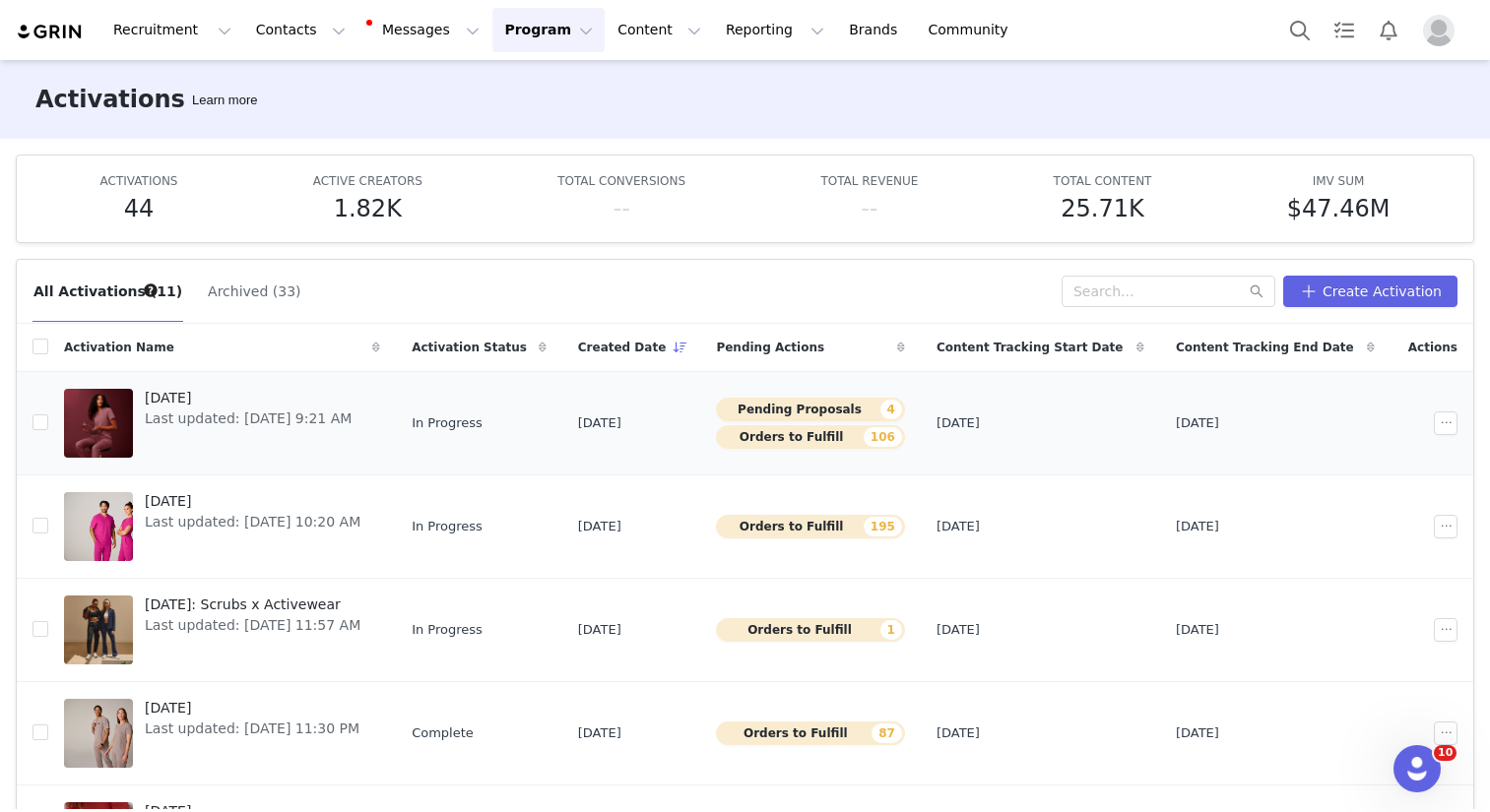
click at [230, 395] on span "[DATE]" at bounding box center [248, 398] width 207 height 21
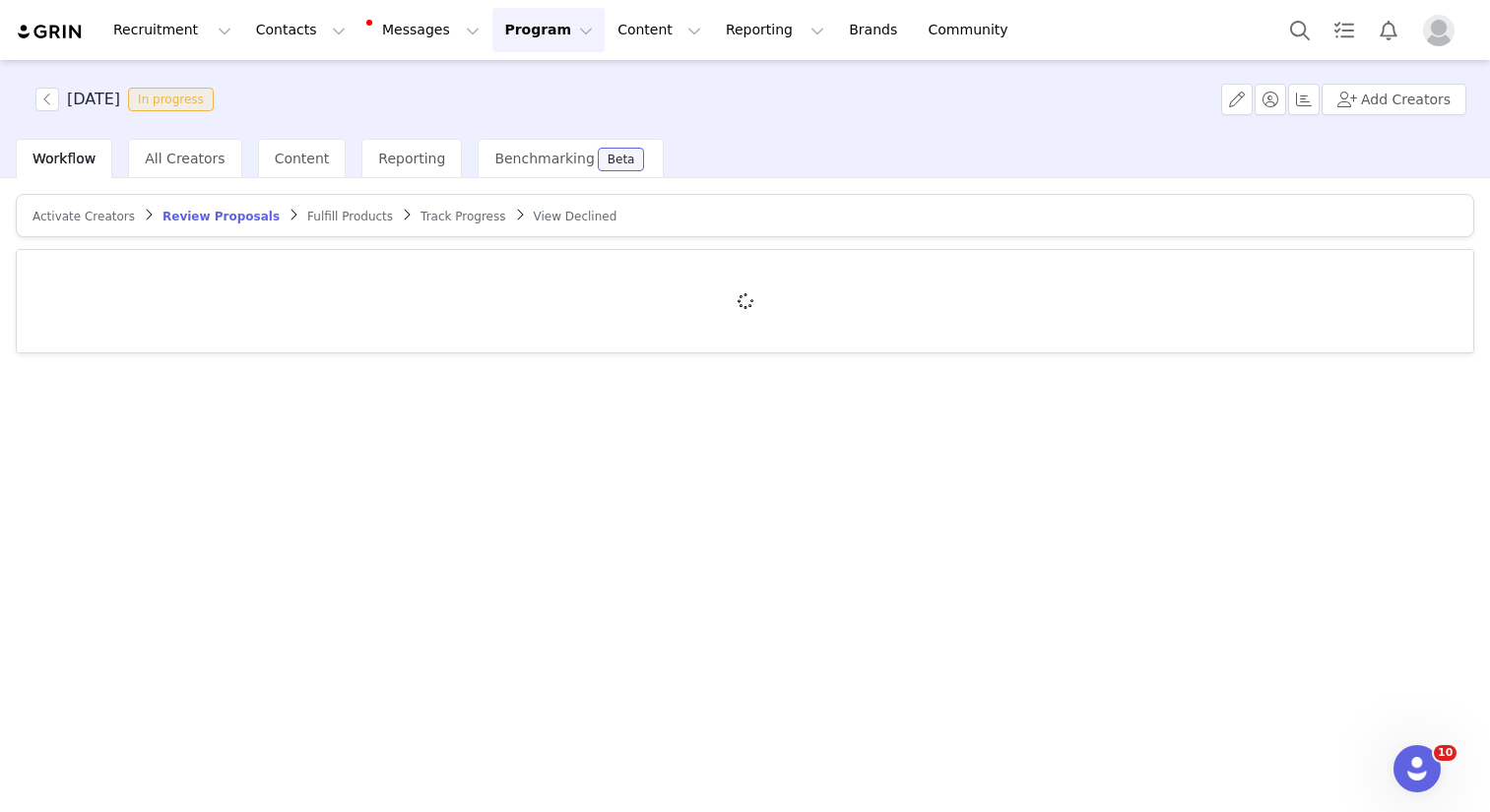
click at [307, 219] on span "Fulfill Products" at bounding box center [350, 216] width 86 height 14
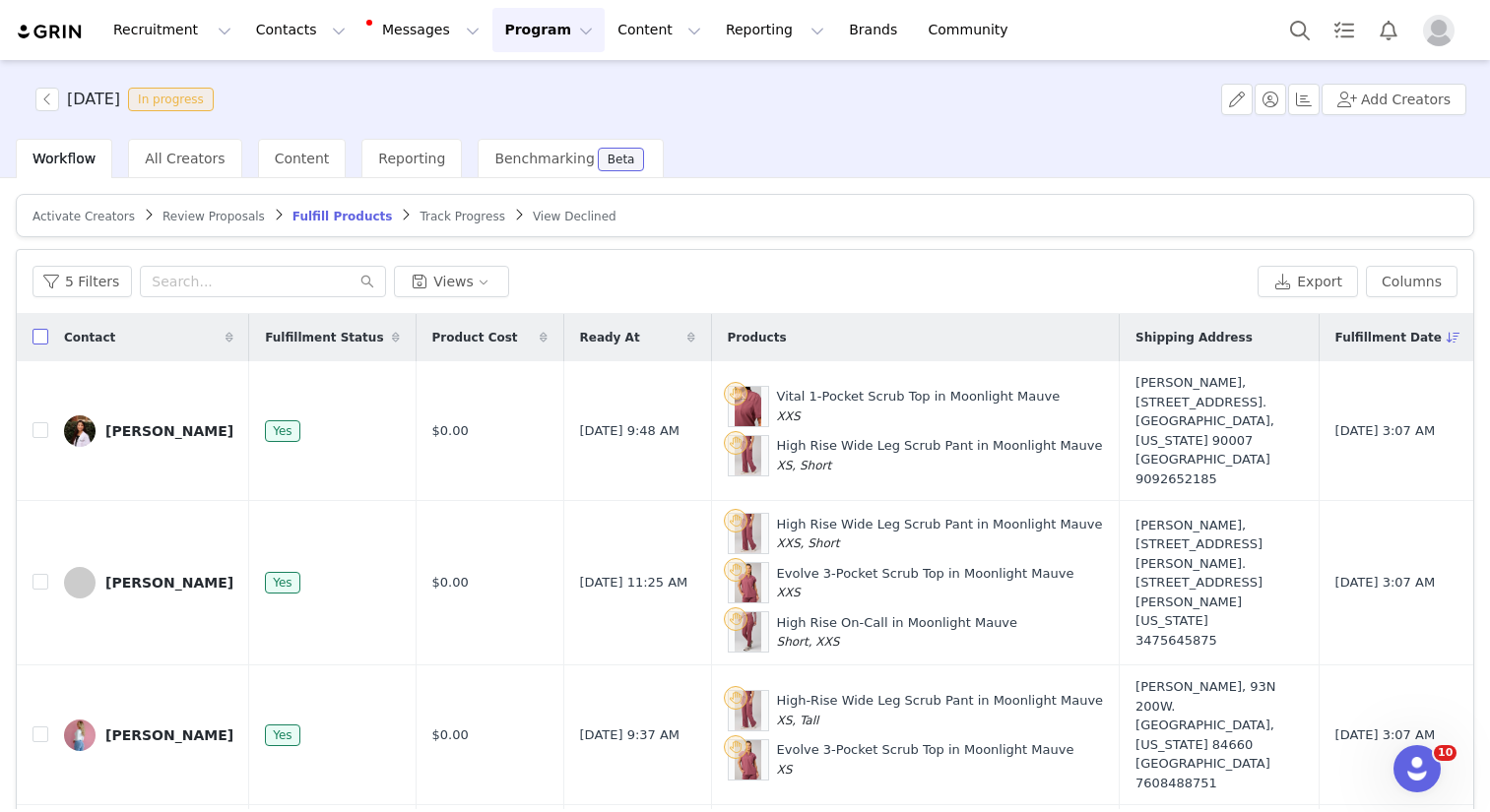
click at [40, 331] on input "checkbox" at bounding box center [41, 337] width 16 height 16
checkbox input "true"
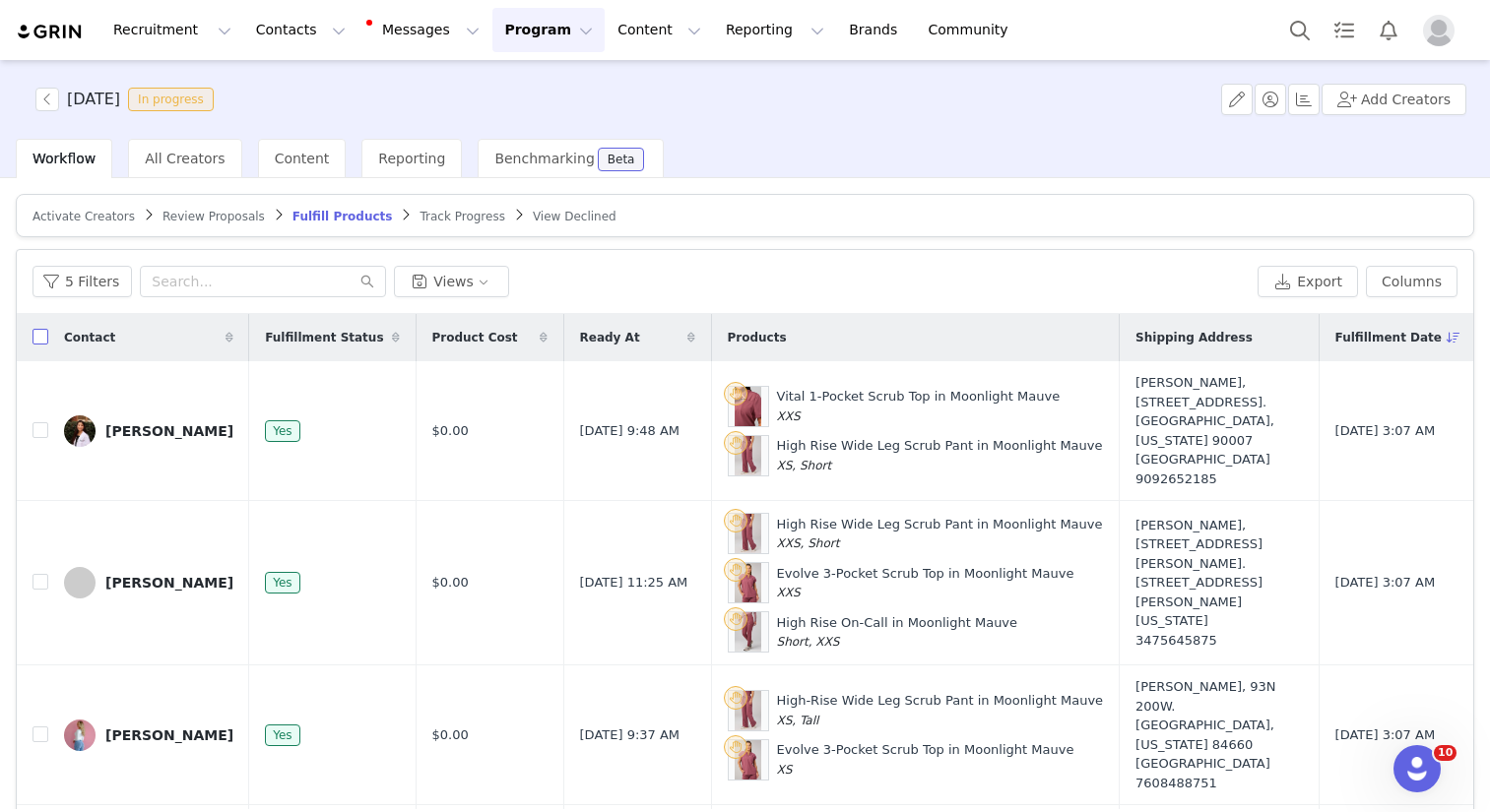
checkbox input "true"
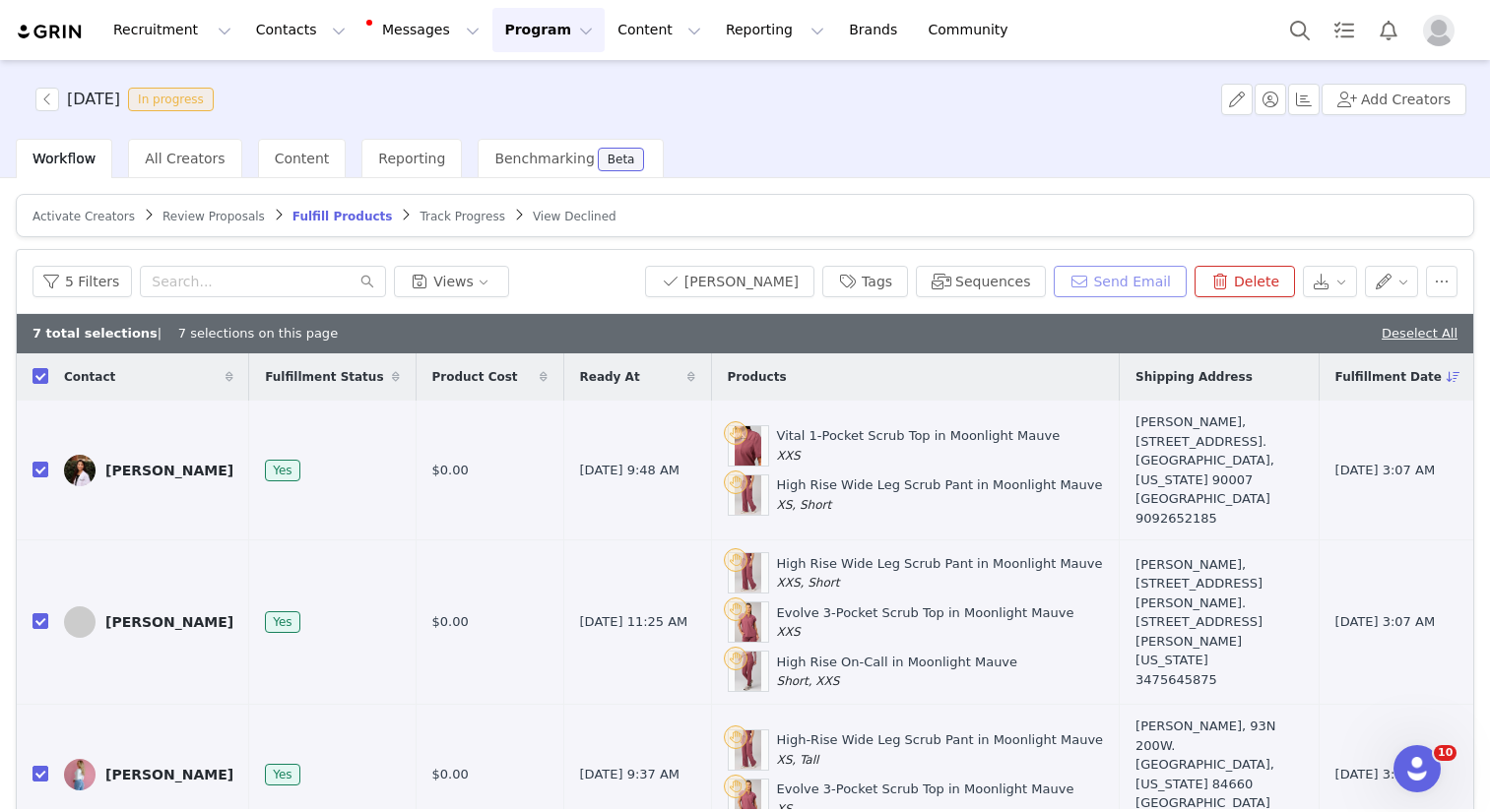
click at [1120, 278] on button "Send Email" at bounding box center [1119, 282] width 133 height 32
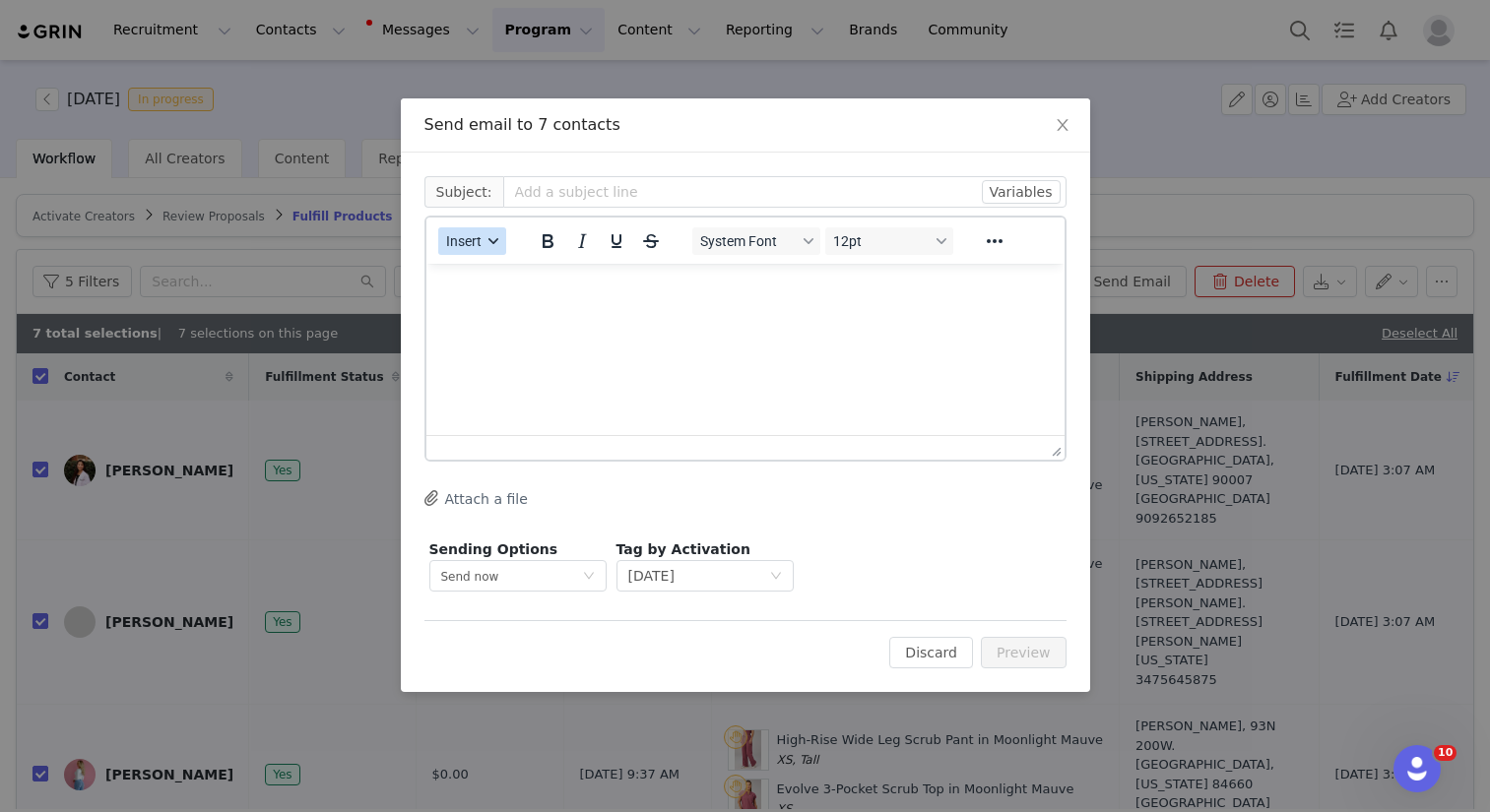
click at [471, 240] on span "Insert" at bounding box center [463, 241] width 36 height 16
click at [480, 265] on div "Insert Template" at bounding box center [542, 276] width 177 height 24
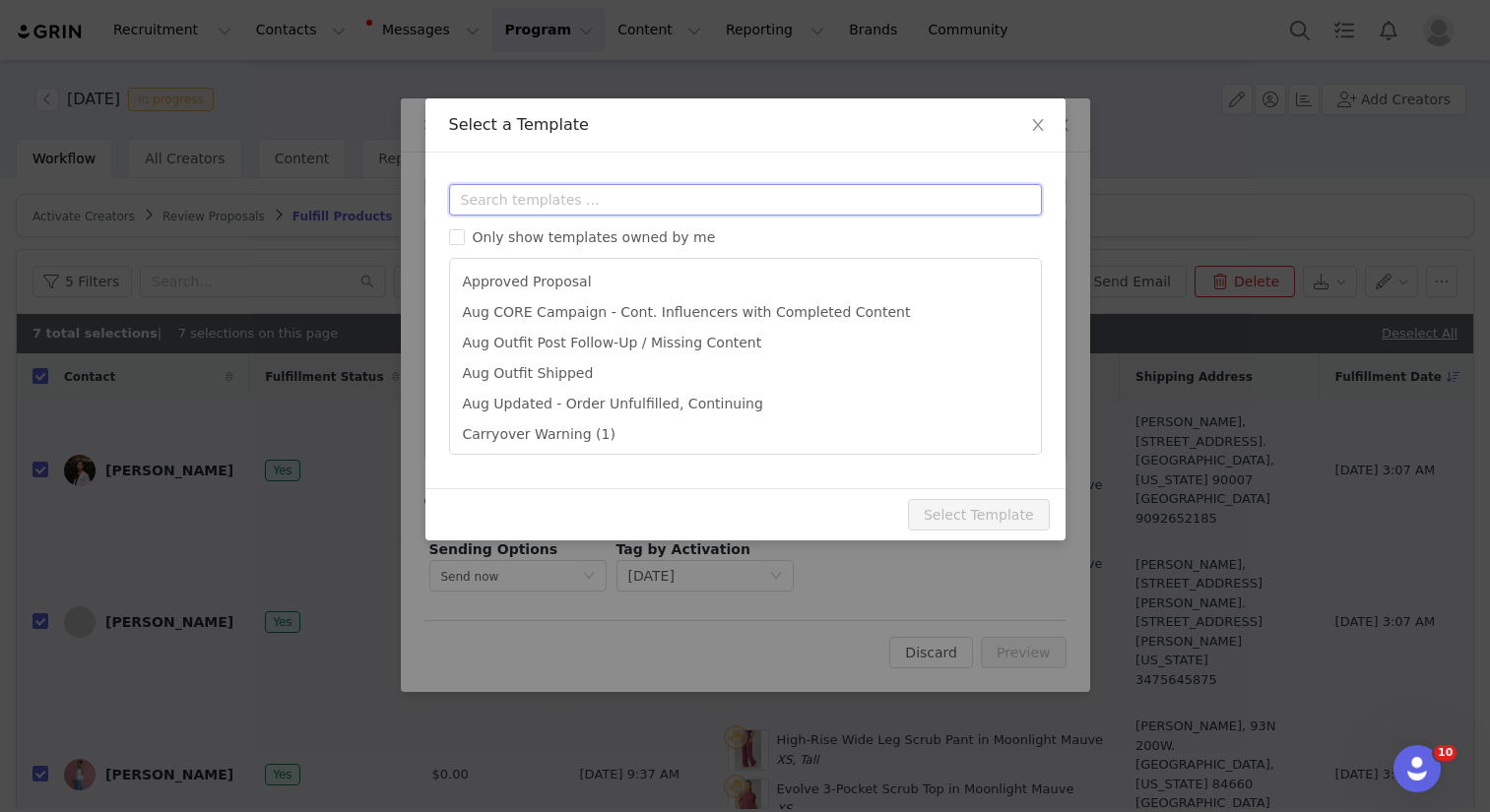
click at [585, 211] on input "text" at bounding box center [745, 200] width 593 height 32
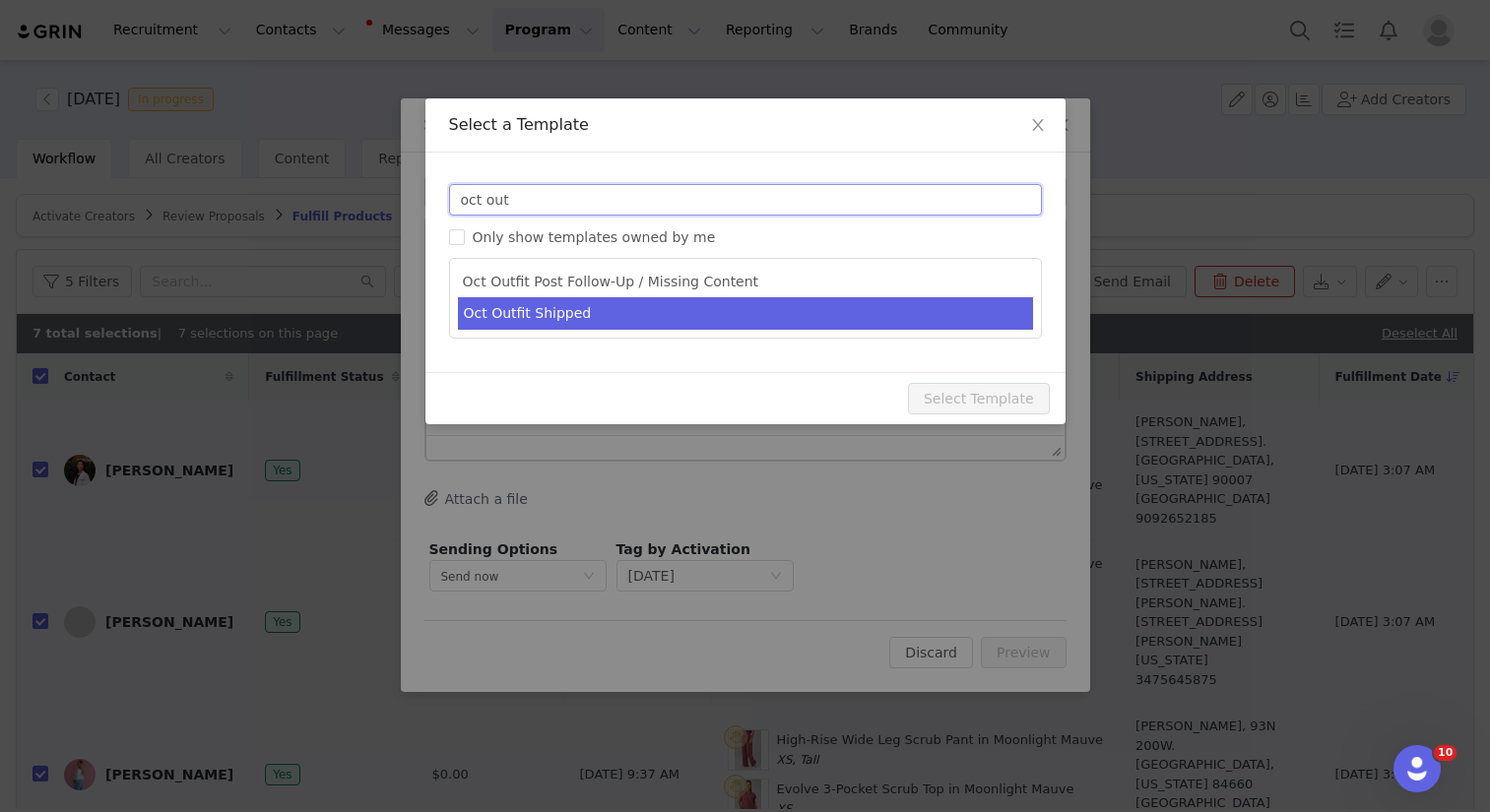
type input "oct out"
click at [593, 302] on li "Oct Outfit Shipped" at bounding box center [745, 313] width 575 height 33
type input "📦 October's Outfit Is On The Way! | Fabletics Scrubs"
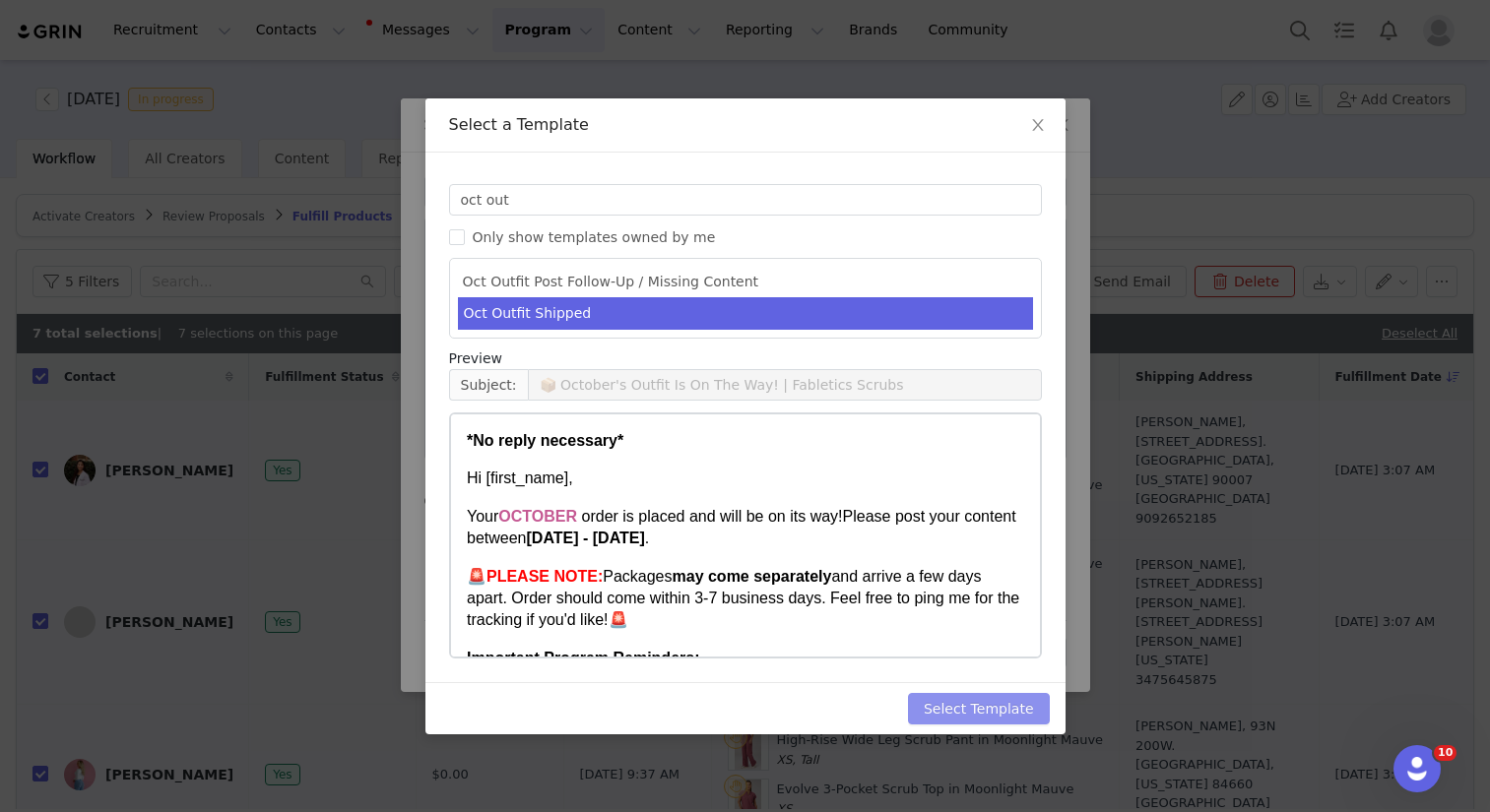
click at [1010, 718] on button "Select Template" at bounding box center [979, 709] width 142 height 32
type input "📦 October's Outfit Is On The Way! | Fabletics Scrubs"
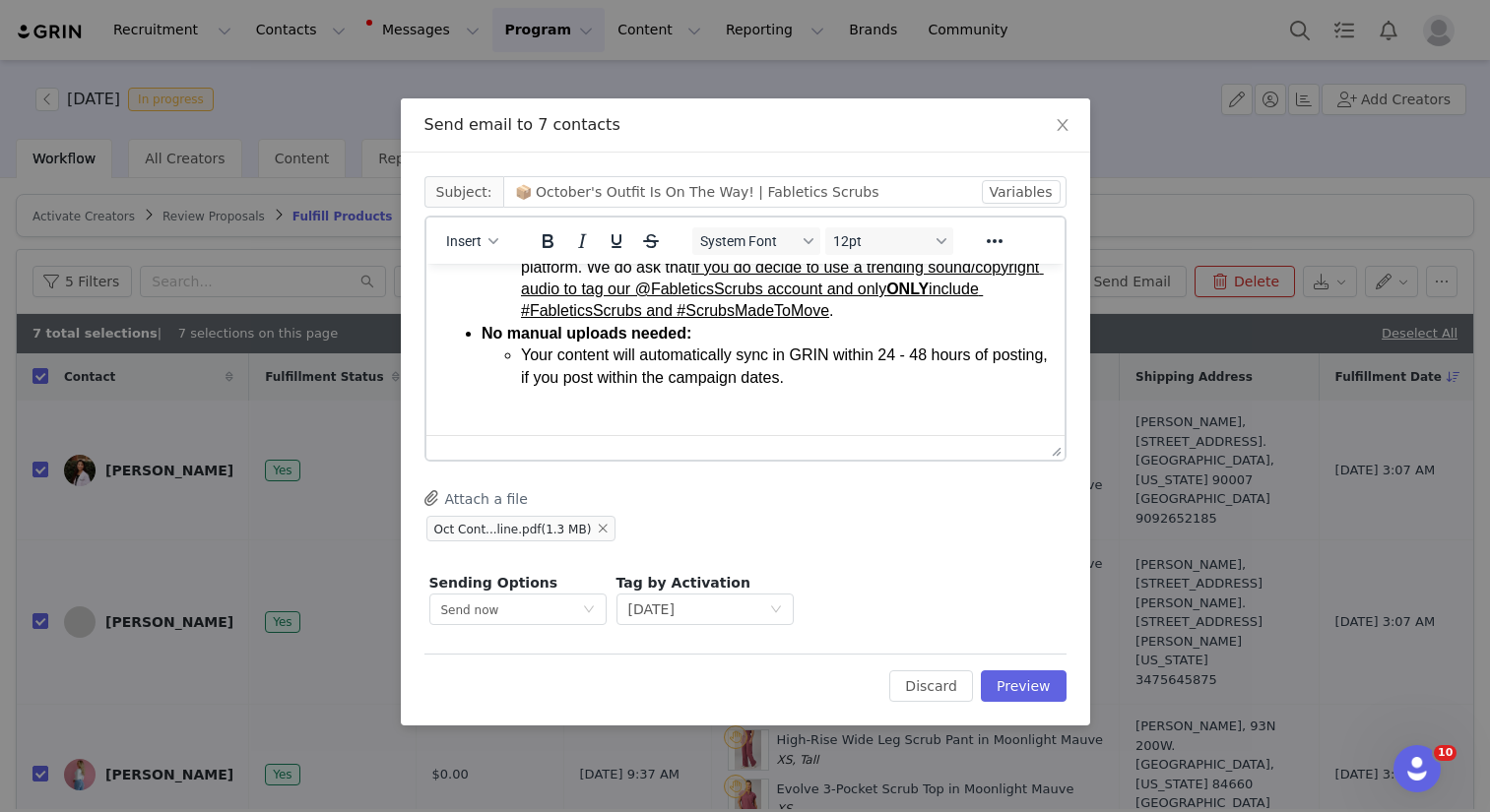
scroll to position [598, 0]
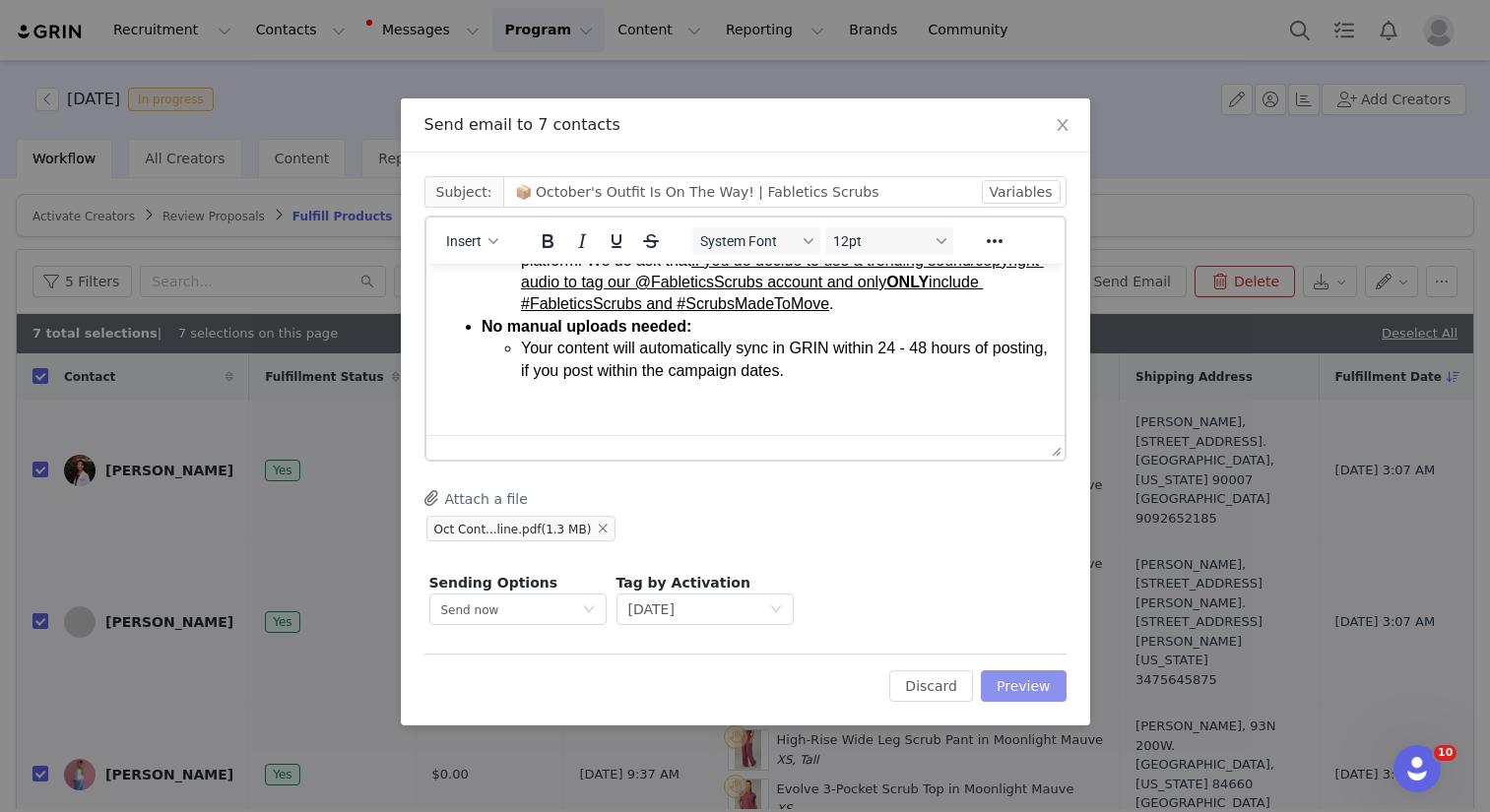
click at [1019, 671] on button "Preview" at bounding box center [1024, 687] width 86 height 32
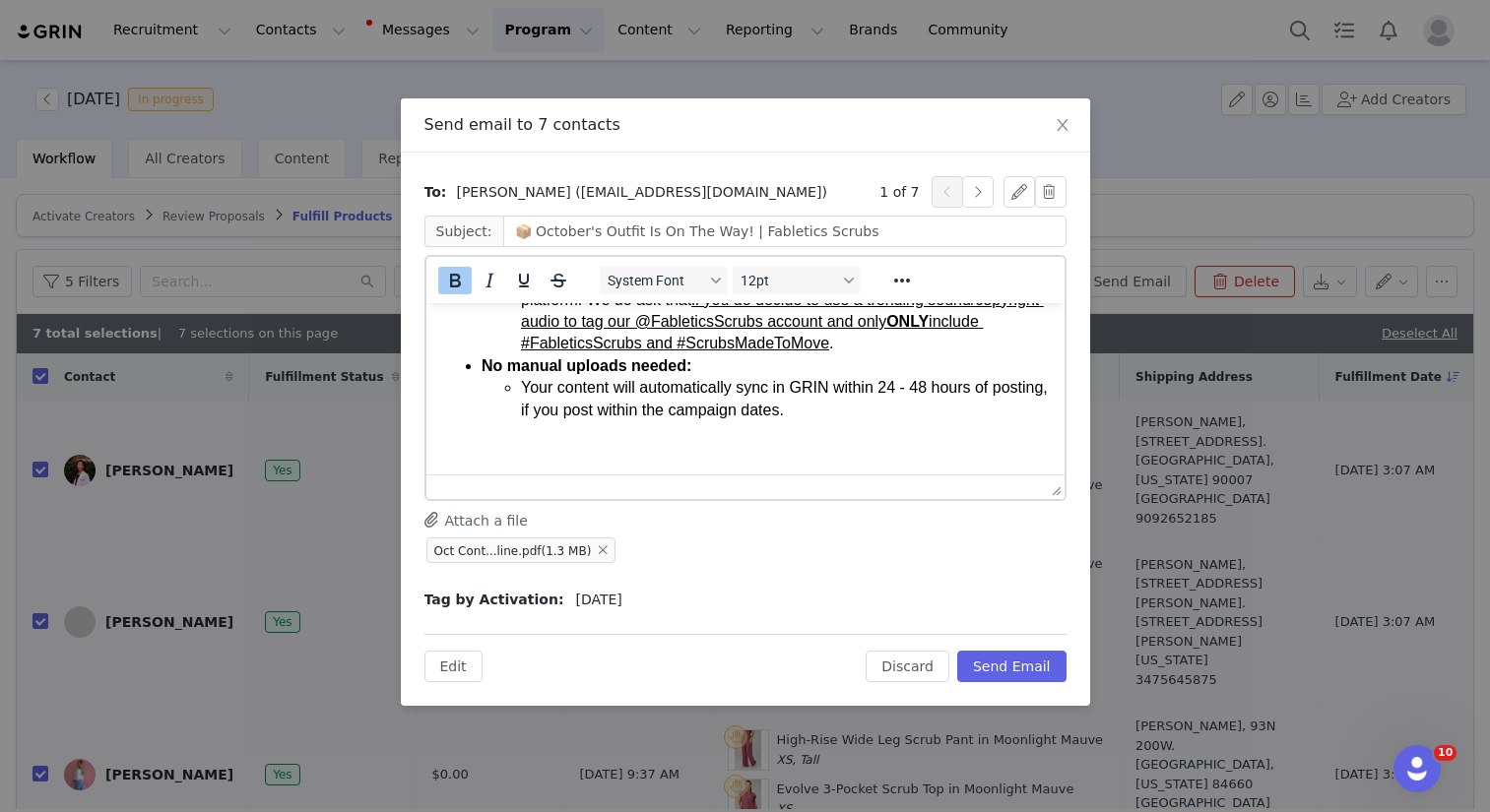
click at [518, 446] on p "Rich Text Area. Press ALT-0 for help." at bounding box center [745, 448] width 607 height 22
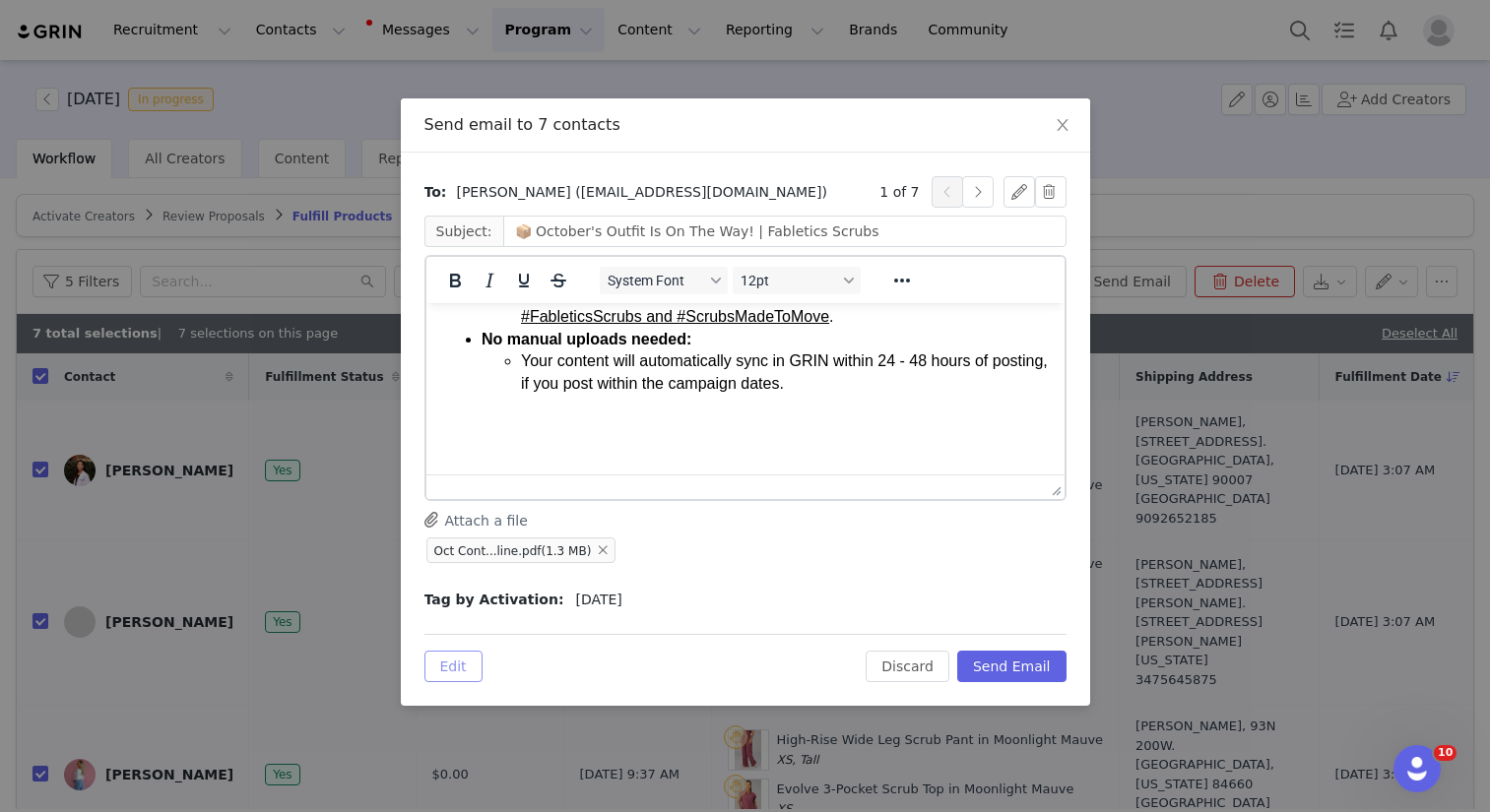
drag, startPoint x: 455, startPoint y: 658, endPoint x: 455, endPoint y: 636, distance: 22.0
click at [455, 659] on button "Edit" at bounding box center [454, 667] width 58 height 32
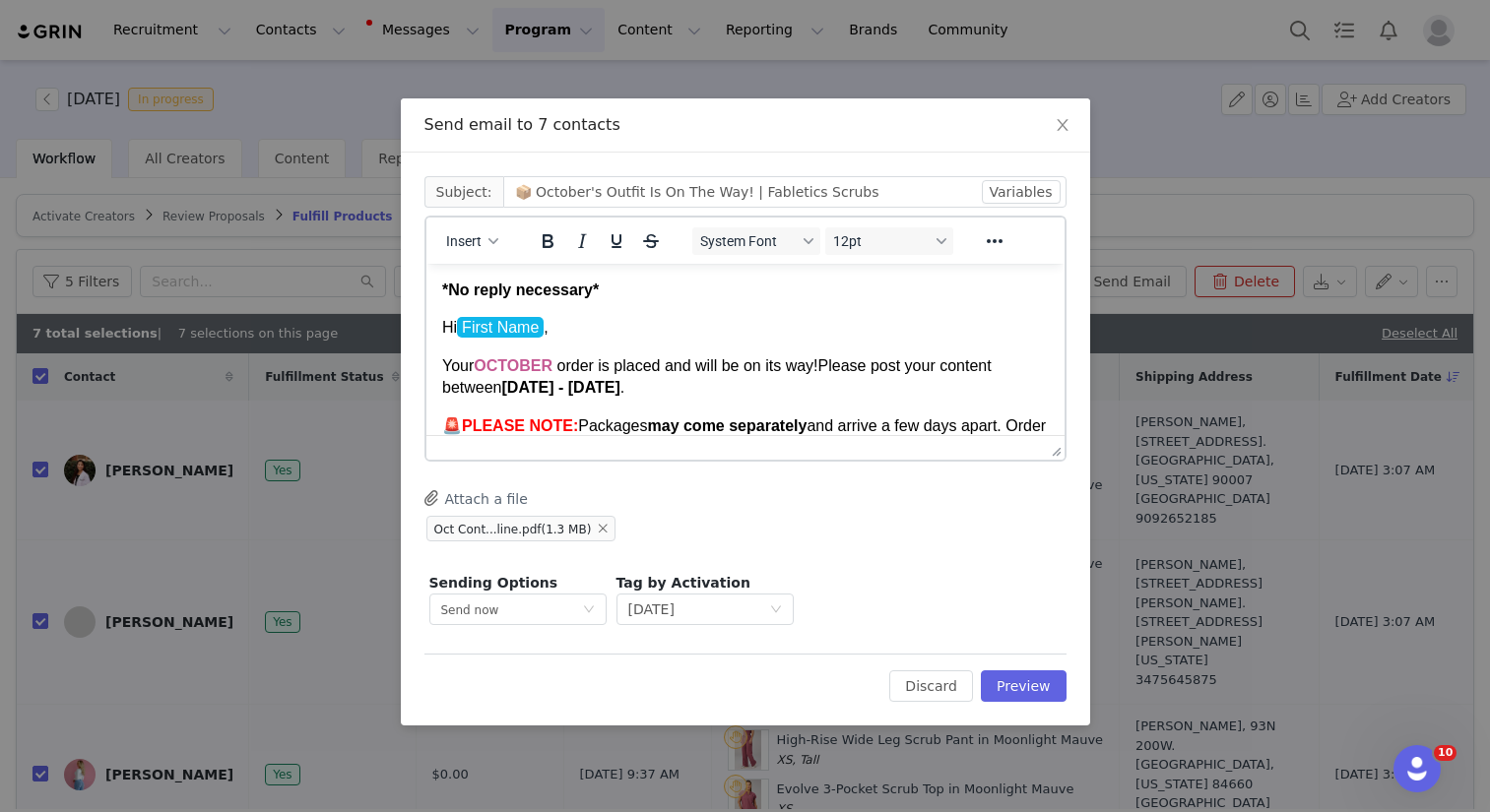
scroll to position [598, 0]
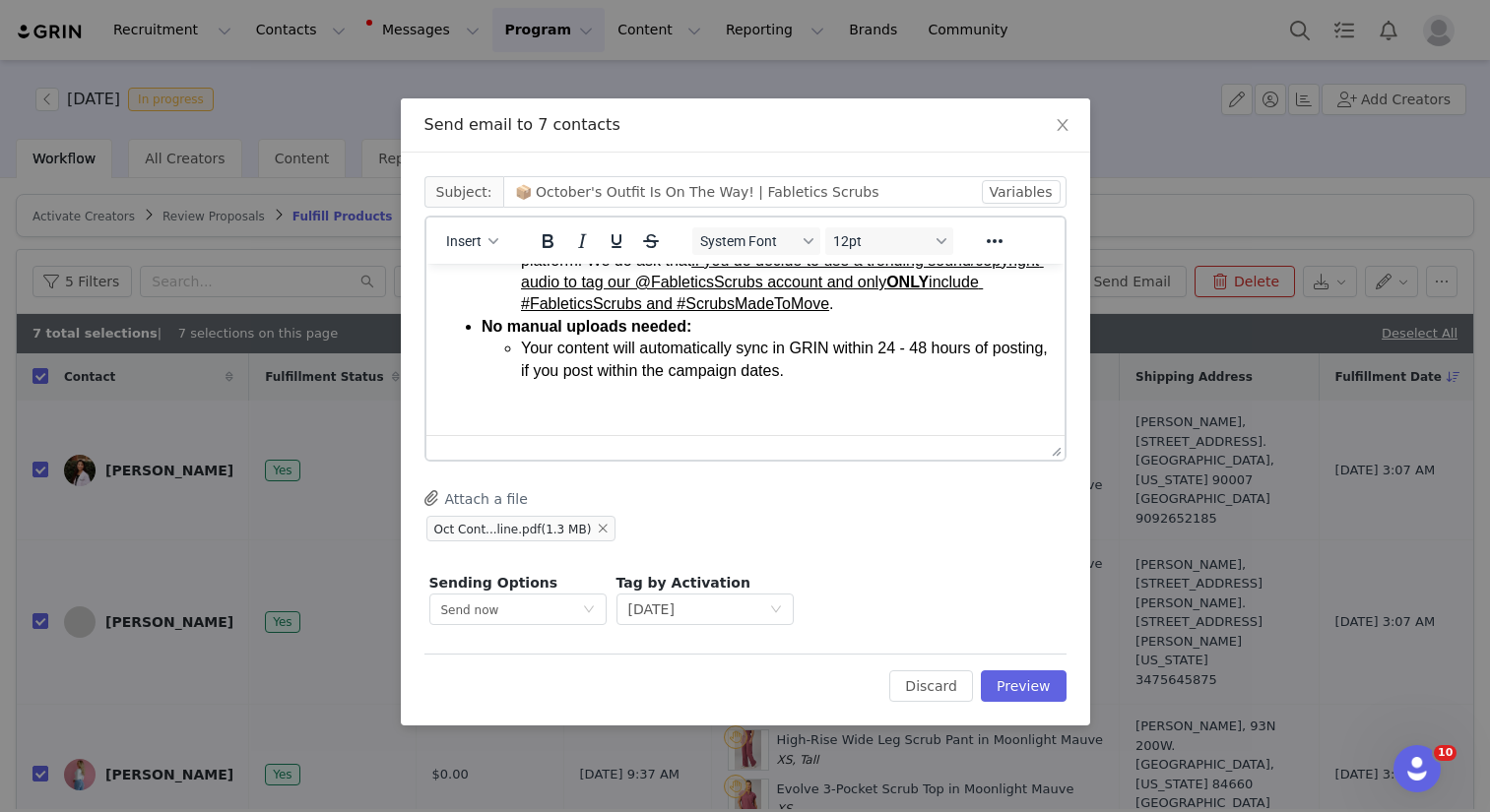
click at [529, 413] on p "Rich Text Area. Press ALT-0 for help." at bounding box center [745, 409] width 607 height 22
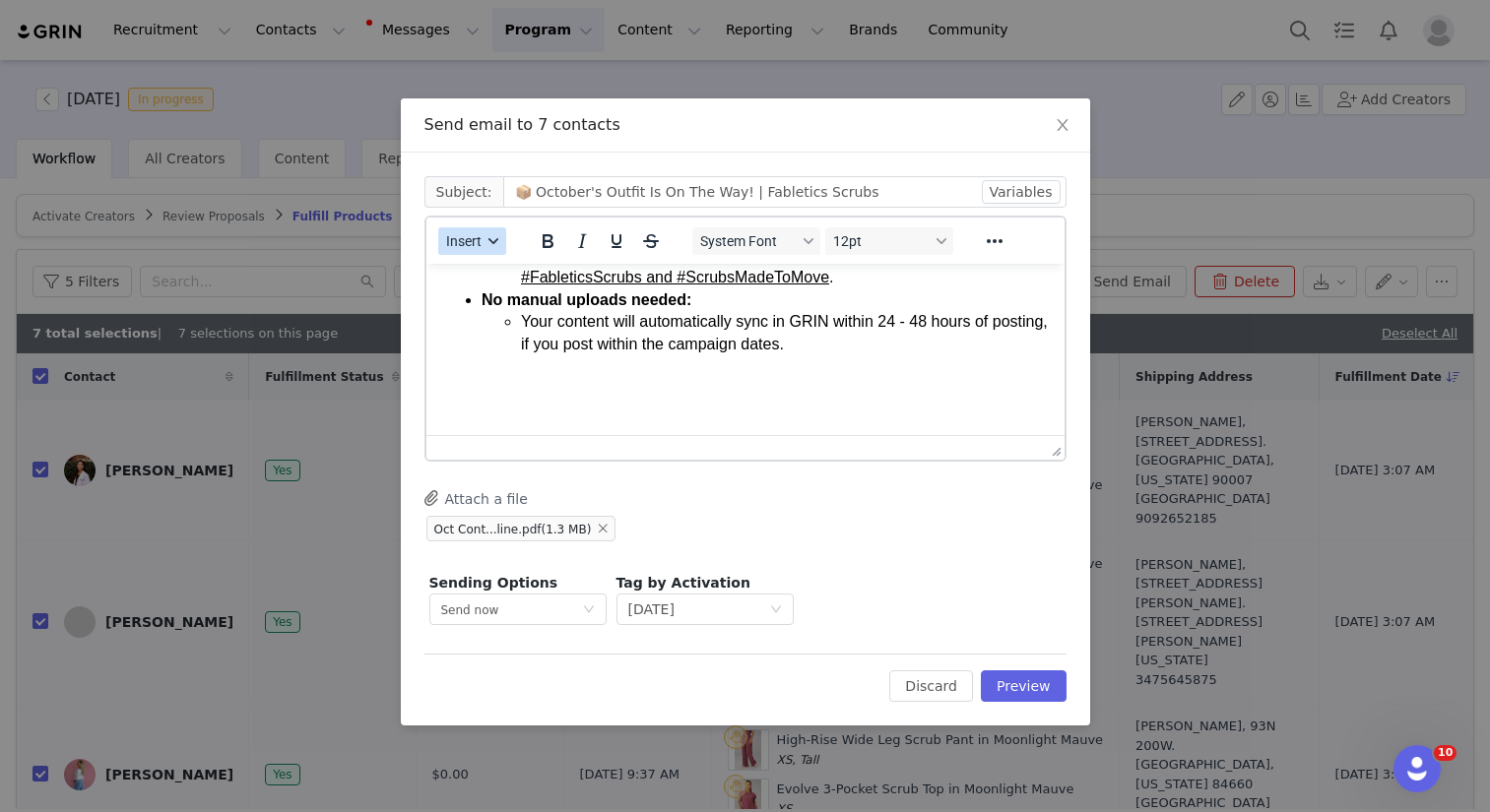
click at [467, 242] on span "Insert" at bounding box center [463, 241] width 36 height 16
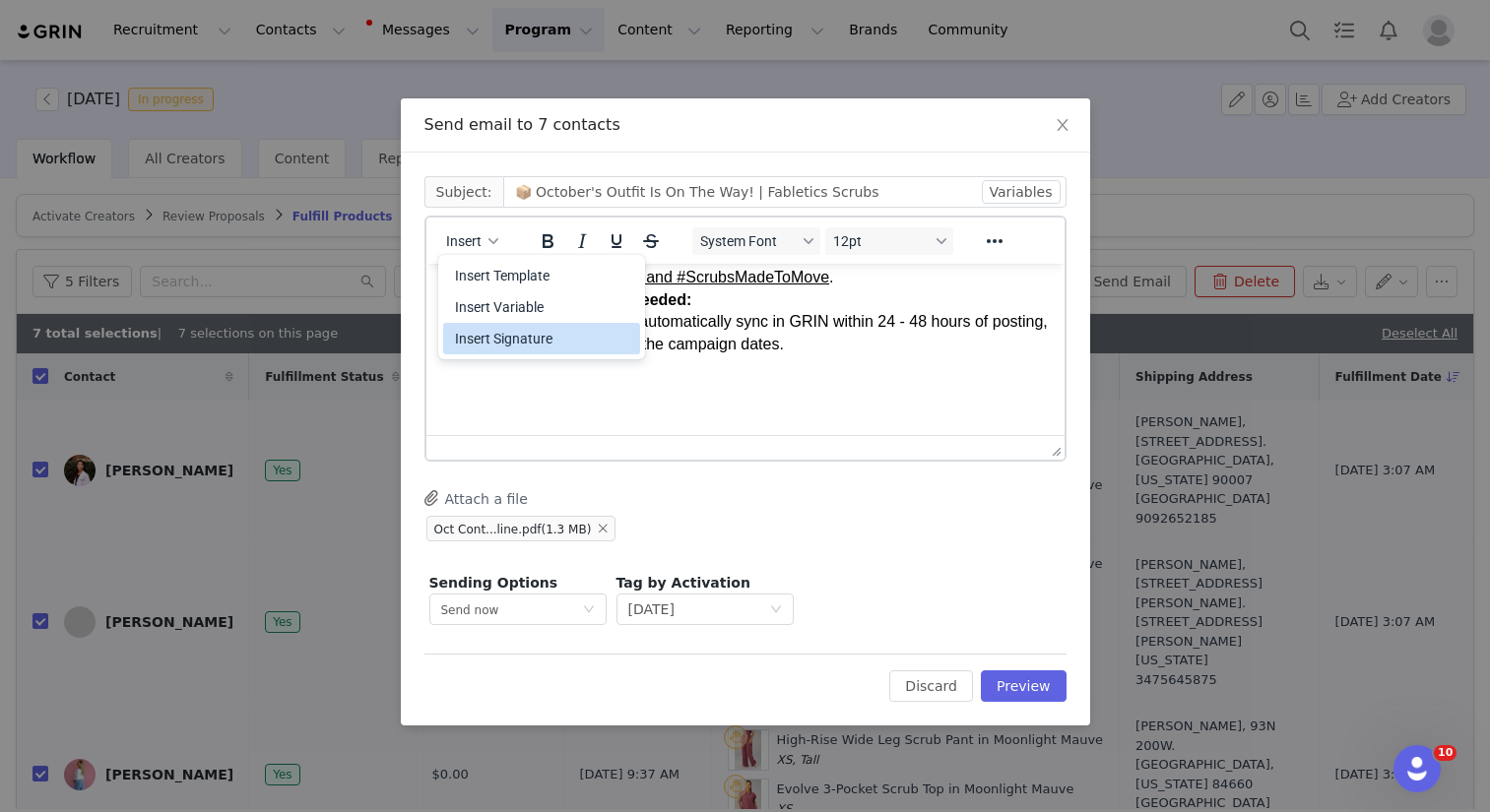
click at [528, 339] on div "Insert Signature" at bounding box center [542, 339] width 177 height 24
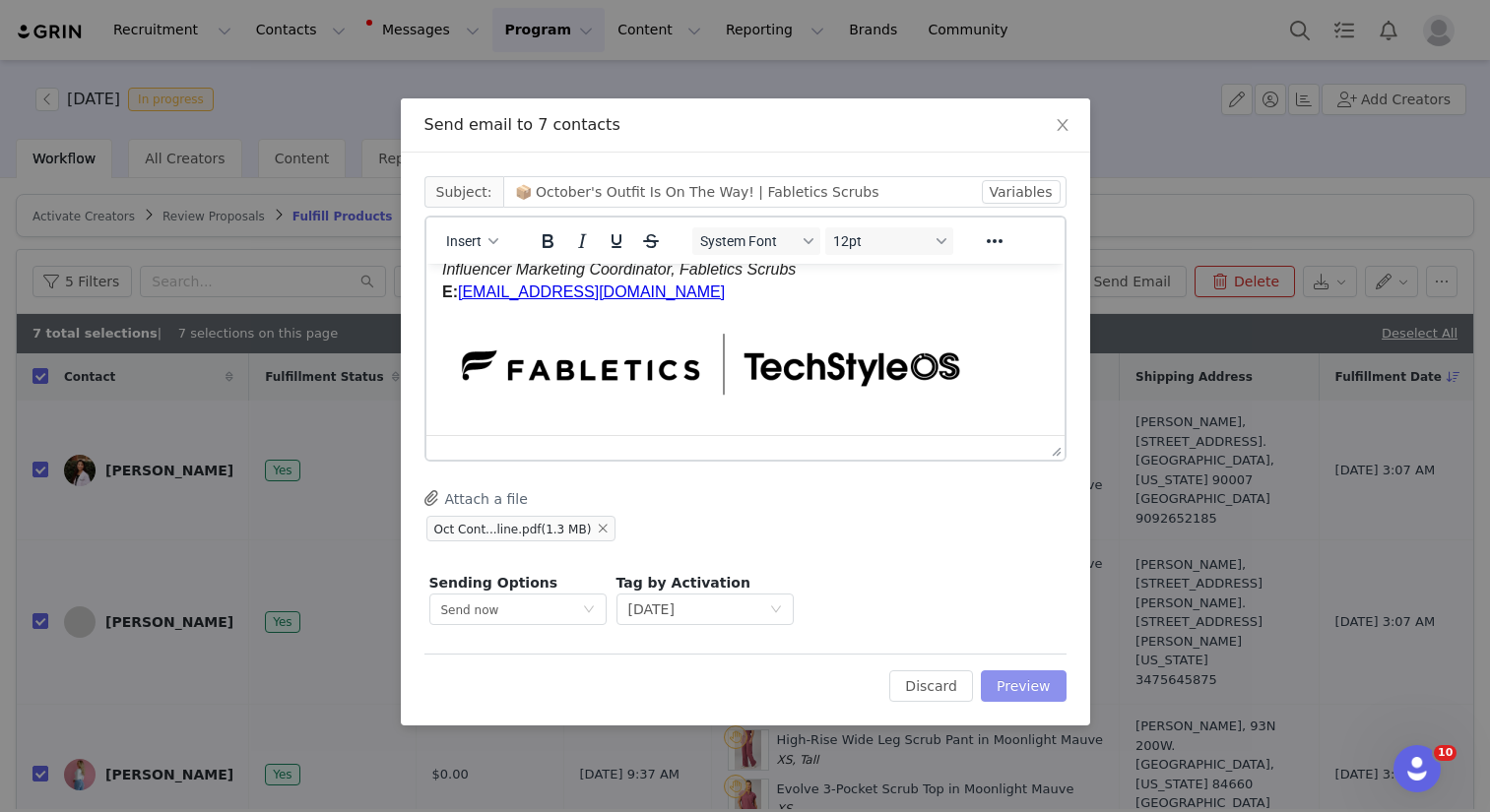
click at [1031, 684] on button "Preview" at bounding box center [1024, 687] width 86 height 32
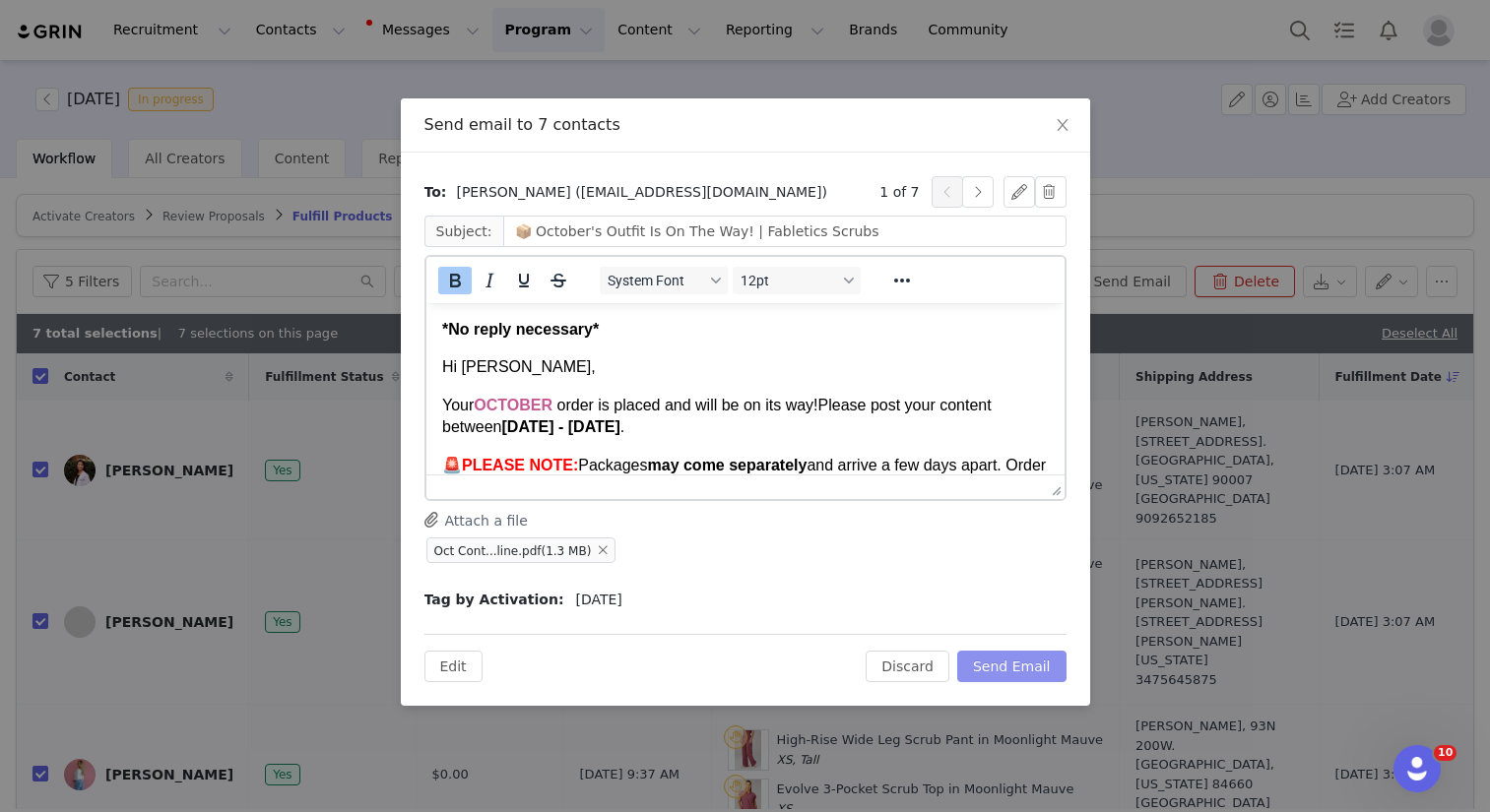
scroll to position [0, 0]
click at [1031, 667] on button "Send Email" at bounding box center [1012, 667] width 110 height 32
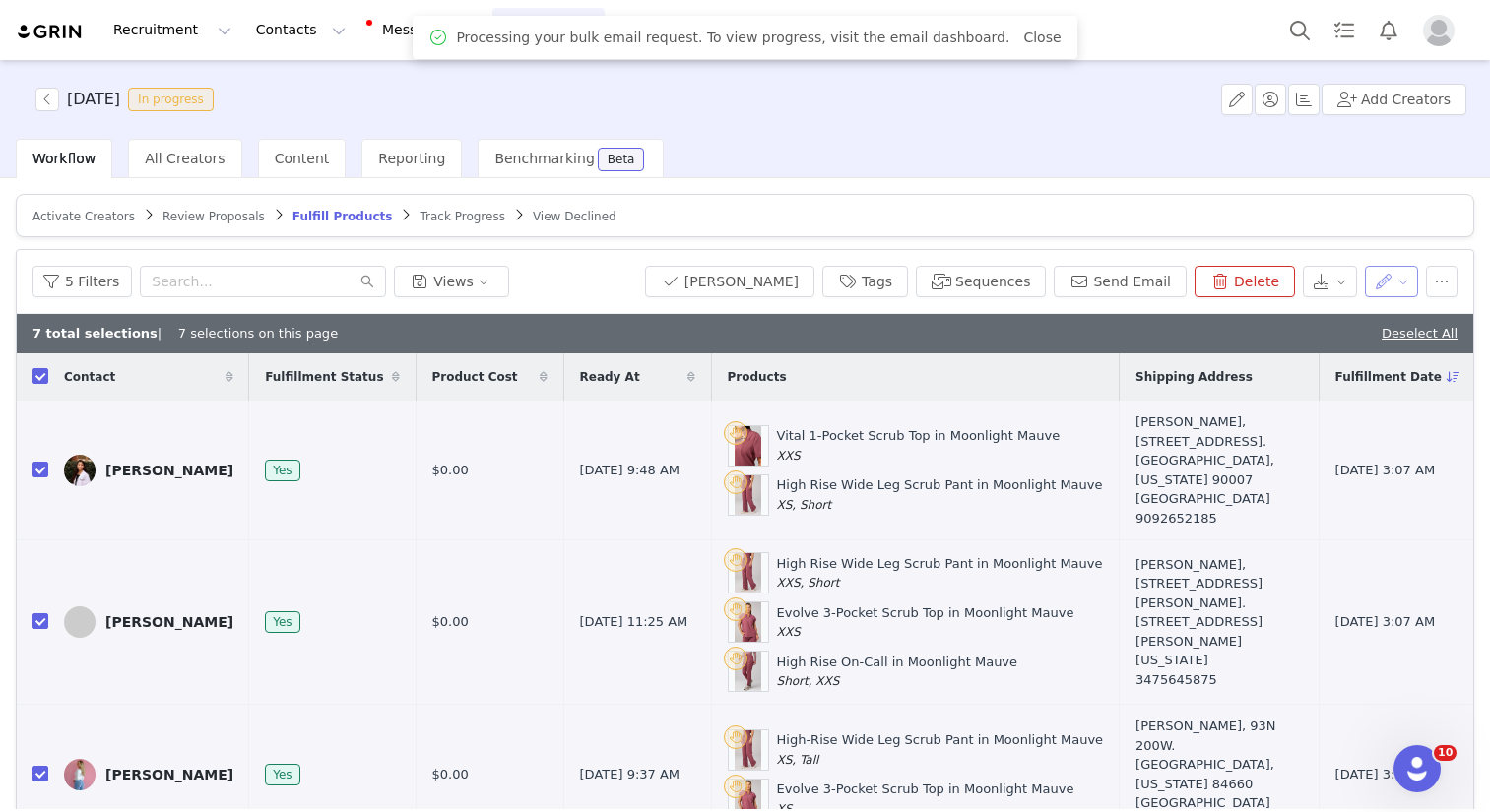
drag, startPoint x: 1353, startPoint y: 284, endPoint x: 1362, endPoint y: 291, distance: 11.4
click at [1365, 284] on button "button" at bounding box center [1391, 282] width 54 height 32
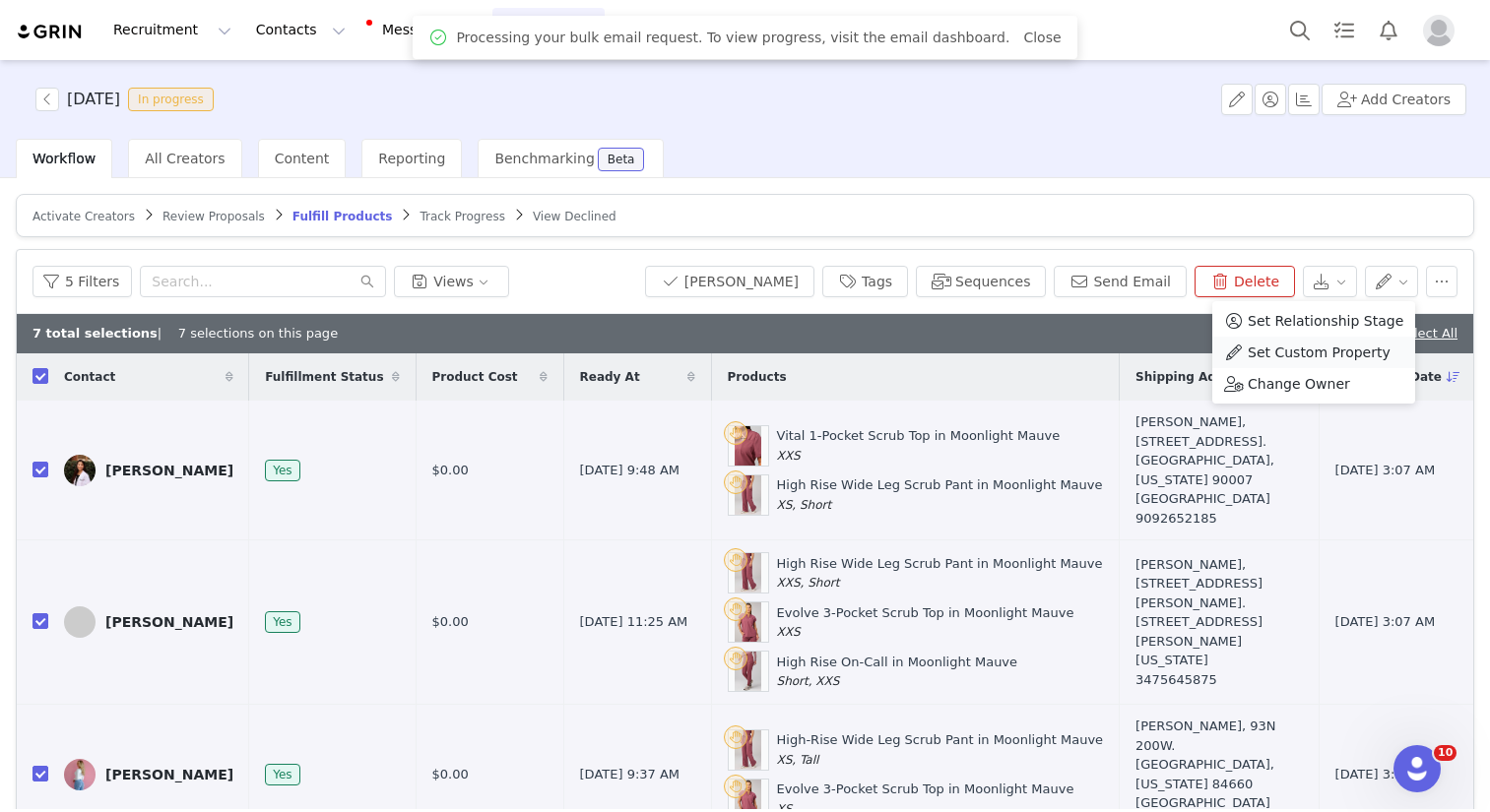
click at [1321, 348] on span "Set Custom Property" at bounding box center [1319, 353] width 143 height 22
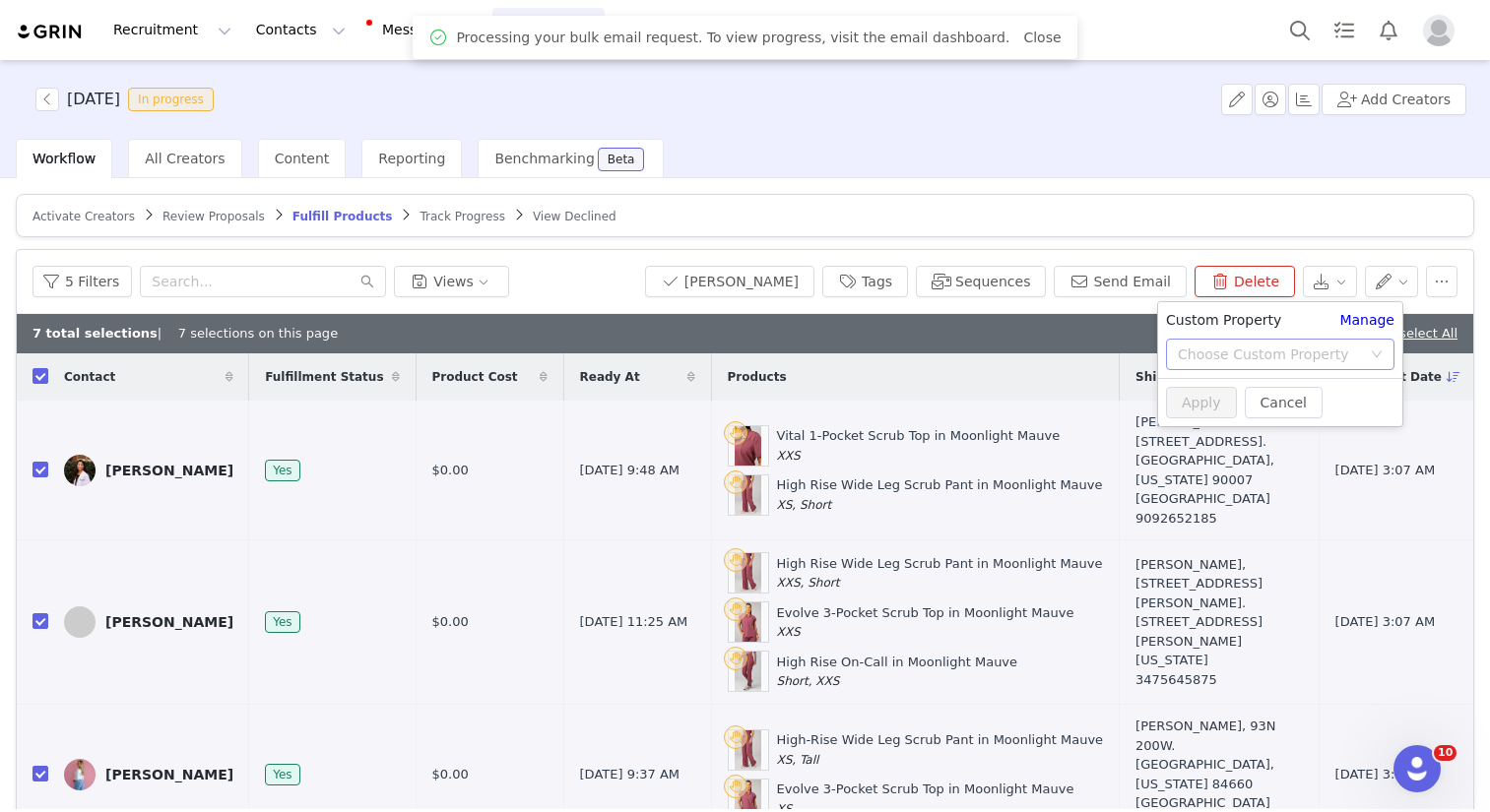
click at [1308, 346] on div "Choose Custom Property" at bounding box center [1269, 355] width 183 height 20
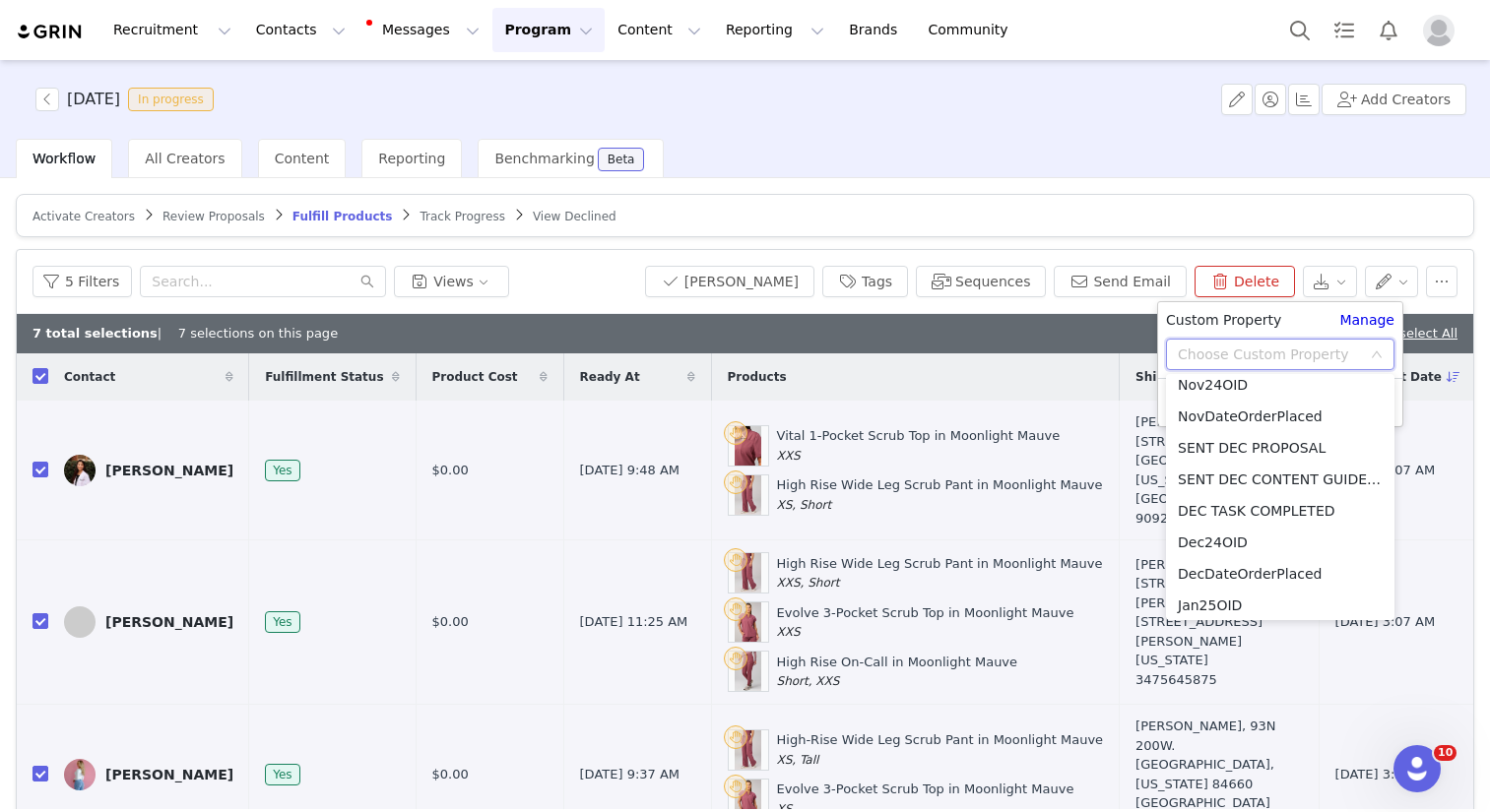
scroll to position [2755, 0]
click at [1233, 533] on li "SENT [DATE] CONTENT GUIDELINES" at bounding box center [1280, 537] width 228 height 32
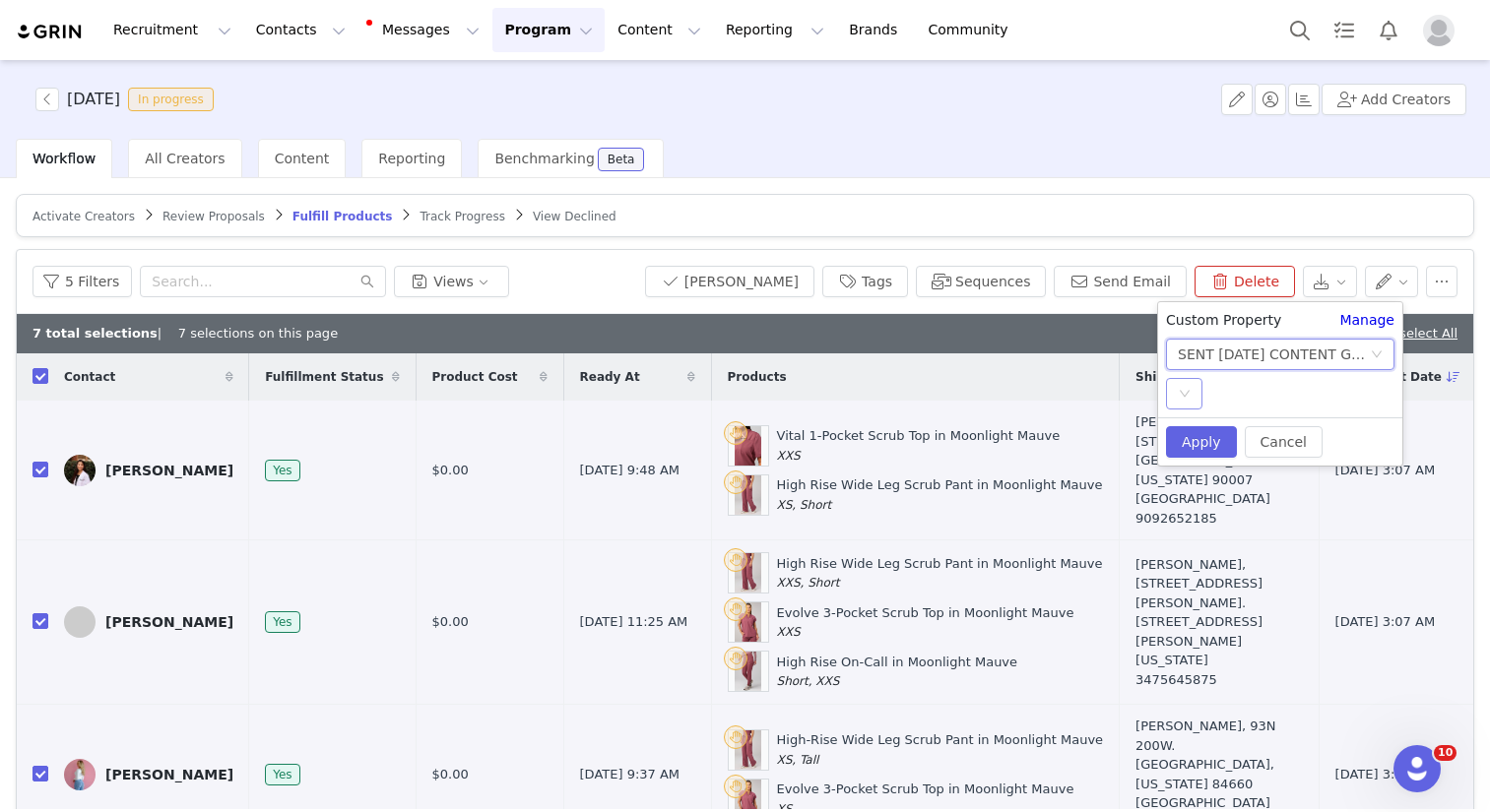
click at [1190, 393] on icon "icon: down" at bounding box center [1185, 394] width 12 height 12
click at [1196, 420] on li "YES" at bounding box center [1280, 434] width 228 height 32
click at [1196, 442] on button "Apply" at bounding box center [1201, 443] width 71 height 32
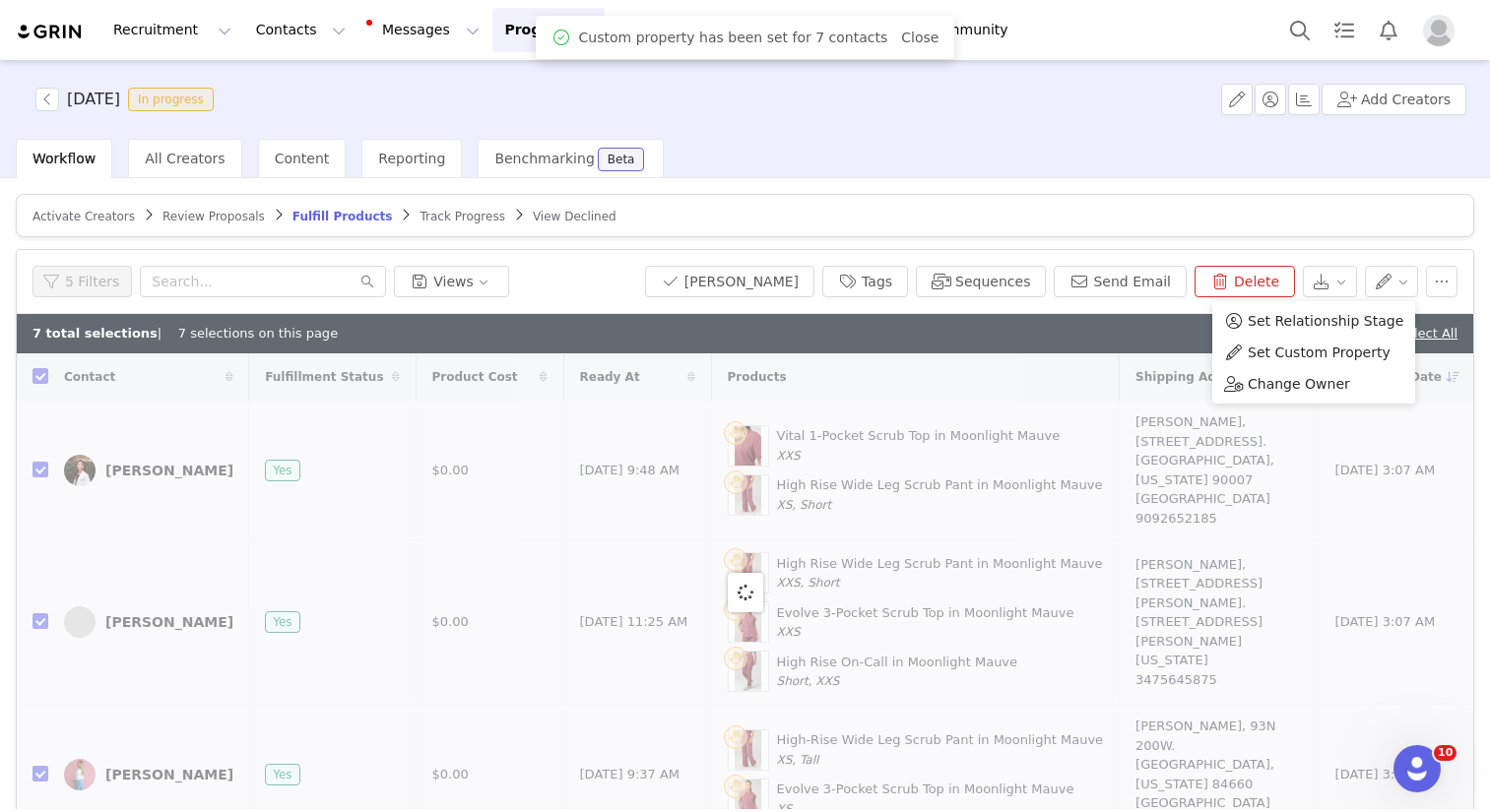
checkbox input "false"
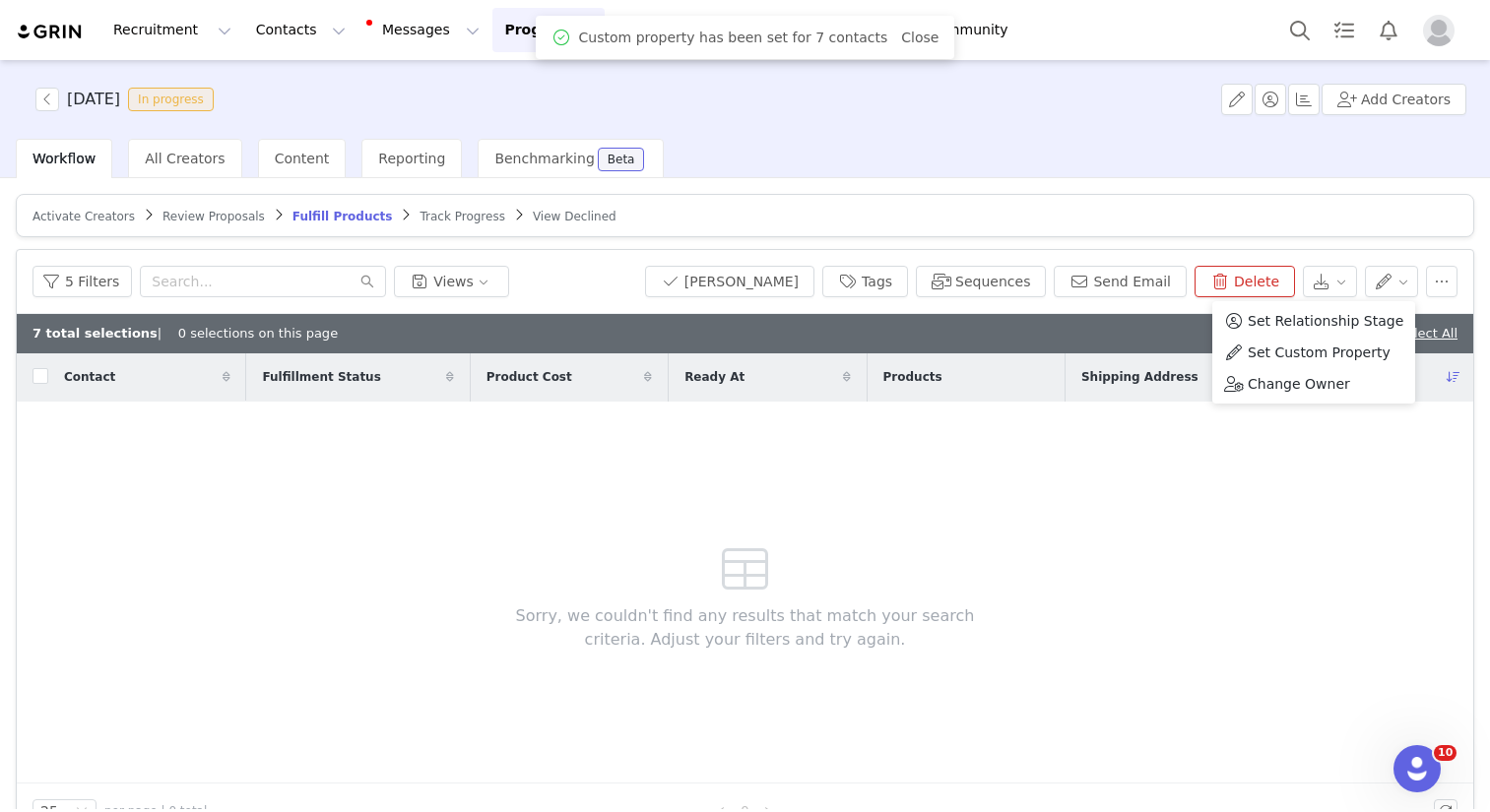
click at [1048, 191] on div "Activate Creators Review Proposals Fulfill Products Track Progress View Decline…" at bounding box center [745, 493] width 1490 height 631
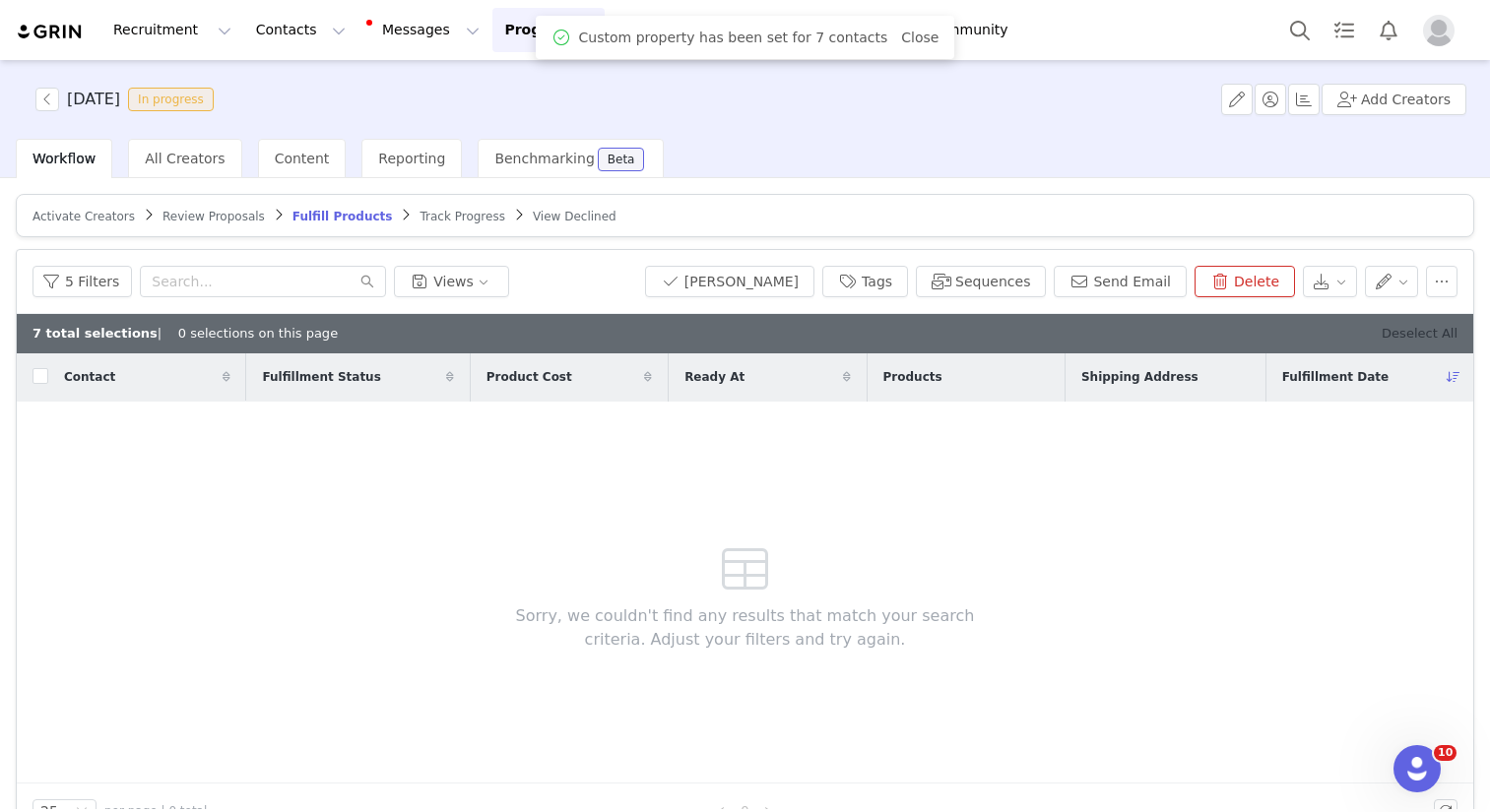
click at [1382, 336] on link "Deselect All" at bounding box center [1419, 333] width 76 height 15
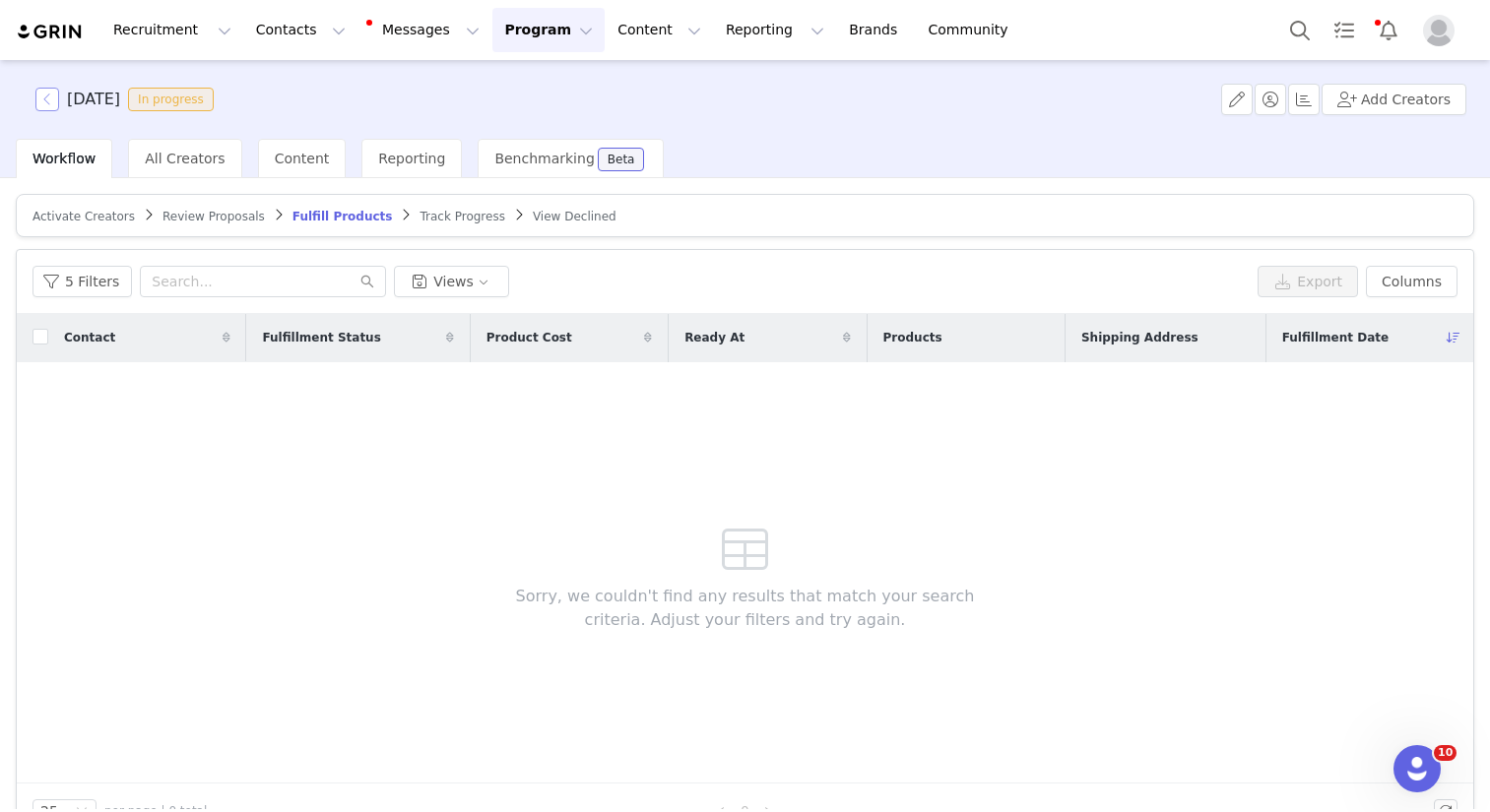
click at [41, 96] on button "button" at bounding box center [47, 100] width 24 height 24
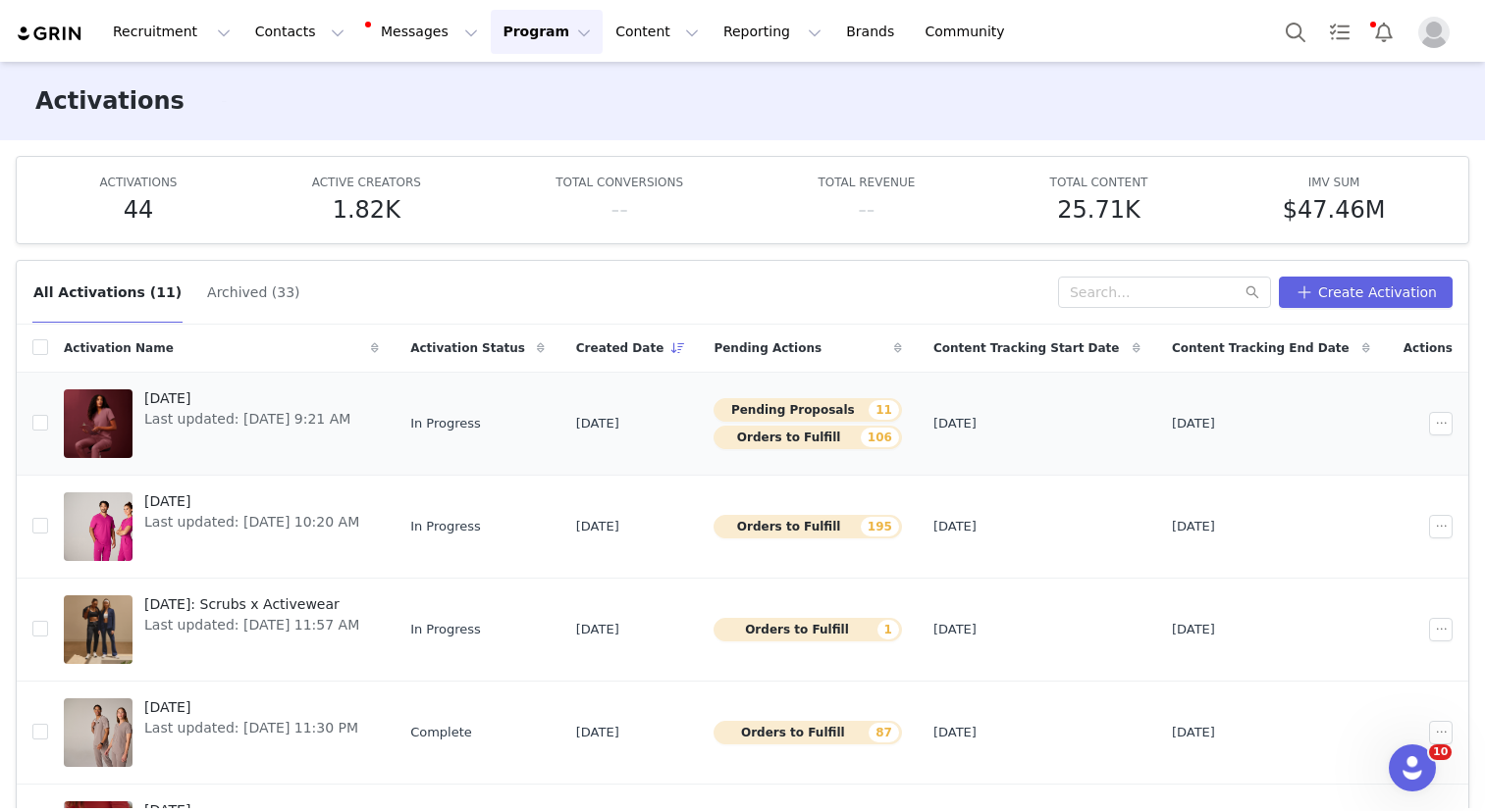
scroll to position [30, 0]
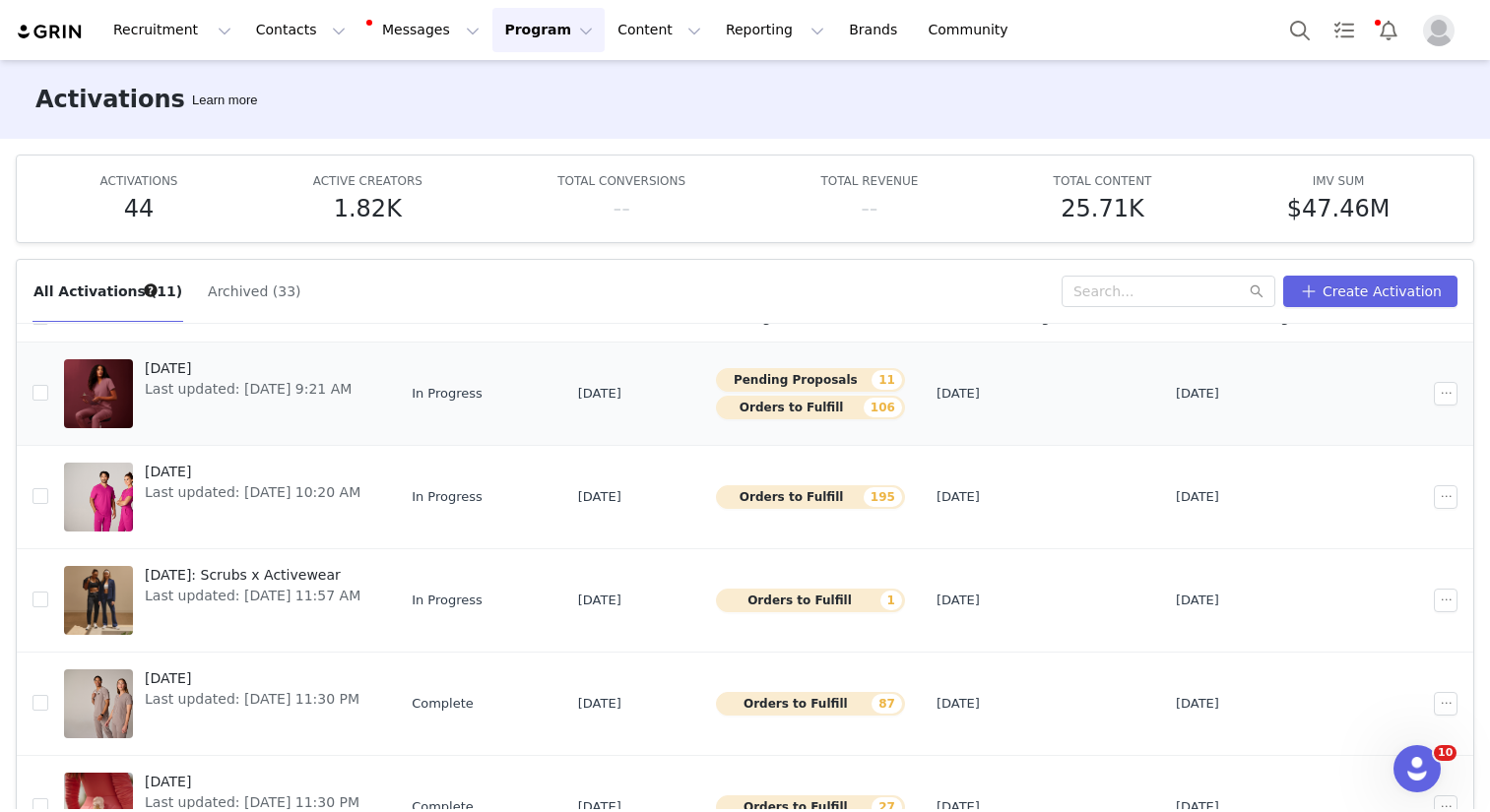
click at [231, 365] on span "[DATE]" at bounding box center [248, 368] width 207 height 21
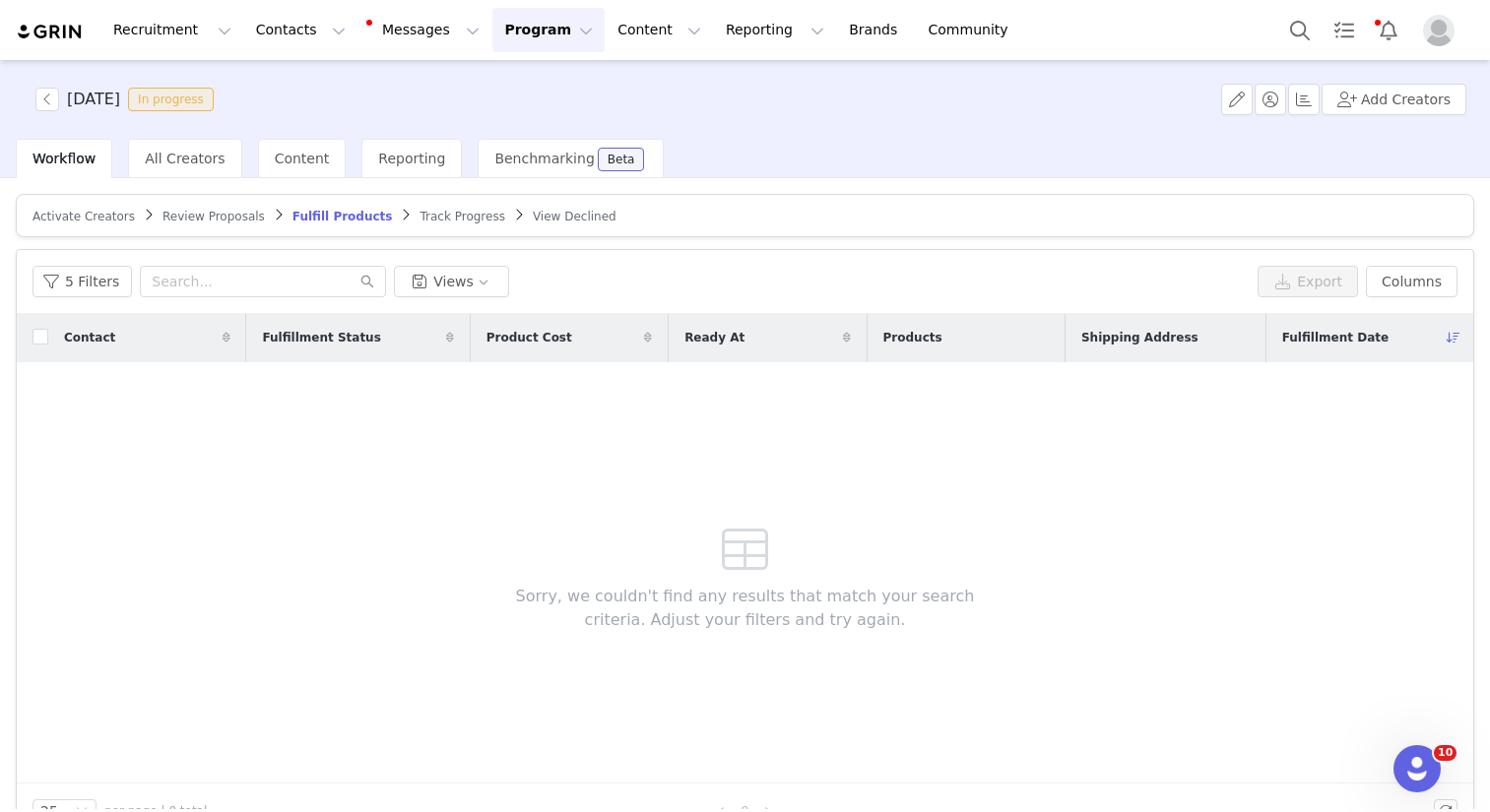
click at [460, 209] on span "Track Progress" at bounding box center [462, 216] width 85 height 14
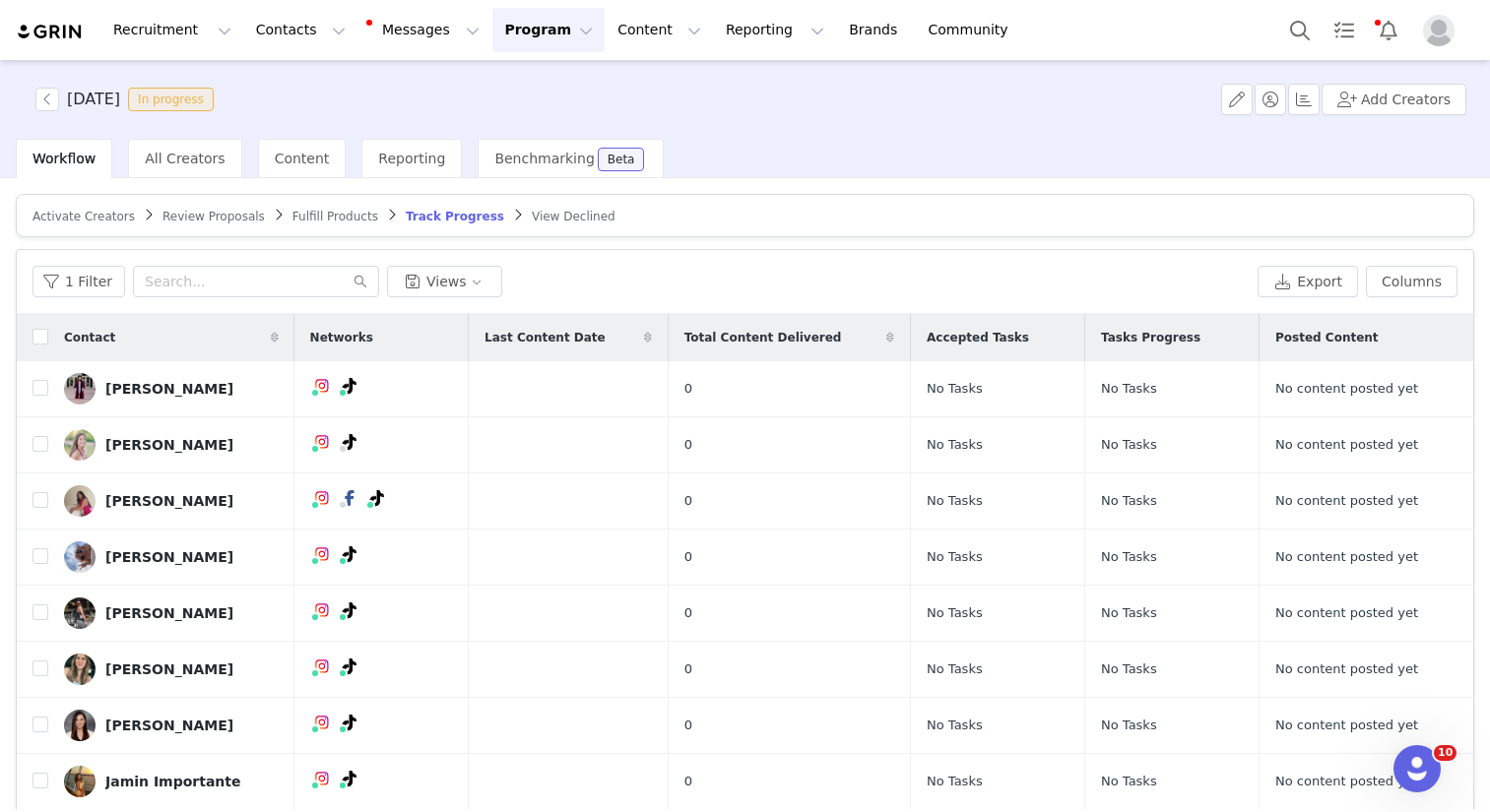
click at [334, 212] on span "Fulfill Products" at bounding box center [335, 216] width 86 height 14
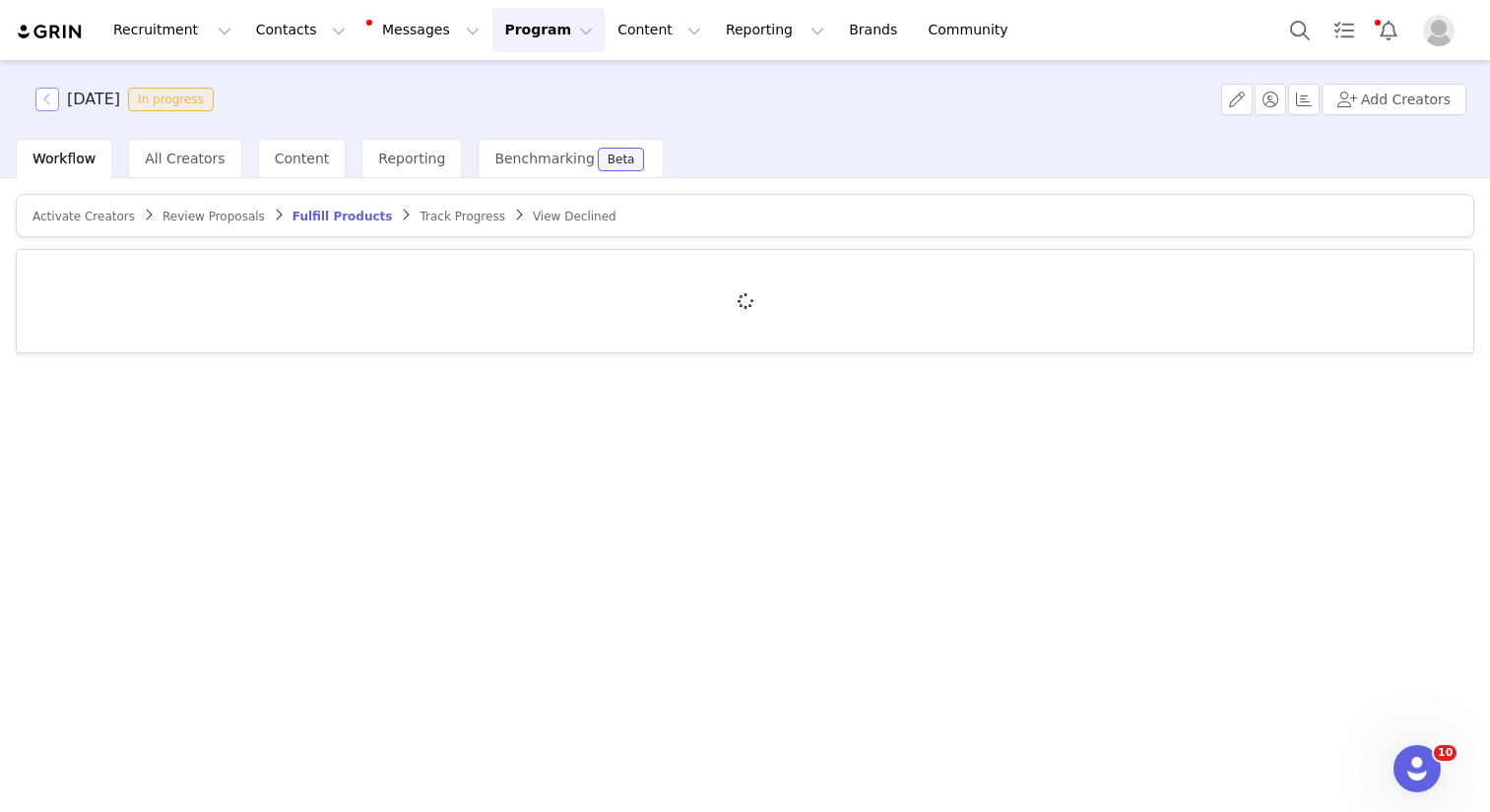
click at [47, 98] on button "button" at bounding box center [47, 100] width 24 height 24
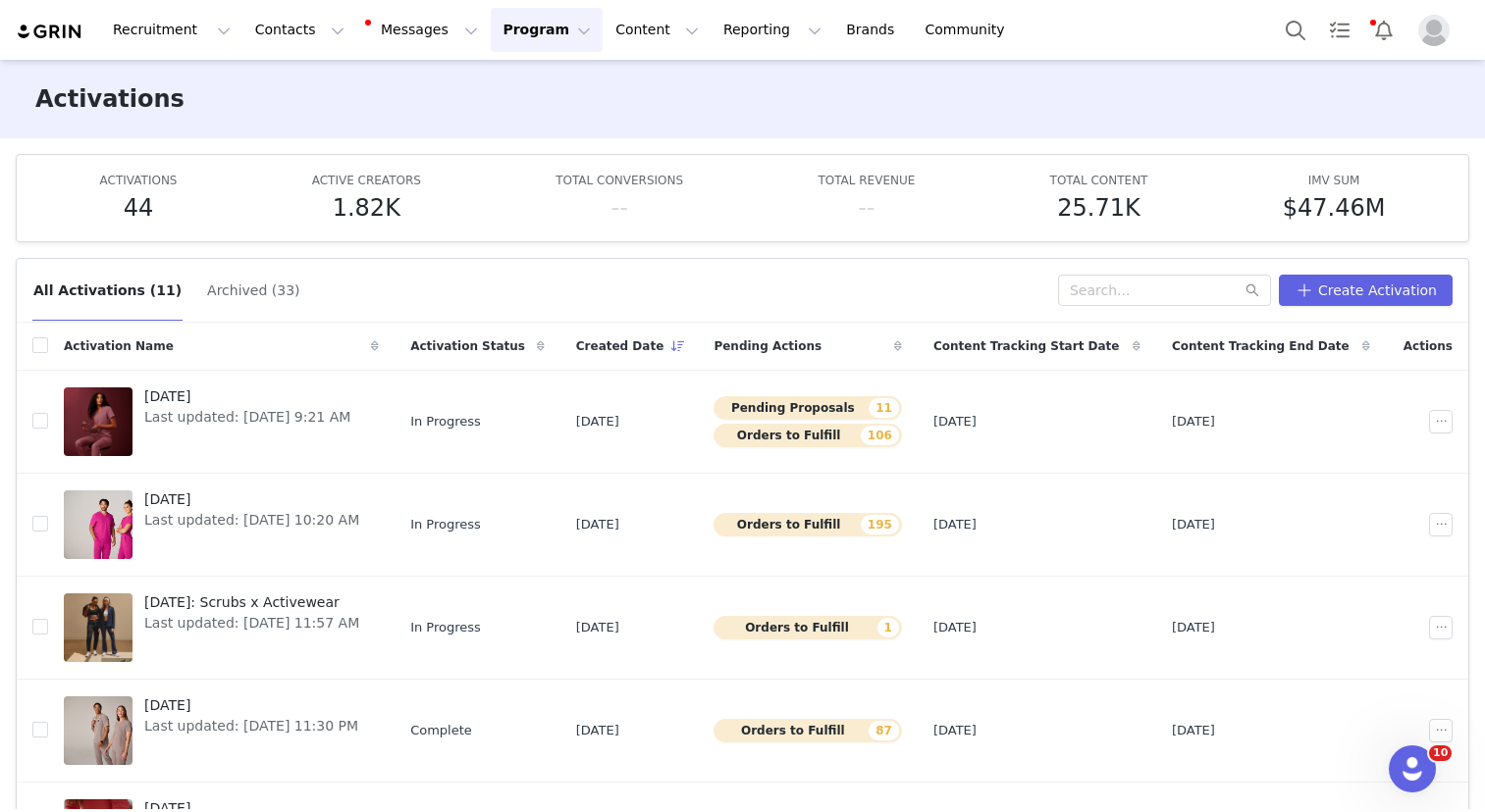
click at [578, 290] on div "All Activations (11) Archived (33)" at bounding box center [546, 290] width 1026 height 31
